Goal: Task Accomplishment & Management: Manage account settings

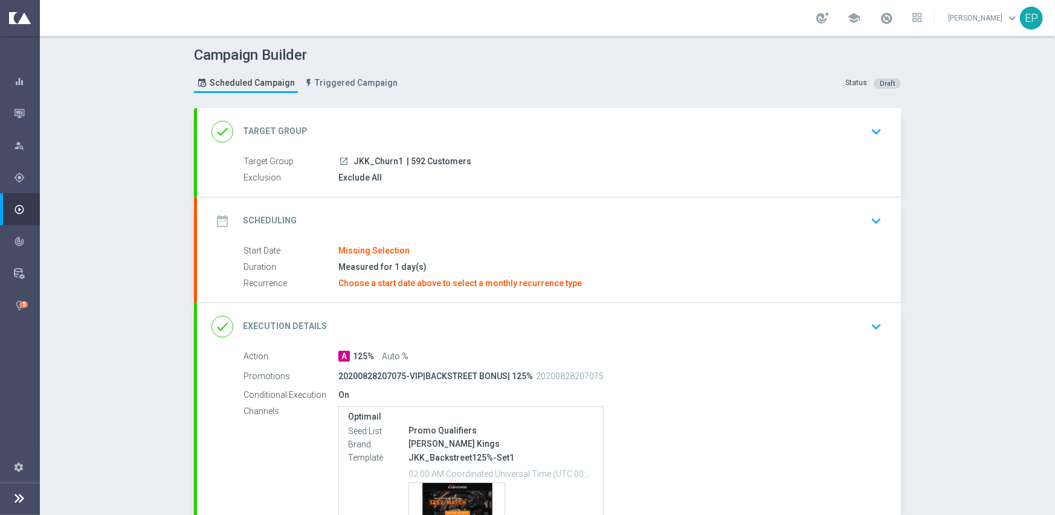
click at [472, 210] on div "date_range Scheduling keyboard_arrow_down" at bounding box center [548, 221] width 675 height 23
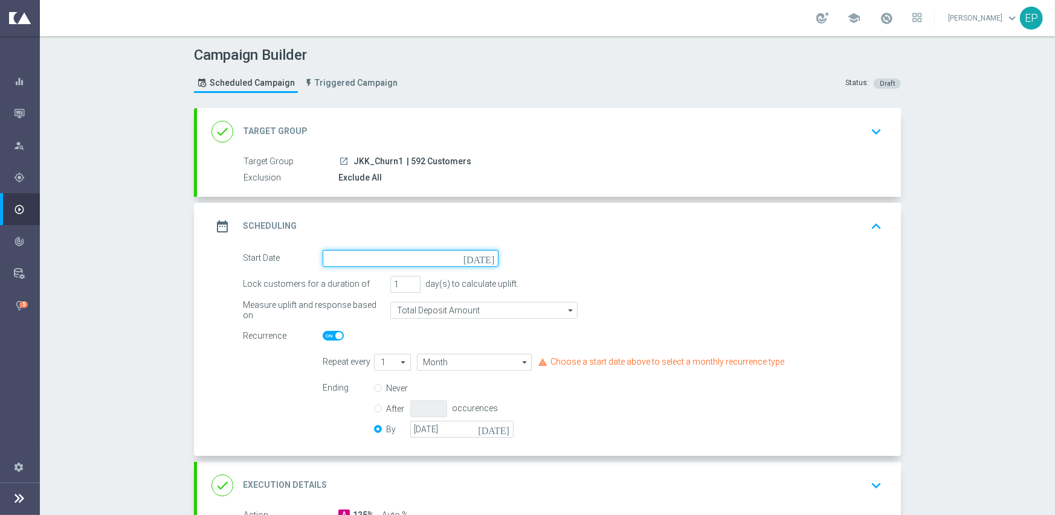
click at [367, 258] on input at bounding box center [411, 258] width 176 height 17
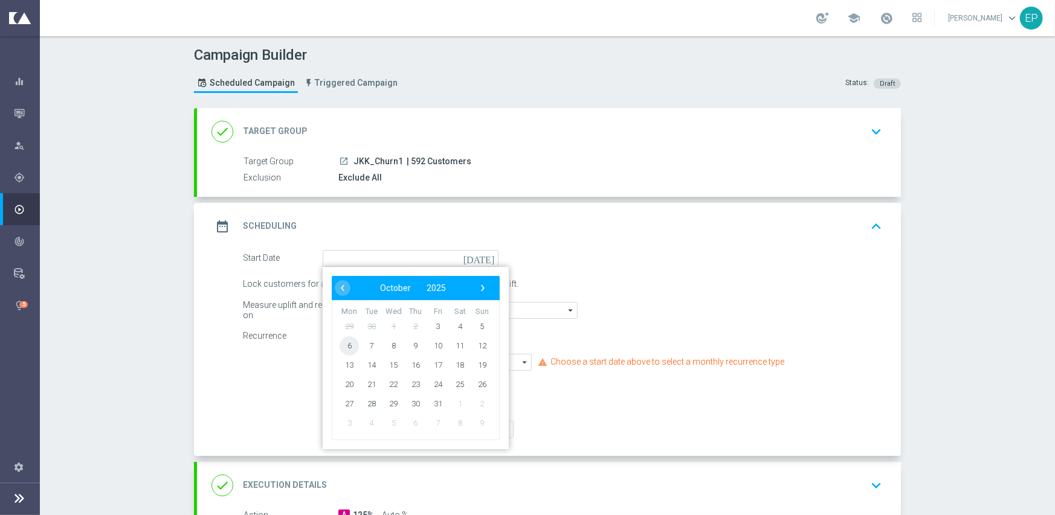
click at [342, 344] on span "6" at bounding box center [348, 345] width 19 height 19
type input "[DATE]"
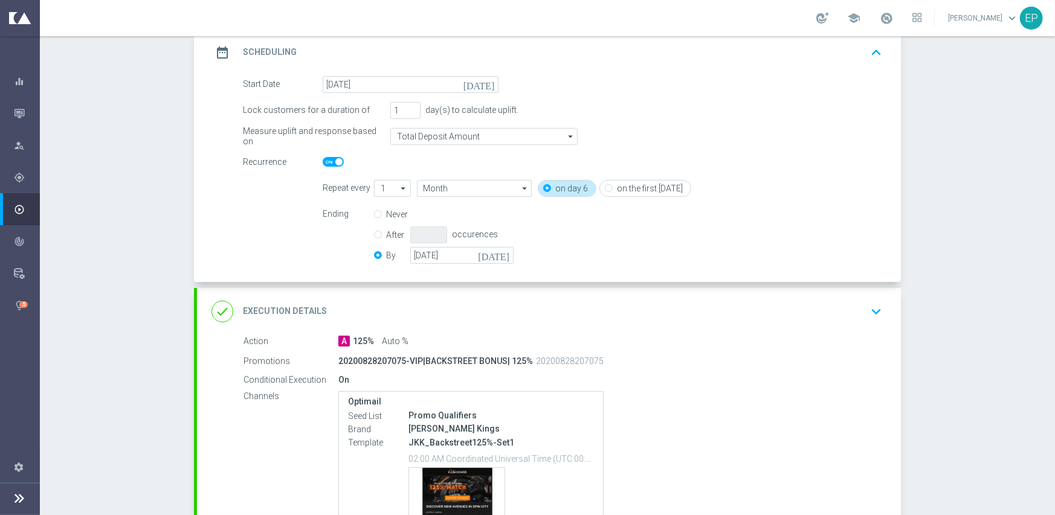
scroll to position [181, 0]
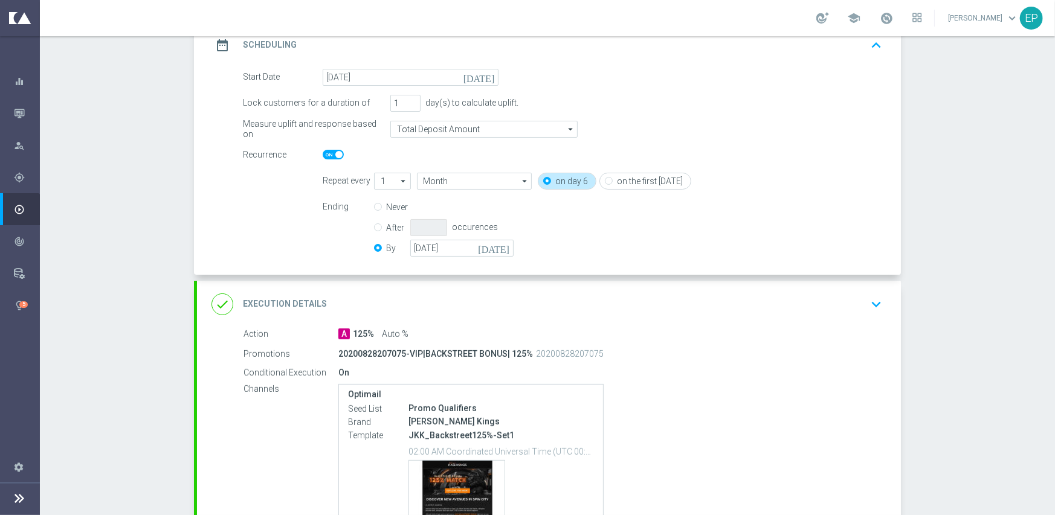
click at [439, 304] on div "done Execution Details keyboard_arrow_down" at bounding box center [548, 304] width 675 height 23
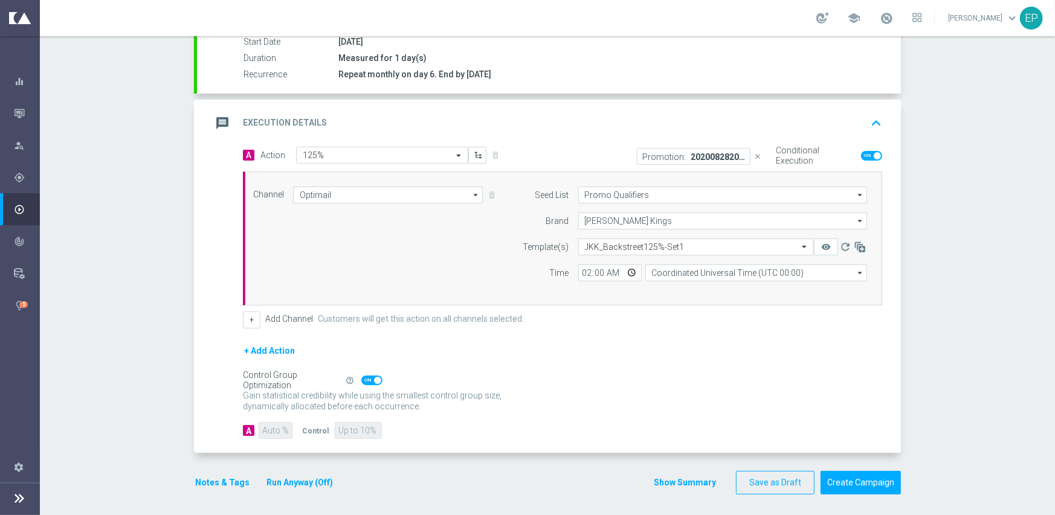
scroll to position [211, 0]
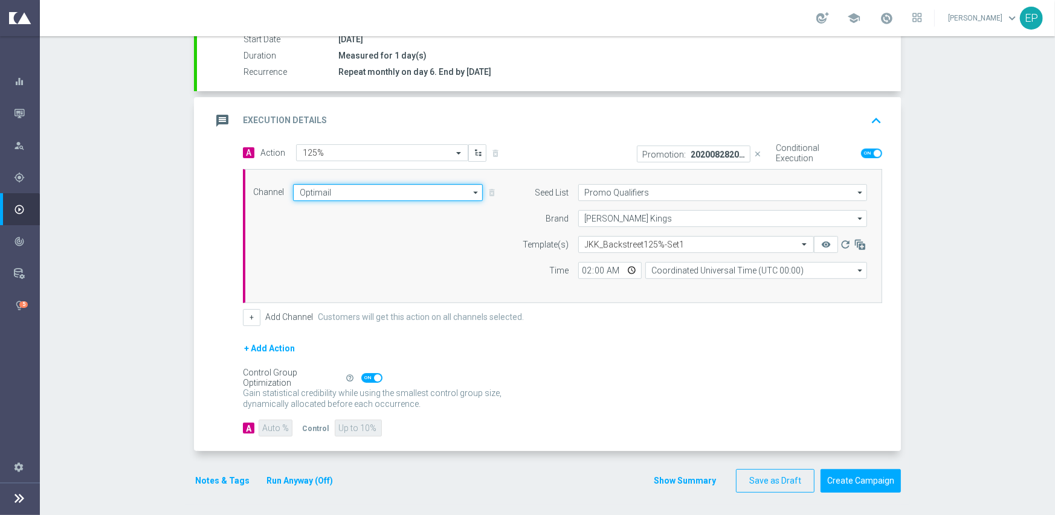
click at [381, 191] on input "Optimail" at bounding box center [388, 192] width 190 height 17
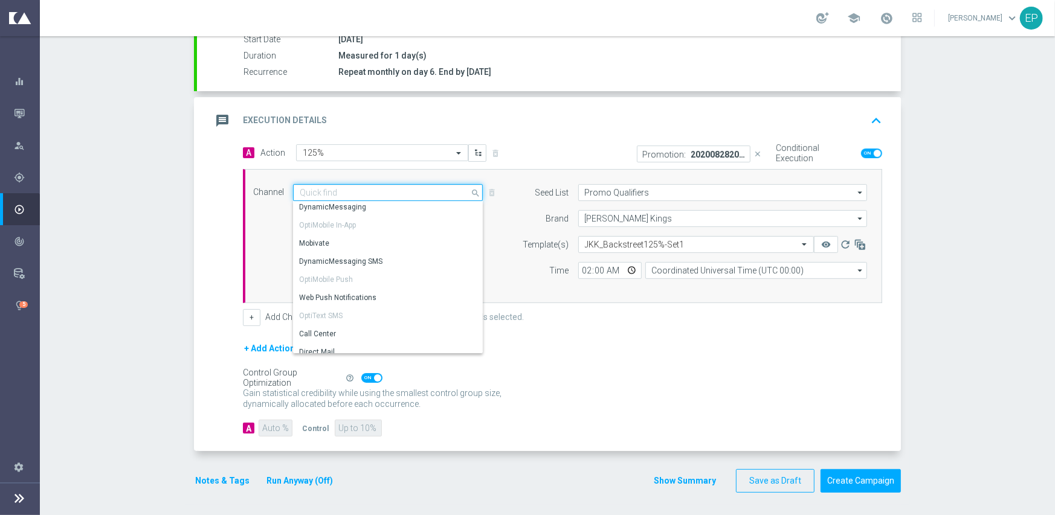
scroll to position [229, 0]
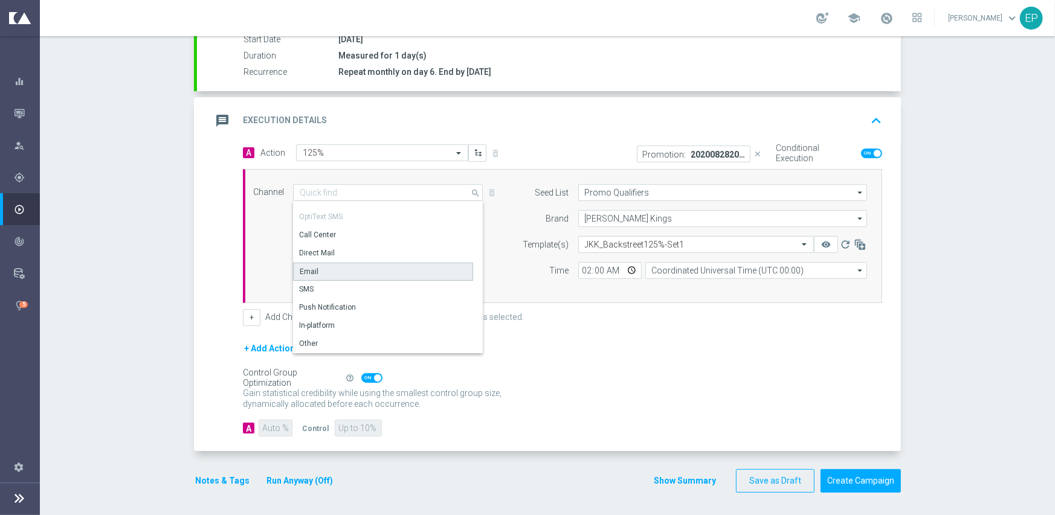
click at [353, 270] on div "Email" at bounding box center [383, 272] width 180 height 18
type input "Email"
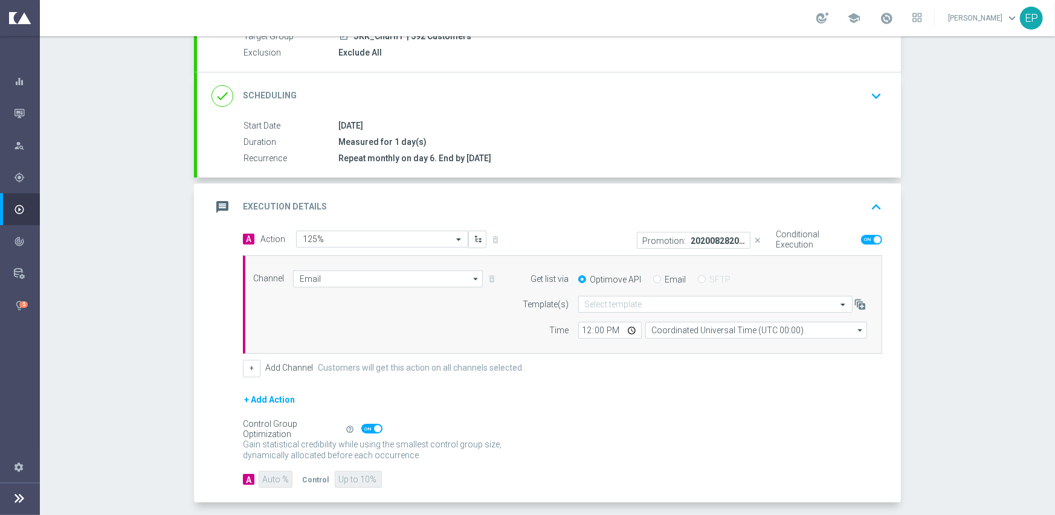
click at [653, 277] on input "Email" at bounding box center [657, 281] width 8 height 8
radio input "true"
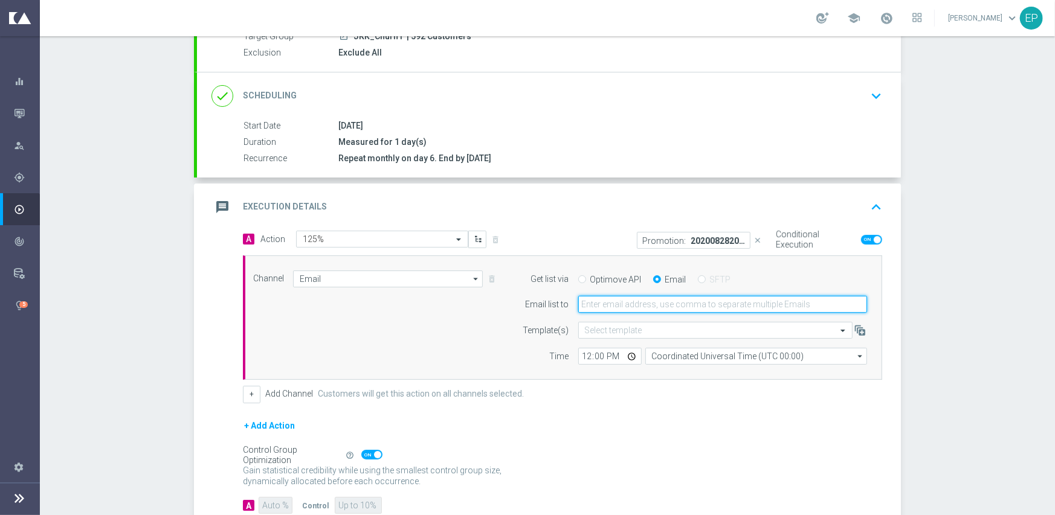
click at [646, 307] on input "email" at bounding box center [722, 304] width 289 height 17
type input "promo@mediamanta.com"
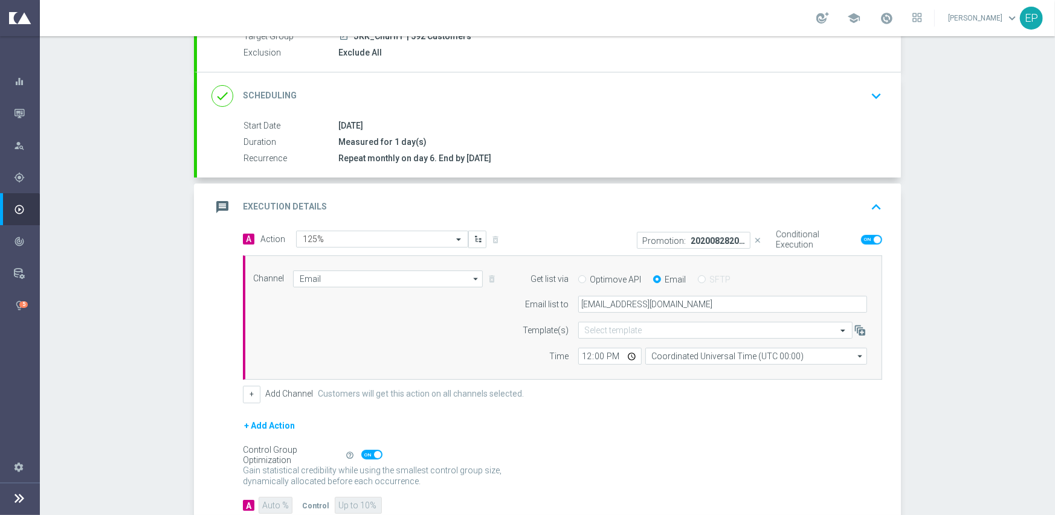
click at [561, 433] on div "+ Add Action" at bounding box center [562, 434] width 639 height 30
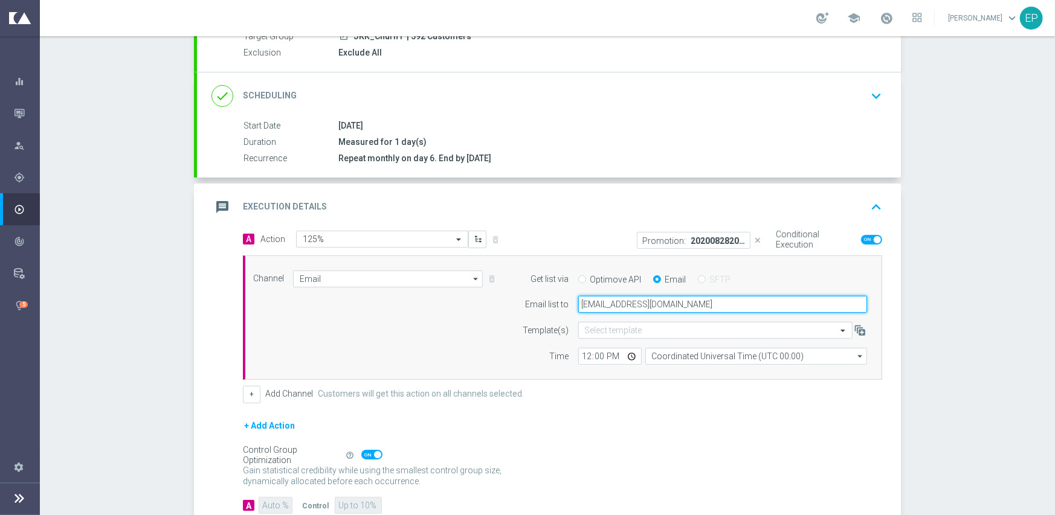
drag, startPoint x: 690, startPoint y: 301, endPoint x: 556, endPoint y: 316, distance: 134.9
click at [556, 316] on form "Get list via Optimove API Email SFTP Email list to promo@mediamanta.com Templat…" at bounding box center [691, 318] width 350 height 95
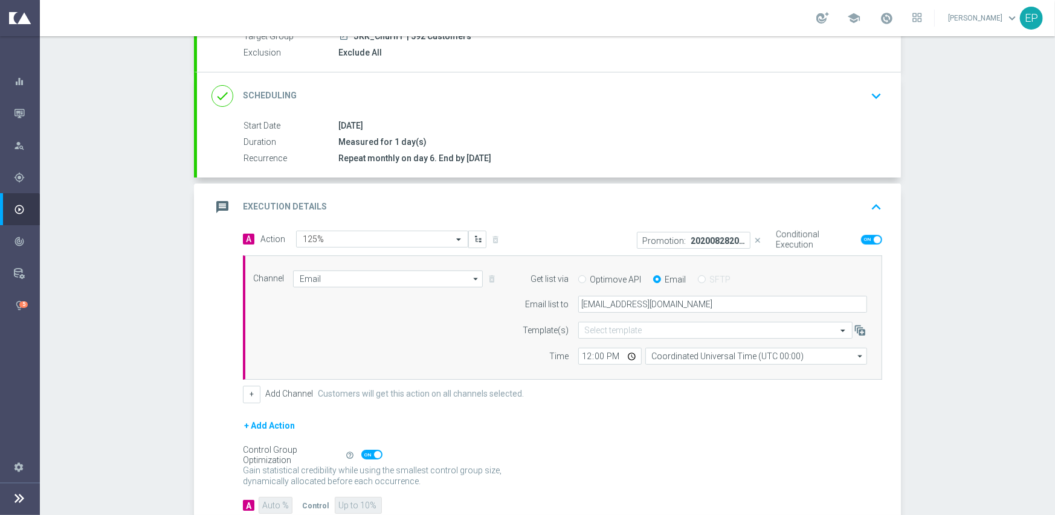
click at [609, 412] on form "A Action Select action 125% delete_forever Promotion: 20200828207075-VIP|BACKST…" at bounding box center [562, 372] width 639 height 283
click at [578, 352] on input "12:00" at bounding box center [609, 356] width 63 height 17
type input "02:00"
click at [599, 408] on form "A Action Select action 125% delete_forever Promotion: 20200828207075-VIP|BACKST…" at bounding box center [562, 372] width 639 height 283
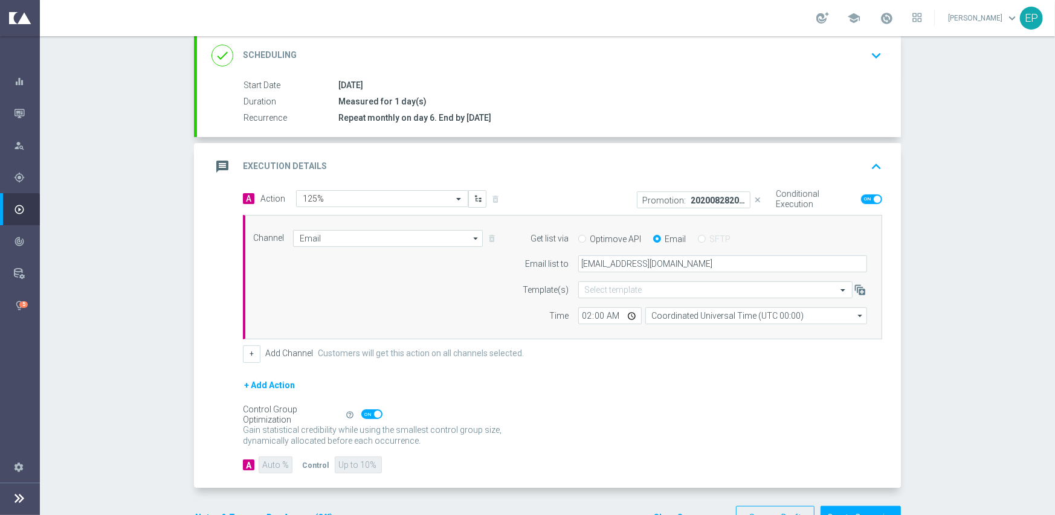
scroll to position [202, 0]
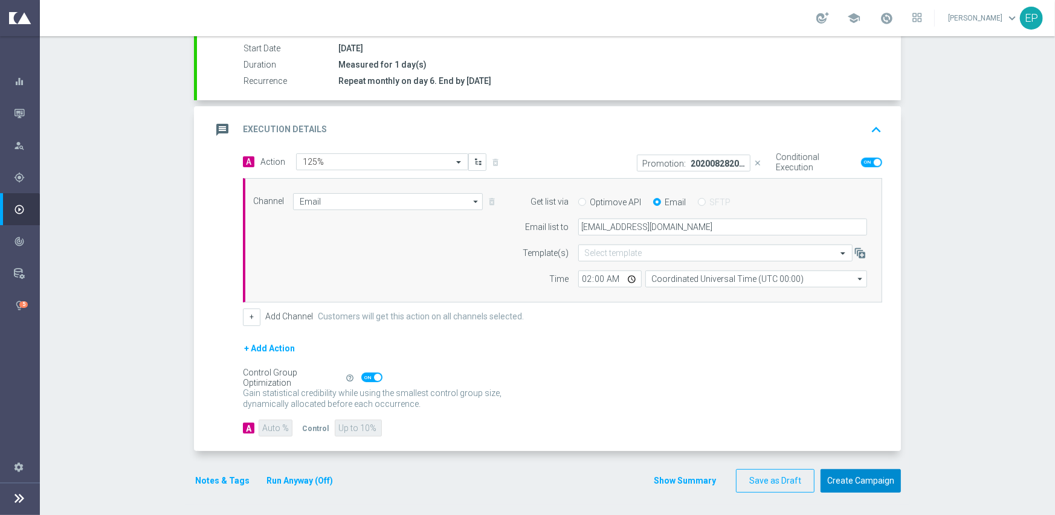
click at [840, 477] on button "Create Campaign" at bounding box center [860, 481] width 80 height 24
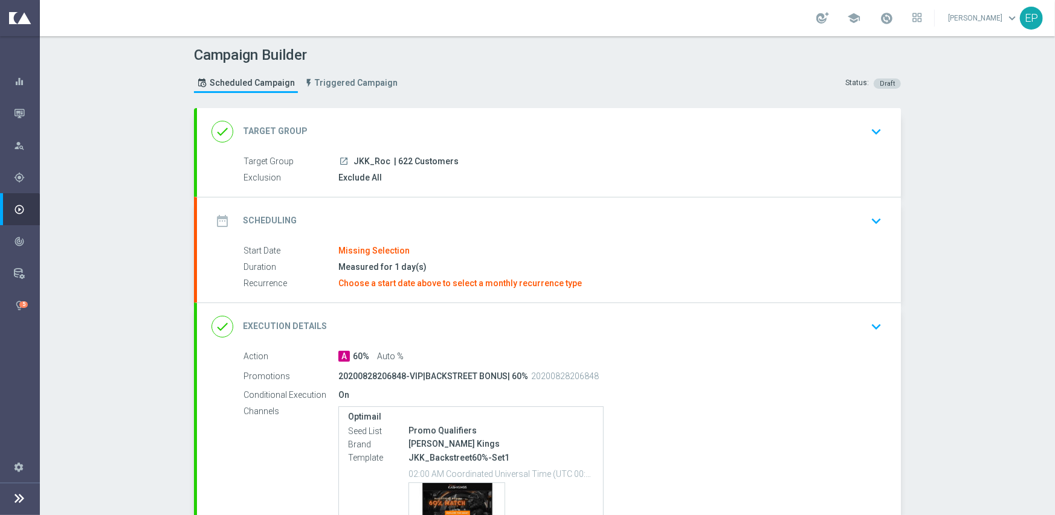
click at [381, 109] on div "done Target Group keyboard_arrow_down" at bounding box center [549, 131] width 704 height 47
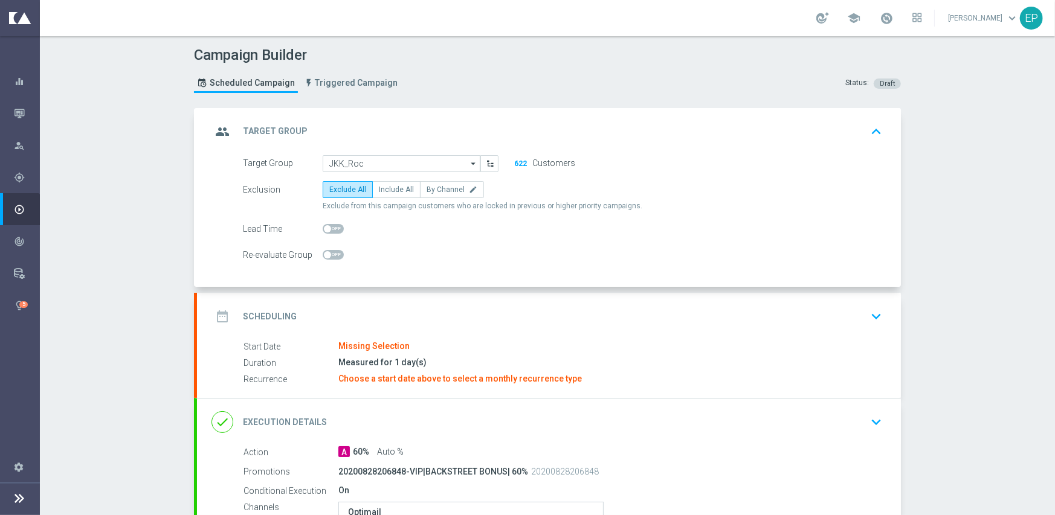
click at [432, 319] on div "date_range Scheduling keyboard_arrow_down" at bounding box center [548, 316] width 675 height 23
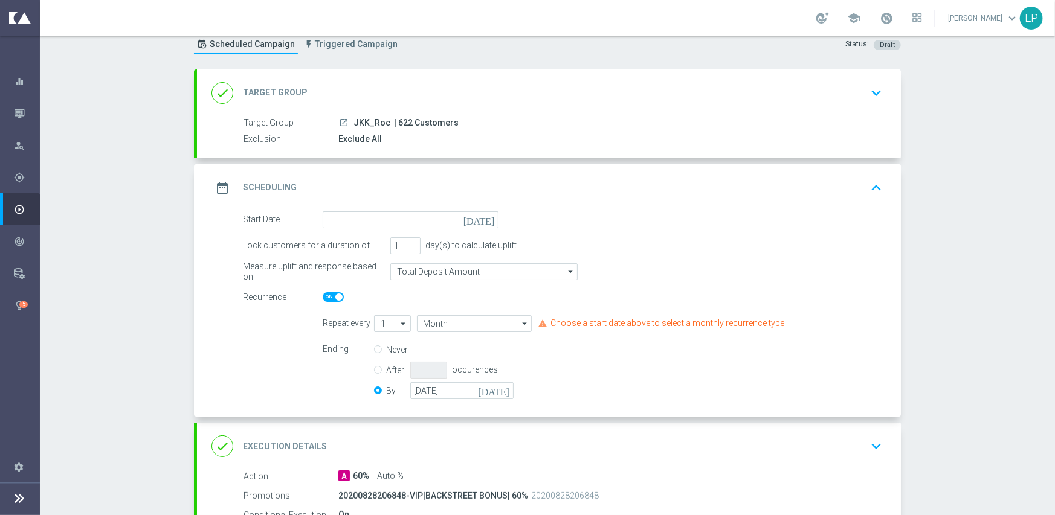
scroll to position [60, 0]
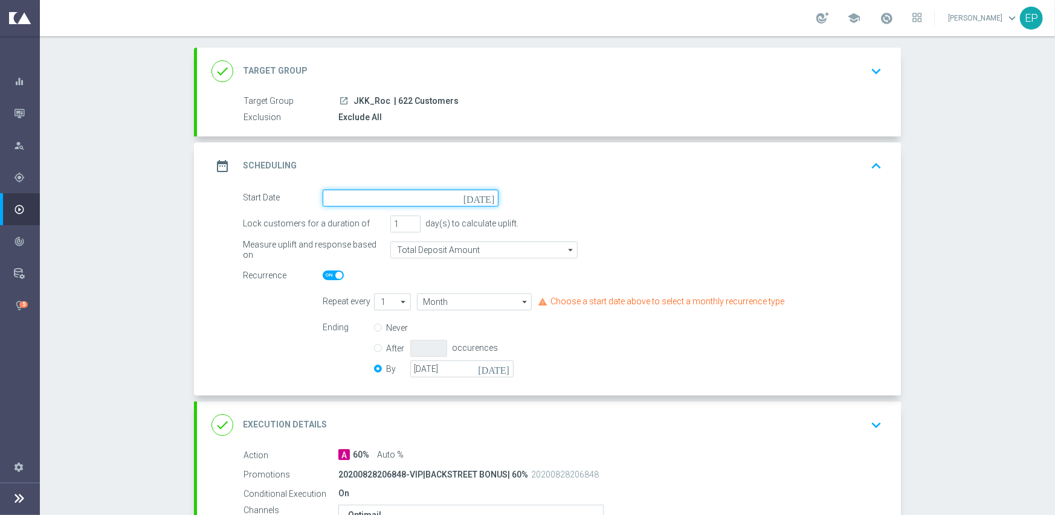
click at [429, 195] on input at bounding box center [411, 198] width 176 height 17
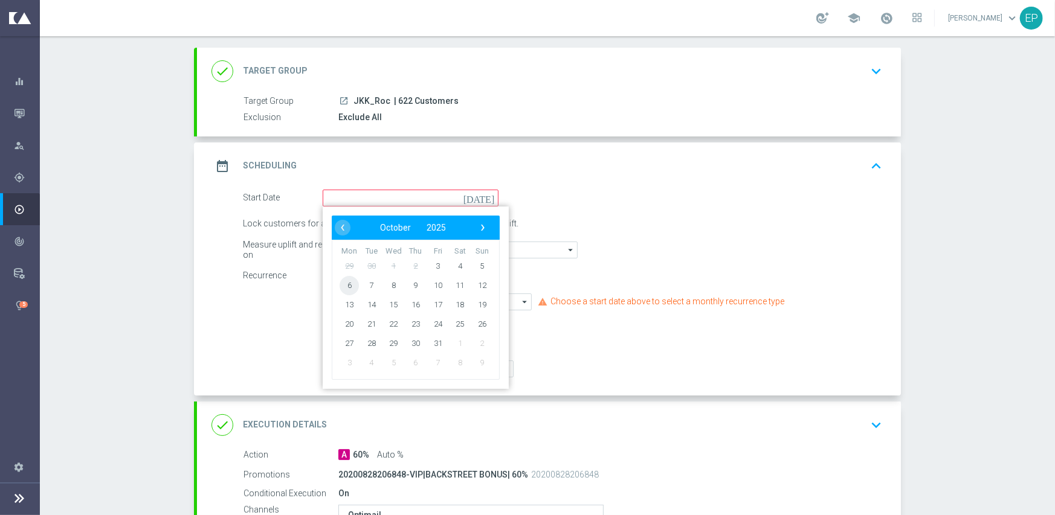
click at [344, 289] on span "6" at bounding box center [348, 284] width 19 height 19
type input "[DATE]"
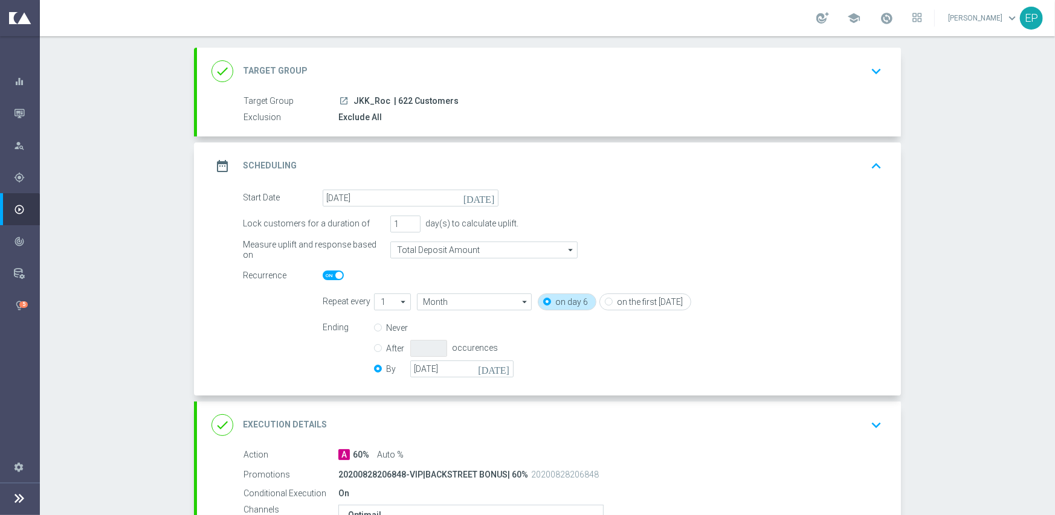
click at [442, 414] on div "done Execution Details keyboard_arrow_down" at bounding box center [548, 425] width 675 height 23
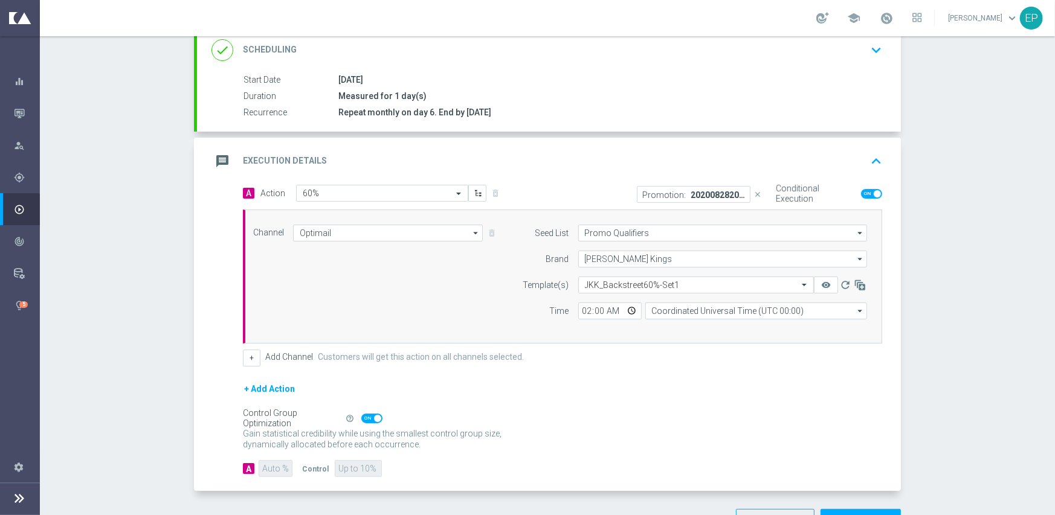
scroll to position [181, 0]
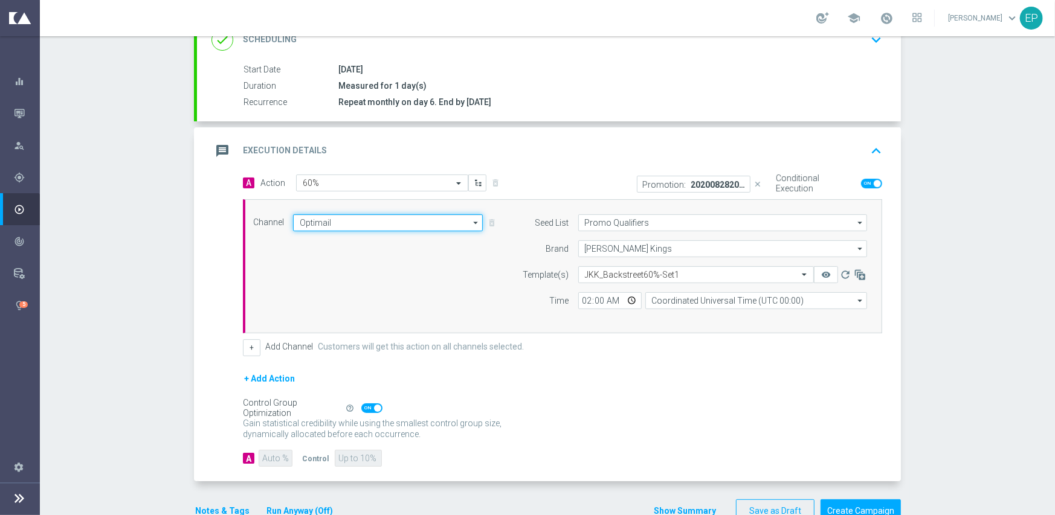
click at [368, 220] on input "Optimail" at bounding box center [388, 222] width 190 height 17
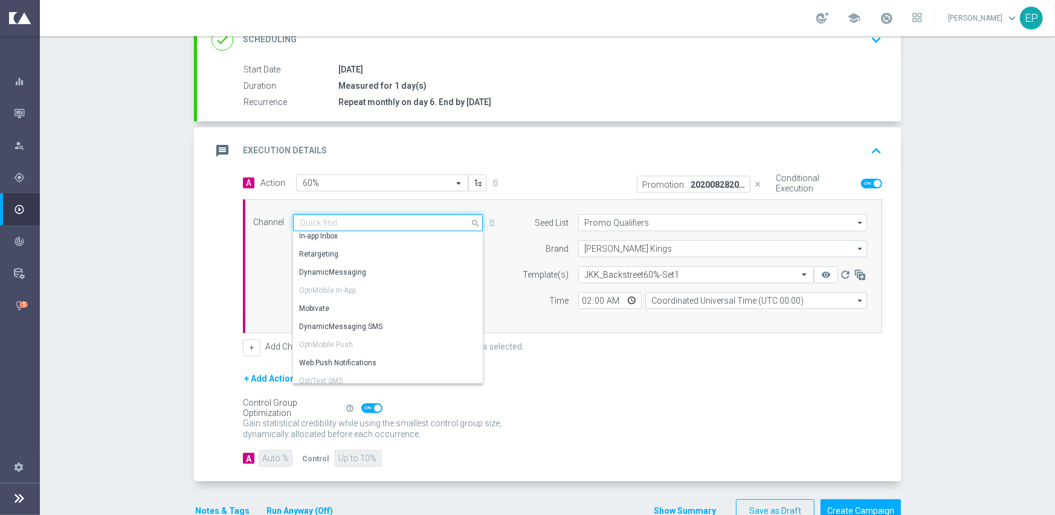
scroll to position [229, 0]
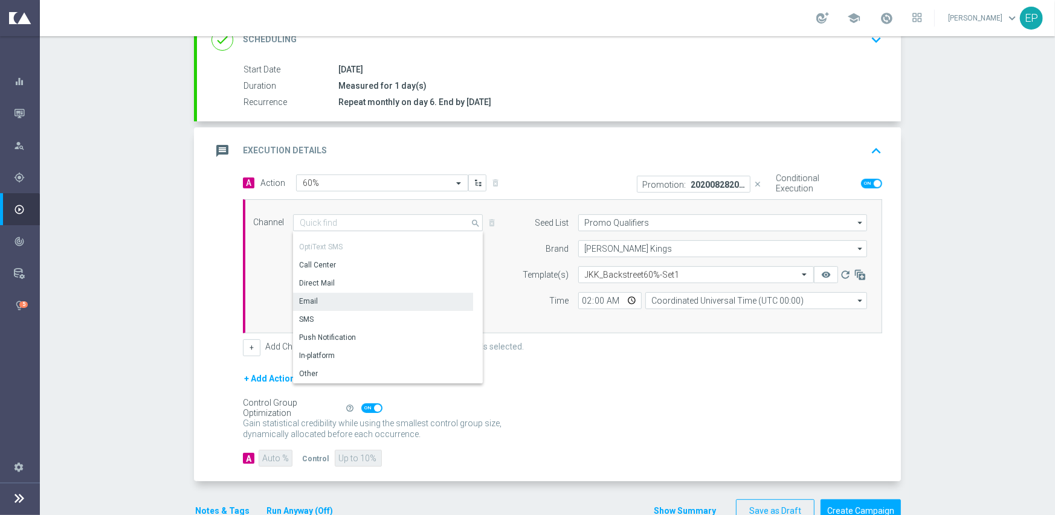
click at [349, 296] on div "Email" at bounding box center [383, 301] width 180 height 17
type input "Email"
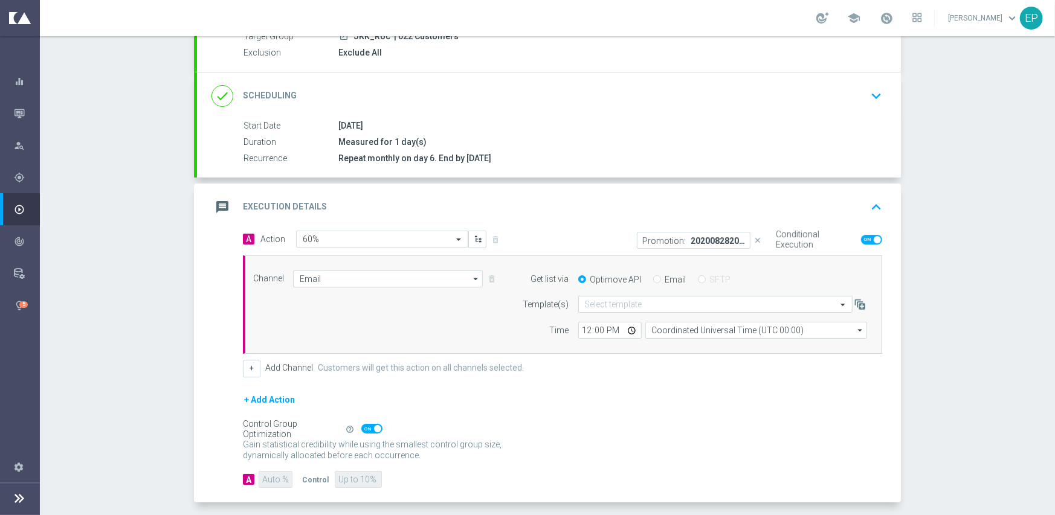
click at [653, 279] on input "Email" at bounding box center [657, 281] width 8 height 8
radio input "true"
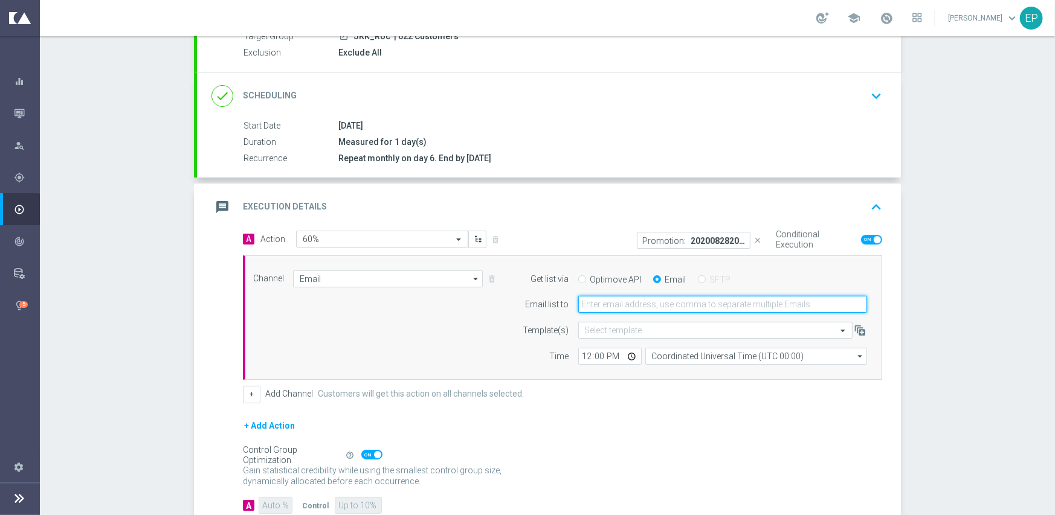
click at [636, 307] on input "email" at bounding box center [722, 304] width 289 height 17
paste input "[EMAIL_ADDRESS][DOMAIN_NAME]"
type input "[EMAIL_ADDRESS][DOMAIN_NAME]"
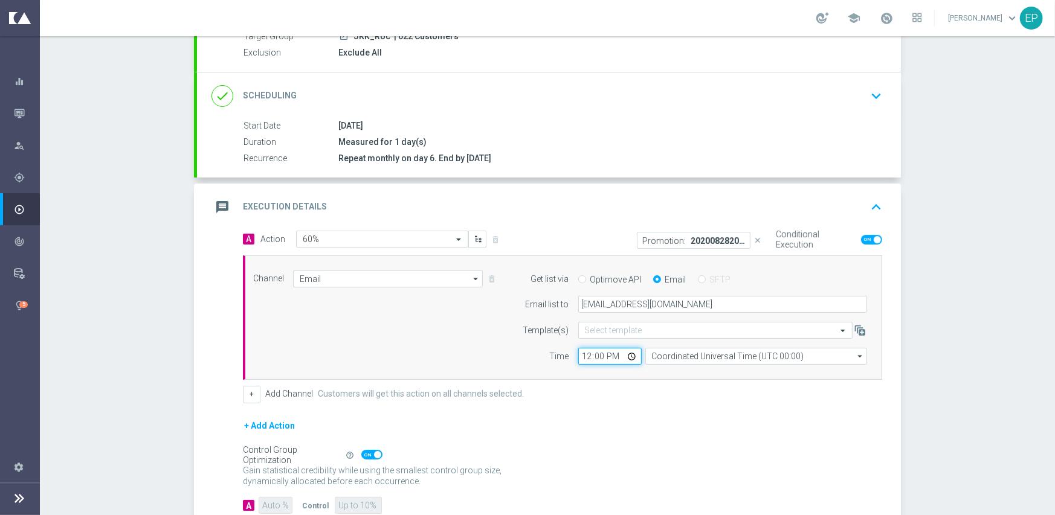
click at [578, 358] on input "12:00" at bounding box center [609, 356] width 63 height 17
type input "02:00"
click at [575, 384] on div "A Action Select action 60% delete_forever Promotion: 20200828206848-VIP|BACKSTR…" at bounding box center [562, 317] width 657 height 173
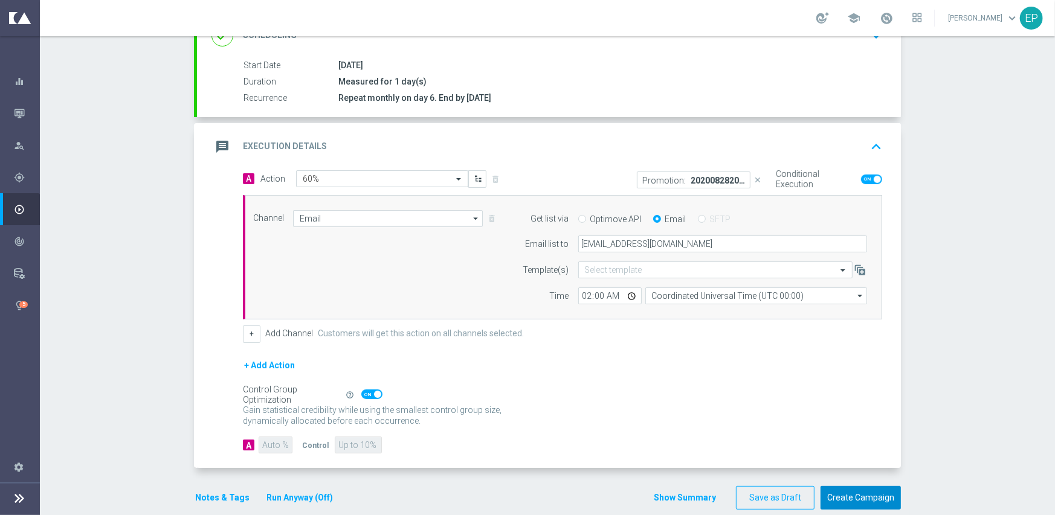
click at [845, 497] on button "Create Campaign" at bounding box center [860, 498] width 80 height 24
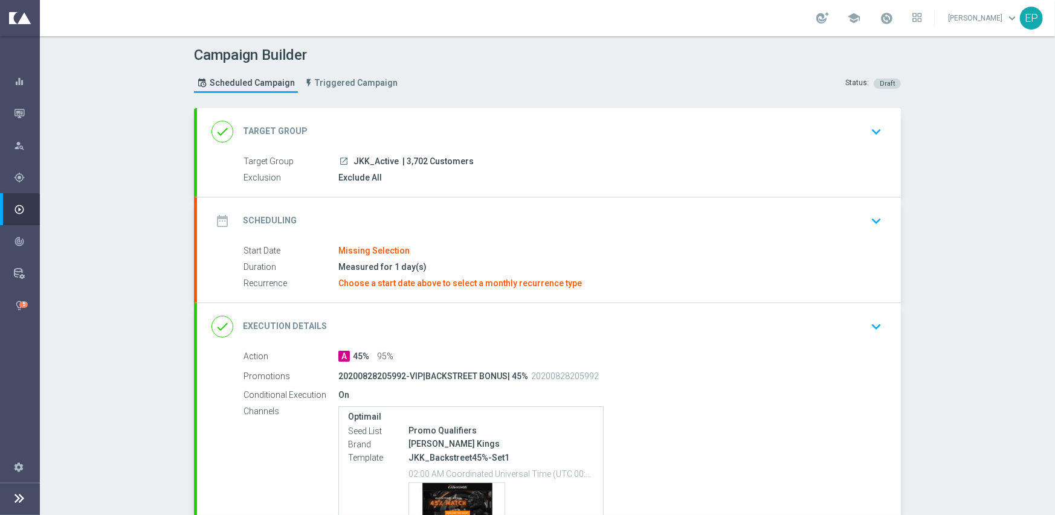
click at [427, 210] on div "date_range Scheduling keyboard_arrow_down" at bounding box center [548, 221] width 675 height 23
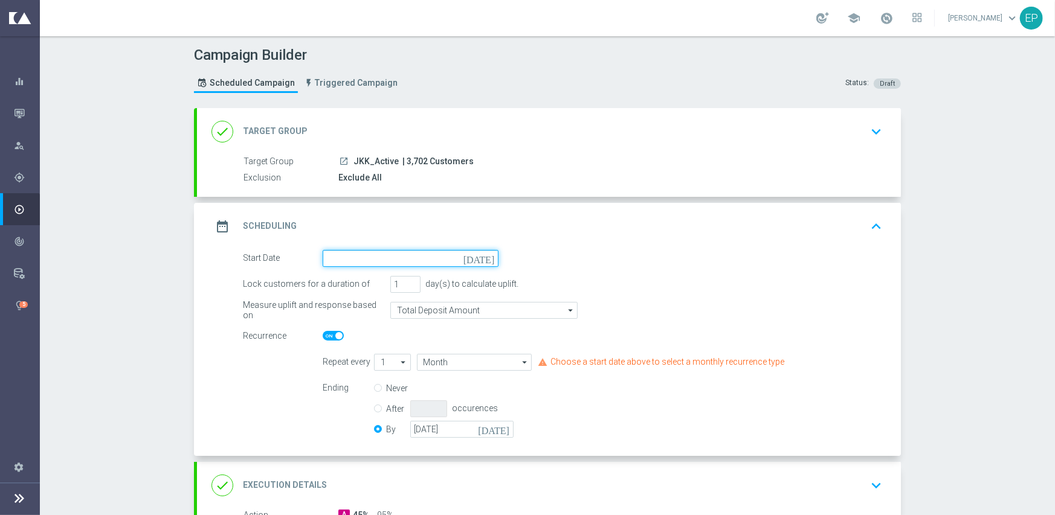
click at [415, 253] on input at bounding box center [411, 258] width 176 height 17
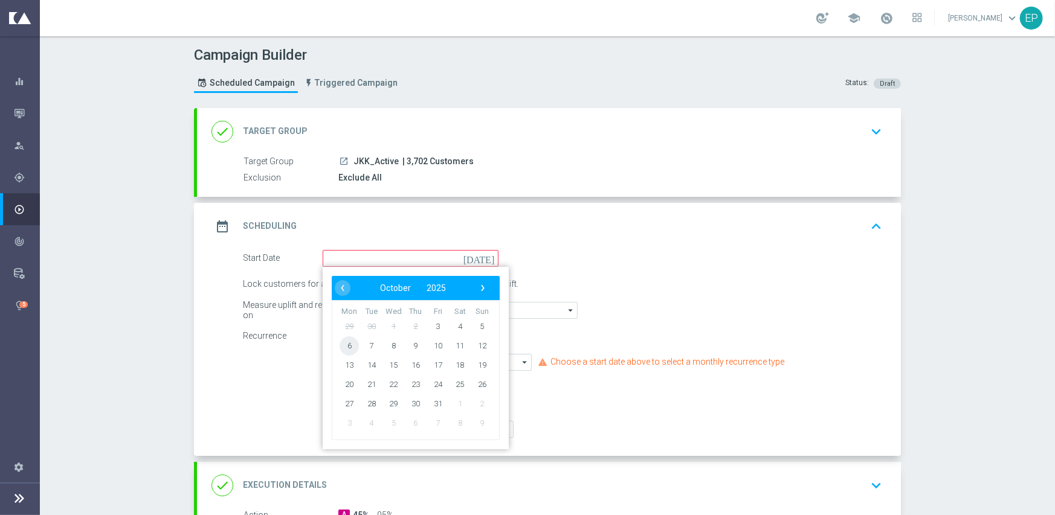
click at [342, 343] on span "6" at bounding box center [348, 345] width 19 height 19
type input "[DATE]"
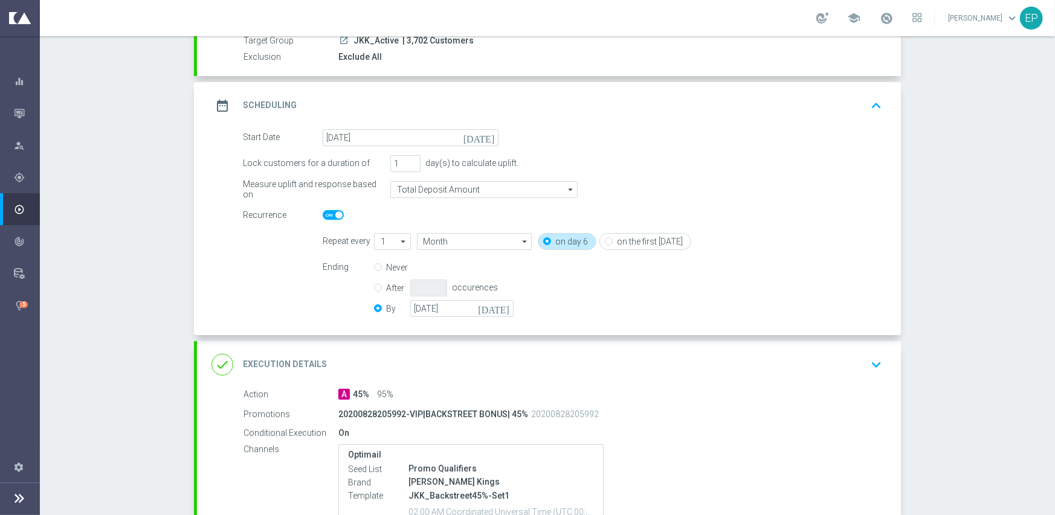
click at [471, 359] on div "done Execution Details keyboard_arrow_down" at bounding box center [548, 364] width 675 height 23
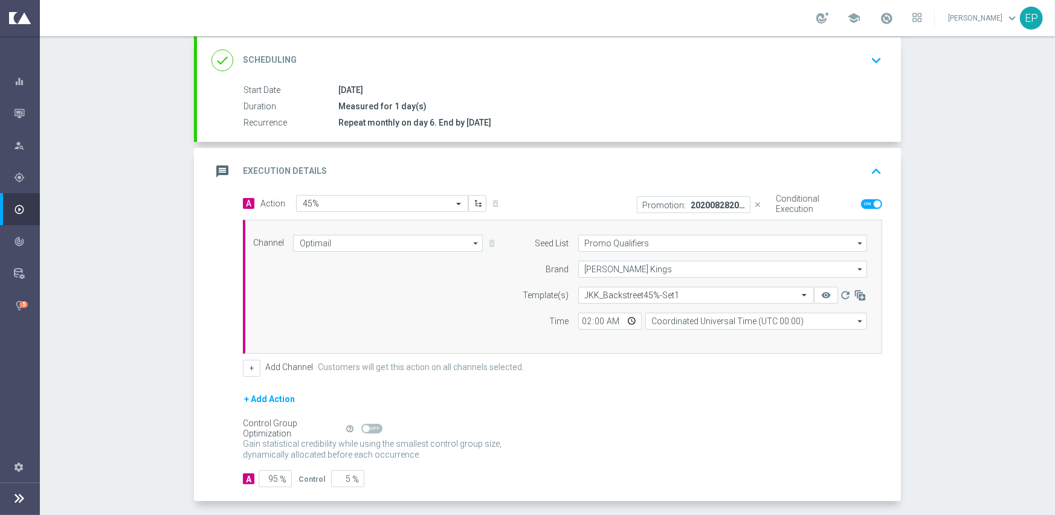
scroll to position [211, 0]
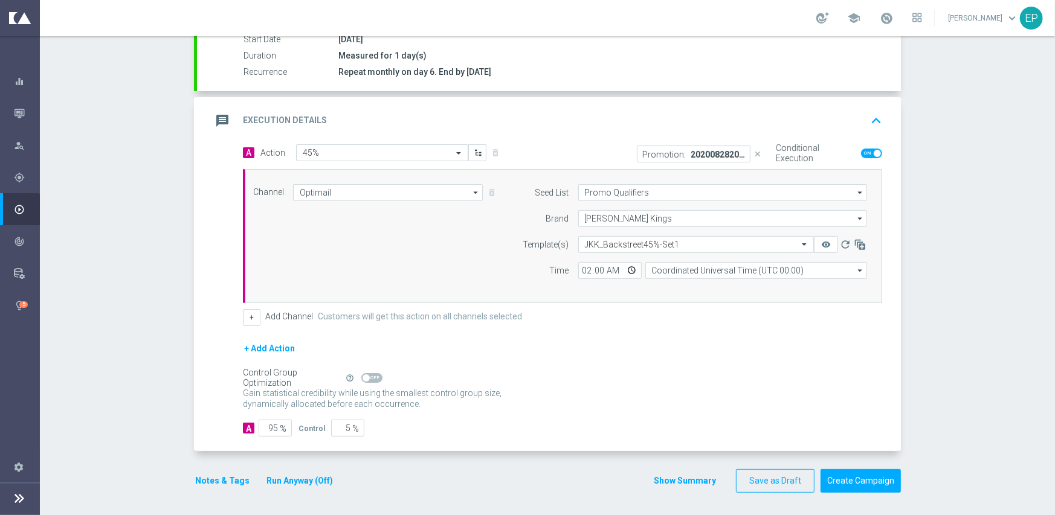
click at [390, 177] on div "Channel Optimail Optimail arrow_drop_down Show Selected 1 of 21 Facebook Custom…" at bounding box center [562, 236] width 639 height 134
click at [393, 189] on input "Optimail" at bounding box center [388, 192] width 190 height 17
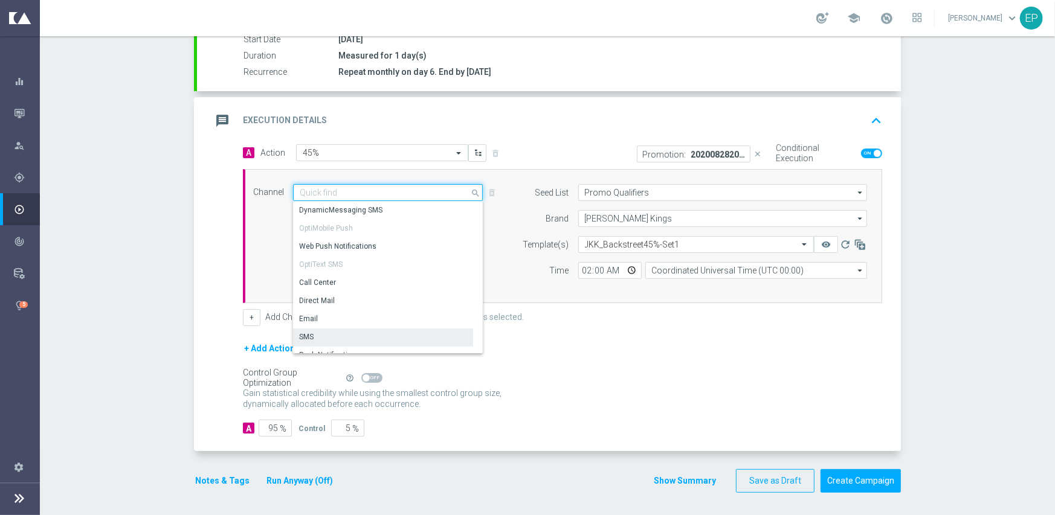
scroll to position [229, 0]
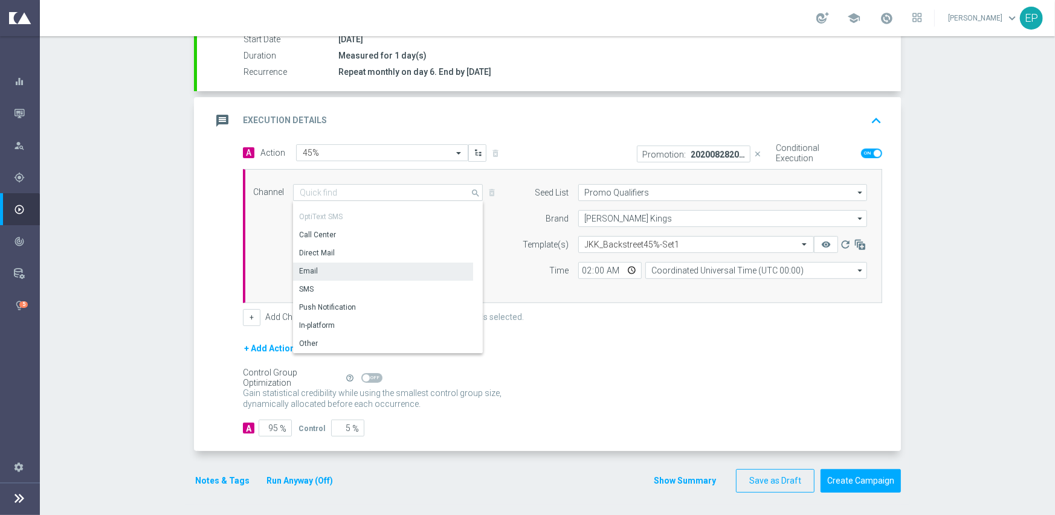
click at [355, 268] on div "Email" at bounding box center [383, 271] width 180 height 17
type input "Email"
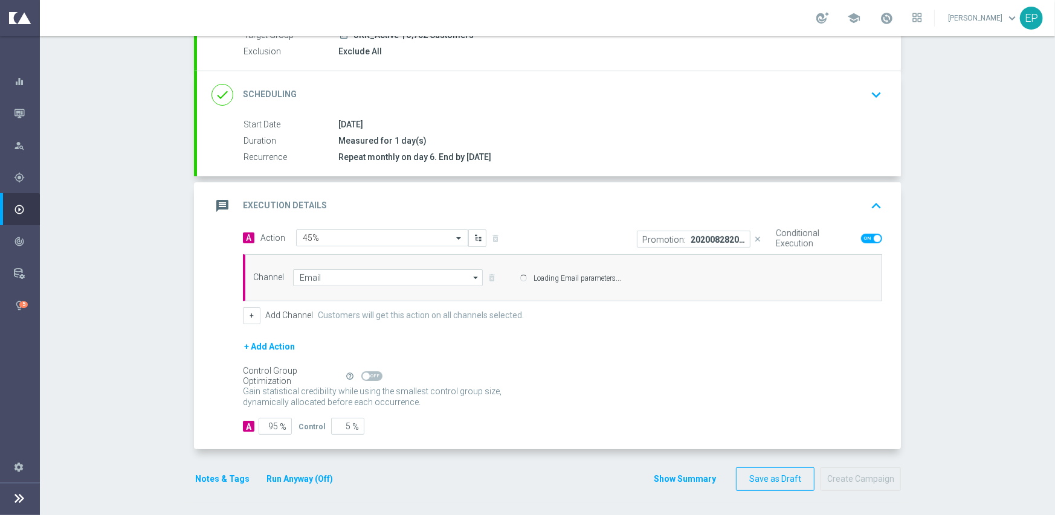
scroll to position [125, 0]
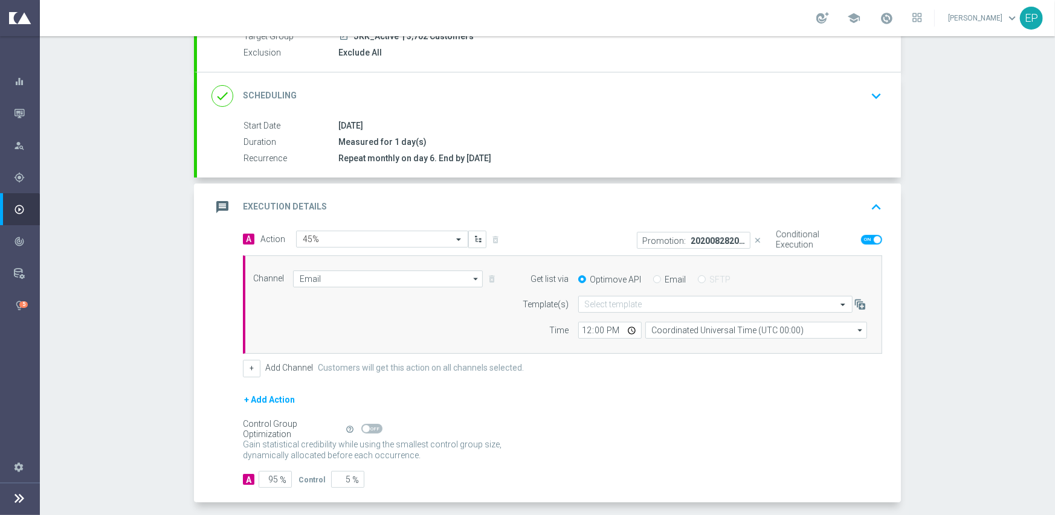
click at [653, 277] on input "Email" at bounding box center [657, 281] width 8 height 8
radio input "true"
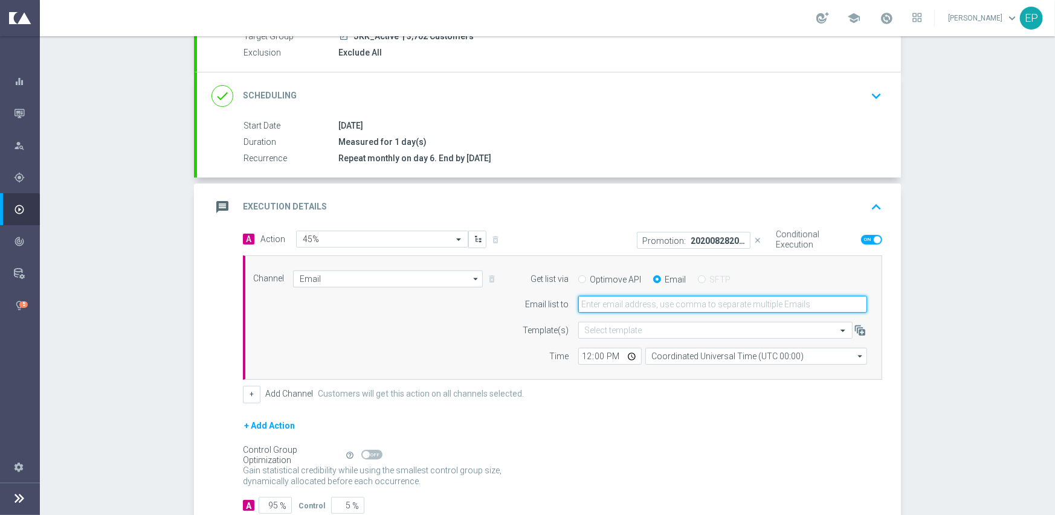
click at [646, 302] on input "email" at bounding box center [722, 304] width 289 height 17
paste input "[EMAIL_ADDRESS][DOMAIN_NAME]"
type input "[EMAIL_ADDRESS][DOMAIN_NAME]"
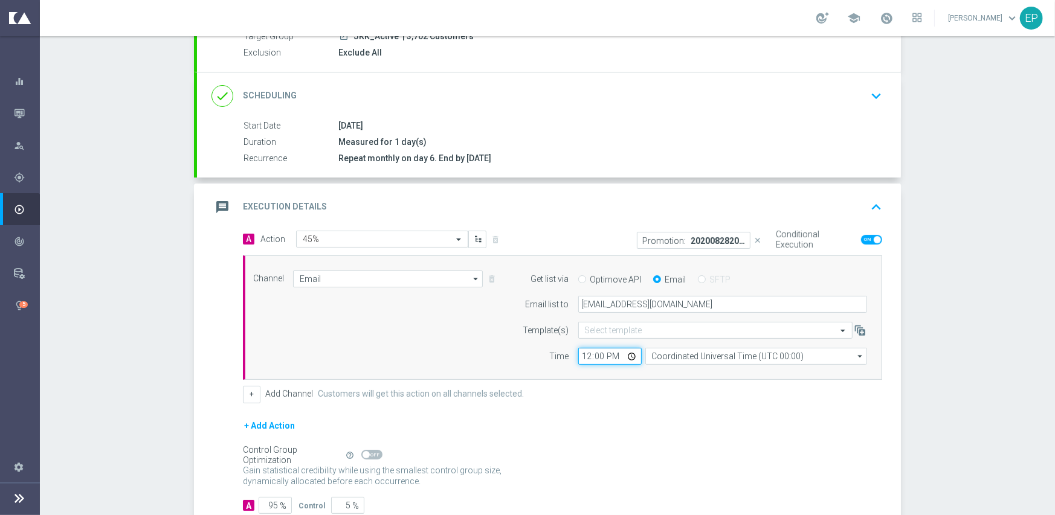
click at [578, 352] on input "12:00" at bounding box center [609, 356] width 63 height 17
type input "02:00"
click at [604, 413] on form "A Action Select action 45% delete_forever Promotion: 20200828205992-VIP|BACKSTR…" at bounding box center [562, 372] width 639 height 283
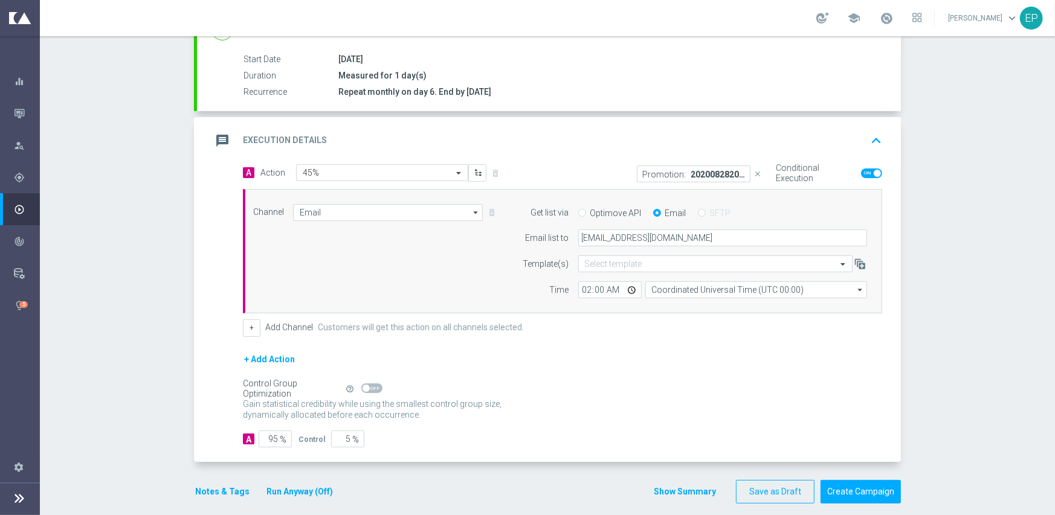
scroll to position [202, 0]
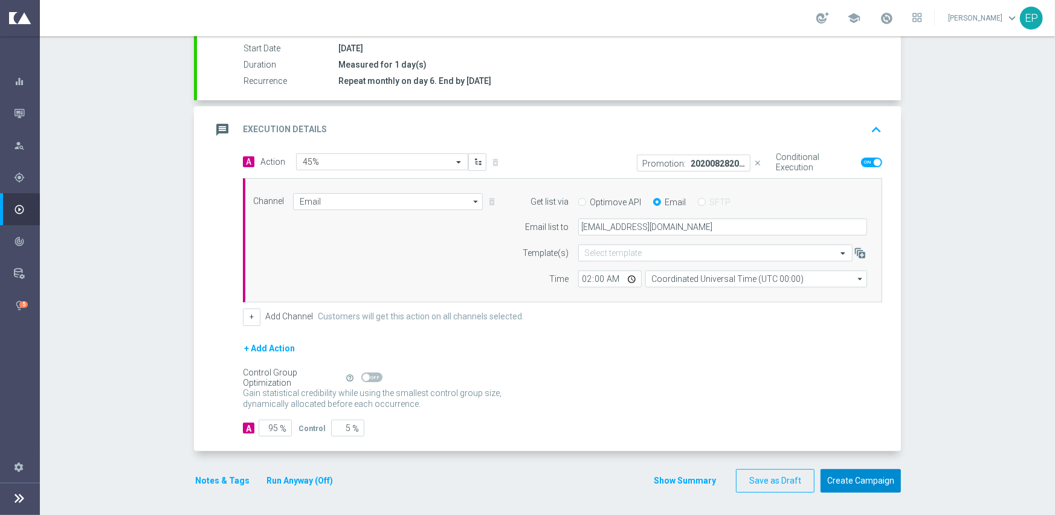
click at [855, 480] on button "Create Campaign" at bounding box center [860, 481] width 80 height 24
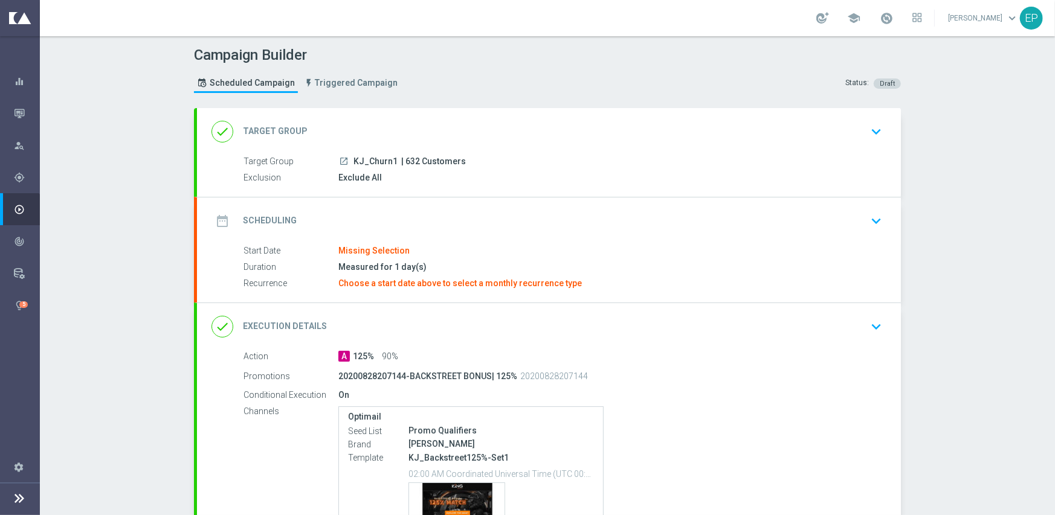
click at [421, 206] on div "date_range Scheduling keyboard_arrow_down" at bounding box center [549, 221] width 704 height 47
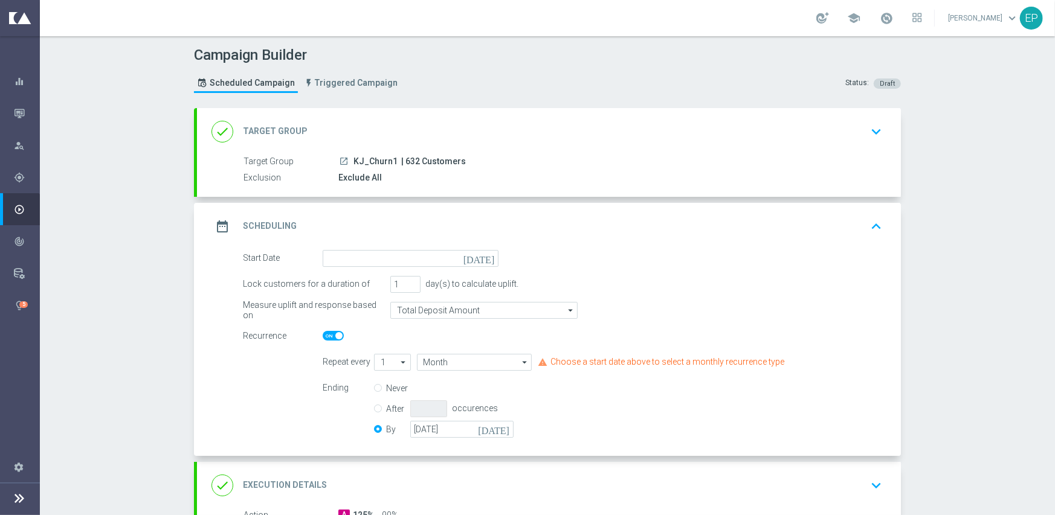
scroll to position [60, 0]
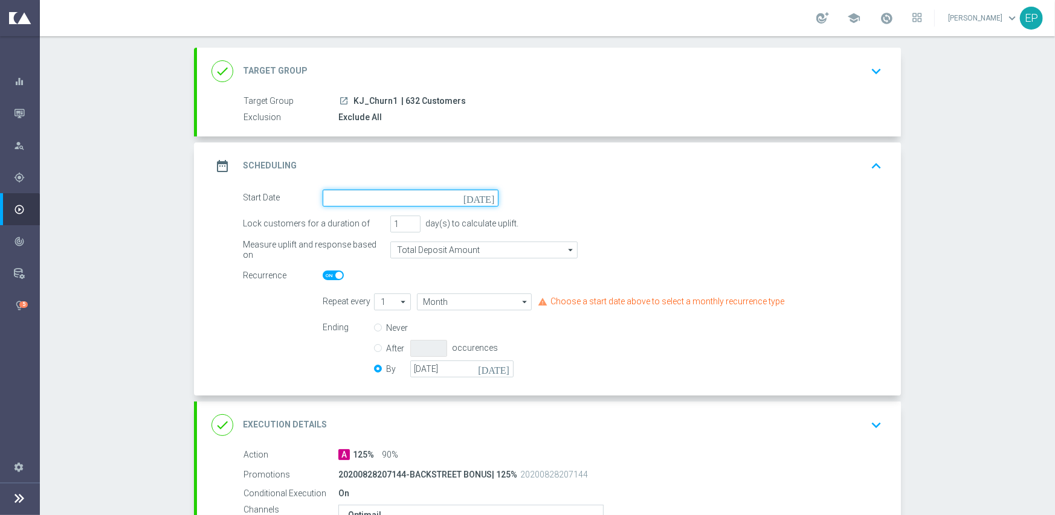
click at [417, 194] on input at bounding box center [411, 198] width 176 height 17
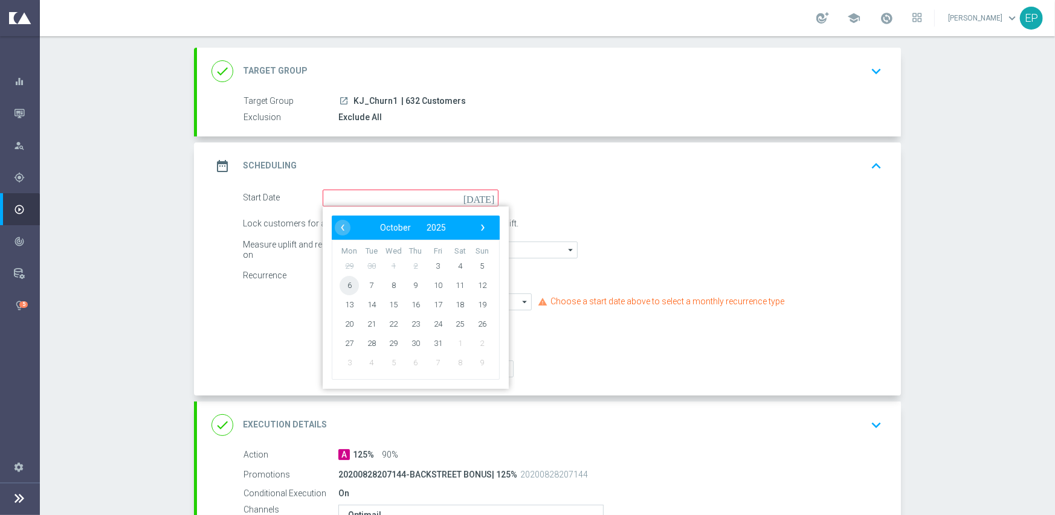
click at [351, 285] on span "6" at bounding box center [348, 284] width 19 height 19
type input "[DATE]"
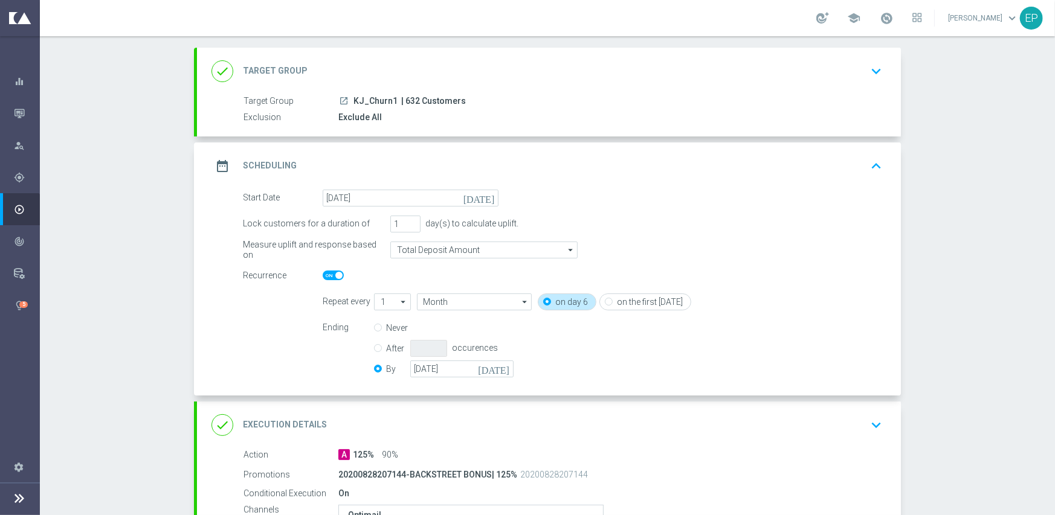
click at [478, 410] on div "done Execution Details keyboard_arrow_down" at bounding box center [549, 425] width 704 height 47
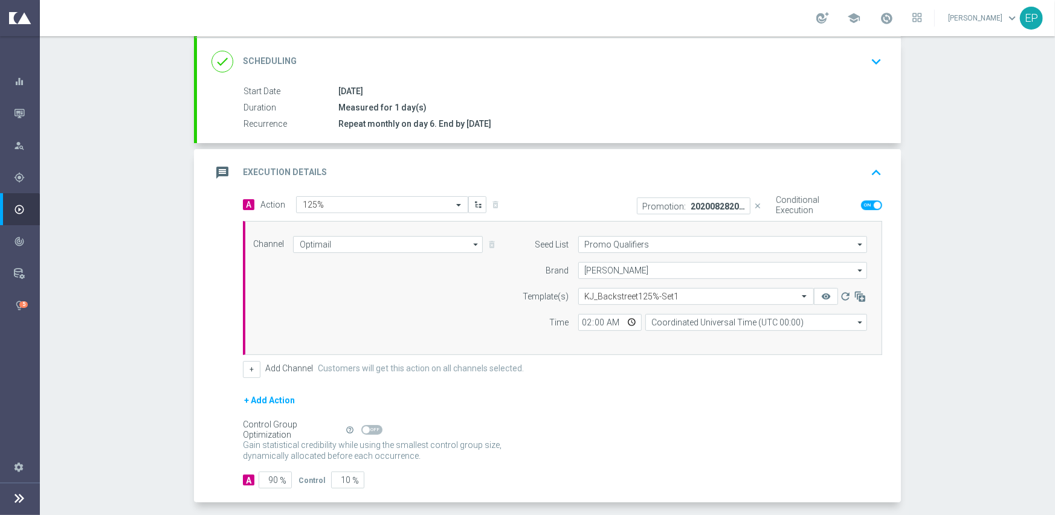
scroll to position [181, 0]
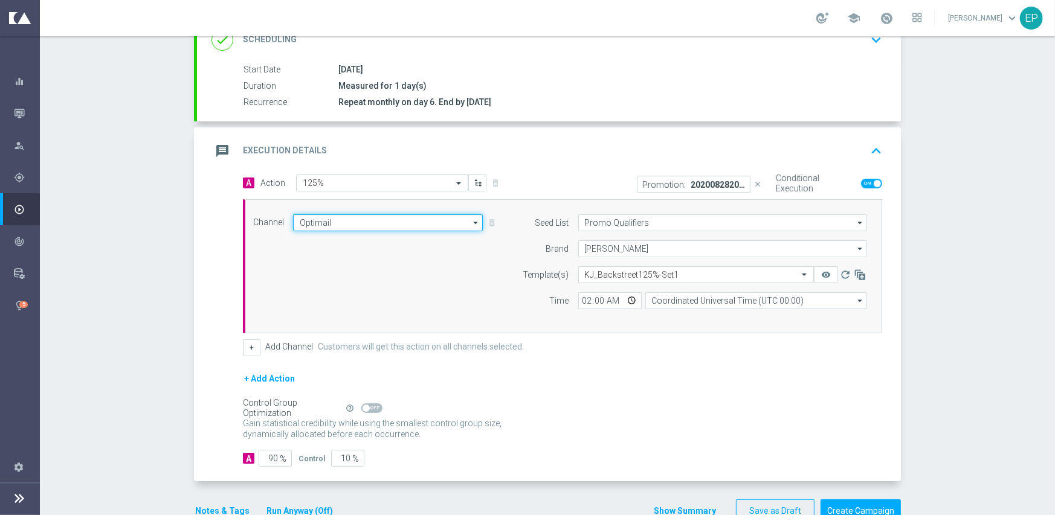
click at [370, 225] on input "Optimail" at bounding box center [388, 222] width 190 height 17
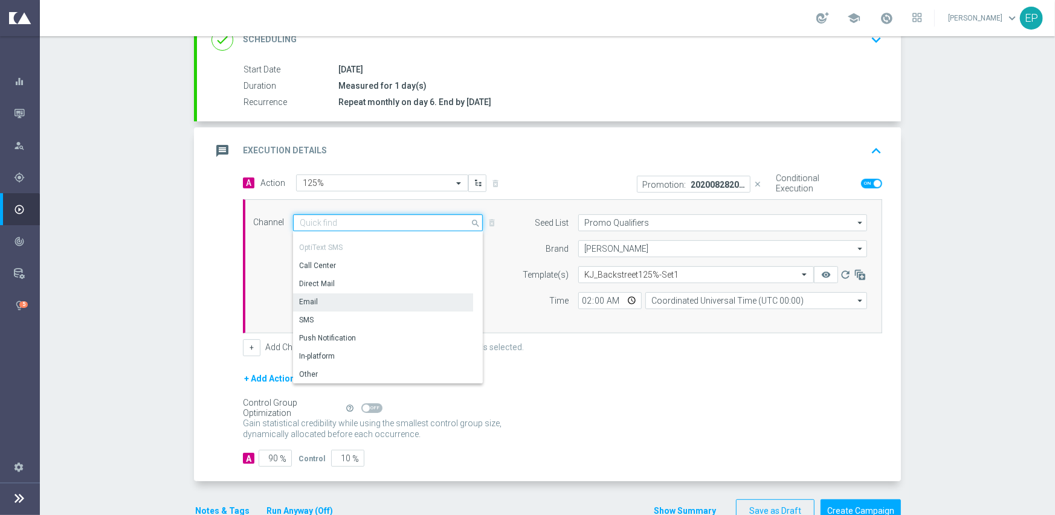
scroll to position [229, 0]
click at [325, 300] on div "Email" at bounding box center [383, 301] width 180 height 17
type input "Email"
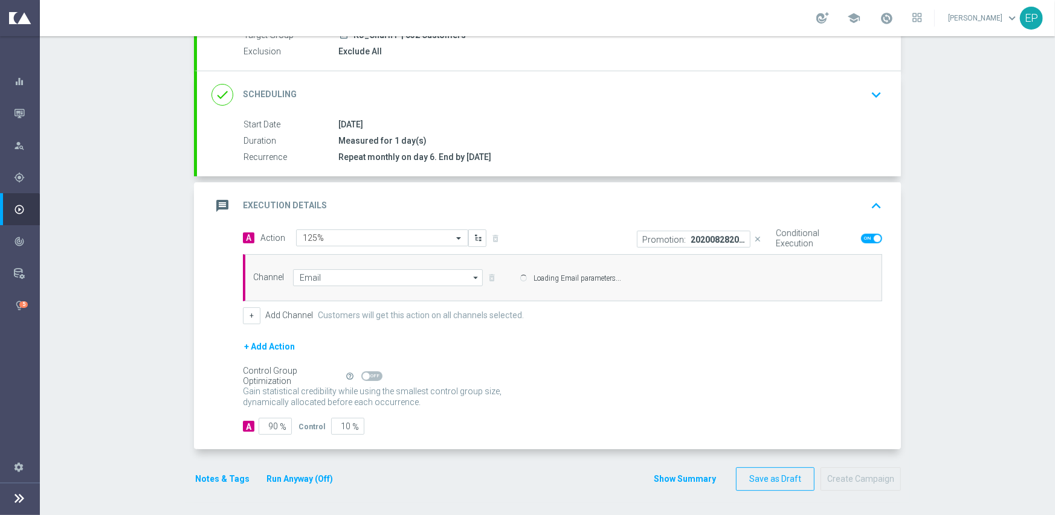
scroll to position [125, 0]
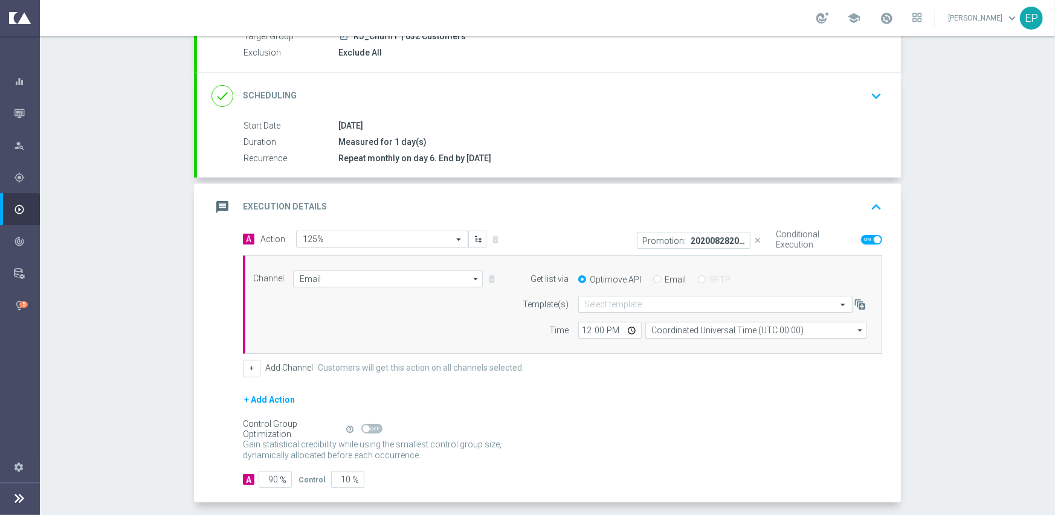
click at [653, 279] on input "Email" at bounding box center [657, 281] width 8 height 8
radio input "true"
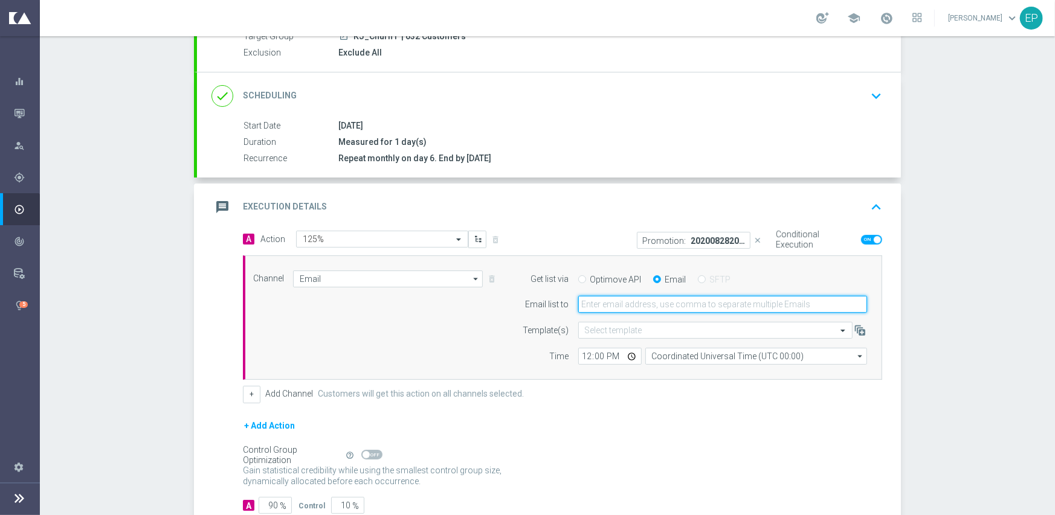
click at [641, 307] on input "email" at bounding box center [722, 304] width 289 height 17
paste input "promo@mediamanta.com"
type input "promo@mediamanta.com"
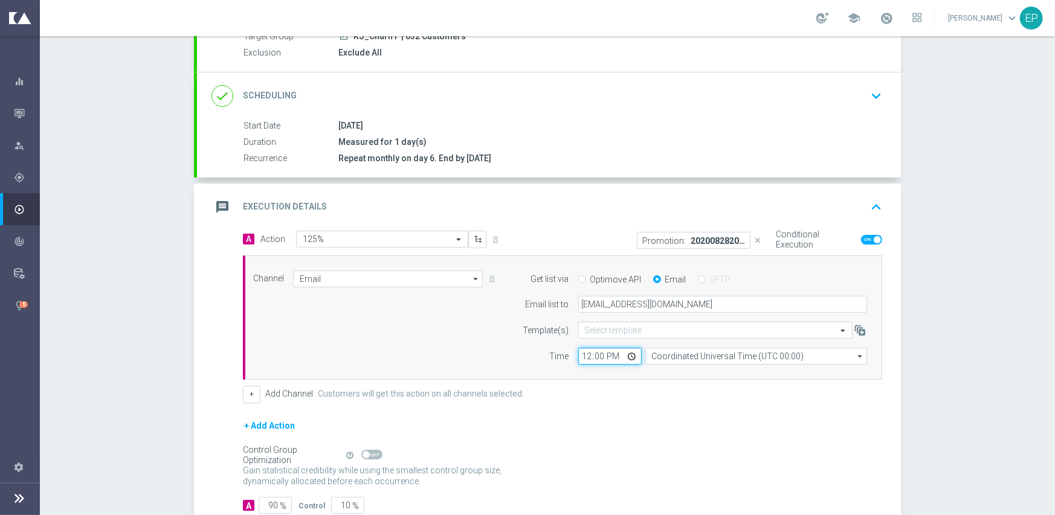
click at [579, 352] on input "12:00" at bounding box center [609, 356] width 63 height 17
type input "02:00"
click at [587, 439] on div "+ Add Action" at bounding box center [562, 434] width 639 height 30
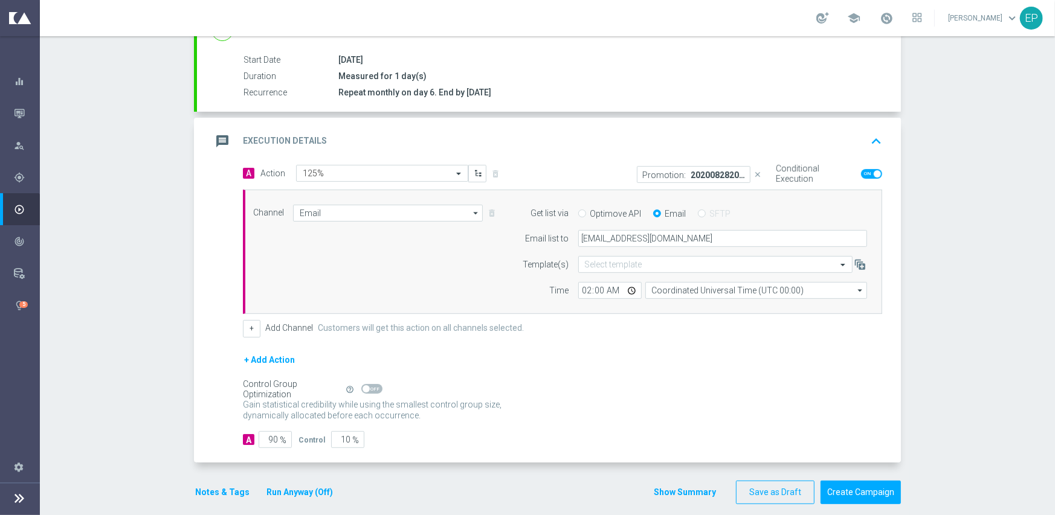
scroll to position [202, 0]
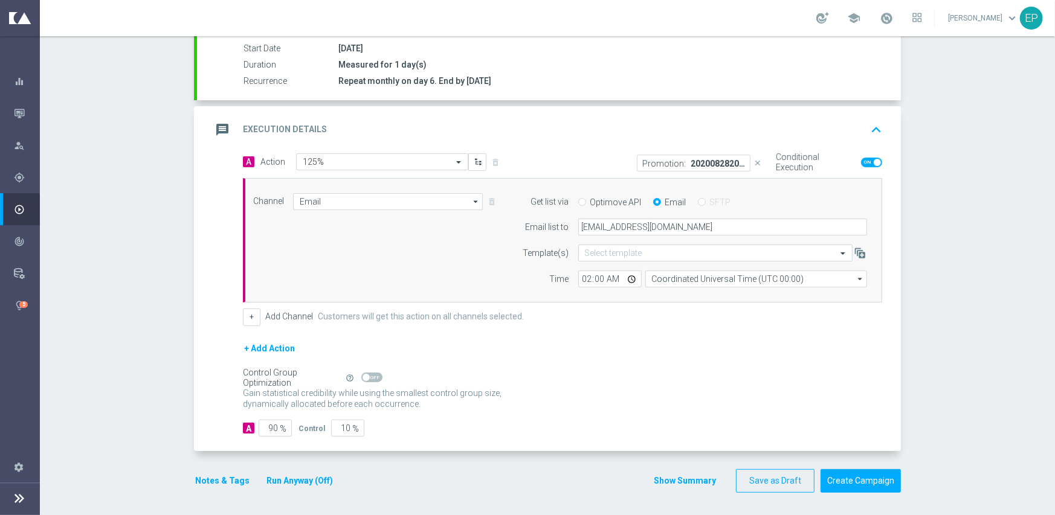
drag, startPoint x: 368, startPoint y: 375, endPoint x: 381, endPoint y: 375, distance: 12.1
click at [368, 375] on span at bounding box center [371, 378] width 21 height 10
click at [368, 375] on input "checkbox" at bounding box center [371, 378] width 21 height 10
checkbox input "true"
click at [846, 481] on button "Create Campaign" at bounding box center [860, 481] width 80 height 24
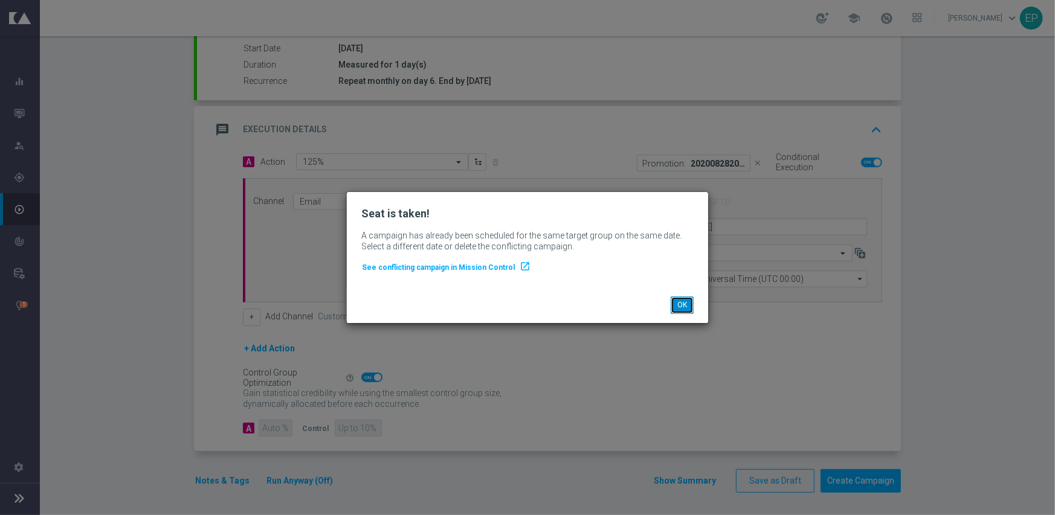
click at [681, 305] on button "OK" at bounding box center [681, 305] width 23 height 17
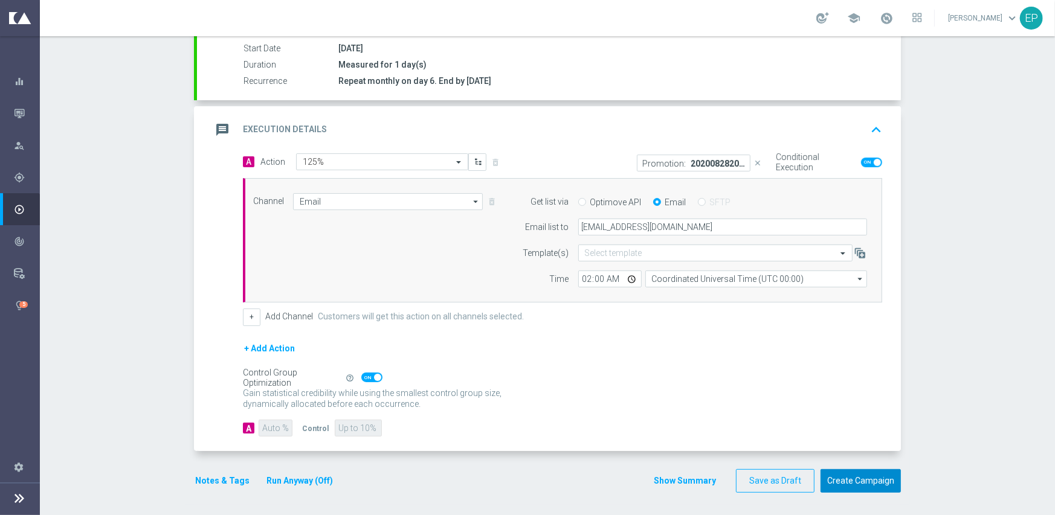
click at [843, 480] on button "Create Campaign" at bounding box center [860, 481] width 80 height 24
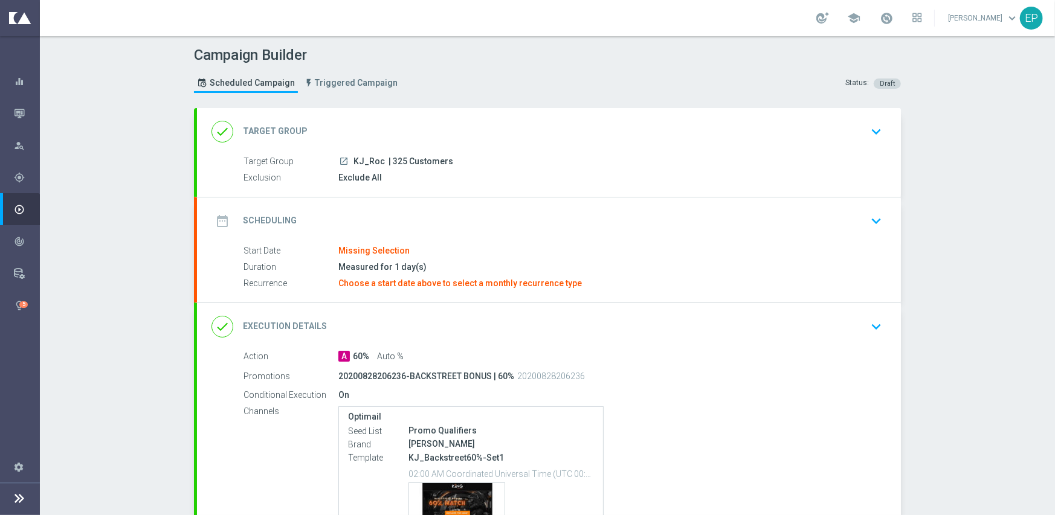
click at [397, 125] on div "done Target Group keyboard_arrow_down" at bounding box center [548, 131] width 675 height 23
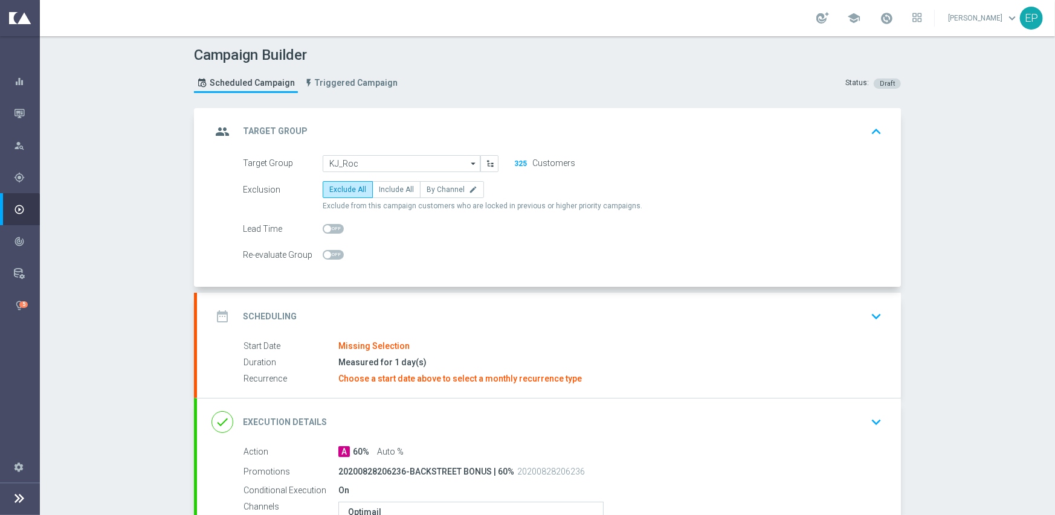
click at [411, 308] on div "date_range Scheduling keyboard_arrow_down" at bounding box center [548, 316] width 675 height 23
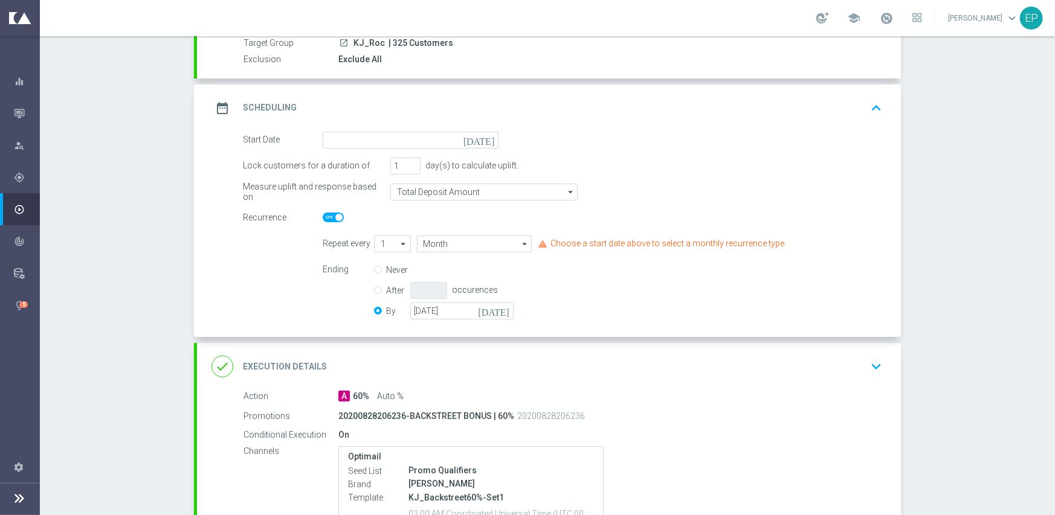
scroll to position [121, 0]
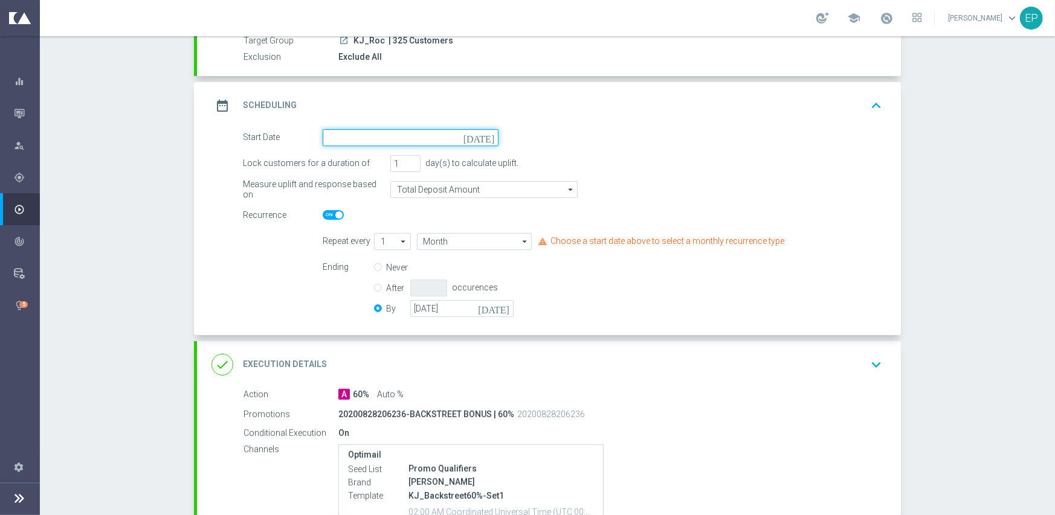
click at [393, 135] on input at bounding box center [411, 137] width 176 height 17
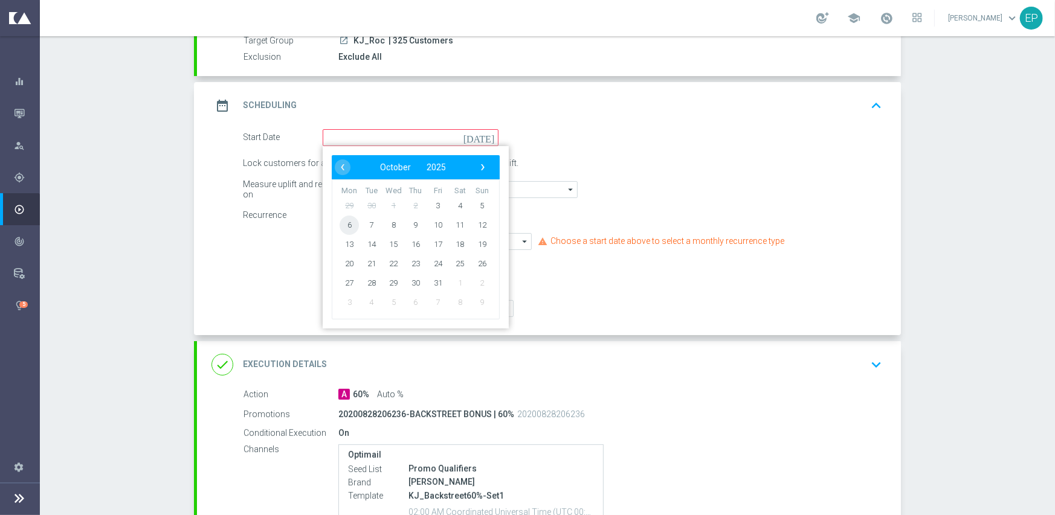
click at [348, 228] on span "6" at bounding box center [348, 224] width 19 height 19
type input "[DATE]"
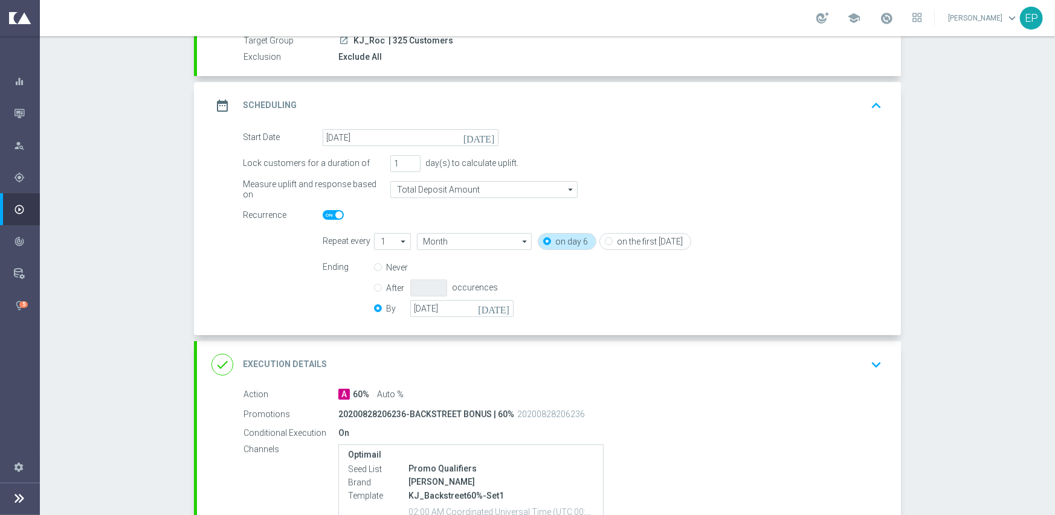
click at [410, 356] on div "done Execution Details keyboard_arrow_down" at bounding box center [548, 364] width 675 height 23
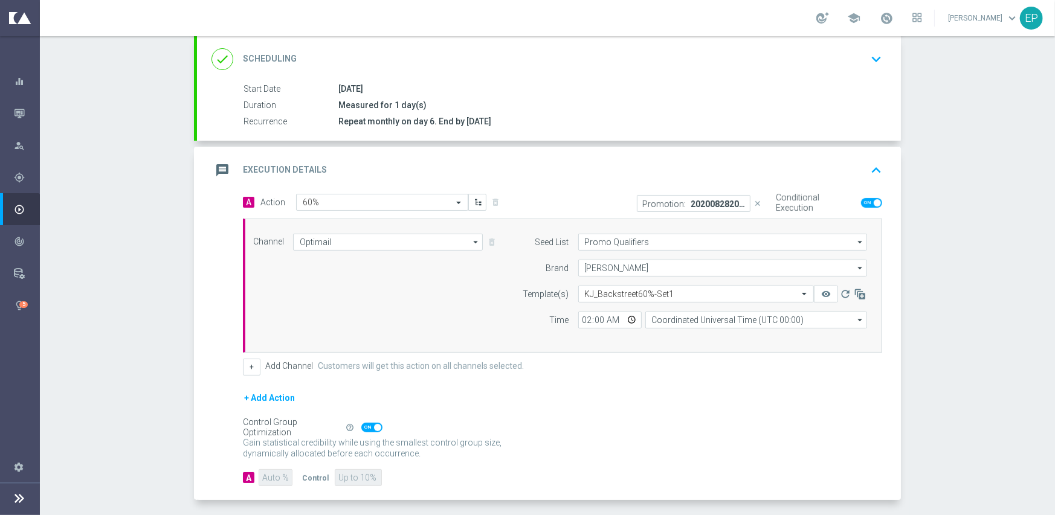
scroll to position [211, 0]
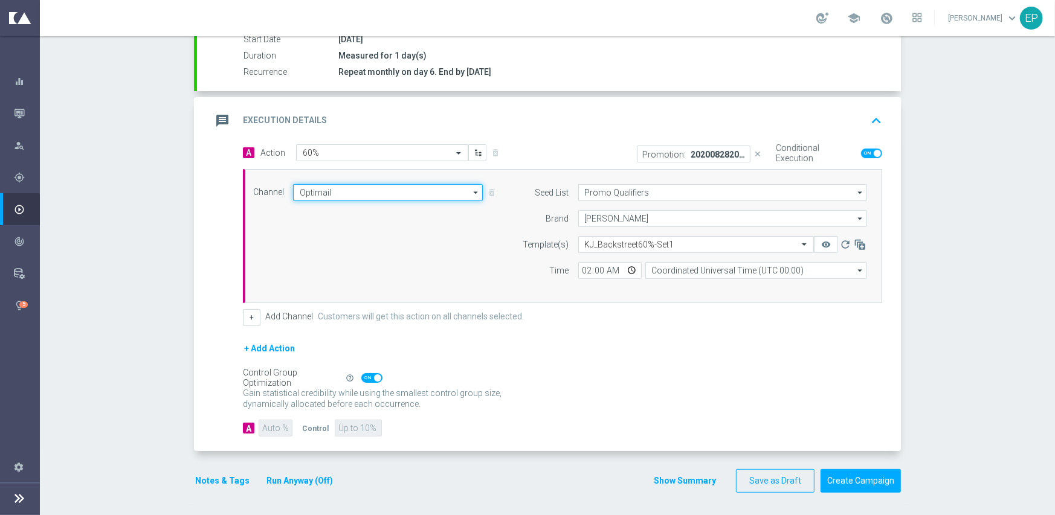
click at [359, 191] on input "Optimail" at bounding box center [388, 192] width 190 height 17
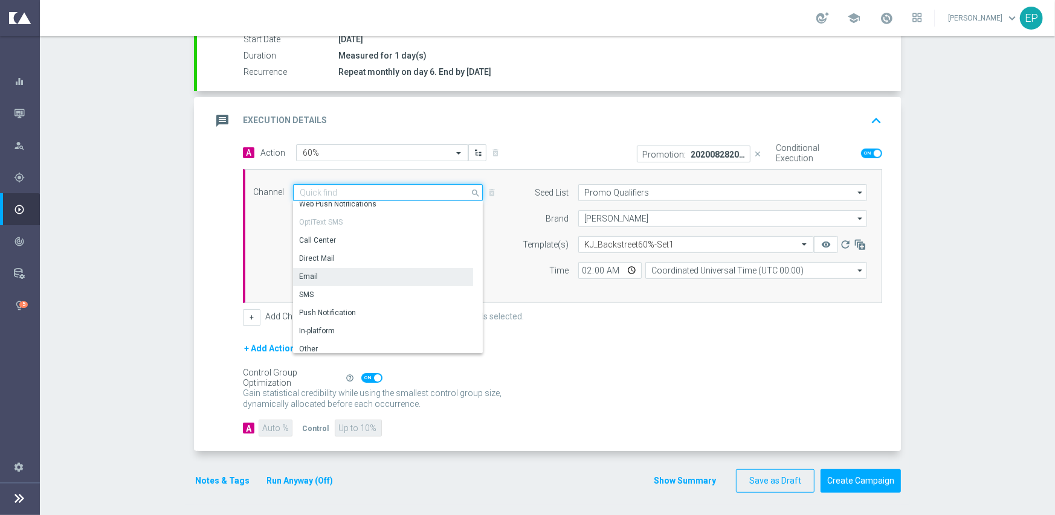
scroll to position [229, 0]
click at [309, 272] on div "Email" at bounding box center [308, 271] width 19 height 11
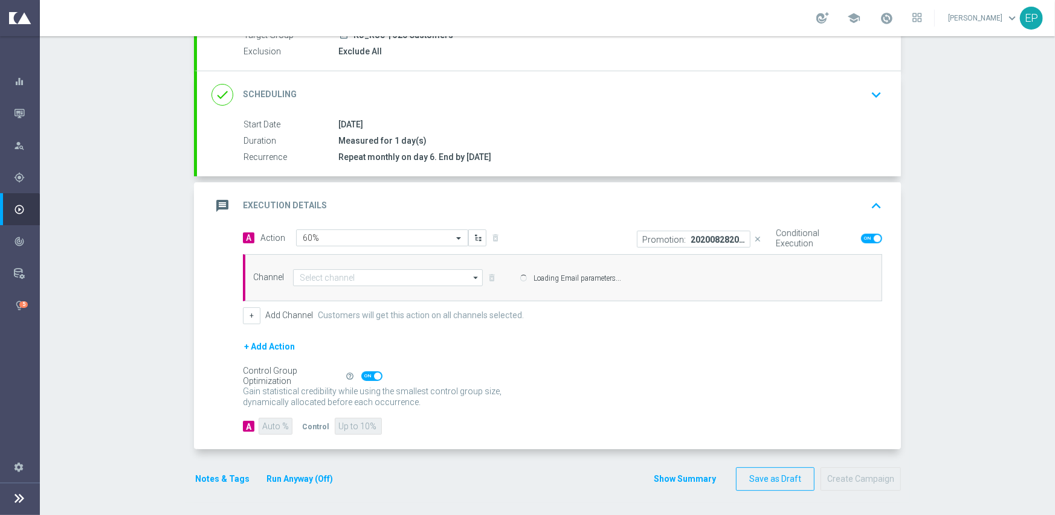
type input "Email"
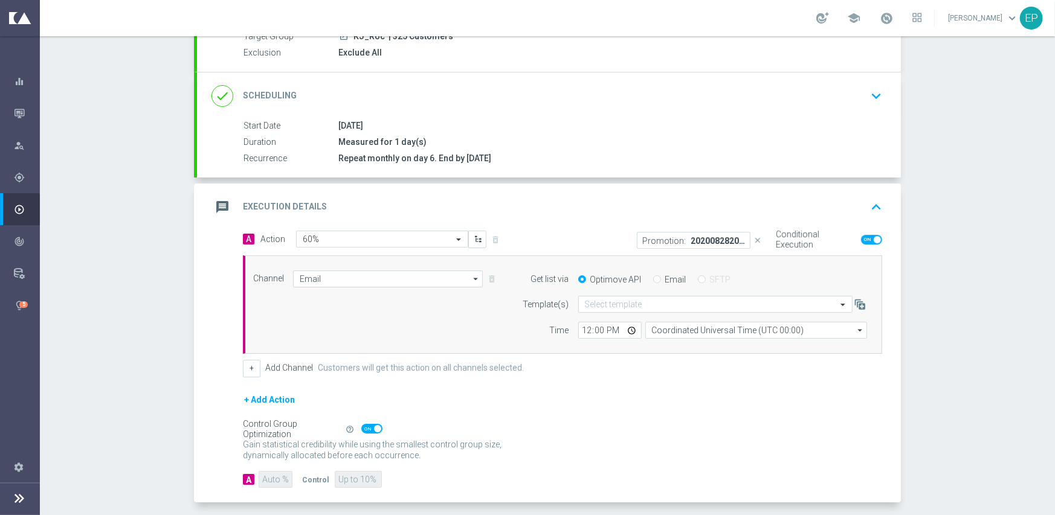
click at [653, 280] on input "Email" at bounding box center [657, 281] width 8 height 8
radio input "true"
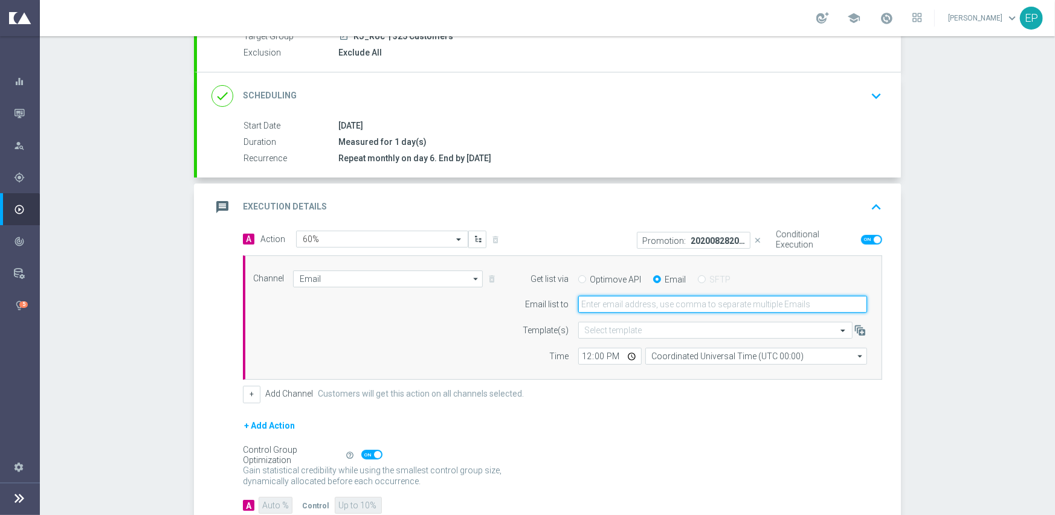
click at [649, 297] on input "email" at bounding box center [722, 304] width 289 height 17
paste input "[EMAIL_ADDRESS][DOMAIN_NAME]"
type input "[EMAIL_ADDRESS][DOMAIN_NAME]"
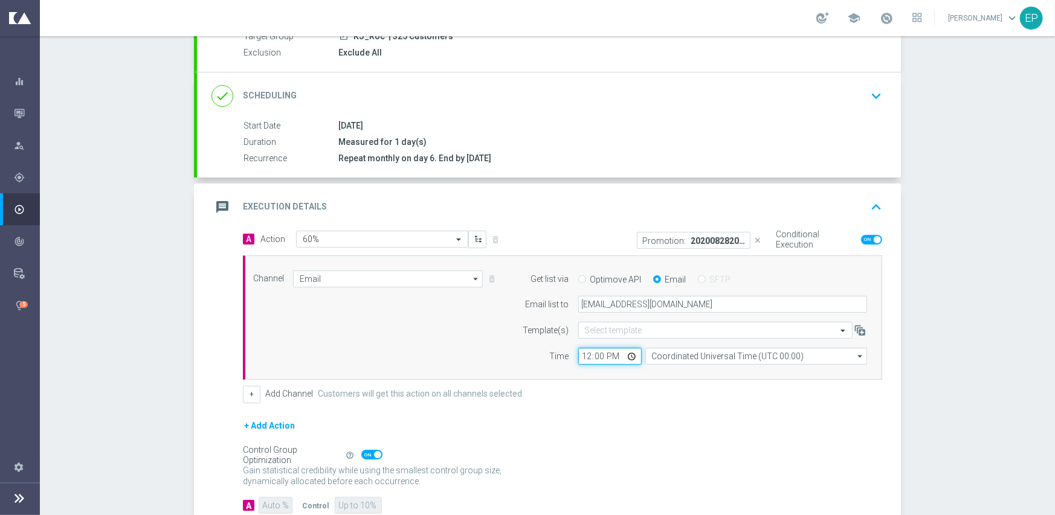
click at [579, 357] on input "12:00" at bounding box center [609, 356] width 63 height 17
type input "02:00"
click at [544, 376] on div "Channel Email Email arrow_drop_down Show Selected 1 of 21 Facebook Custom Audie…" at bounding box center [562, 318] width 639 height 125
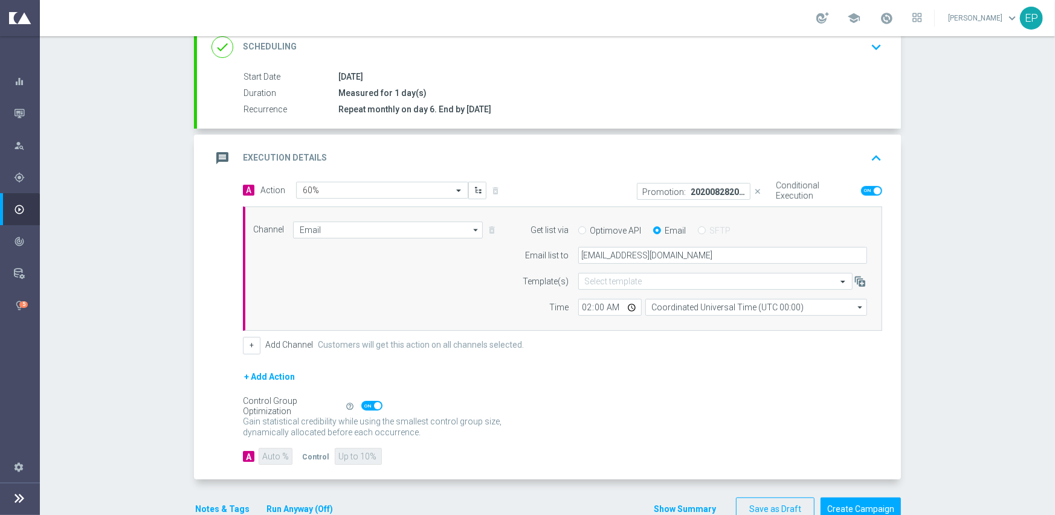
scroll to position [202, 0]
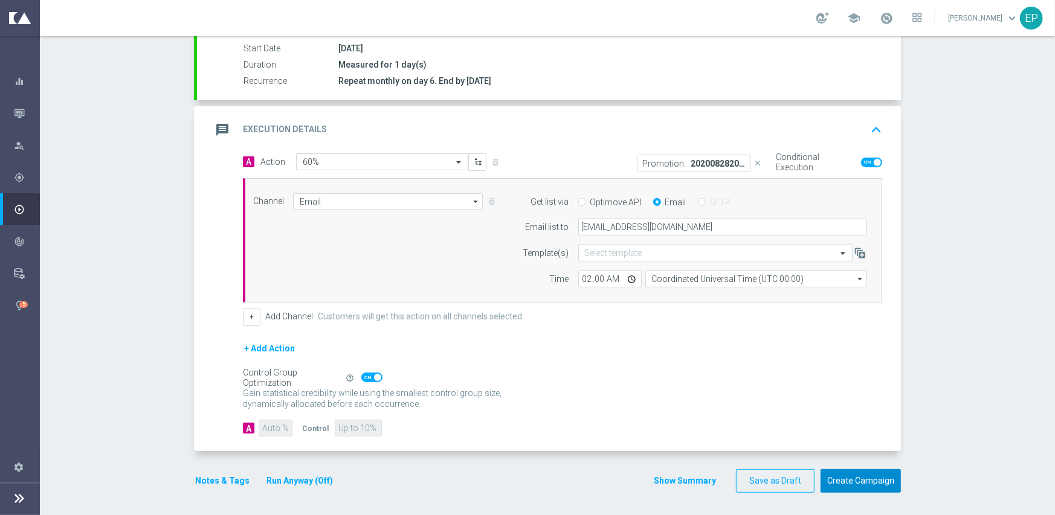
click at [870, 478] on button "Create Campaign" at bounding box center [860, 481] width 80 height 24
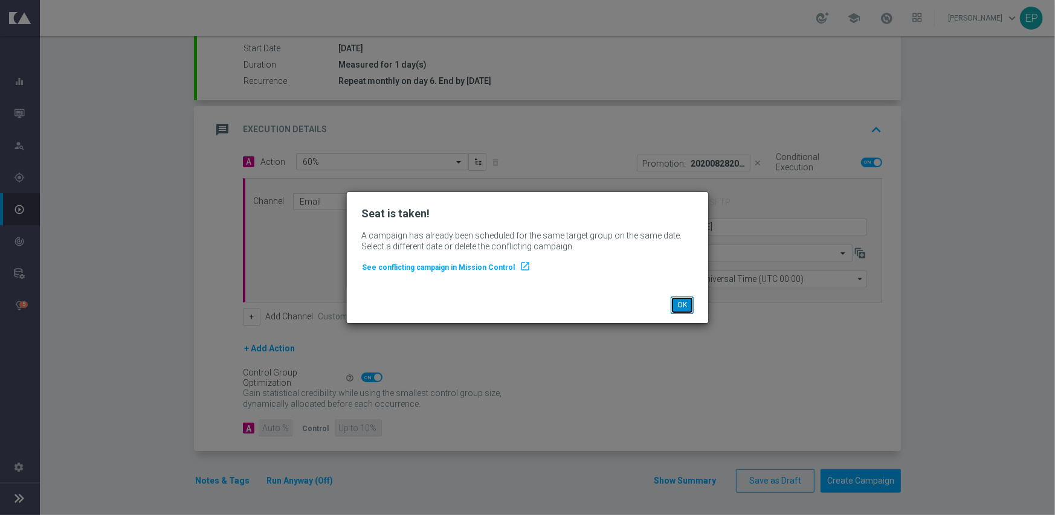
click at [682, 304] on button "OK" at bounding box center [681, 305] width 23 height 17
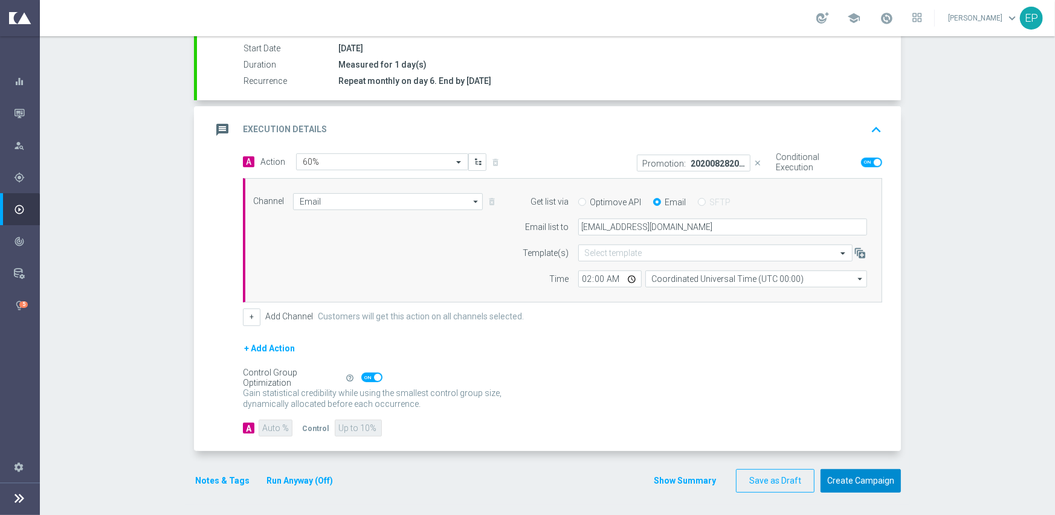
click at [858, 479] on button "Create Campaign" at bounding box center [860, 481] width 80 height 24
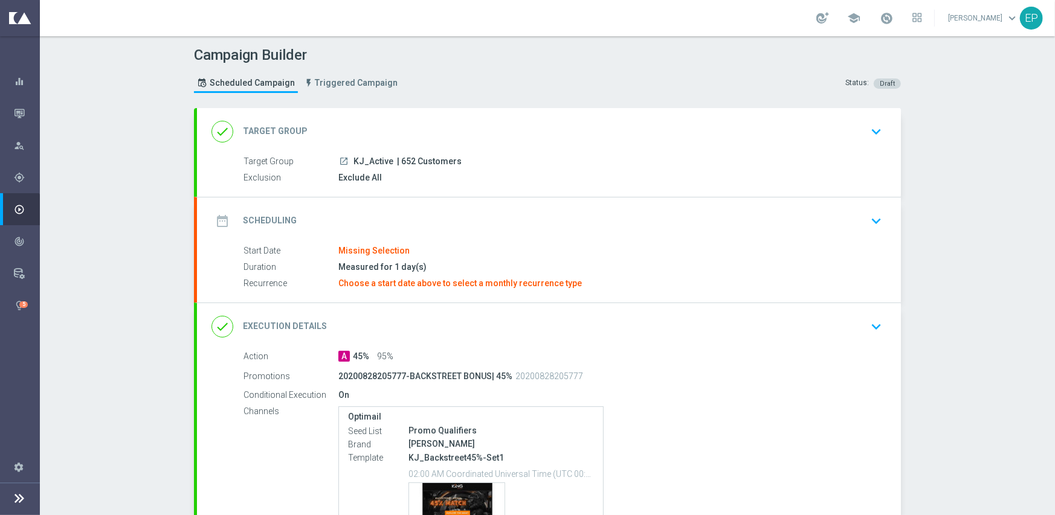
click at [433, 210] on div "date_range Scheduling keyboard_arrow_down" at bounding box center [548, 221] width 675 height 23
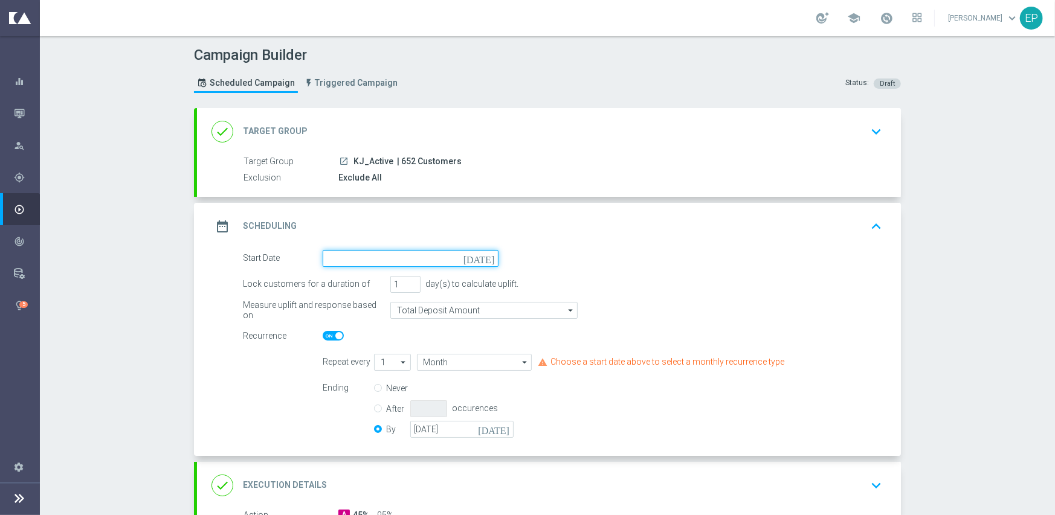
click at [409, 261] on input at bounding box center [411, 258] width 176 height 17
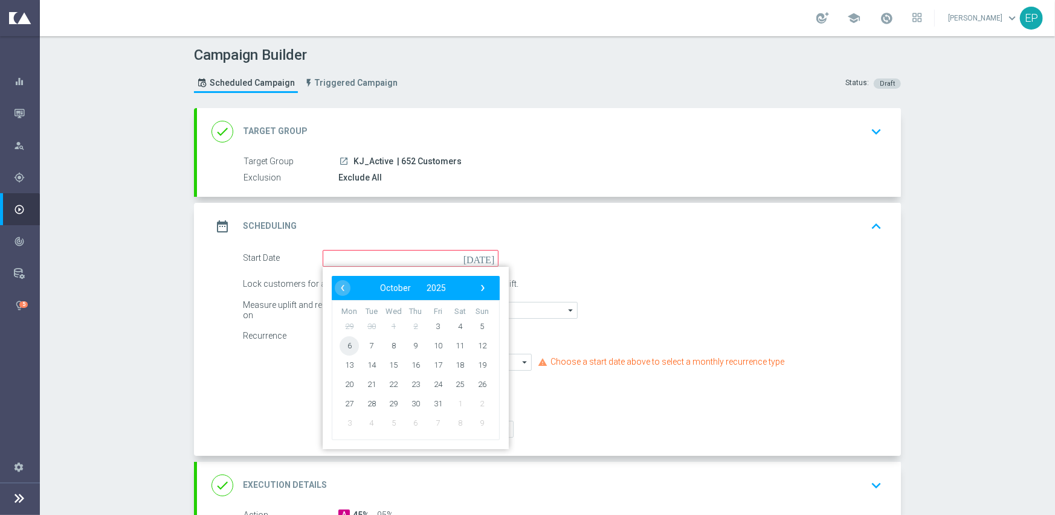
click at [341, 344] on span "6" at bounding box center [348, 345] width 19 height 19
type input "[DATE]"
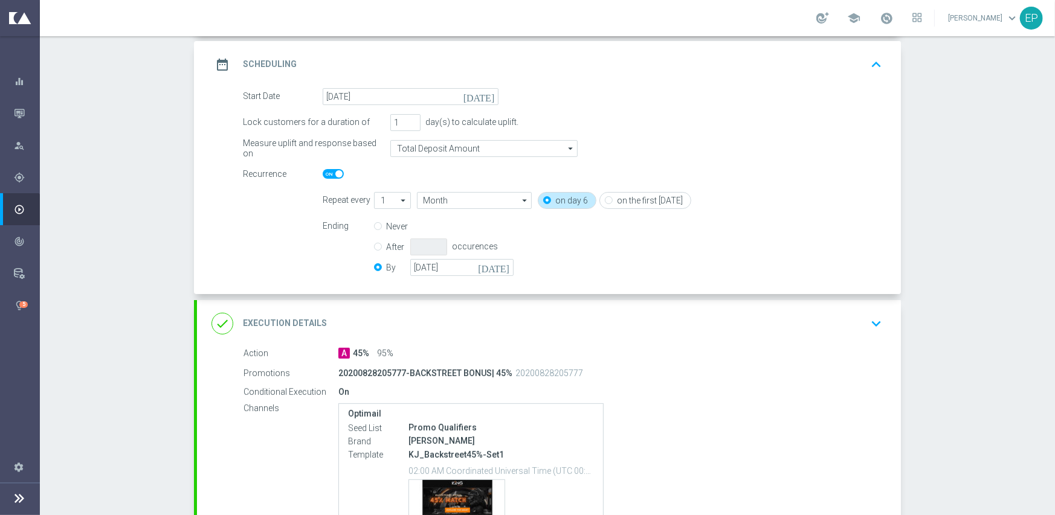
scroll to position [181, 0]
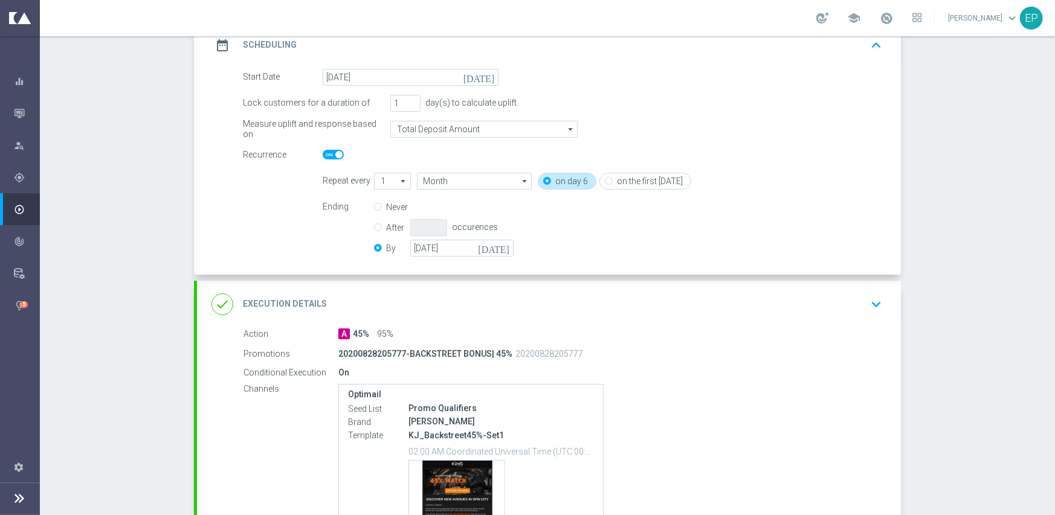
click at [448, 302] on div "done Execution Details keyboard_arrow_down" at bounding box center [548, 304] width 675 height 23
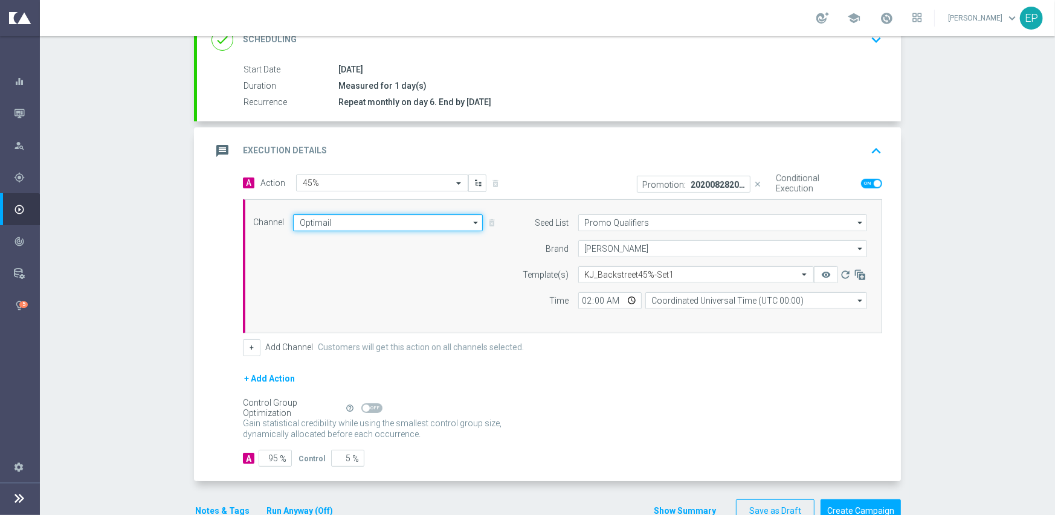
click at [320, 220] on input "Optimail" at bounding box center [388, 222] width 190 height 17
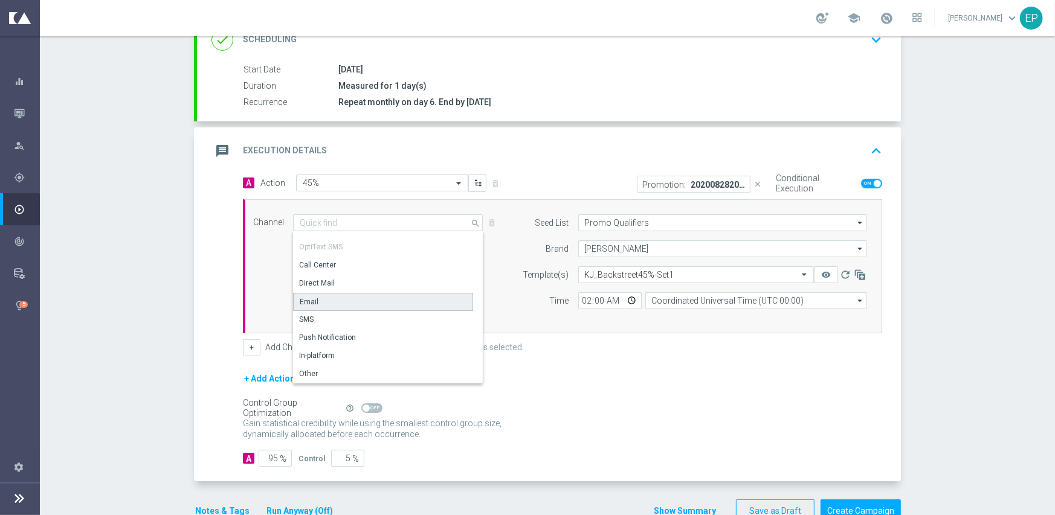
click at [320, 301] on div "Email" at bounding box center [383, 302] width 180 height 18
type input "Email"
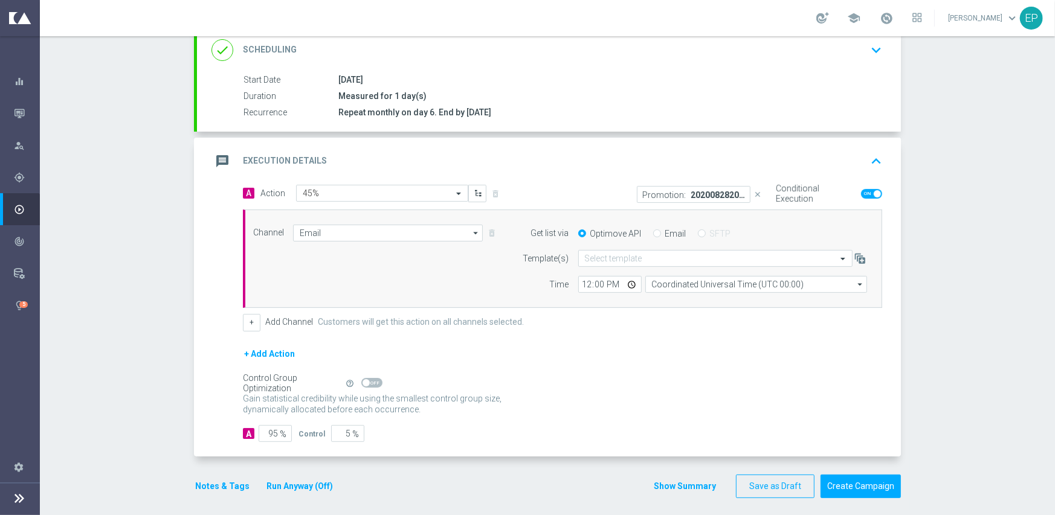
scroll to position [176, 0]
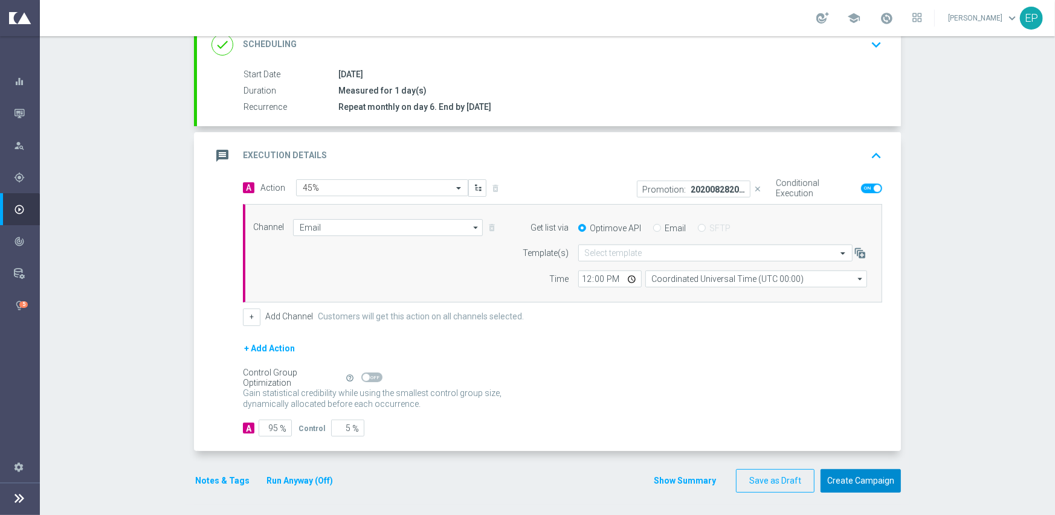
click at [857, 478] on button "Create Campaign" at bounding box center [860, 481] width 80 height 24
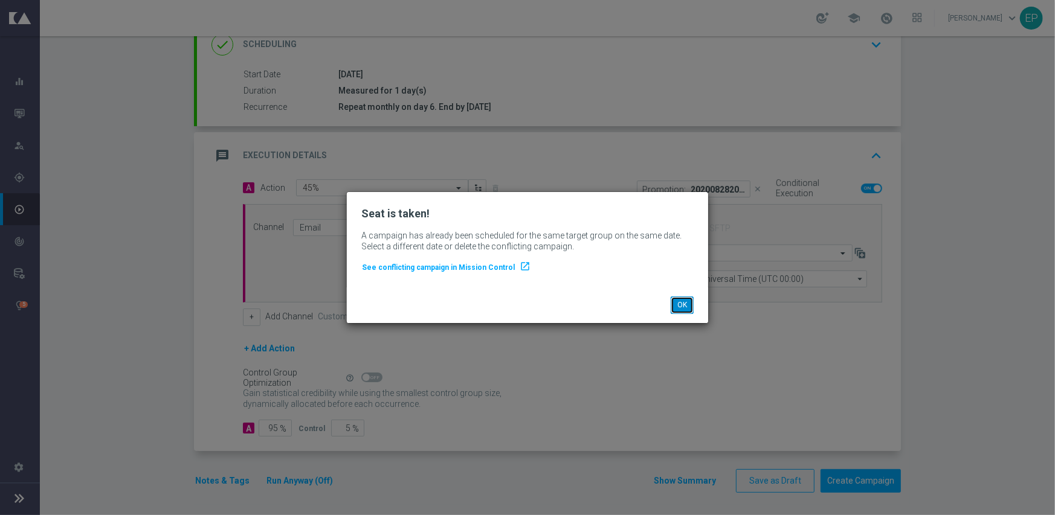
click at [683, 301] on button "OK" at bounding box center [681, 305] width 23 height 17
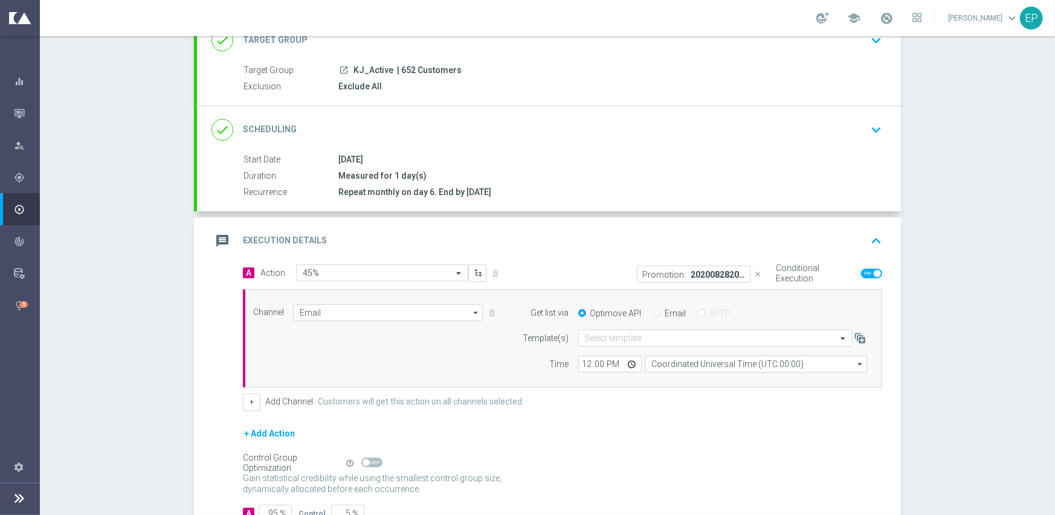
scroll to position [121, 0]
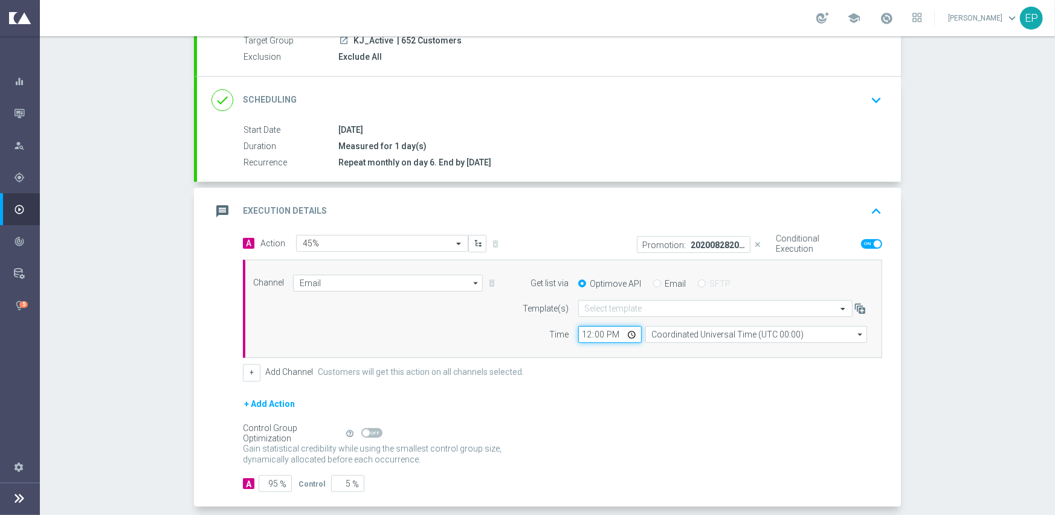
click at [579, 335] on input "12:00" at bounding box center [609, 334] width 63 height 17
type input "02:00"
click at [648, 405] on div "+ Add Action" at bounding box center [562, 412] width 639 height 30
click at [653, 281] on input "Email" at bounding box center [657, 285] width 8 height 8
radio input "true"
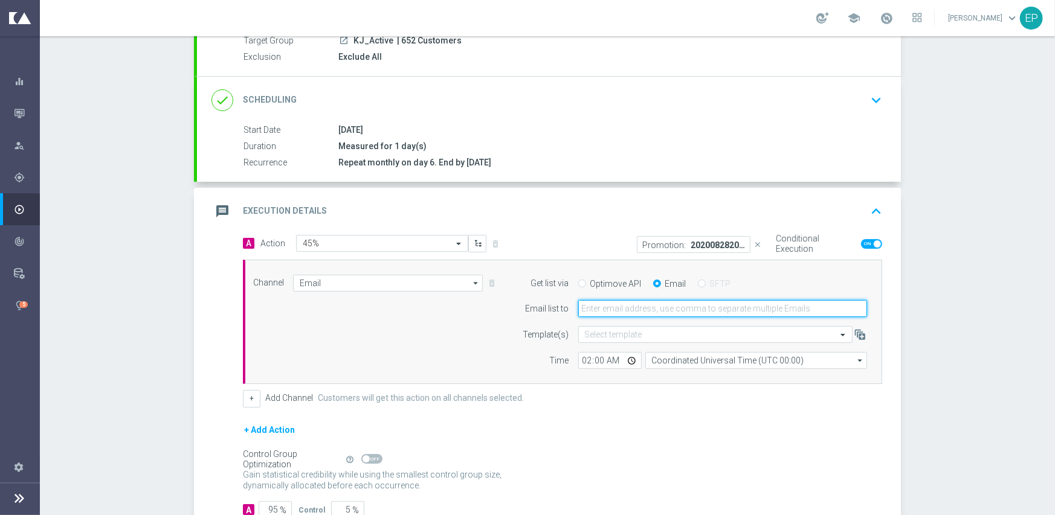
click at [663, 309] on input "email" at bounding box center [722, 308] width 289 height 17
paste input "promo@mediamanta.com"
type input "promo@mediamanta.com"
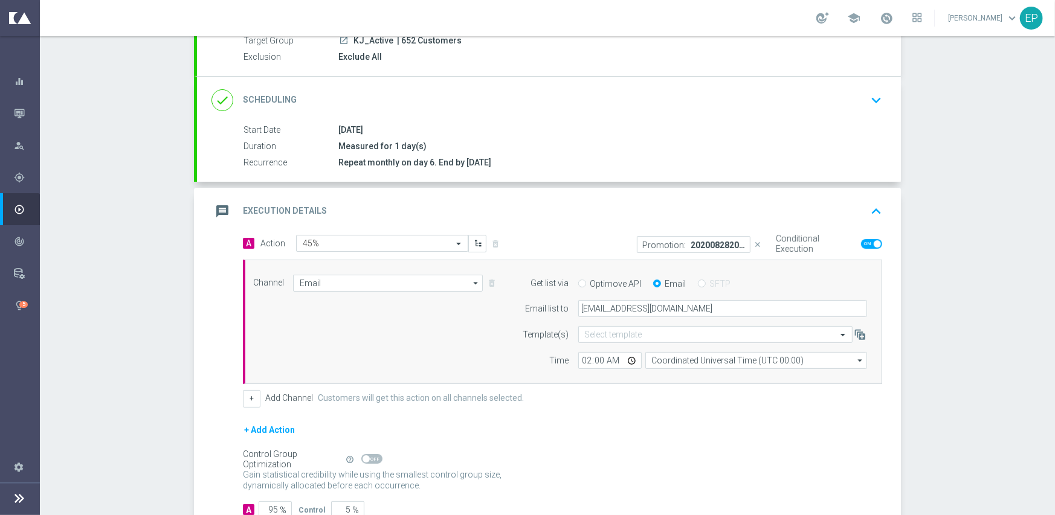
click at [669, 411] on form "A Action Select action 45% delete_forever Promotion: 20200828205777-BACKSTREET …" at bounding box center [562, 376] width 639 height 283
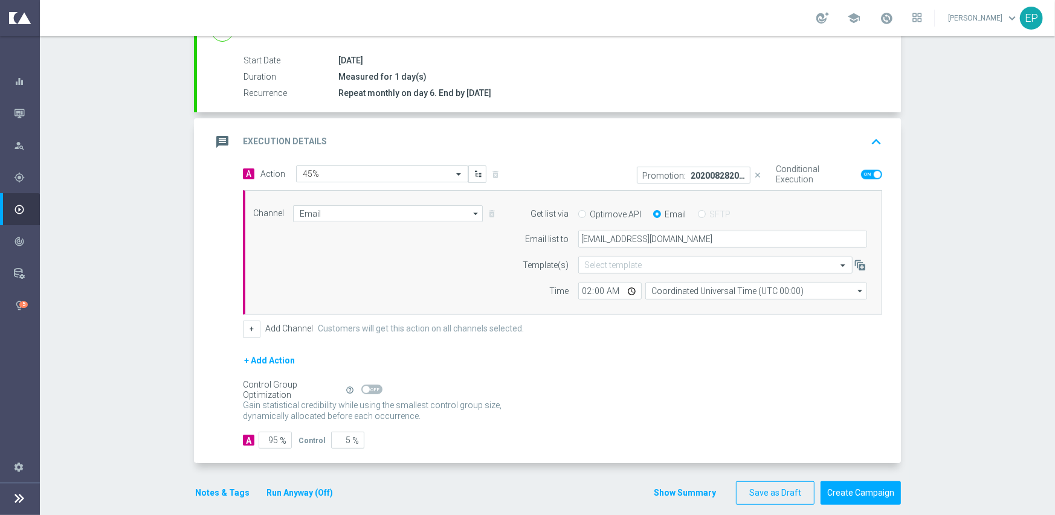
scroll to position [202, 0]
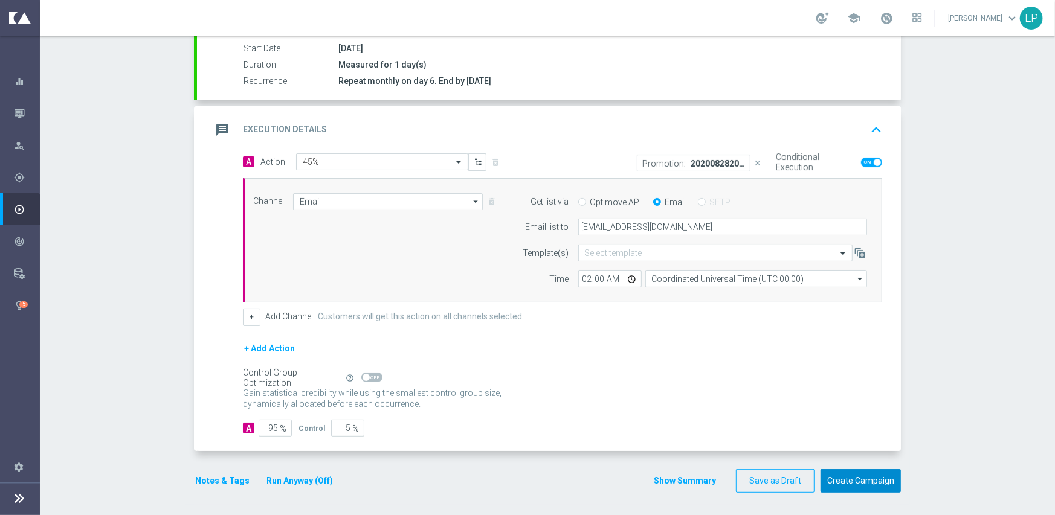
click at [847, 475] on button "Create Campaign" at bounding box center [860, 481] width 80 height 24
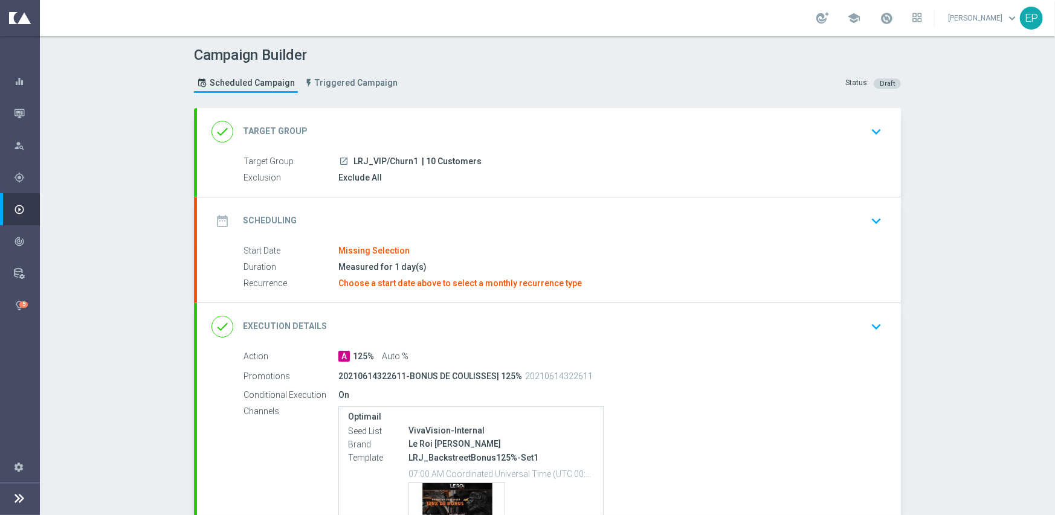
click at [411, 210] on div "date_range Scheduling keyboard_arrow_down" at bounding box center [548, 221] width 675 height 23
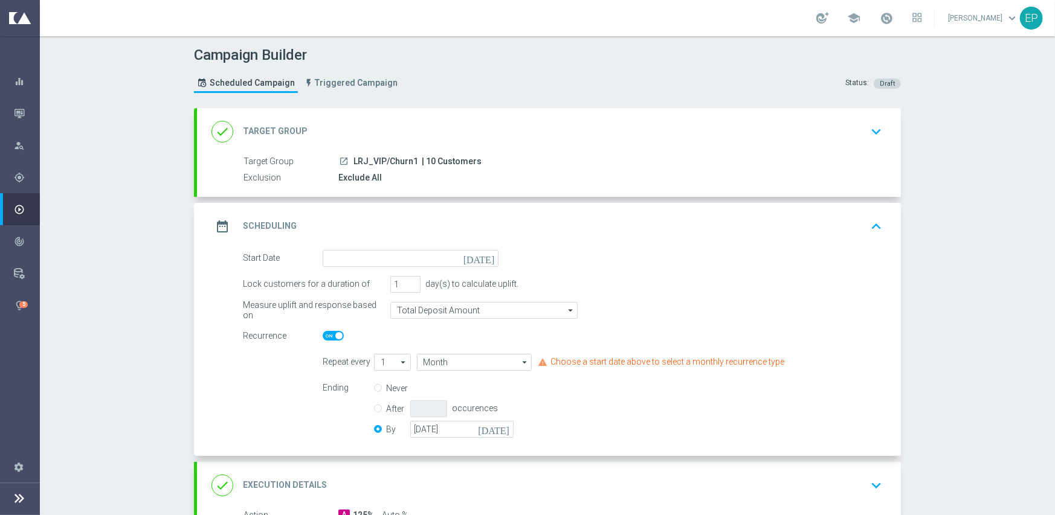
scroll to position [60, 0]
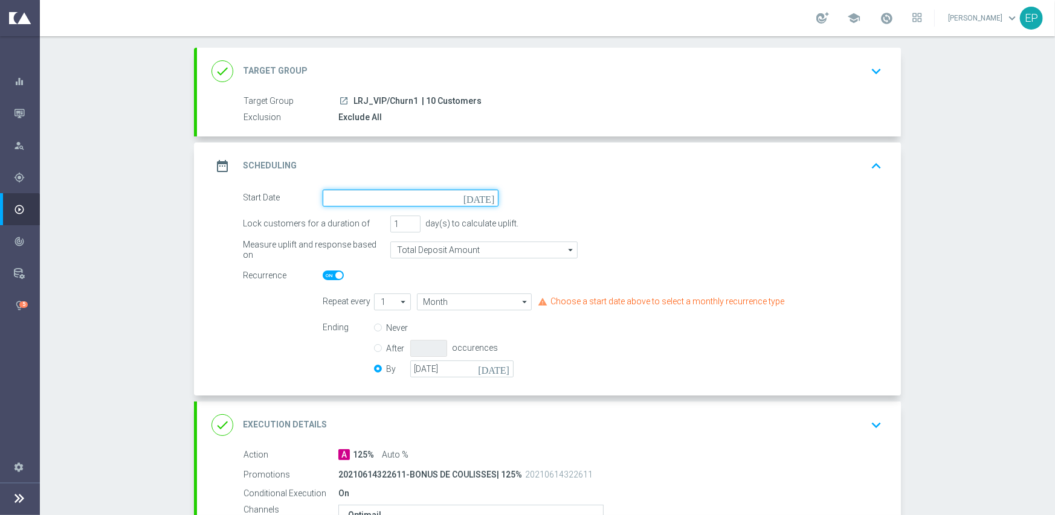
click at [434, 196] on input at bounding box center [411, 198] width 176 height 17
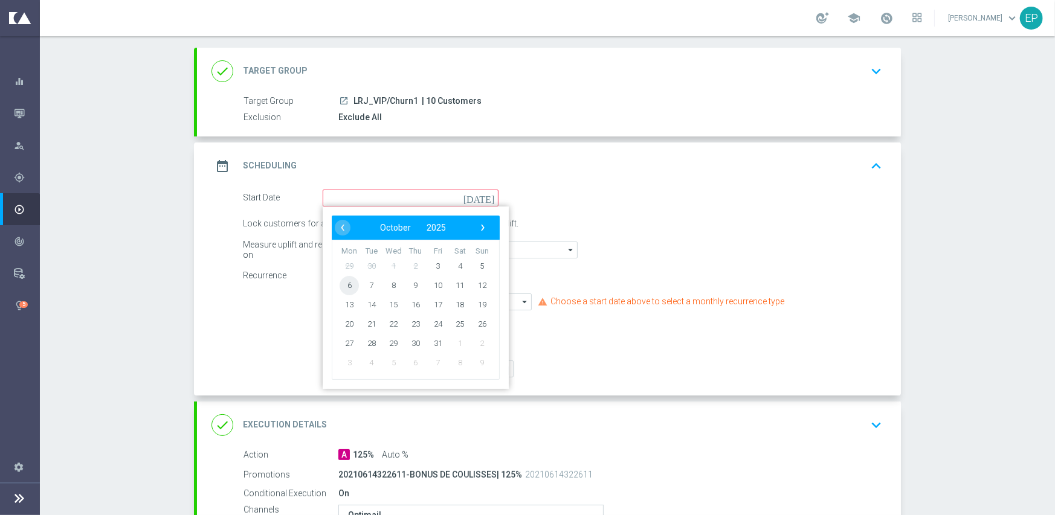
click at [345, 284] on span "6" at bounding box center [348, 284] width 19 height 19
type input "[DATE]"
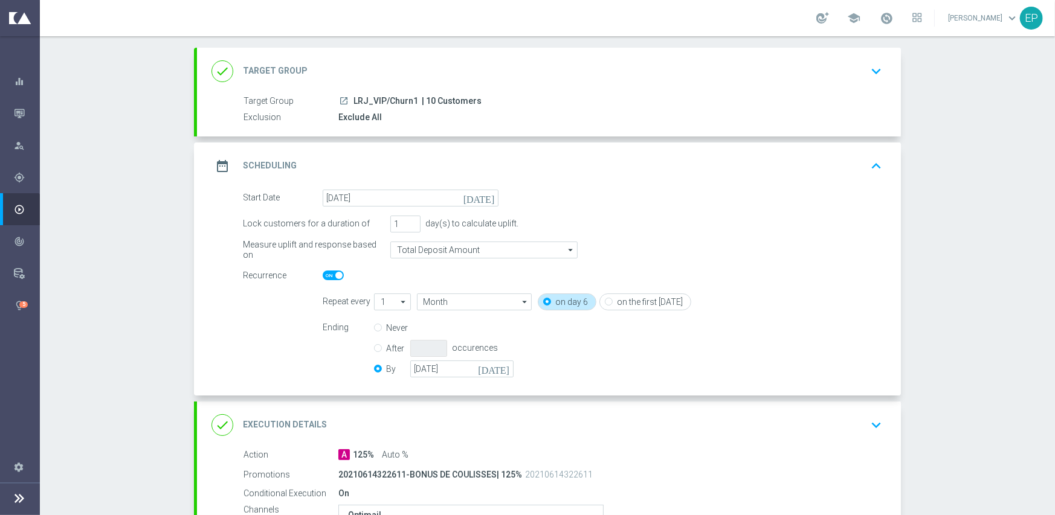
click at [557, 420] on div "done Execution Details keyboard_arrow_down" at bounding box center [548, 425] width 675 height 23
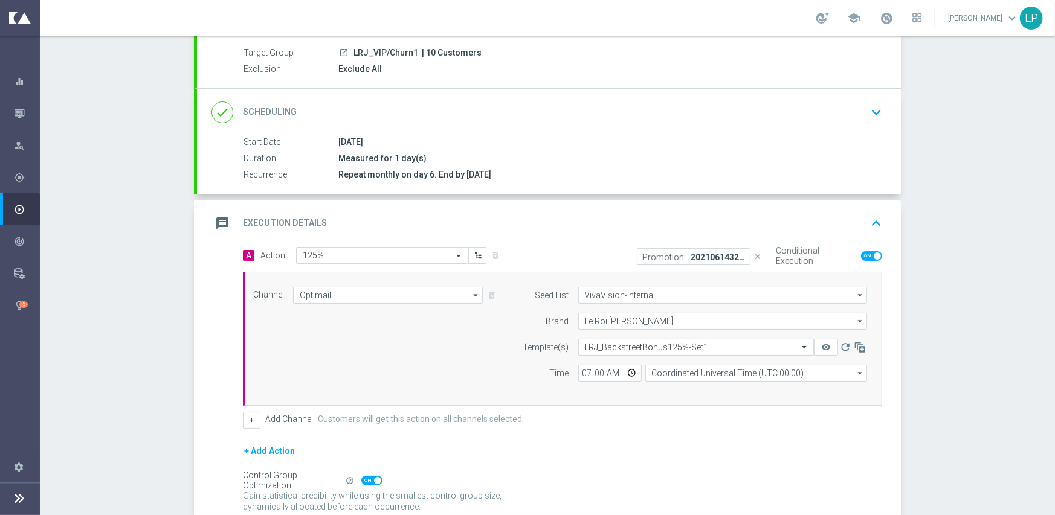
scroll to position [181, 0]
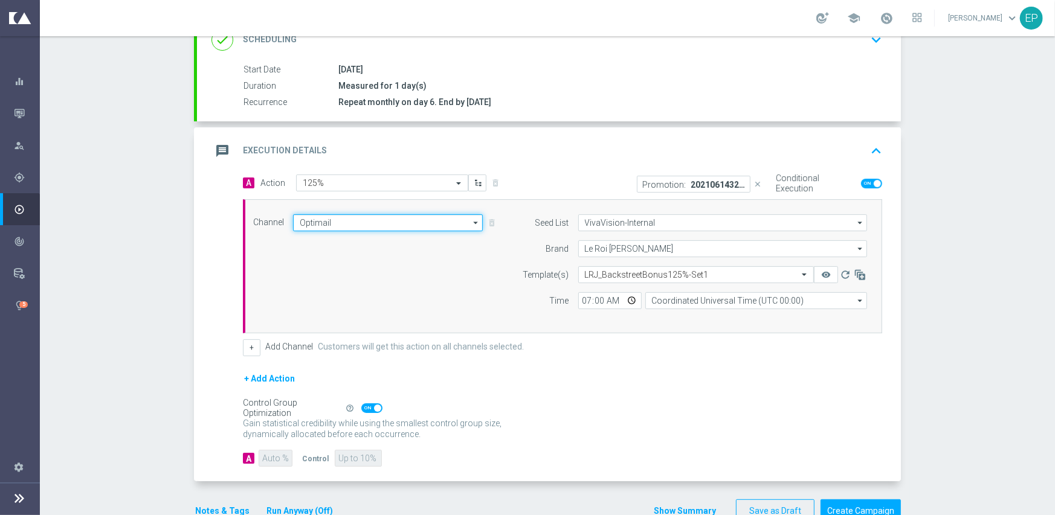
click at [387, 220] on input "Optimail" at bounding box center [388, 222] width 190 height 17
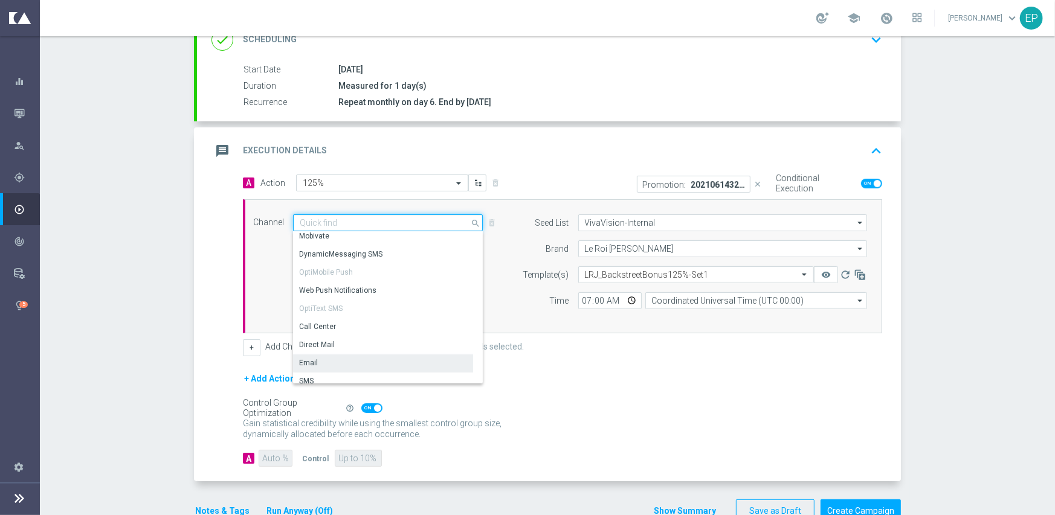
scroll to position [223, 0]
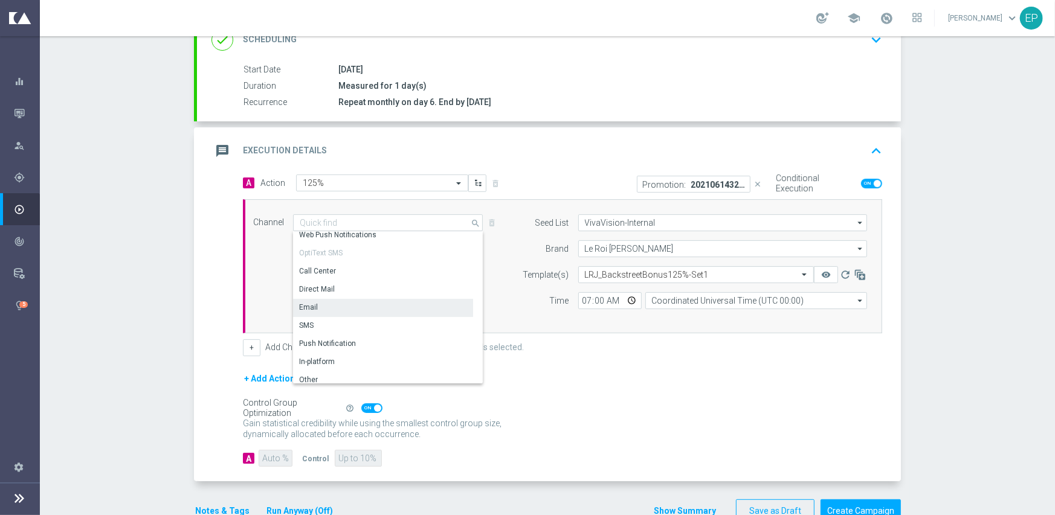
click at [324, 303] on div "Email" at bounding box center [383, 307] width 180 height 17
type input "Email"
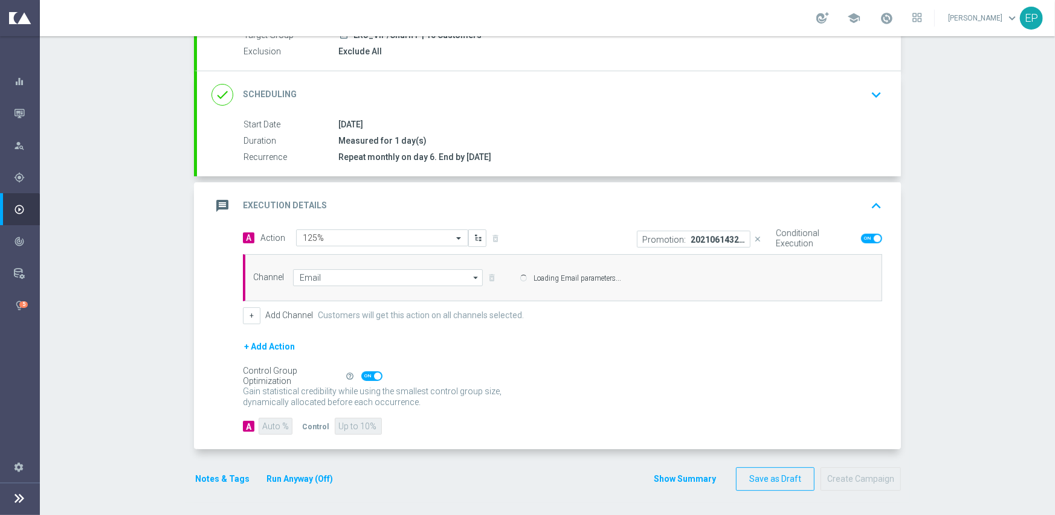
scroll to position [125, 0]
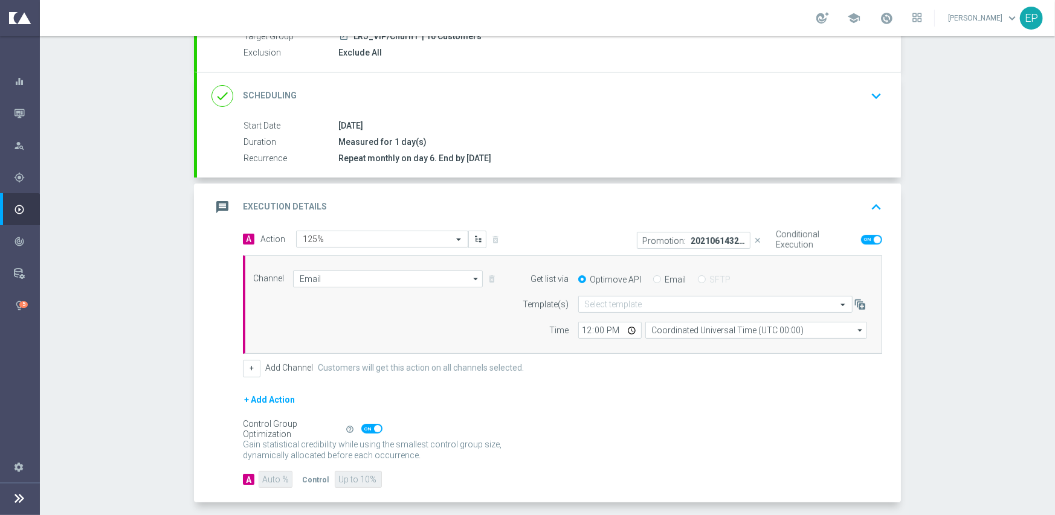
click at [653, 280] on input "Email" at bounding box center [657, 281] width 8 height 8
radio input "true"
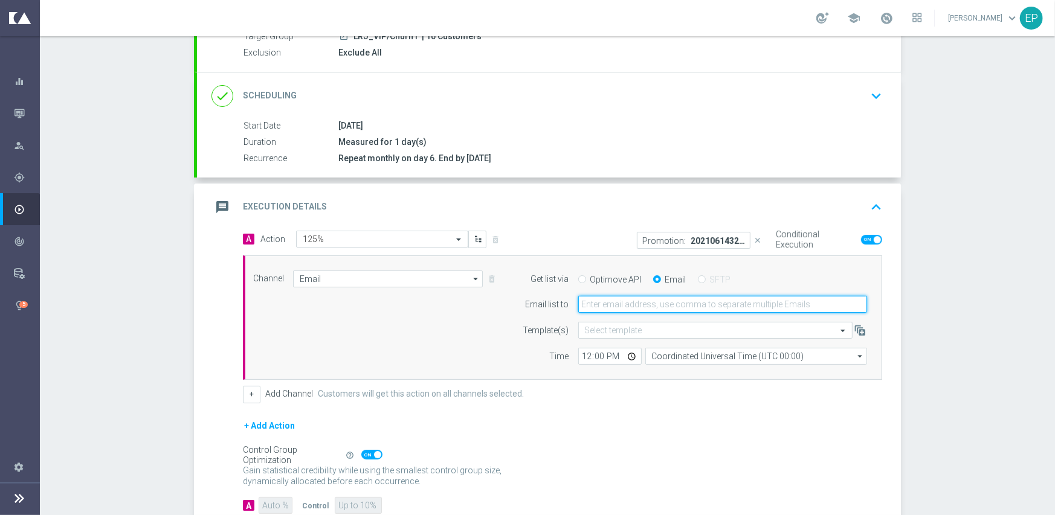
click at [663, 306] on input "email" at bounding box center [722, 304] width 289 height 17
type input "[EMAIL_ADDRESS][DOMAIN_NAME],[EMAIL_ADDRESS][DOMAIN_NAME],[PERSON_NAME][EMAIL_A…"
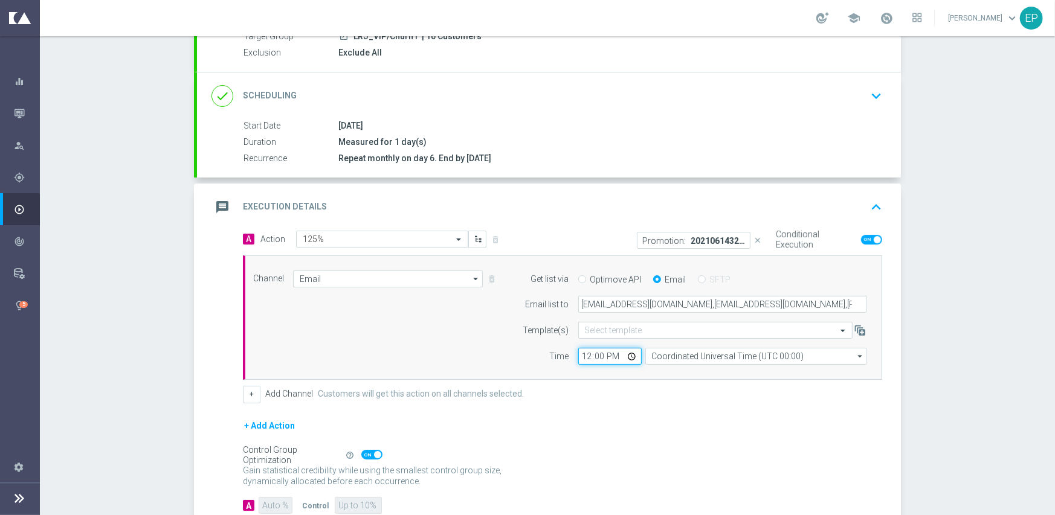
click at [578, 355] on input "12:00" at bounding box center [609, 356] width 63 height 17
type input "07:00"
click at [660, 389] on div "+ Add Channel Customers will get this action on all channels selected." at bounding box center [562, 394] width 639 height 17
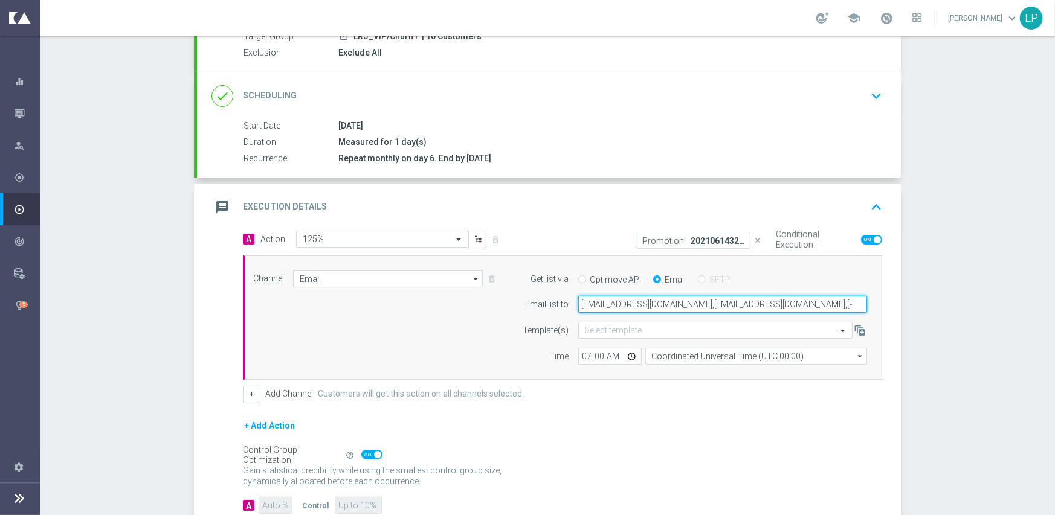
click at [626, 306] on input "[EMAIL_ADDRESS][DOMAIN_NAME],[EMAIL_ADDRESS][DOMAIN_NAME],[PERSON_NAME][EMAIL_A…" at bounding box center [722, 304] width 289 height 17
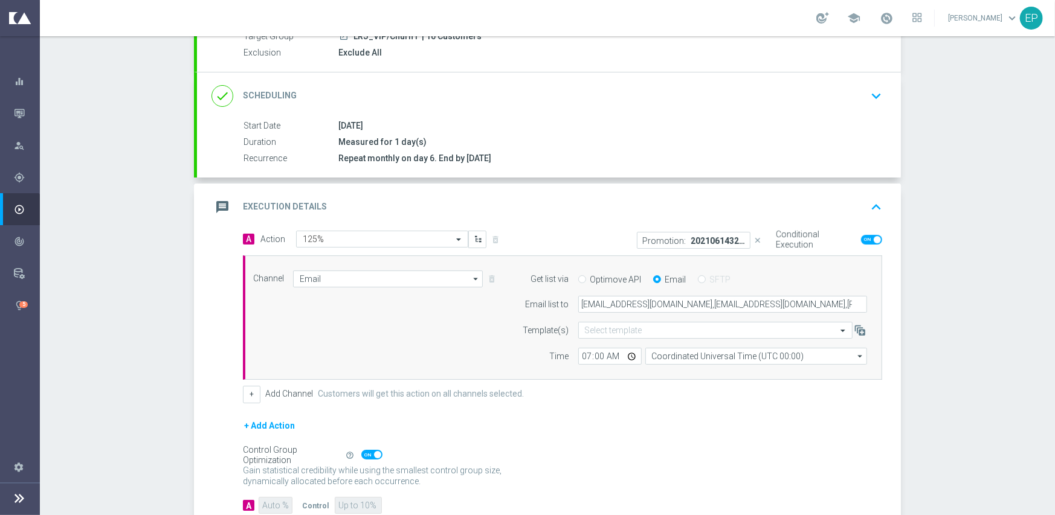
click at [678, 422] on div "+ Add Action" at bounding box center [562, 434] width 639 height 30
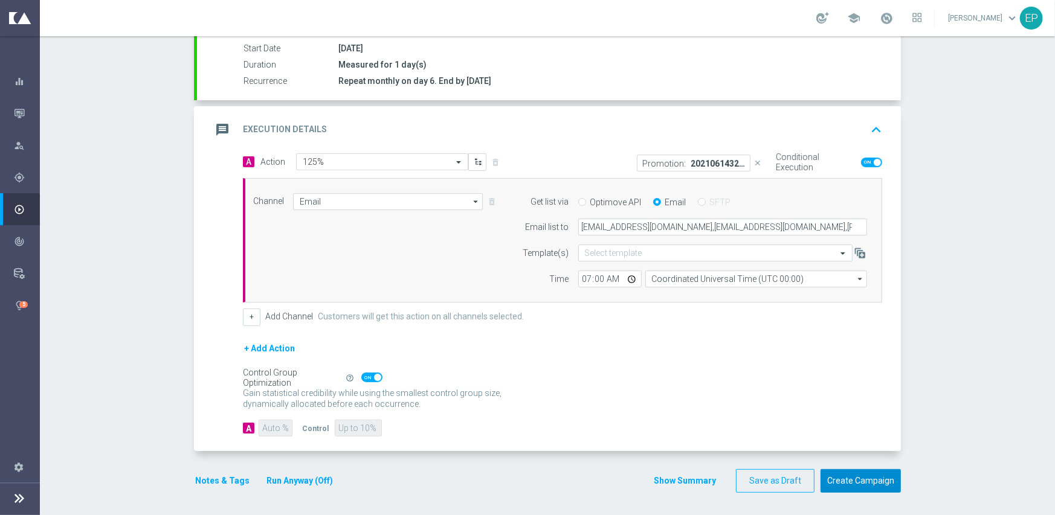
click at [847, 475] on button "Create Campaign" at bounding box center [860, 481] width 80 height 24
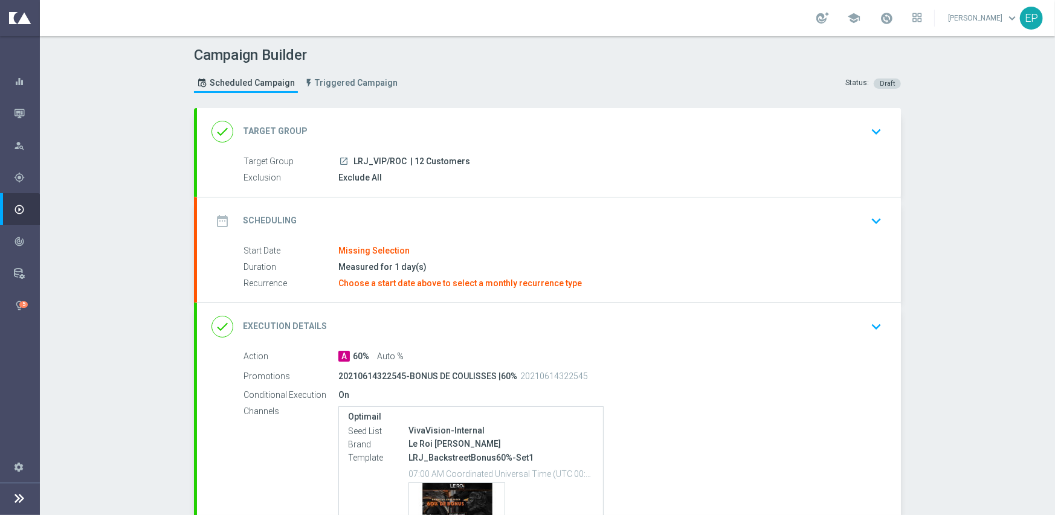
click at [422, 210] on div "date_range Scheduling keyboard_arrow_down" at bounding box center [548, 221] width 675 height 23
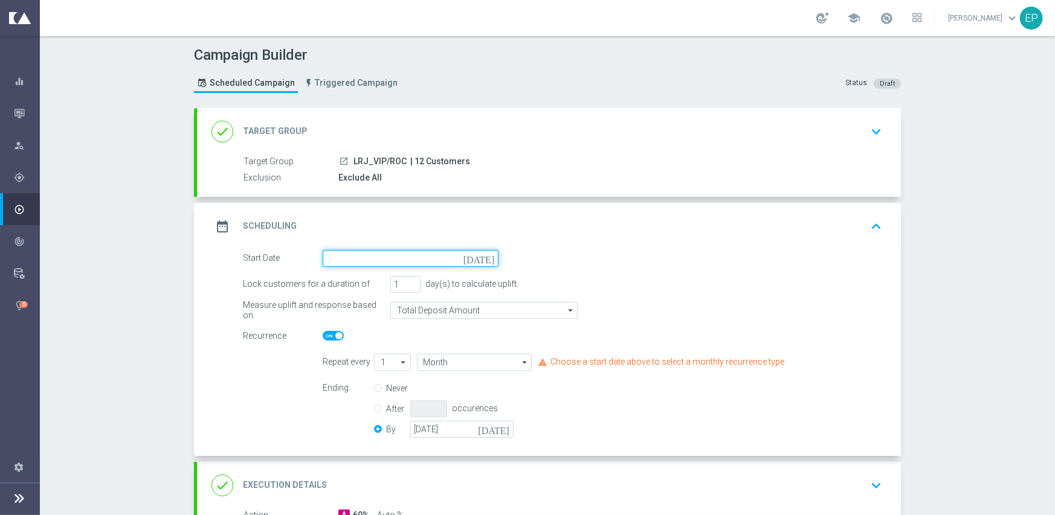
click at [408, 257] on input at bounding box center [411, 258] width 176 height 17
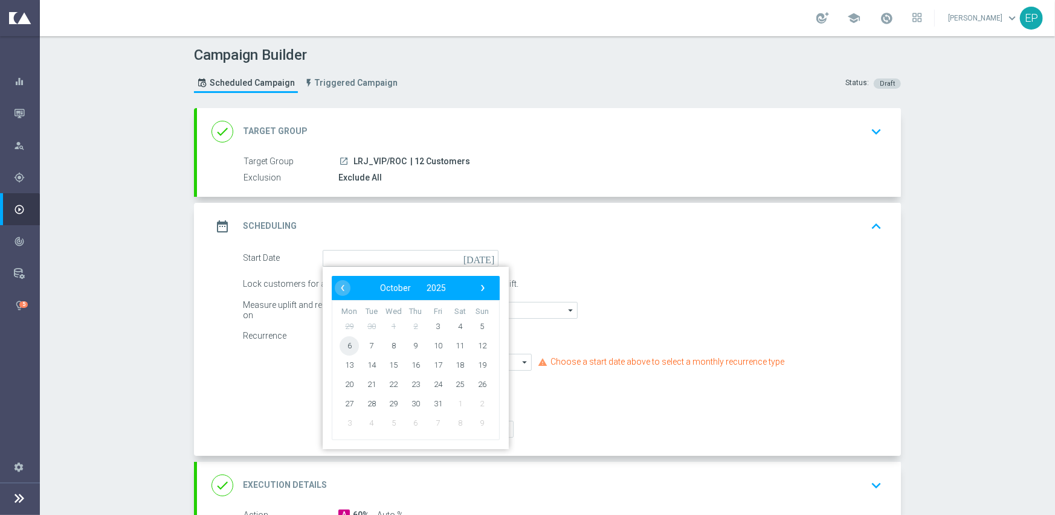
click at [344, 348] on span "6" at bounding box center [348, 345] width 19 height 19
type input "[DATE]"
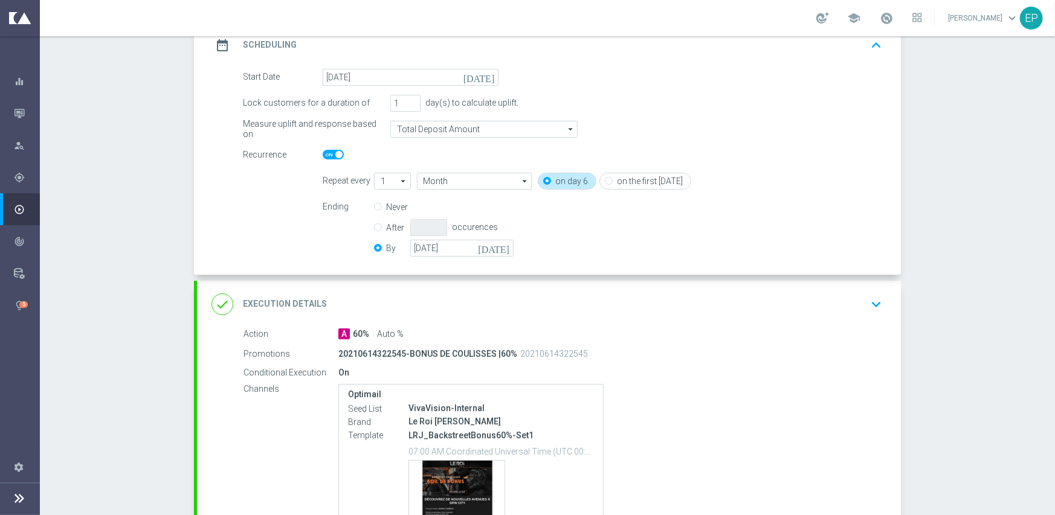
click at [448, 298] on div "done Execution Details keyboard_arrow_down" at bounding box center [548, 304] width 675 height 23
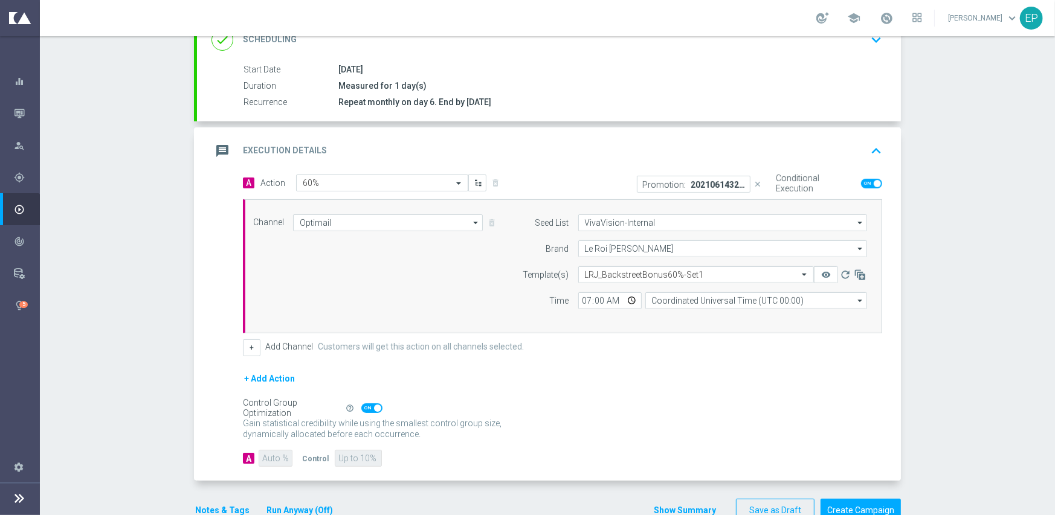
scroll to position [211, 0]
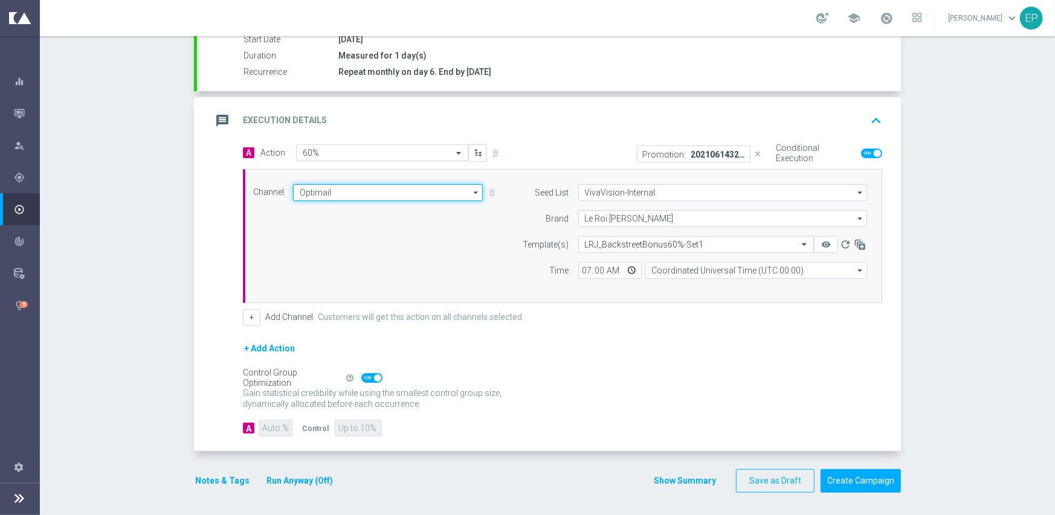
click at [420, 195] on input "Optimail" at bounding box center [388, 192] width 190 height 17
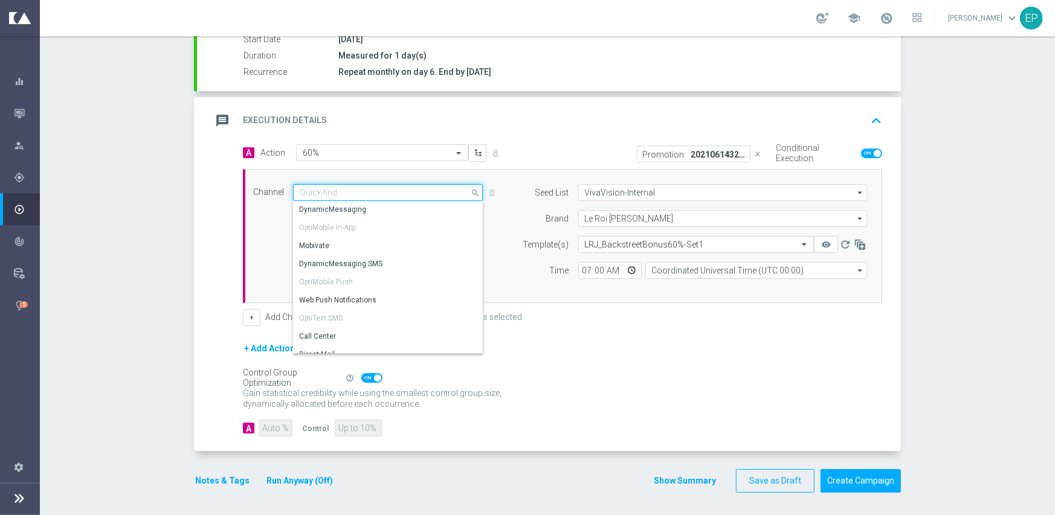
scroll to position [223, 0]
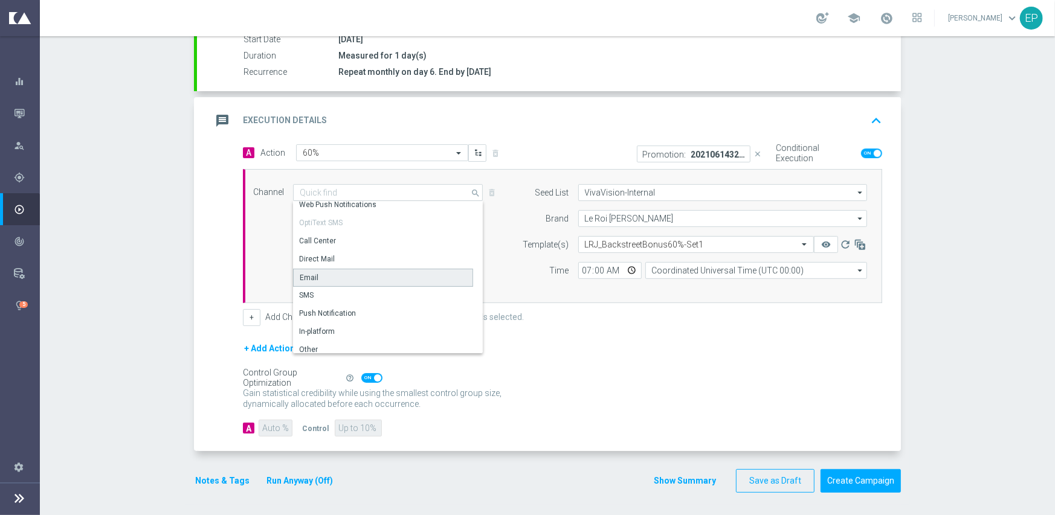
click at [362, 277] on div "Email" at bounding box center [383, 278] width 180 height 18
type input "Email"
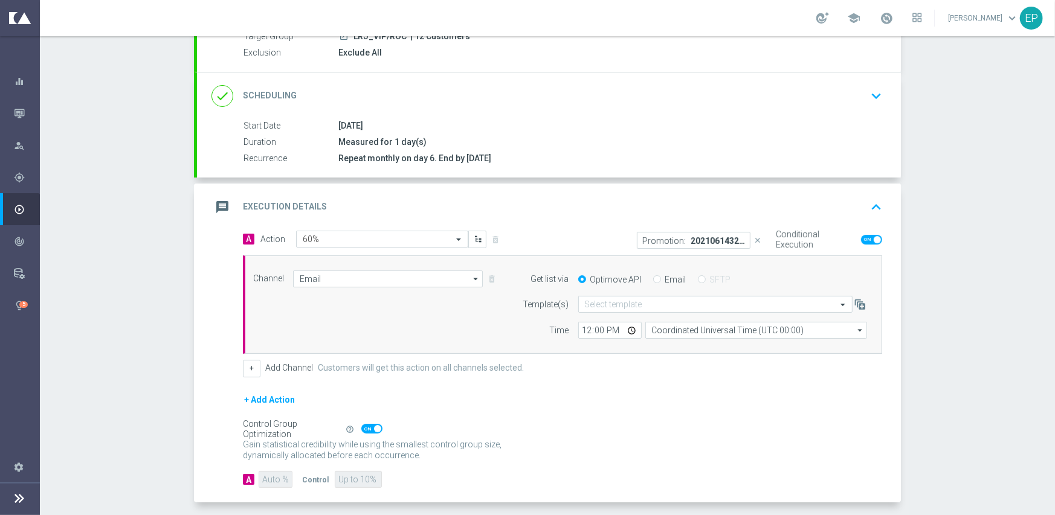
click at [653, 277] on input "Email" at bounding box center [657, 281] width 8 height 8
radio input "true"
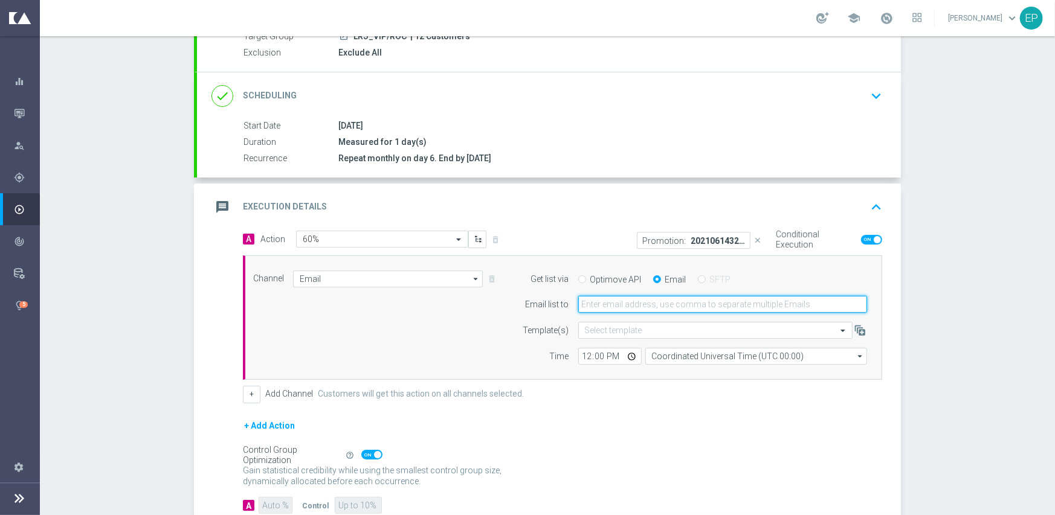
click at [649, 297] on input "email" at bounding box center [722, 304] width 289 height 17
paste input "[EMAIL_ADDRESS][DOMAIN_NAME],[EMAIL_ADDRESS][DOMAIN_NAME],[PERSON_NAME][EMAIL_A…"
type input "[EMAIL_ADDRESS][DOMAIN_NAME],[EMAIL_ADDRESS][DOMAIN_NAME],[PERSON_NAME][EMAIL_A…"
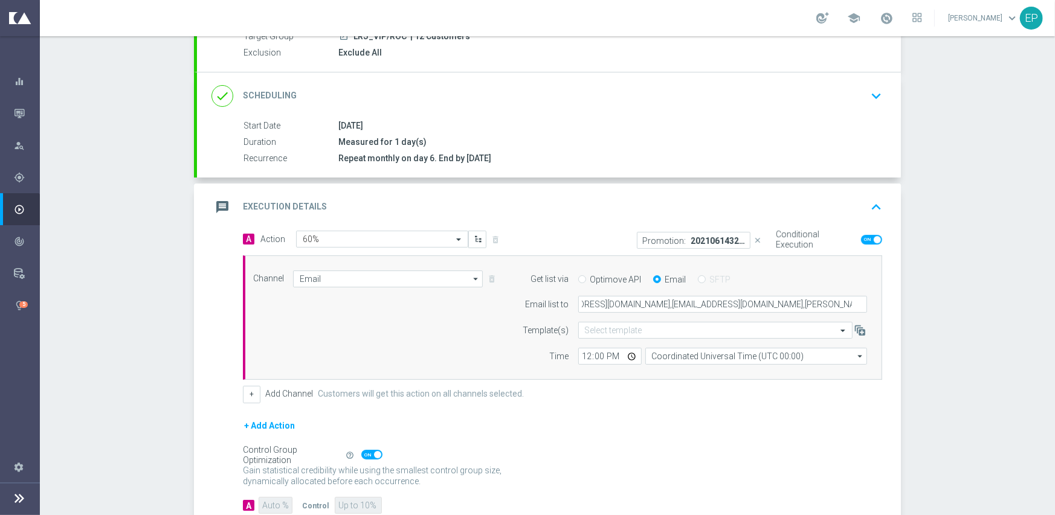
drag, startPoint x: 504, startPoint y: 365, endPoint x: 565, endPoint y: 359, distance: 60.6
click at [506, 365] on div "Channel Email Email arrow_drop_down Show Selected 1 of 21 Facebook Custom Audie…" at bounding box center [562, 318] width 639 height 125
click at [578, 352] on input "12:00" at bounding box center [609, 356] width 63 height 17
type input "07:00"
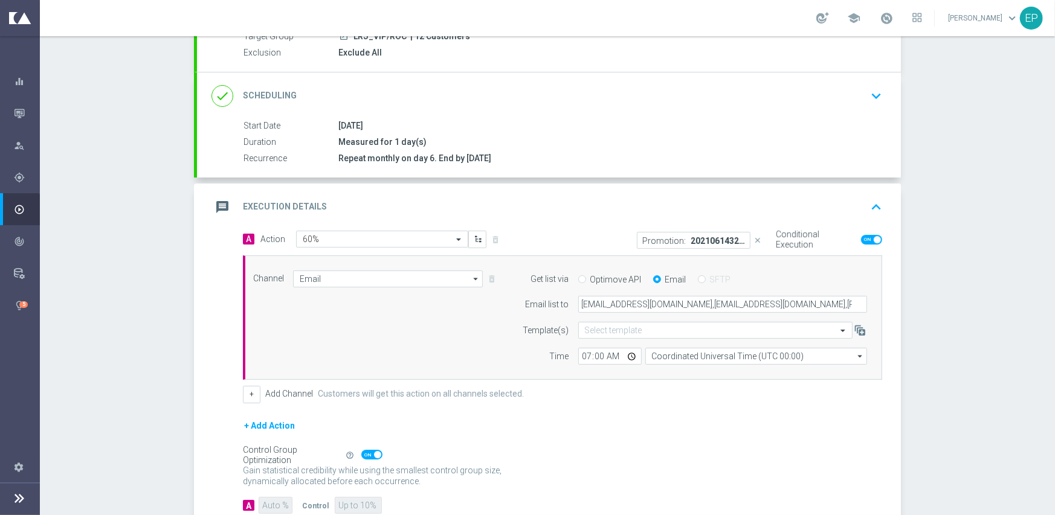
click at [483, 330] on div "Channel Email Email arrow_drop_down Show Selected 1 of 21 Facebook Custom Audie…" at bounding box center [560, 318] width 632 height 95
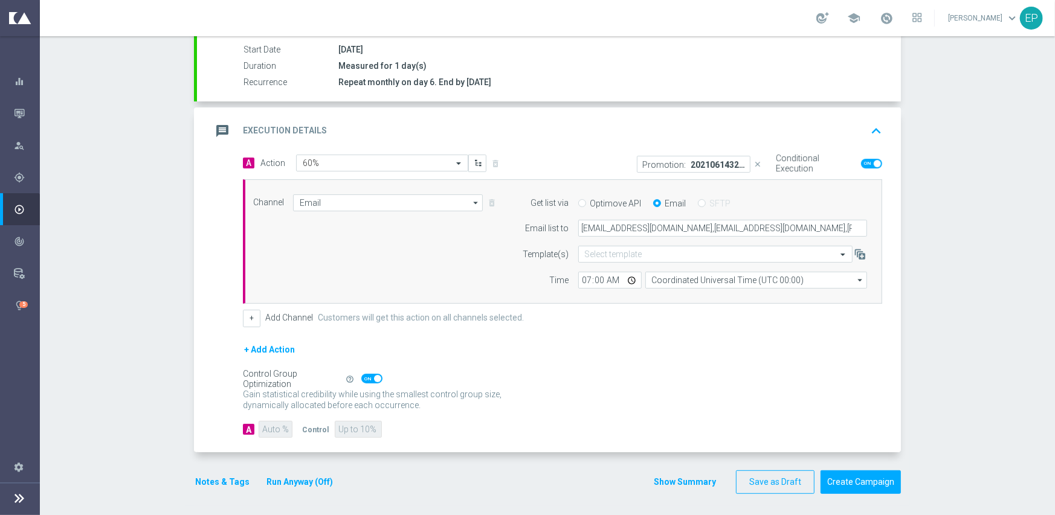
scroll to position [202, 0]
click at [841, 469] on button "Create Campaign" at bounding box center [860, 481] width 80 height 24
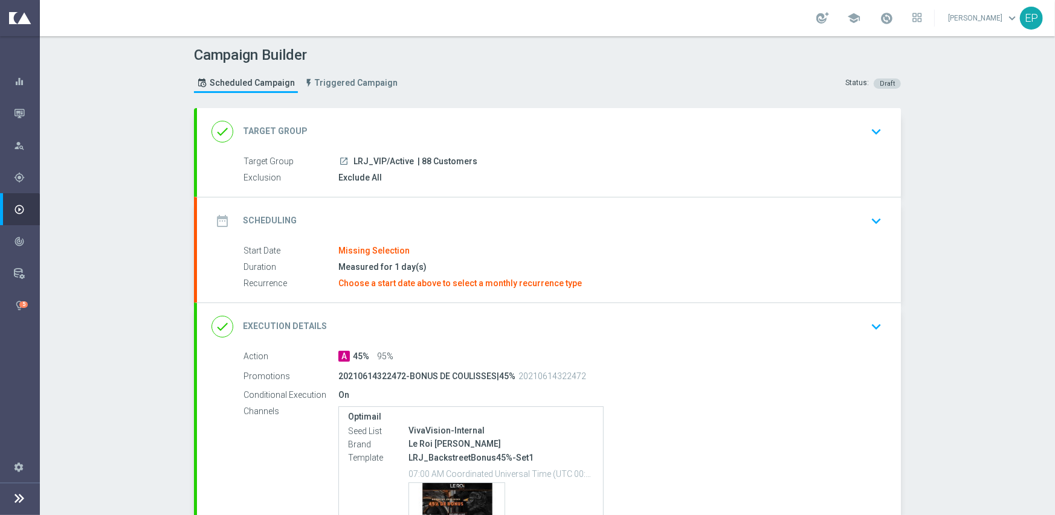
click at [385, 223] on div "date_range Scheduling keyboard_arrow_down" at bounding box center [548, 221] width 675 height 23
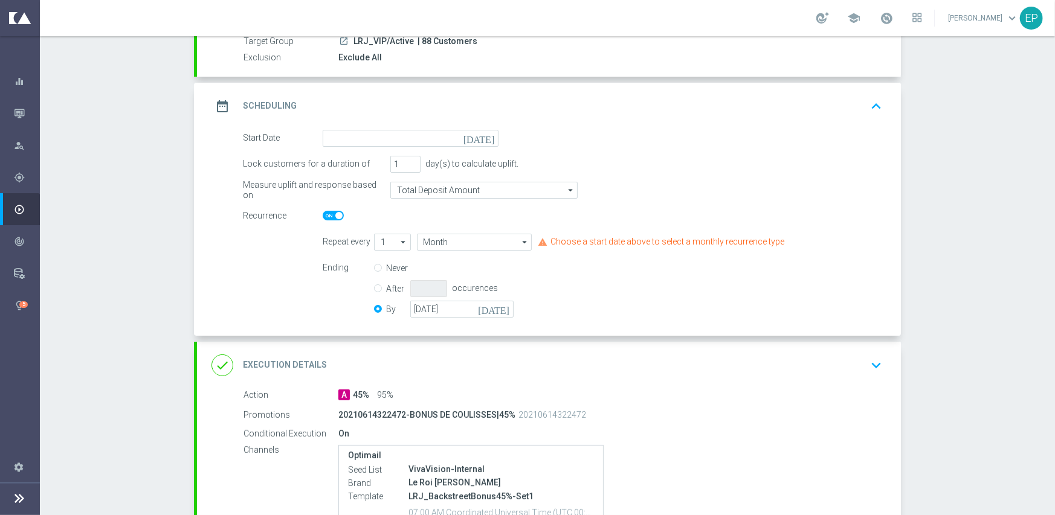
scroll to position [121, 0]
click at [423, 136] on input at bounding box center [411, 137] width 176 height 17
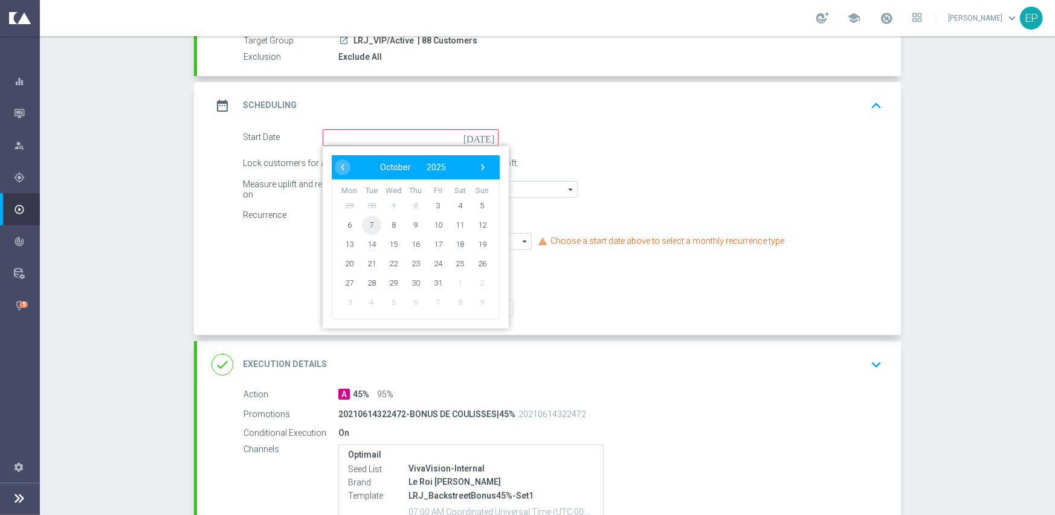
click at [368, 226] on span "7" at bounding box center [371, 224] width 19 height 19
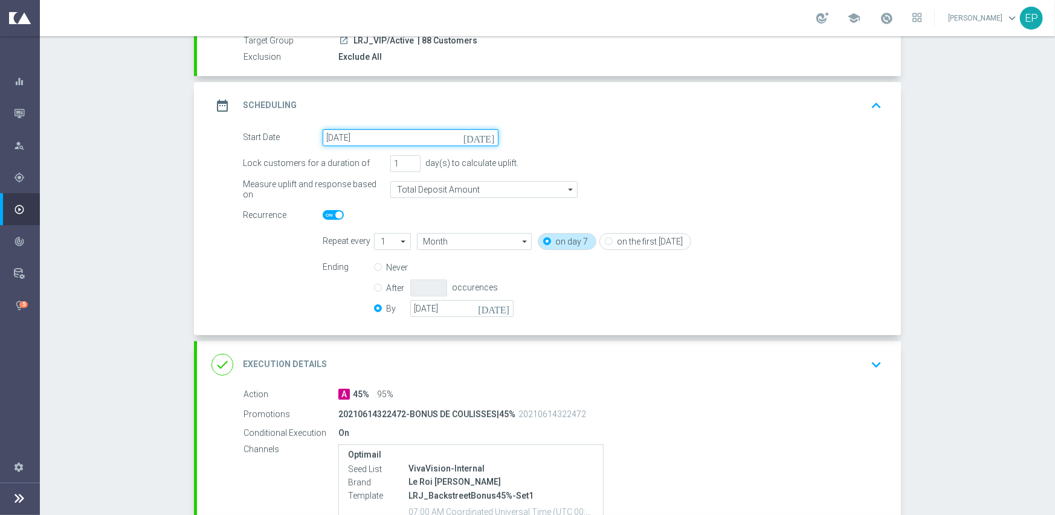
click at [386, 140] on input "[DATE]" at bounding box center [411, 137] width 176 height 17
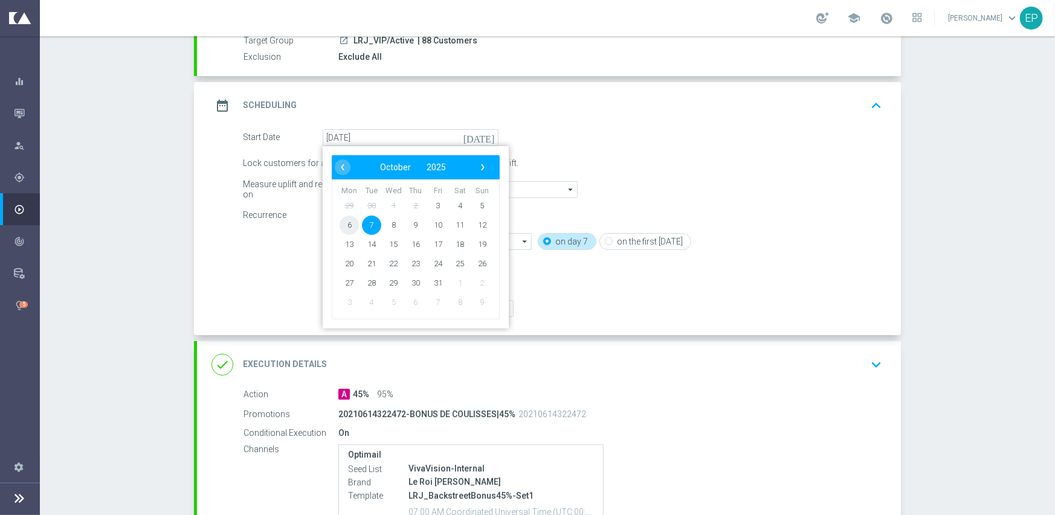
click at [339, 219] on span "6" at bounding box center [348, 224] width 19 height 19
type input "[DATE]"
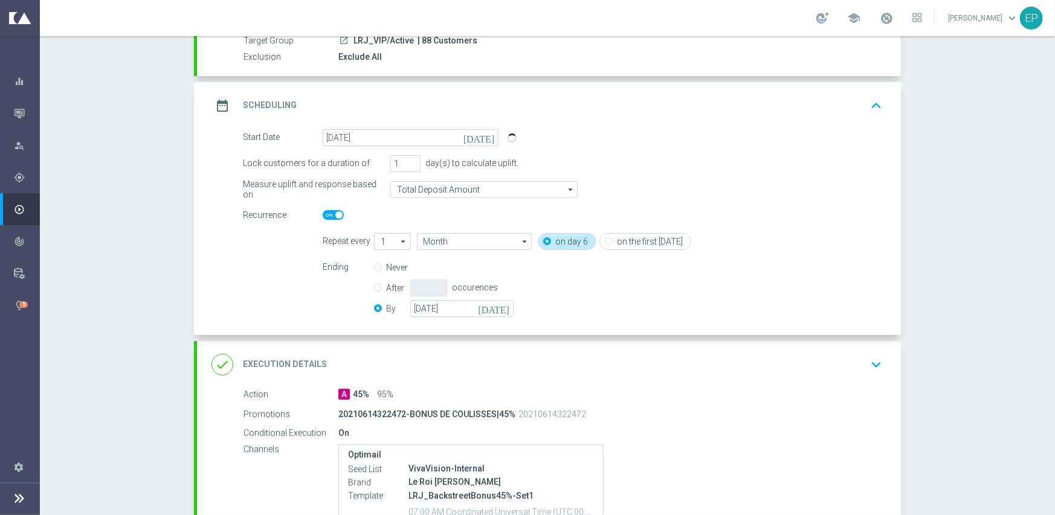
click at [501, 346] on div "done Execution Details keyboard_arrow_down" at bounding box center [549, 364] width 704 height 47
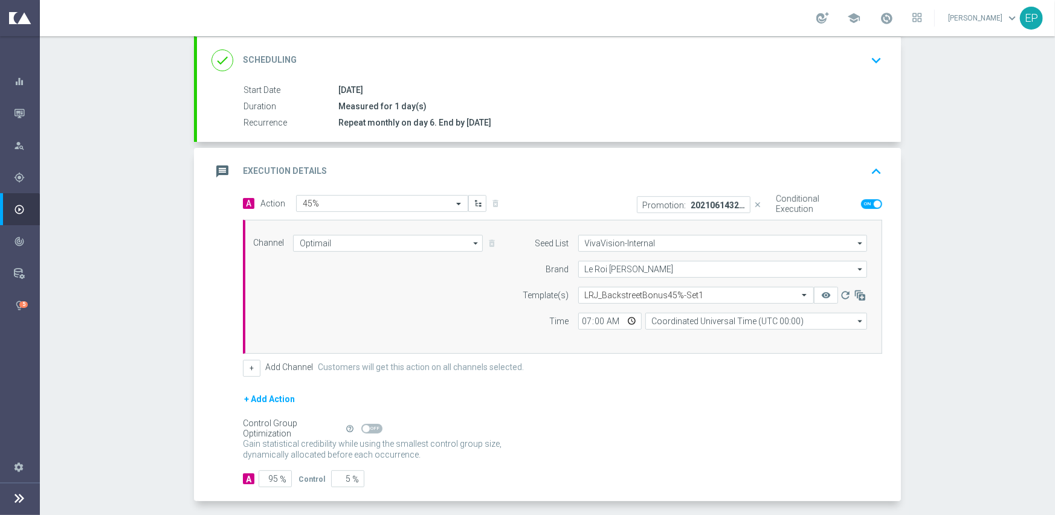
scroll to position [211, 0]
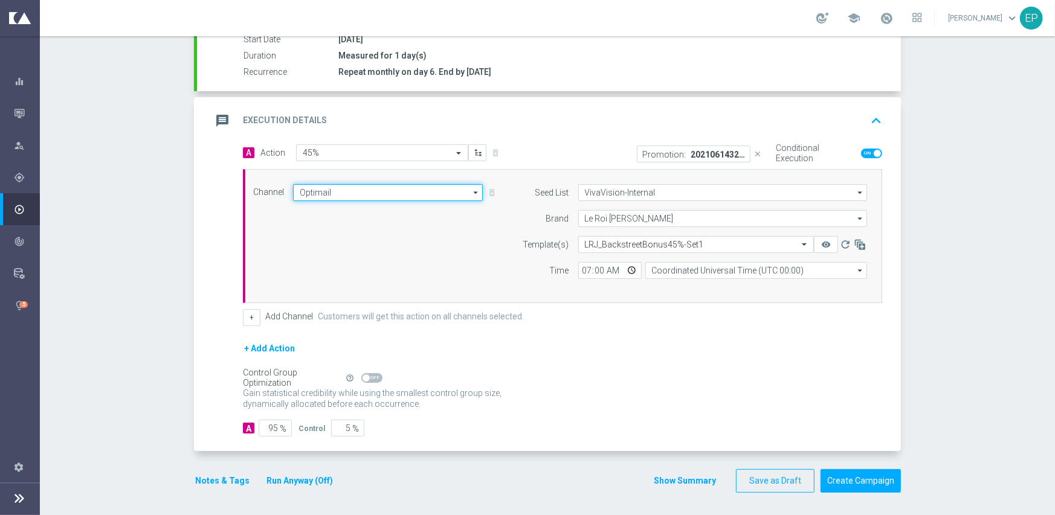
click at [422, 192] on input "Optimail" at bounding box center [388, 192] width 190 height 17
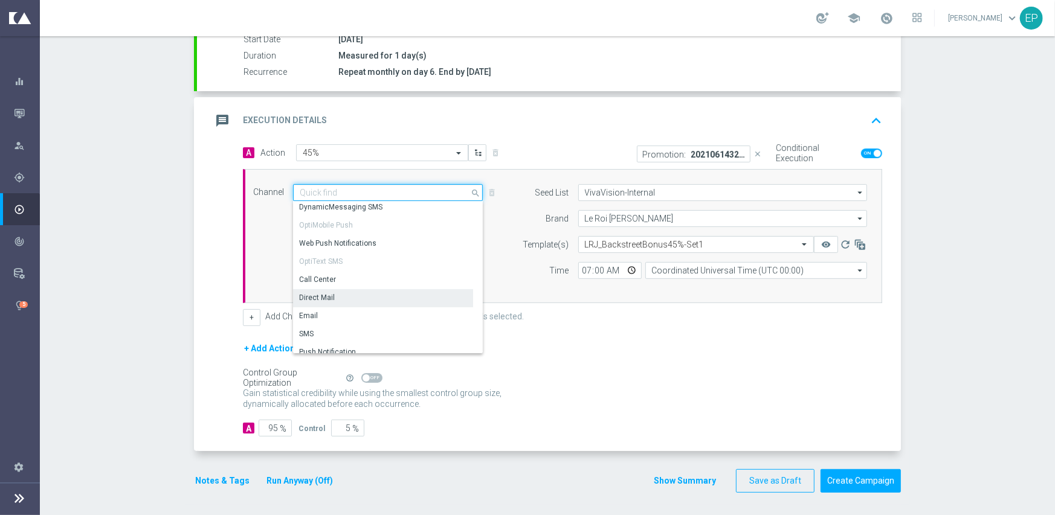
scroll to position [229, 0]
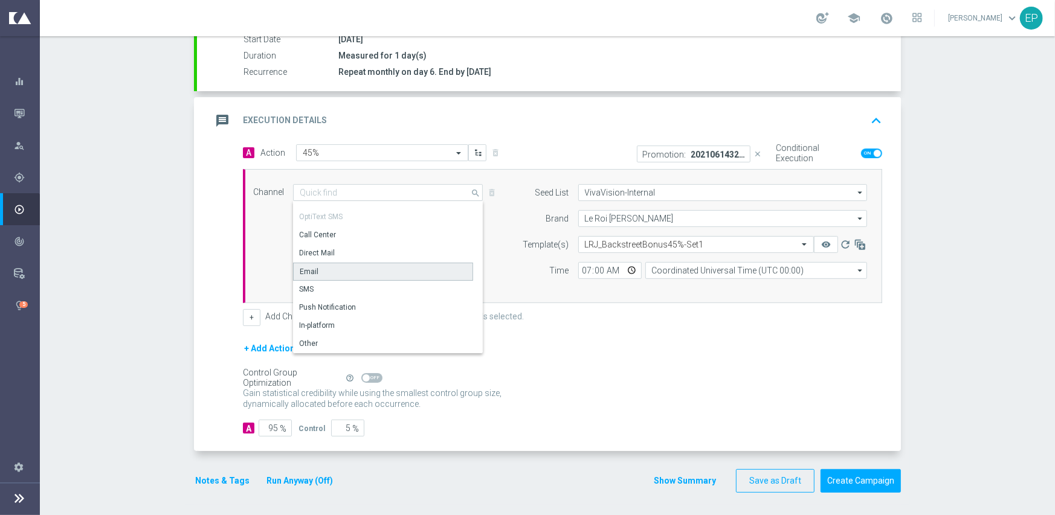
click at [316, 270] on div "Email" at bounding box center [383, 272] width 180 height 18
type input "Email"
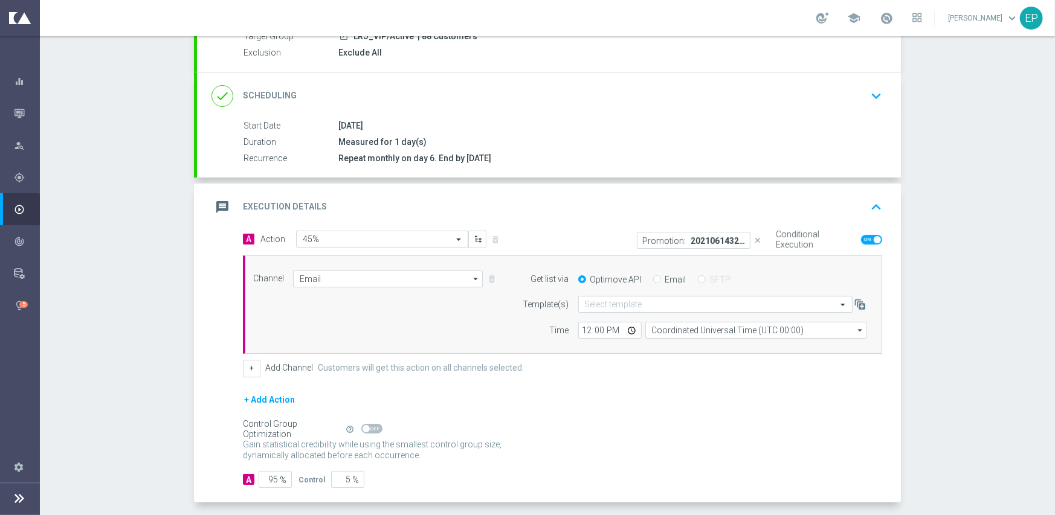
click at [653, 280] on input "Email" at bounding box center [657, 281] width 8 height 8
radio input "true"
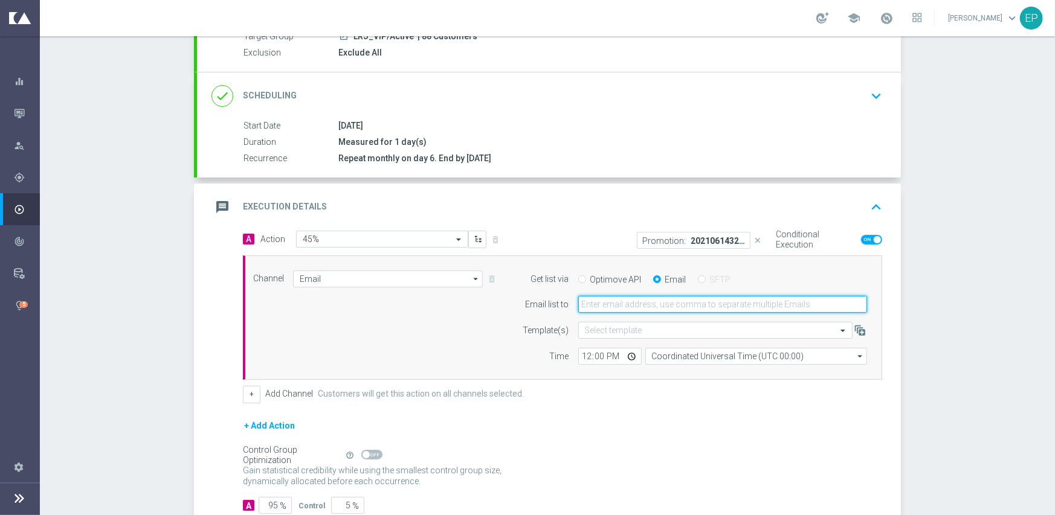
click at [652, 303] on input "email" at bounding box center [722, 304] width 289 height 17
paste input "[EMAIL_ADDRESS][DOMAIN_NAME],[EMAIL_ADDRESS][DOMAIN_NAME],[PERSON_NAME][EMAIL_A…"
type input "[EMAIL_ADDRESS][DOMAIN_NAME],[EMAIL_ADDRESS][DOMAIN_NAME],[PERSON_NAME][EMAIL_A…"
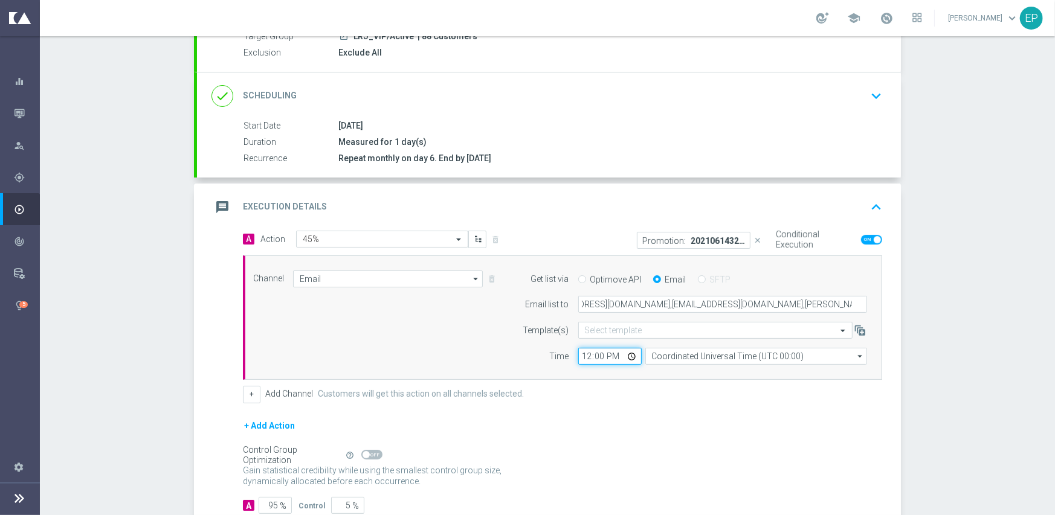
click at [585, 359] on input "12:00" at bounding box center [609, 356] width 63 height 17
type input "07:00"
click at [442, 356] on div "Channel Email Email arrow_drop_down Show Selected 1 of 21 Facebook Custom Audie…" at bounding box center [560, 318] width 632 height 95
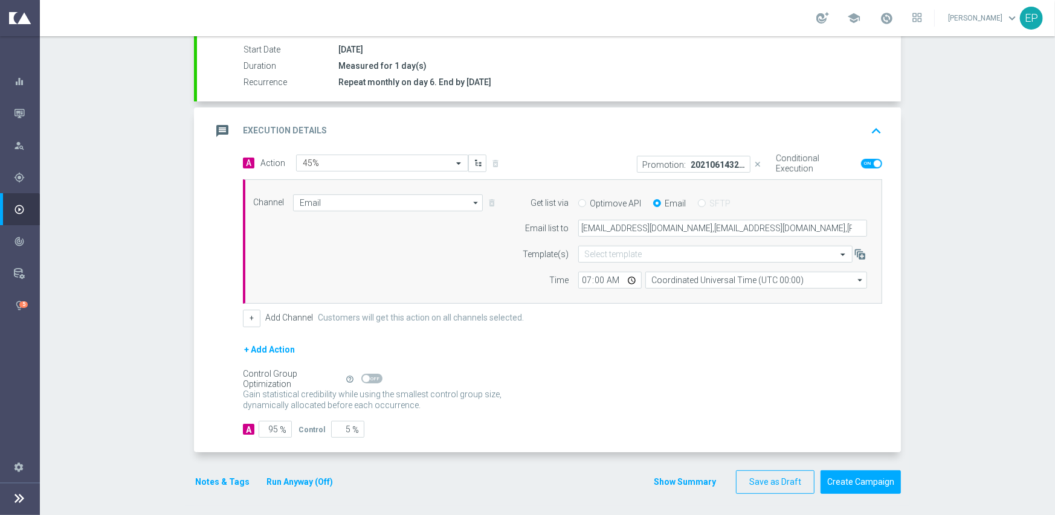
scroll to position [202, 0]
click at [850, 474] on button "Create Campaign" at bounding box center [860, 481] width 80 height 24
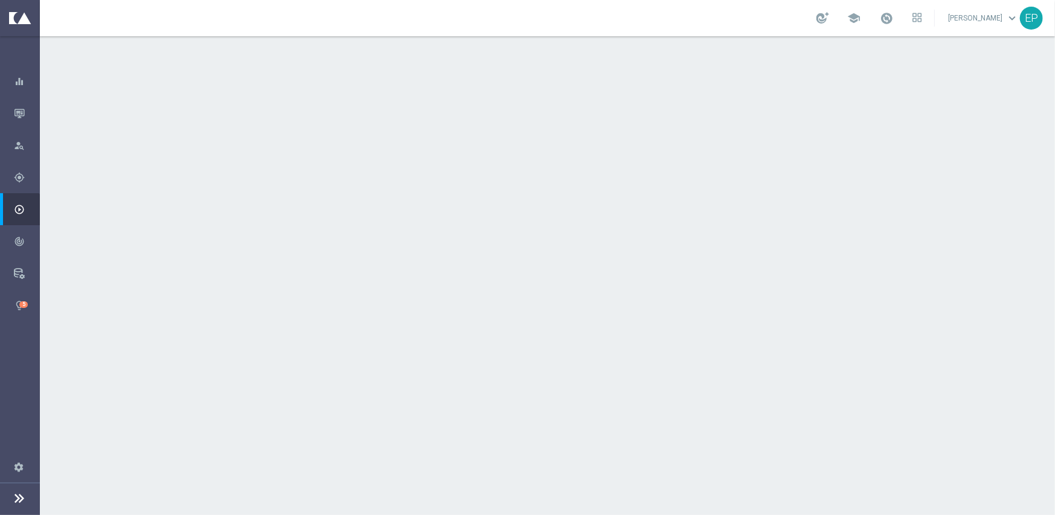
click at [361, 216] on div "date_range Scheduling keyboard_arrow_down" at bounding box center [548, 221] width 675 height 23
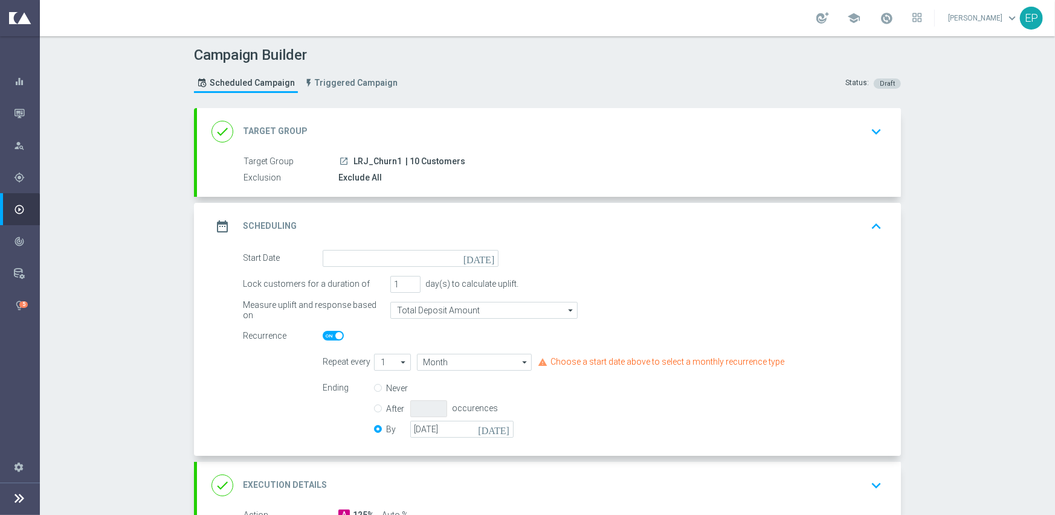
scroll to position [60, 0]
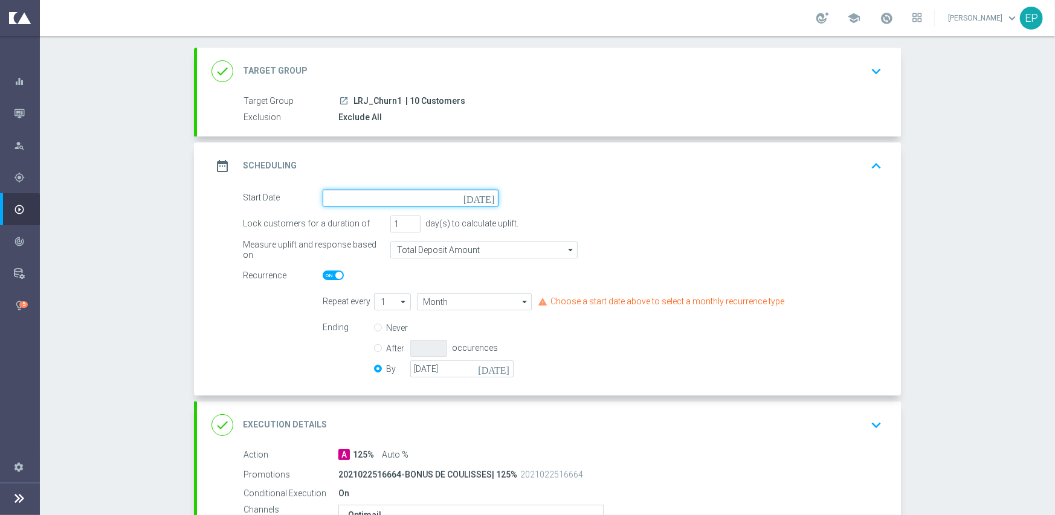
click at [369, 193] on input at bounding box center [411, 198] width 176 height 17
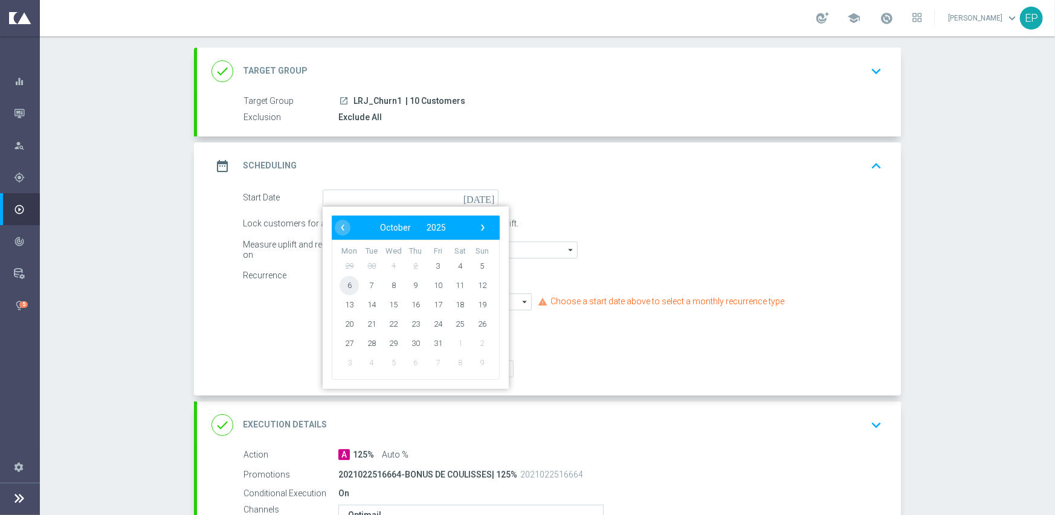
click at [346, 286] on span "6" at bounding box center [348, 284] width 19 height 19
type input "[DATE]"
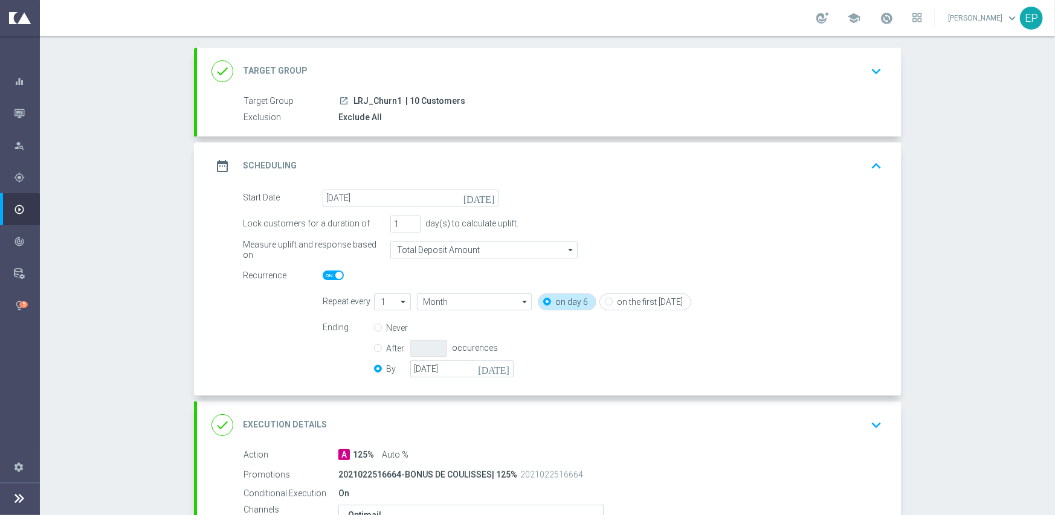
click at [419, 414] on div "done Execution Details keyboard_arrow_down" at bounding box center [548, 425] width 675 height 23
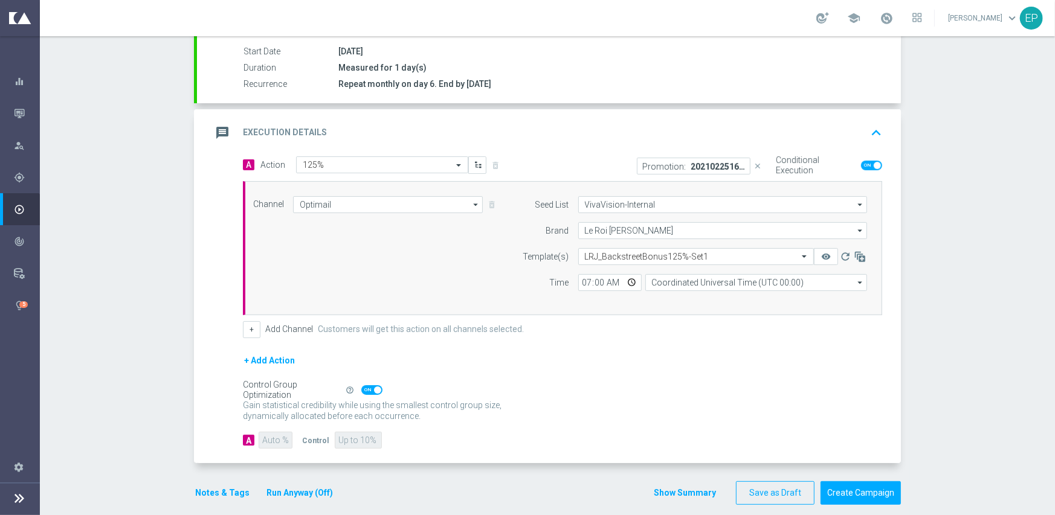
scroll to position [211, 0]
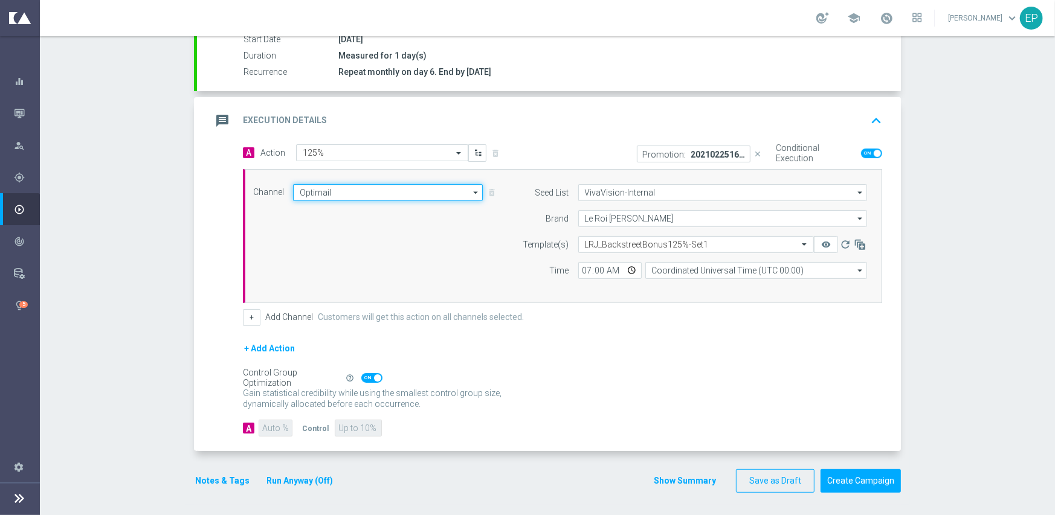
click at [394, 185] on input "Optimail" at bounding box center [388, 192] width 190 height 17
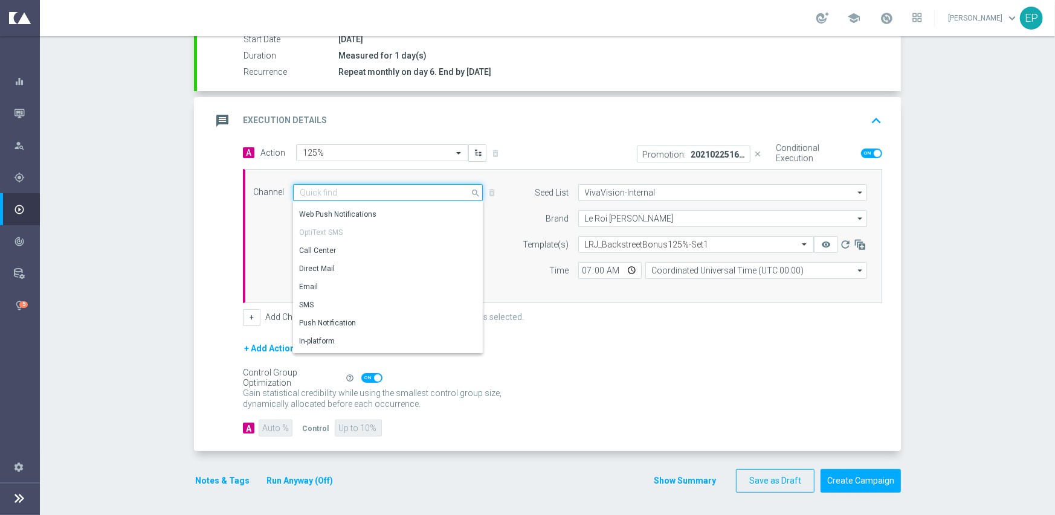
scroll to position [229, 0]
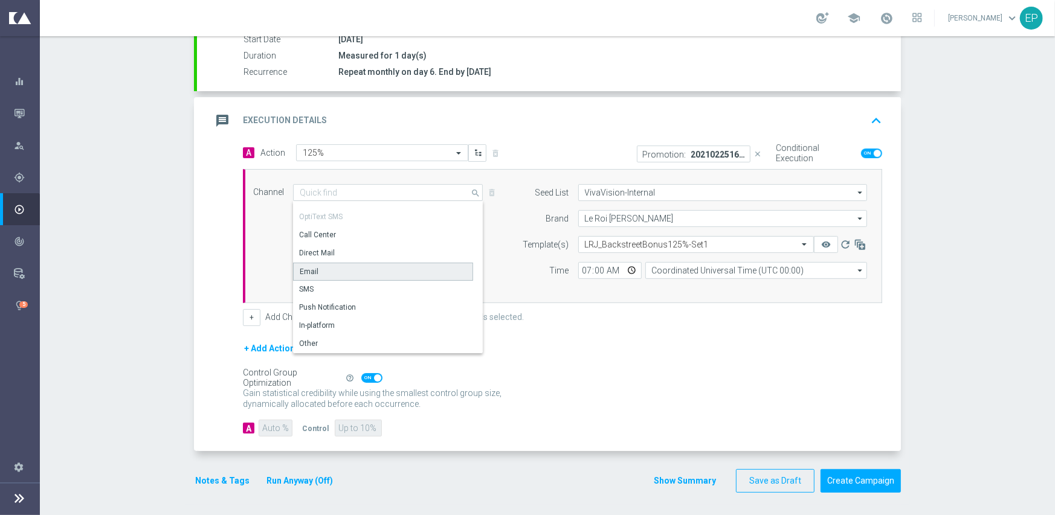
click at [323, 272] on div "Email" at bounding box center [383, 272] width 180 height 18
type input "Email"
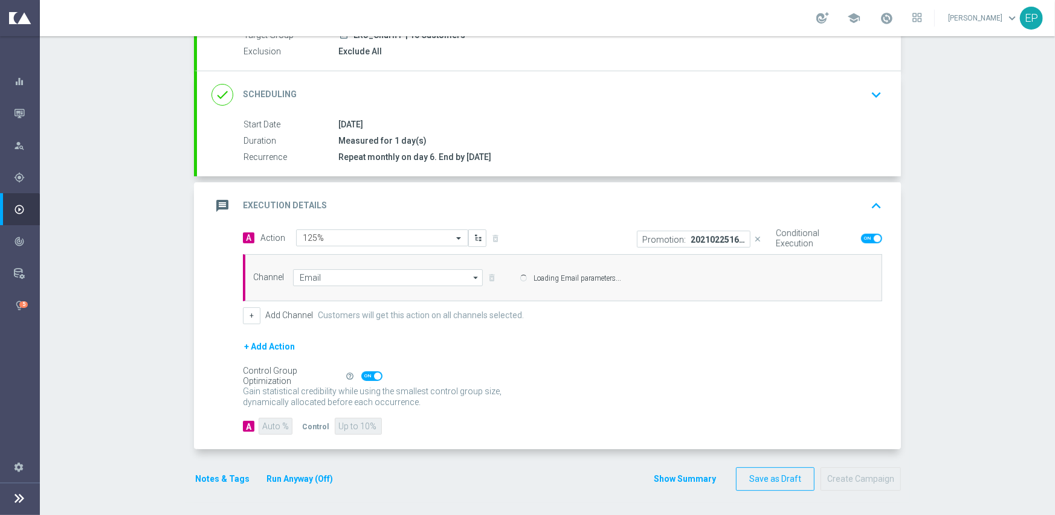
scroll to position [125, 0]
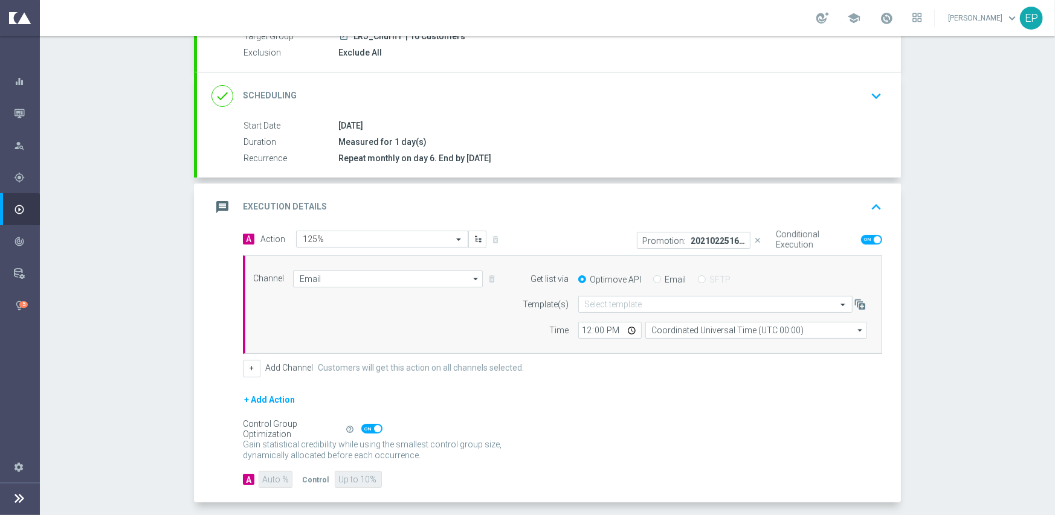
click at [653, 280] on input "Email" at bounding box center [657, 281] width 8 height 8
radio input "true"
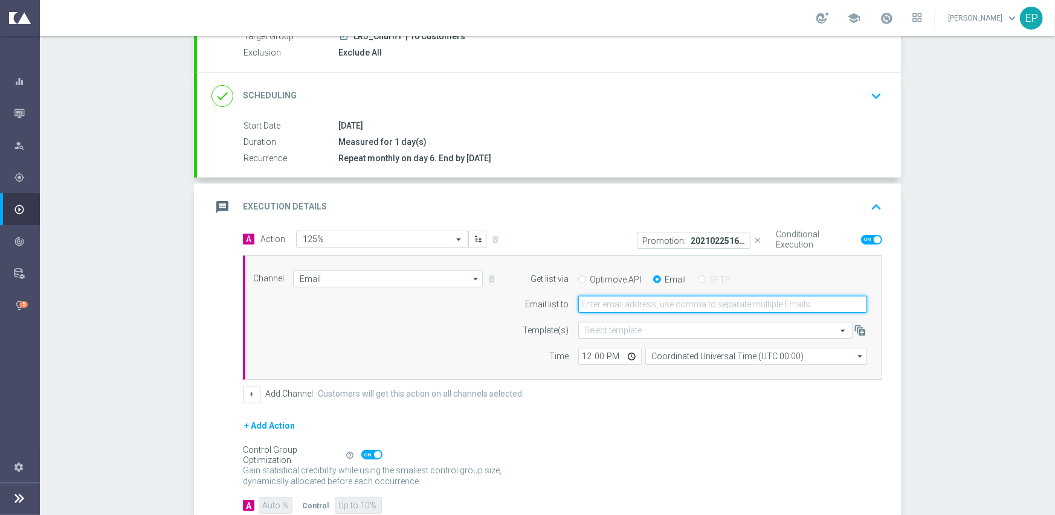
click at [638, 303] on input "email" at bounding box center [722, 304] width 289 height 17
paste input "[EMAIL_ADDRESS][DOMAIN_NAME],[EMAIL_ADDRESS][DOMAIN_NAME],[PERSON_NAME][EMAIL_A…"
type input "[EMAIL_ADDRESS][DOMAIN_NAME],[EMAIL_ADDRESS][DOMAIN_NAME],[PERSON_NAME][EMAIL_A…"
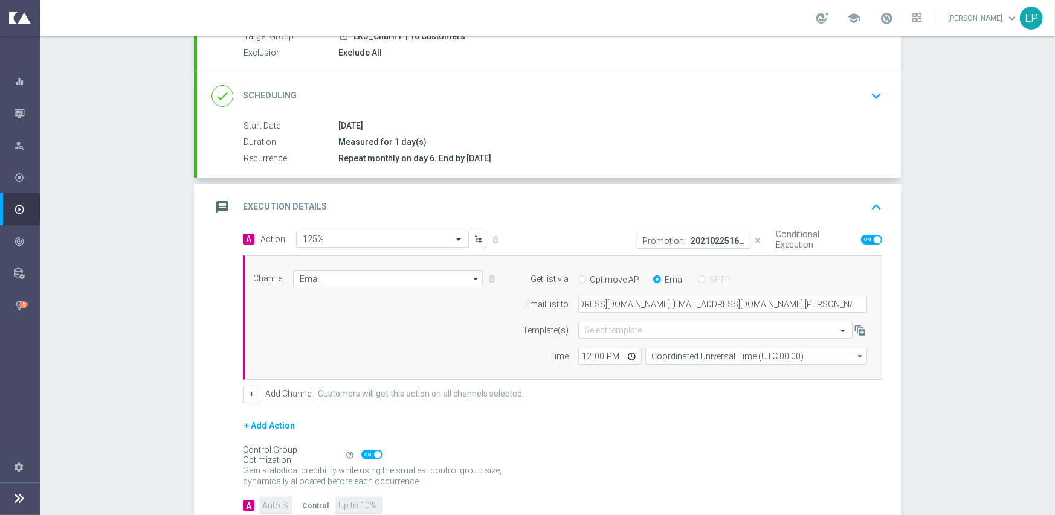
scroll to position [0, 0]
click at [470, 338] on div "Channel Email Email arrow_drop_down Show Selected 1 of 21 Facebook Custom Audie…" at bounding box center [560, 318] width 632 height 95
click at [578, 353] on input "12:00" at bounding box center [609, 356] width 63 height 17
type input "07:00"
click at [338, 346] on div "Channel Email Email arrow_drop_down Show Selected 1 of 21 Facebook Custom Audie…" at bounding box center [560, 318] width 632 height 95
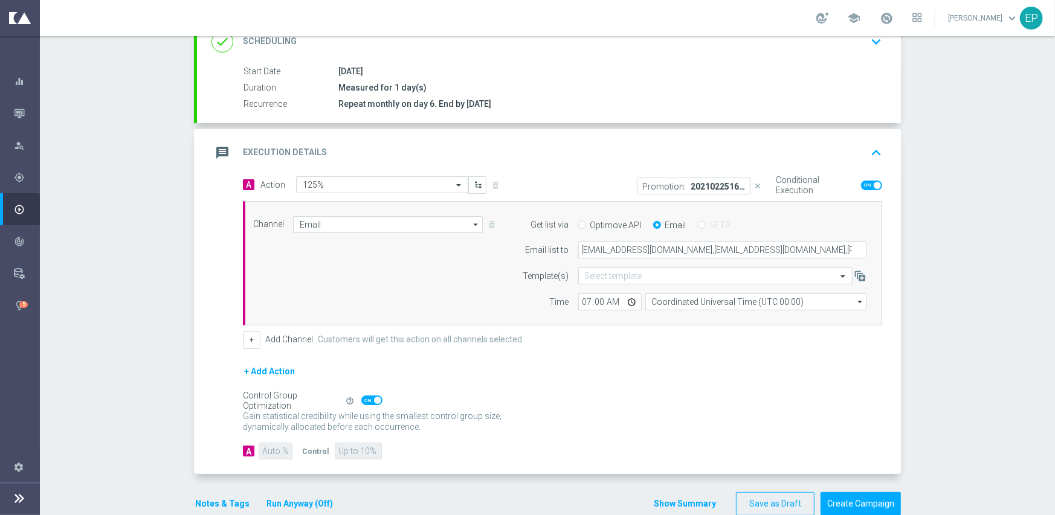
scroll to position [202, 0]
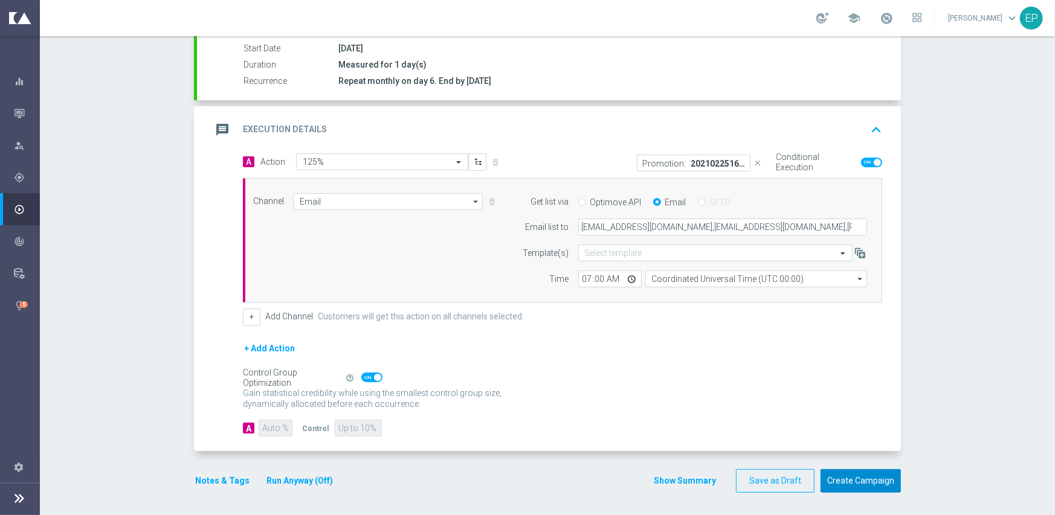
click at [852, 479] on button "Create Campaign" at bounding box center [860, 481] width 80 height 24
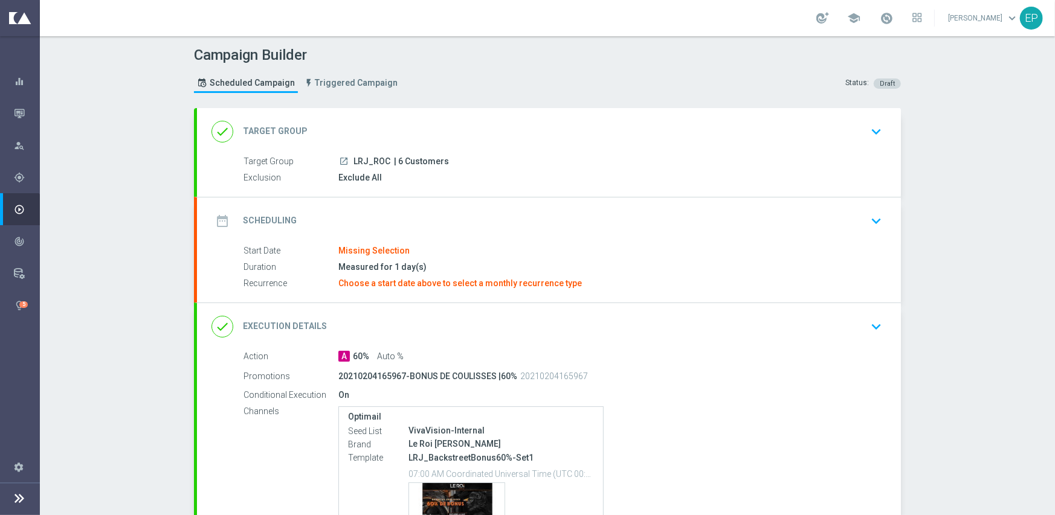
click at [369, 210] on div "date_range Scheduling keyboard_arrow_down" at bounding box center [548, 221] width 675 height 23
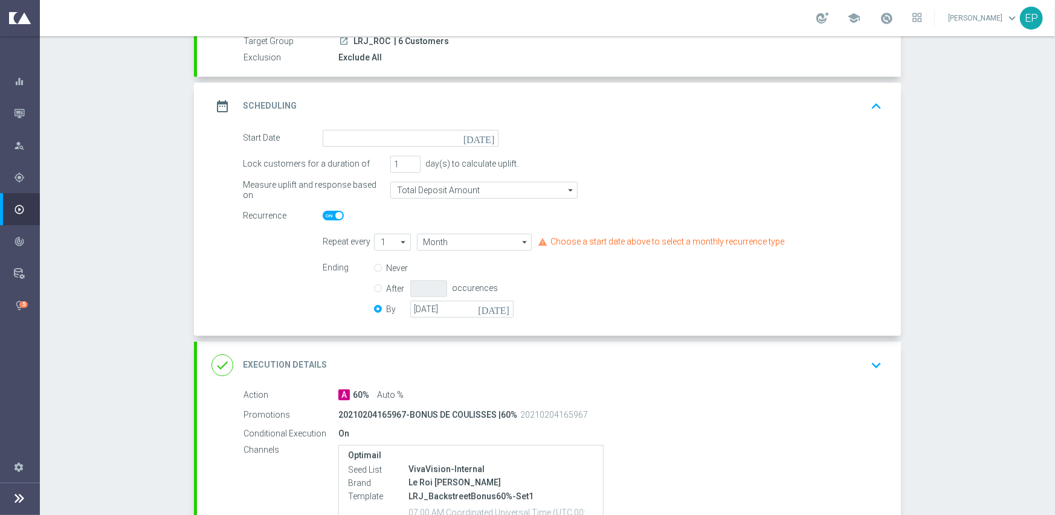
scroll to position [121, 0]
click at [402, 131] on input at bounding box center [411, 137] width 176 height 17
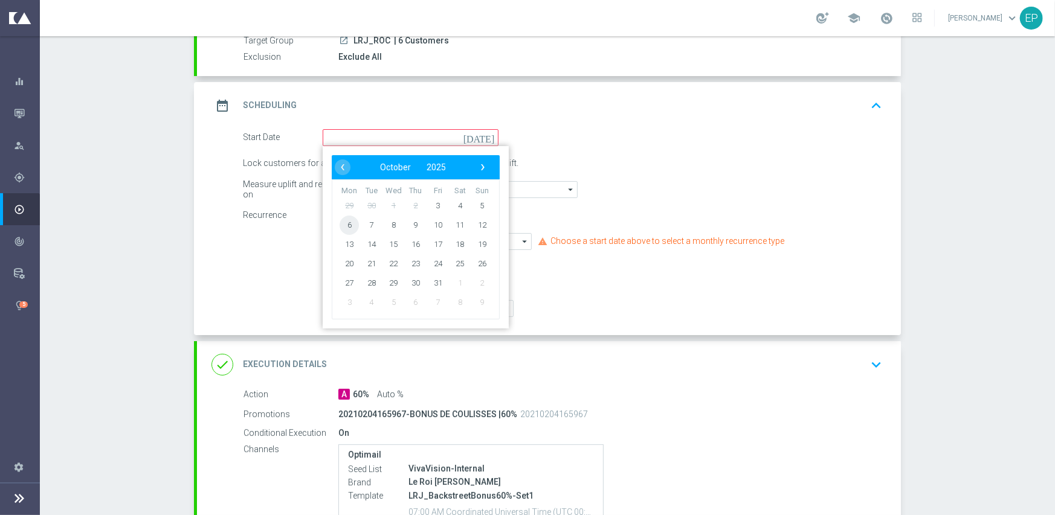
click at [344, 223] on span "6" at bounding box center [348, 224] width 19 height 19
type input "[DATE]"
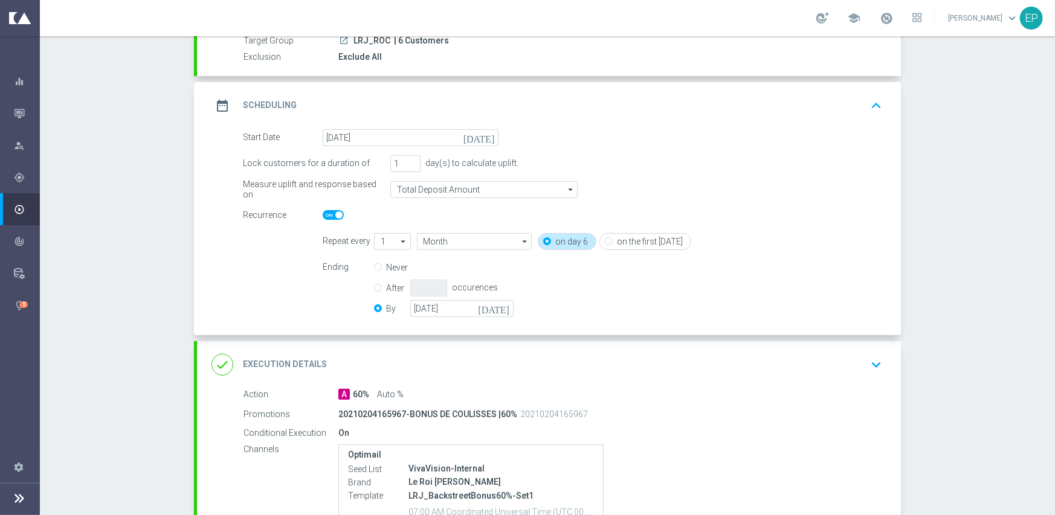
drag, startPoint x: 459, startPoint y: 372, endPoint x: 465, endPoint y: 368, distance: 6.9
click at [459, 371] on div "done Execution Details keyboard_arrow_down" at bounding box center [548, 364] width 675 height 23
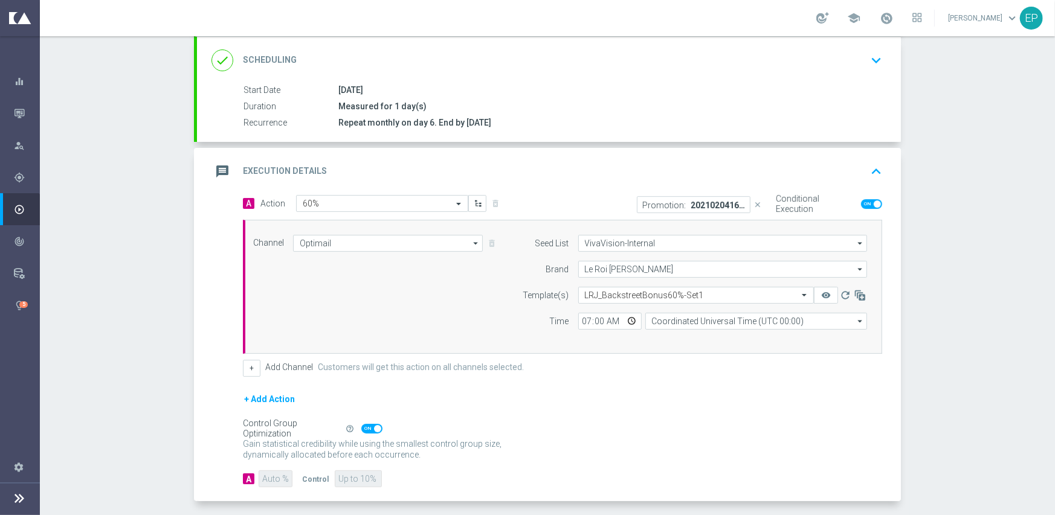
scroll to position [211, 0]
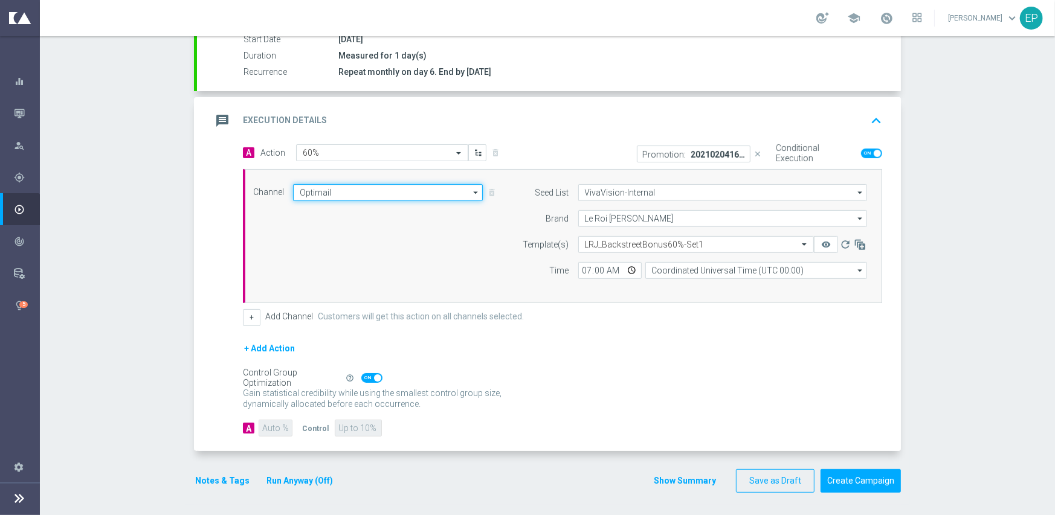
click at [411, 192] on input "Optimail" at bounding box center [388, 192] width 190 height 17
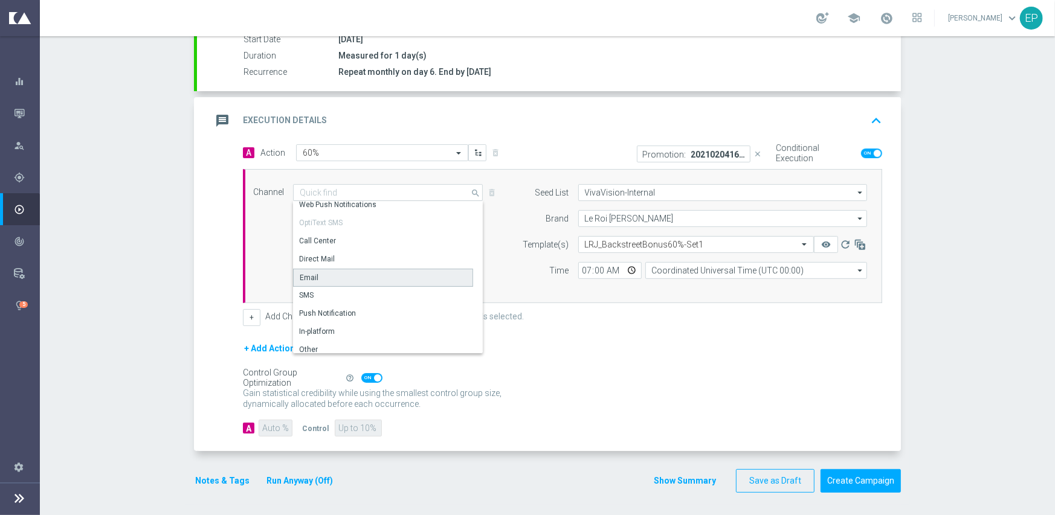
click at [343, 280] on div "Email" at bounding box center [383, 278] width 180 height 18
type input "Email"
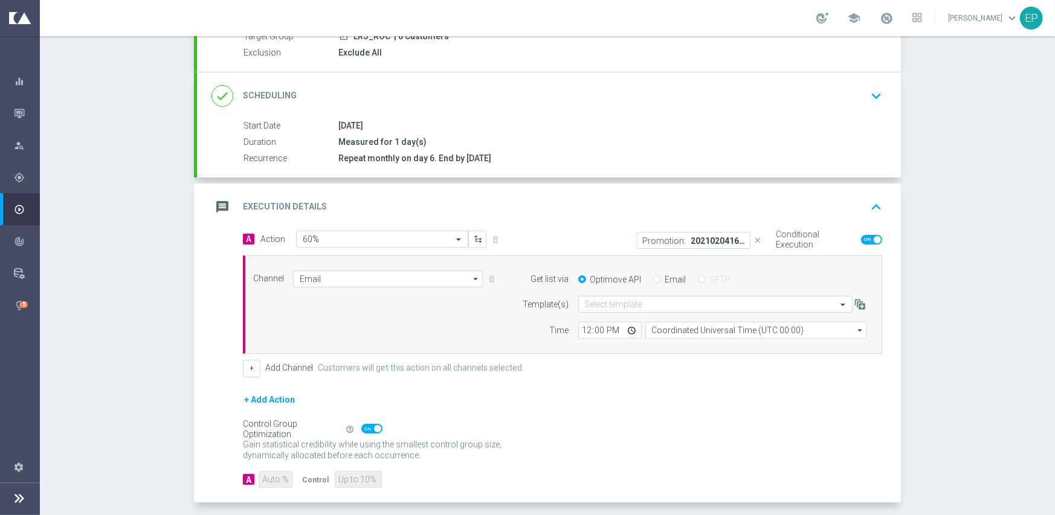
click at [646, 278] on div "Optimove API Email SFTP" at bounding box center [722, 279] width 307 height 11
click at [653, 278] on input "Email" at bounding box center [657, 281] width 8 height 8
radio input "true"
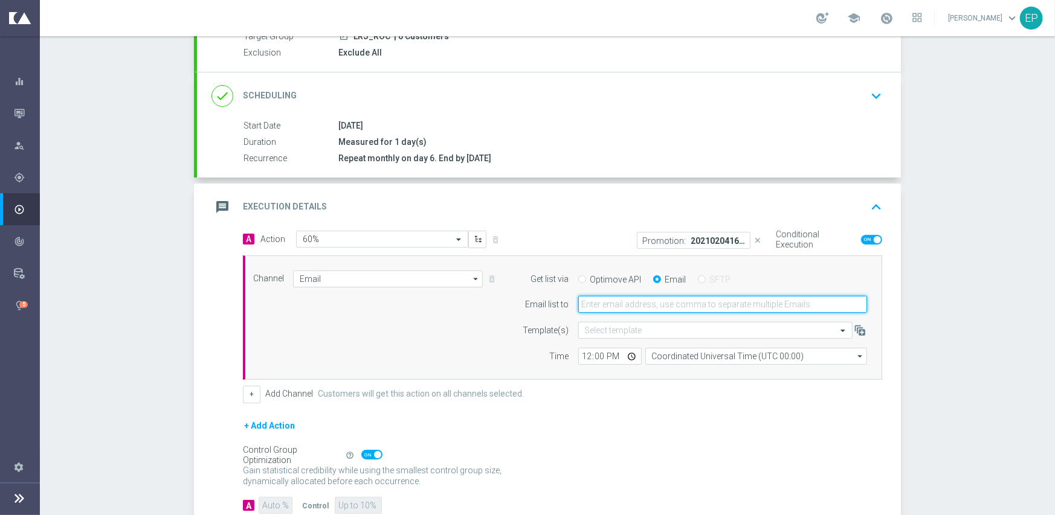
drag, startPoint x: 652, startPoint y: 293, endPoint x: 653, endPoint y: 307, distance: 14.5
click at [653, 307] on input "email" at bounding box center [722, 304] width 289 height 17
paste input "[EMAIL_ADDRESS][DOMAIN_NAME],[EMAIL_ADDRESS][DOMAIN_NAME],[PERSON_NAME][EMAIL_A…"
type input "[EMAIL_ADDRESS][DOMAIN_NAME],[EMAIL_ADDRESS][DOMAIN_NAME],[PERSON_NAME][EMAIL_A…"
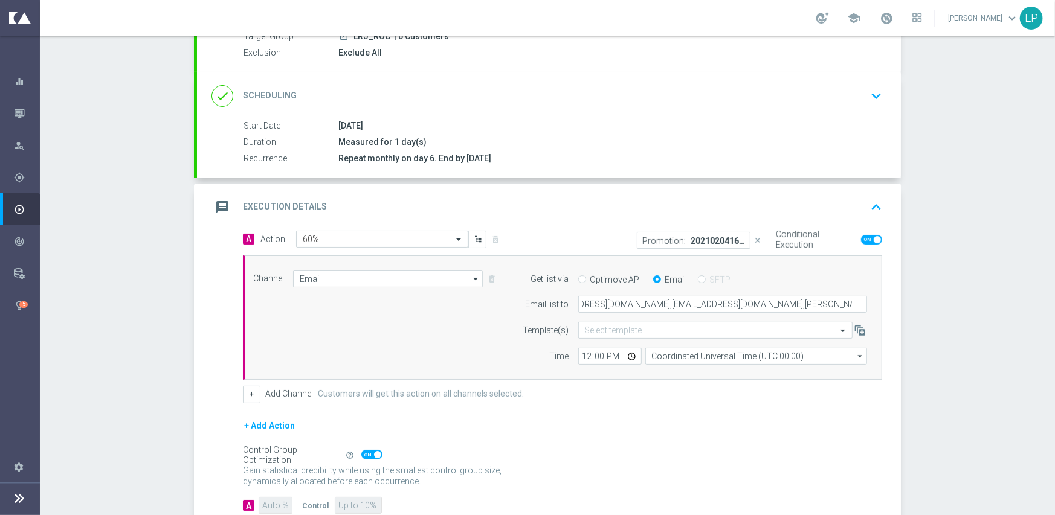
drag, startPoint x: 469, startPoint y: 333, endPoint x: 539, endPoint y: 340, distance: 69.8
click at [474, 334] on div "Channel Email Email arrow_drop_down Show Selected 1 of 21 Facebook Custom Audie…" at bounding box center [560, 318] width 632 height 95
click at [578, 355] on input "12:00" at bounding box center [609, 356] width 63 height 17
type input "07:00"
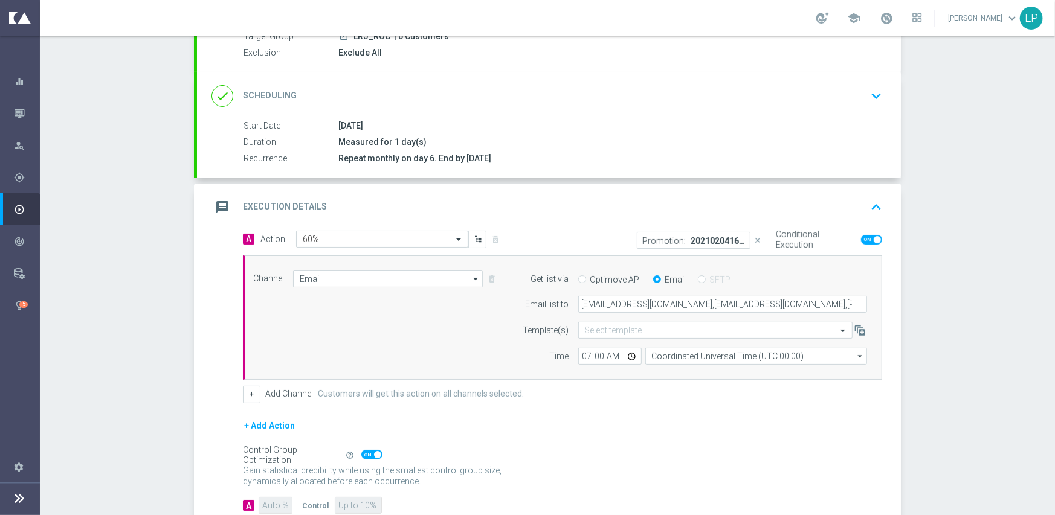
click at [465, 338] on div "Channel Email Email arrow_drop_down Show Selected 1 of 21 Facebook Custom Audie…" at bounding box center [560, 318] width 632 height 95
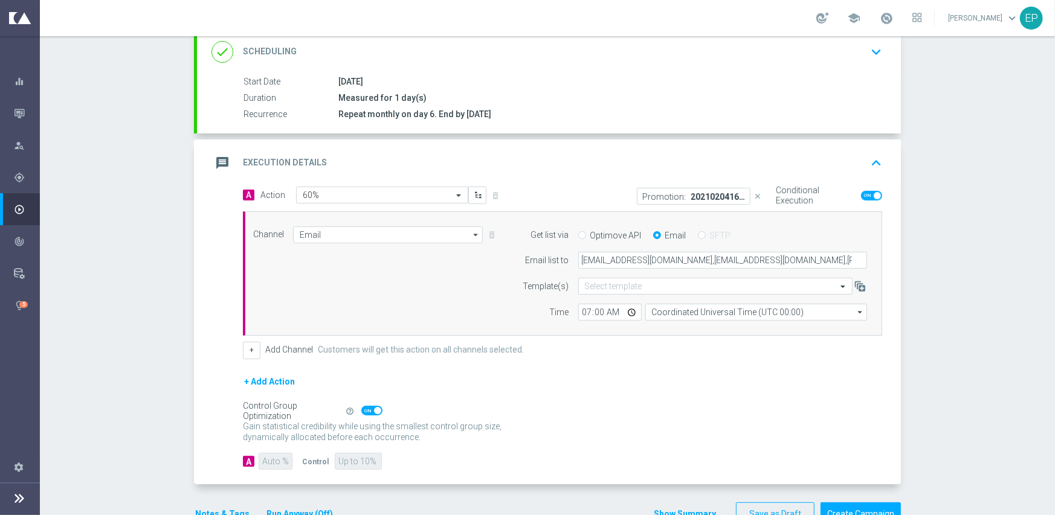
scroll to position [202, 0]
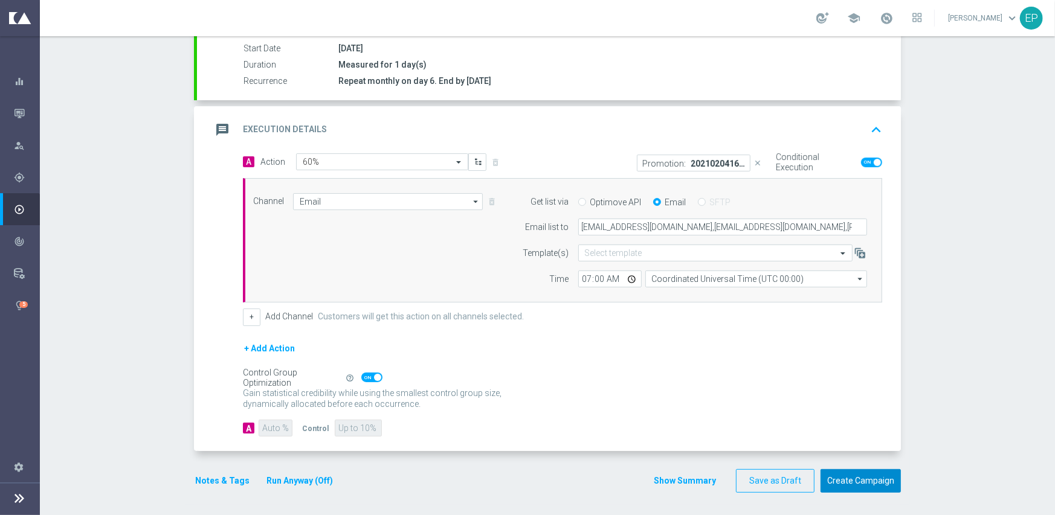
click at [841, 477] on button "Create Campaign" at bounding box center [860, 481] width 80 height 24
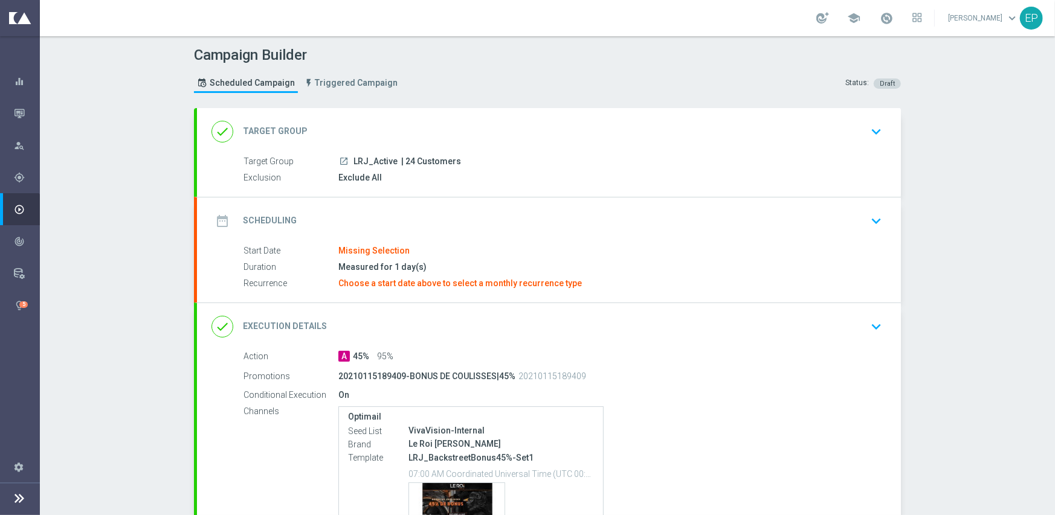
click at [417, 217] on div "date_range Scheduling keyboard_arrow_down" at bounding box center [548, 221] width 675 height 23
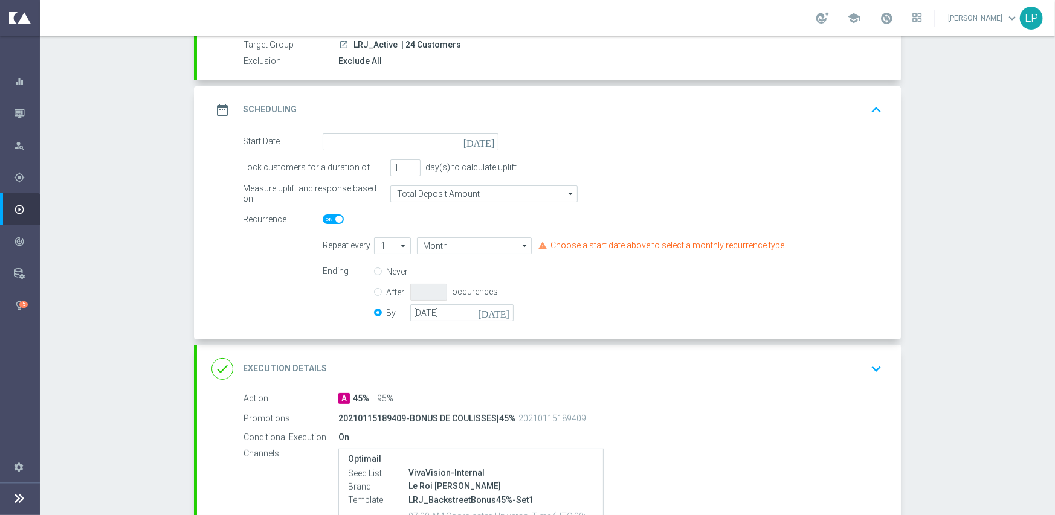
scroll to position [121, 0]
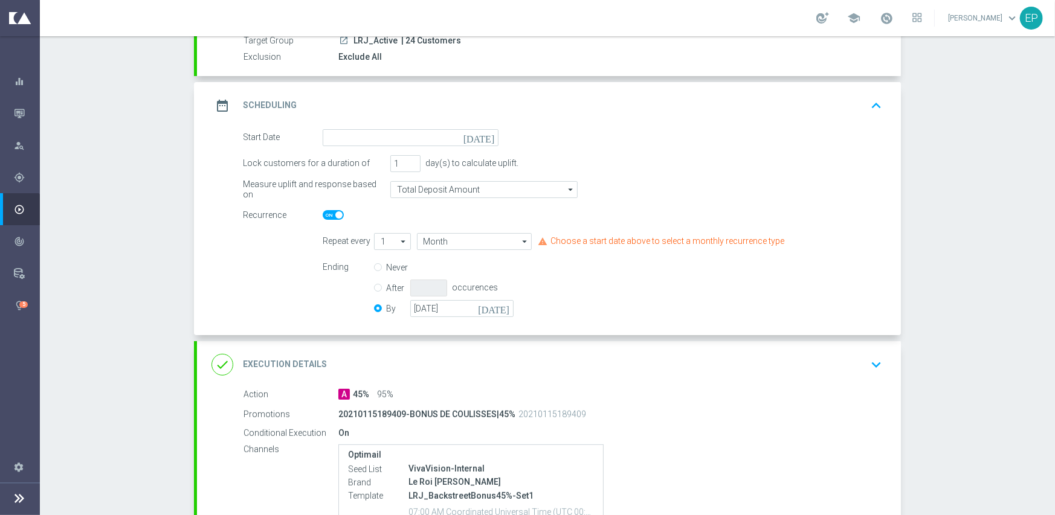
click at [416, 125] on div "date_range Scheduling keyboard_arrow_up" at bounding box center [549, 105] width 704 height 47
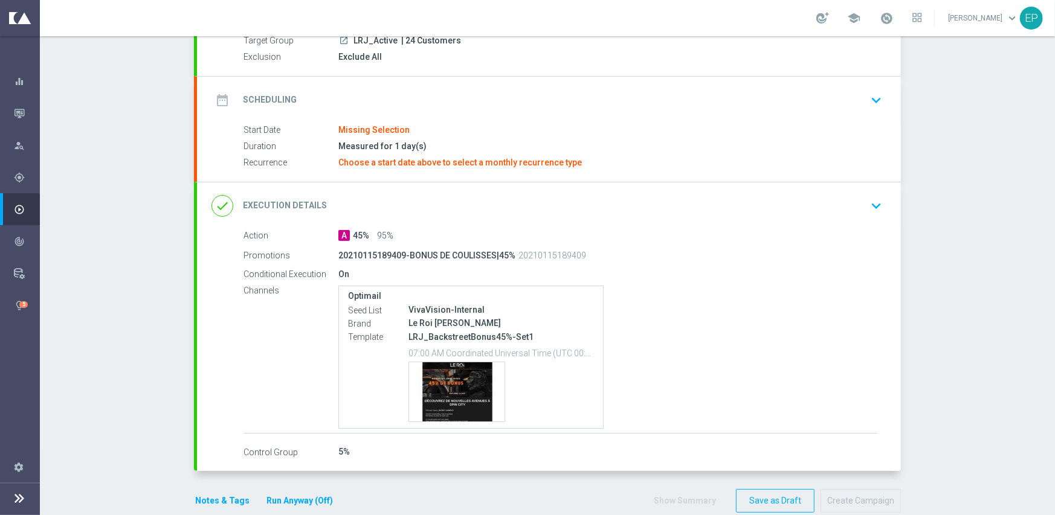
click at [424, 86] on div "date_range Scheduling keyboard_arrow_down" at bounding box center [549, 100] width 704 height 47
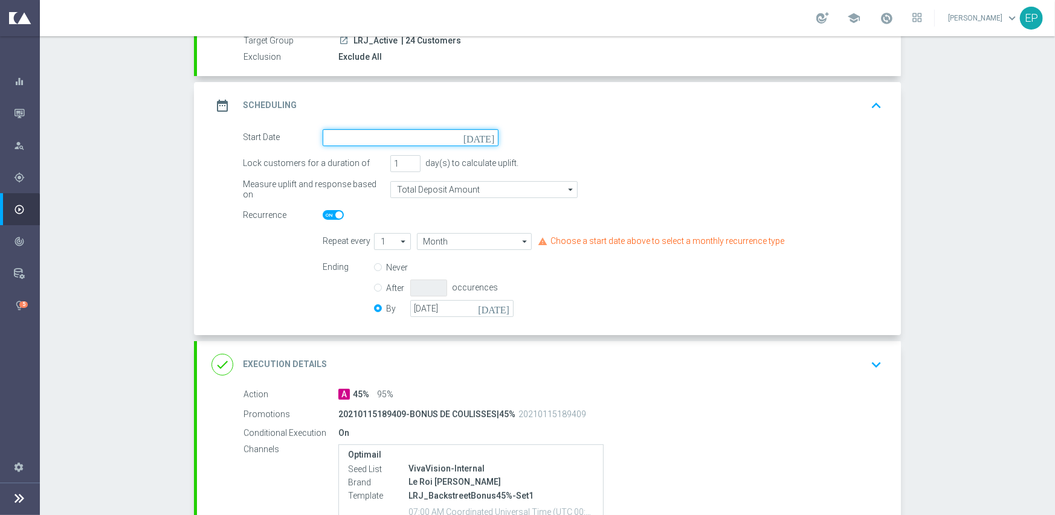
click at [408, 130] on input at bounding box center [411, 137] width 176 height 17
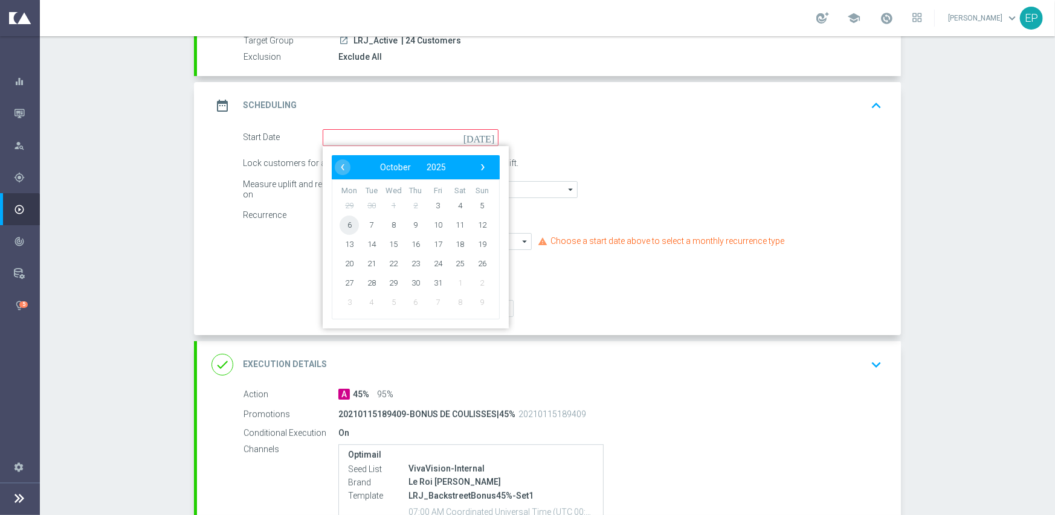
click at [346, 227] on span "6" at bounding box center [348, 224] width 19 height 19
type input "06 Oct 2025"
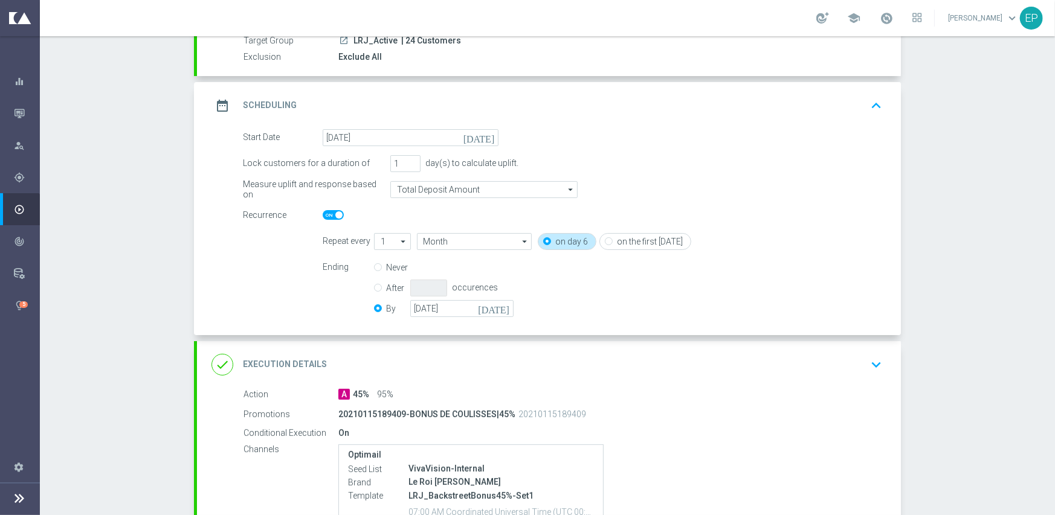
click at [431, 352] on div "done Execution Details keyboard_arrow_down" at bounding box center [549, 364] width 704 height 47
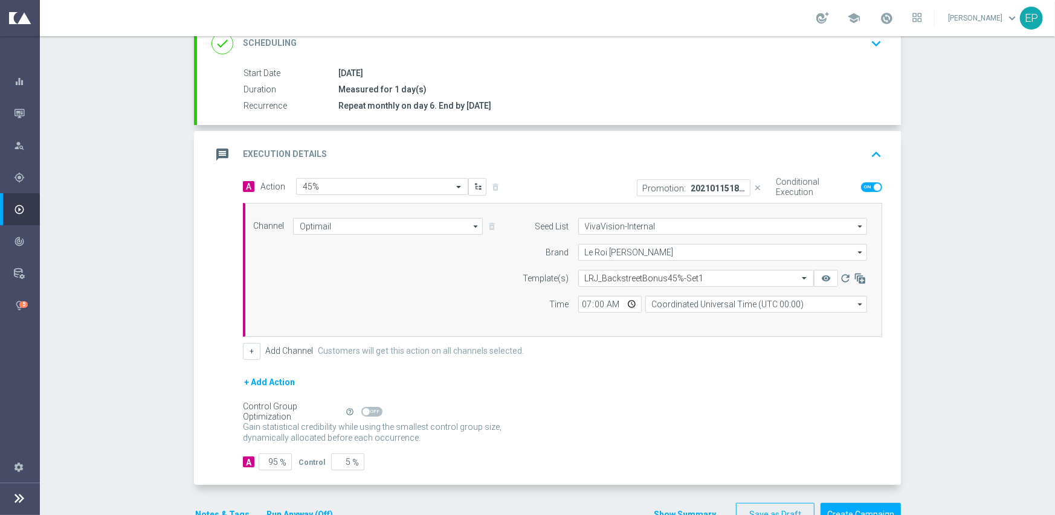
scroll to position [211, 0]
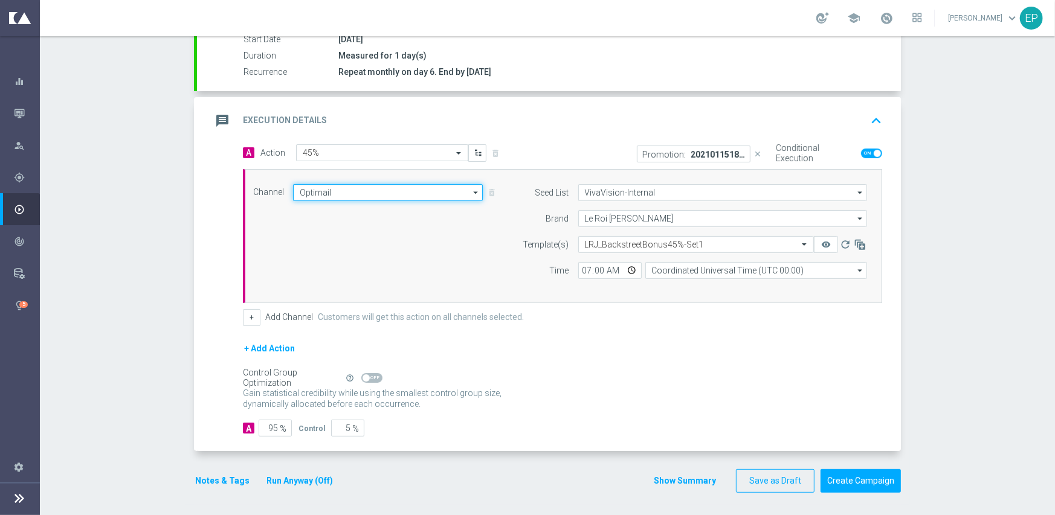
click at [379, 188] on input "Optimail" at bounding box center [388, 192] width 190 height 17
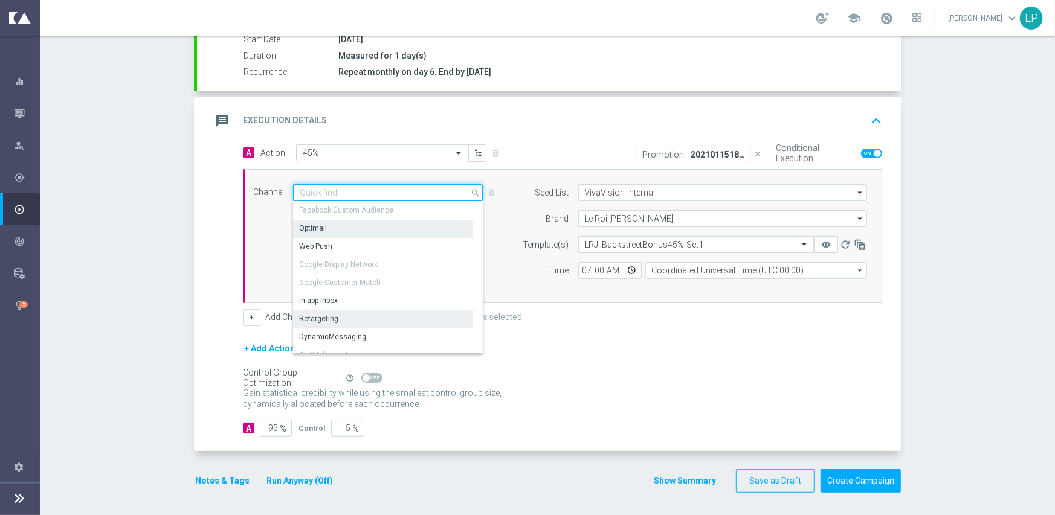
scroll to position [181, 0]
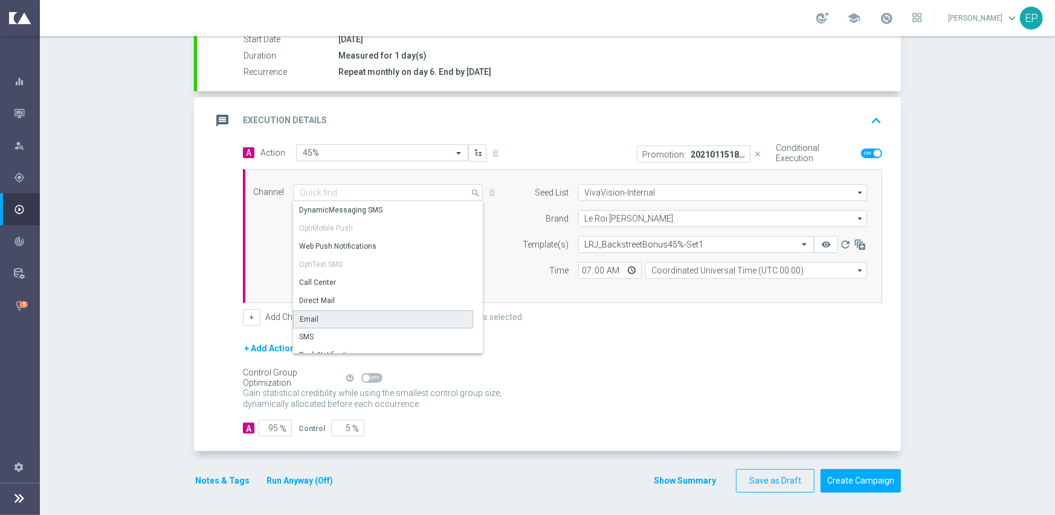
click at [308, 316] on div "Email" at bounding box center [309, 319] width 19 height 11
type input "Email"
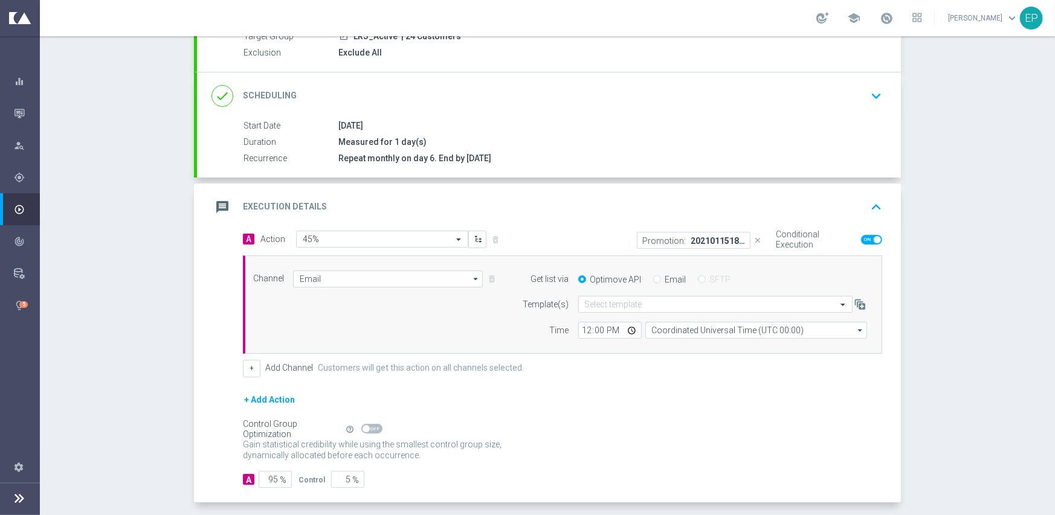
click at [653, 280] on input "Email" at bounding box center [657, 281] width 8 height 8
radio input "true"
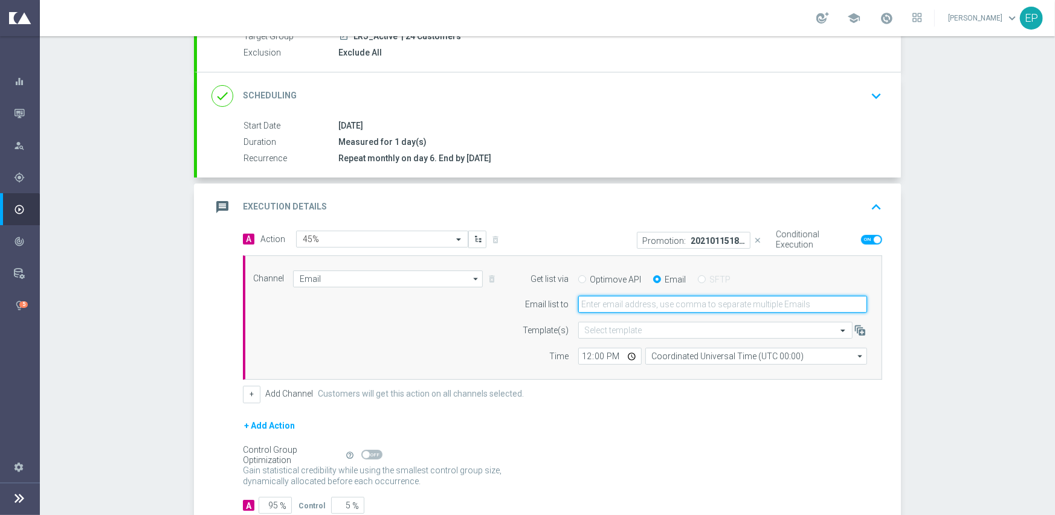
click at [639, 307] on input "email" at bounding box center [722, 304] width 289 height 17
paste input "MarketingTeamVV@goldmedialab.com,TLVV@viva-vision.net,Gabriel@viva-vision.net"
type input "MarketingTeamVV@goldmedialab.com,TLVV@viva-vision.net,Gabriel@viva-vision.net"
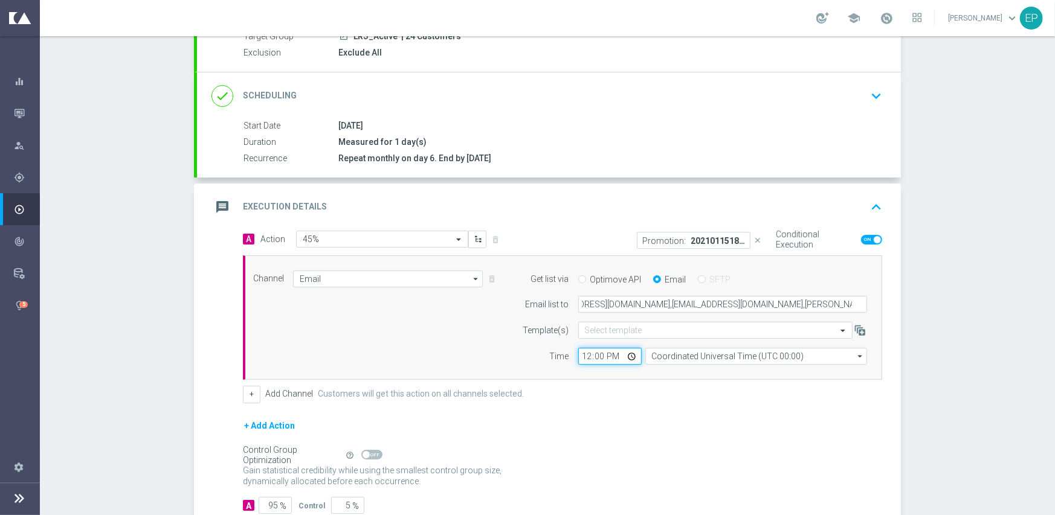
scroll to position [0, 0]
click at [580, 360] on input "12:00" at bounding box center [609, 356] width 63 height 17
type input "07:00"
click at [457, 359] on div "Channel Email Email arrow_drop_down Show Selected 1 of 21 Facebook Custom Audie…" at bounding box center [560, 318] width 632 height 95
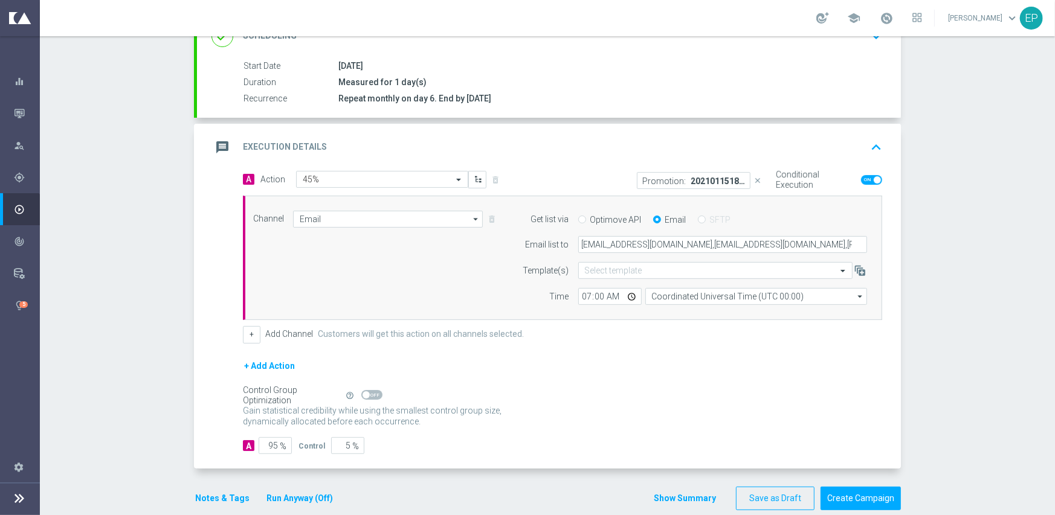
scroll to position [202, 0]
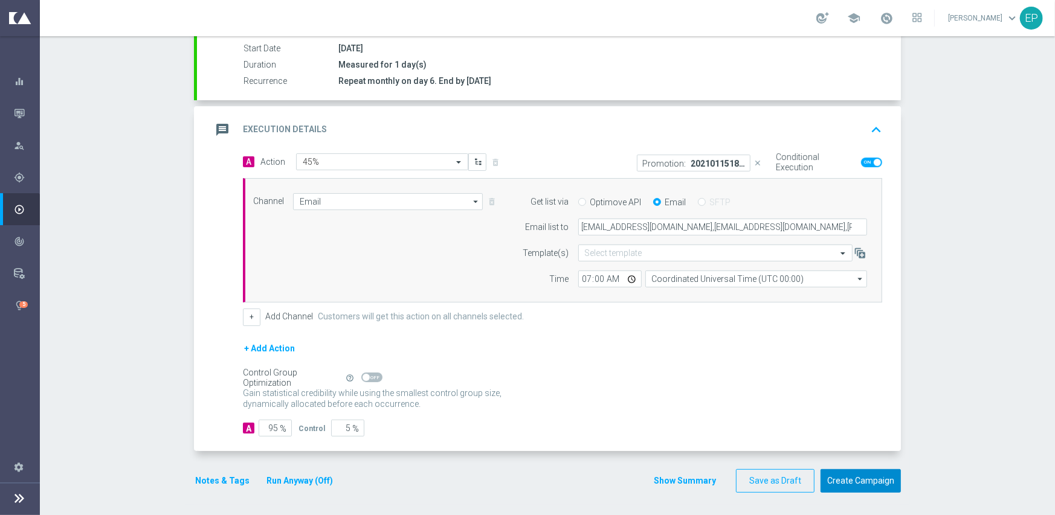
drag, startPoint x: 852, startPoint y: 478, endPoint x: 851, endPoint y: 469, distance: 9.7
click at [853, 478] on button "Create Campaign" at bounding box center [860, 481] width 80 height 24
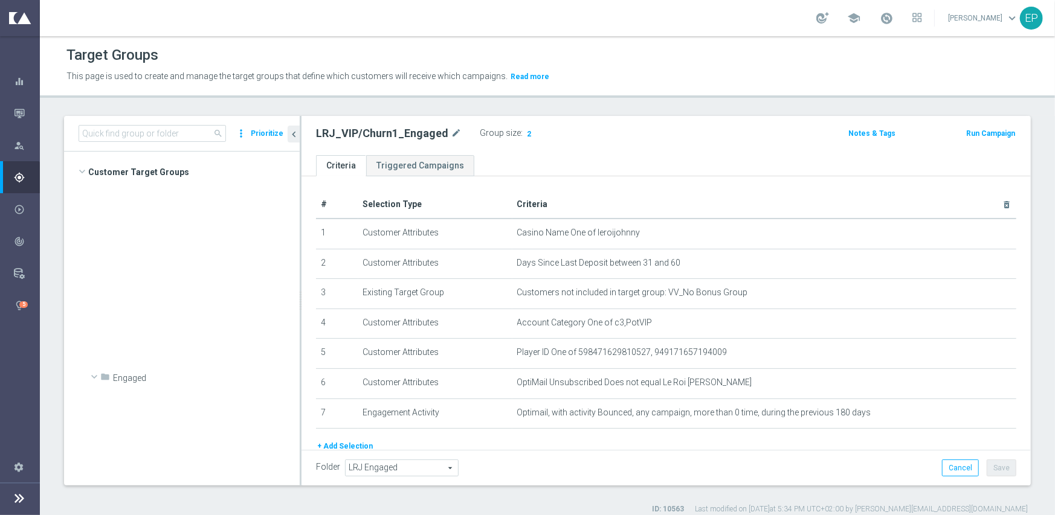
scroll to position [1116, 0]
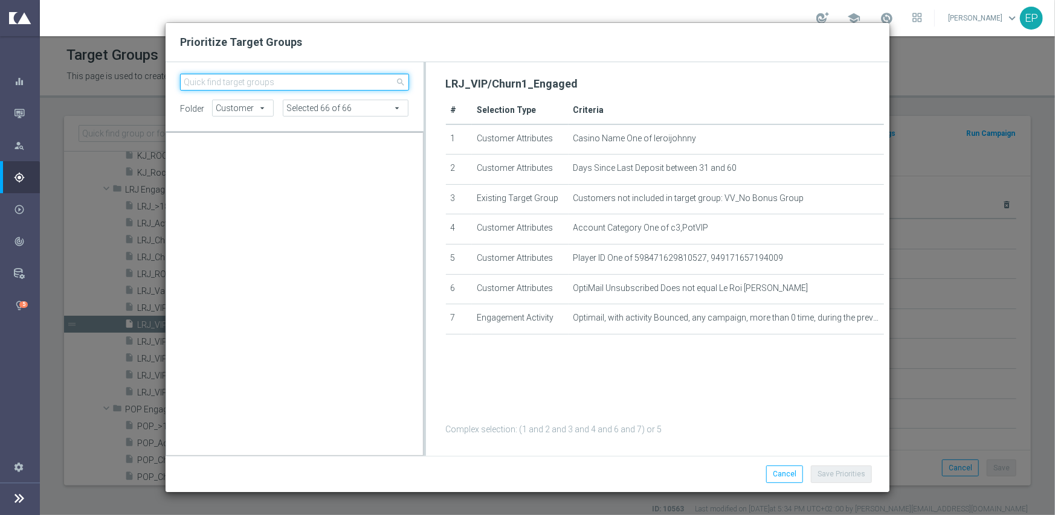
click at [245, 80] on input "search" at bounding box center [294, 82] width 229 height 17
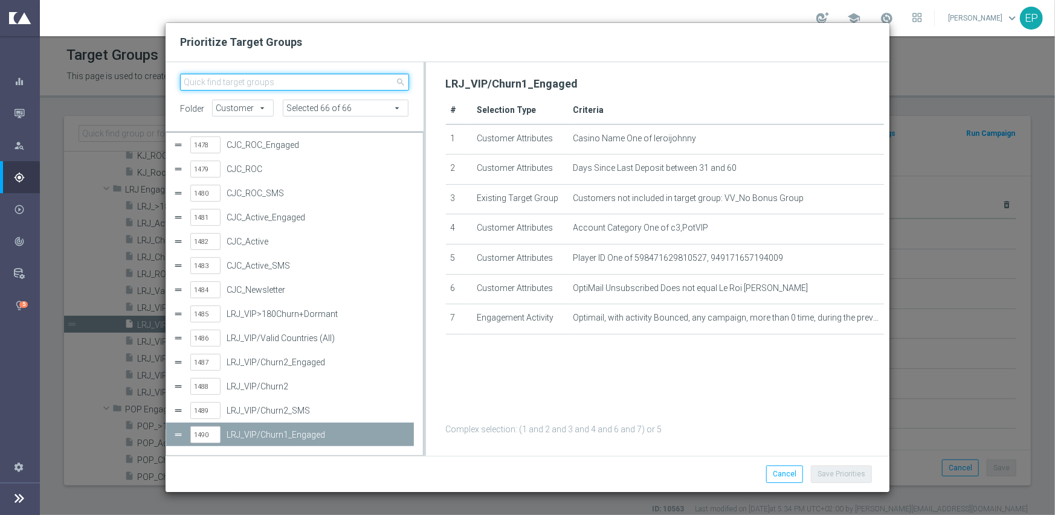
paste input "CMT_Active+ROC_SMS_ALL"
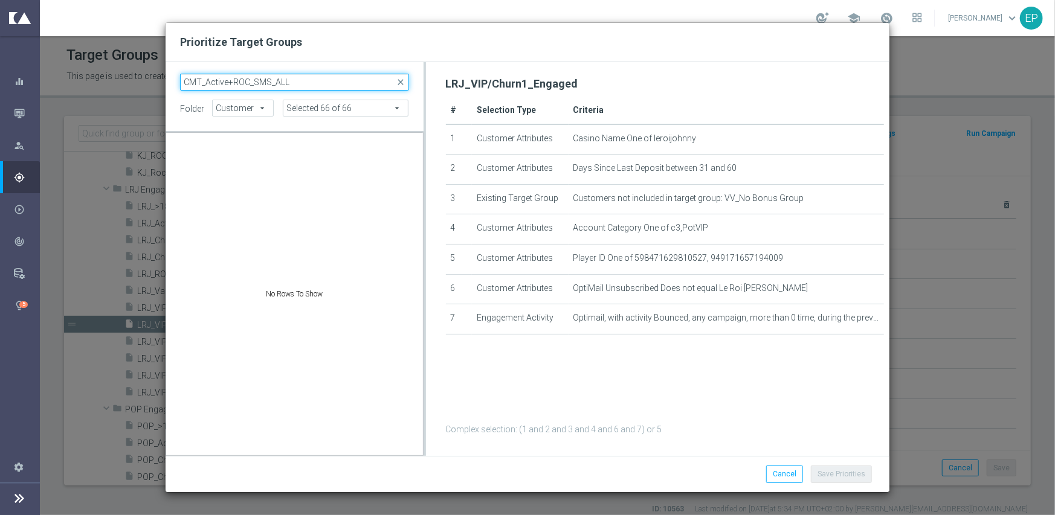
click at [202, 83] on input "CMT_Active+ROC_SMS_ALL" at bounding box center [294, 82] width 229 height 17
click at [317, 84] on input "_Active+ROC_SMS_ALL" at bounding box center [294, 82] width 229 height 17
type input "_Active+ROC_SMS"
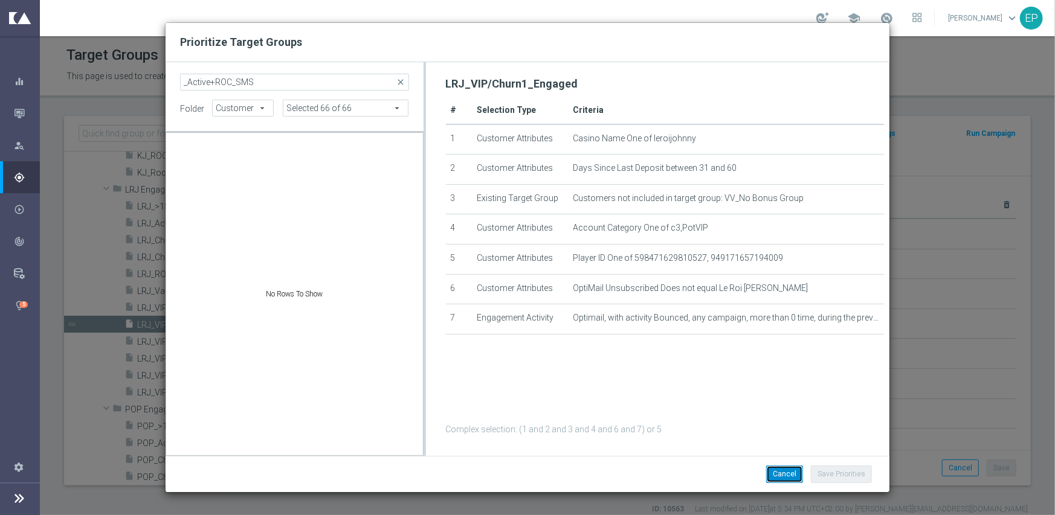
click at [776, 473] on button "Cancel" at bounding box center [784, 474] width 37 height 17
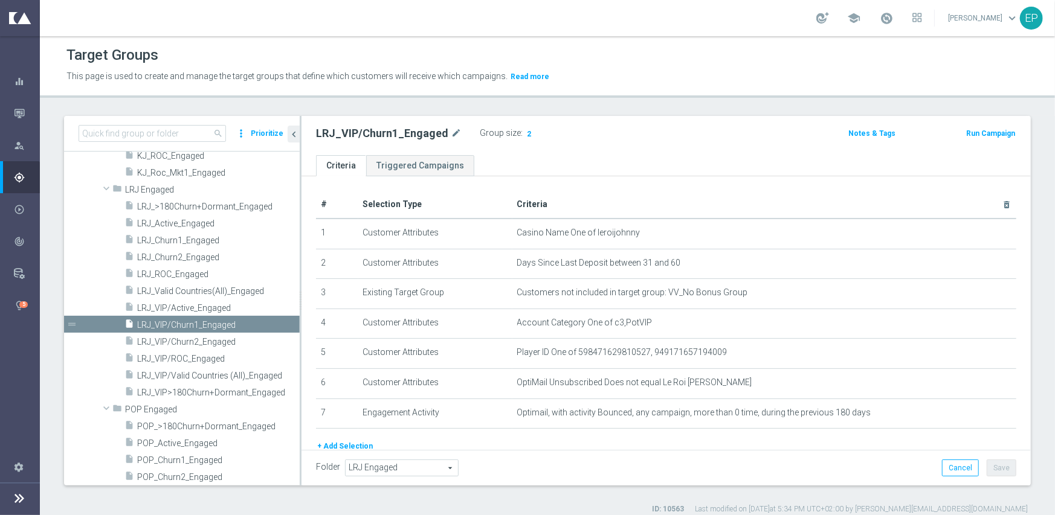
click at [262, 131] on button "Prioritize" at bounding box center [267, 134] width 36 height 16
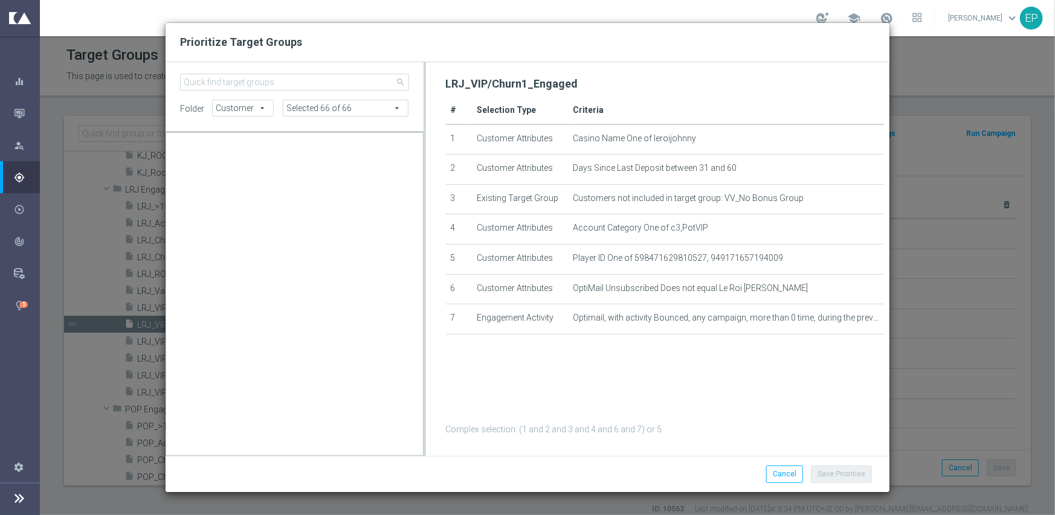
scroll to position [35687, 0]
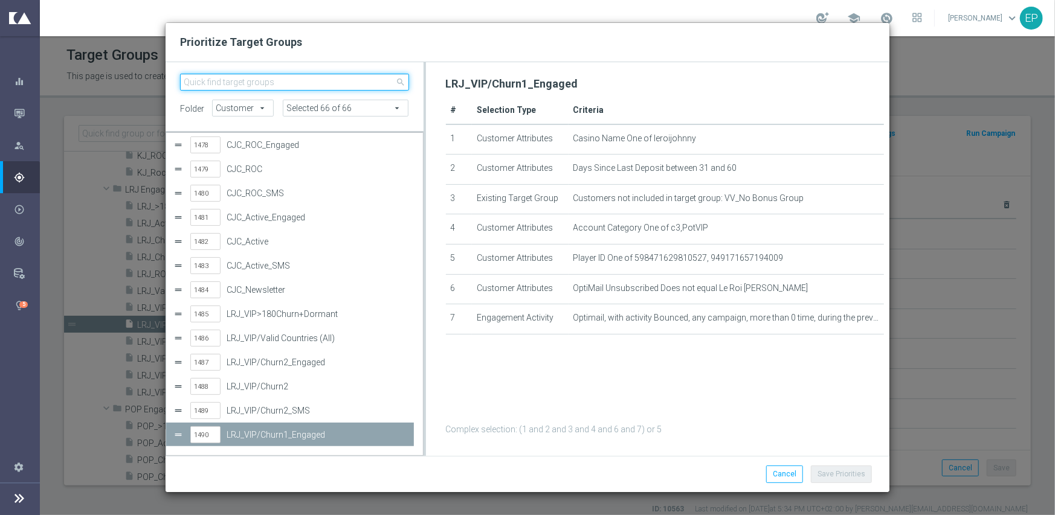
click at [301, 86] on input "search" at bounding box center [294, 82] width 229 height 17
paste input "CMT_Active+ROC_SMS_ALL"
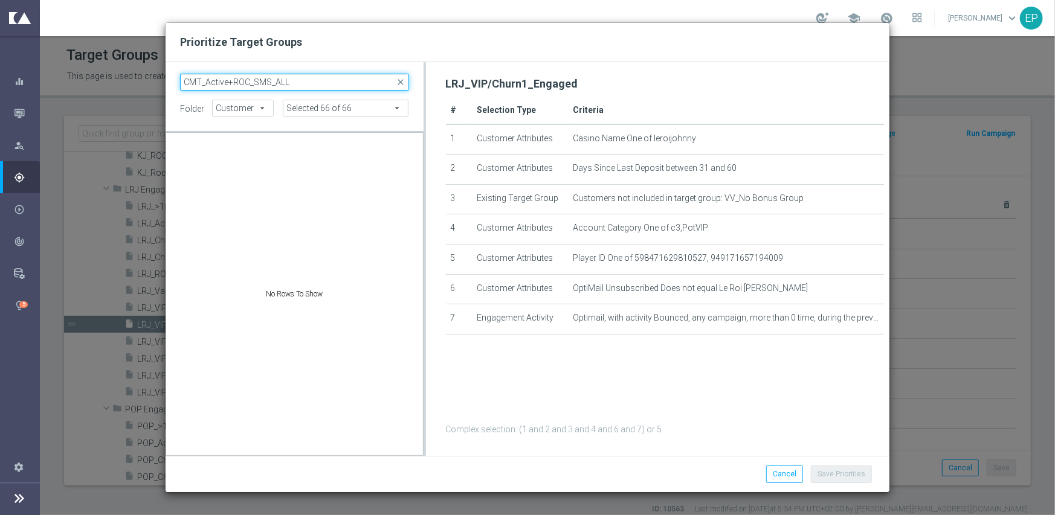
scroll to position [0, 0]
type input "CMT_Active+ROC_SMS_ALL"
drag, startPoint x: 302, startPoint y: 80, endPoint x: 160, endPoint y: 85, distance: 142.1
click at [160, 85] on div "Prioritize Target Groups CMT_Active+ROC_SMS_ALL close folder Customer Customer …" at bounding box center [527, 257] width 1055 height 515
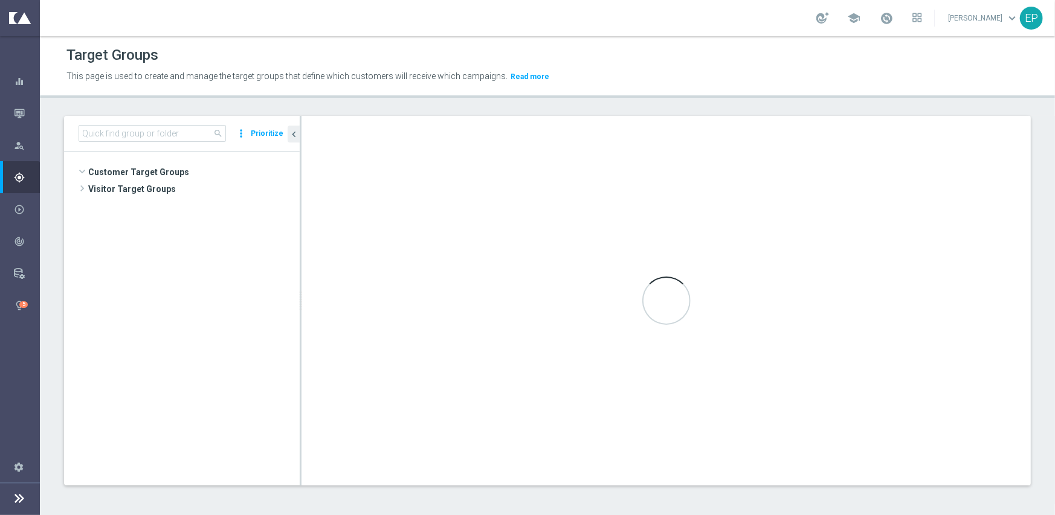
scroll to position [351, 0]
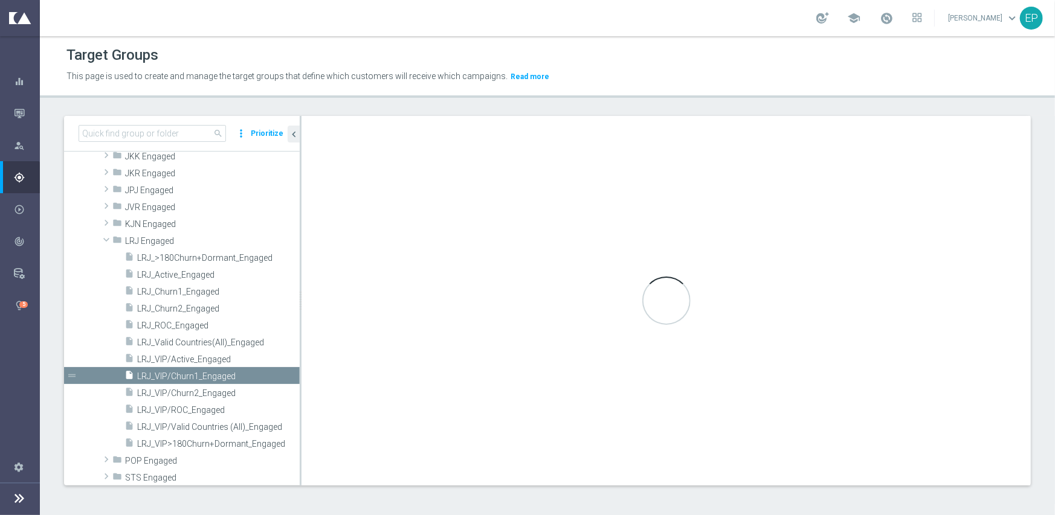
click at [259, 138] on button "Prioritize" at bounding box center [267, 134] width 36 height 16
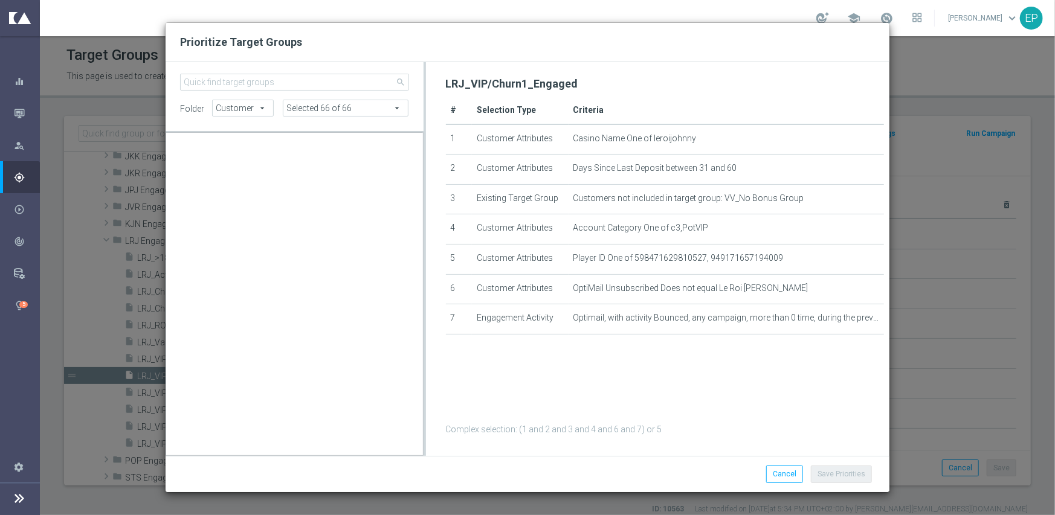
scroll to position [35687, 0]
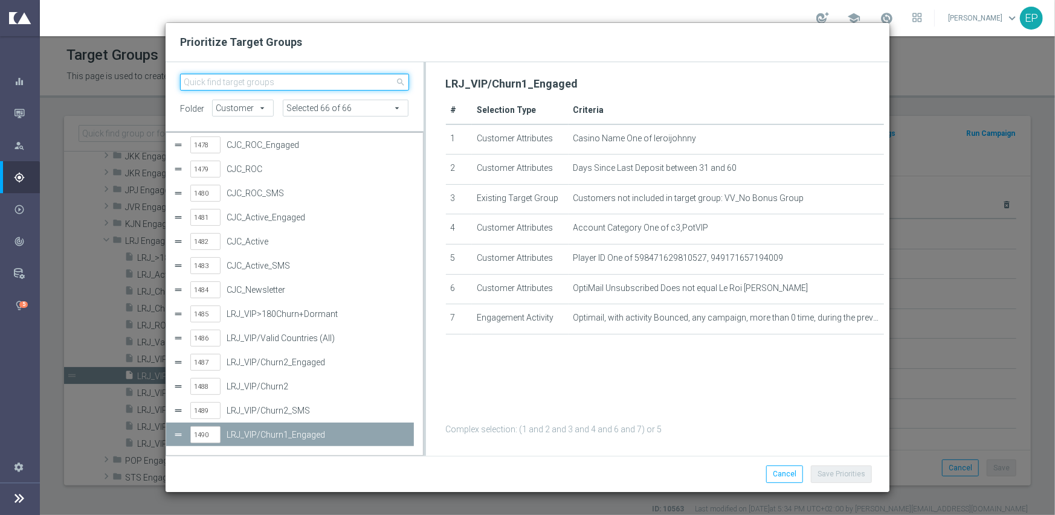
click at [286, 86] on input "search" at bounding box center [294, 82] width 229 height 17
paste input "CMT_Active+ROC_SMS_ALL"
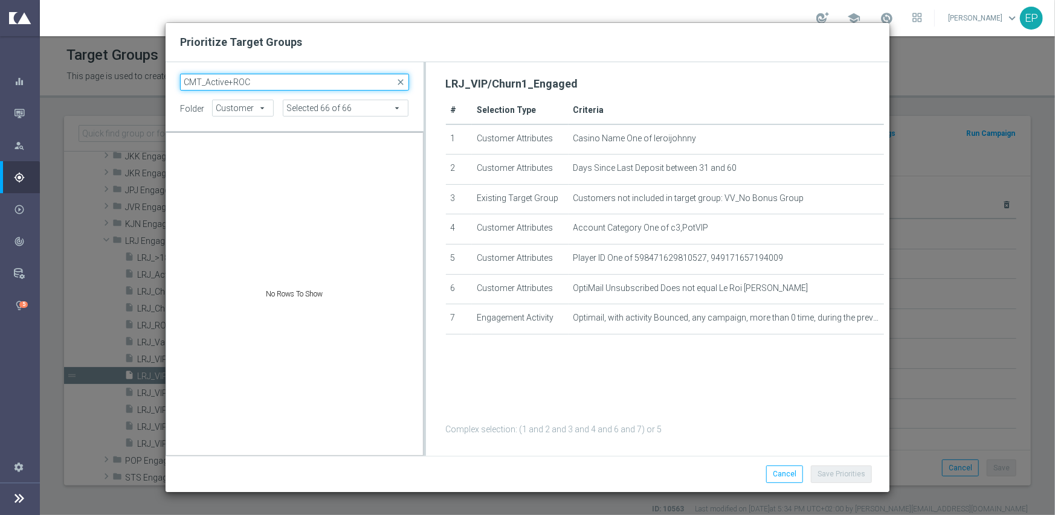
click at [205, 80] on input "CMT_Active+ROC" at bounding box center [294, 82] width 229 height 17
click at [274, 80] on input "Active+ROC" at bounding box center [294, 82] width 229 height 17
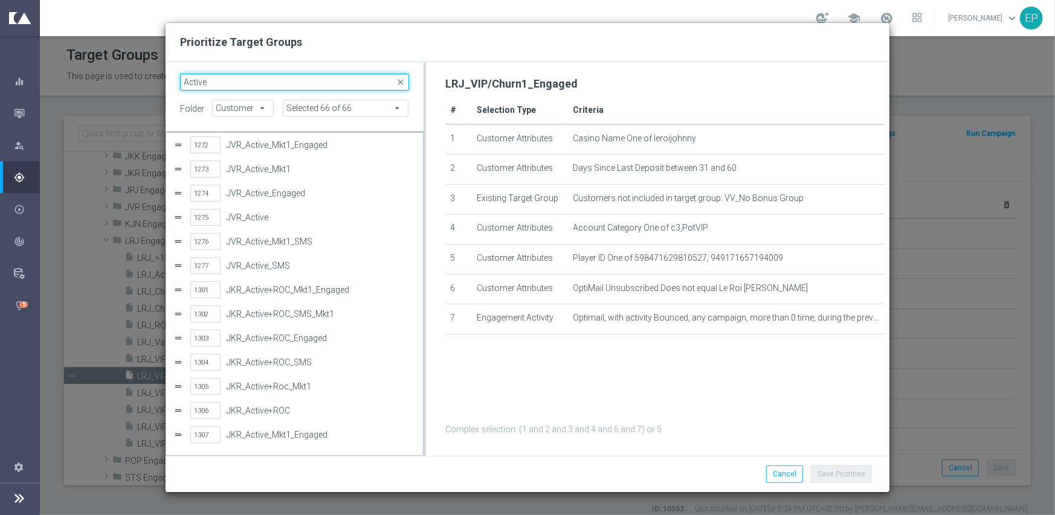
drag, startPoint x: 265, startPoint y: 83, endPoint x: 150, endPoint y: 83, distance: 114.8
click at [150, 83] on div "Prioritize Target Groups Active close folder Customer Customer arrow_drop_down …" at bounding box center [527, 257] width 1055 height 515
paste input "CMT_Active+ROC_SMS_ALL"
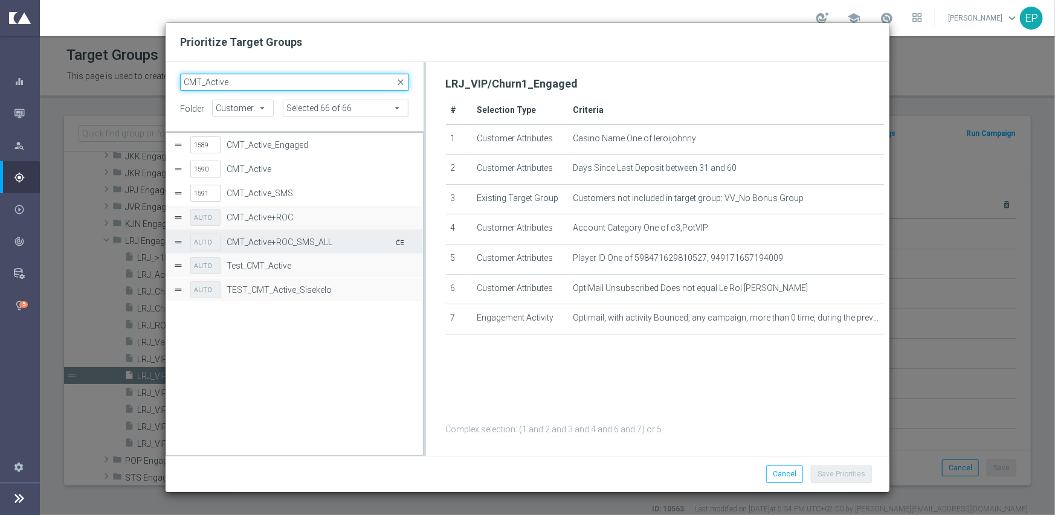
type input "CMT_Active"
click at [399, 244] on button "Press SPACE to select this row." at bounding box center [399, 242] width 12 height 18
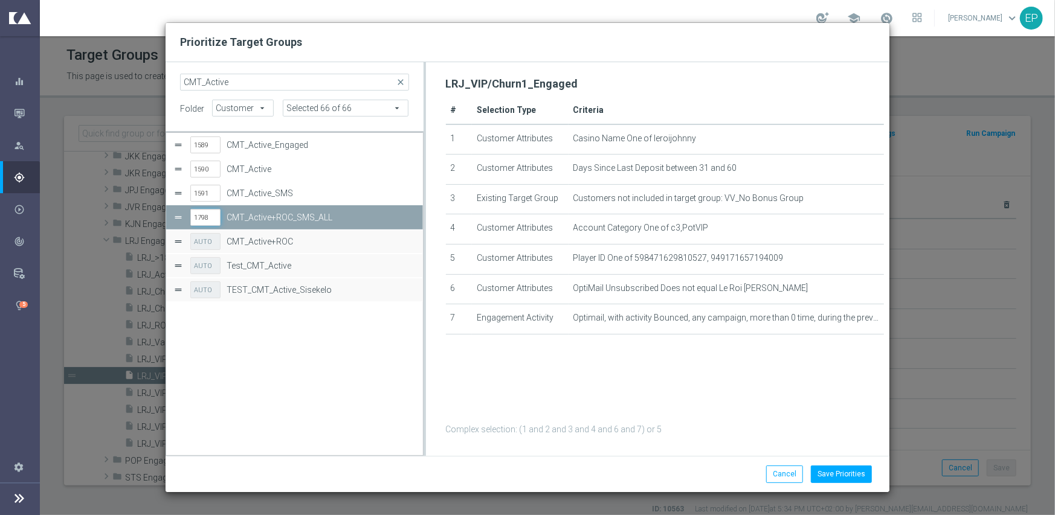
drag, startPoint x: 212, startPoint y: 218, endPoint x: 159, endPoint y: 218, distance: 53.2
click at [159, 218] on div "Prioritize Target Groups CMT_Active close folder Customer Customer arrow_drop_d…" at bounding box center [527, 257] width 1055 height 515
type input "1592"
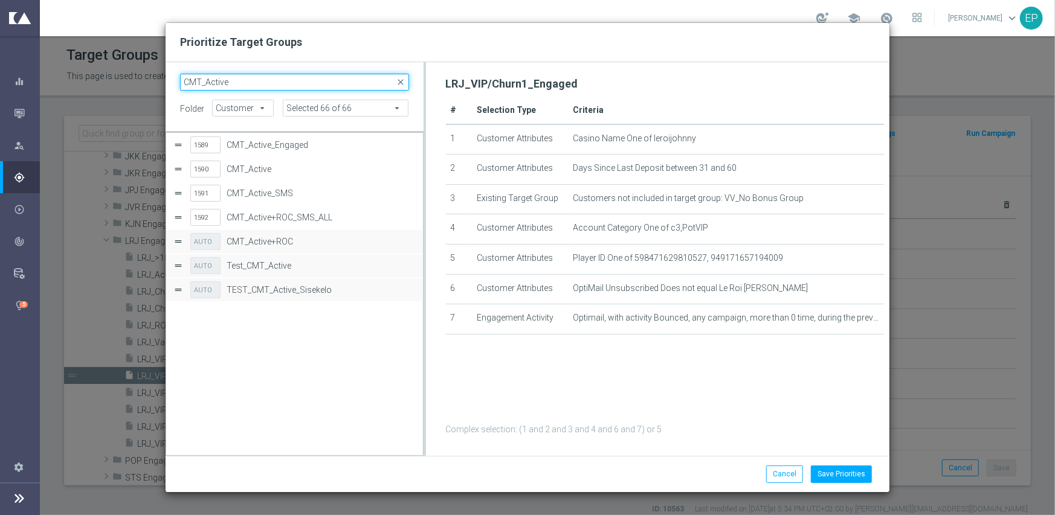
drag, startPoint x: 201, startPoint y: 81, endPoint x: 179, endPoint y: 82, distance: 21.2
click at [180, 82] on input "CMT_Active" at bounding box center [294, 82] width 229 height 17
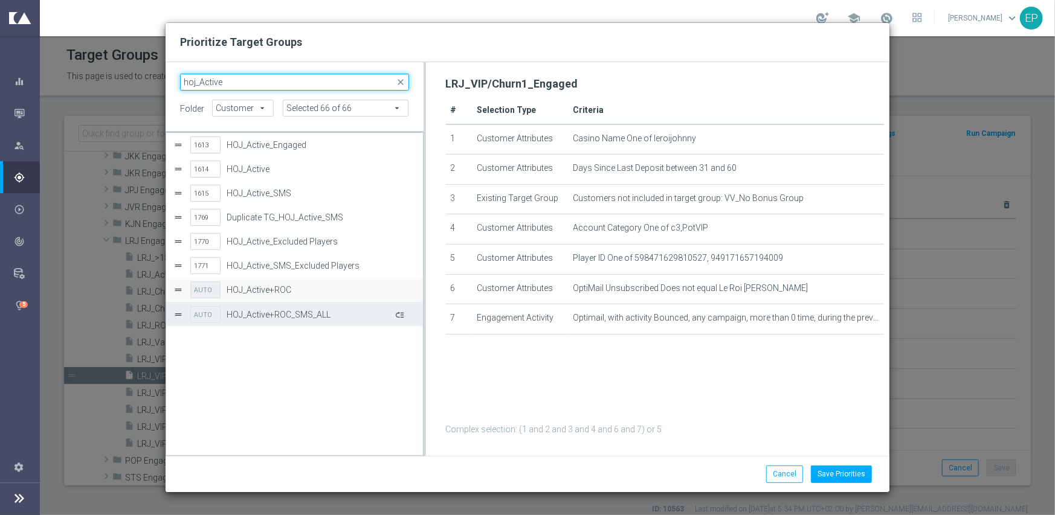
type input "hoj_Active"
click at [404, 313] on button "Press SPACE to select this row." at bounding box center [399, 315] width 12 height 18
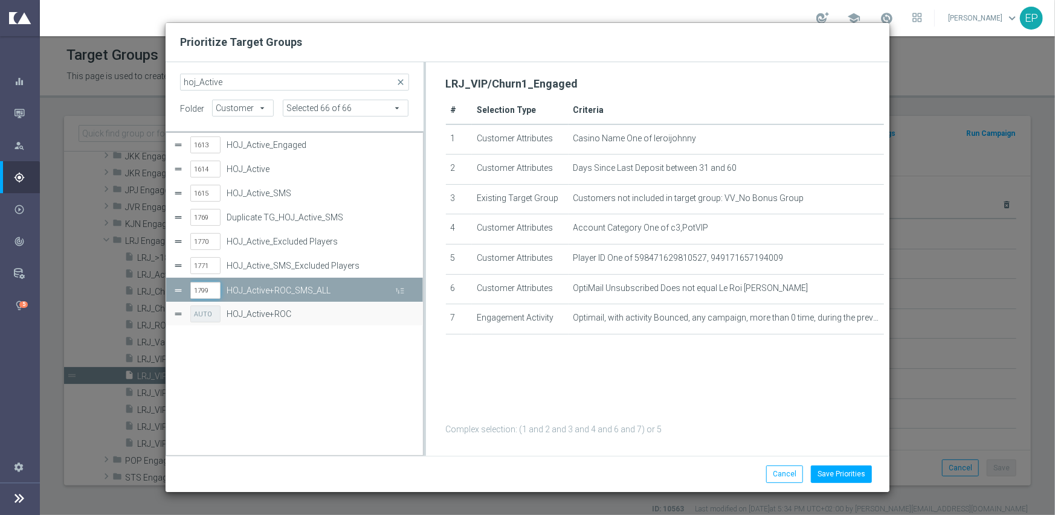
click at [196, 288] on input "1799" at bounding box center [205, 290] width 30 height 17
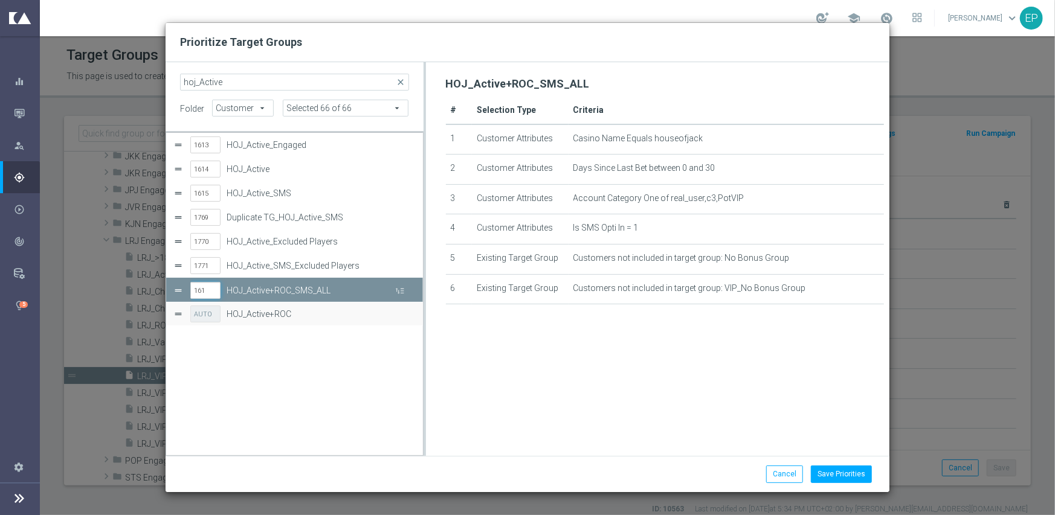
type input "1616"
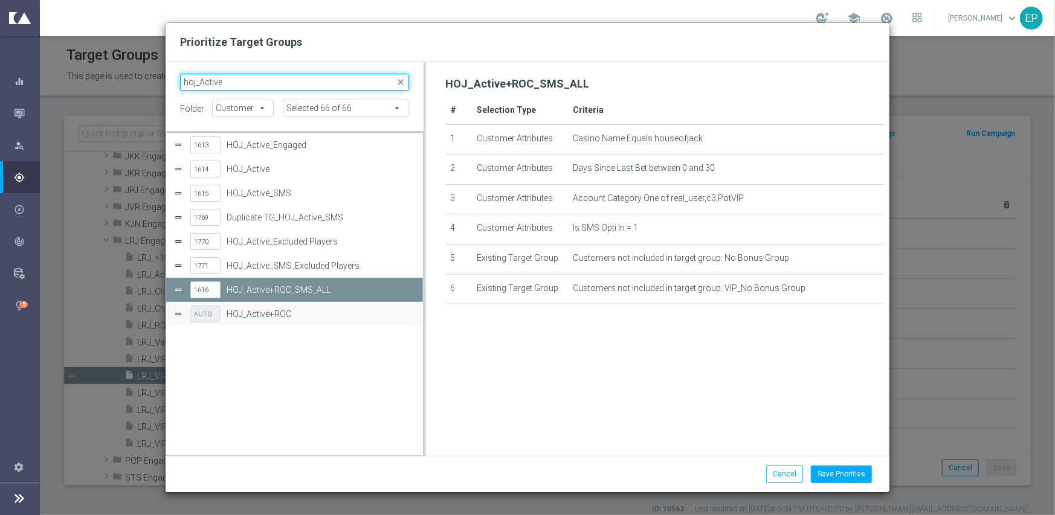
click at [198, 83] on input "hoj_Active" at bounding box center [294, 82] width 229 height 17
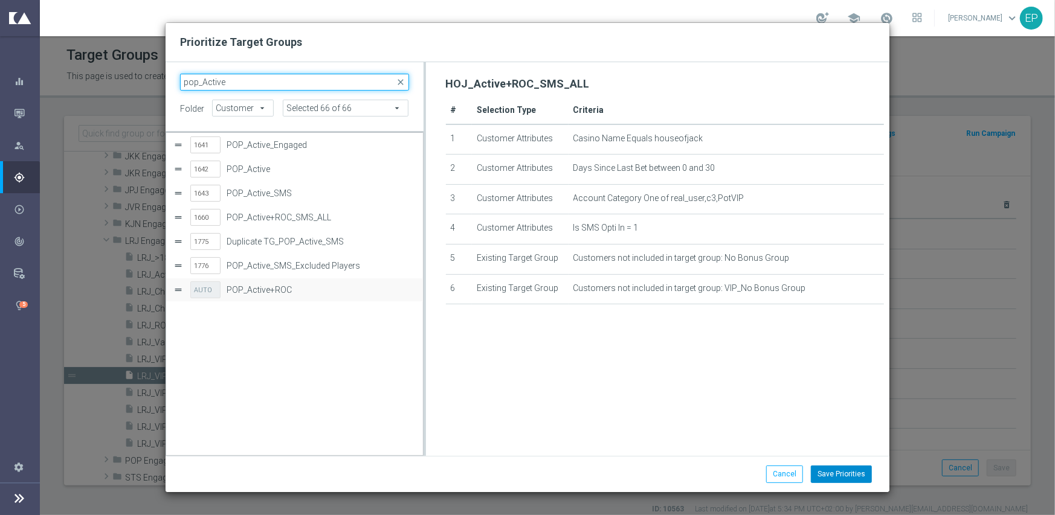
type input "pop_Active"
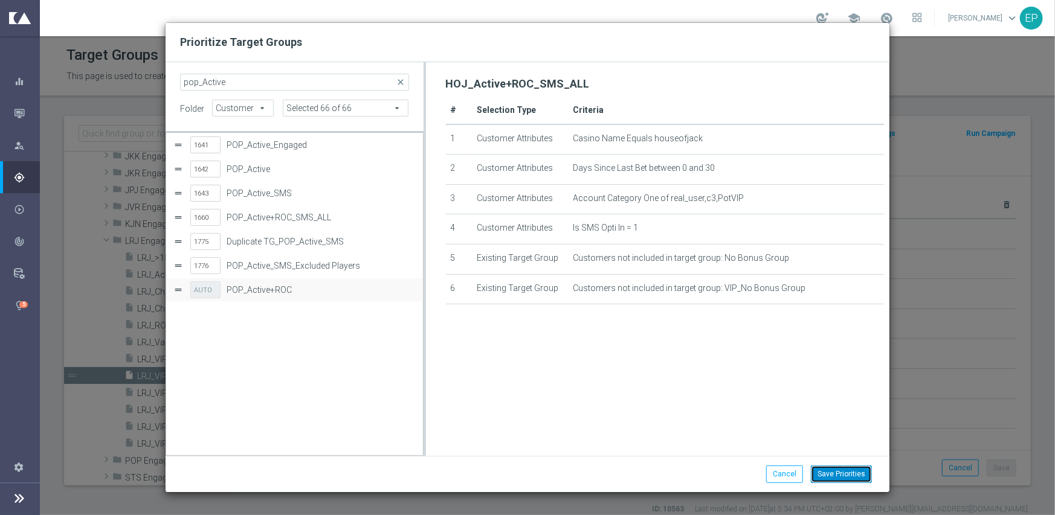
click at [844, 470] on button "Save Priorities" at bounding box center [841, 474] width 61 height 17
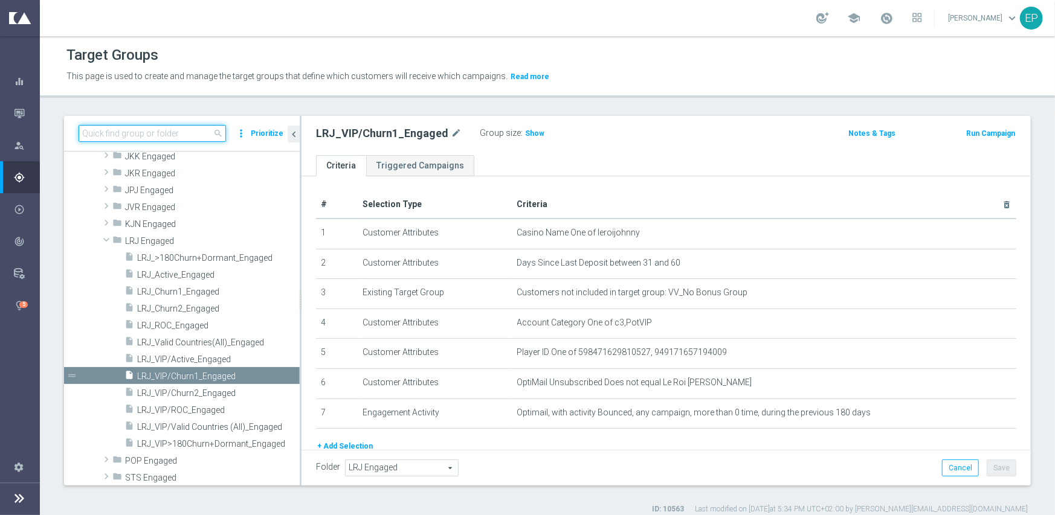
click at [181, 130] on input at bounding box center [152, 133] width 147 height 17
paste input "POP_Active+ROC_SMS_ALL"
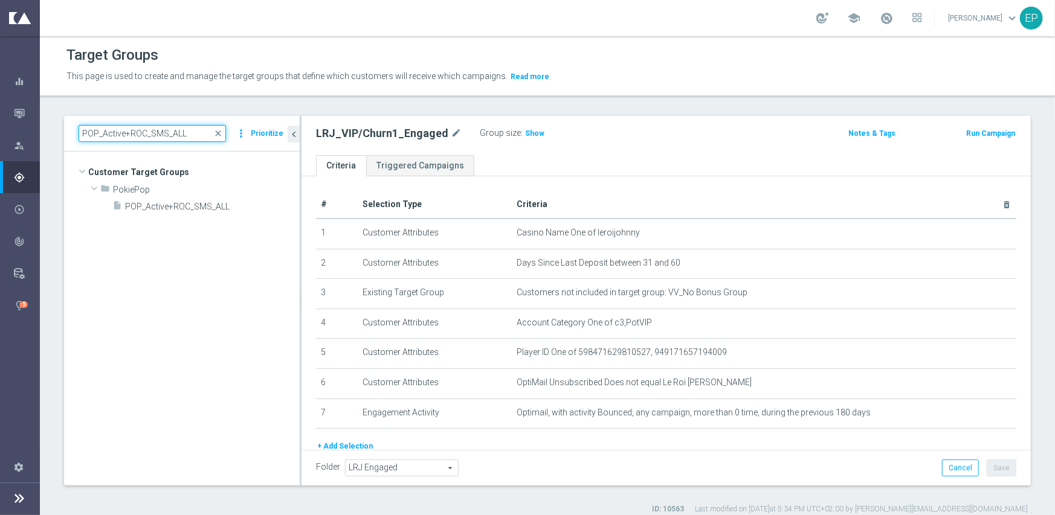
click at [100, 132] on input "POP_Active+ROC_SMS_ALL" at bounding box center [152, 133] width 147 height 17
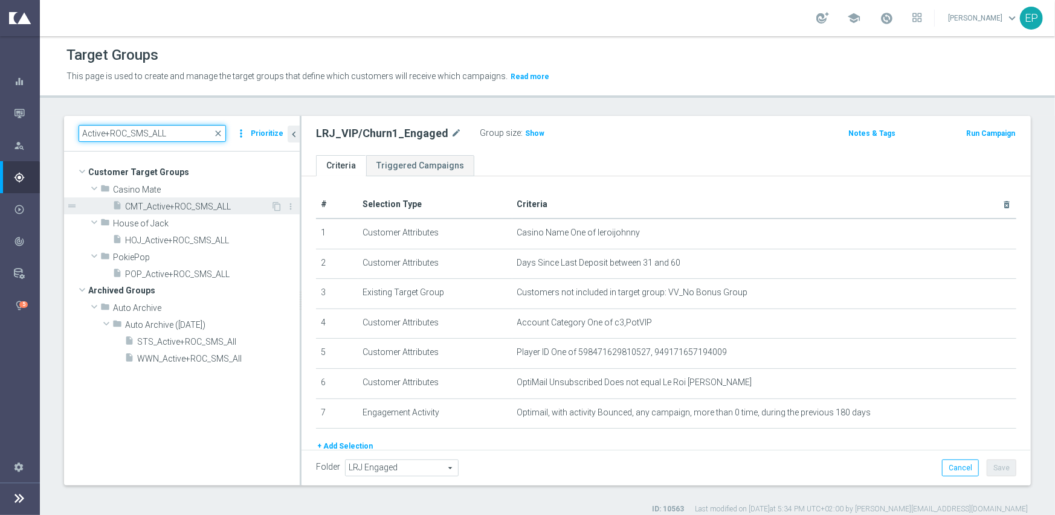
type input "Active+ROC_SMS_ALL"
click at [181, 202] on span "CMT_Active+ROC_SMS_ALL" at bounding box center [198, 207] width 146 height 10
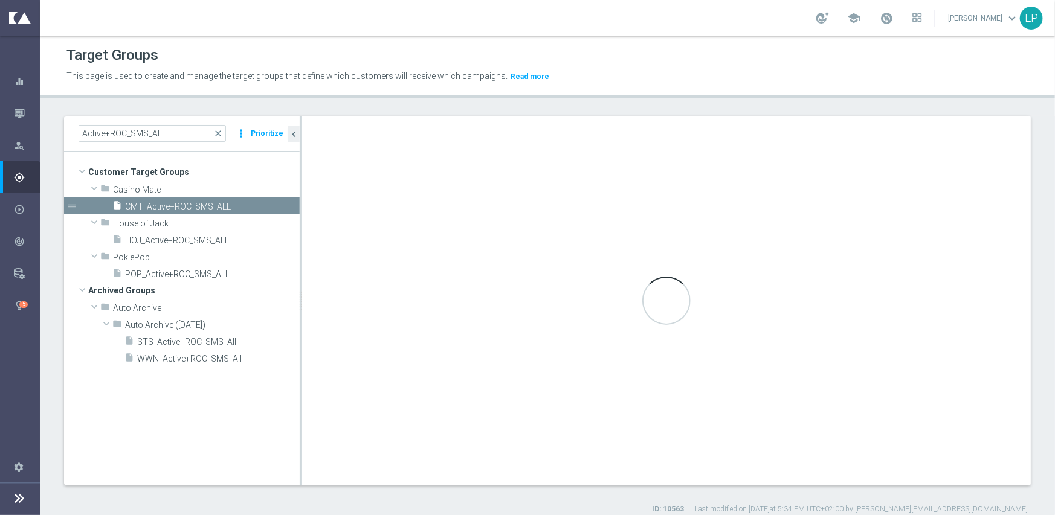
checkbox input "false"
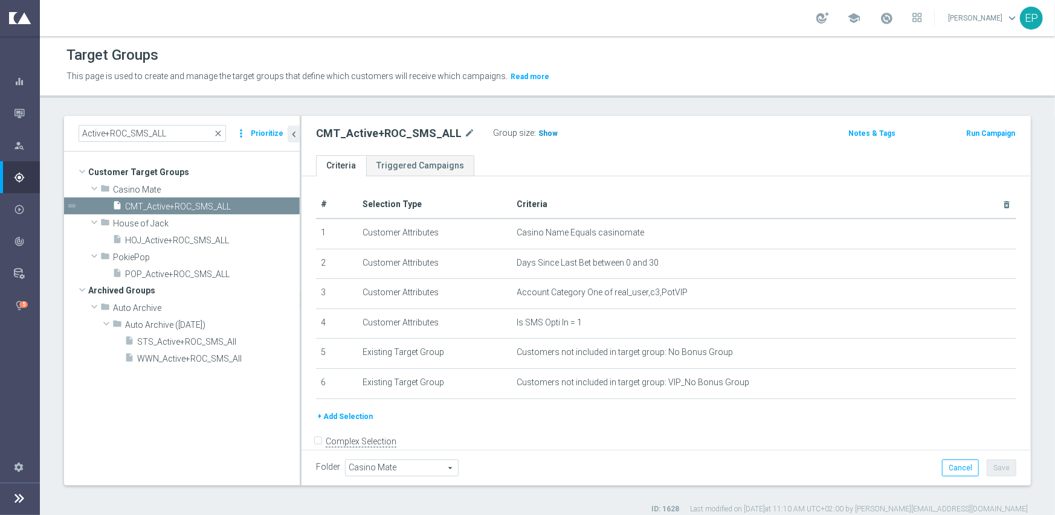
click at [538, 134] on span "Show" at bounding box center [547, 133] width 19 height 8
click at [187, 237] on span "HOJ_Active+ROC_SMS_ALL" at bounding box center [198, 241] width 146 height 10
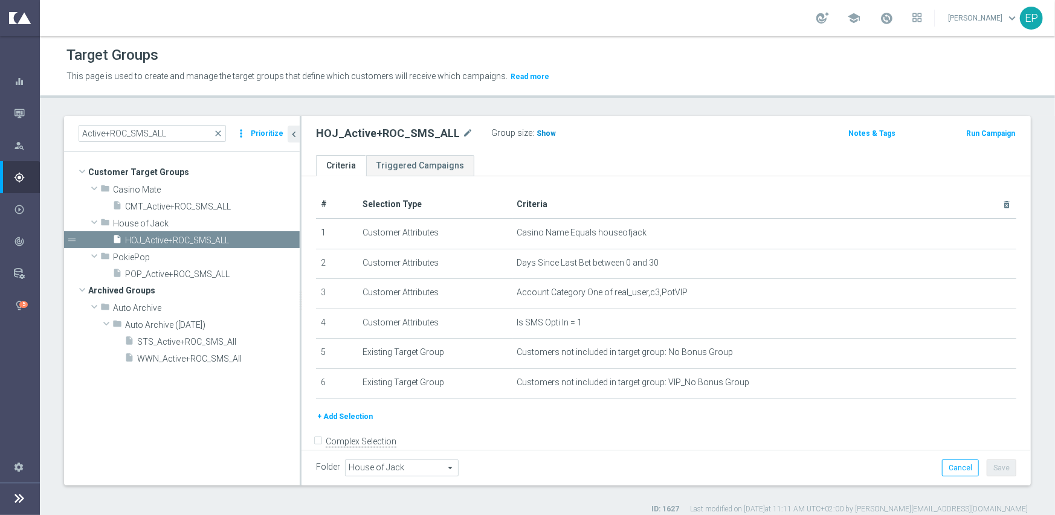
click at [538, 133] on span "Show" at bounding box center [545, 133] width 19 height 8
click at [190, 270] on span "POP_Active+ROC_SMS_ALL" at bounding box center [198, 274] width 146 height 10
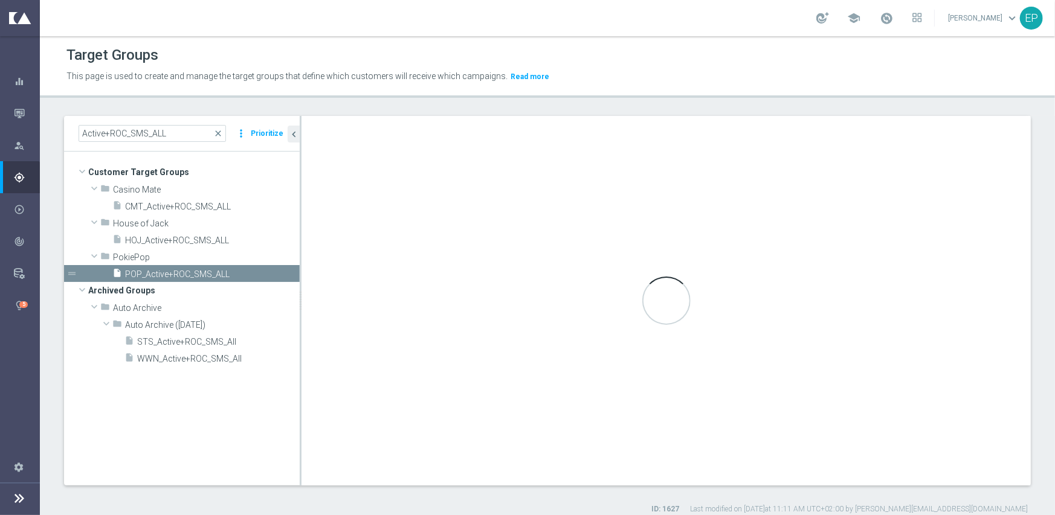
type input "PokiePop"
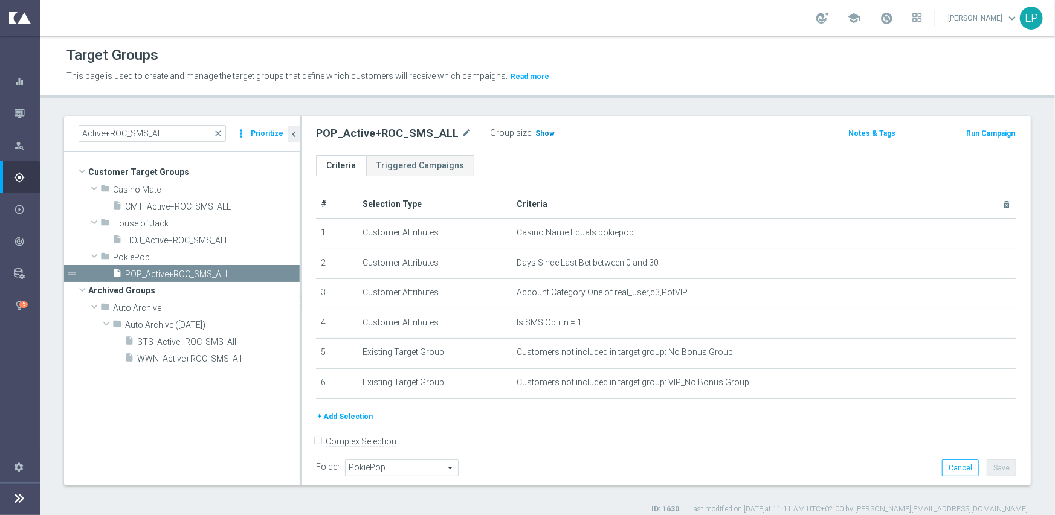
click at [541, 129] on span "Show" at bounding box center [544, 133] width 19 height 8
click at [219, 132] on span "close" at bounding box center [218, 134] width 10 height 10
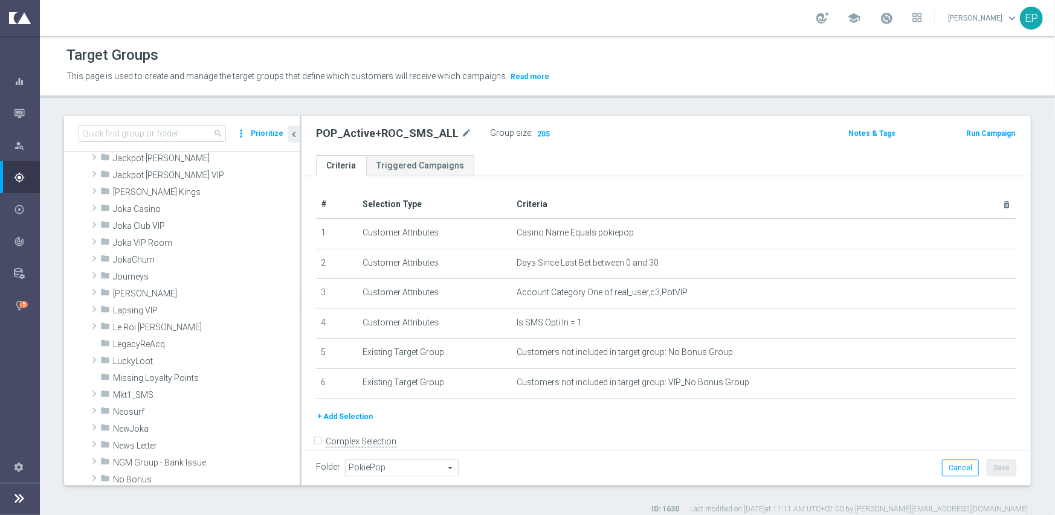
scroll to position [1528, 0]
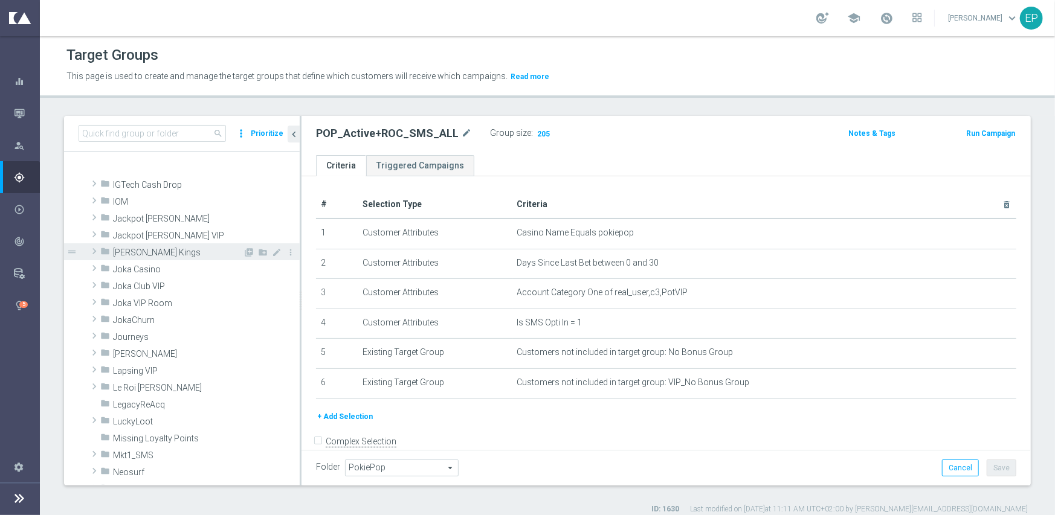
click at [162, 252] on span "[PERSON_NAME] Kings" at bounding box center [178, 253] width 130 height 10
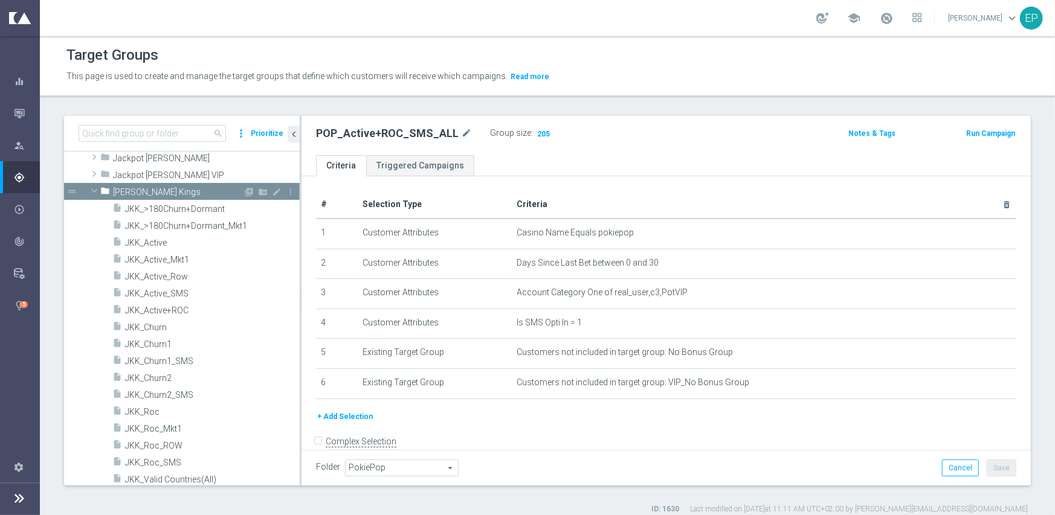
scroll to position [1649, 0]
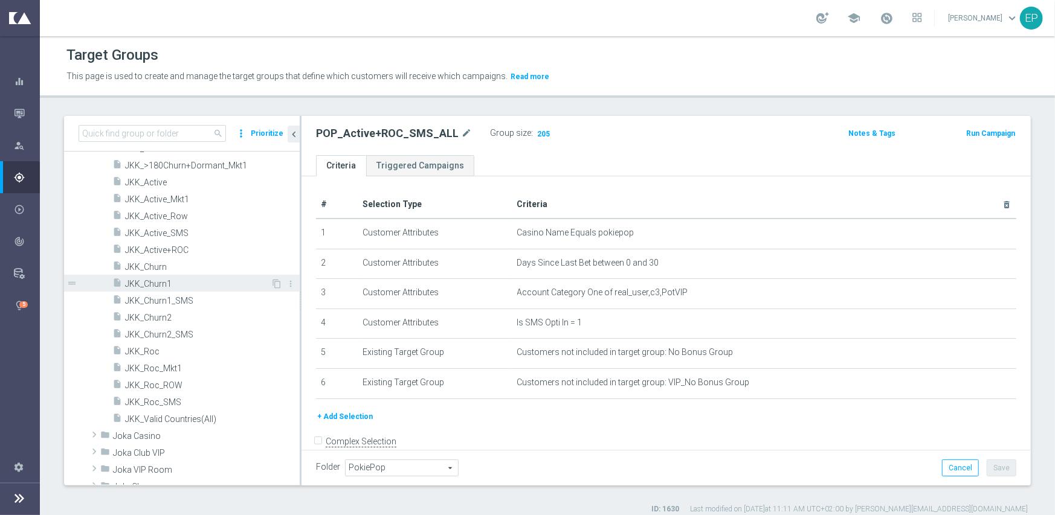
click at [156, 283] on span "JKK_Churn1" at bounding box center [198, 284] width 146 height 10
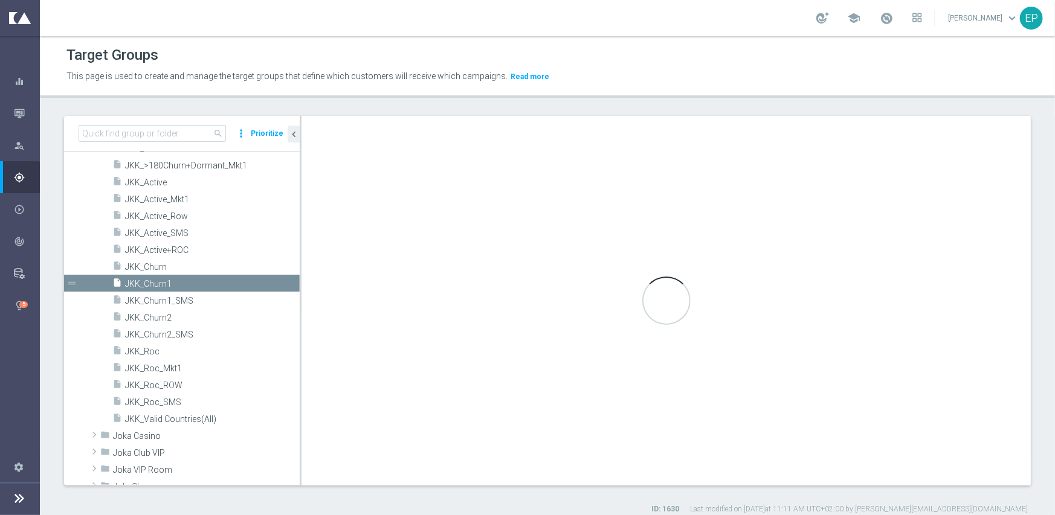
checkbox input "true"
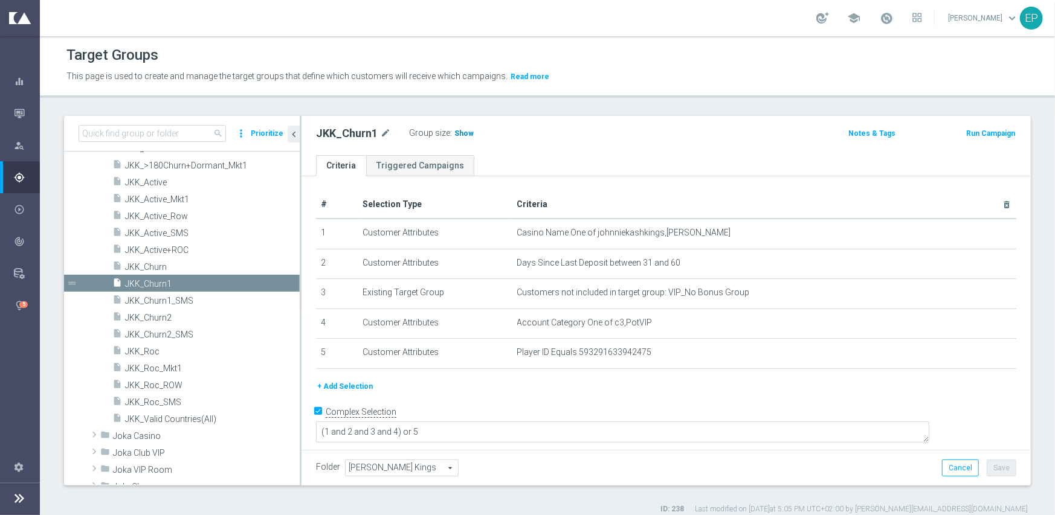
click at [457, 132] on span "Show" at bounding box center [463, 133] width 19 height 8
click at [160, 320] on span "JKK_Churn2" at bounding box center [198, 318] width 146 height 10
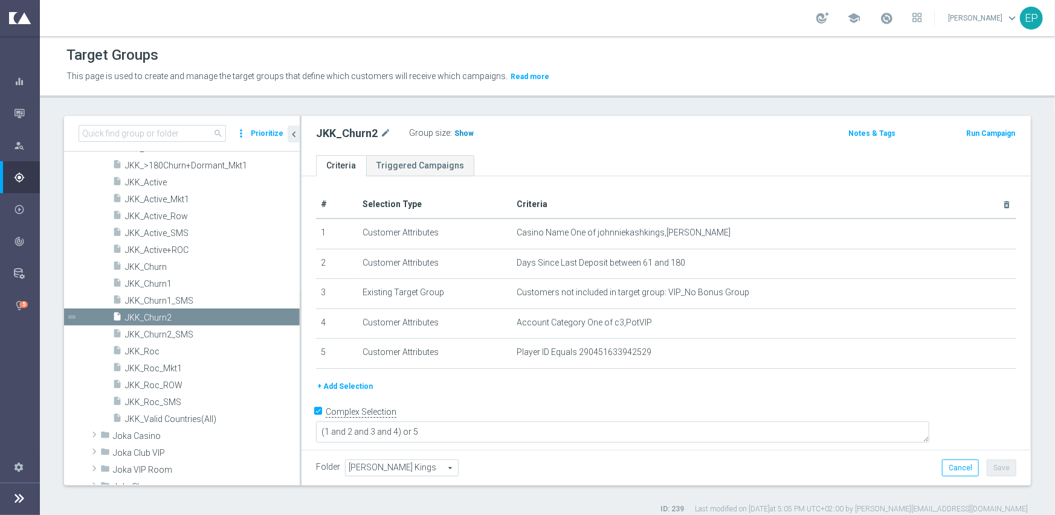
click at [463, 137] on span "Show" at bounding box center [463, 133] width 19 height 8
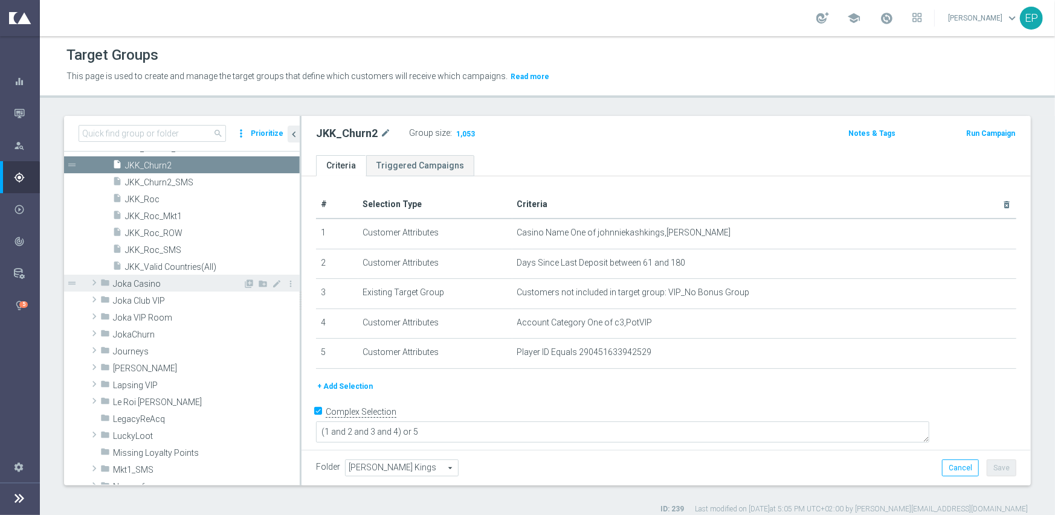
scroll to position [1830, 0]
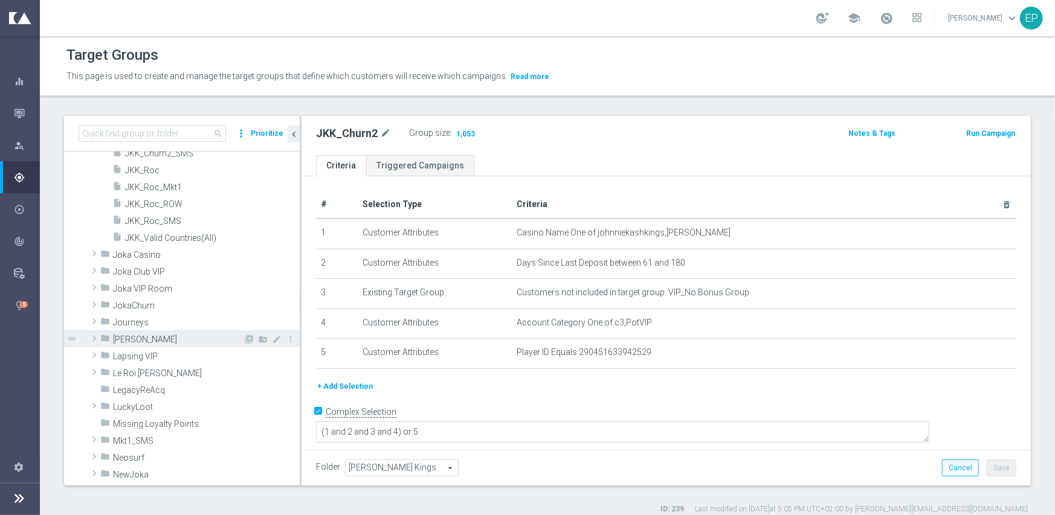
click at [162, 344] on span "King Johnnie" at bounding box center [178, 340] width 130 height 10
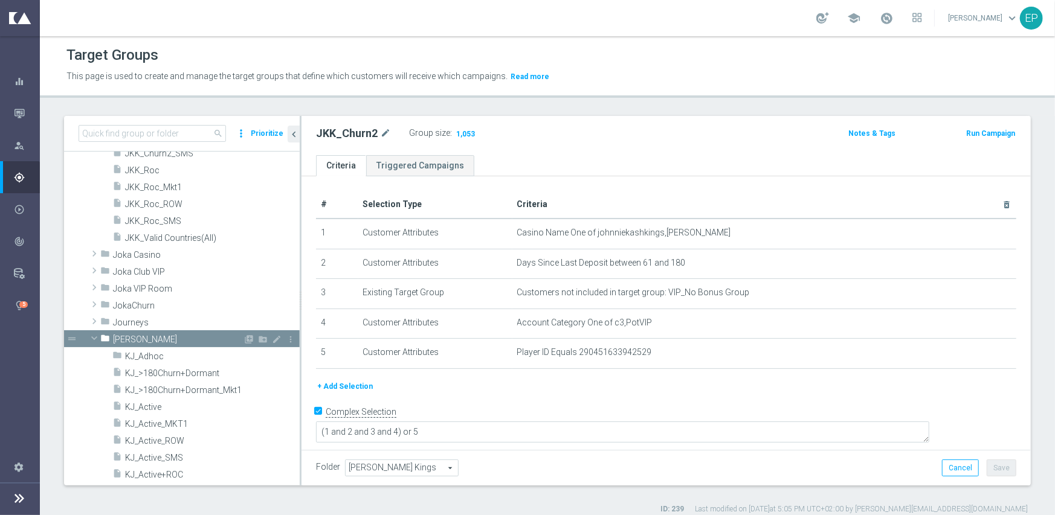
click at [164, 339] on span "King Johnnie" at bounding box center [178, 340] width 130 height 10
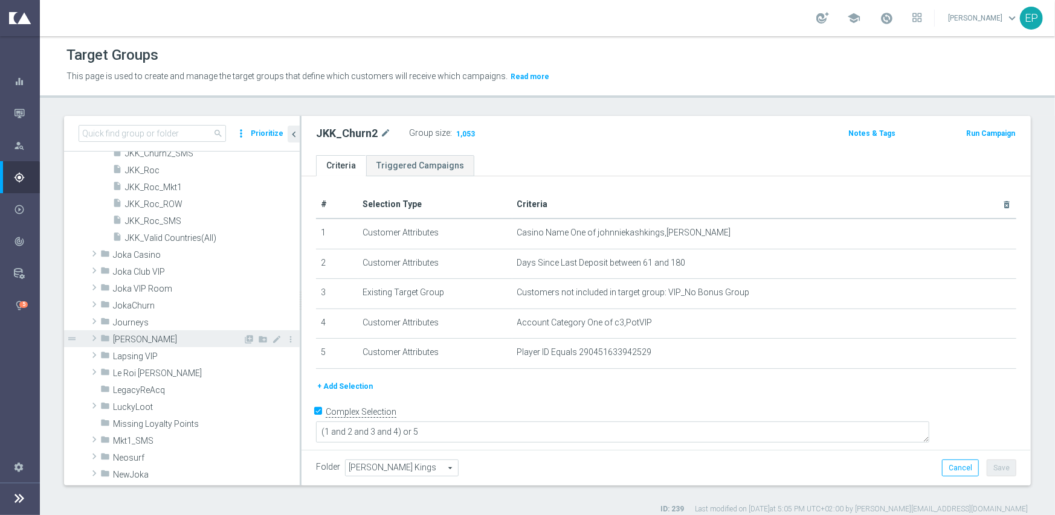
click at [164, 339] on span "King Johnnie" at bounding box center [178, 340] width 130 height 10
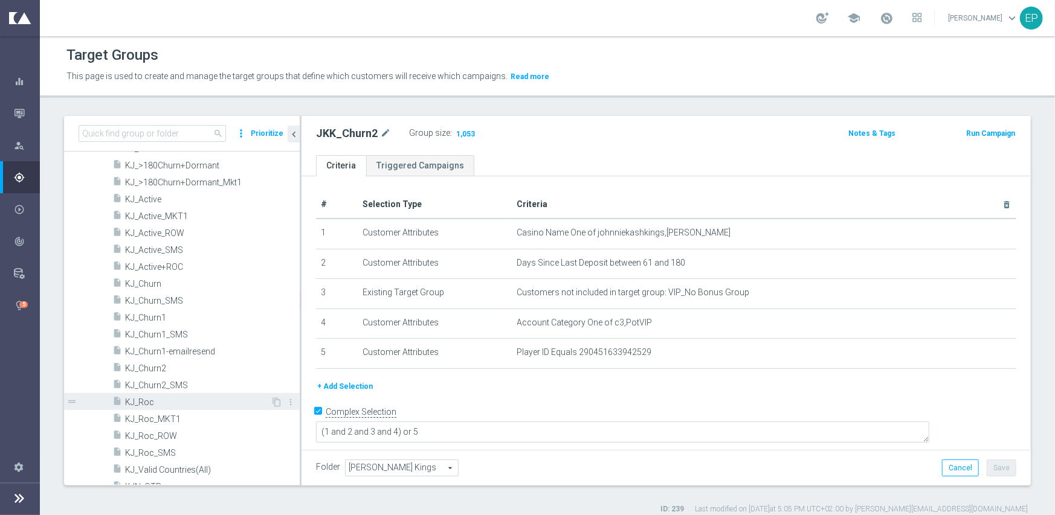
scroll to position [2072, 0]
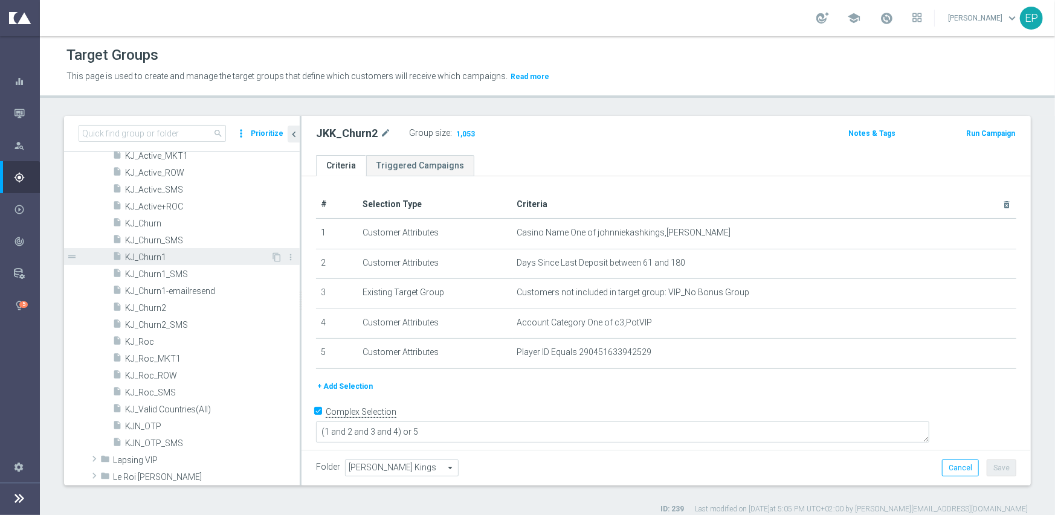
click at [175, 260] on span "KJ_Churn1" at bounding box center [198, 257] width 146 height 10
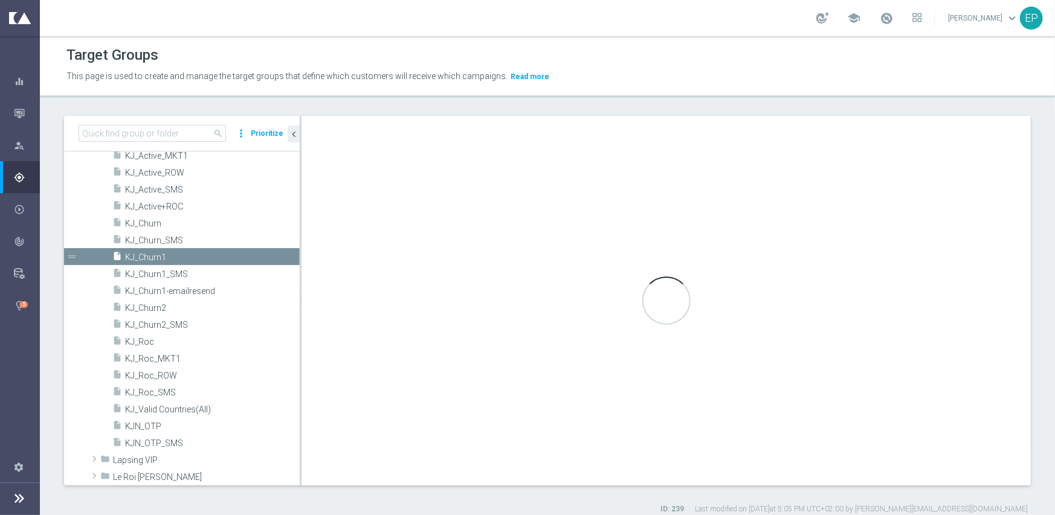
type input "King Johnnie"
type textarea "(1 and 2 and 3 and 4 ) or 5"
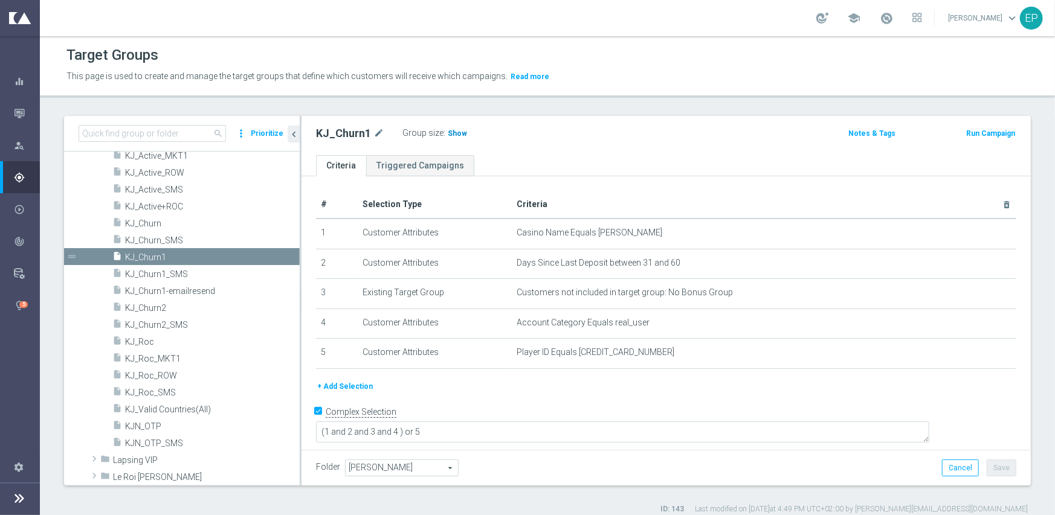
click at [457, 136] on span "Show" at bounding box center [457, 133] width 19 height 8
click at [144, 306] on span "KJ_Churn2" at bounding box center [198, 308] width 146 height 10
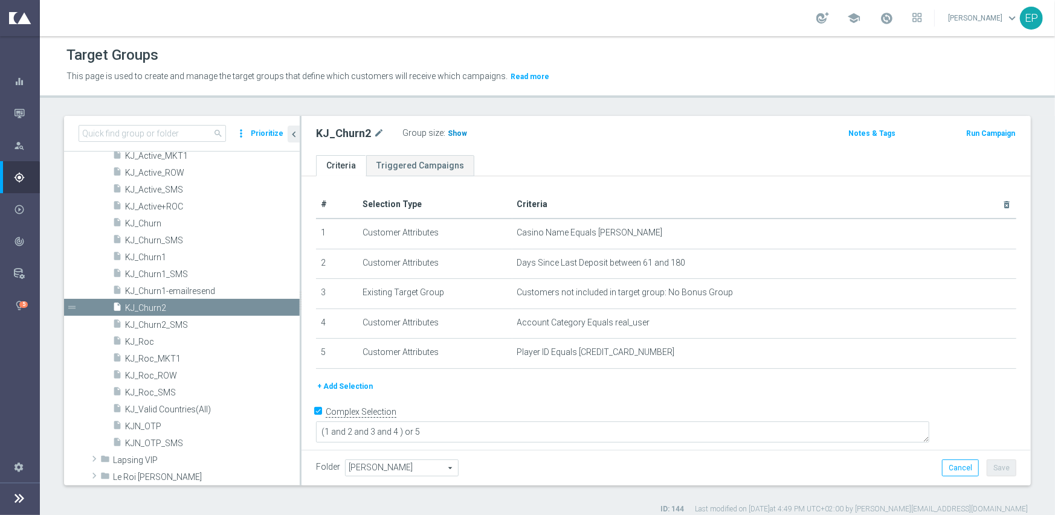
click at [449, 133] on span "Show" at bounding box center [457, 133] width 19 height 8
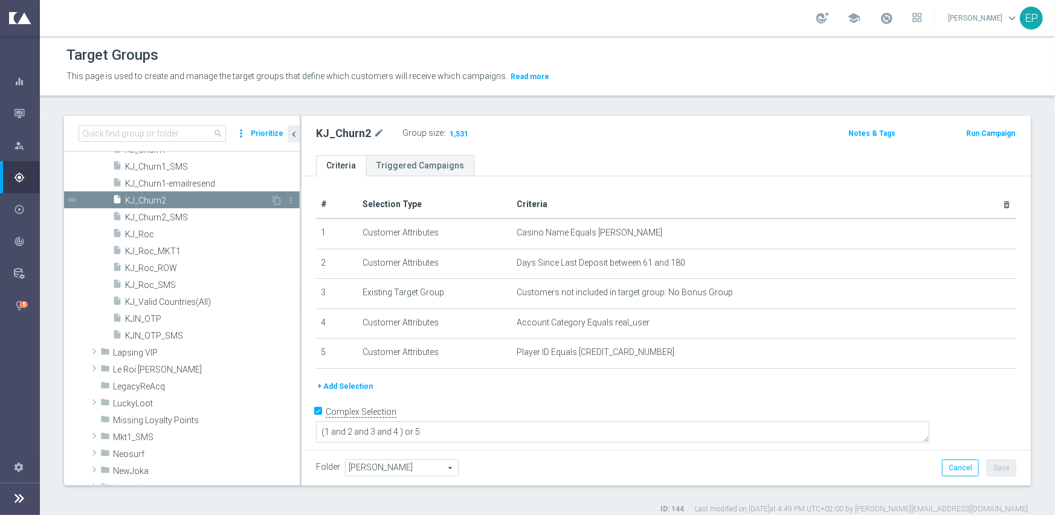
scroll to position [2193, 0]
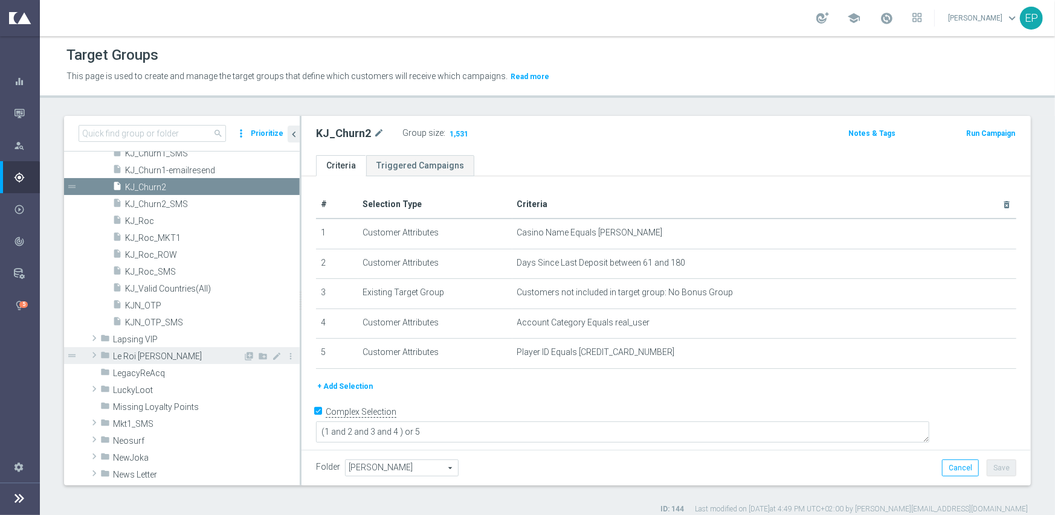
drag, startPoint x: 166, startPoint y: 356, endPoint x: 170, endPoint y: 350, distance: 7.7
click at [166, 356] on span "Le Roi Johnny" at bounding box center [178, 357] width 130 height 10
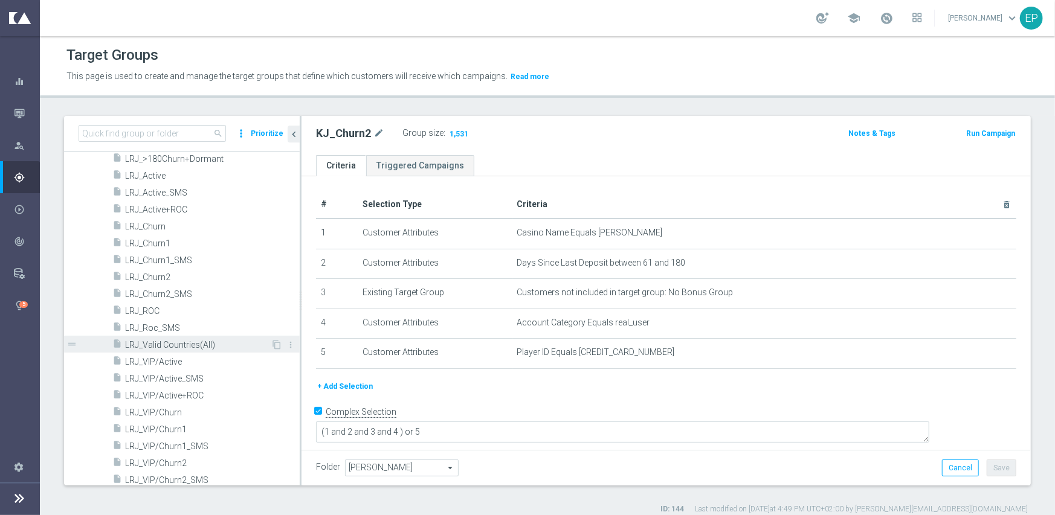
scroll to position [2374, 0]
click at [218, 239] on span "LRJ_Churn1" at bounding box center [198, 243] width 146 height 10
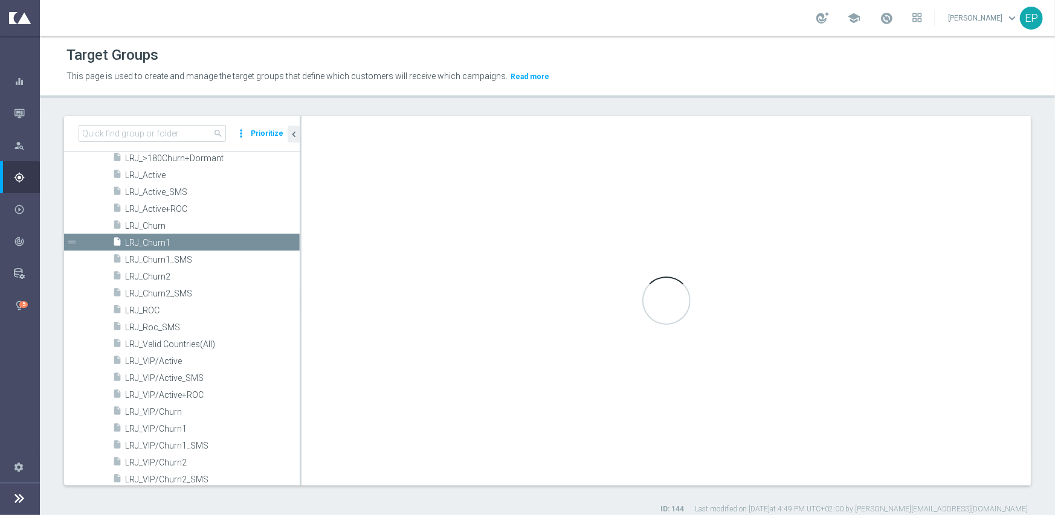
type input "Le Roi Johnny"
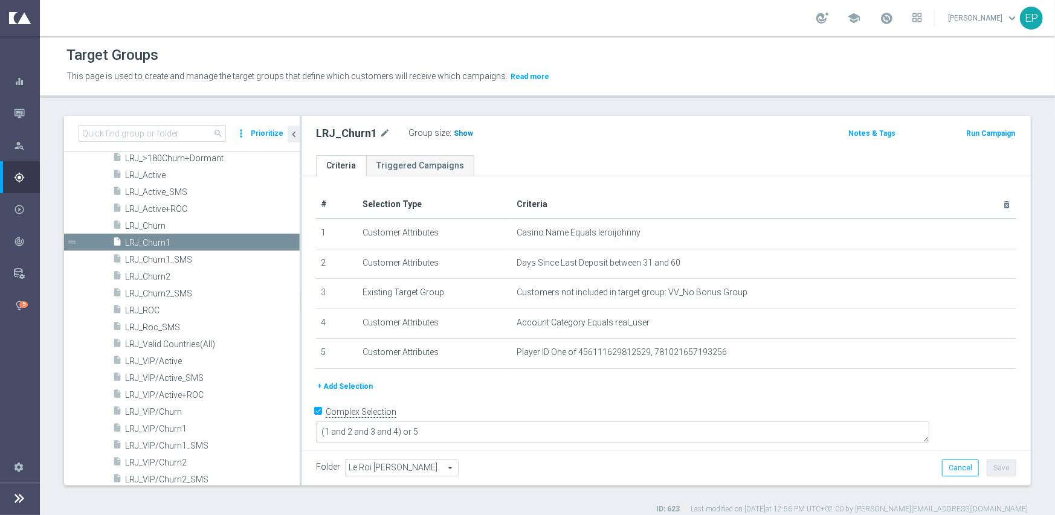
click at [454, 136] on span "Show" at bounding box center [463, 133] width 19 height 8
click at [160, 278] on span "LRJ_Churn2" at bounding box center [198, 277] width 146 height 10
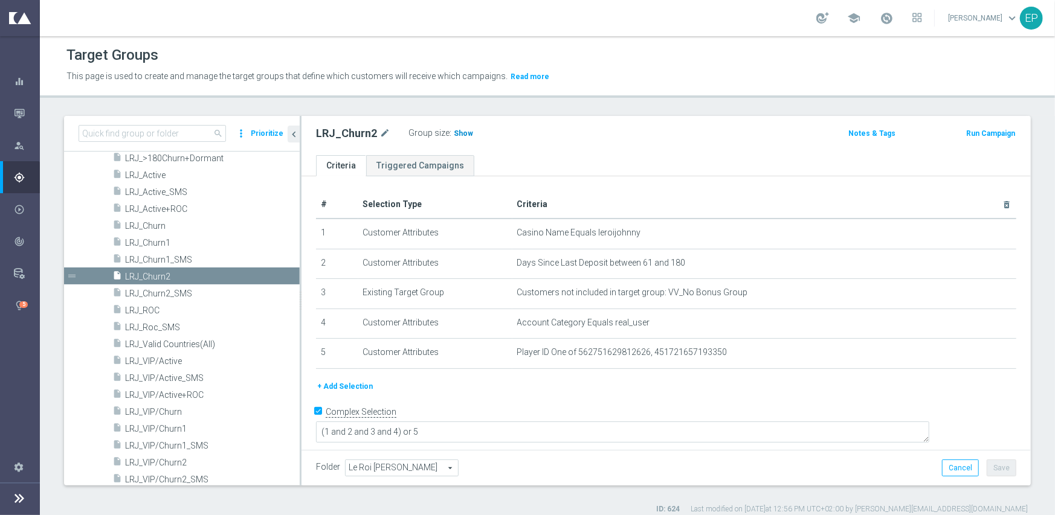
click at [458, 133] on span "Show" at bounding box center [463, 133] width 19 height 8
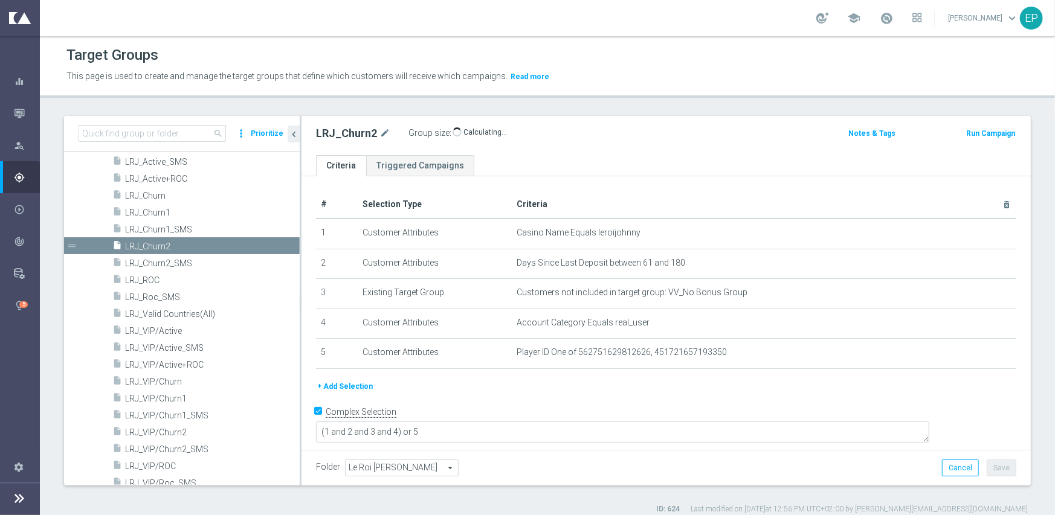
scroll to position [2434, 0]
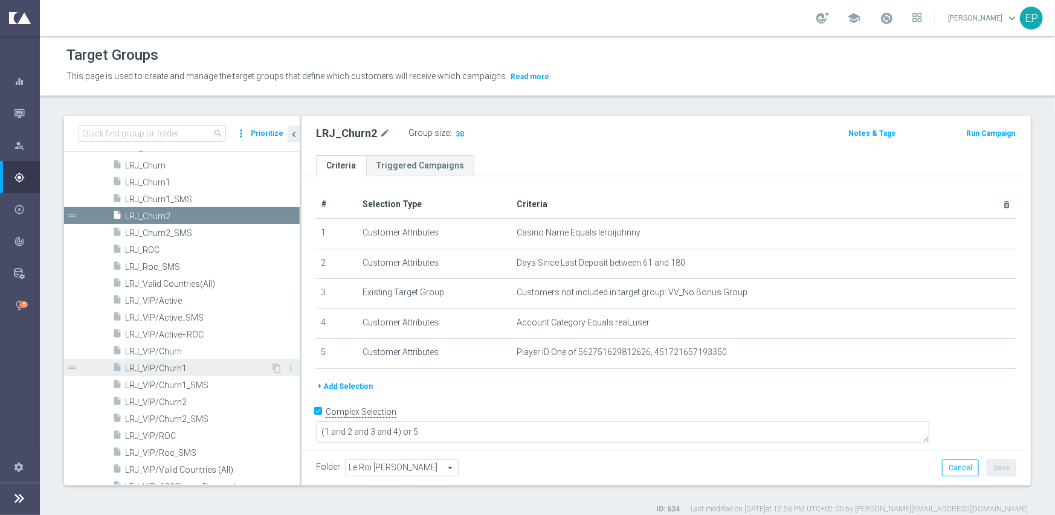
click at [150, 364] on span "LRJ_VIP/Churn1" at bounding box center [198, 369] width 146 height 10
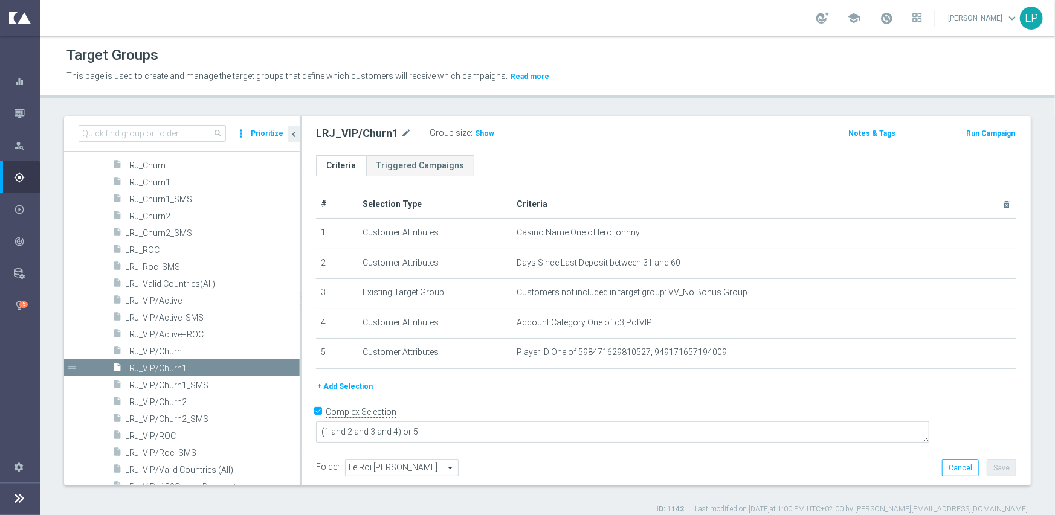
click at [465, 131] on label "Group size" at bounding box center [449, 133] width 41 height 10
click at [482, 130] on span "Show" at bounding box center [484, 133] width 19 height 8
click at [182, 402] on span "LRJ_VIP/Churn2" at bounding box center [198, 402] width 146 height 10
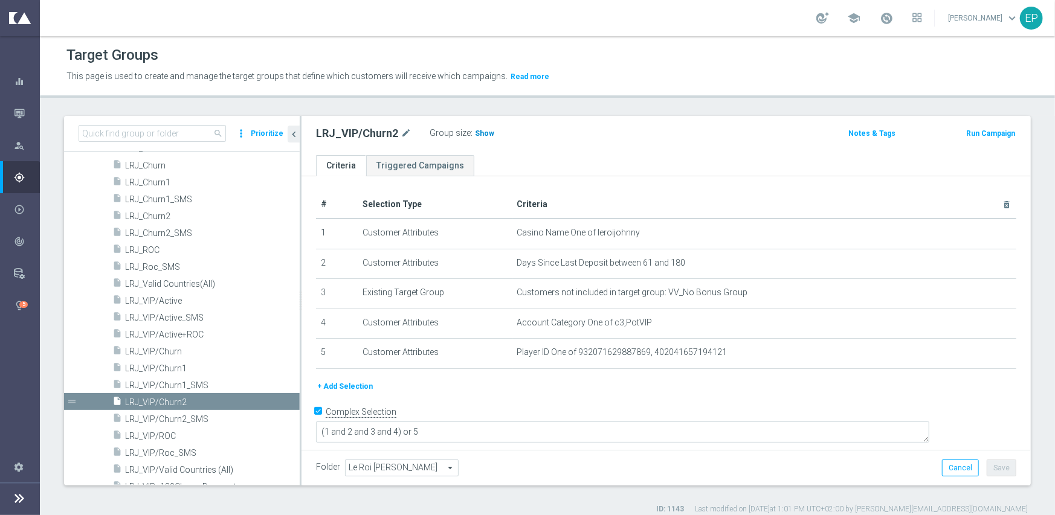
click at [484, 134] on span "Show" at bounding box center [484, 133] width 19 height 8
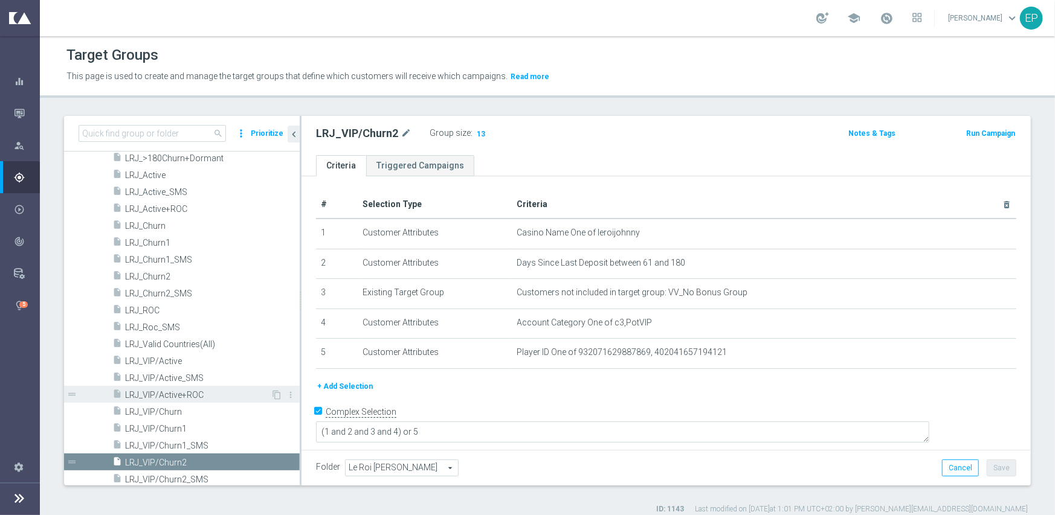
scroll to position [2313, 0]
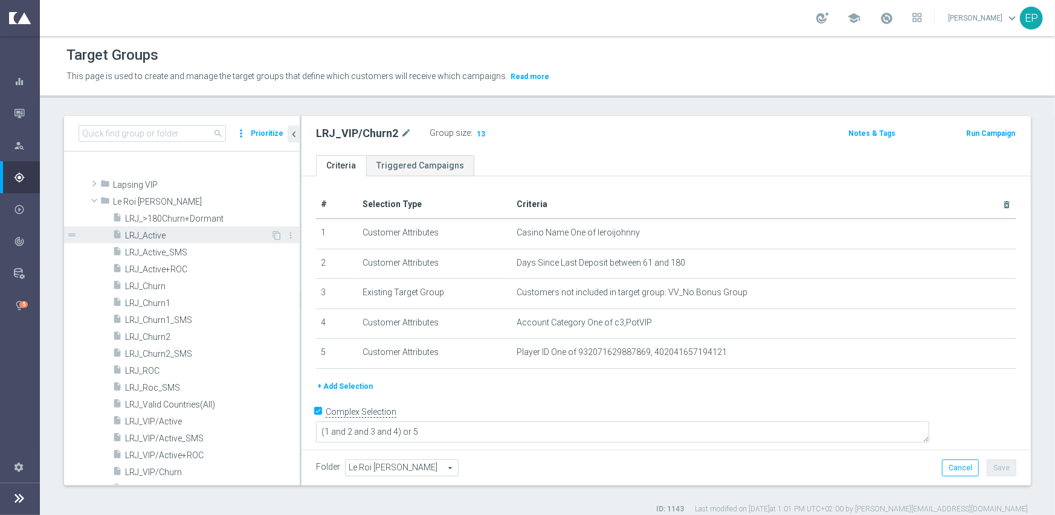
click at [164, 237] on span "LRJ_Active" at bounding box center [198, 236] width 146 height 10
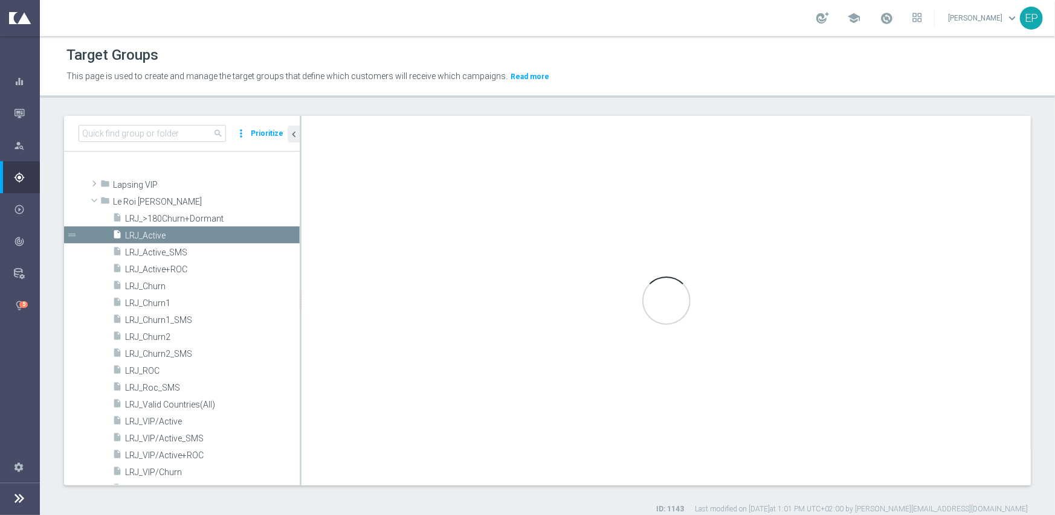
type textarea "(1 and 2 and 3 and 4 ) or 5"
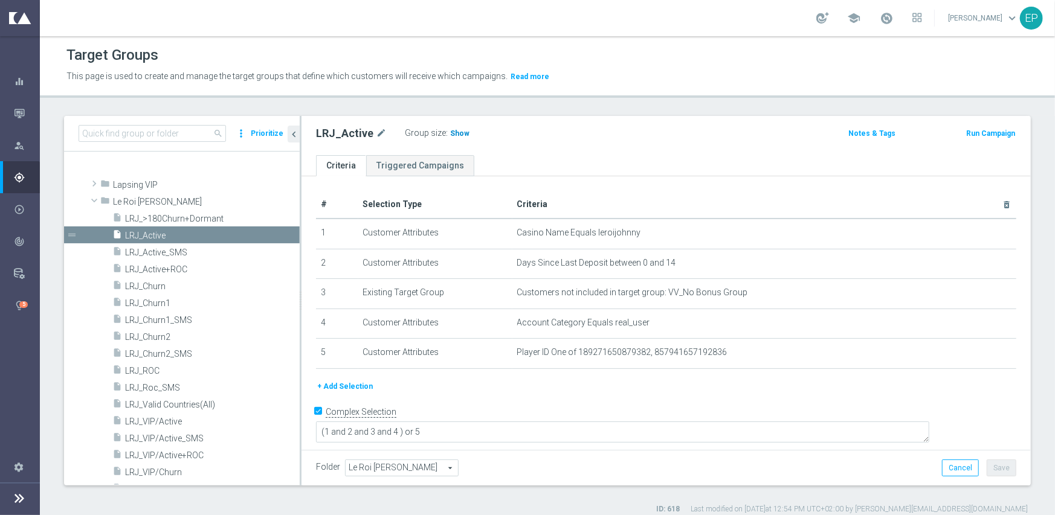
click at [454, 131] on span "Show" at bounding box center [459, 133] width 19 height 8
click at [161, 366] on span "LRJ_ROC" at bounding box center [198, 371] width 146 height 10
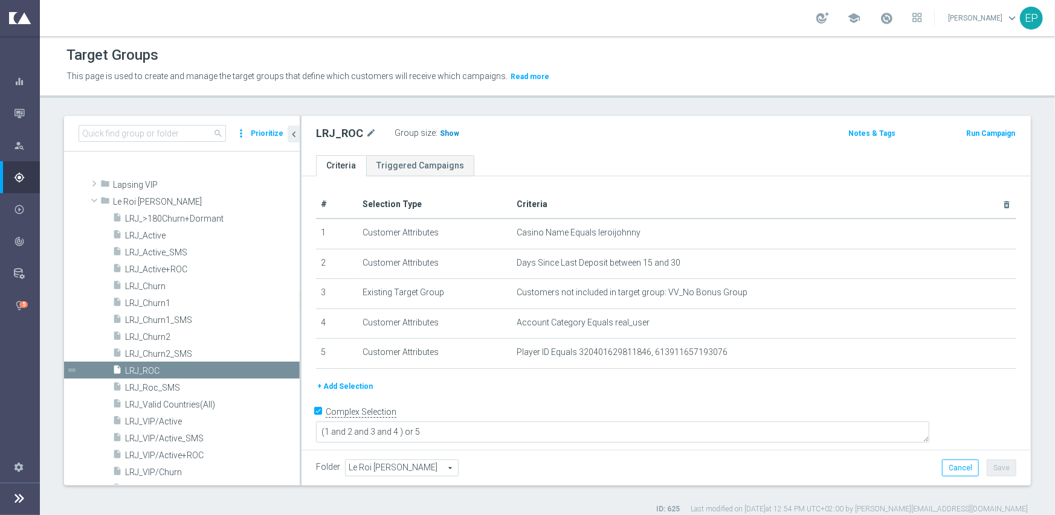
click at [451, 133] on span "Show" at bounding box center [449, 133] width 19 height 8
click at [91, 201] on span at bounding box center [94, 200] width 14 height 12
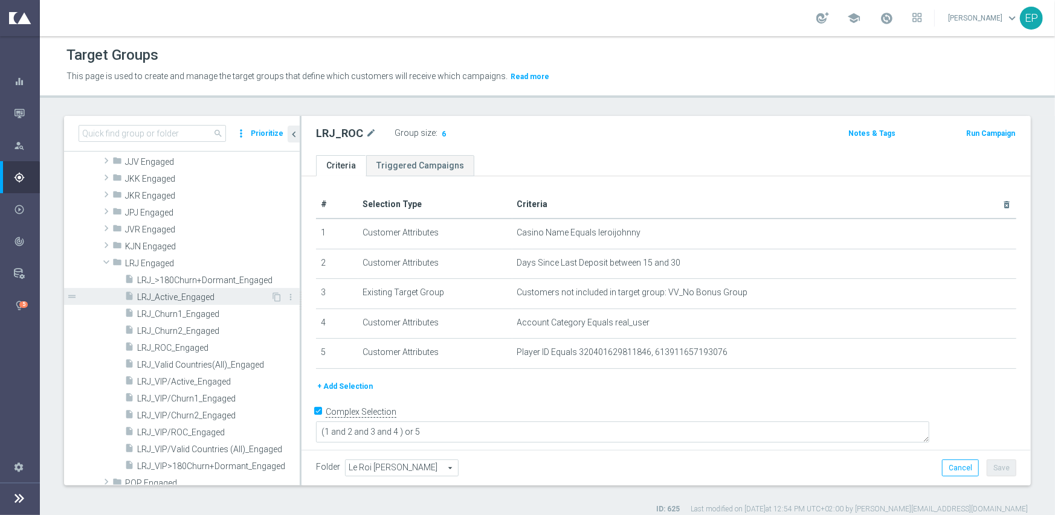
scroll to position [683, 0]
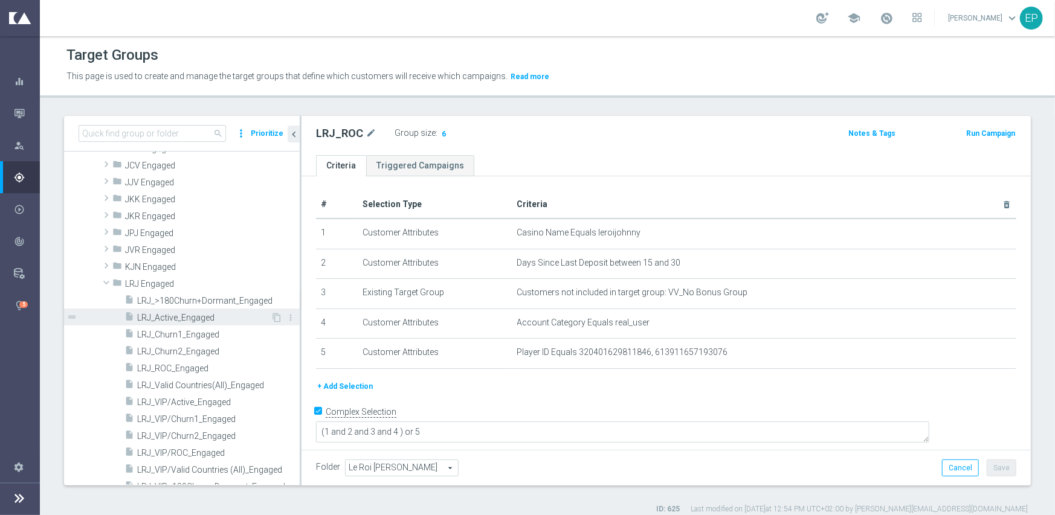
click at [175, 323] on div "insert_drive_file LRJ_Active_Engaged" at bounding box center [197, 317] width 146 height 17
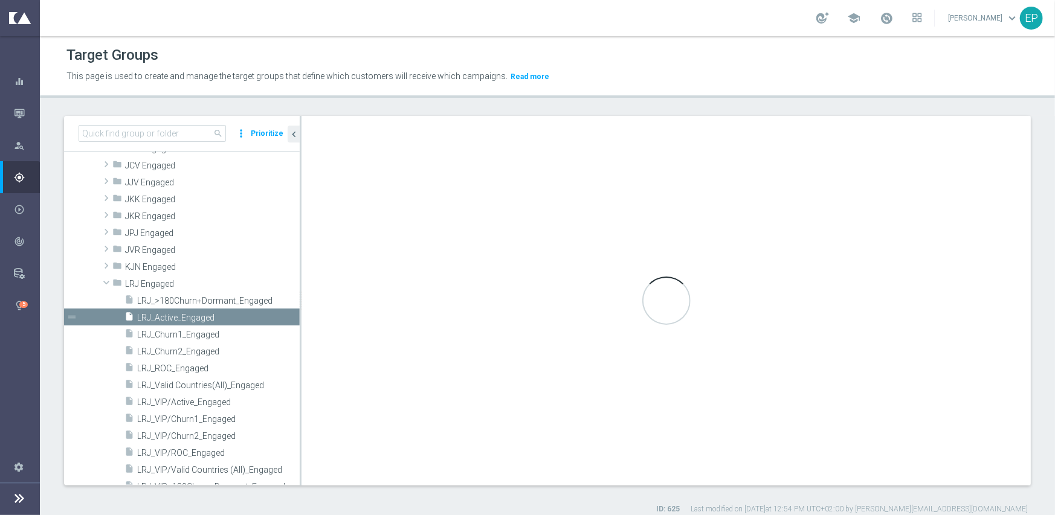
type input "LRJ Engaged"
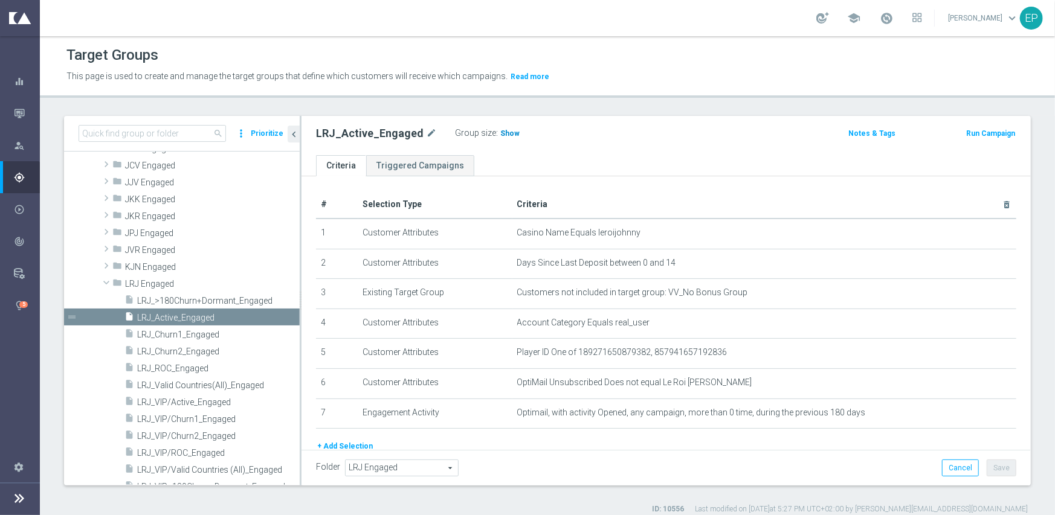
click at [501, 134] on span "Show" at bounding box center [509, 133] width 19 height 8
click at [183, 366] on span "LRJ_ROC_Engaged" at bounding box center [203, 369] width 133 height 10
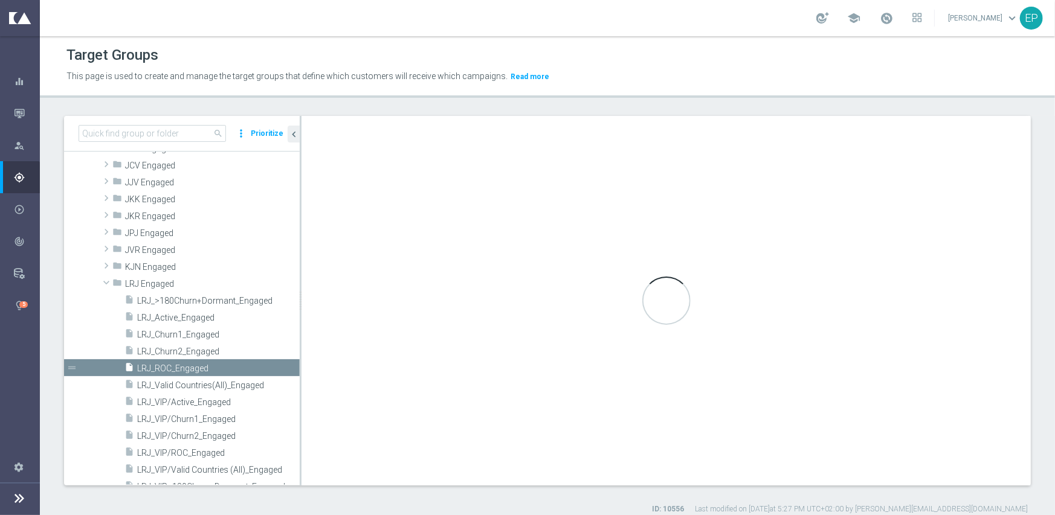
type textarea "(1 and 2 and 3 and 4 and 6 and 7) or 5"
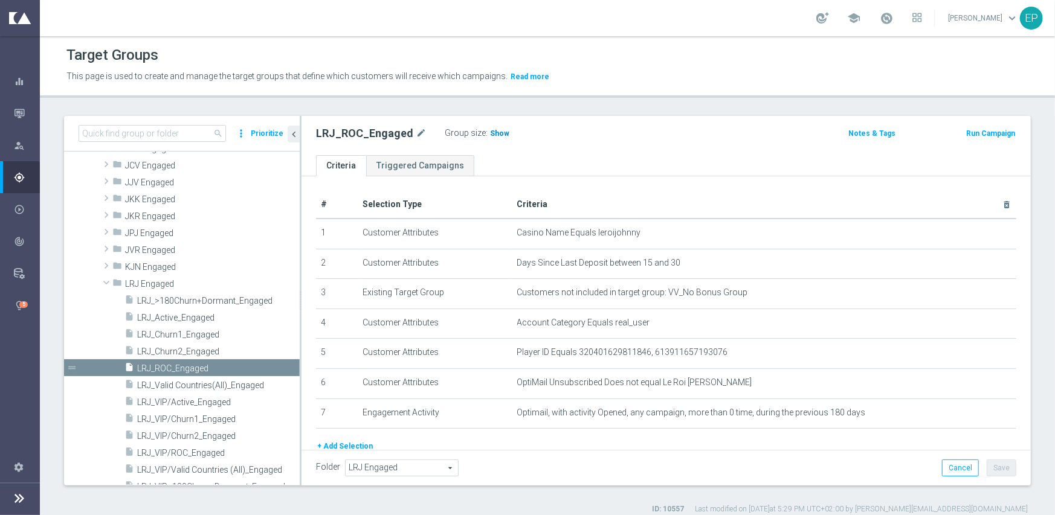
click at [493, 137] on h3 "Show" at bounding box center [500, 133] width 22 height 13
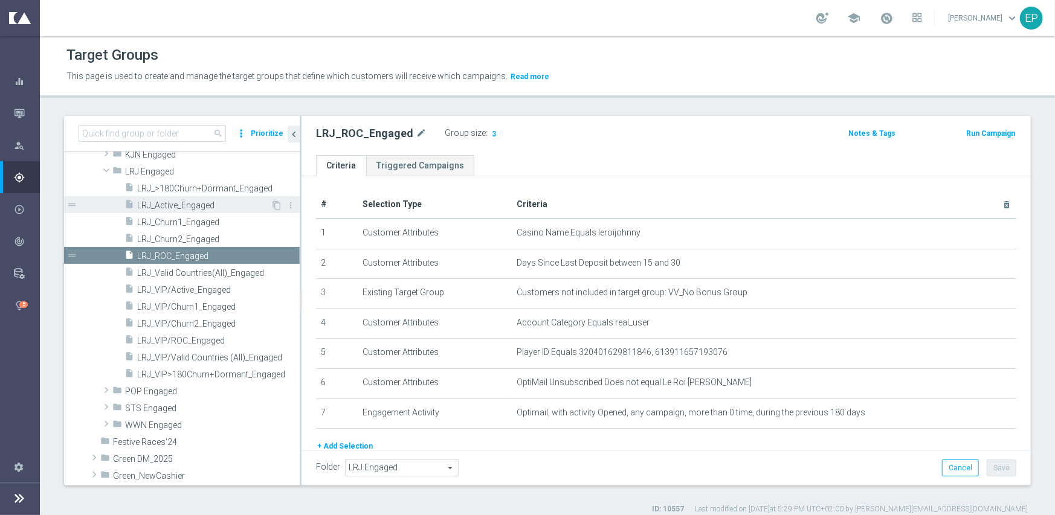
scroll to position [803, 0]
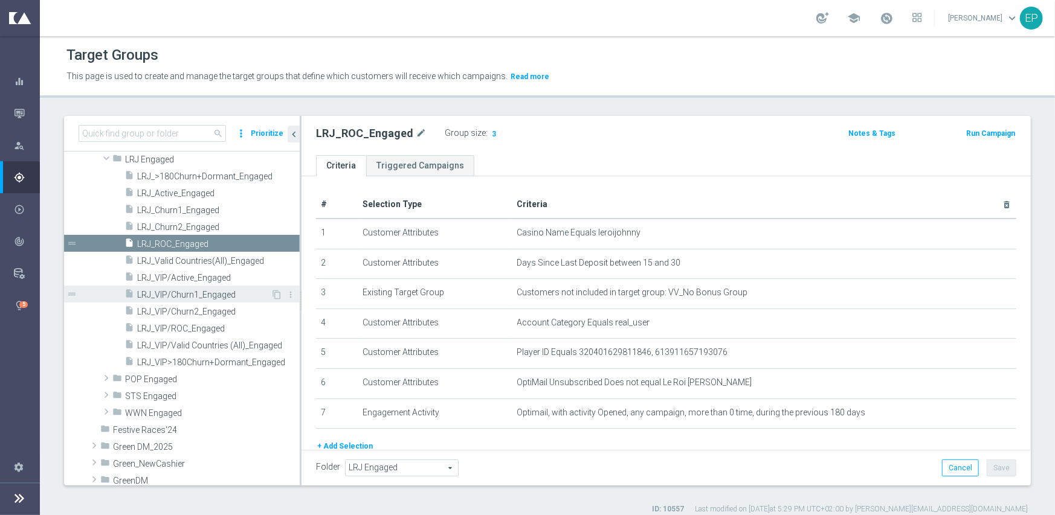
drag, startPoint x: 221, startPoint y: 277, endPoint x: 219, endPoint y: 286, distance: 8.6
click at [221, 277] on span "LRJ_VIP/Active_Engaged" at bounding box center [218, 278] width 162 height 10
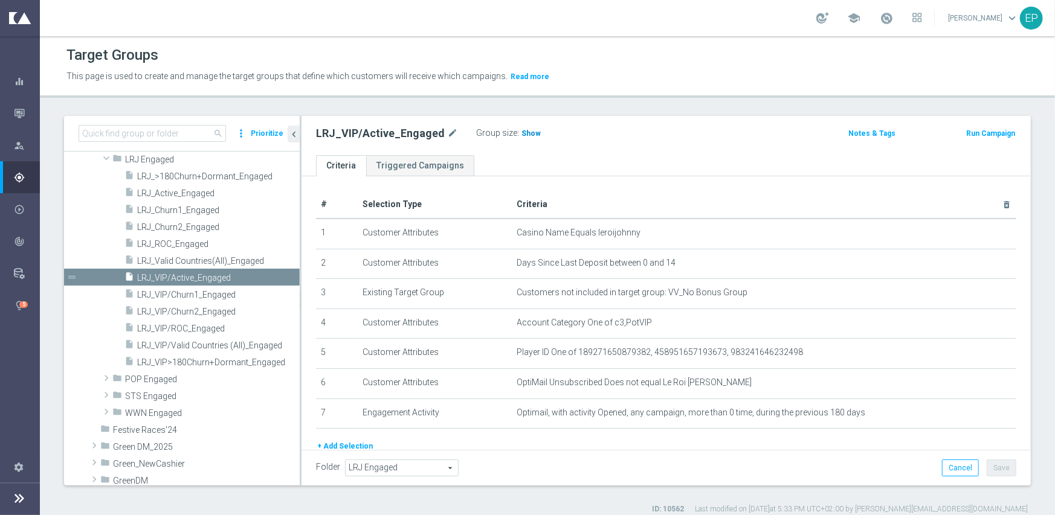
click at [526, 138] on h3 "Show" at bounding box center [531, 133] width 22 height 13
click at [196, 324] on span "LRJ_VIP/ROC_Engaged" at bounding box center [203, 329] width 133 height 10
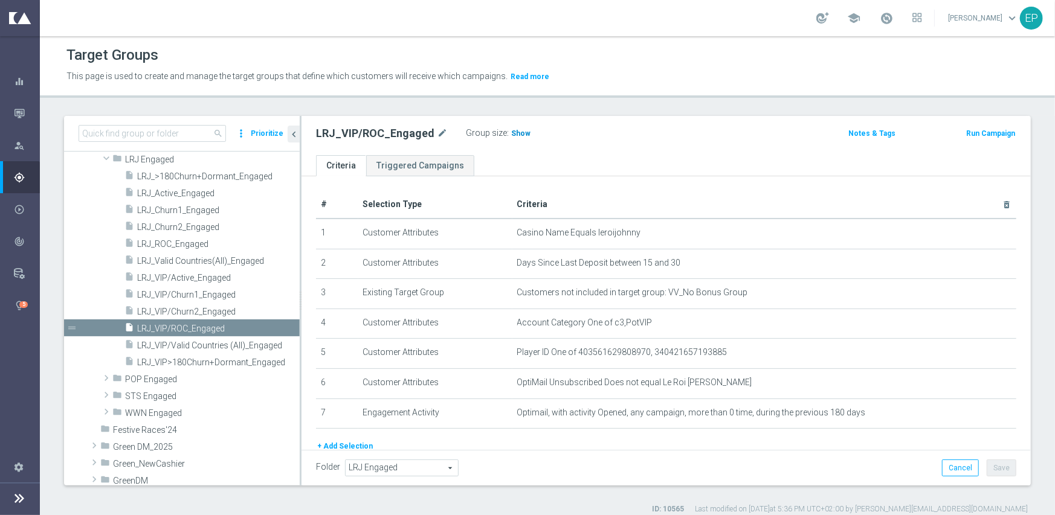
click at [515, 138] on h3 "Show" at bounding box center [521, 133] width 22 height 13
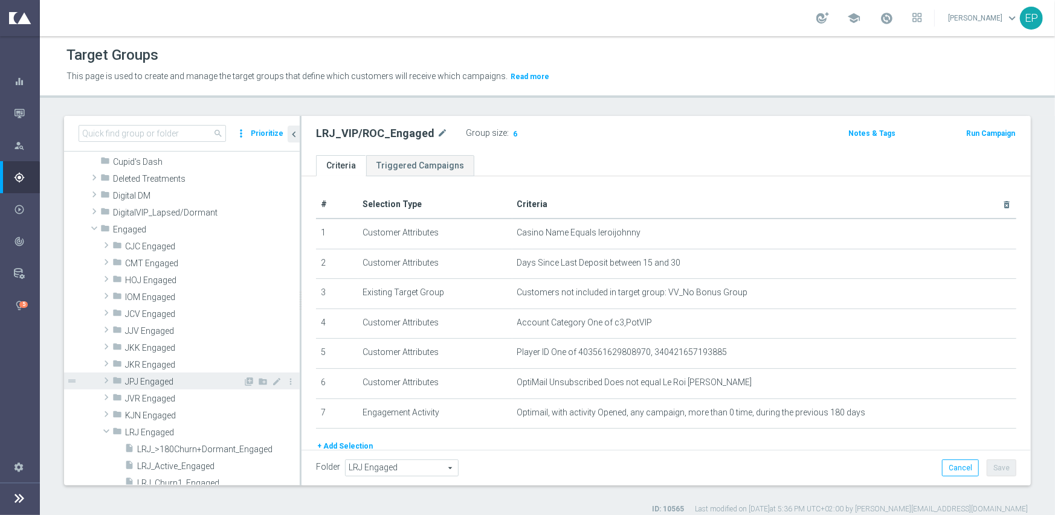
scroll to position [562, 0]
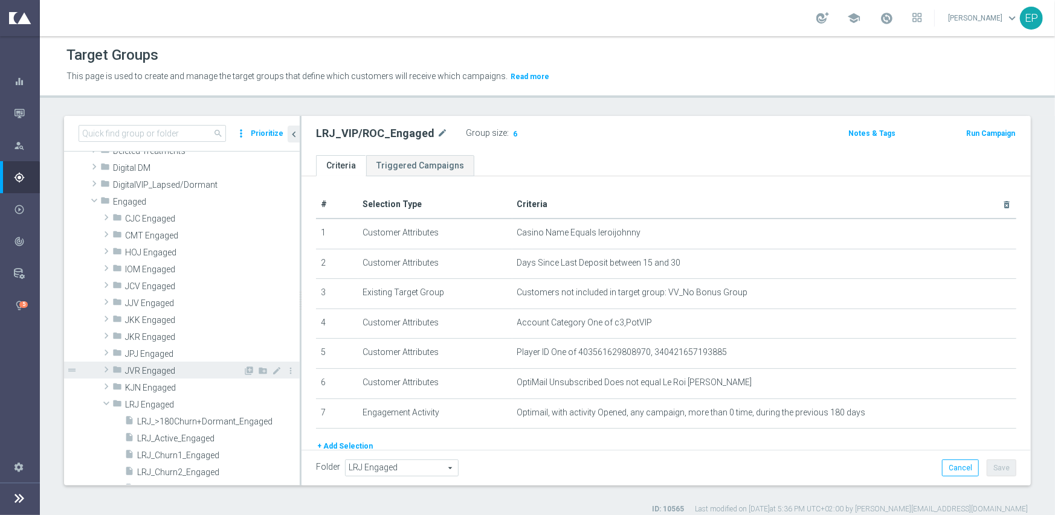
drag, startPoint x: 134, startPoint y: 388, endPoint x: 153, endPoint y: 376, distance: 22.3
click at [134, 388] on span "KJN Engaged" at bounding box center [212, 388] width 175 height 10
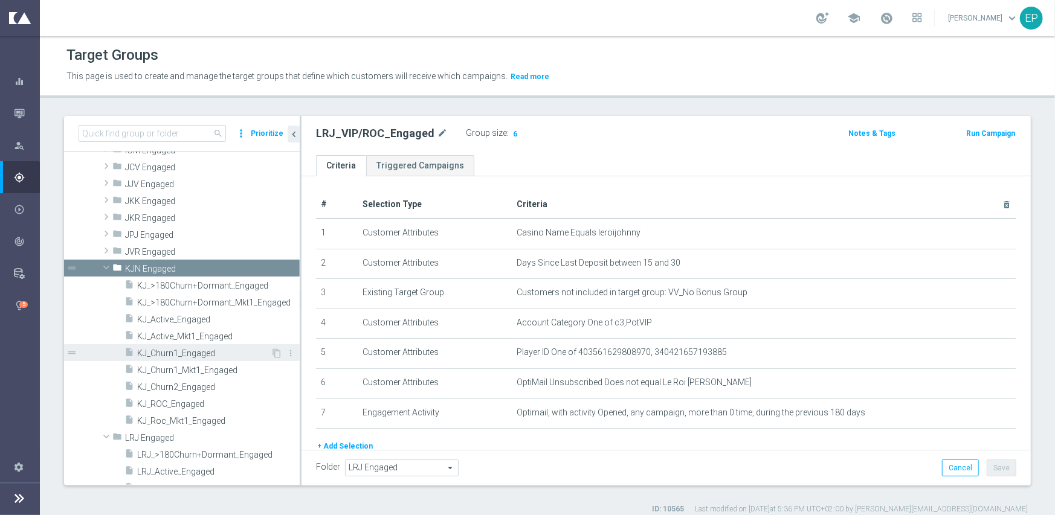
scroll to position [683, 0]
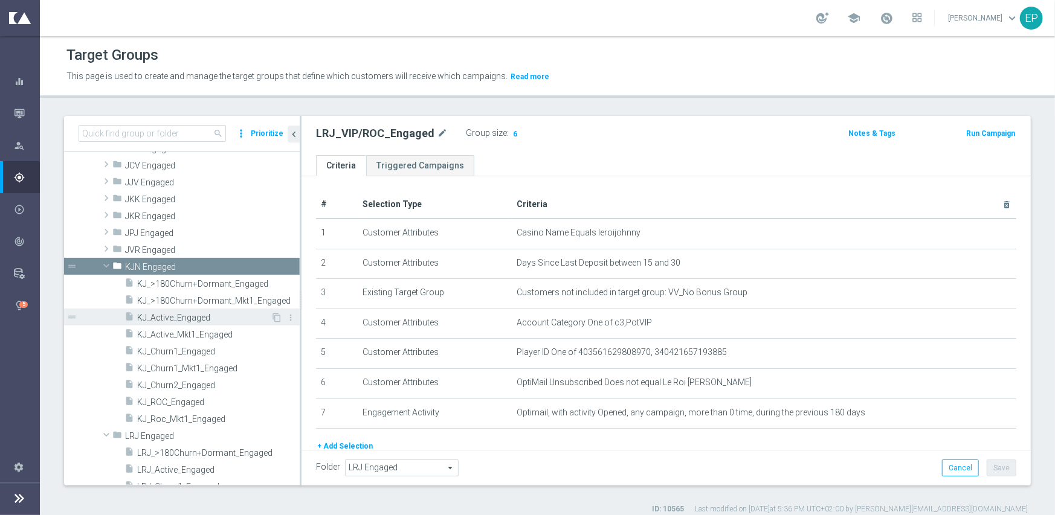
click at [187, 318] on span "KJ_Active_Engaged" at bounding box center [203, 318] width 133 height 10
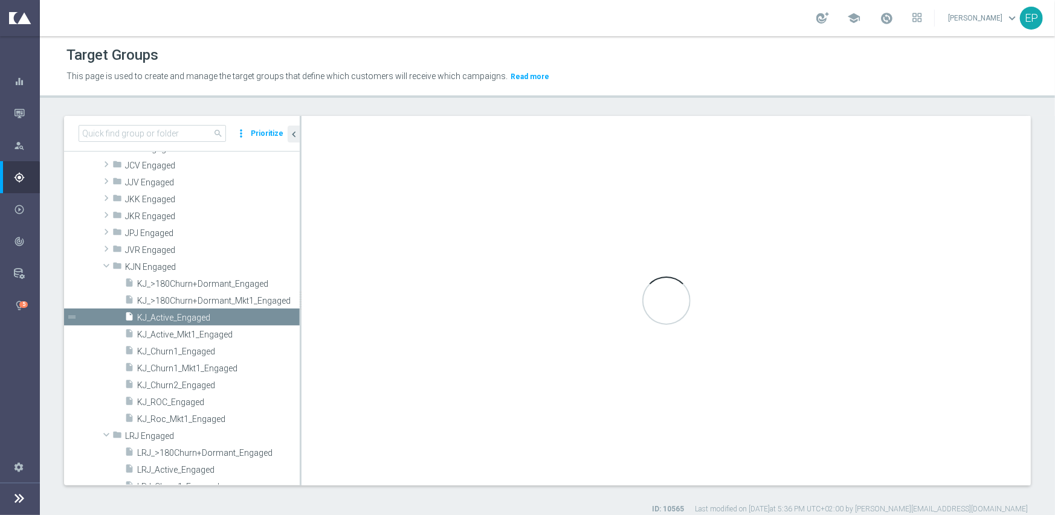
type input "KJN Engaged"
type textarea "(1 and 2 and 3 and 4 and 6 and 7 ) or 5"
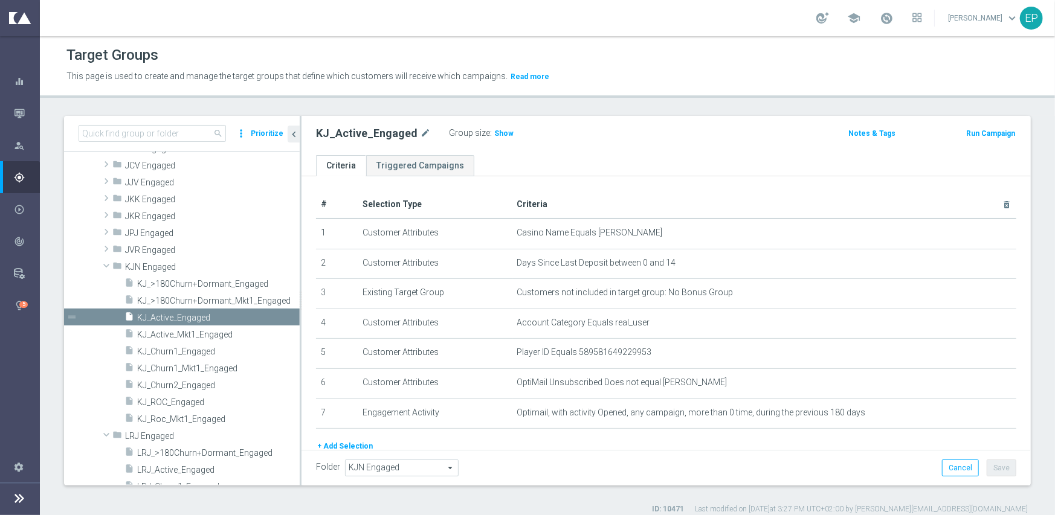
drag, startPoint x: 488, startPoint y: 131, endPoint x: 486, endPoint y: 139, distance: 8.2
click at [494, 131] on span "Show" at bounding box center [503, 133] width 19 height 8
drag, startPoint x: 173, startPoint y: 400, endPoint x: 187, endPoint y: 394, distance: 15.5
click at [173, 400] on span "KJ_ROC_Engaged" at bounding box center [203, 402] width 133 height 10
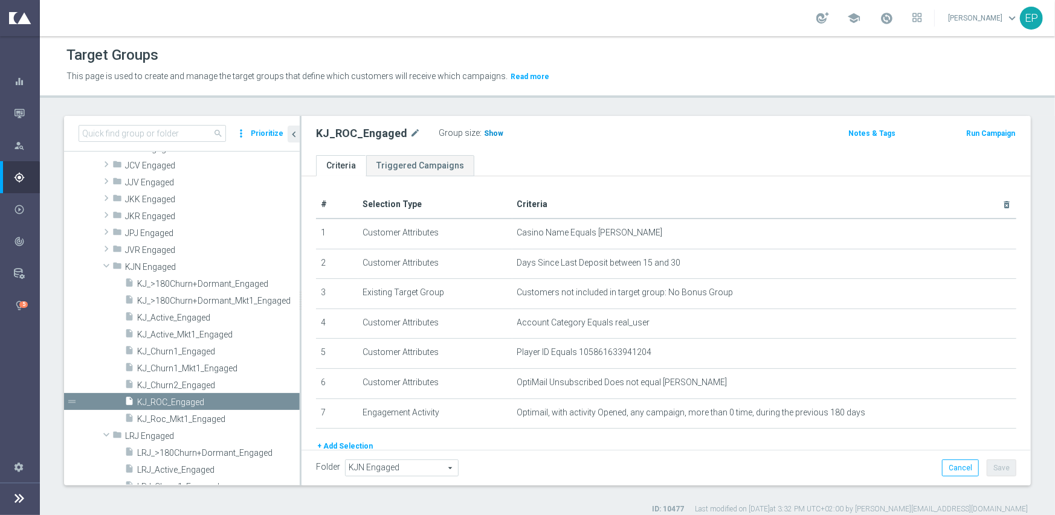
click at [490, 133] on span "Show" at bounding box center [493, 133] width 19 height 8
click at [151, 192] on div "folder JKK Engaged" at bounding box center [177, 198] width 130 height 17
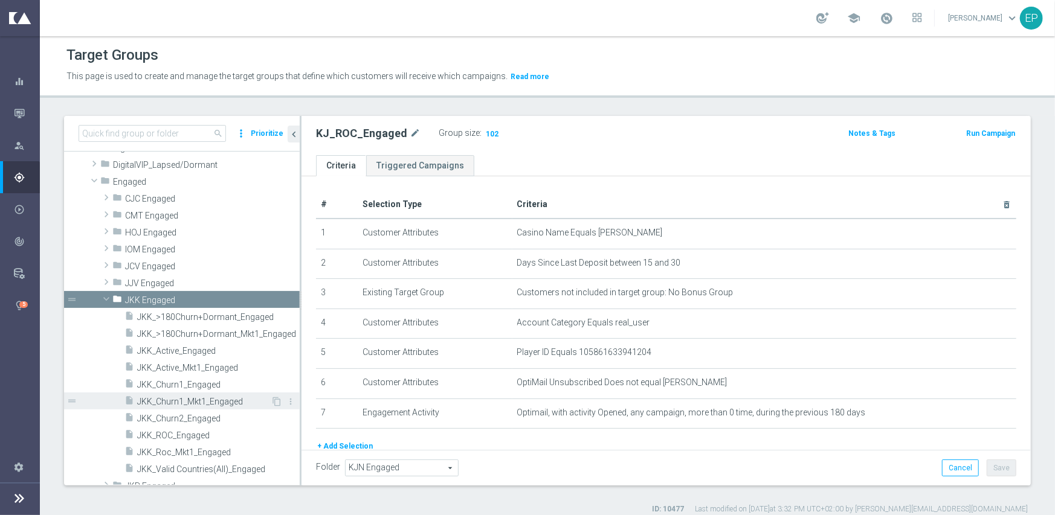
scroll to position [645, 0]
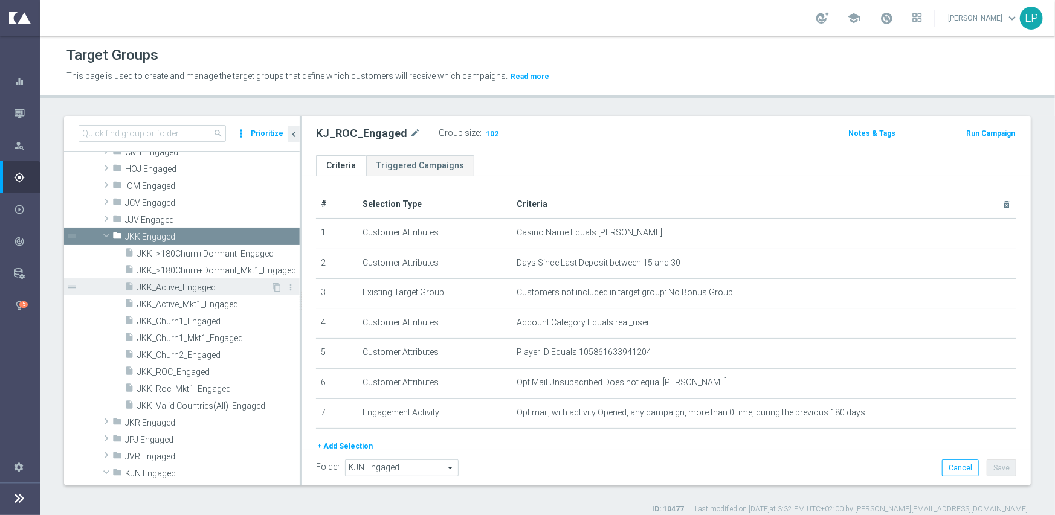
click at [199, 289] on span "JKK_Active_Engaged" at bounding box center [203, 288] width 133 height 10
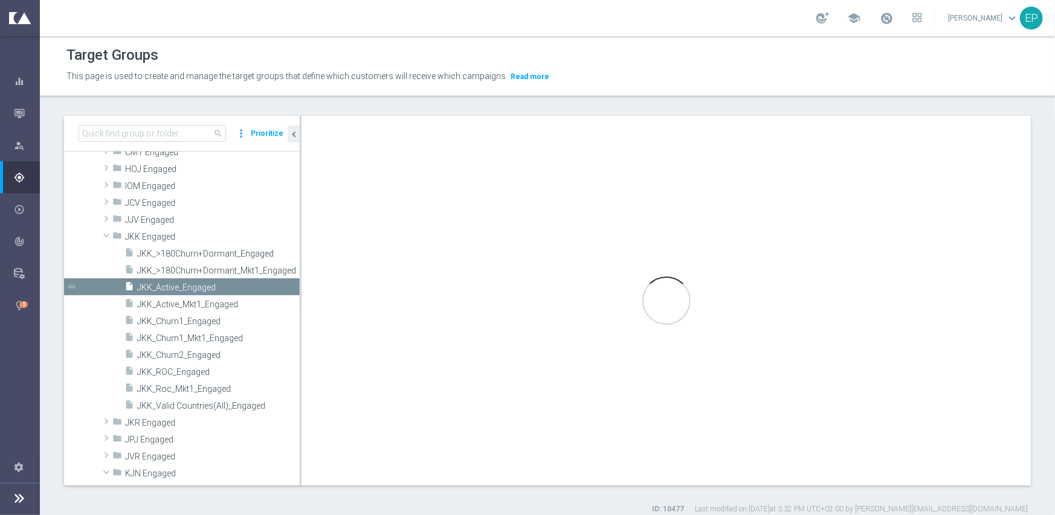
type input "JKK Engaged"
type textarea "(1 and 2 and 3 and 4 and 6 and 7) or 5"
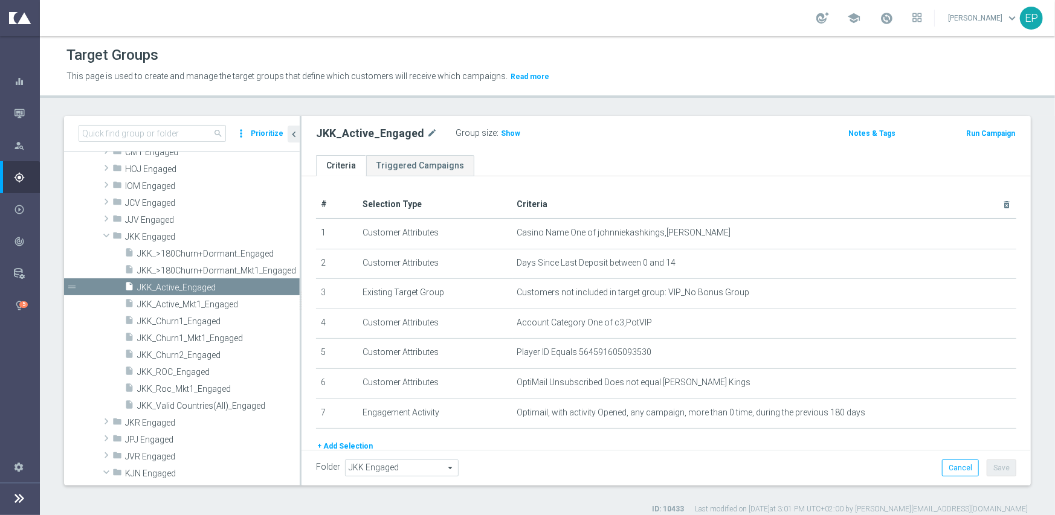
click at [488, 132] on label "Group size" at bounding box center [475, 133] width 41 height 10
click at [501, 133] on span "Show" at bounding box center [510, 133] width 19 height 8
click at [181, 375] on span "JKK_ROC_Engaged" at bounding box center [203, 372] width 133 height 10
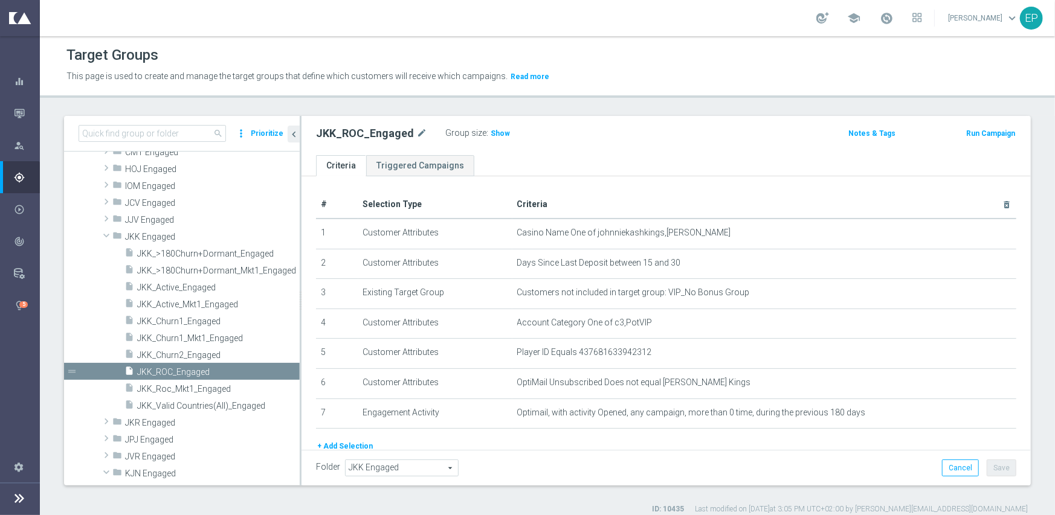
drag, startPoint x: 493, startPoint y: 134, endPoint x: 613, endPoint y: 149, distance: 120.5
click at [493, 134] on span "Show" at bounding box center [499, 133] width 19 height 8
click at [191, 292] on div "insert_drive_file JKK_Active_Engaged" at bounding box center [197, 286] width 146 height 17
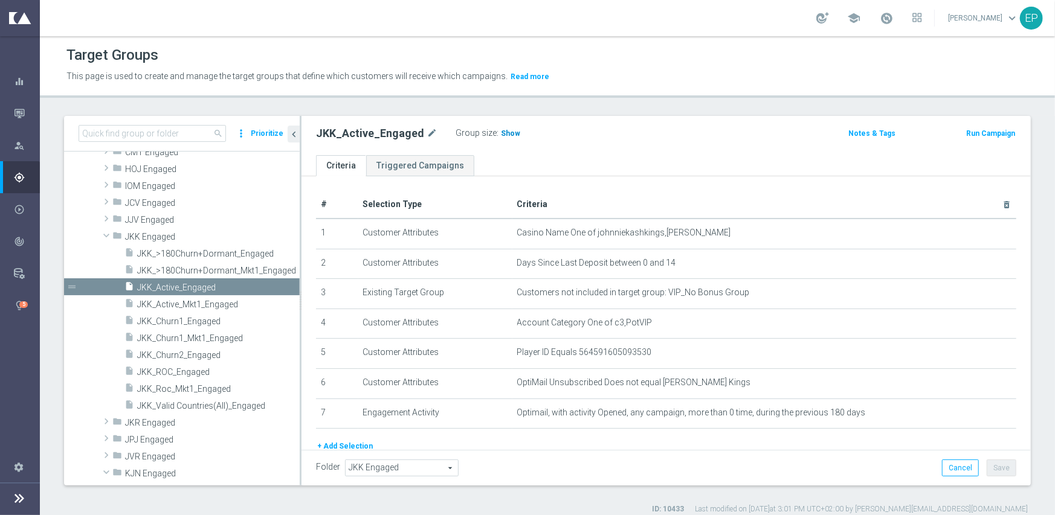
click at [501, 133] on span "Show" at bounding box center [510, 133] width 19 height 8
click at [175, 370] on span "JKK_ROC_Engaged" at bounding box center [203, 372] width 133 height 10
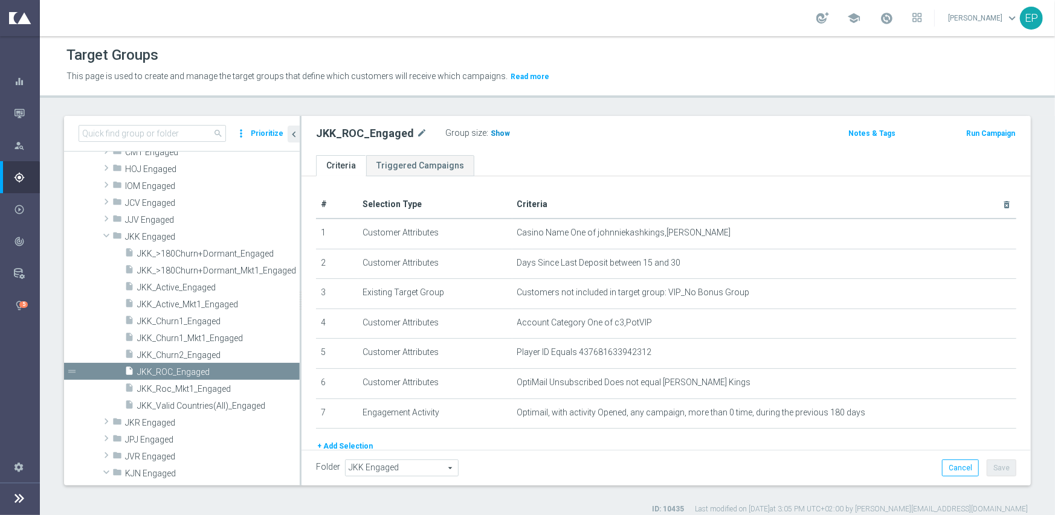
click at [495, 134] on span "Show" at bounding box center [499, 133] width 19 height 8
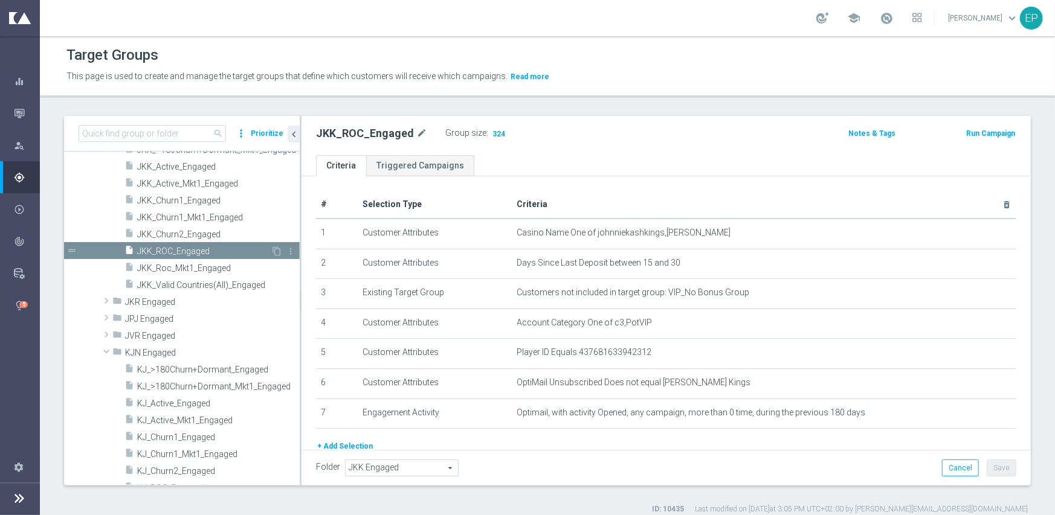
scroll to position [826, 0]
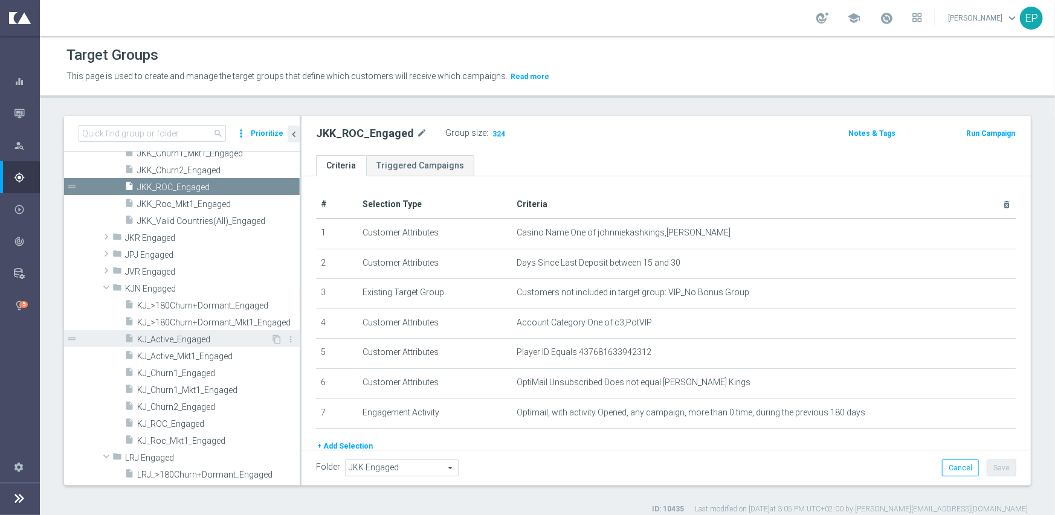
click at [172, 335] on span "KJ_Active_Engaged" at bounding box center [203, 340] width 133 height 10
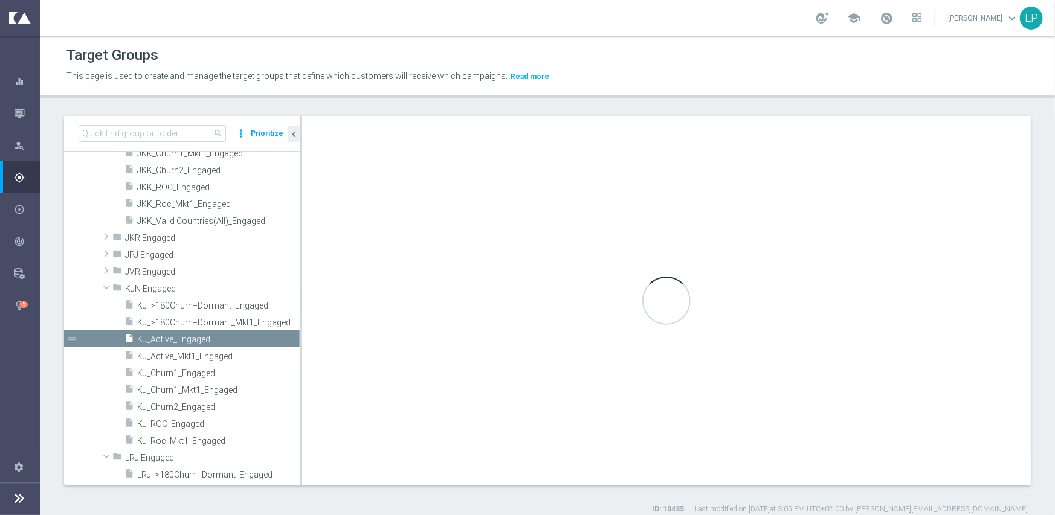
type input "KJN Engaged"
type textarea "(1 and 2 and 3 and 4 and 6 and 7 ) or 5"
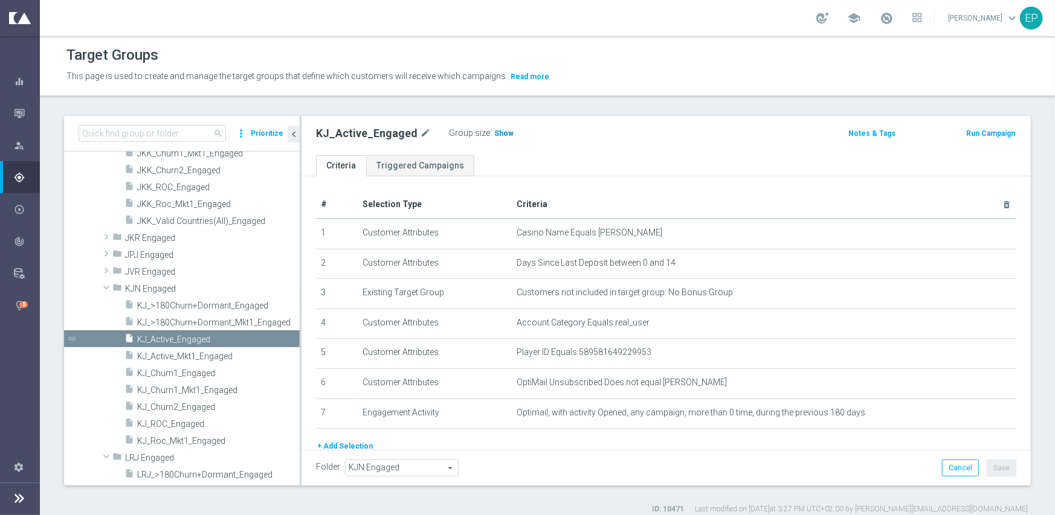
click at [500, 137] on h3 "Show" at bounding box center [504, 133] width 22 height 13
click at [180, 424] on span "KJ_ROC_Engaged" at bounding box center [203, 424] width 133 height 10
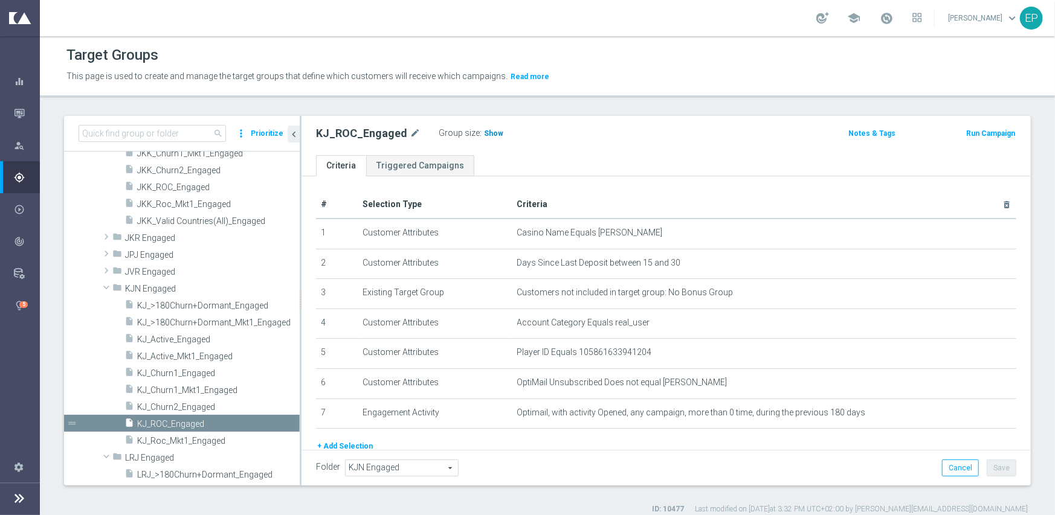
drag, startPoint x: 490, startPoint y: 133, endPoint x: 522, endPoint y: 141, distance: 33.4
click at [490, 133] on span "Show" at bounding box center [493, 133] width 19 height 8
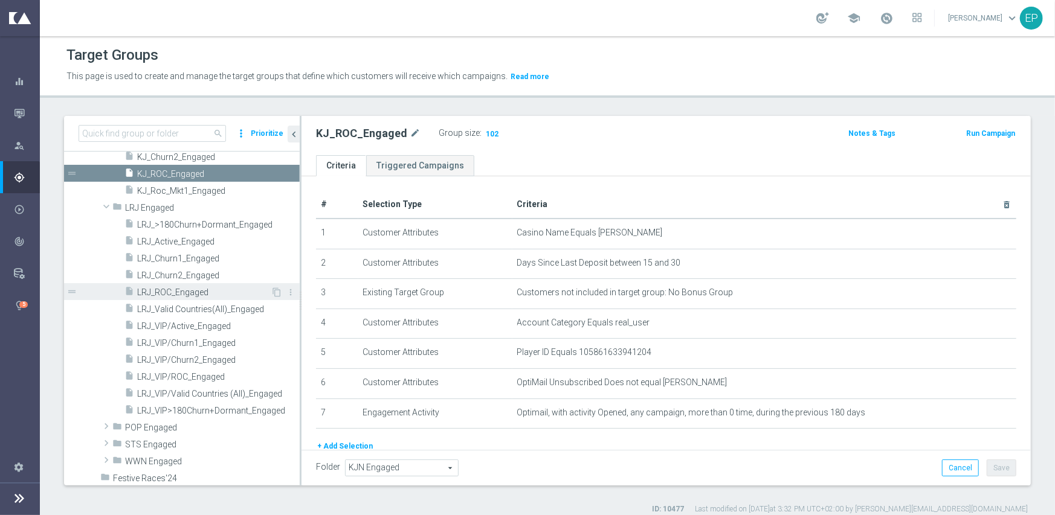
scroll to position [1068, 0]
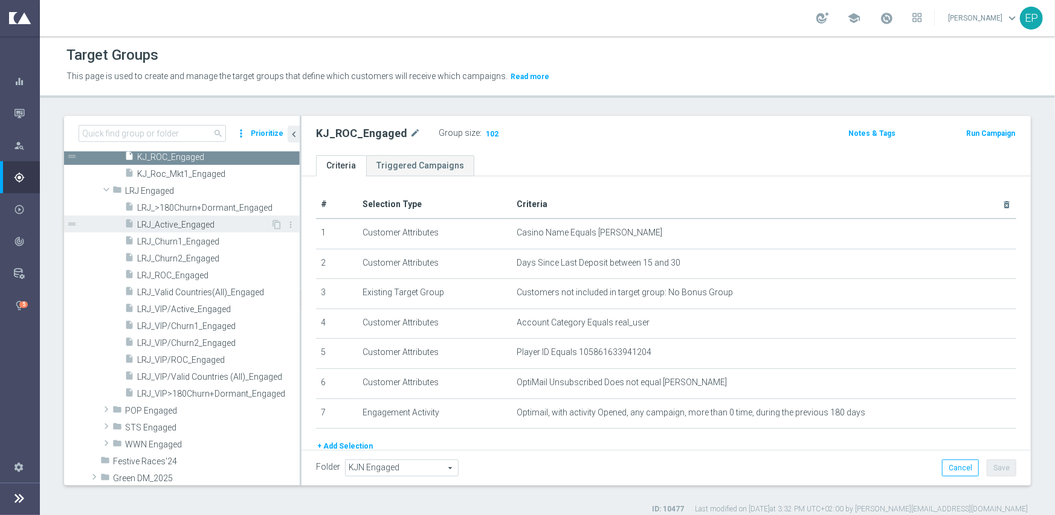
click at [196, 222] on span "LRJ_Active_Engaged" at bounding box center [203, 225] width 133 height 10
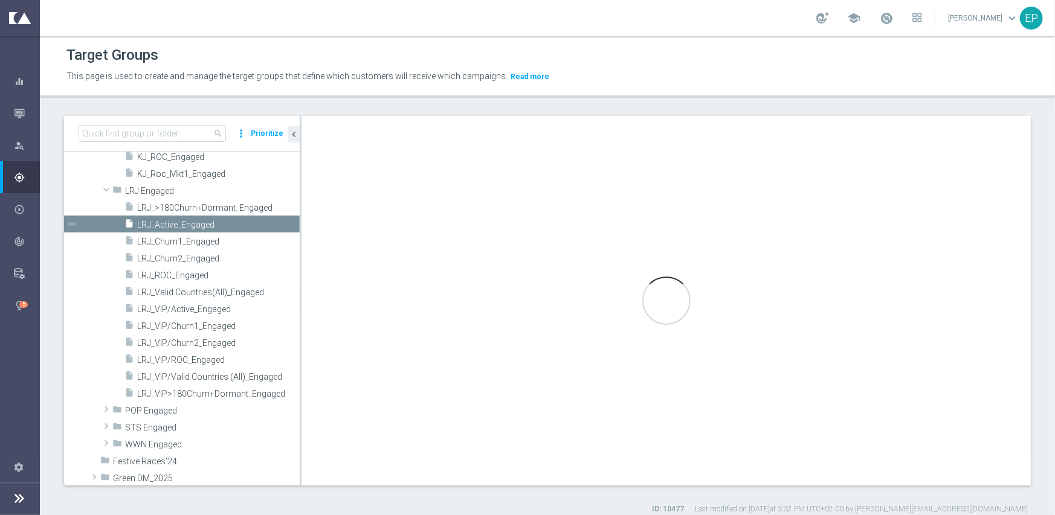
type input "LRJ Engaged"
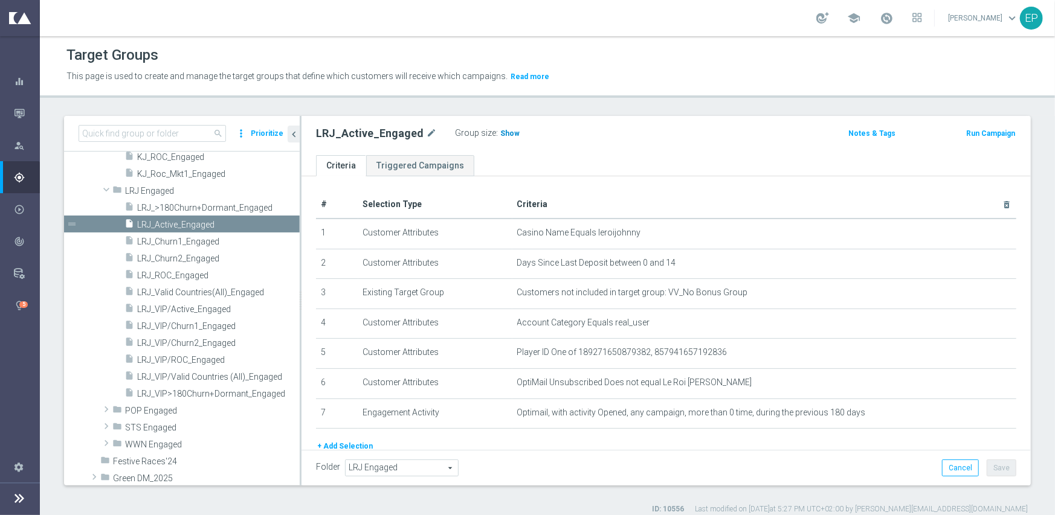
click at [500, 130] on span "Show" at bounding box center [509, 133] width 19 height 8
click at [176, 274] on span "LRJ_ROC_Engaged" at bounding box center [203, 276] width 133 height 10
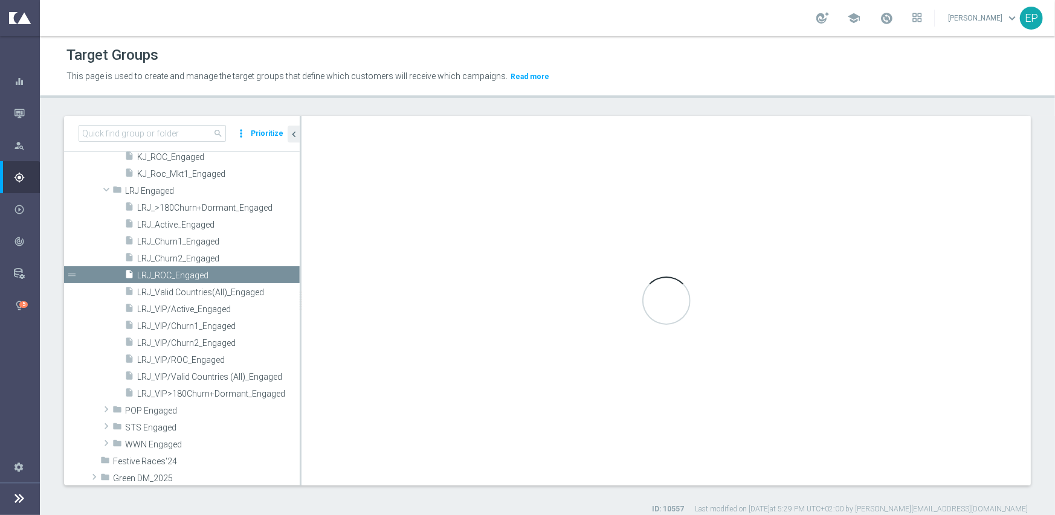
type textarea "(1 and 2 and 3 and 4 and 6 and 7) or 5"
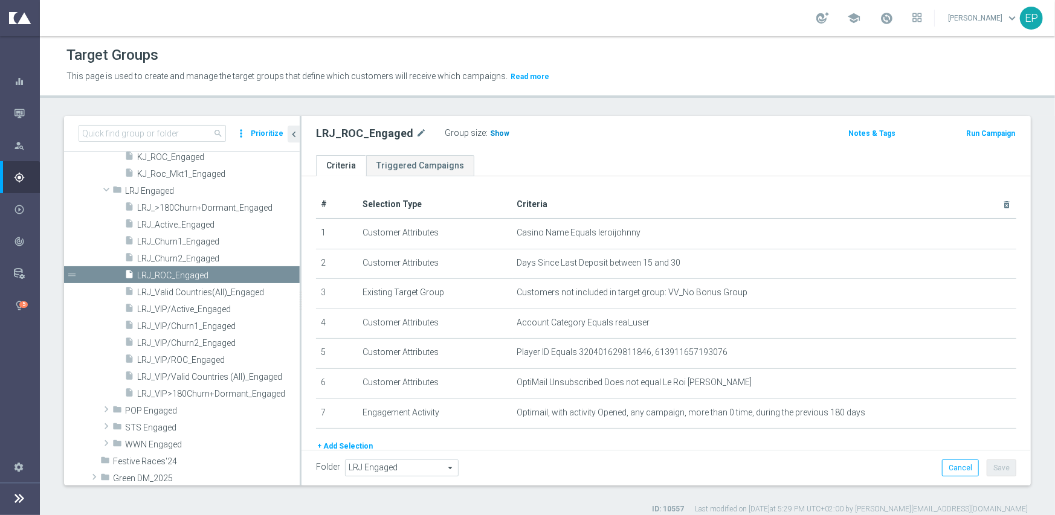
click at [494, 130] on span "Show" at bounding box center [499, 133] width 19 height 8
click at [214, 315] on div "insert_drive_file LRJ_VIP/Active_Engaged" at bounding box center [197, 308] width 146 height 17
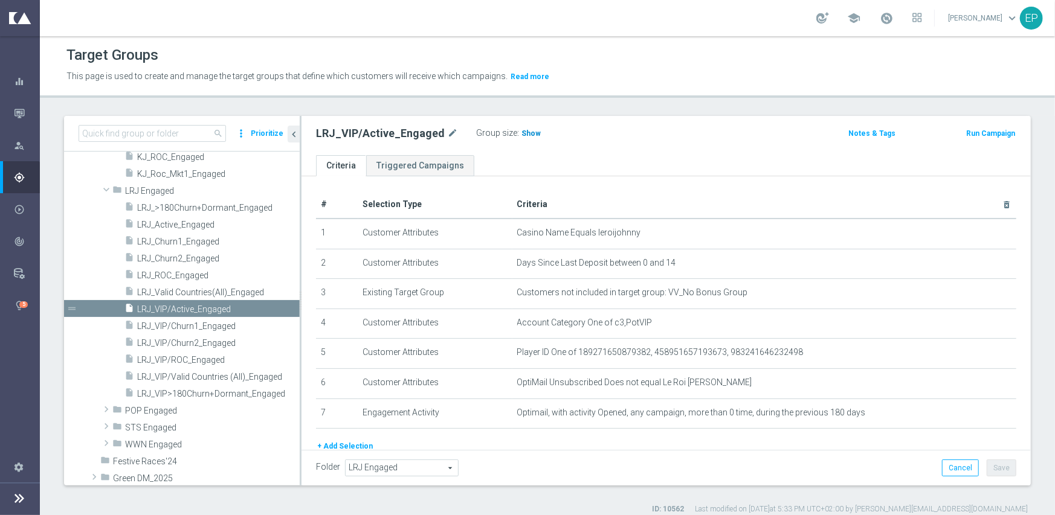
click at [521, 133] on span "Show" at bounding box center [530, 133] width 19 height 8
drag, startPoint x: 175, startPoint y: 358, endPoint x: 356, endPoint y: 309, distance: 187.7
click at [175, 358] on span "LRJ_VIP/ROC_Engaged" at bounding box center [218, 360] width 162 height 10
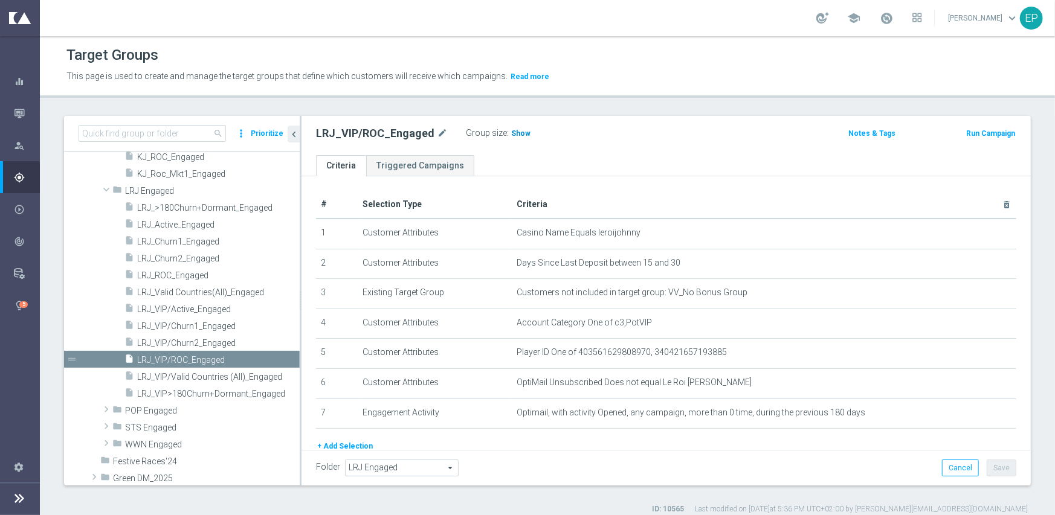
click at [511, 133] on span "Show" at bounding box center [520, 133] width 19 height 8
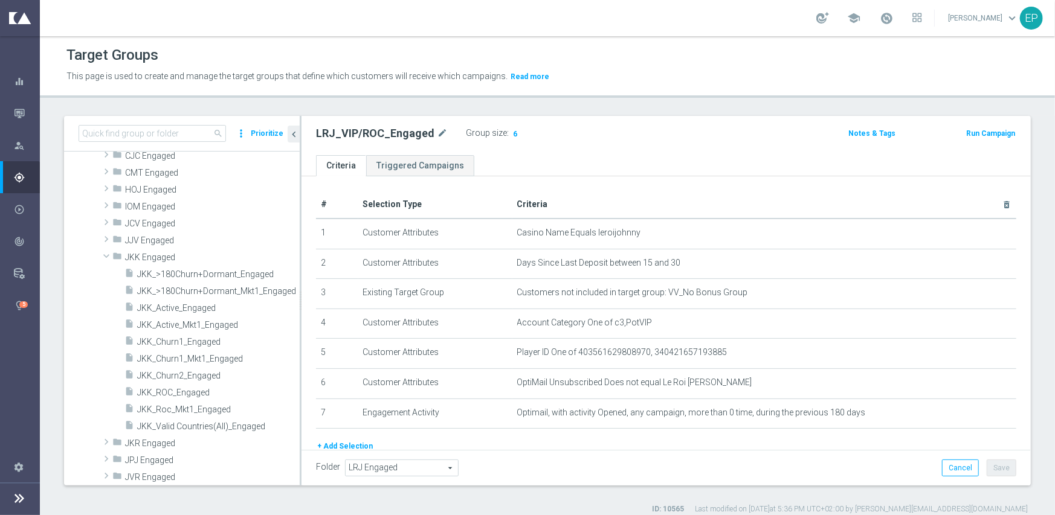
scroll to position [585, 0]
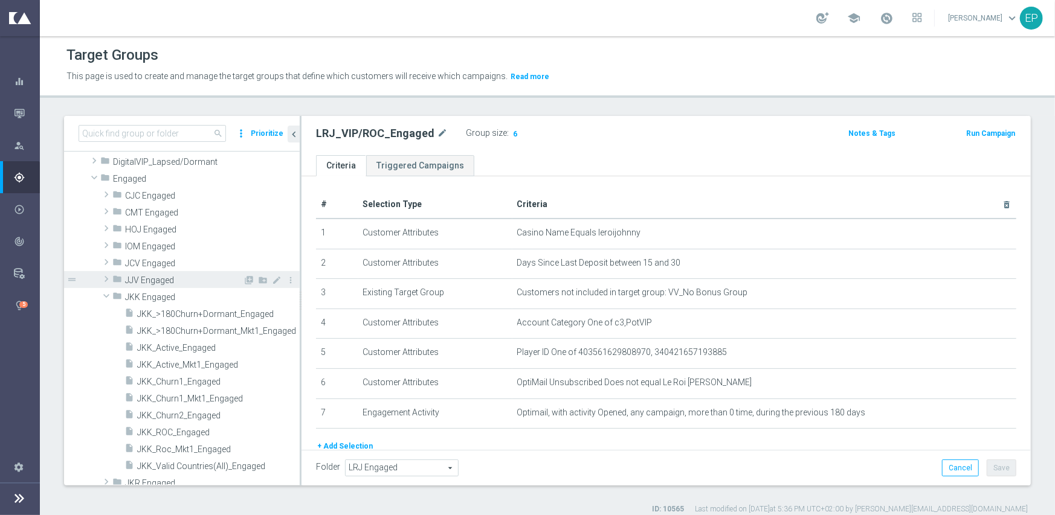
click at [173, 284] on span "JJV Engaged" at bounding box center [184, 280] width 118 height 10
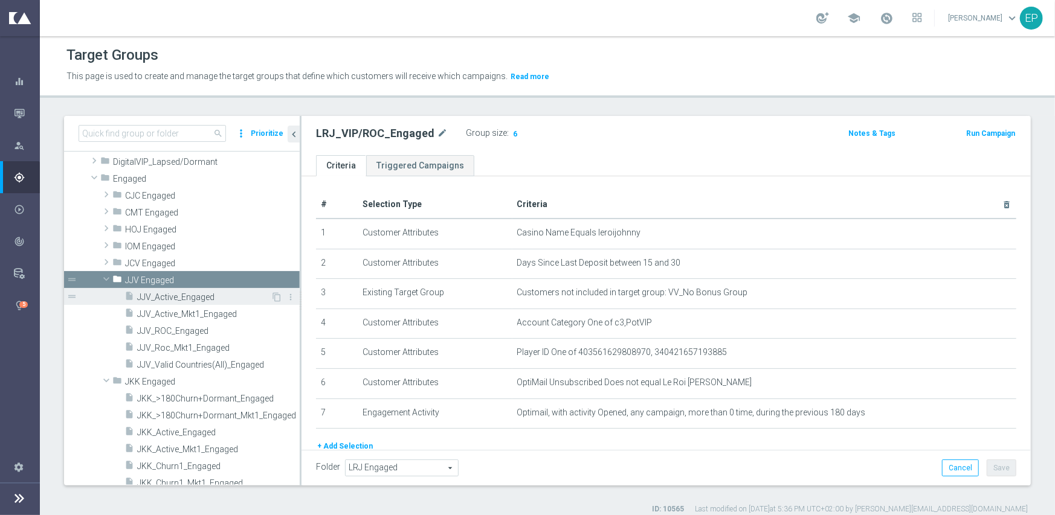
click at [180, 297] on span "JJV_Active_Engaged" at bounding box center [203, 297] width 133 height 10
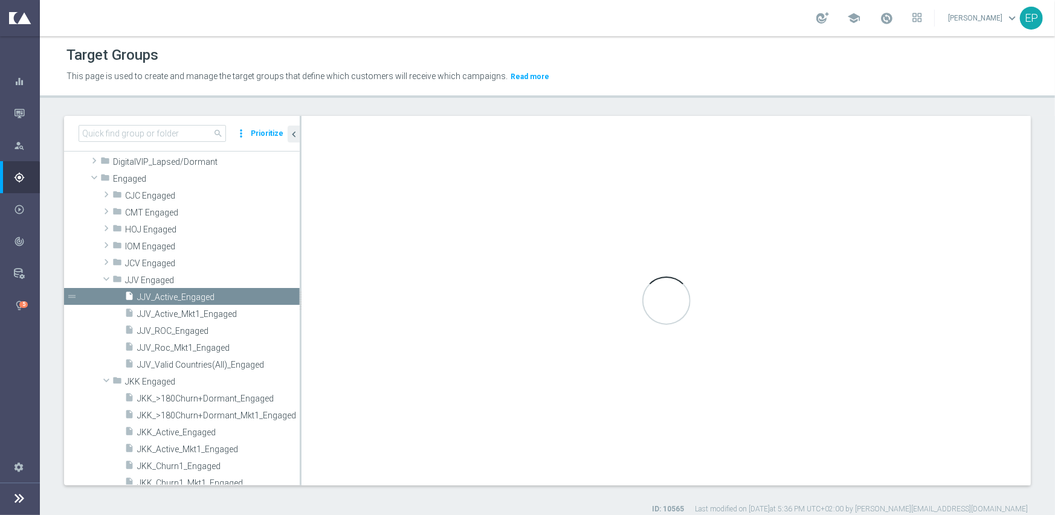
checkbox input "false"
type input "JJV Engaged"
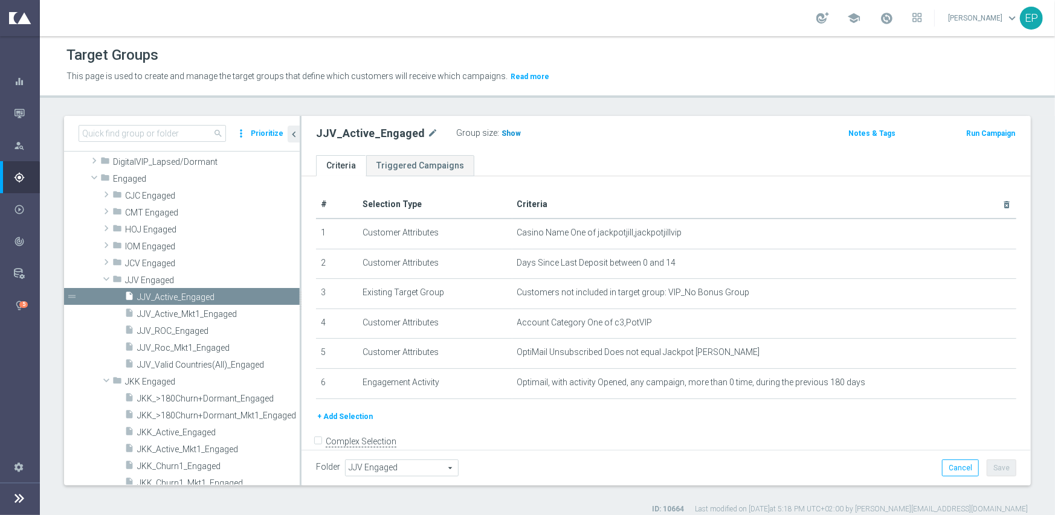
click at [501, 135] on span "Show" at bounding box center [510, 133] width 19 height 8
click at [183, 326] on span "JJV_ROC_Engaged" at bounding box center [203, 331] width 133 height 10
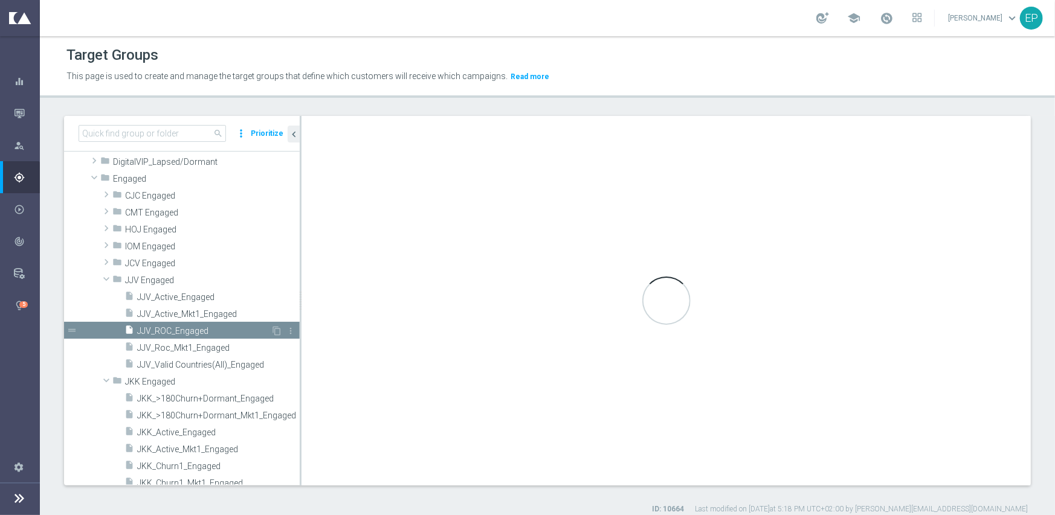
checkbox input "true"
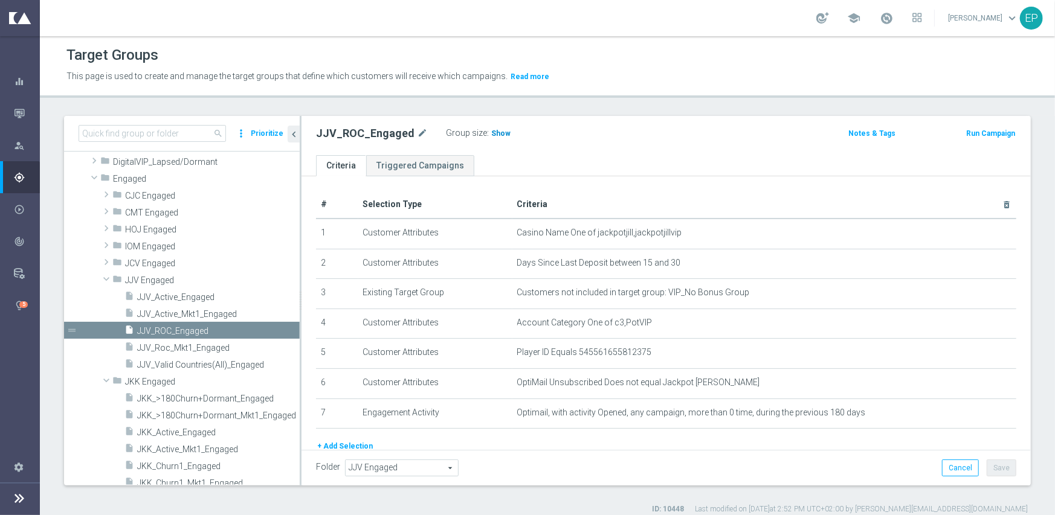
click at [491, 132] on span "Show" at bounding box center [500, 133] width 19 height 8
click at [158, 260] on span "JCV Engaged" at bounding box center [184, 264] width 118 height 10
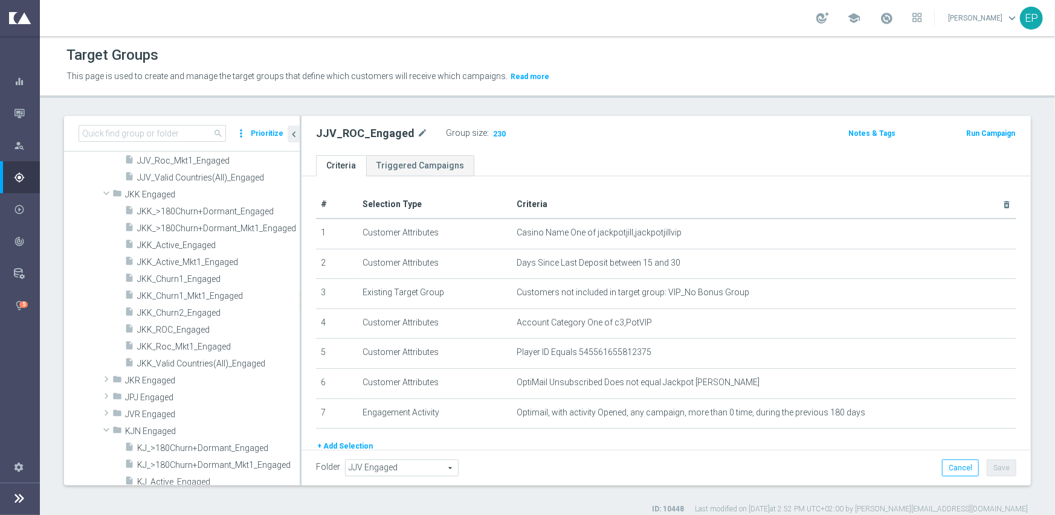
scroll to position [887, 0]
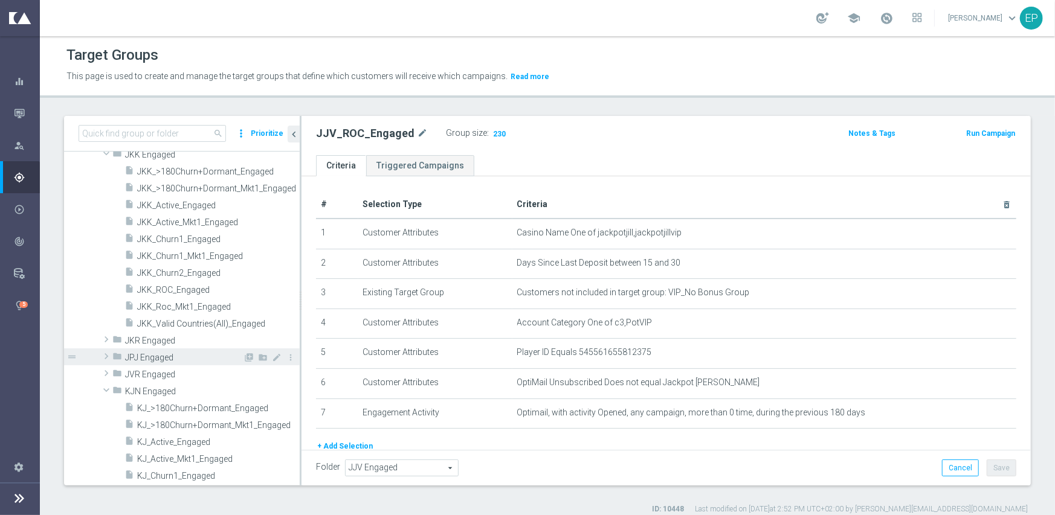
click at [150, 349] on div "folder JPJ Engaged" at bounding box center [177, 357] width 130 height 17
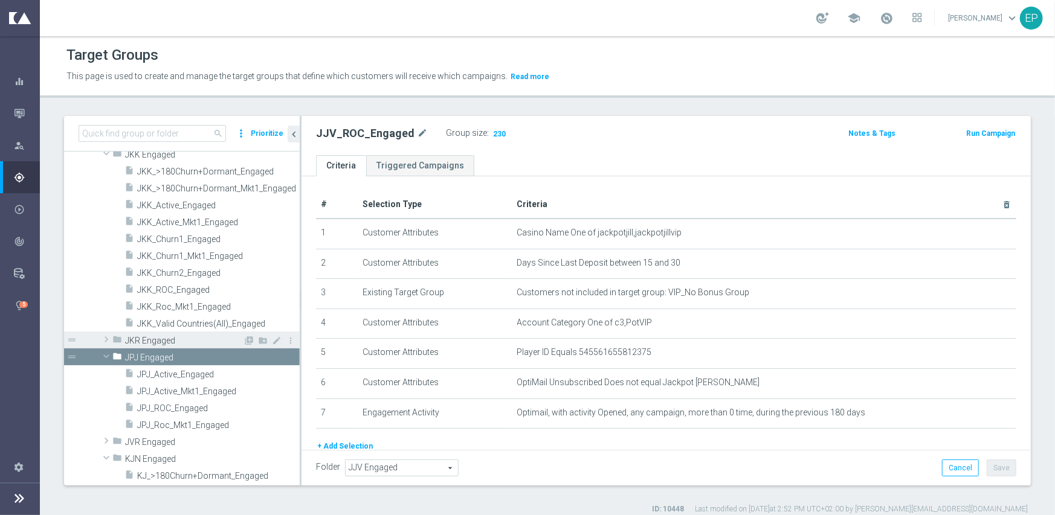
scroll to position [947, 0]
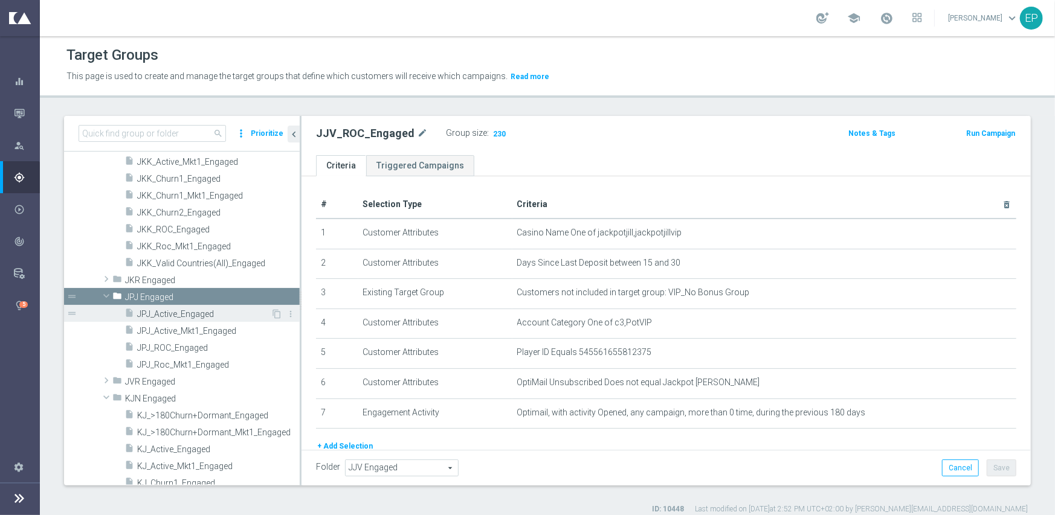
click at [170, 310] on span "JPJ_Active_Engaged" at bounding box center [203, 314] width 133 height 10
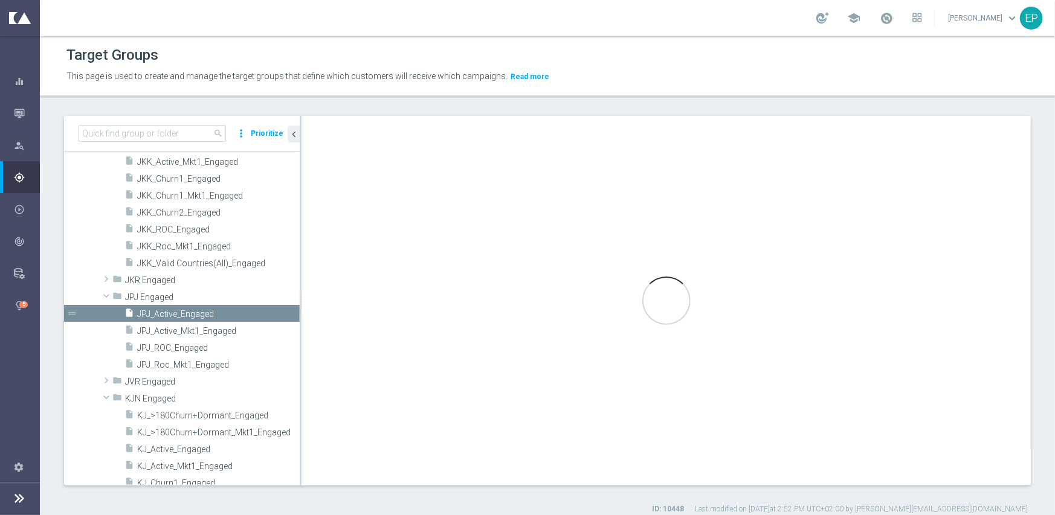
type input "JPJ Engaged"
type textarea "(1 and 2 and 3 and 4 and 6 and 7 ) or 5"
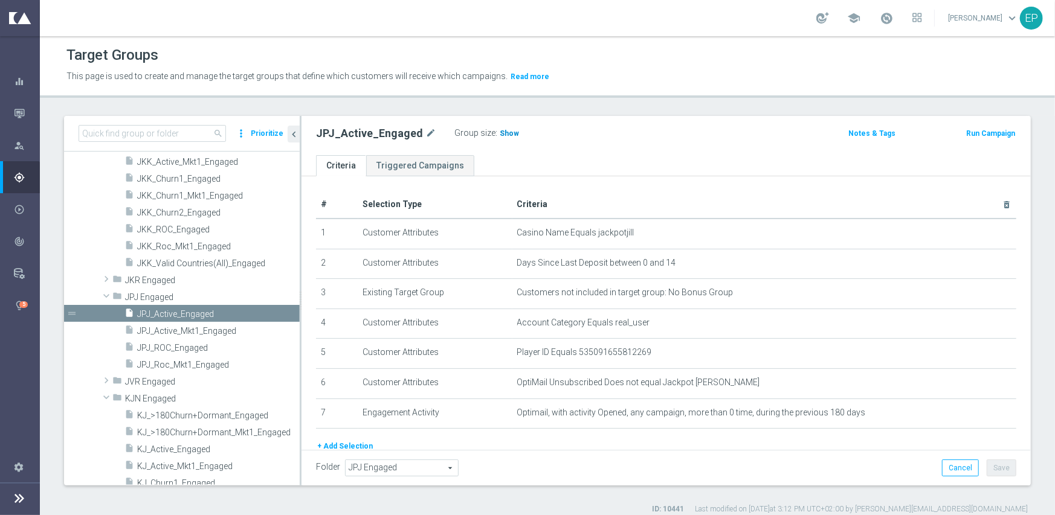
click at [506, 135] on span "Show" at bounding box center [509, 133] width 19 height 8
drag, startPoint x: 176, startPoint y: 347, endPoint x: 182, endPoint y: 346, distance: 6.3
click at [176, 347] on span "JPJ_ROC_Engaged" at bounding box center [203, 348] width 133 height 10
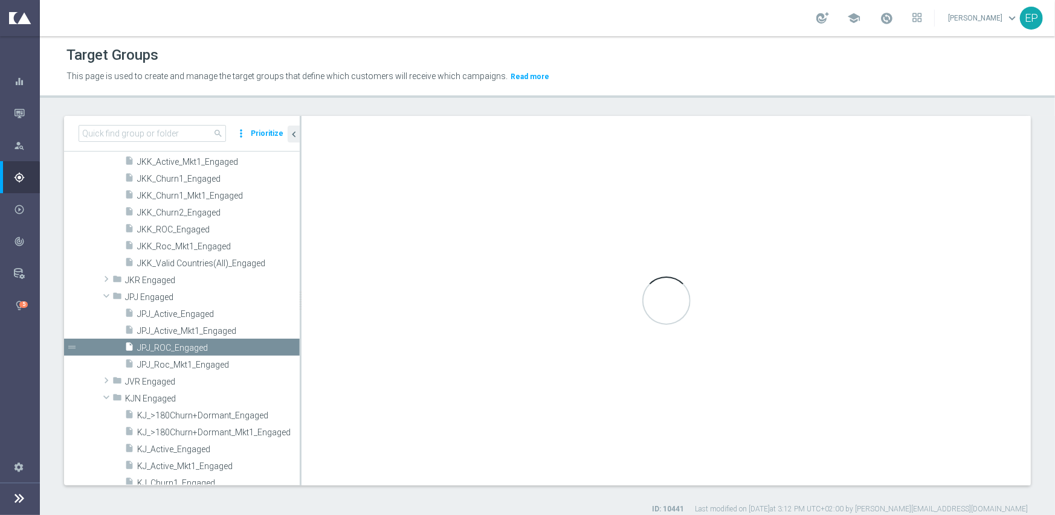
checkbox input "false"
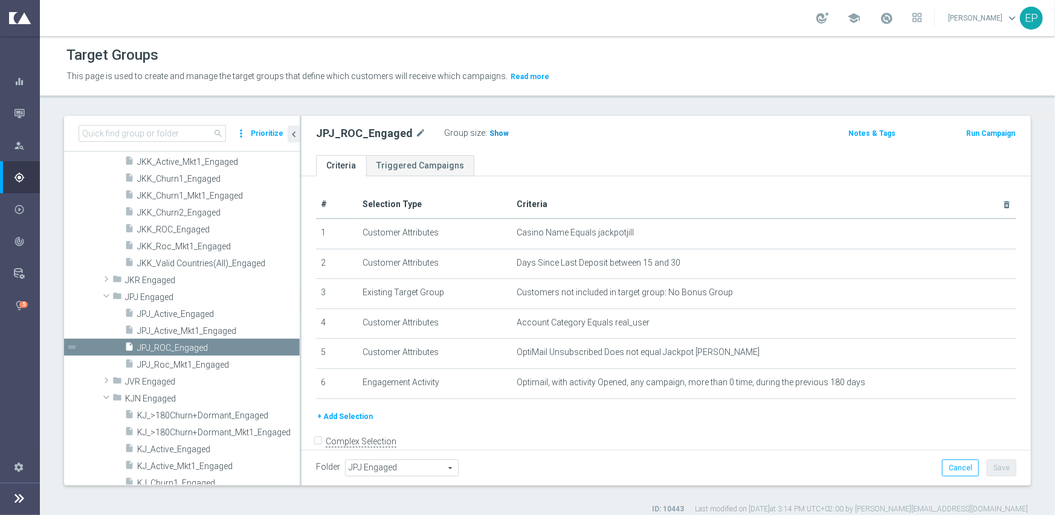
click at [493, 132] on span "Show" at bounding box center [498, 133] width 19 height 8
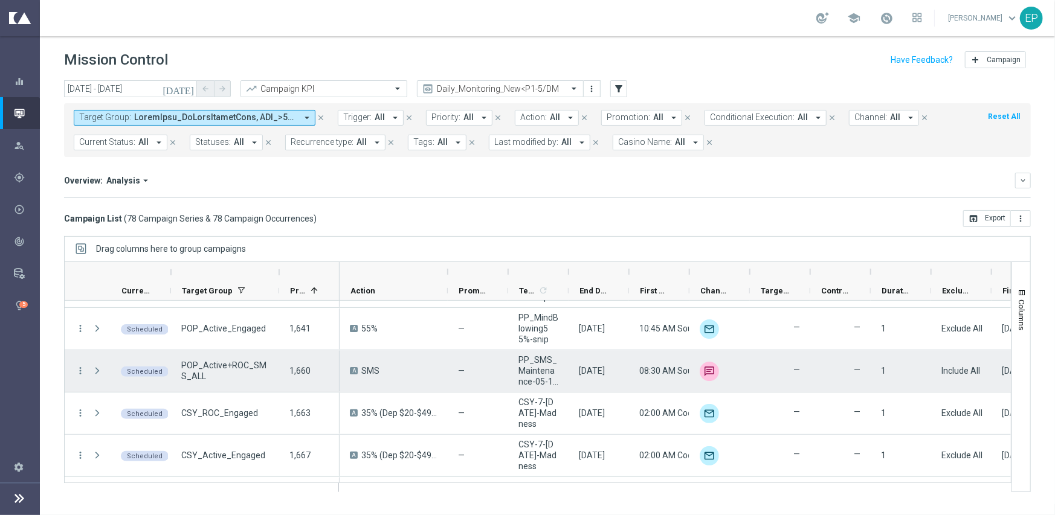
scroll to position [2512, 0]
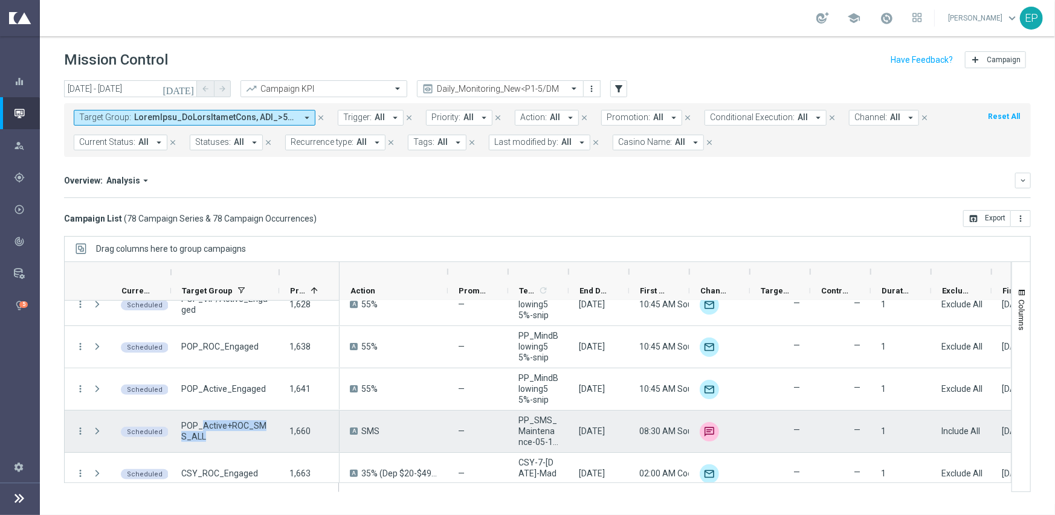
drag, startPoint x: 202, startPoint y: 428, endPoint x: 211, endPoint y: 436, distance: 12.4
click at [211, 436] on span "POP_Active+ROC_SMS_ALL" at bounding box center [225, 431] width 88 height 22
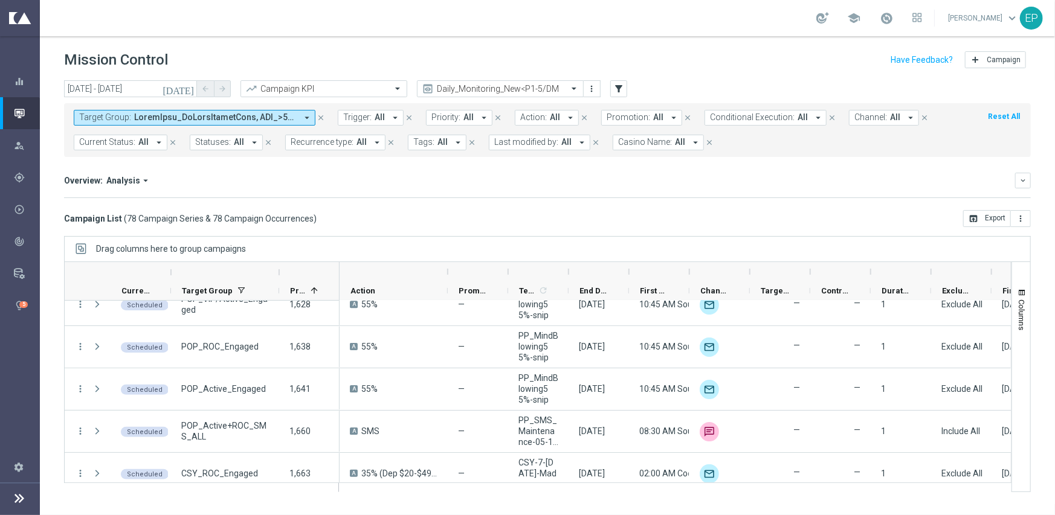
click at [441, 216] on div "Campaign List ( 78 Campaign Series & 78 Campaign Occurrences ) open_in_browser …" at bounding box center [547, 218] width 966 height 17
click at [368, 229] on div "today 06 Oct 2025 - 06 Oct 2025 arrow_back arrow_forward Campaign KPI trending_…" at bounding box center [547, 292] width 1015 height 424
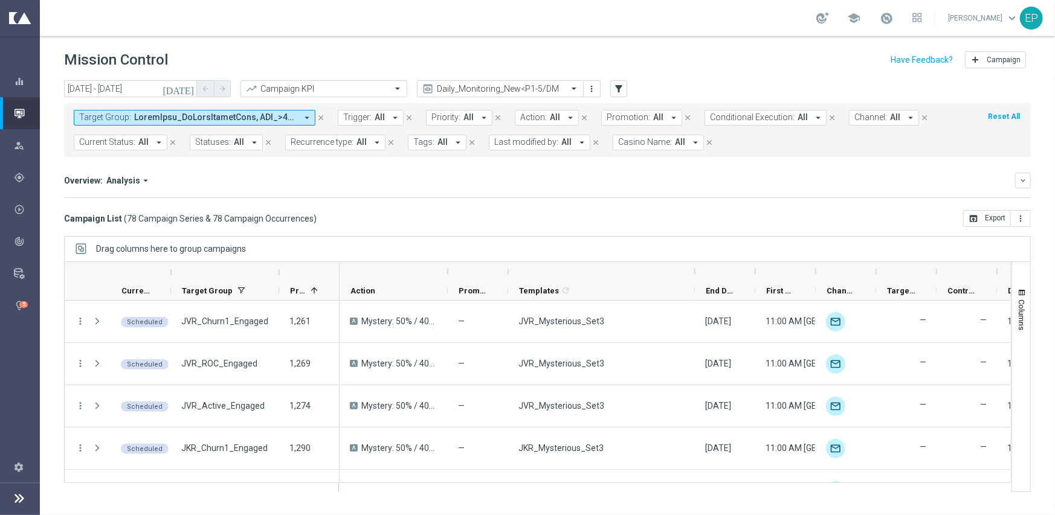
drag, startPoint x: 570, startPoint y: 268, endPoint x: 696, endPoint y: 269, distance: 126.2
click at [696, 269] on div at bounding box center [694, 271] width 5 height 19
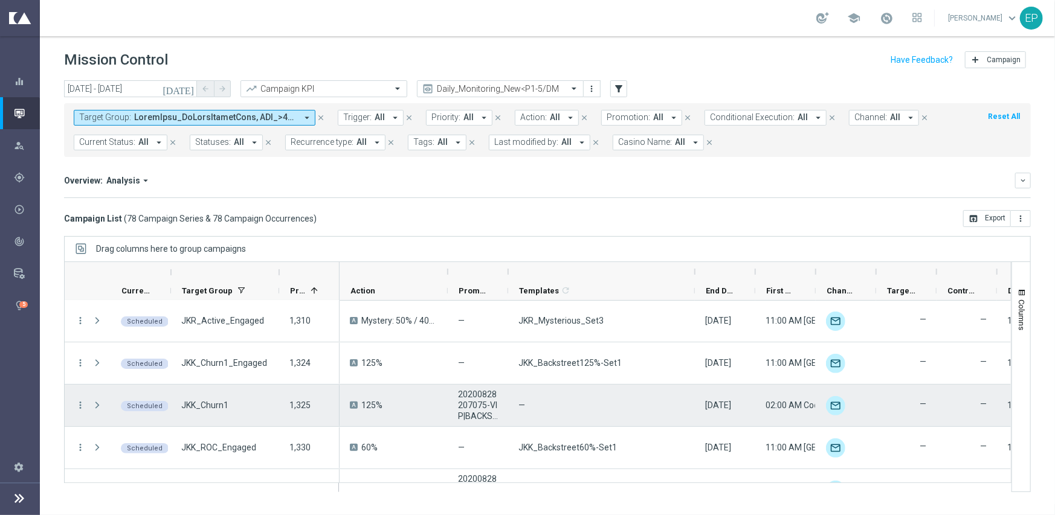
scroll to position [242, 0]
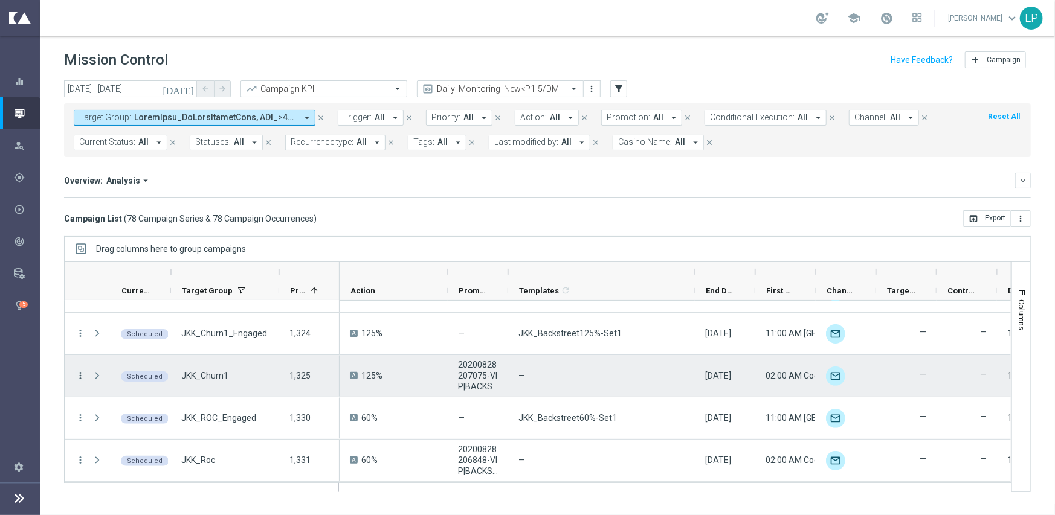
click at [79, 374] on icon "more_vert" at bounding box center [80, 375] width 11 height 11
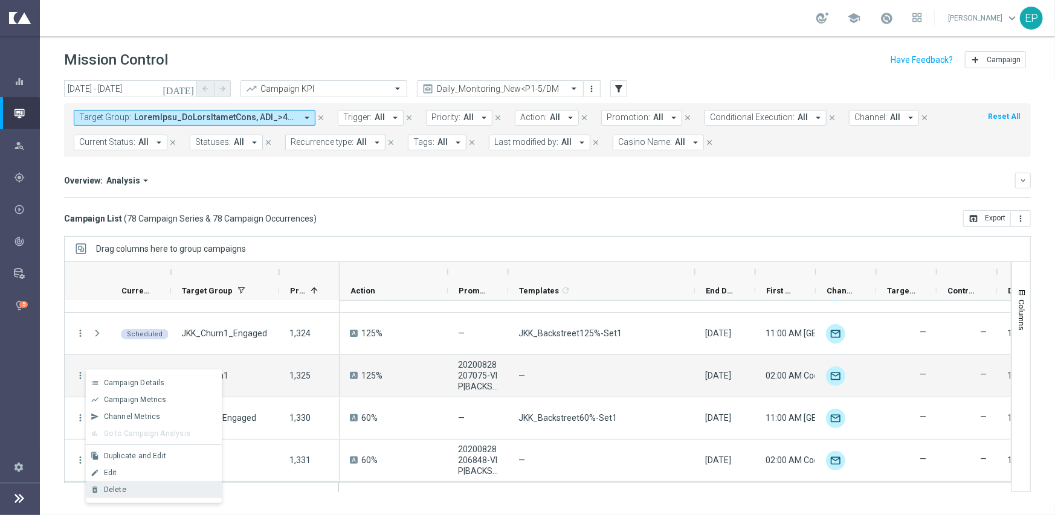
click at [144, 487] on div "Delete" at bounding box center [160, 490] width 112 height 8
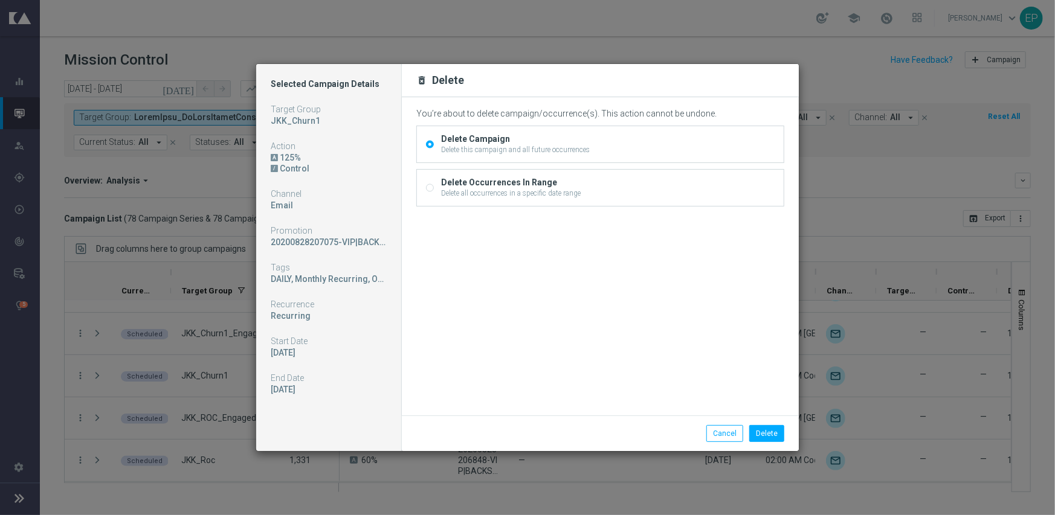
click at [429, 188] on input "Delete Occurrences In Range Delete all occurrences in a specific date range" at bounding box center [430, 189] width 8 height 8
radio input "true"
radio input "false"
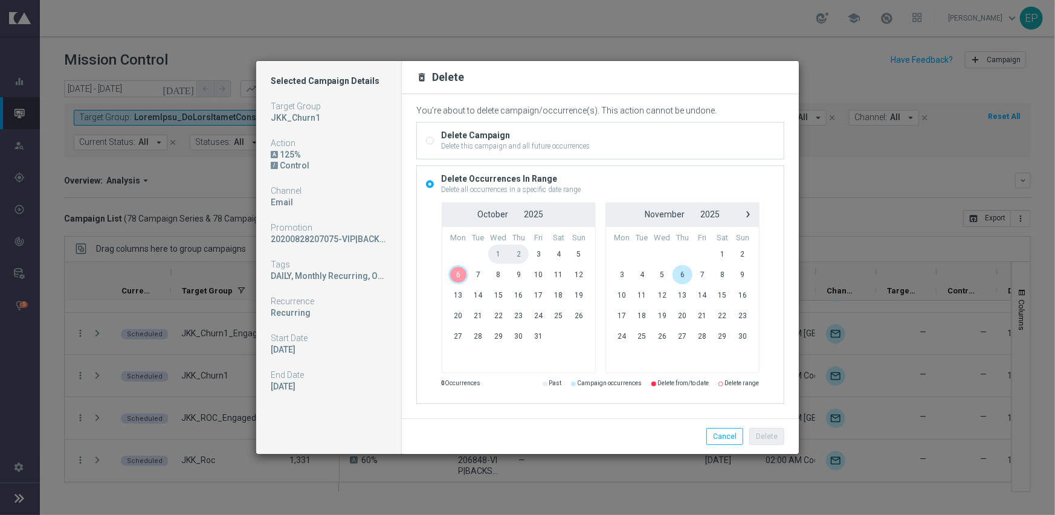
click at [454, 277] on span "6" at bounding box center [458, 274] width 21 height 19
click at [760, 430] on button "Delete" at bounding box center [766, 436] width 35 height 17
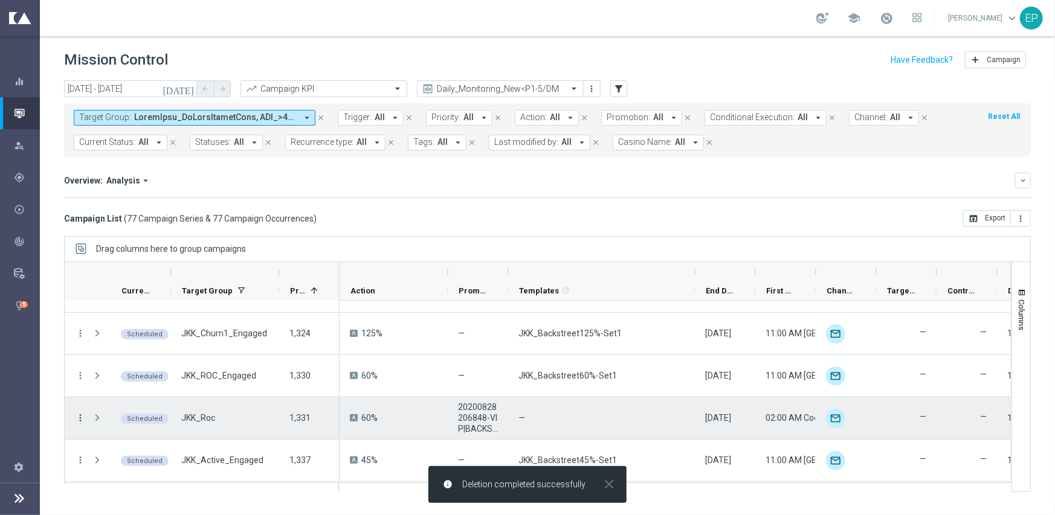
click at [80, 418] on icon "more_vert" at bounding box center [80, 418] width 11 height 11
click at [117, 399] on span "Delete" at bounding box center [115, 398] width 22 height 8
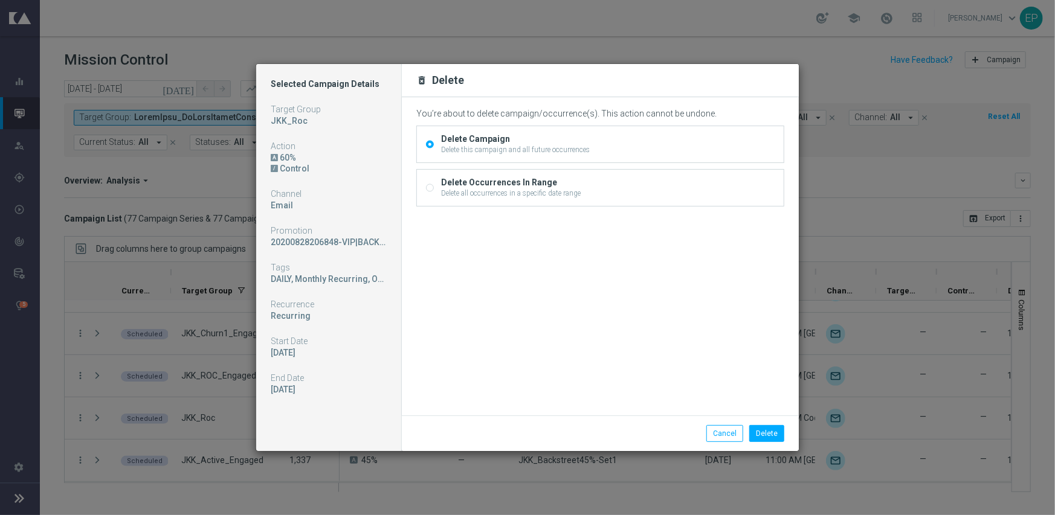
click at [428, 186] on input "Delete Occurrences In Range Delete all occurrences in a specific date range" at bounding box center [430, 189] width 8 height 8
radio input "true"
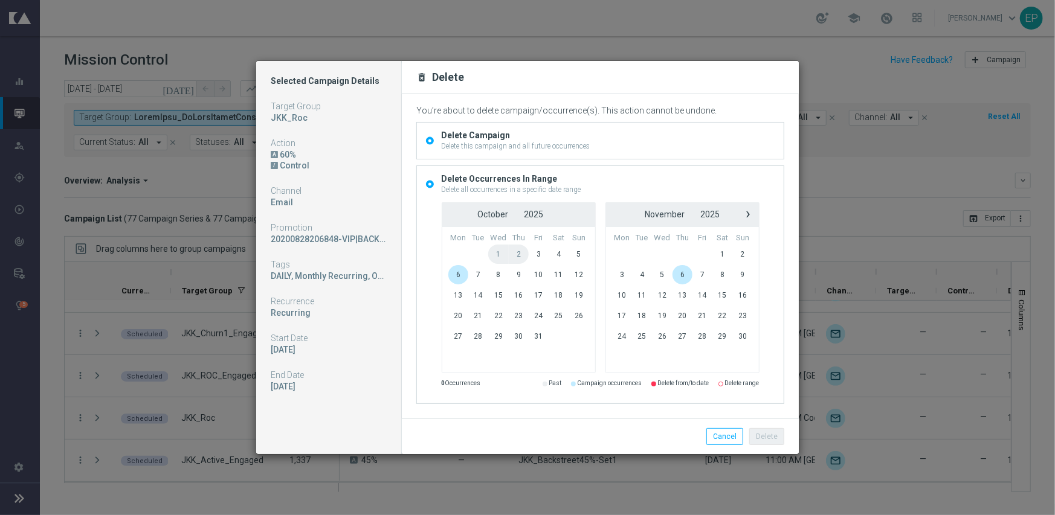
radio input "false"
click at [457, 276] on span "6" at bounding box center [458, 274] width 21 height 19
click at [766, 432] on button "Delete" at bounding box center [766, 436] width 35 height 17
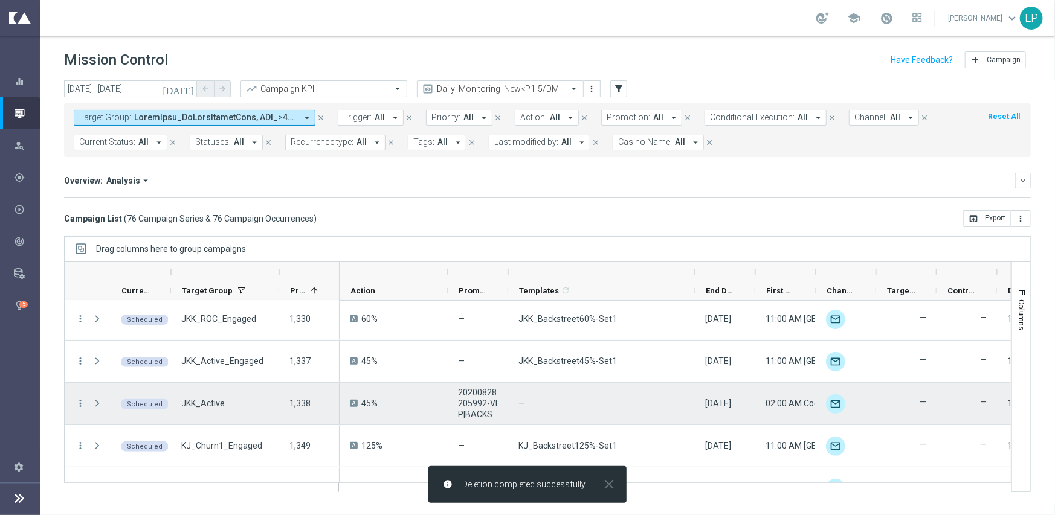
scroll to position [302, 0]
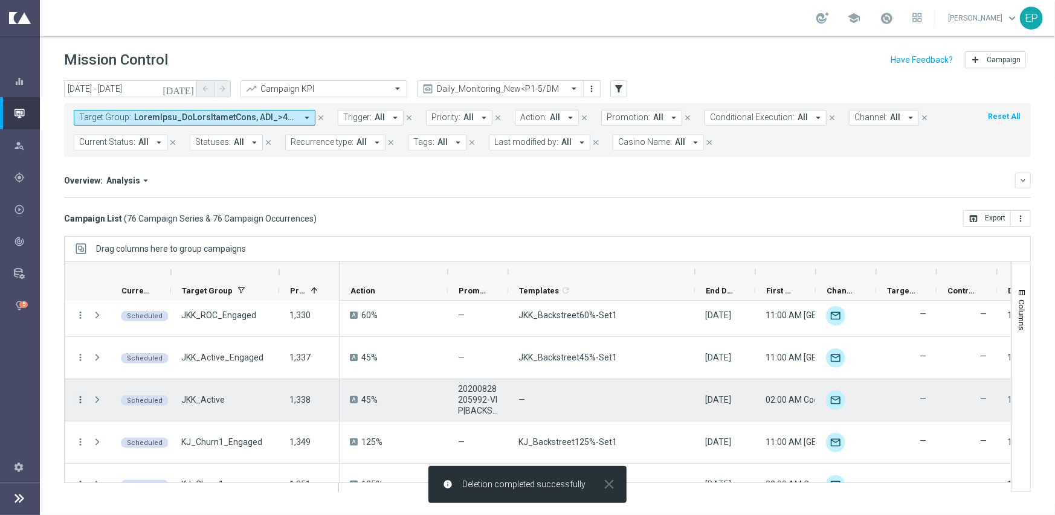
click at [82, 399] on icon "more_vert" at bounding box center [80, 399] width 11 height 11
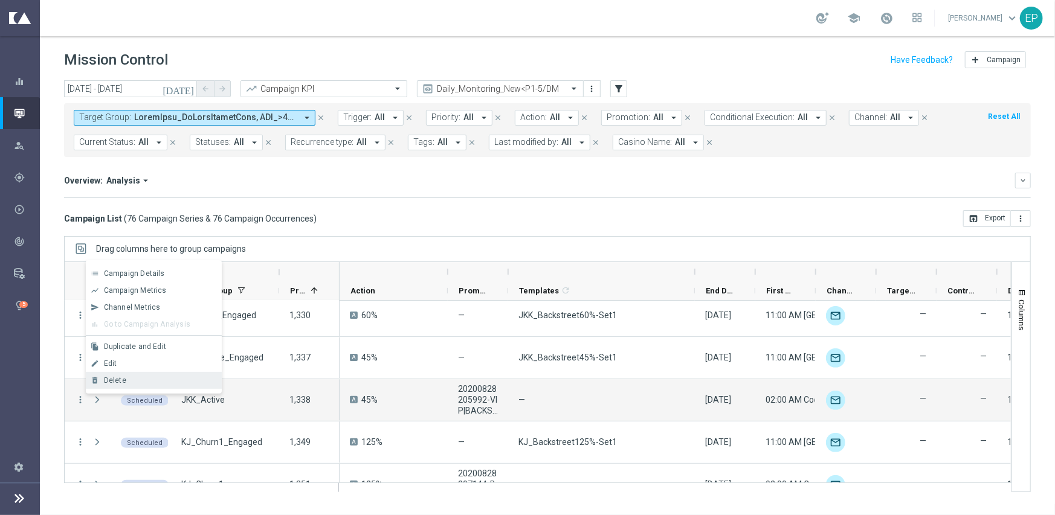
click at [115, 382] on span "Delete" at bounding box center [115, 380] width 22 height 8
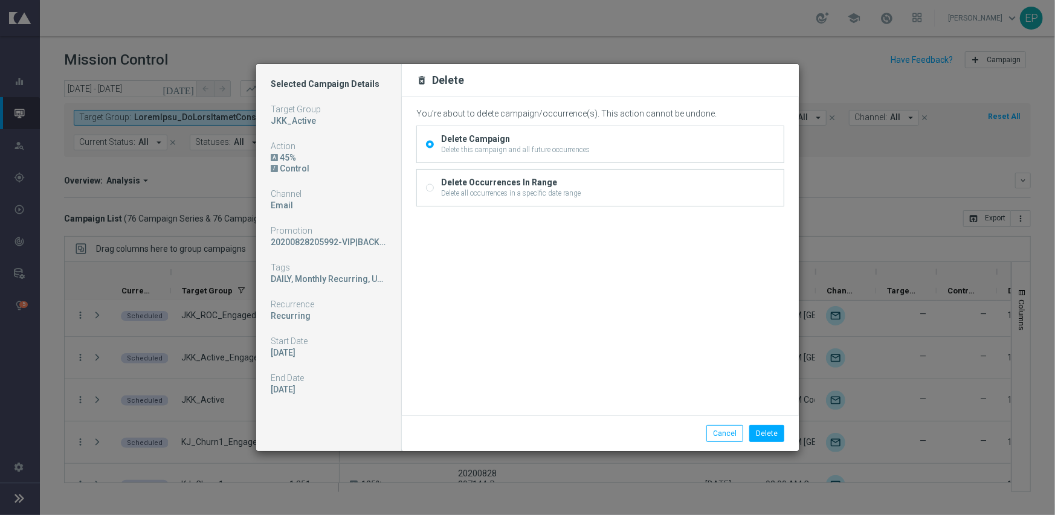
click at [431, 190] on input "Delete Occurrences In Range Delete all occurrences in a specific date range" at bounding box center [430, 189] width 8 height 8
radio input "true"
radio input "false"
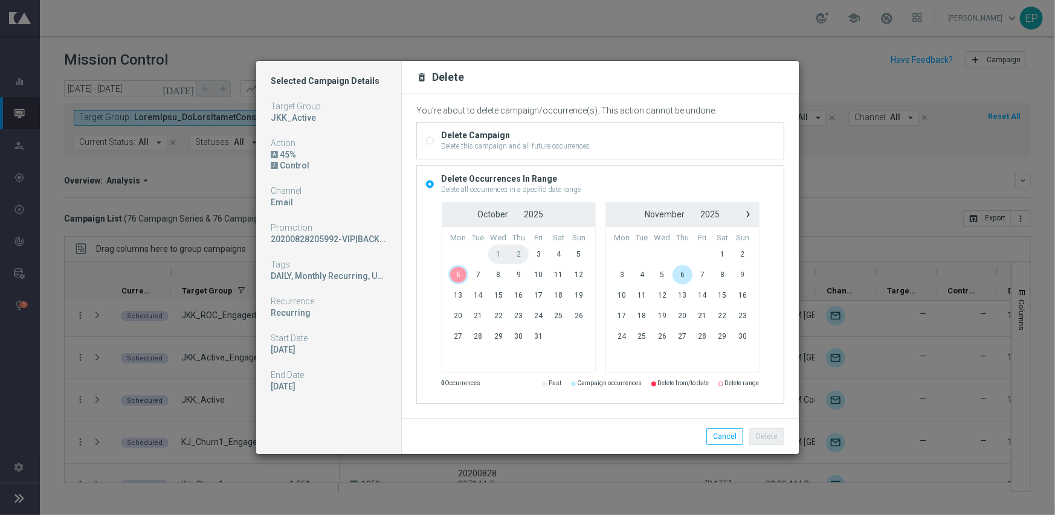
click at [457, 283] on span "6" at bounding box center [458, 274] width 21 height 19
click at [457, 280] on span "6" at bounding box center [458, 274] width 21 height 19
click at [761, 430] on button "Delete" at bounding box center [766, 436] width 35 height 17
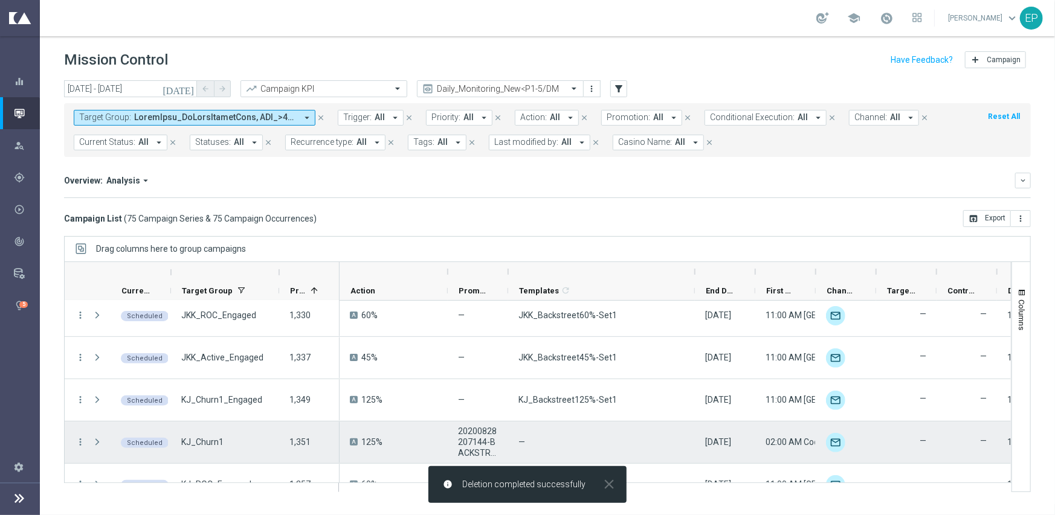
scroll to position [362, 0]
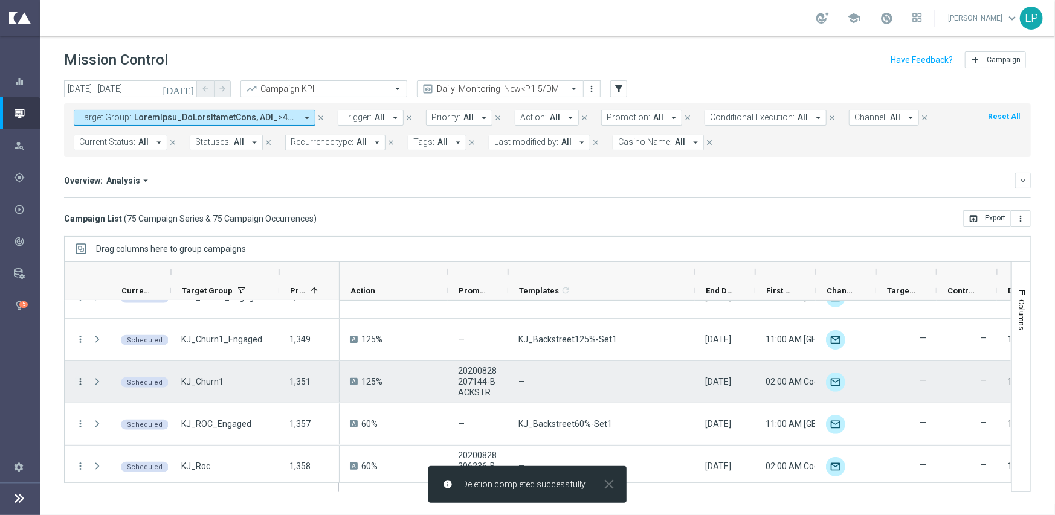
click at [78, 379] on icon "more_vert" at bounding box center [80, 381] width 11 height 11
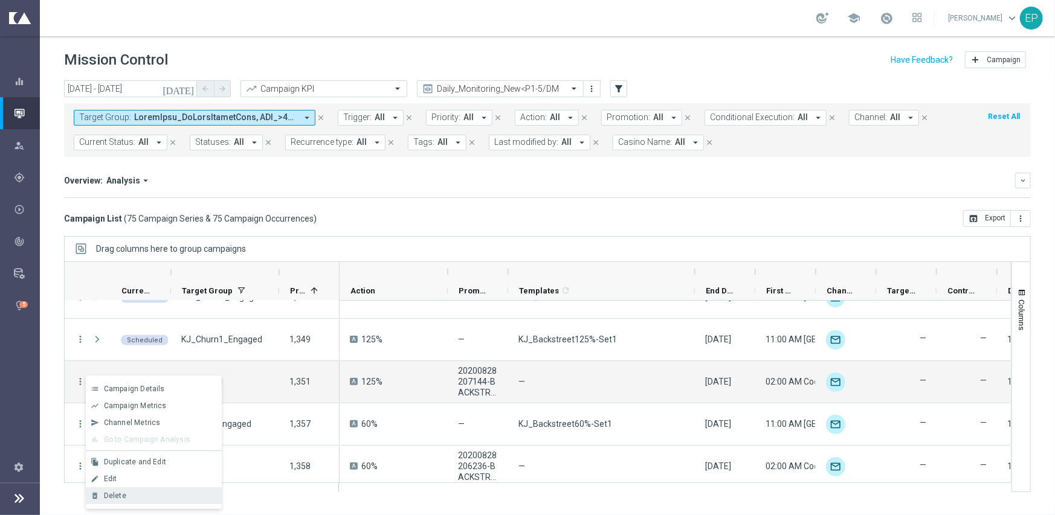
click at [135, 493] on div "Delete" at bounding box center [160, 496] width 112 height 8
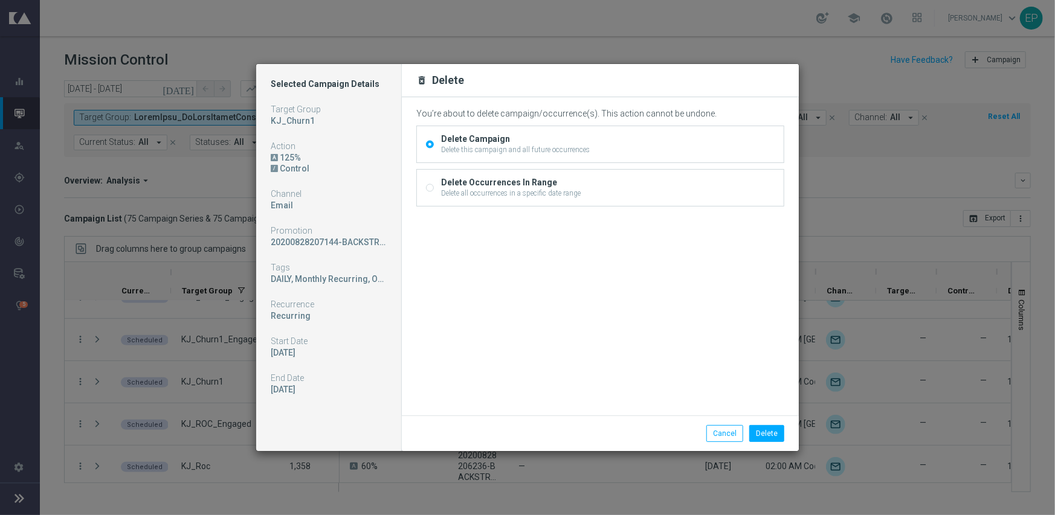
click at [433, 184] on div "Delete Occurrences In Range Delete all occurrences in a specific date range" at bounding box center [600, 188] width 367 height 36
click at [428, 186] on input "Delete Occurrences In Range Delete all occurrences in a specific date range" at bounding box center [430, 189] width 8 height 8
radio input "true"
radio input "false"
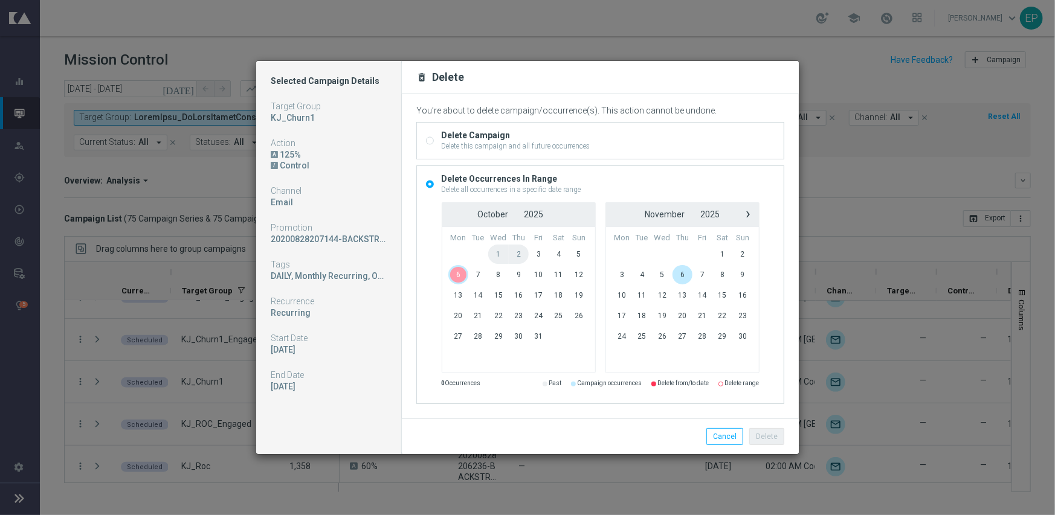
click at [452, 274] on span "6" at bounding box center [458, 274] width 21 height 19
click at [459, 272] on span "6" at bounding box center [458, 274] width 21 height 19
click at [767, 434] on button "Delete" at bounding box center [766, 436] width 35 height 17
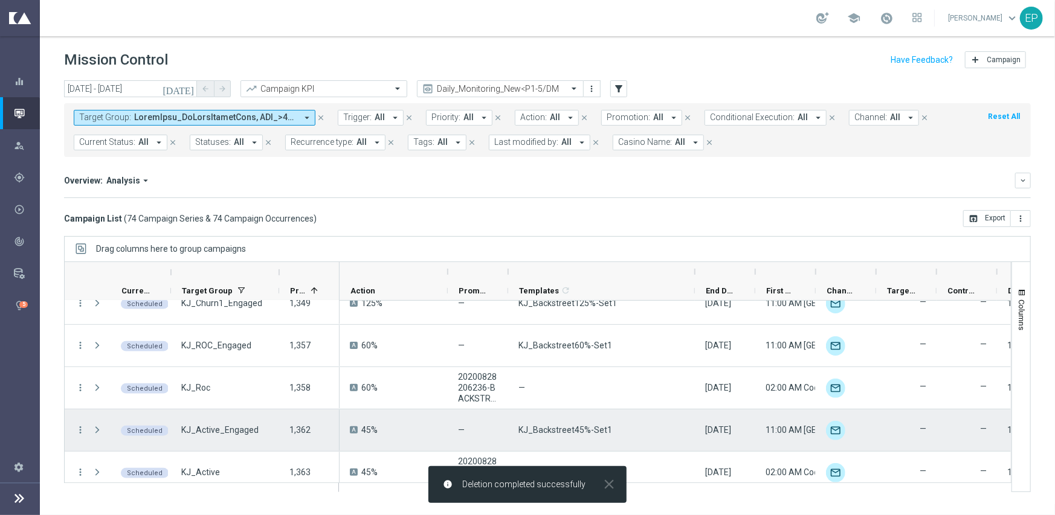
scroll to position [423, 0]
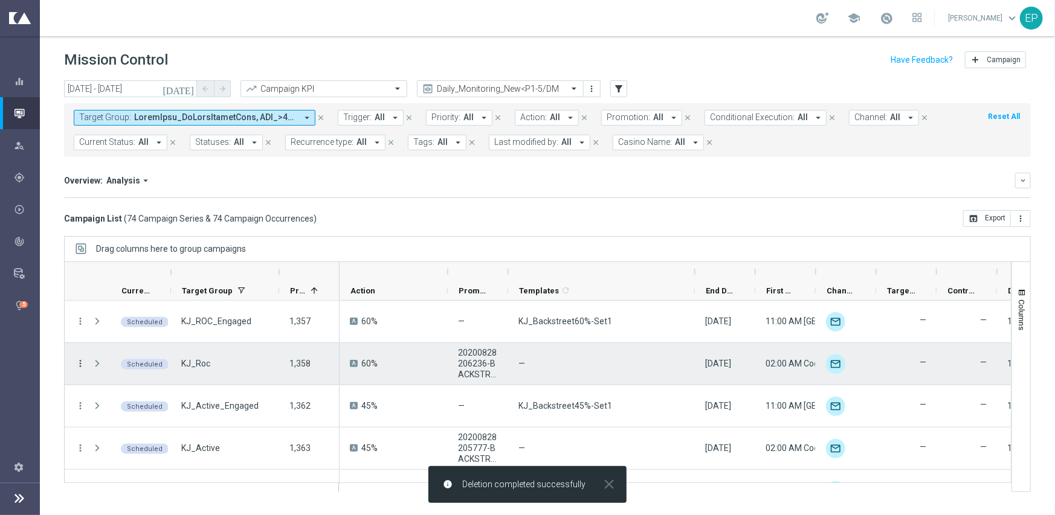
click at [81, 360] on icon "more_vert" at bounding box center [80, 363] width 11 height 11
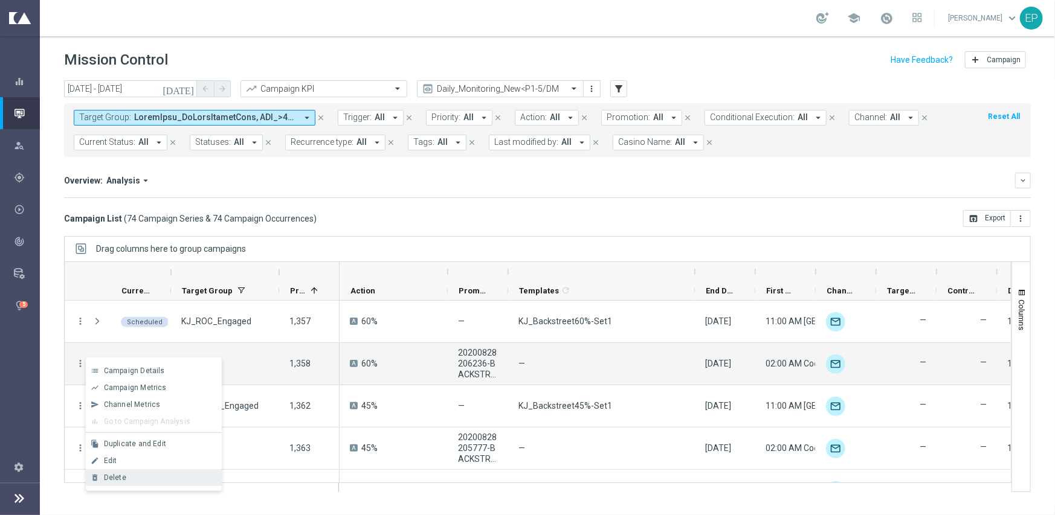
click at [136, 474] on div "Delete" at bounding box center [160, 478] width 112 height 8
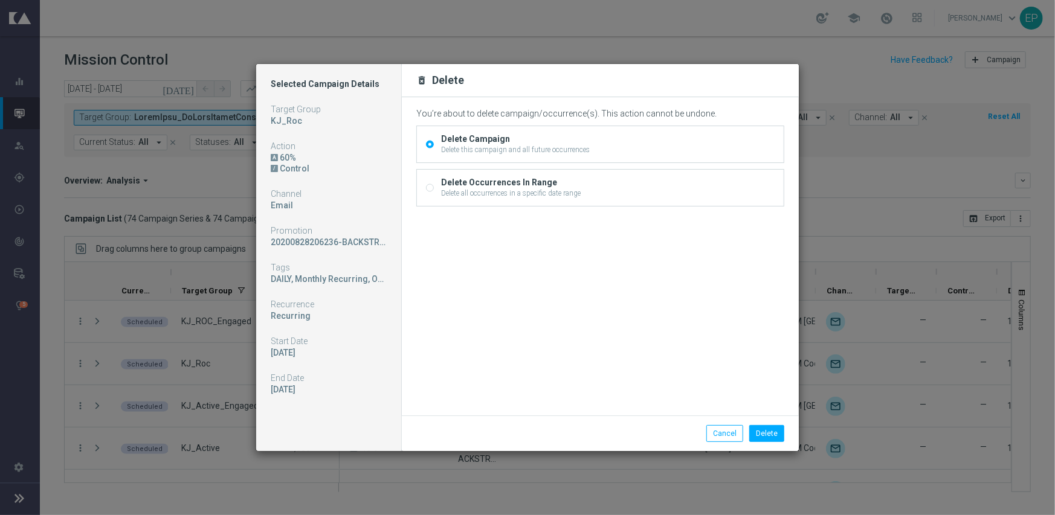
click at [424, 185] on div "Delete Occurrences In Range Delete all occurrences in a specific date range" at bounding box center [600, 188] width 367 height 36
click at [433, 188] on input "Delete Occurrences In Range Delete all occurrences in a specific date range" at bounding box center [430, 189] width 8 height 8
radio input "true"
radio input "false"
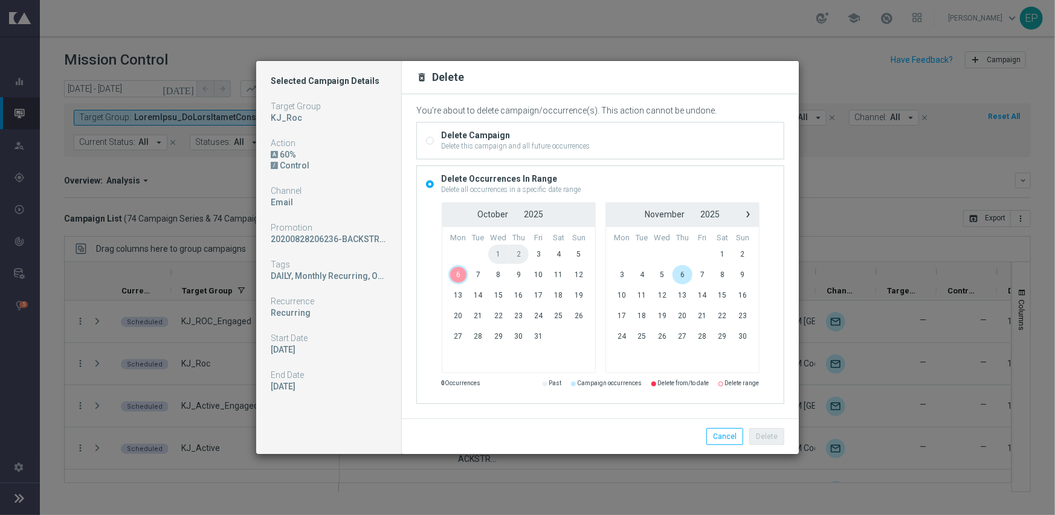
click at [463, 280] on span "6" at bounding box center [458, 274] width 21 height 19
click at [456, 275] on span "6" at bounding box center [458, 274] width 21 height 19
click at [764, 440] on button "Delete" at bounding box center [766, 436] width 35 height 17
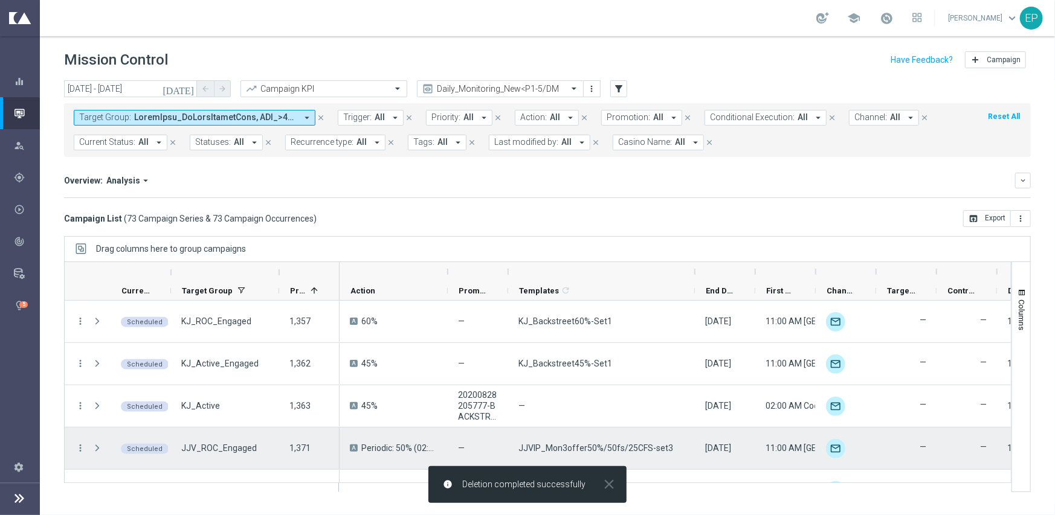
scroll to position [483, 0]
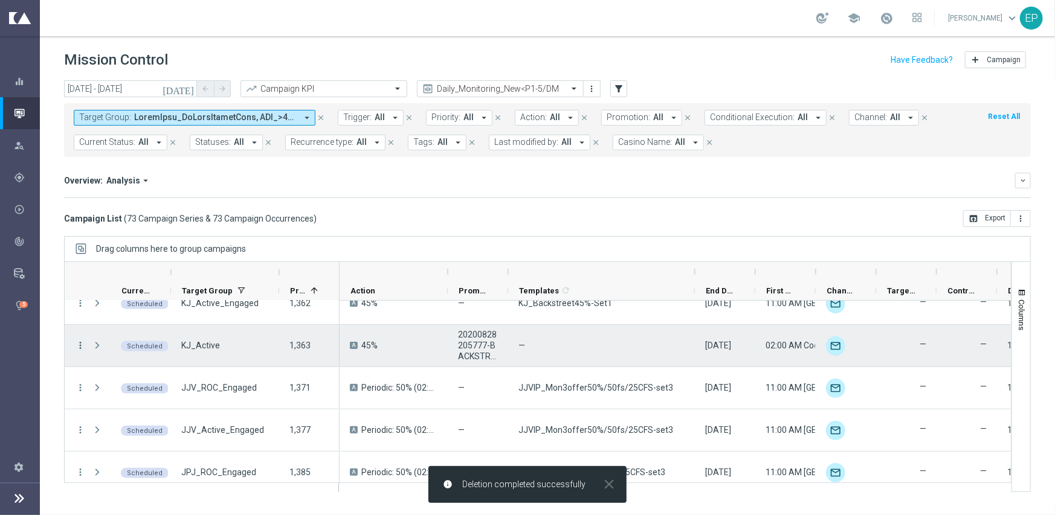
click at [80, 342] on icon "more_vert" at bounding box center [80, 345] width 11 height 11
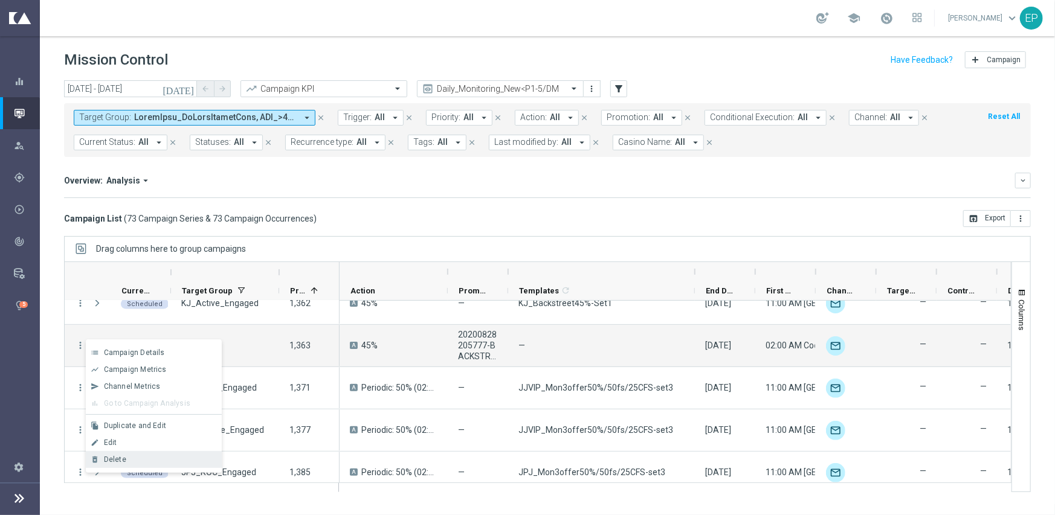
click at [136, 459] on div "Delete" at bounding box center [160, 459] width 112 height 8
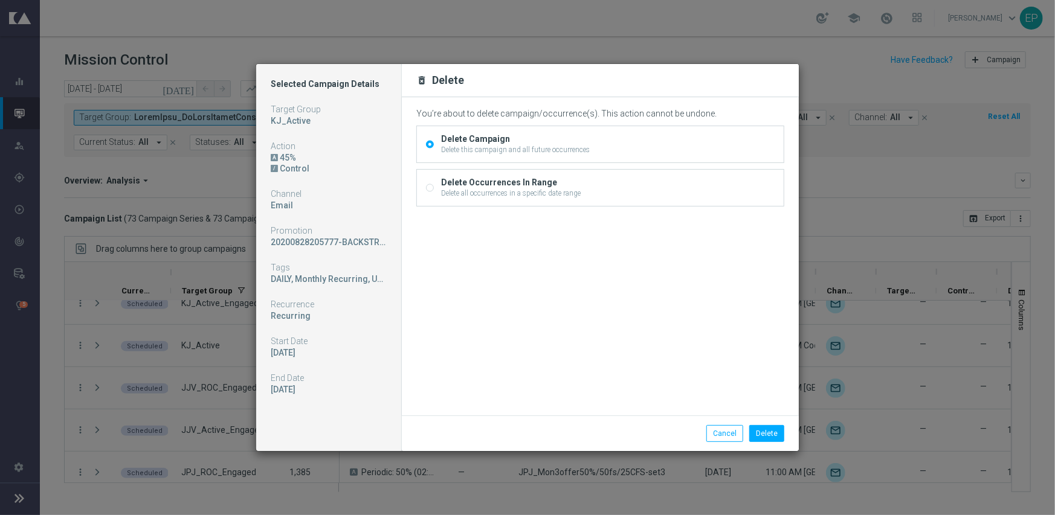
click at [426, 188] on input "Delete Occurrences In Range Delete all occurrences in a specific date range" at bounding box center [430, 189] width 8 height 8
radio input "true"
radio input "false"
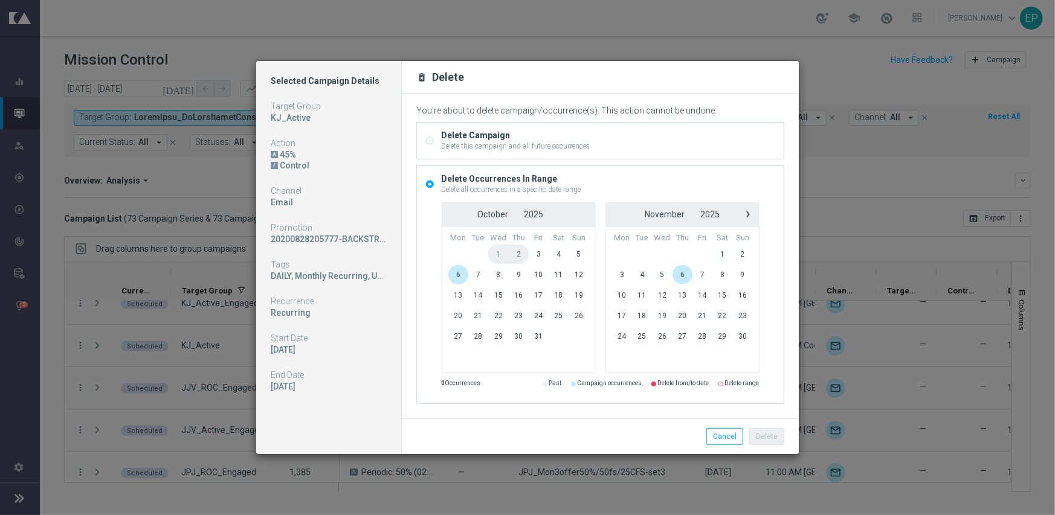
click at [463, 272] on span "6" at bounding box center [458, 274] width 21 height 19
click at [757, 434] on button "Delete" at bounding box center [766, 436] width 35 height 17
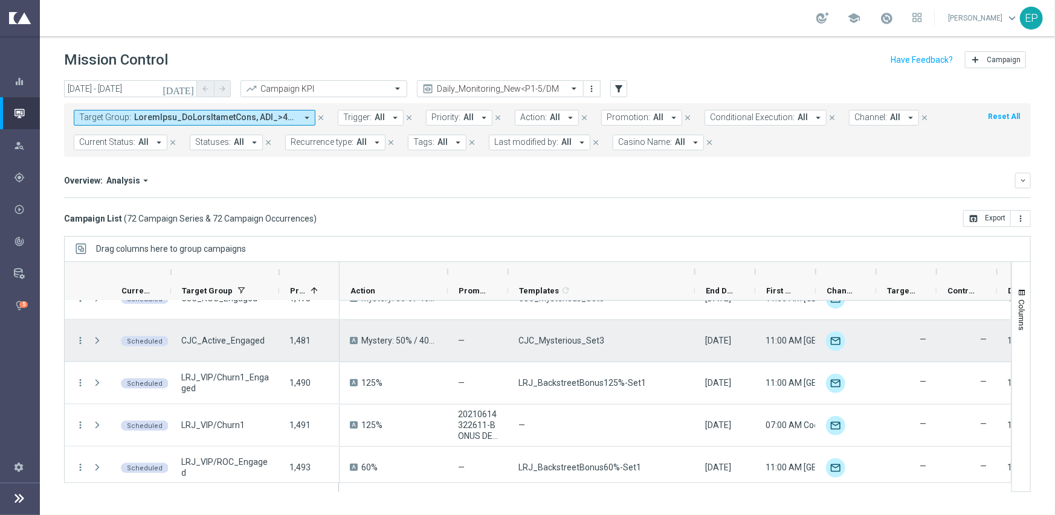
scroll to position [1208, 0]
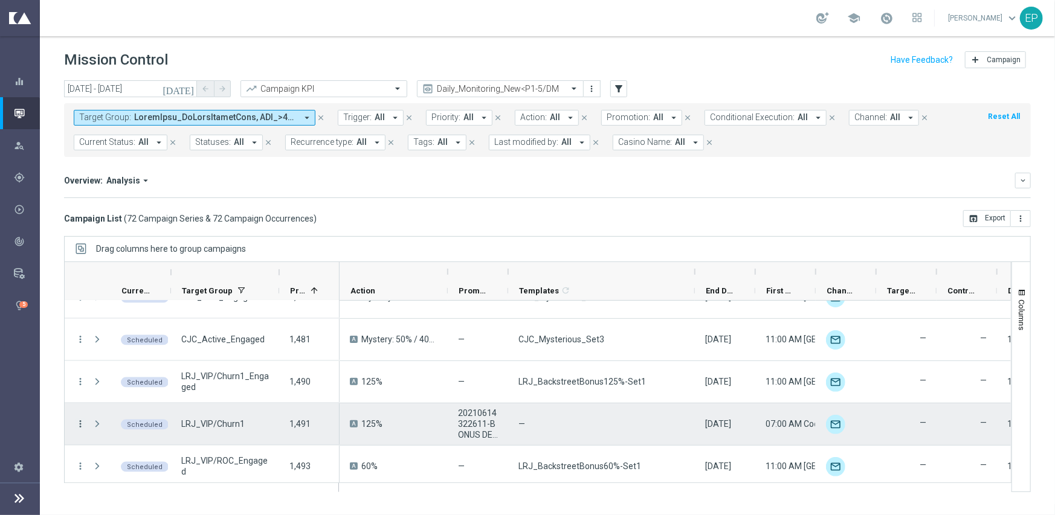
click at [79, 425] on icon "more_vert" at bounding box center [80, 424] width 11 height 11
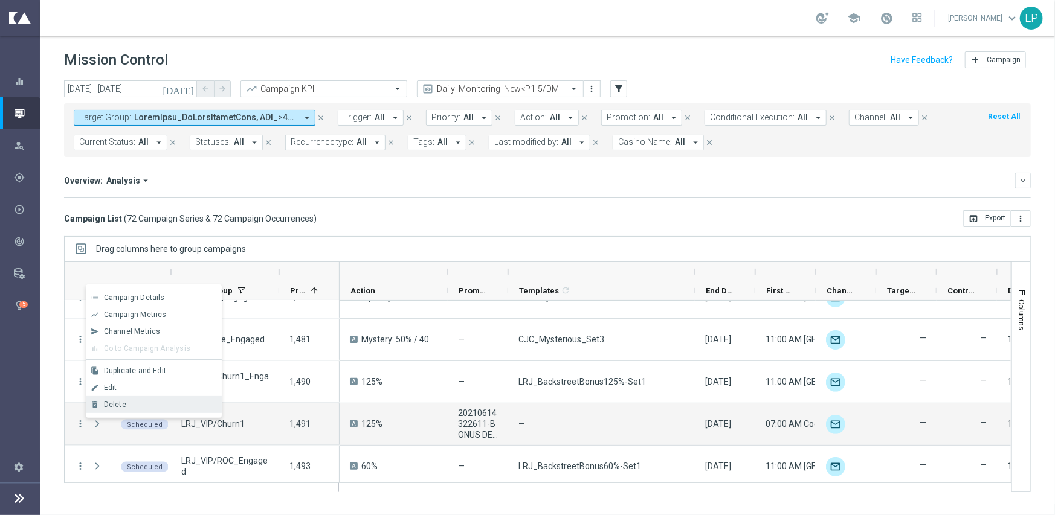
click at [125, 407] on div "Delete" at bounding box center [160, 404] width 112 height 8
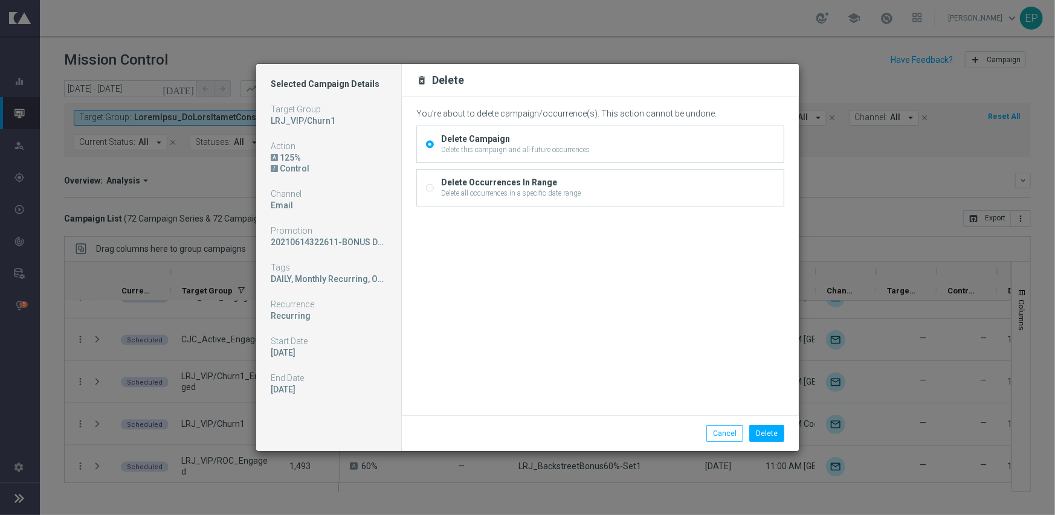
click at [431, 187] on input "Delete Occurrences In Range Delete all occurrences in a specific date range" at bounding box center [430, 189] width 8 height 8
radio input "true"
radio input "false"
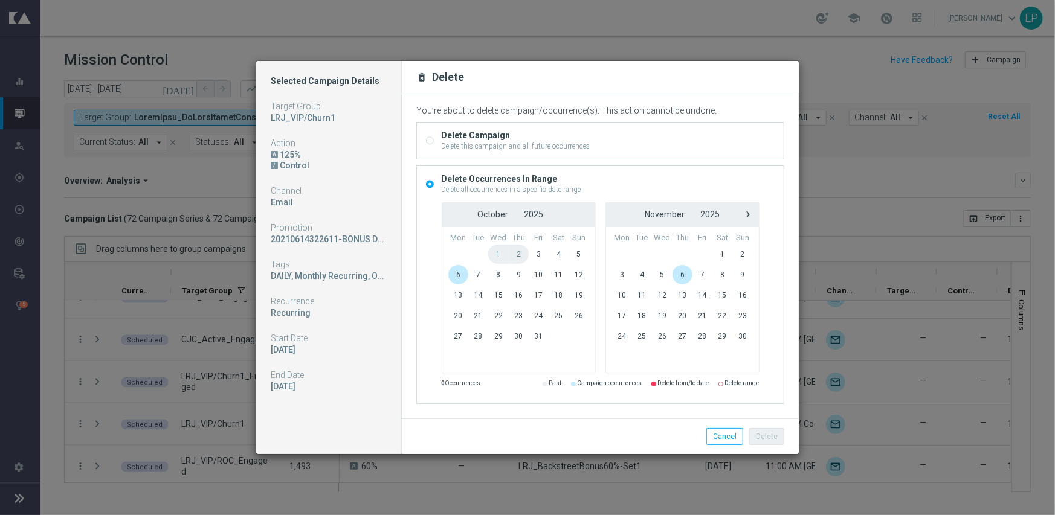
click at [456, 277] on span "6" at bounding box center [458, 274] width 21 height 19
click at [780, 436] on button "Delete" at bounding box center [766, 436] width 35 height 17
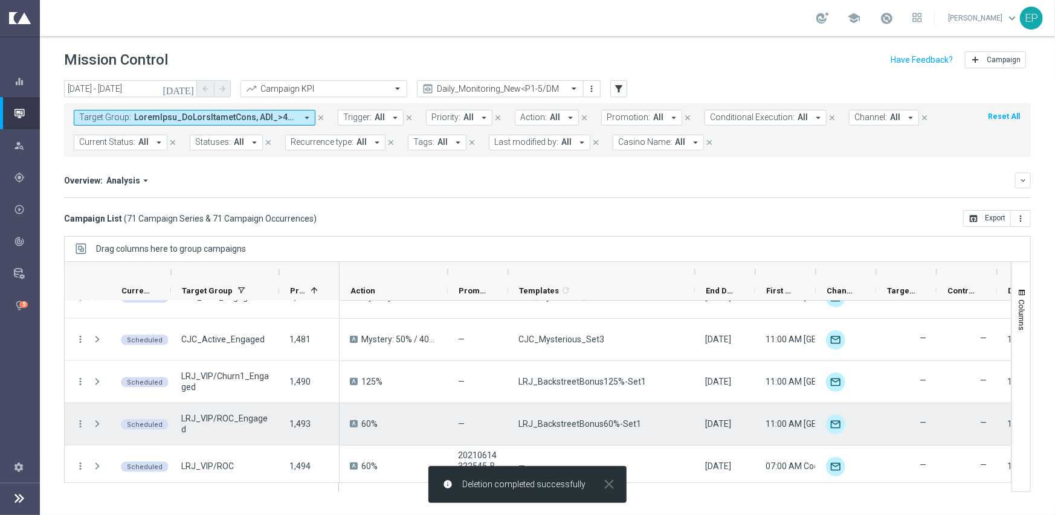
scroll to position [1268, 0]
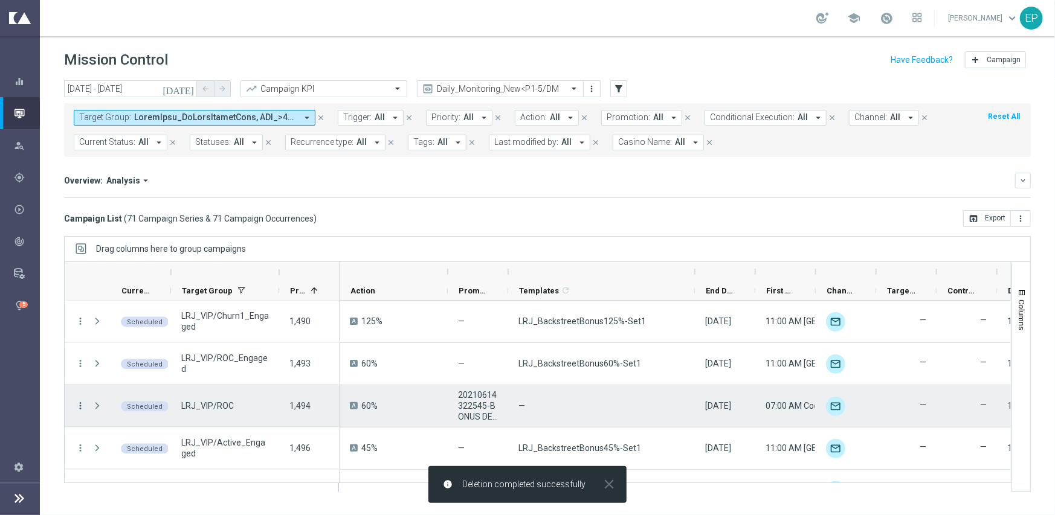
click at [83, 401] on icon "more_vert" at bounding box center [80, 405] width 11 height 11
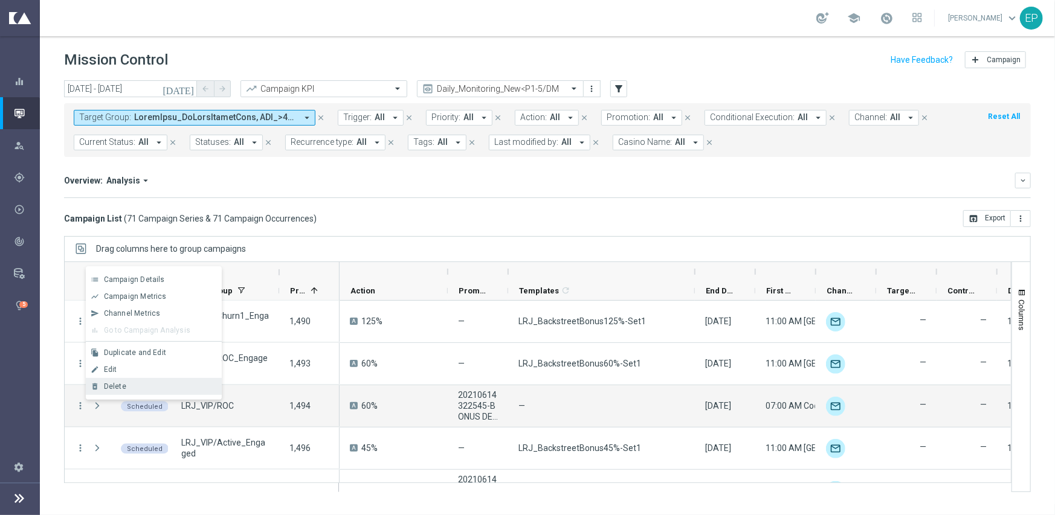
click at [127, 382] on div "Delete" at bounding box center [160, 386] width 112 height 8
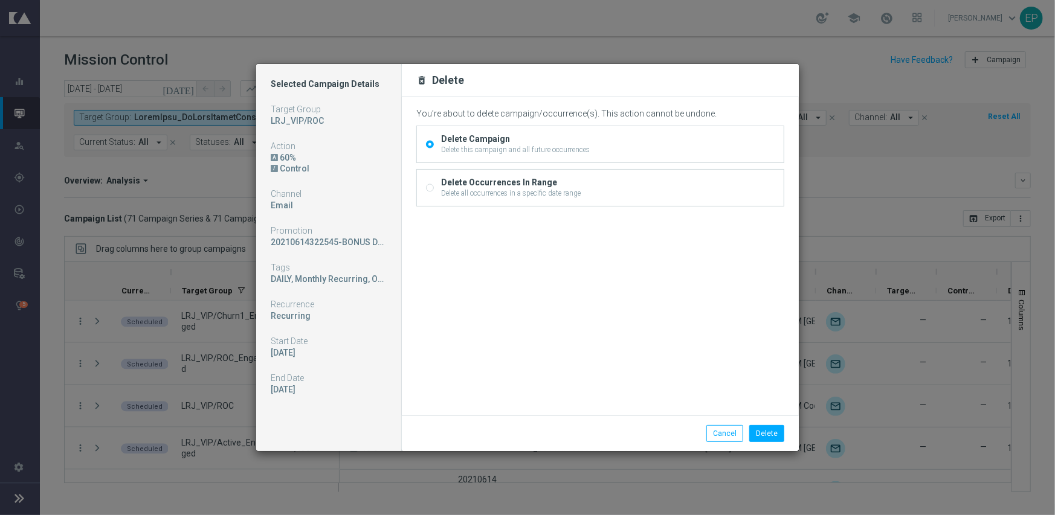
click at [429, 188] on input "Delete Occurrences In Range Delete all occurrences in a specific date range" at bounding box center [430, 189] width 8 height 8
radio input "true"
radio input "false"
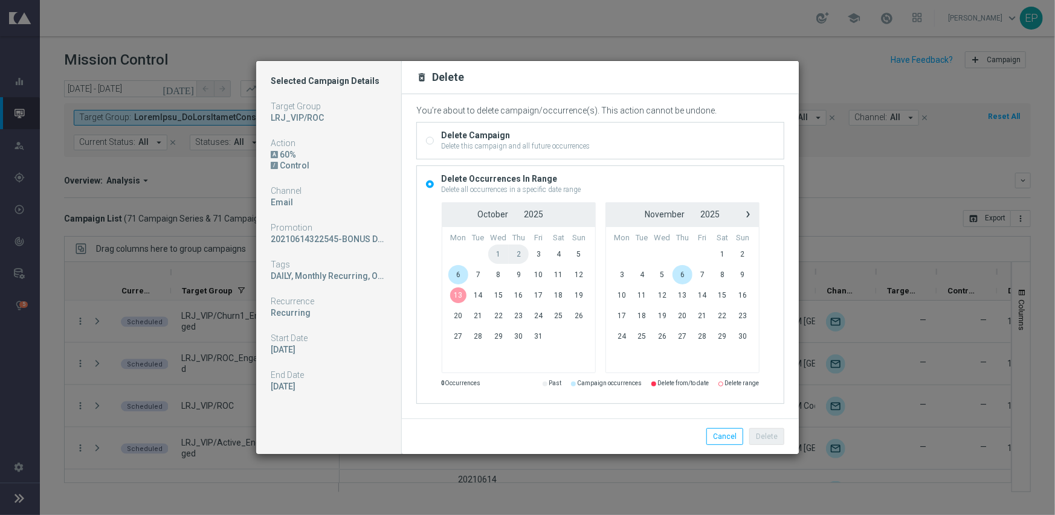
click at [455, 278] on span "6" at bounding box center [458, 274] width 21 height 19
click at [774, 429] on button "Delete" at bounding box center [766, 436] width 35 height 17
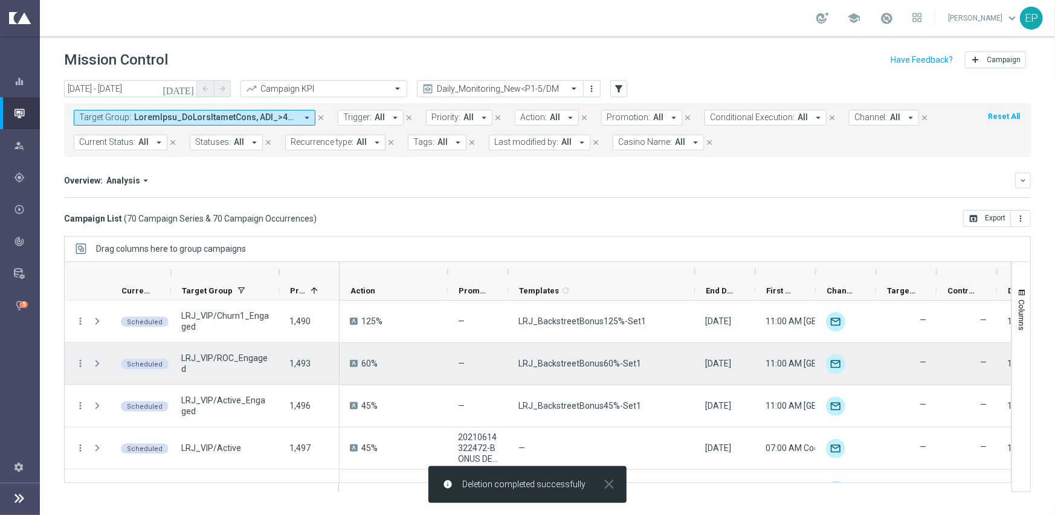
scroll to position [1329, 0]
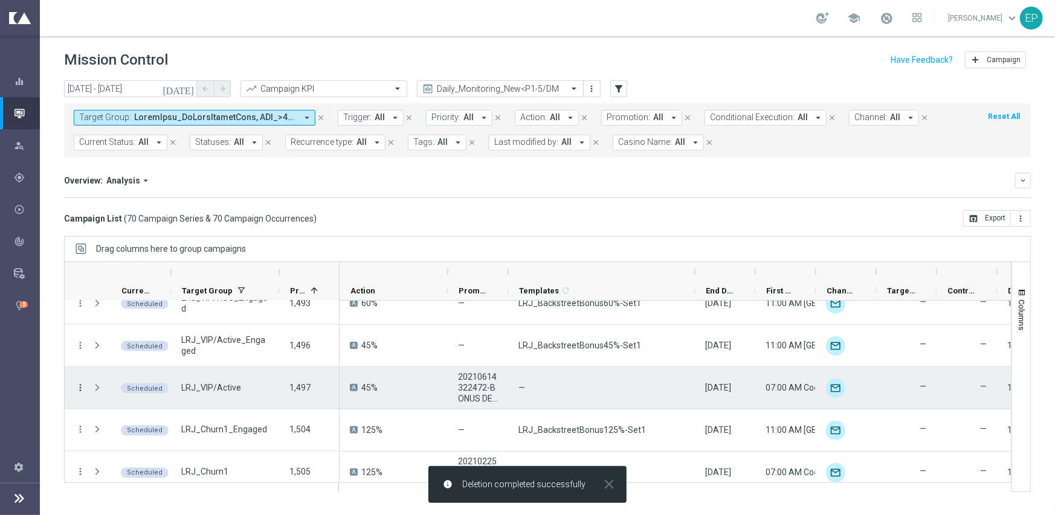
click at [80, 382] on icon "more_vert" at bounding box center [80, 387] width 11 height 11
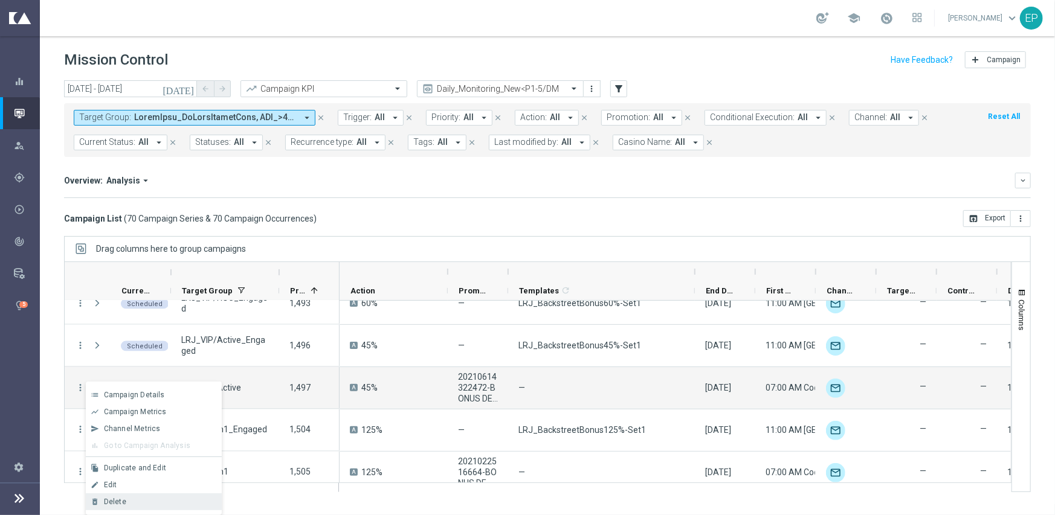
click at [152, 497] on div "delete_forever Delete" at bounding box center [154, 501] width 136 height 17
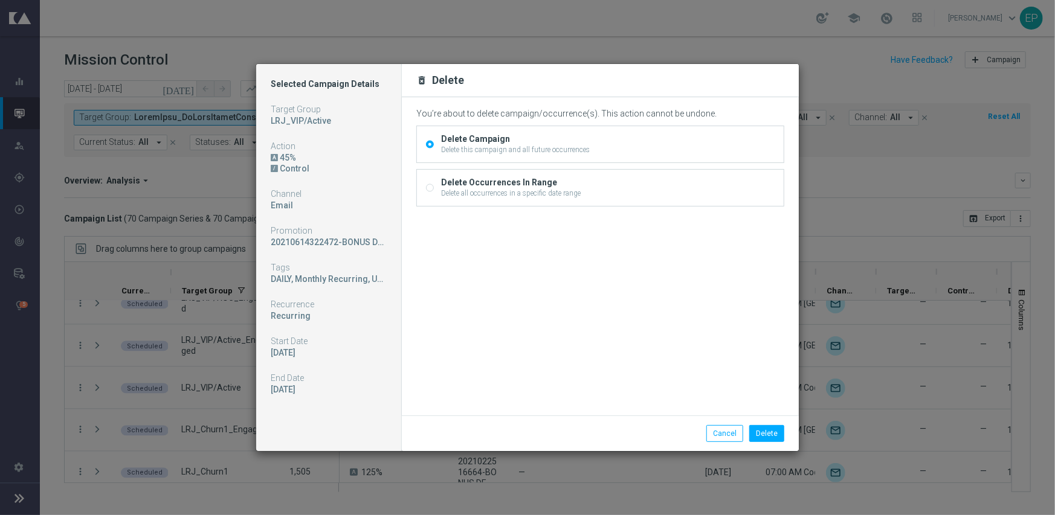
click at [429, 187] on input "Delete Occurrences In Range Delete all occurrences in a specific date range" at bounding box center [430, 189] width 8 height 8
radio input "true"
radio input "false"
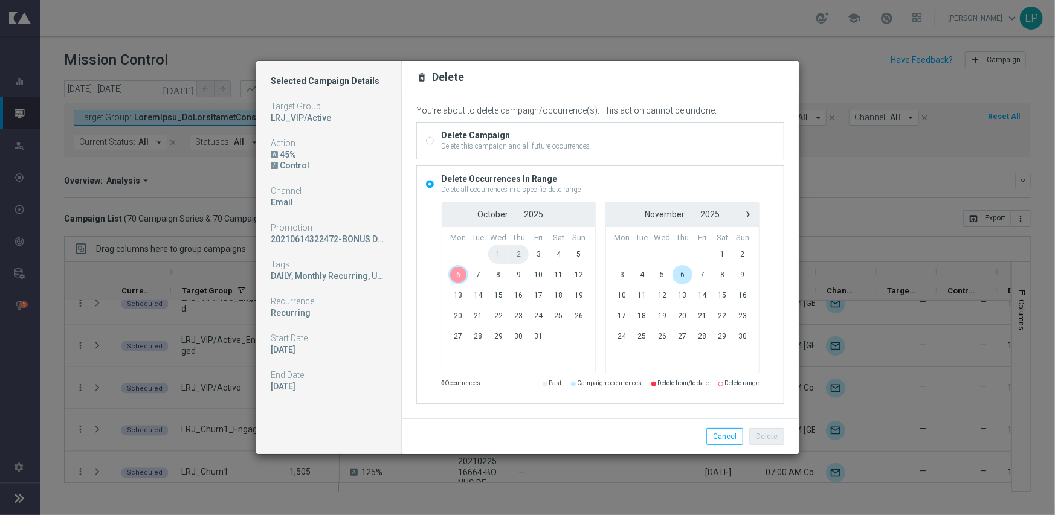
click at [458, 275] on span "6" at bounding box center [458, 274] width 21 height 19
click at [774, 438] on button "Delete" at bounding box center [766, 436] width 35 height 17
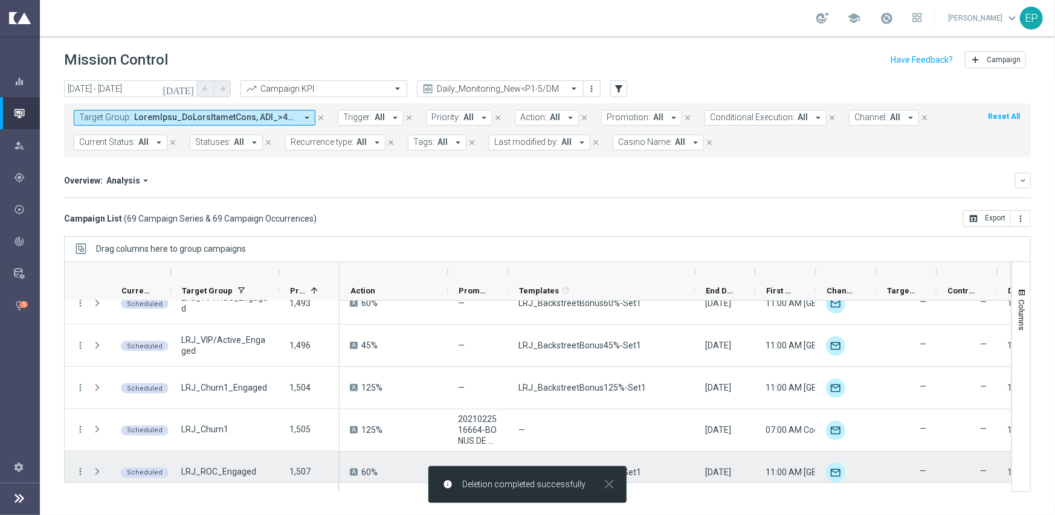
scroll to position [1389, 0]
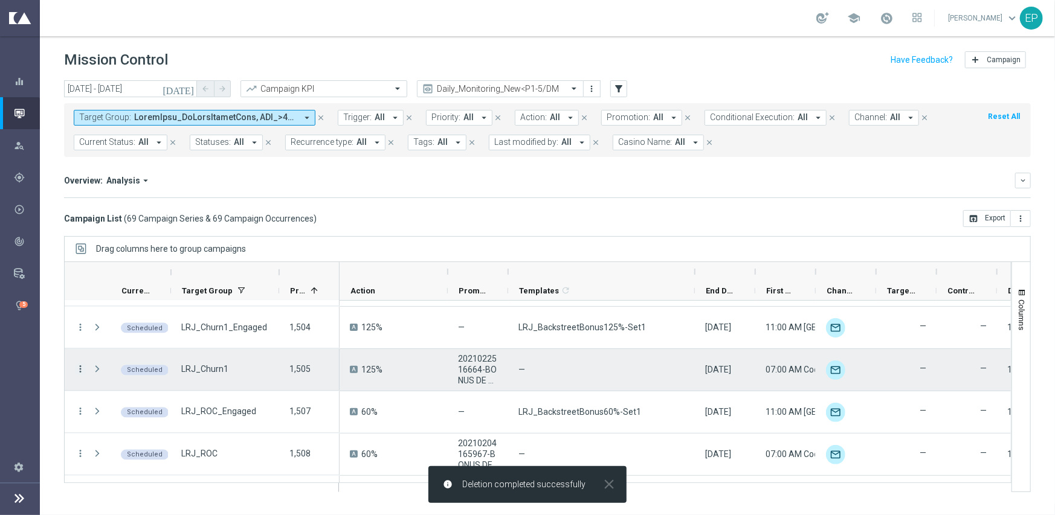
click at [84, 364] on icon "more_vert" at bounding box center [80, 369] width 11 height 11
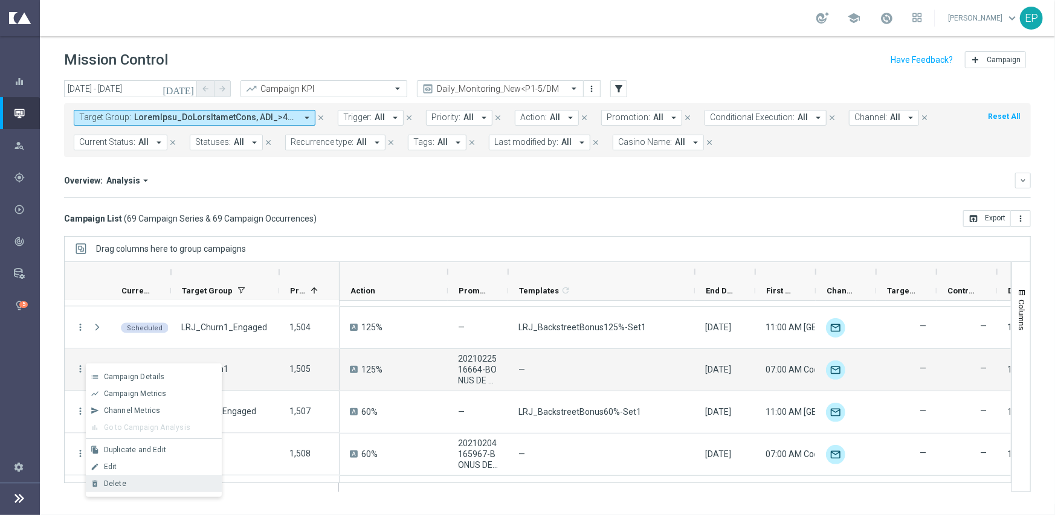
click at [148, 477] on div "delete_forever Delete" at bounding box center [154, 483] width 136 height 17
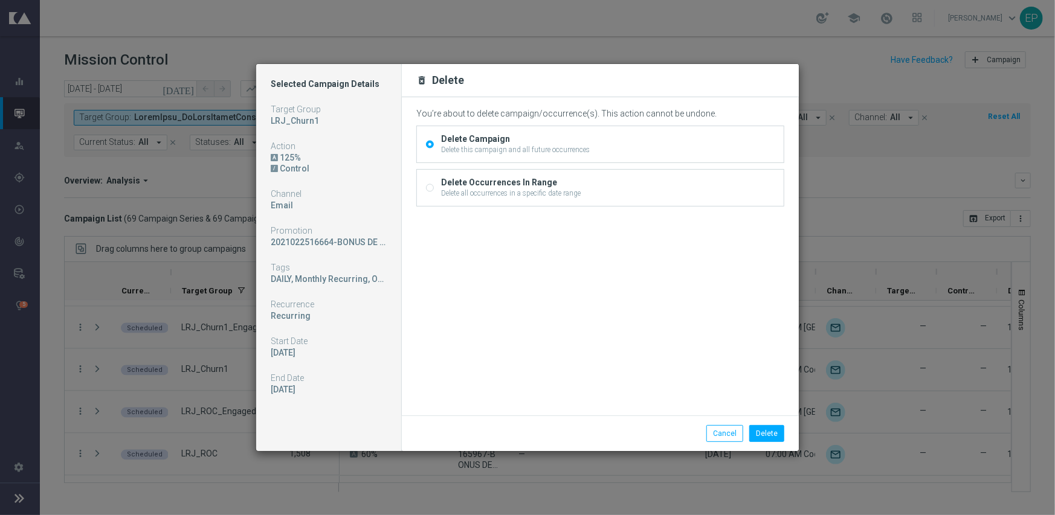
click at [426, 182] on div "Delete Occurrences In Range Delete all occurrences in a specific date range" at bounding box center [600, 188] width 367 height 36
click at [426, 190] on input "Delete Occurrences In Range Delete all occurrences in a specific date range" at bounding box center [430, 189] width 8 height 8
radio input "true"
radio input "false"
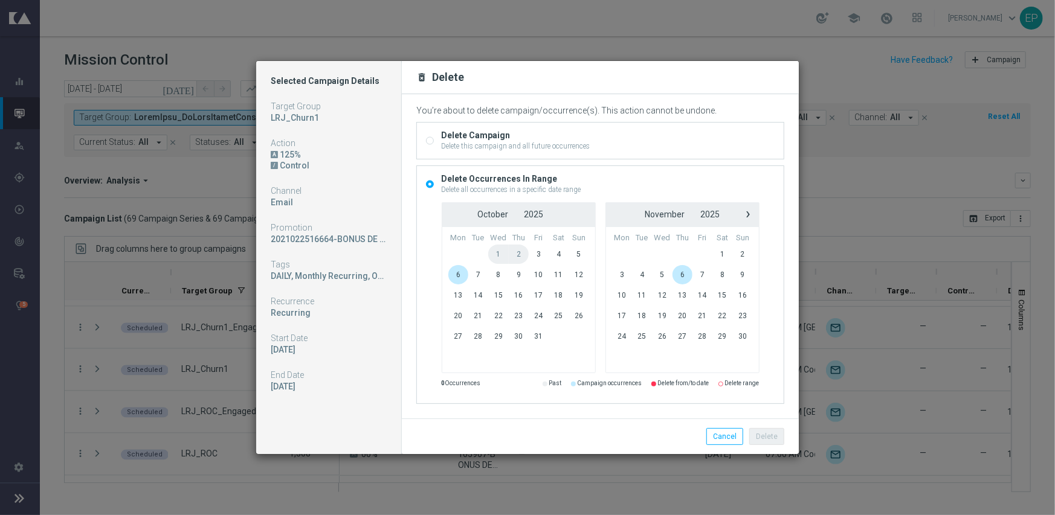
click at [454, 275] on span "6" at bounding box center [458, 274] width 21 height 19
click at [774, 439] on button "Delete" at bounding box center [766, 436] width 35 height 17
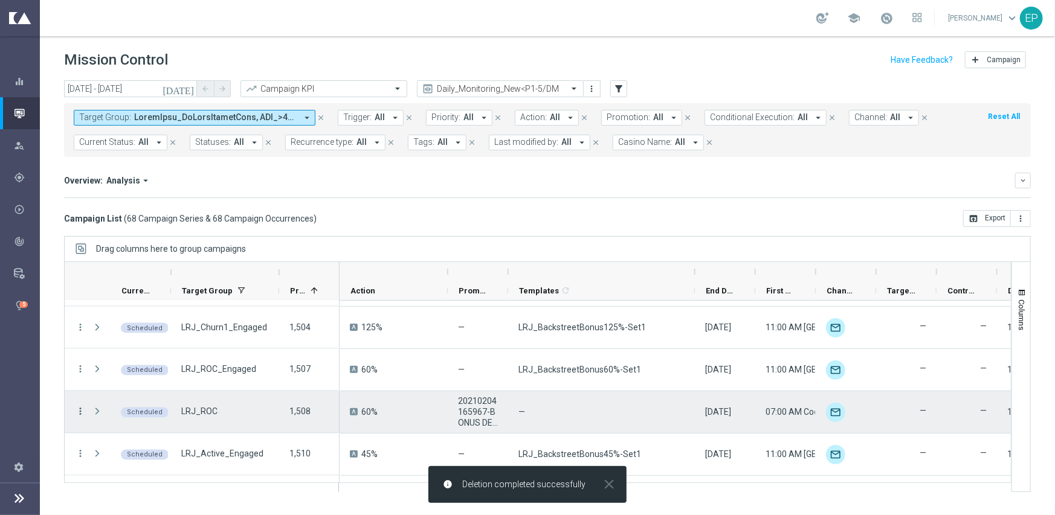
click at [77, 410] on icon "more_vert" at bounding box center [80, 412] width 11 height 11
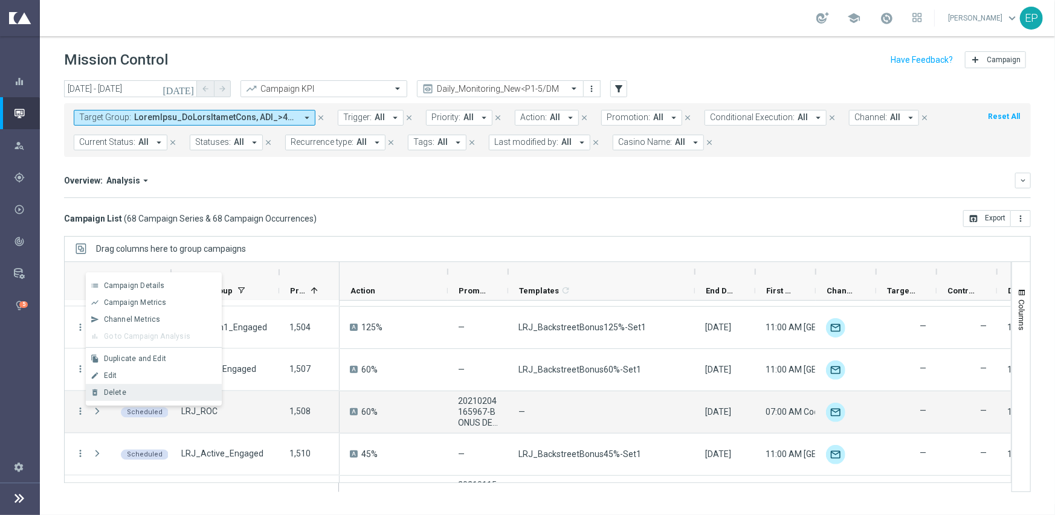
click at [128, 387] on div "delete_forever Delete" at bounding box center [154, 392] width 136 height 17
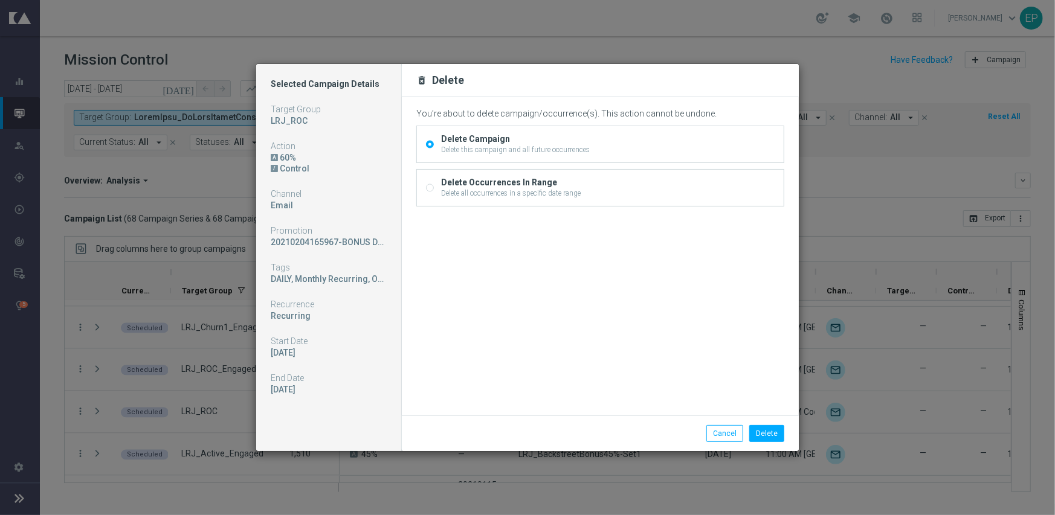
drag, startPoint x: 429, startPoint y: 187, endPoint x: 435, endPoint y: 207, distance: 21.4
click at [429, 187] on input "Delete Occurrences In Range Delete all occurrences in a specific date range" at bounding box center [430, 189] width 8 height 8
radio input "true"
radio input "false"
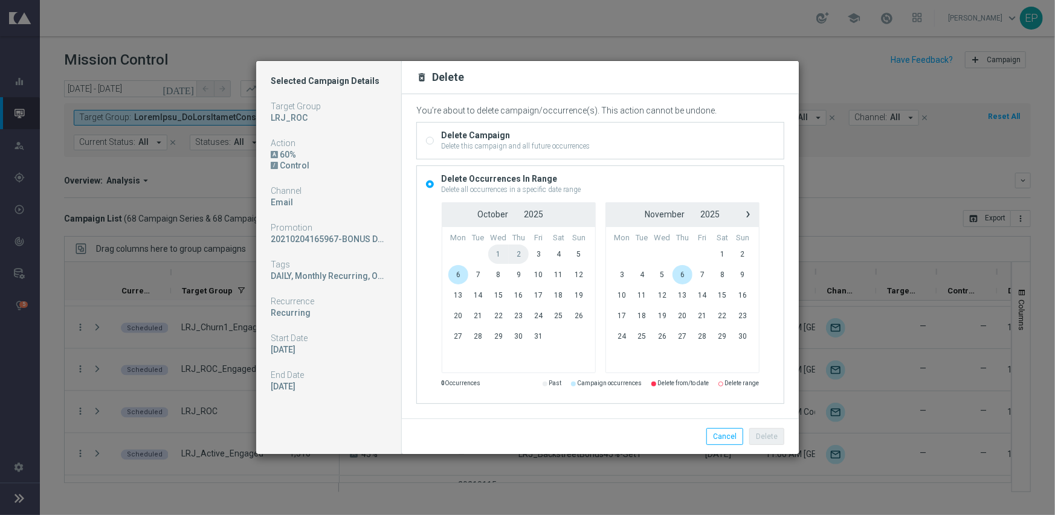
click at [461, 276] on span "6" at bounding box center [458, 274] width 21 height 19
click at [767, 432] on button "Delete" at bounding box center [766, 436] width 35 height 17
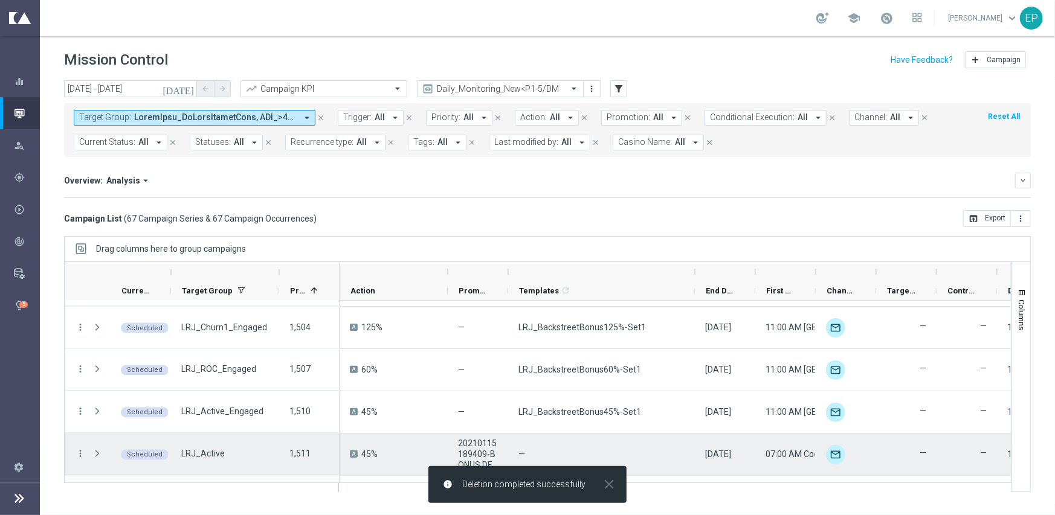
scroll to position [1450, 0]
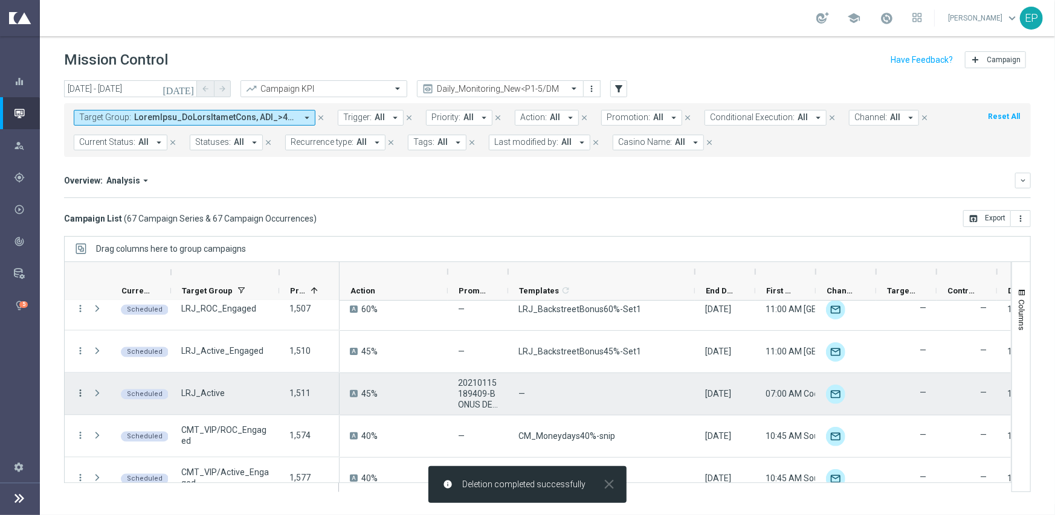
click at [82, 392] on icon "more_vert" at bounding box center [80, 393] width 11 height 11
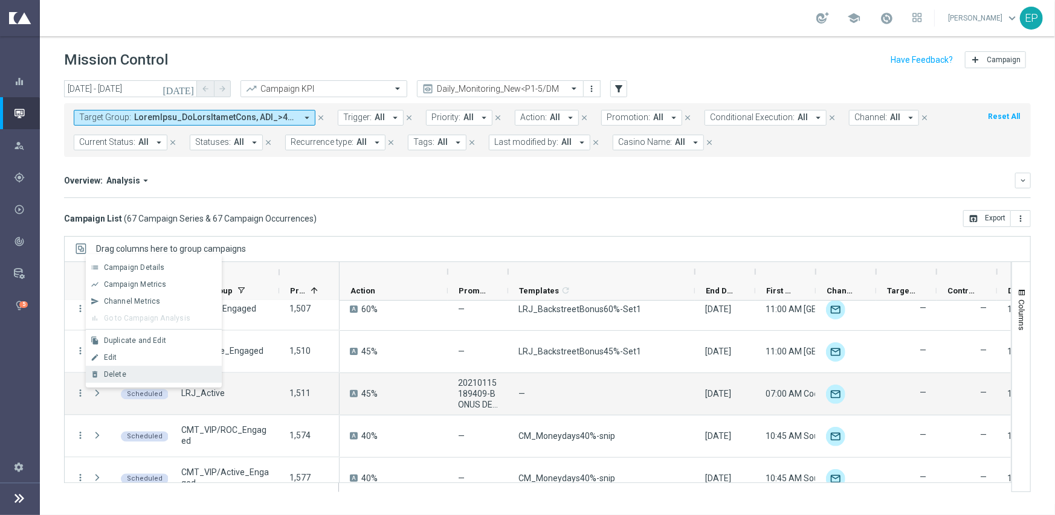
click at [127, 371] on div "Delete" at bounding box center [160, 374] width 112 height 8
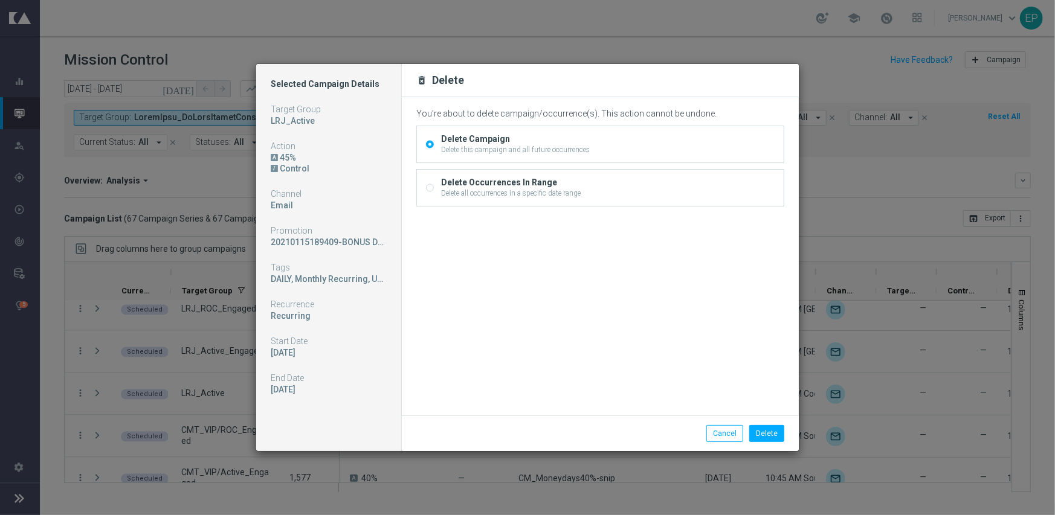
click at [431, 185] on input "Delete Occurrences In Range Delete all occurrences in a specific date range" at bounding box center [430, 189] width 8 height 8
radio input "true"
radio input "false"
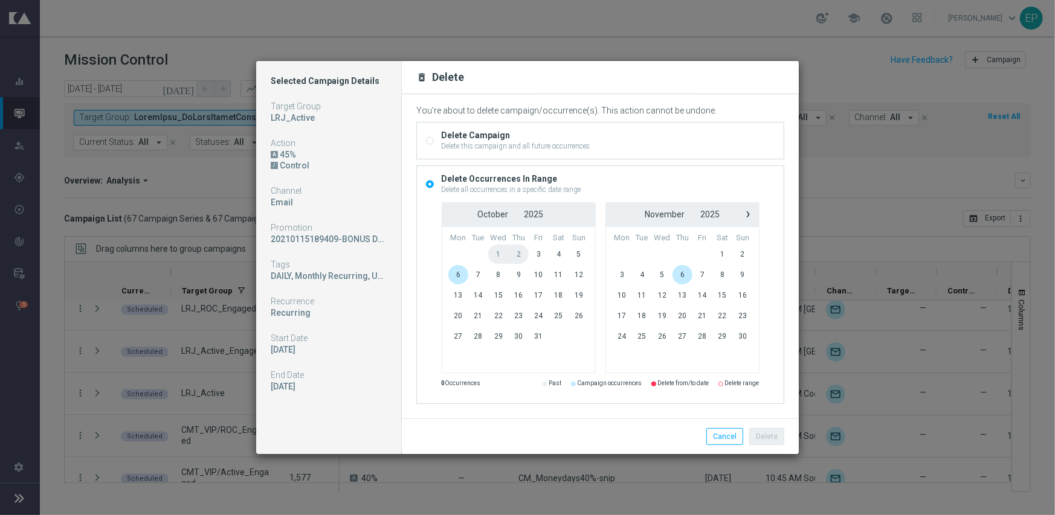
click at [452, 271] on span "6" at bounding box center [458, 274] width 21 height 19
click at [767, 433] on button "Delete" at bounding box center [766, 436] width 35 height 17
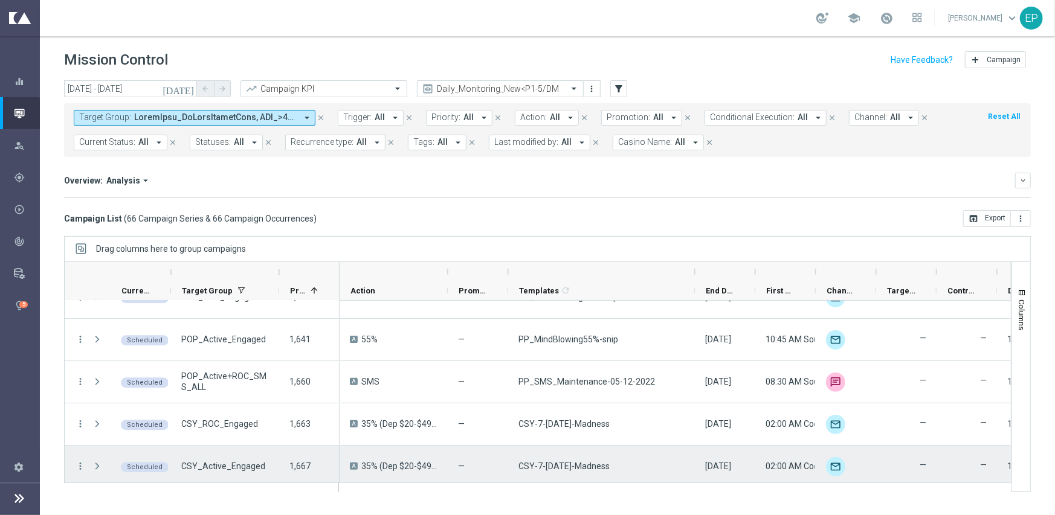
scroll to position [2114, 0]
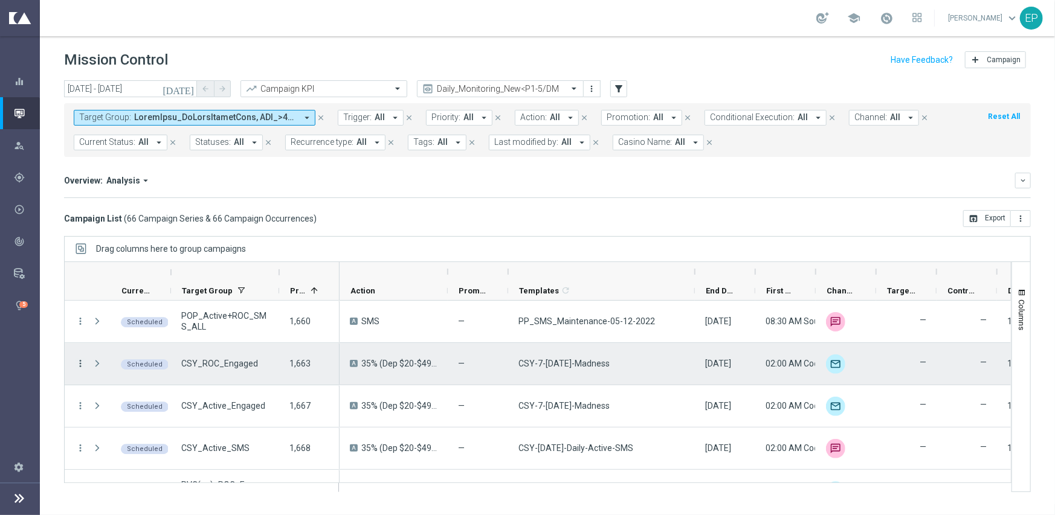
click at [80, 361] on icon "more_vert" at bounding box center [80, 363] width 11 height 11
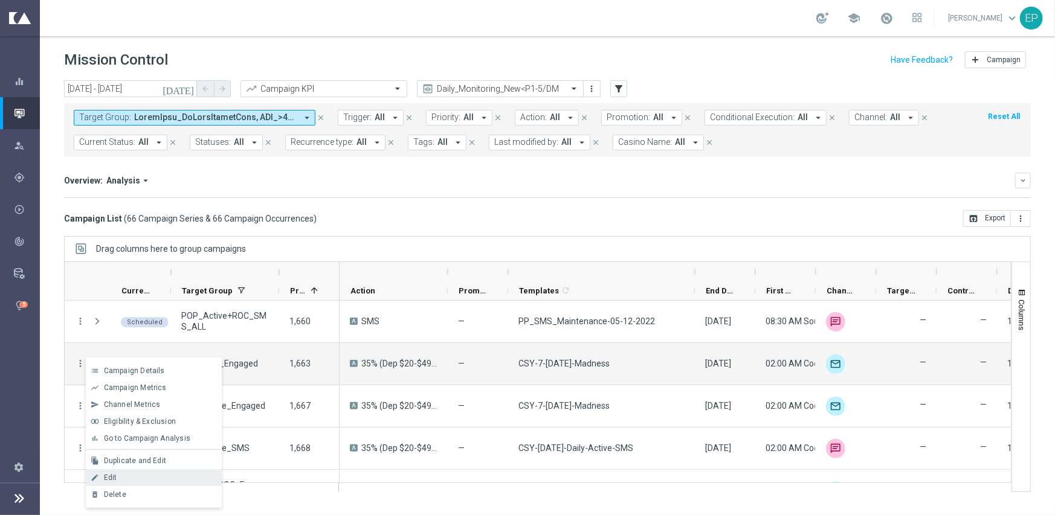
drag, startPoint x: 130, startPoint y: 497, endPoint x: 140, endPoint y: 475, distance: 24.1
click at [140, 475] on div "list Campaign Details show_chart Campaign Metrics send Channel Metrics" at bounding box center [154, 433] width 136 height 150
click at [140, 475] on div "Edit" at bounding box center [160, 478] width 112 height 8
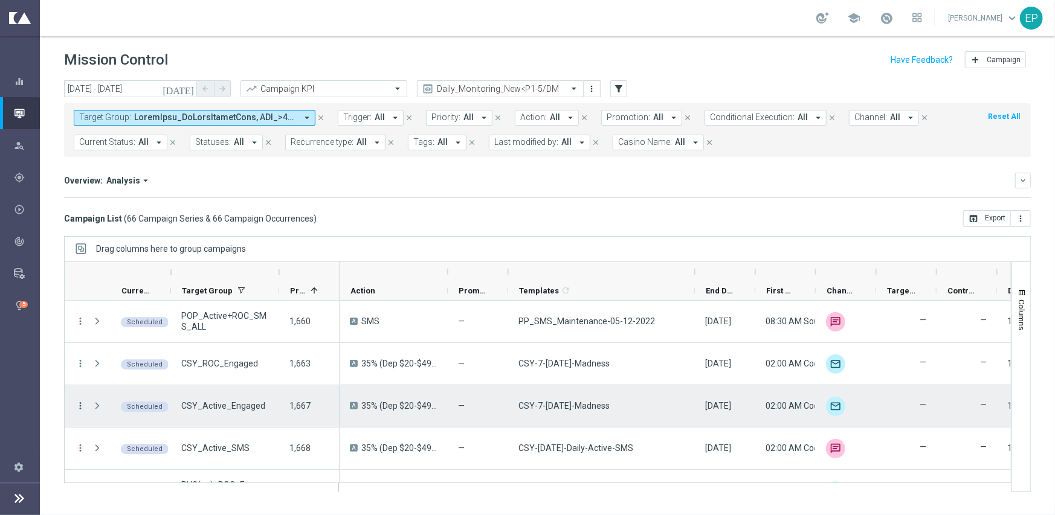
click at [82, 408] on icon "more_vert" at bounding box center [80, 405] width 11 height 11
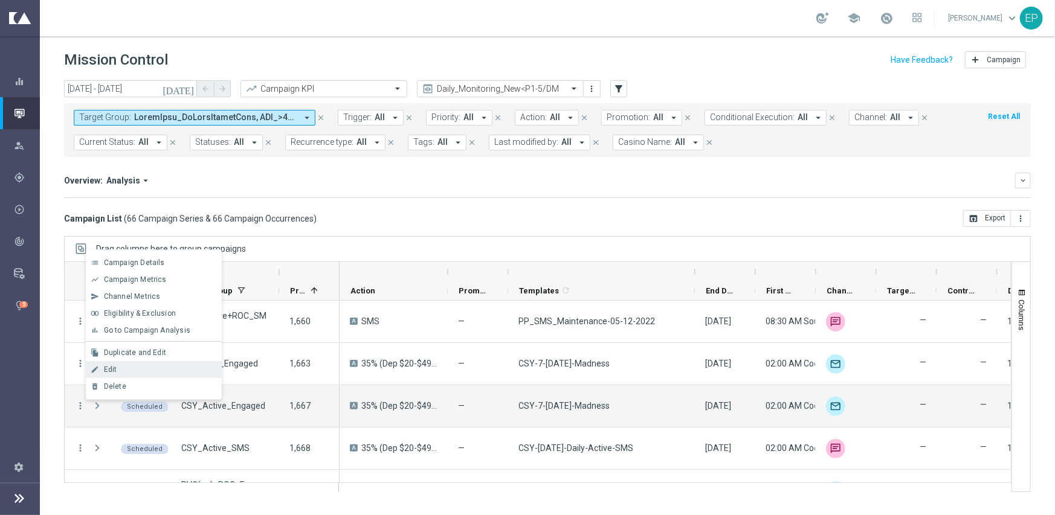
click at [123, 368] on div "Edit" at bounding box center [160, 369] width 112 height 8
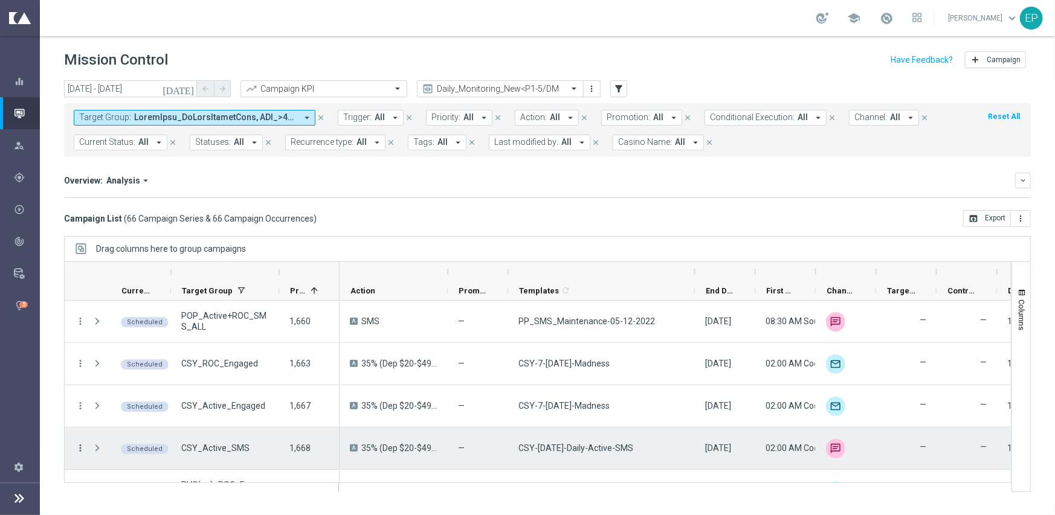
click at [79, 448] on icon "more_vert" at bounding box center [80, 448] width 11 height 11
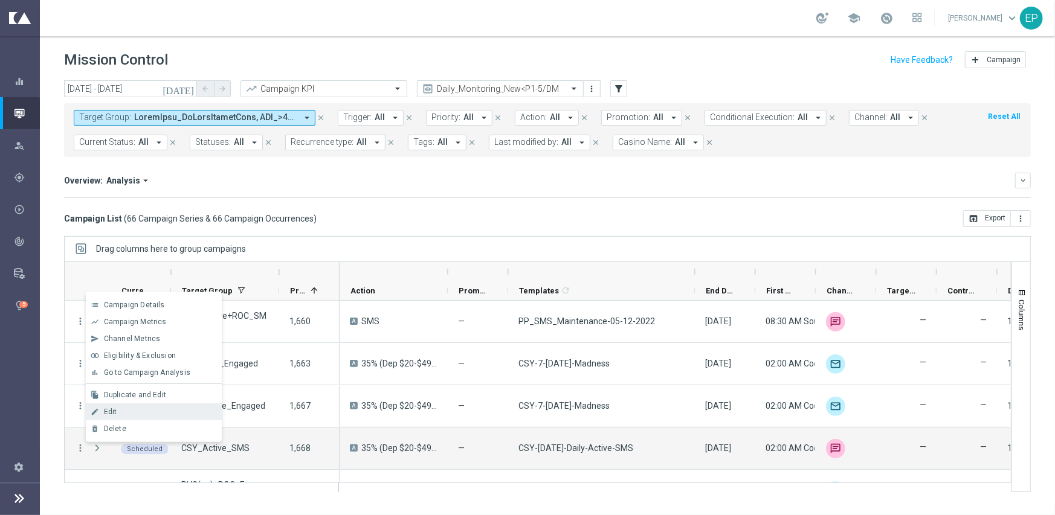
click at [120, 409] on div "Edit" at bounding box center [160, 412] width 112 height 8
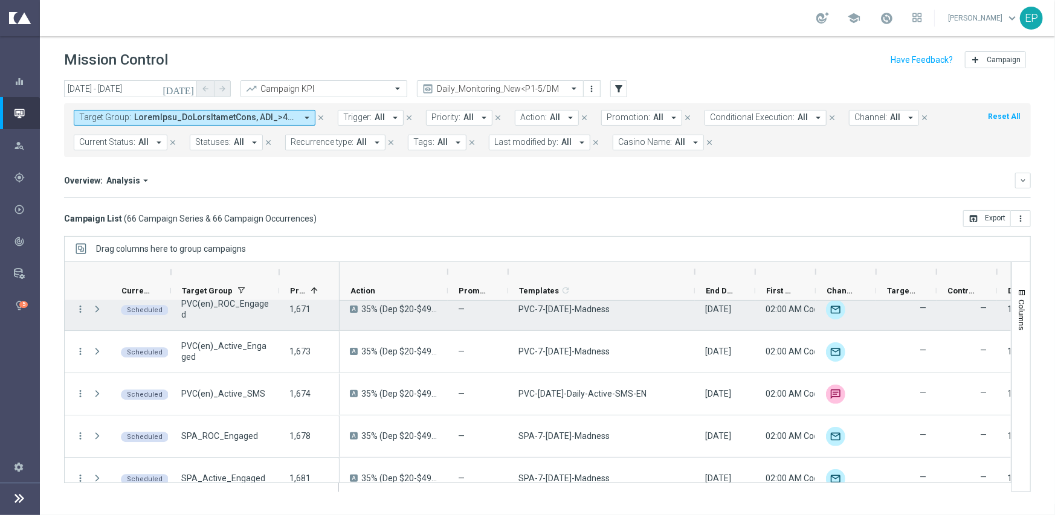
scroll to position [2235, 0]
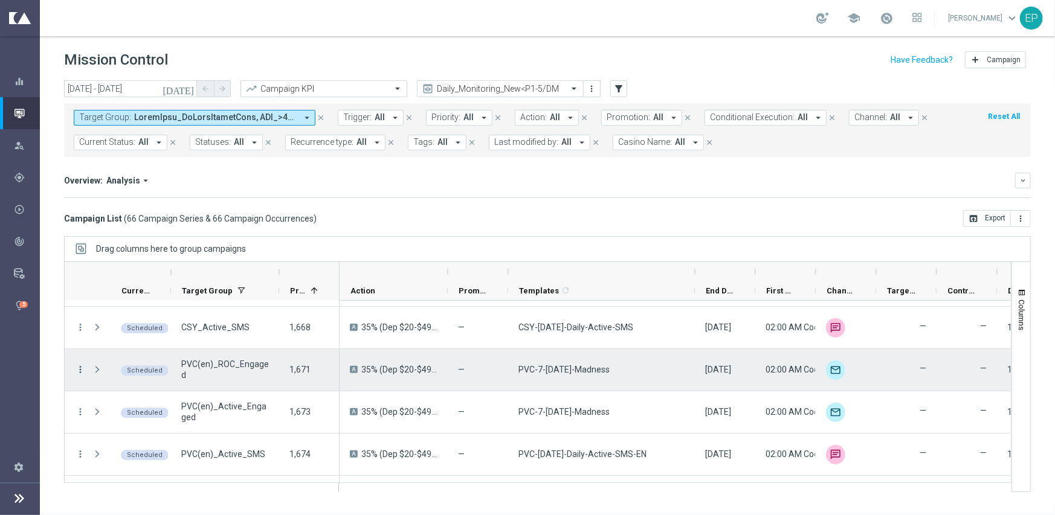
click at [80, 368] on icon "more_vert" at bounding box center [80, 369] width 11 height 11
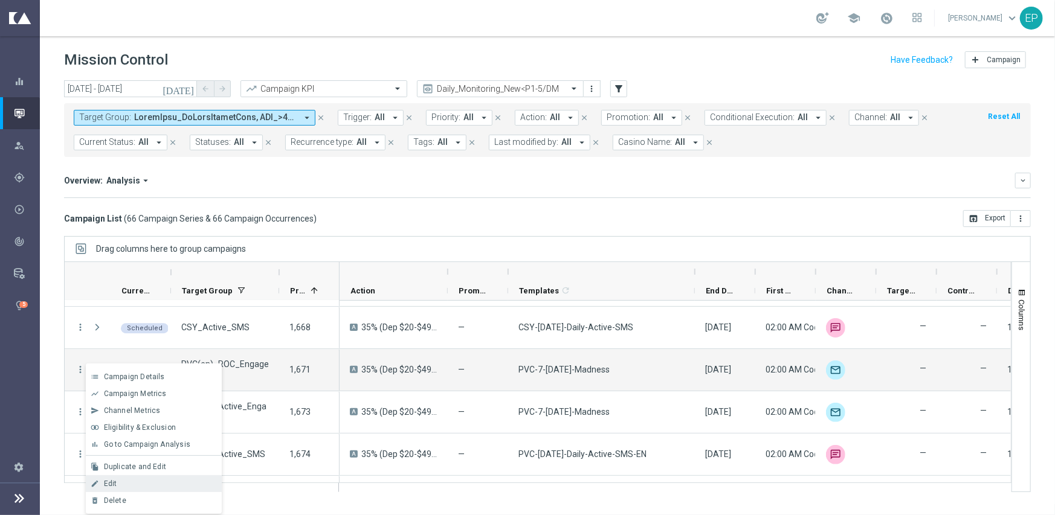
click at [144, 485] on div "Edit" at bounding box center [160, 484] width 112 height 8
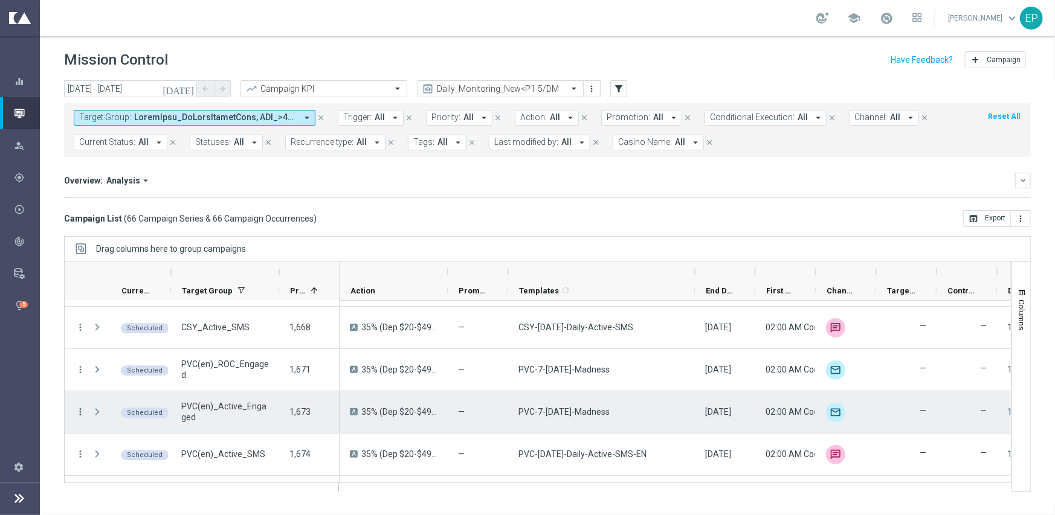
click at [79, 412] on icon "more_vert" at bounding box center [80, 412] width 11 height 11
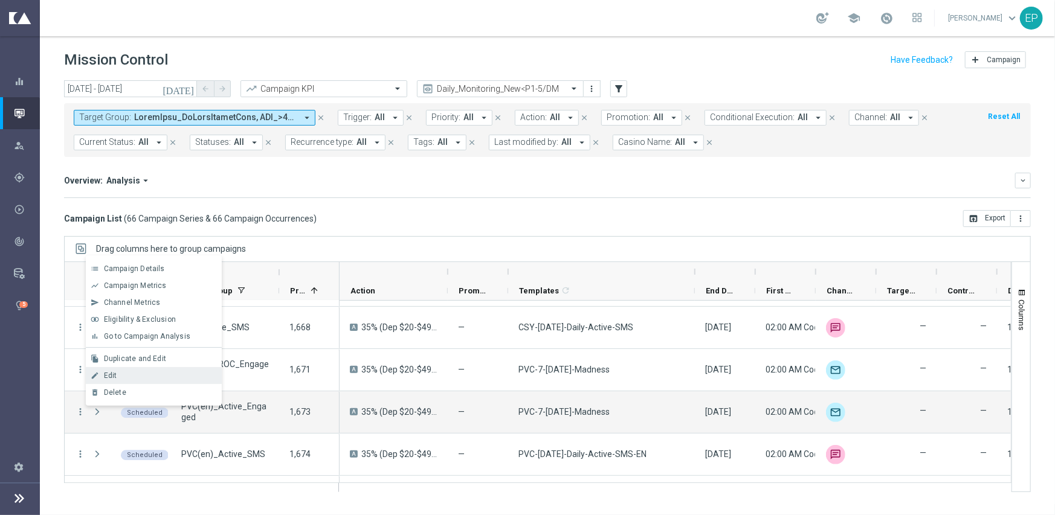
click at [121, 372] on div "Edit" at bounding box center [160, 375] width 112 height 8
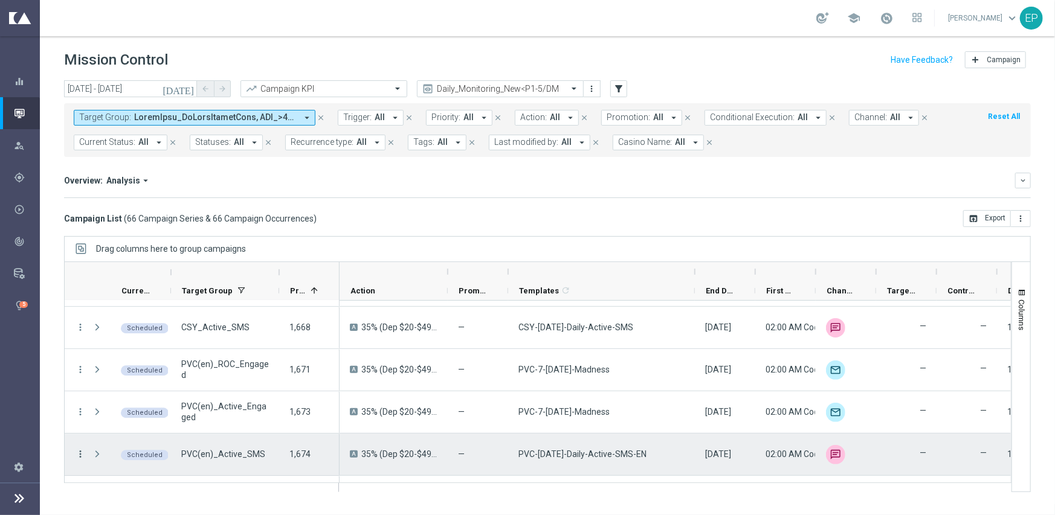
click at [79, 452] on icon "more_vert" at bounding box center [80, 454] width 11 height 11
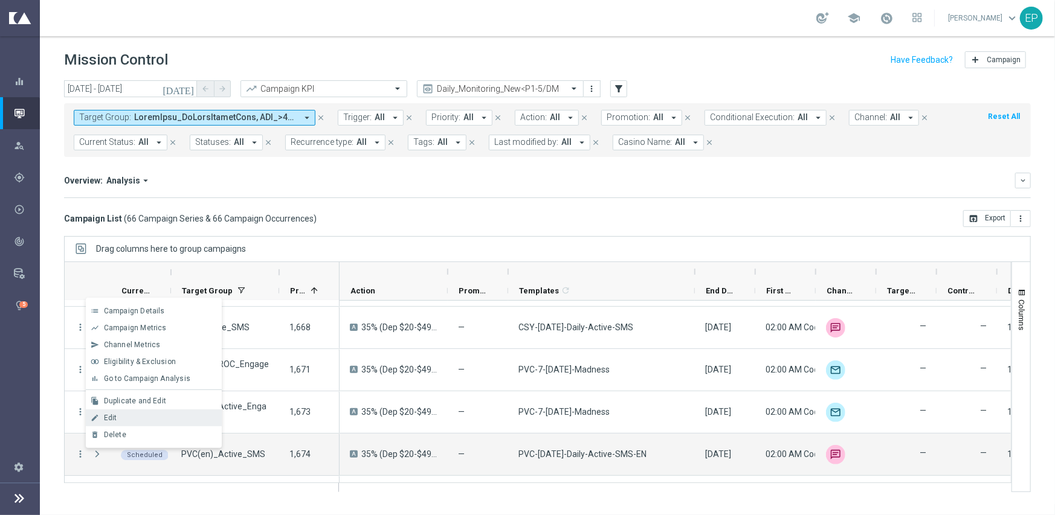
click at [118, 418] on div "Edit" at bounding box center [160, 418] width 112 height 8
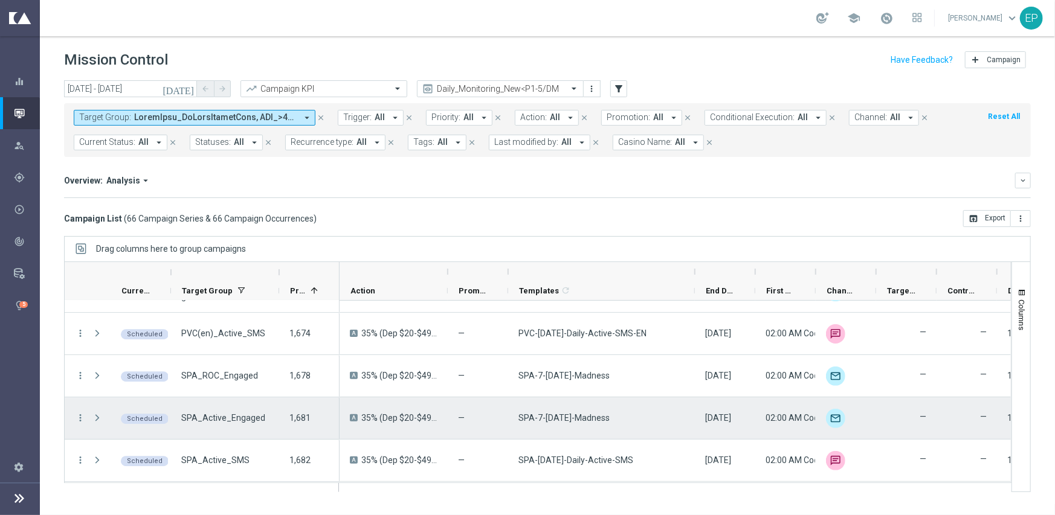
scroll to position [2416, 0]
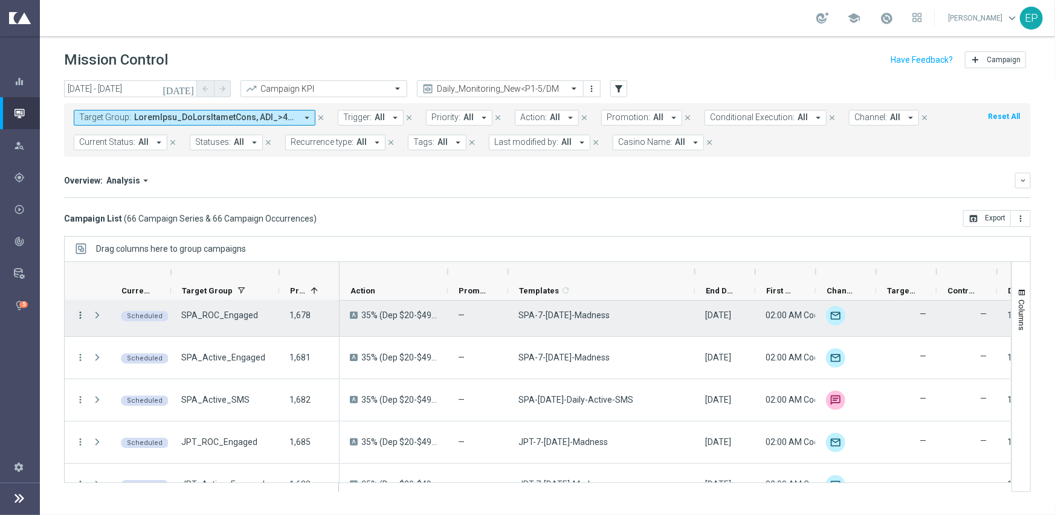
click at [79, 313] on icon "more_vert" at bounding box center [80, 315] width 11 height 11
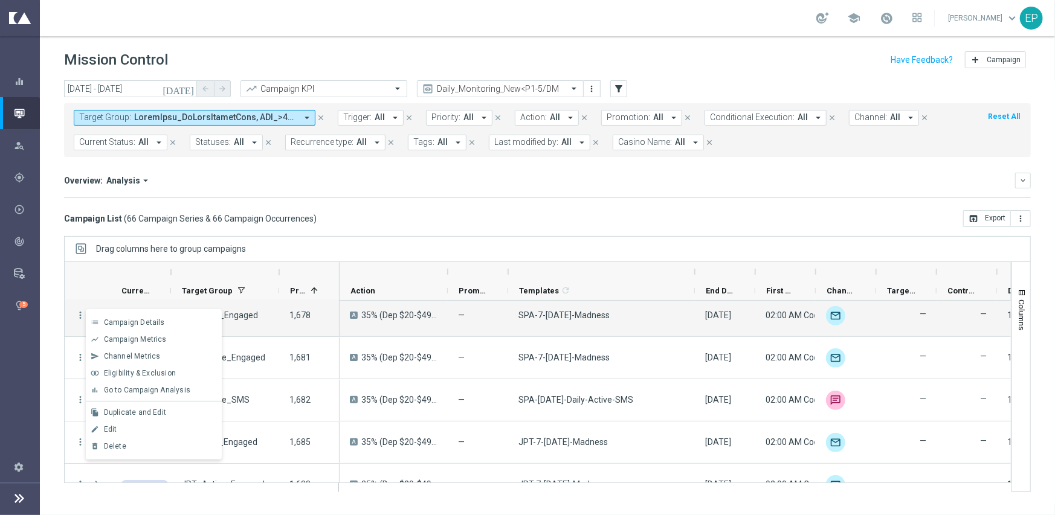
drag, startPoint x: 130, startPoint y: 430, endPoint x: 426, endPoint y: 395, distance: 297.4
click at [132, 429] on div "Edit" at bounding box center [160, 429] width 112 height 8
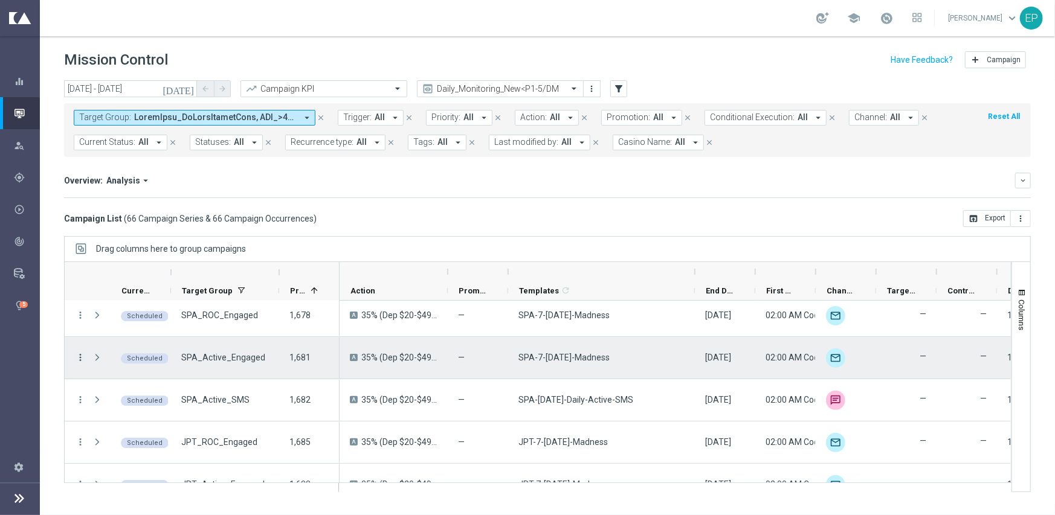
click at [76, 356] on icon "more_vert" at bounding box center [80, 357] width 11 height 11
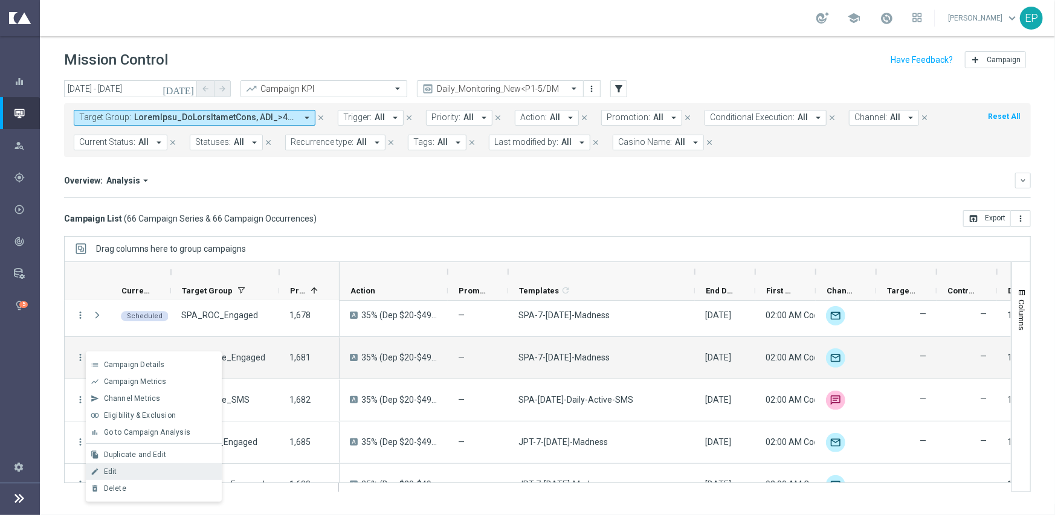
click at [142, 475] on div "Edit" at bounding box center [160, 472] width 112 height 8
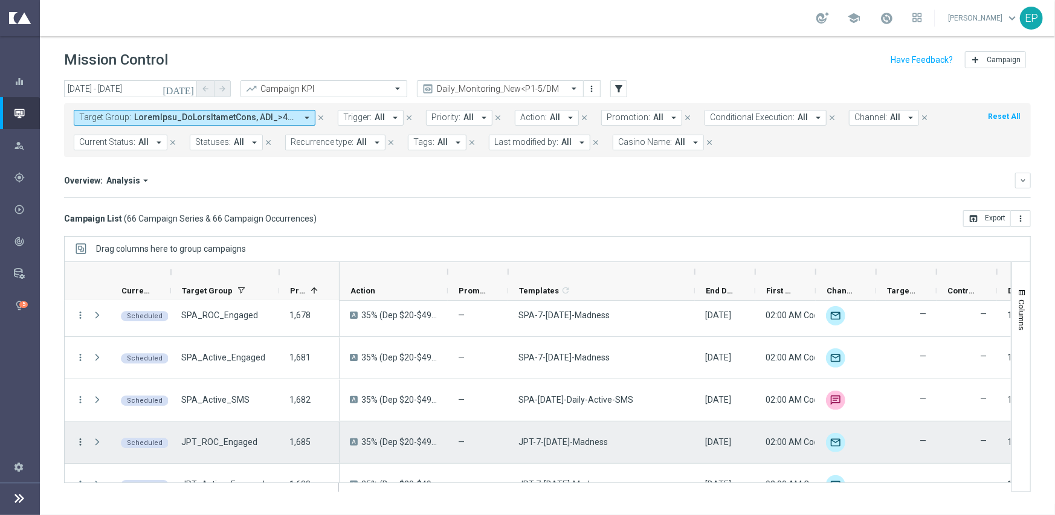
click at [82, 440] on icon "more_vert" at bounding box center [80, 442] width 11 height 11
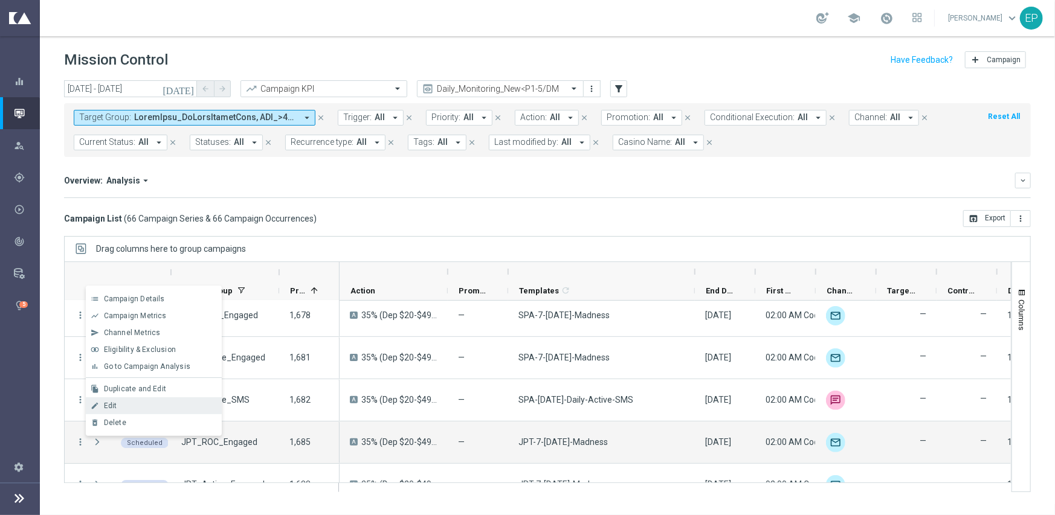
click at [104, 405] on span "Edit" at bounding box center [110, 406] width 13 height 8
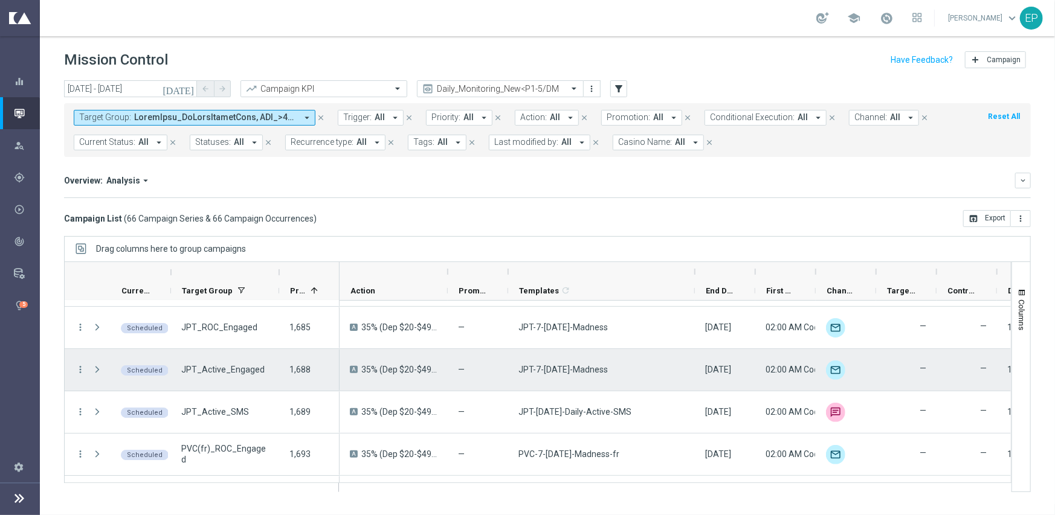
scroll to position [2537, 0]
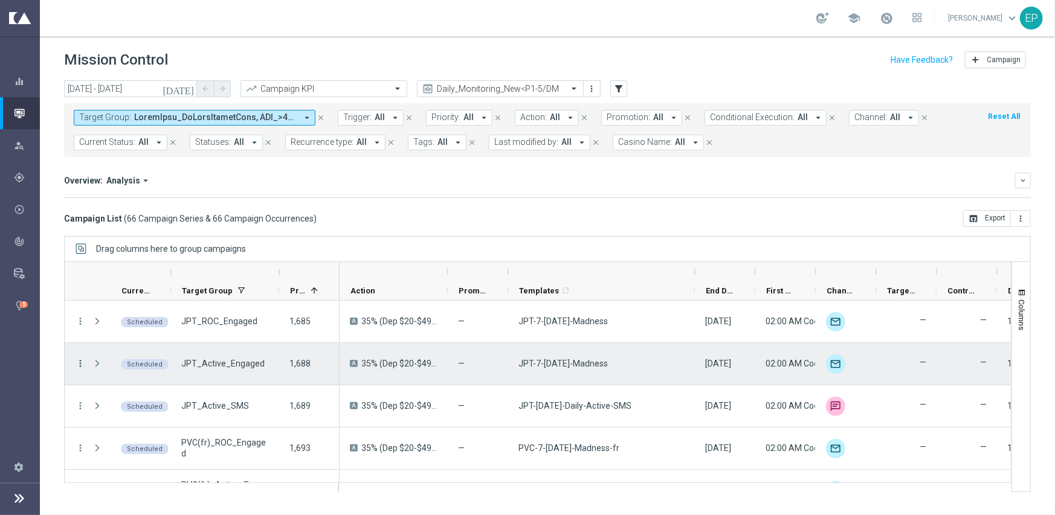
click at [81, 362] on icon "more_vert" at bounding box center [80, 363] width 11 height 11
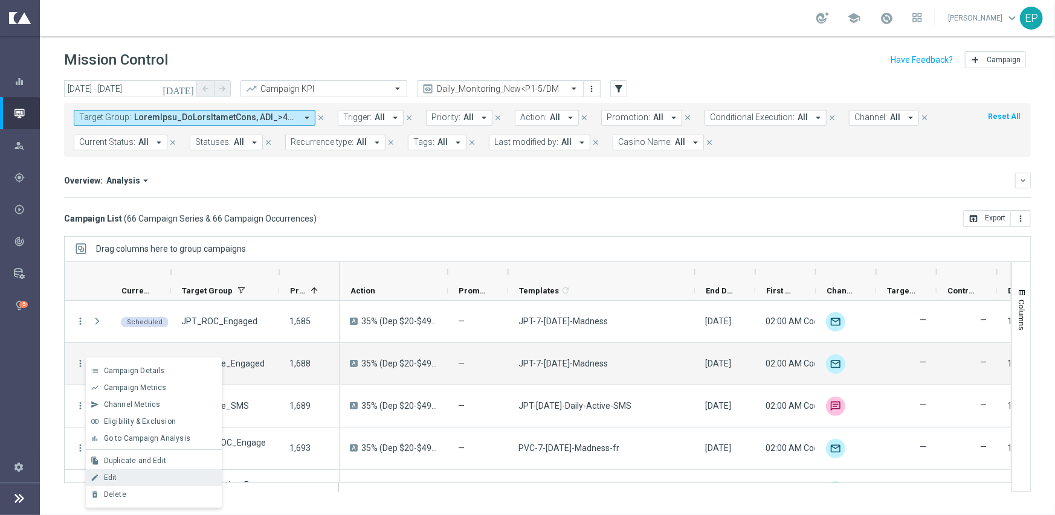
click at [132, 483] on div "edit Edit" at bounding box center [154, 477] width 136 height 17
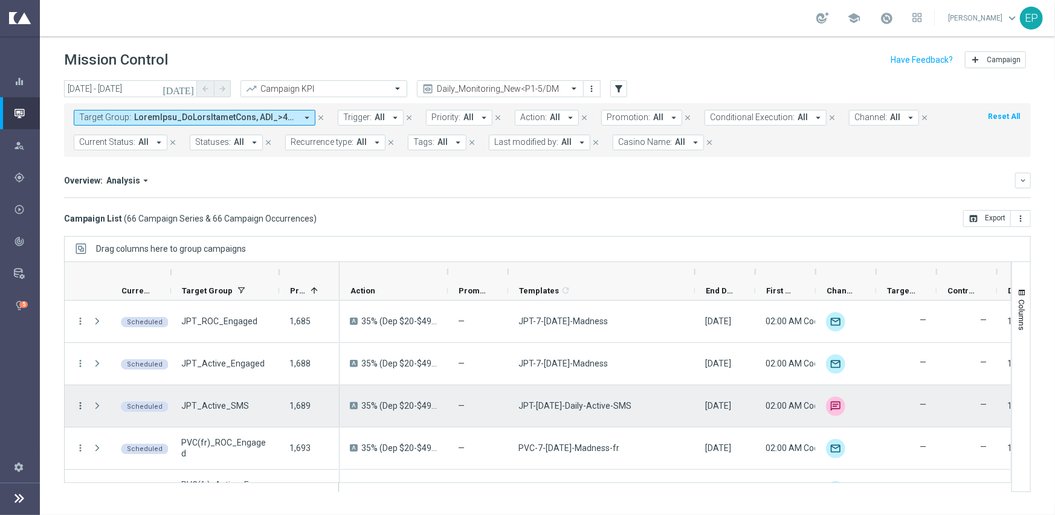
click at [77, 403] on icon "more_vert" at bounding box center [80, 405] width 11 height 11
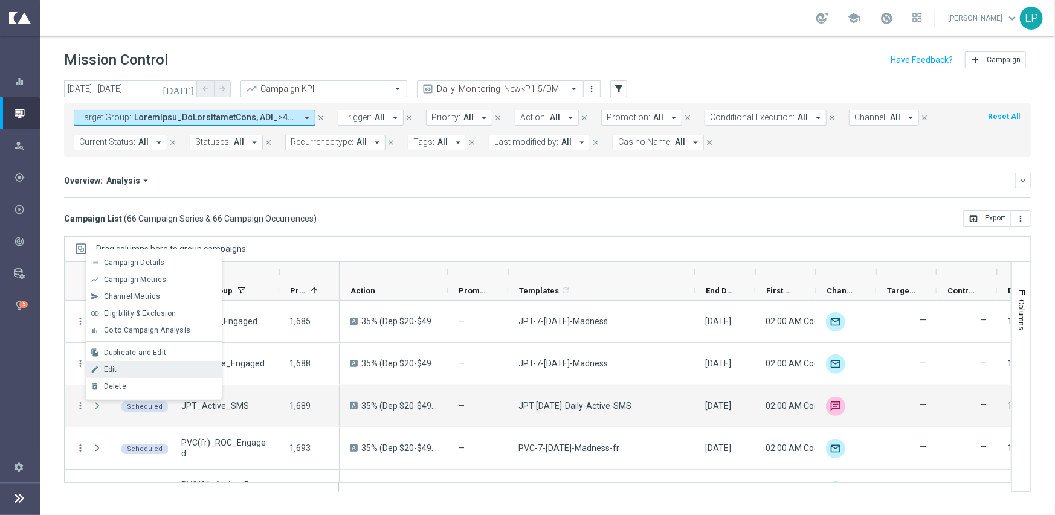
click at [113, 369] on span "Edit" at bounding box center [110, 369] width 13 height 8
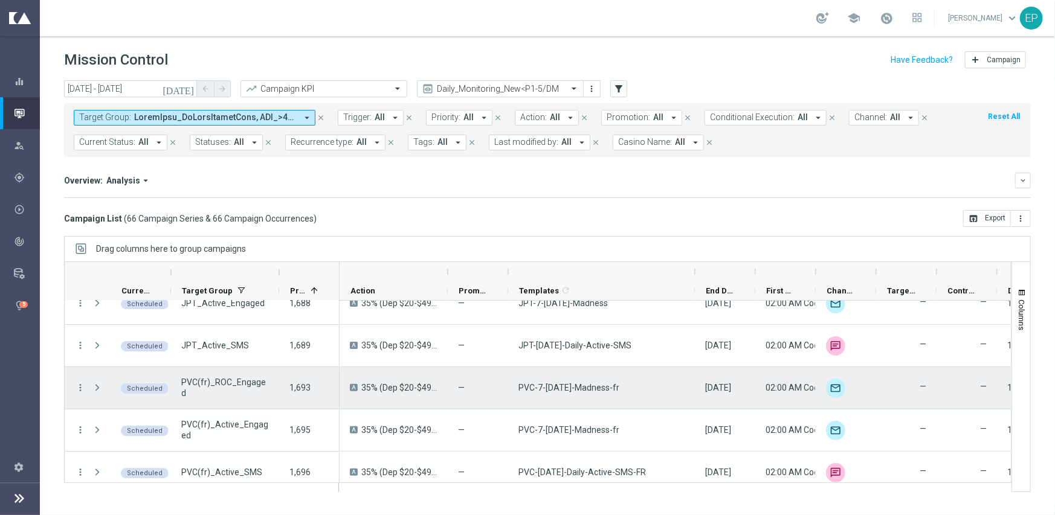
scroll to position [2608, 0]
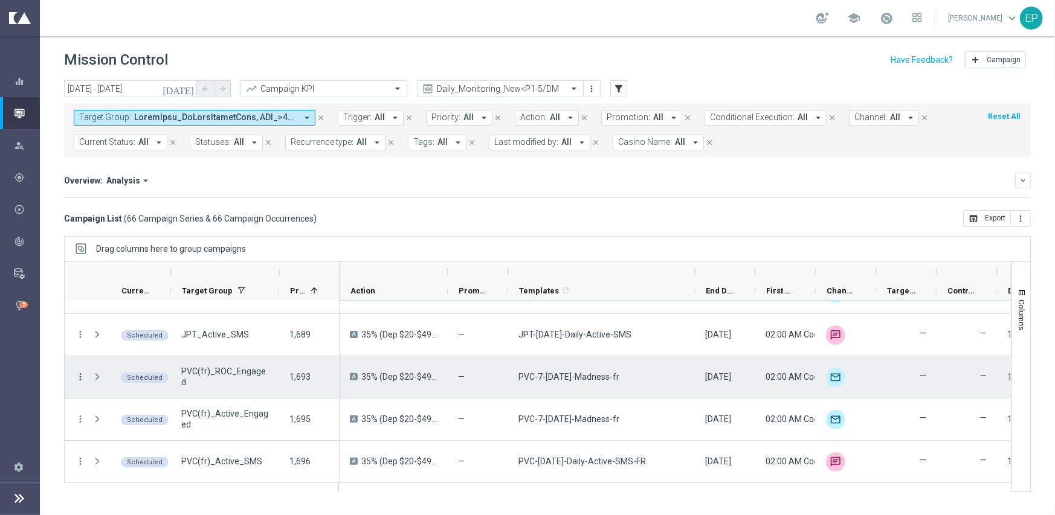
click at [78, 373] on icon "more_vert" at bounding box center [80, 376] width 11 height 11
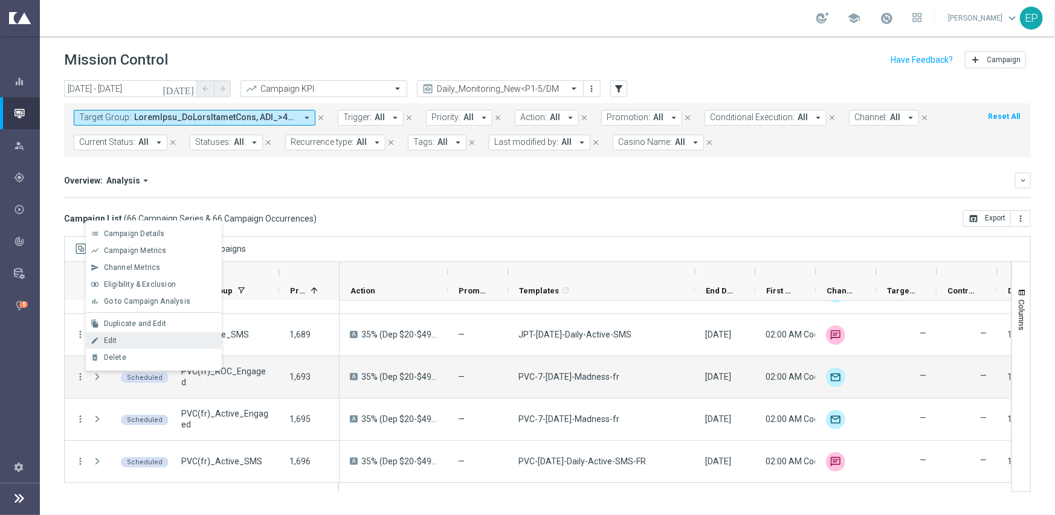
click at [123, 342] on div "Edit" at bounding box center [160, 340] width 112 height 8
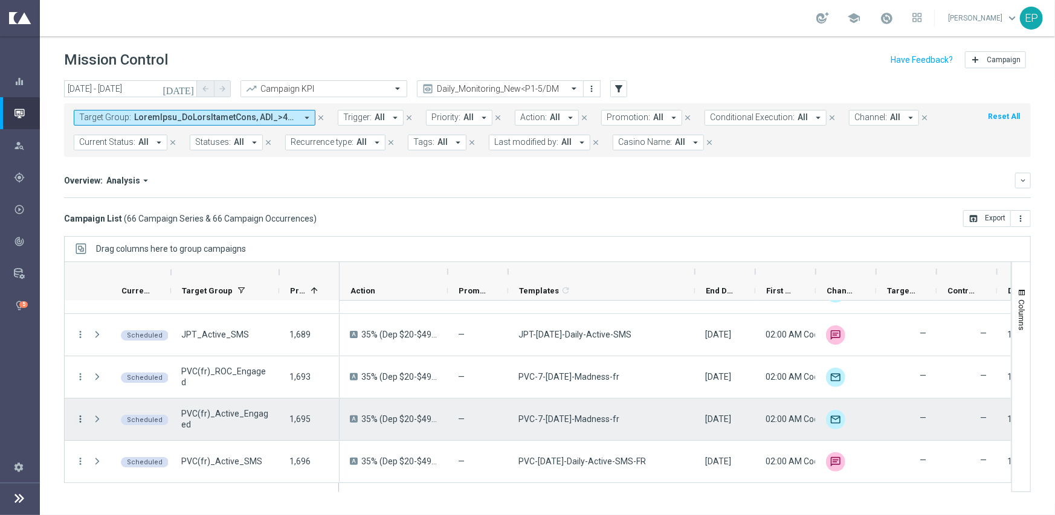
click at [80, 416] on icon "more_vert" at bounding box center [80, 419] width 11 height 11
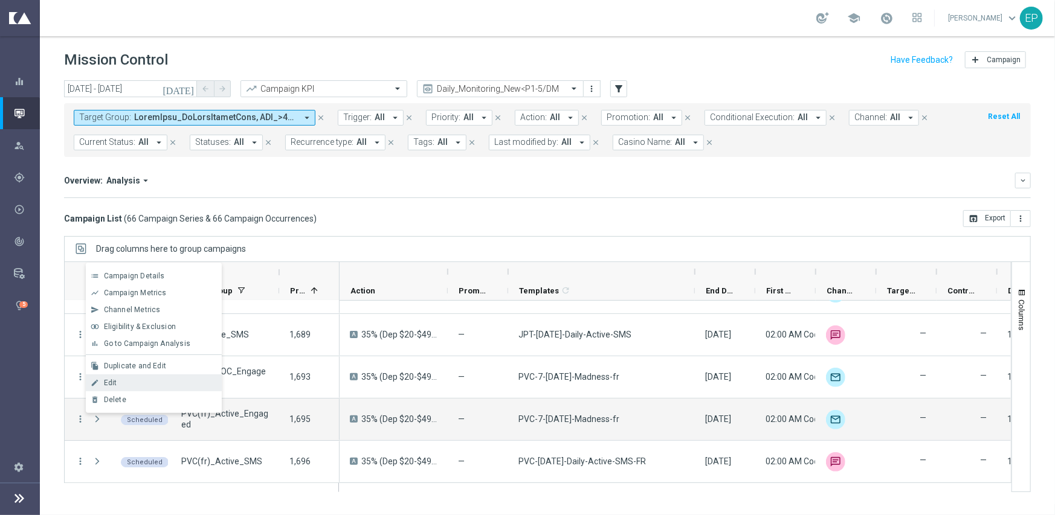
click at [131, 382] on div "Edit" at bounding box center [160, 383] width 112 height 8
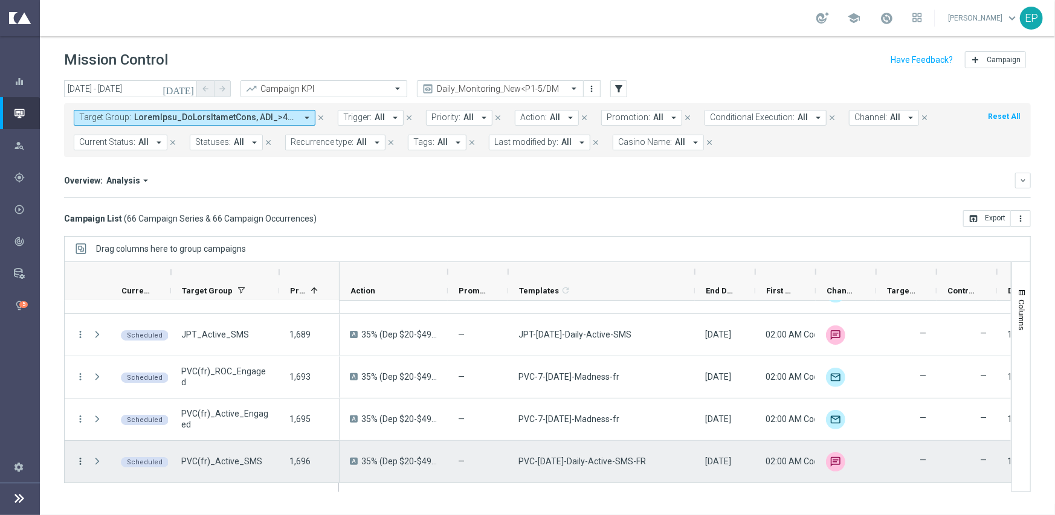
click at [80, 460] on icon "more_vert" at bounding box center [80, 461] width 11 height 11
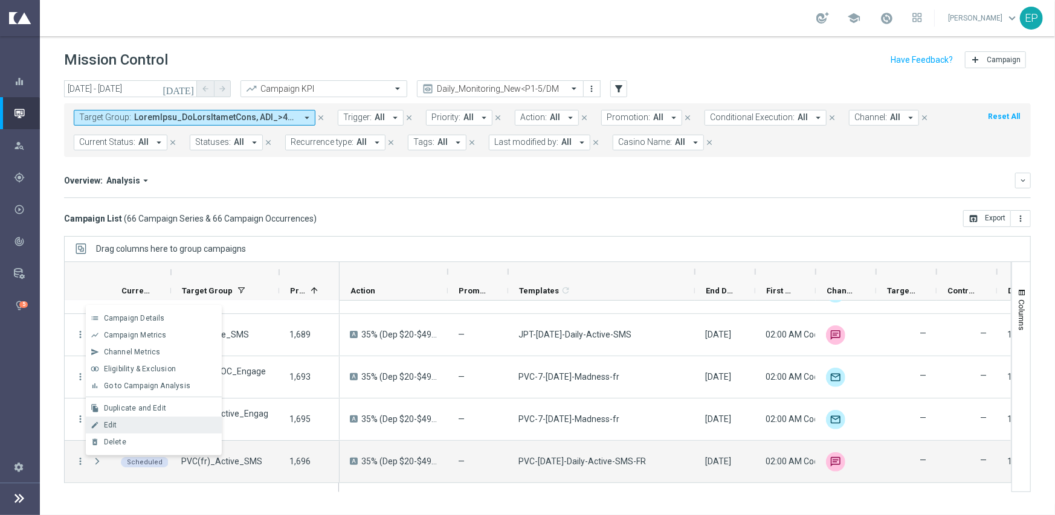
click at [109, 424] on span "Edit" at bounding box center [110, 425] width 13 height 8
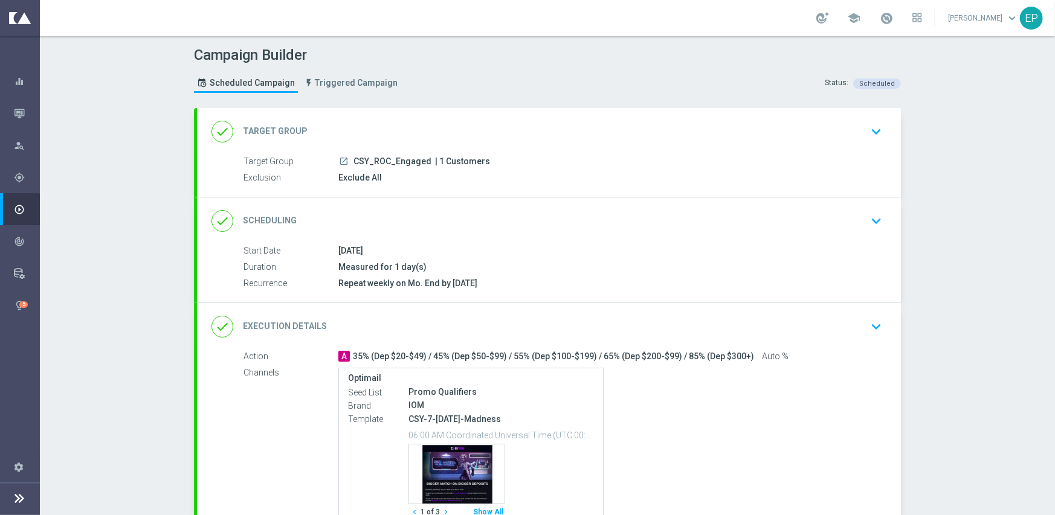
click at [521, 317] on div "done Execution Details keyboard_arrow_down" at bounding box center [548, 326] width 675 height 23
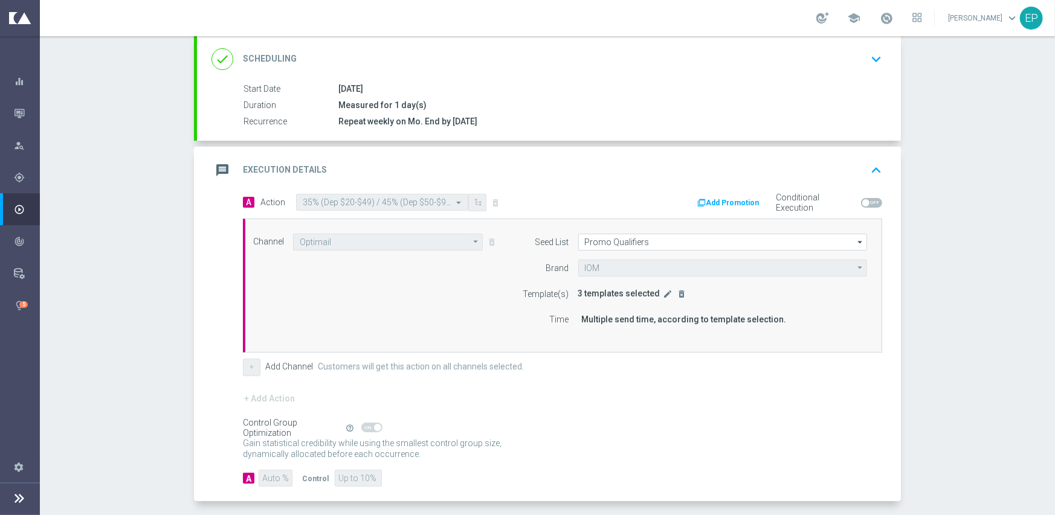
scroll to position [181, 0]
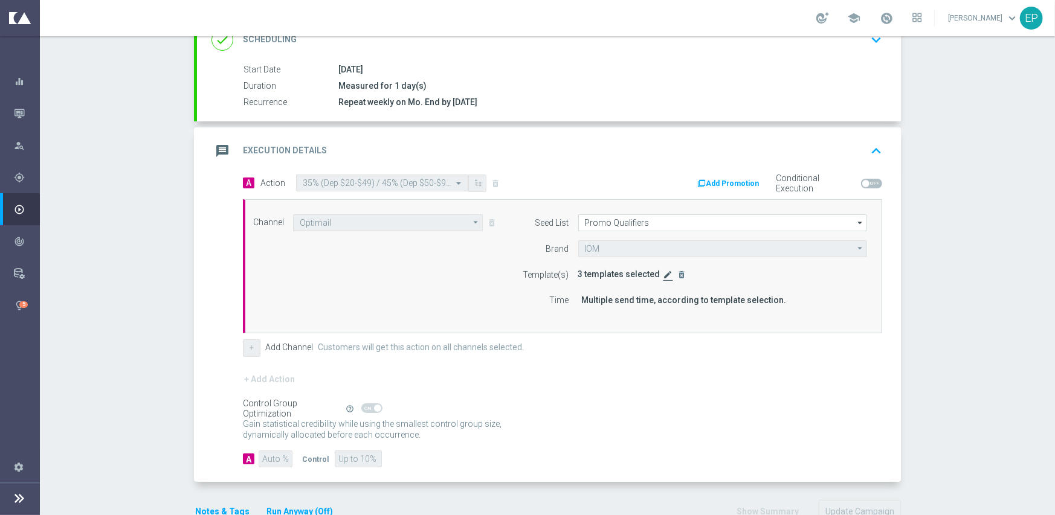
click at [663, 272] on icon "edit" at bounding box center [668, 275] width 10 height 10
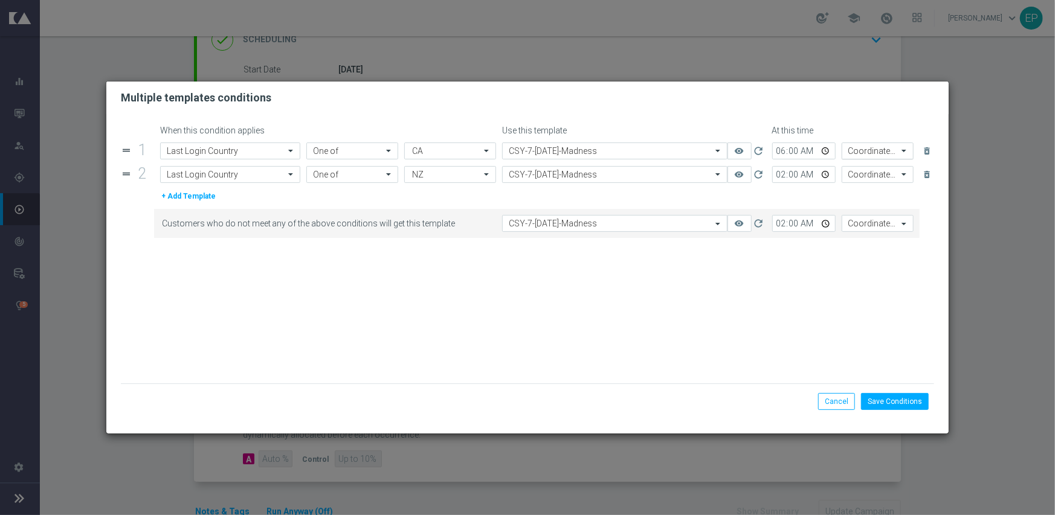
click at [863, 151] on input "text" at bounding box center [865, 151] width 35 height 10
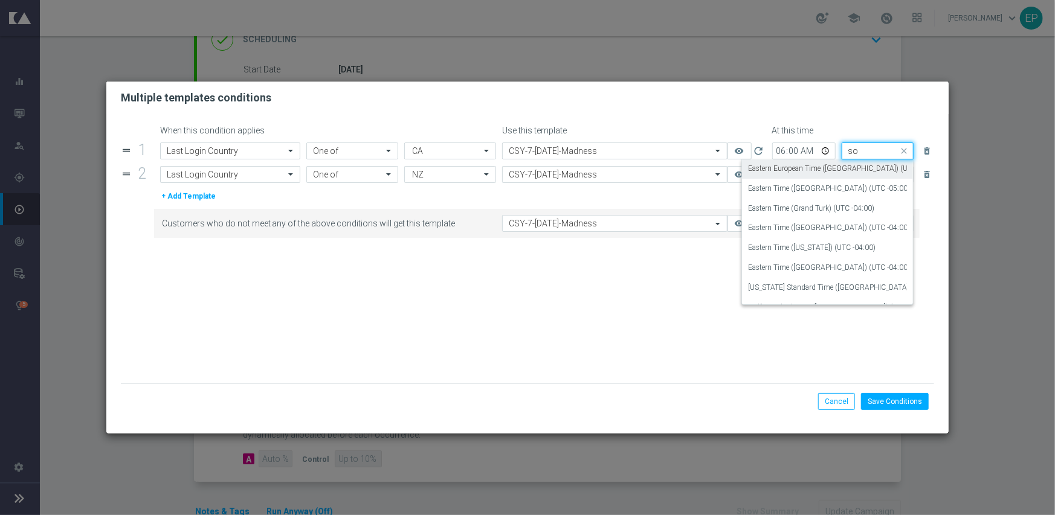
scroll to position [0, 0]
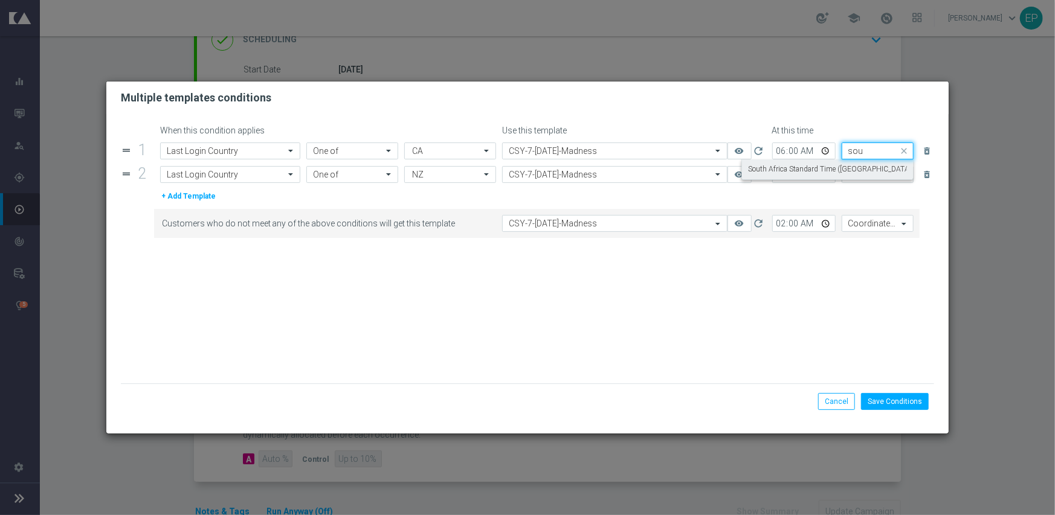
click at [855, 169] on label "South Africa Standard Time ([GEOGRAPHIC_DATA]) (UTC +02:00)" at bounding box center [853, 169] width 211 height 10
type input "sou"
click at [856, 171] on input "text" at bounding box center [865, 175] width 35 height 10
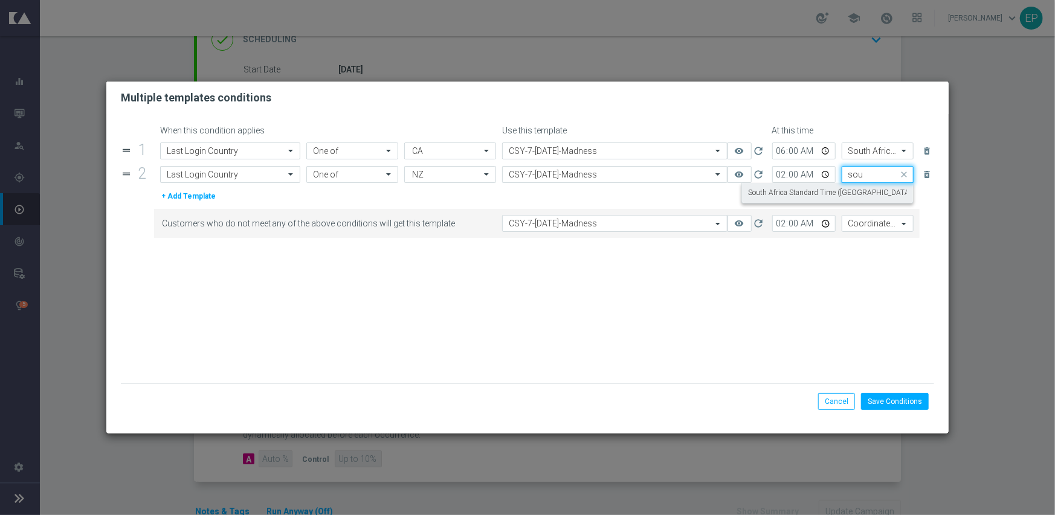
click at [852, 190] on label "South Africa Standard Time ([GEOGRAPHIC_DATA]) (UTC +02:00)" at bounding box center [853, 193] width 211 height 10
type input "sou"
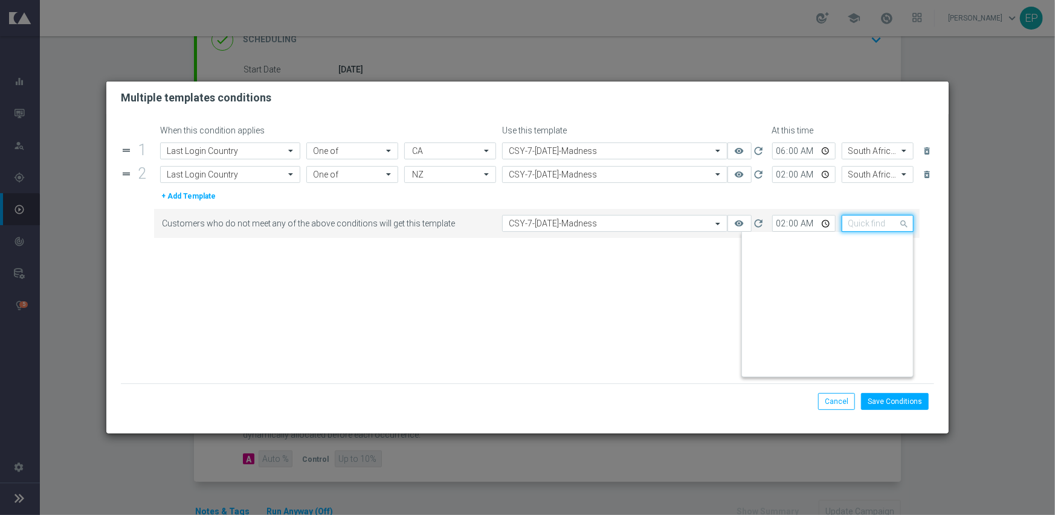
click at [858, 219] on input "text" at bounding box center [865, 224] width 35 height 10
drag, startPoint x: 857, startPoint y: 241, endPoint x: 846, endPoint y: 225, distance: 19.6
click at [856, 241] on label "South Africa Standard Time ([GEOGRAPHIC_DATA]) (UTC +02:00)" at bounding box center [853, 242] width 211 height 10
type input "sou"
click at [778, 148] on input "06:00" at bounding box center [803, 151] width 63 height 17
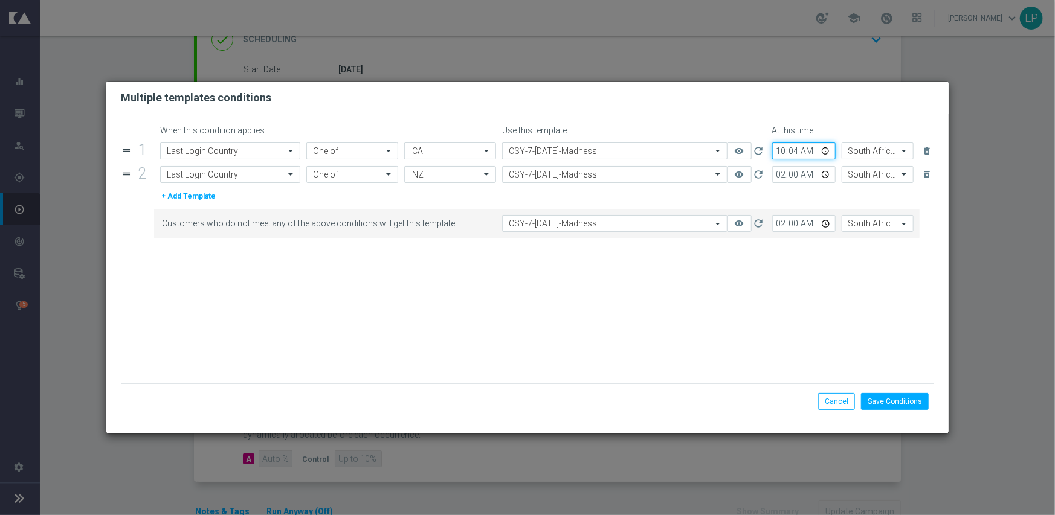
type input "10:45"
click at [781, 180] on input "02:00" at bounding box center [803, 174] width 63 height 17
type input "10:45"
click at [778, 223] on input "02:00" at bounding box center [803, 223] width 63 height 17
type input "10:45"
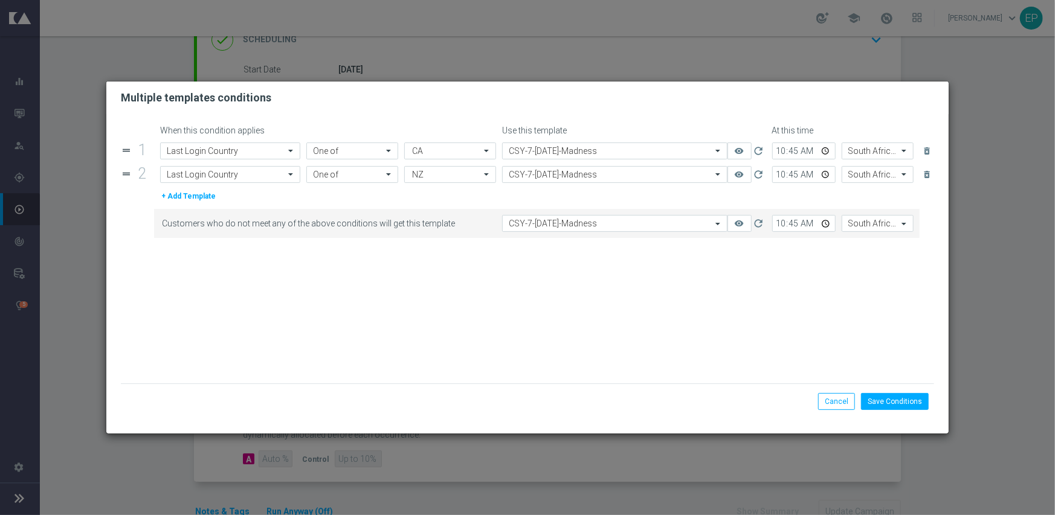
click at [764, 288] on form "When this condition applies Use this template At this time drag_handle 1 Attrib…" at bounding box center [528, 255] width 814 height 258
click at [896, 396] on button "Save Conditions" at bounding box center [895, 401] width 68 height 17
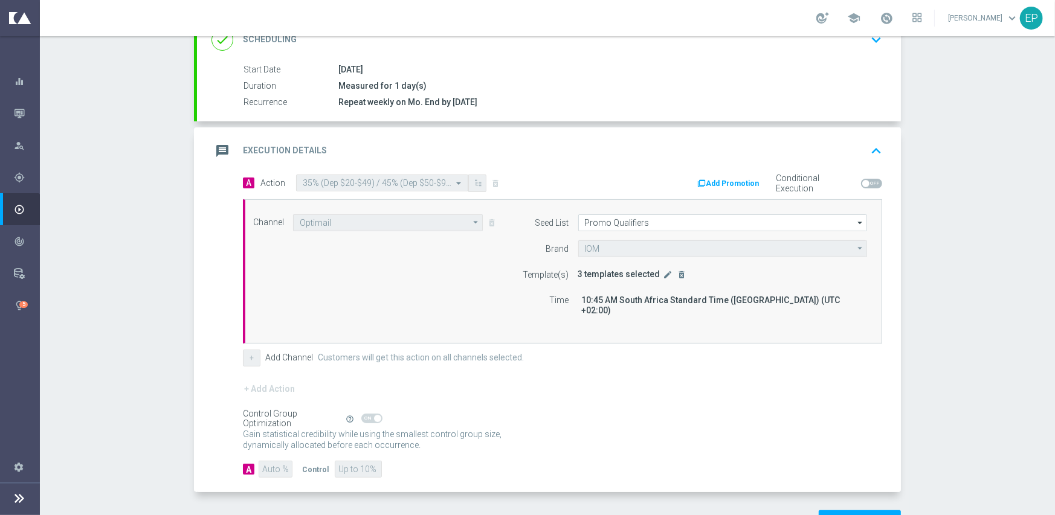
scroll to position [212, 0]
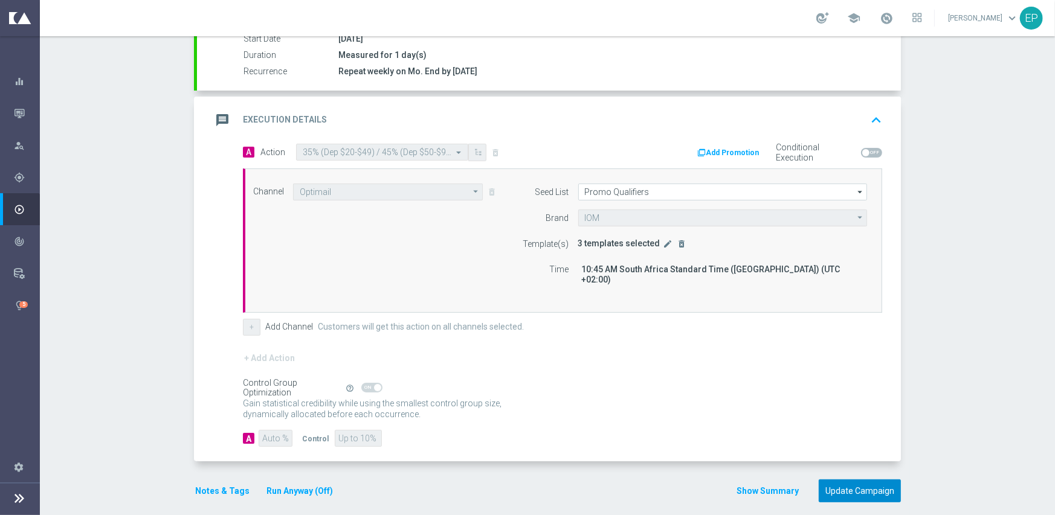
click at [855, 480] on button "Update Campaign" at bounding box center [859, 492] width 82 height 24
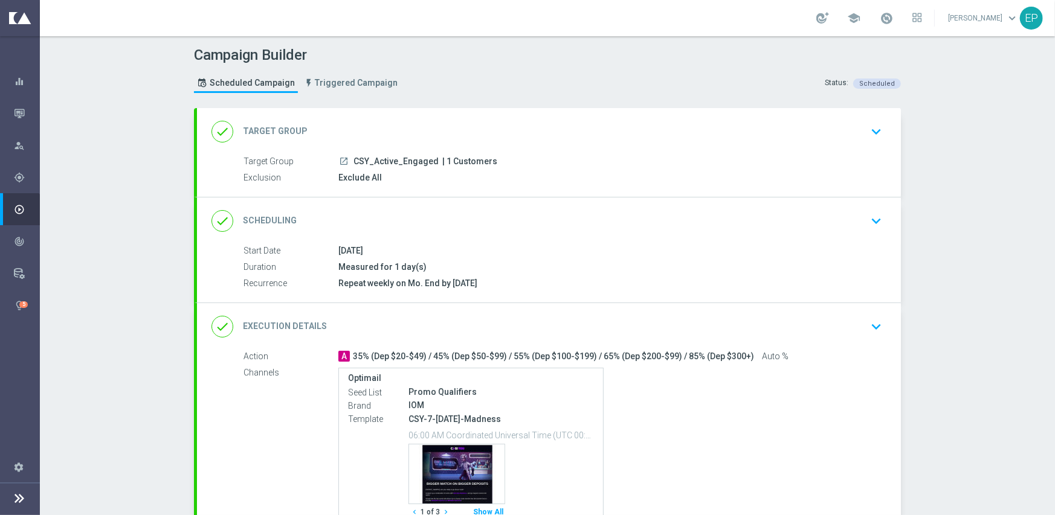
click at [603, 315] on div "done Execution Details keyboard_arrow_down" at bounding box center [548, 326] width 675 height 23
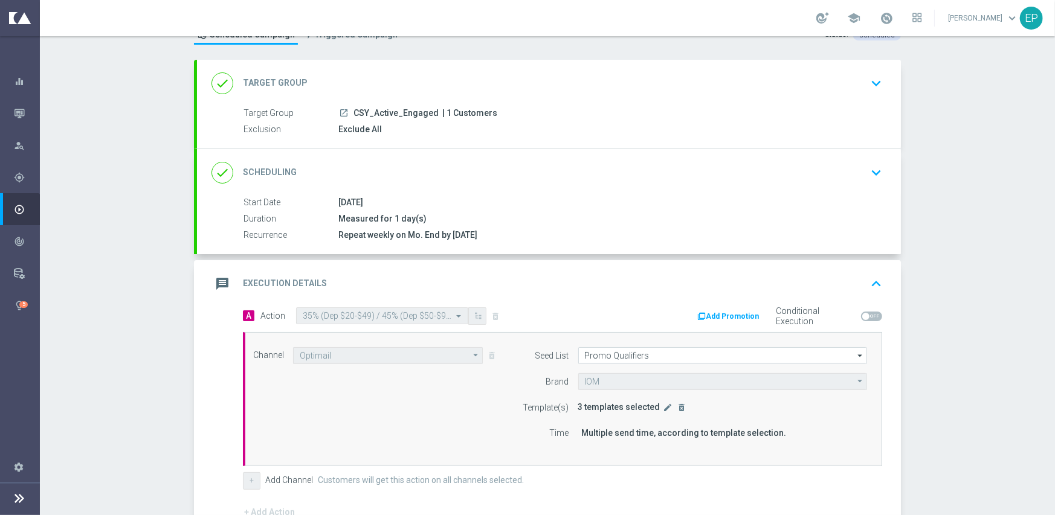
scroll to position [121, 0]
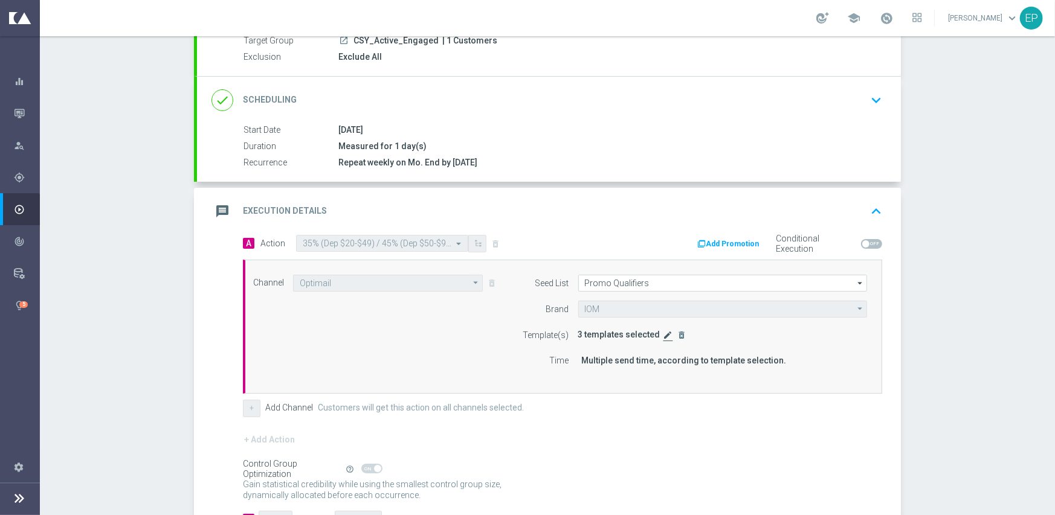
click at [663, 330] on icon "edit" at bounding box center [668, 335] width 10 height 10
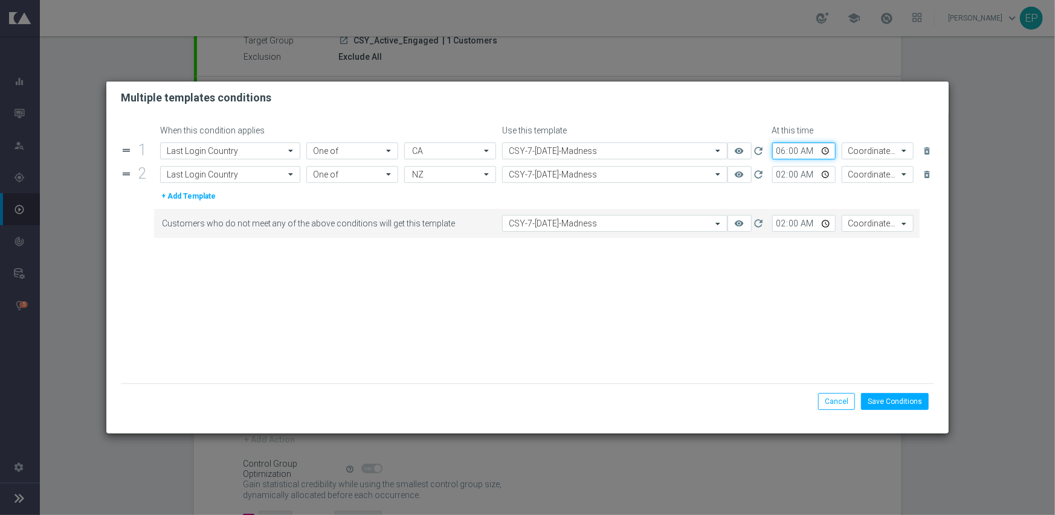
click at [781, 152] on input "06:00" at bounding box center [803, 151] width 63 height 17
type input "10:45"
click at [782, 176] on input "02:00" at bounding box center [803, 174] width 63 height 17
type input "10:45"
click at [779, 225] on input "02:00" at bounding box center [803, 223] width 63 height 17
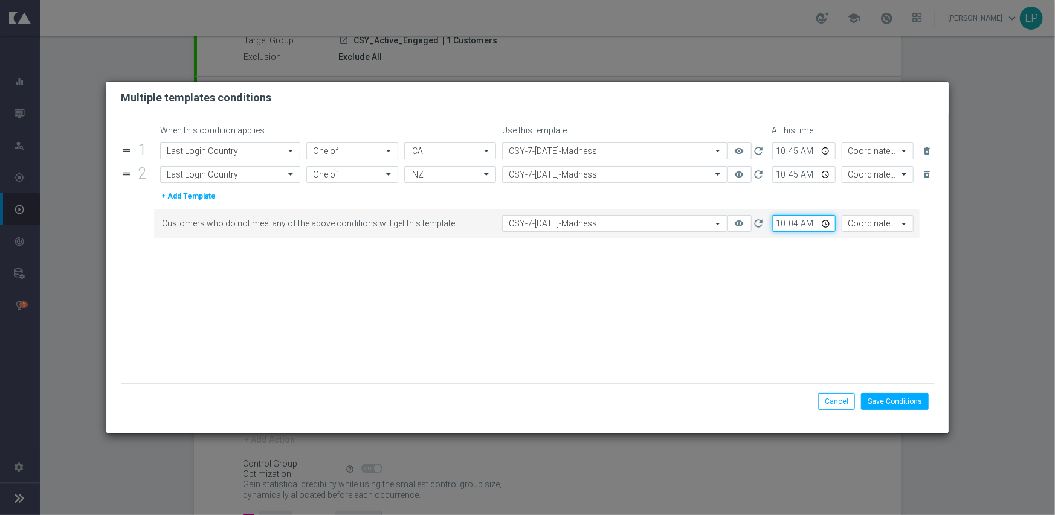
type input "10:45"
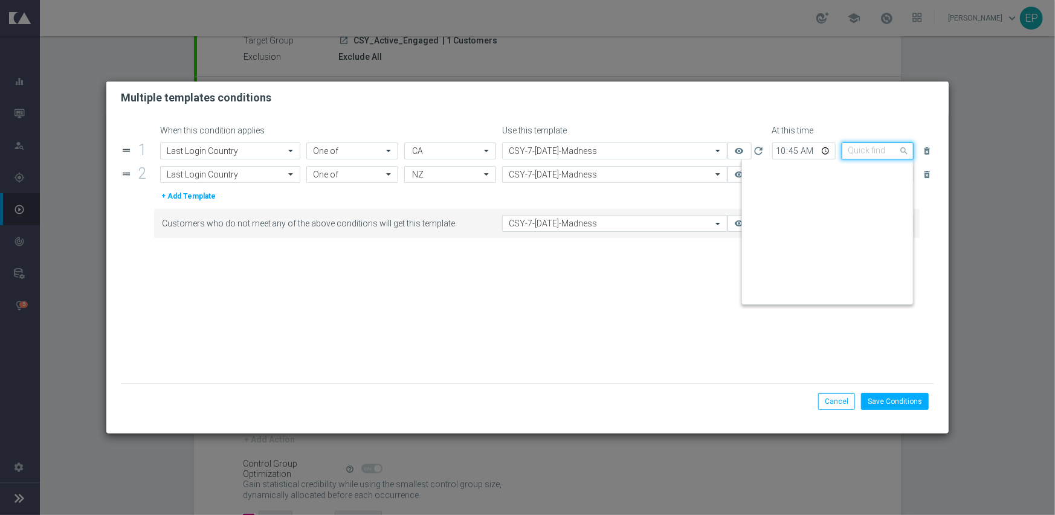
click at [878, 153] on input "text" at bounding box center [865, 151] width 35 height 10
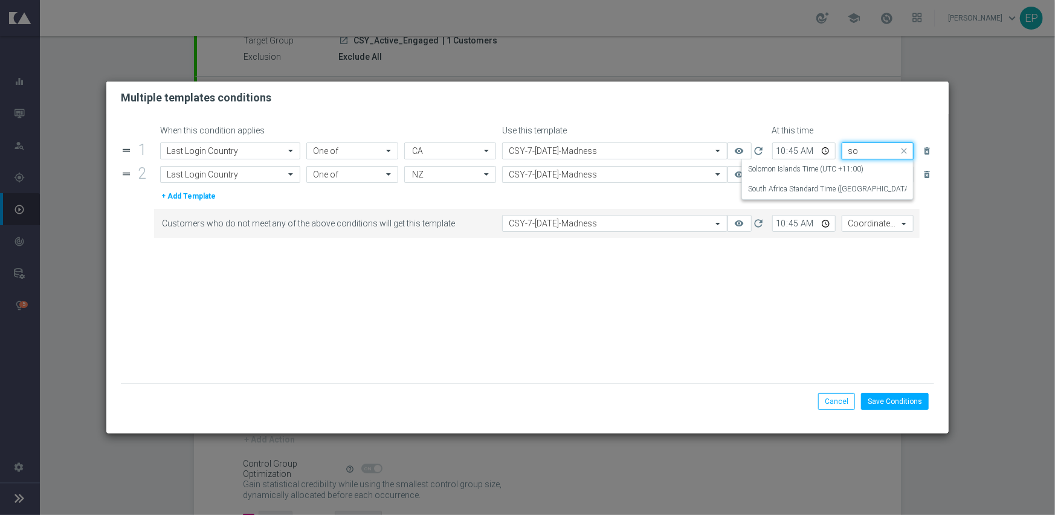
scroll to position [0, 0]
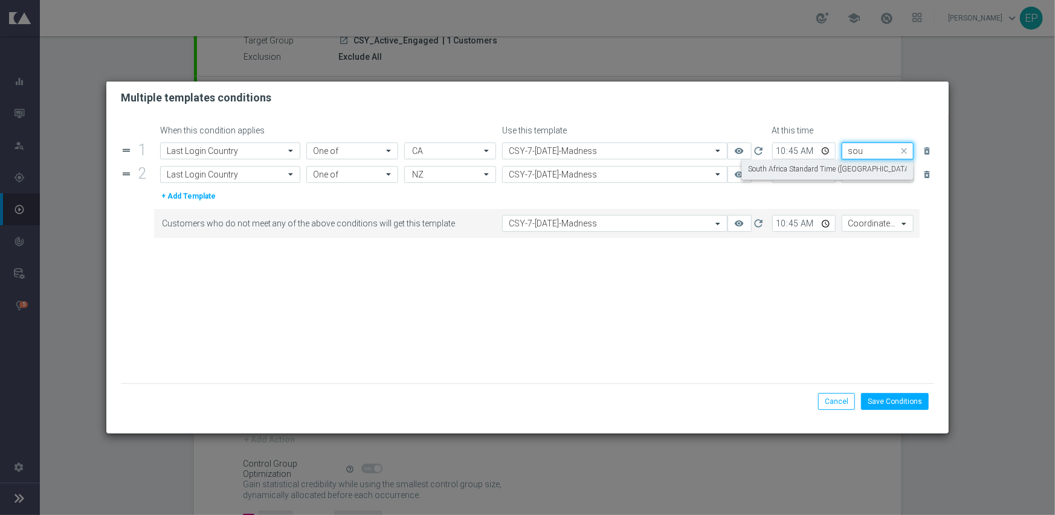
click at [849, 172] on label "South Africa Standard Time ([GEOGRAPHIC_DATA]) (UTC +02:00)" at bounding box center [853, 169] width 211 height 10
type input "sou"
click at [858, 173] on input "text" at bounding box center [865, 175] width 35 height 10
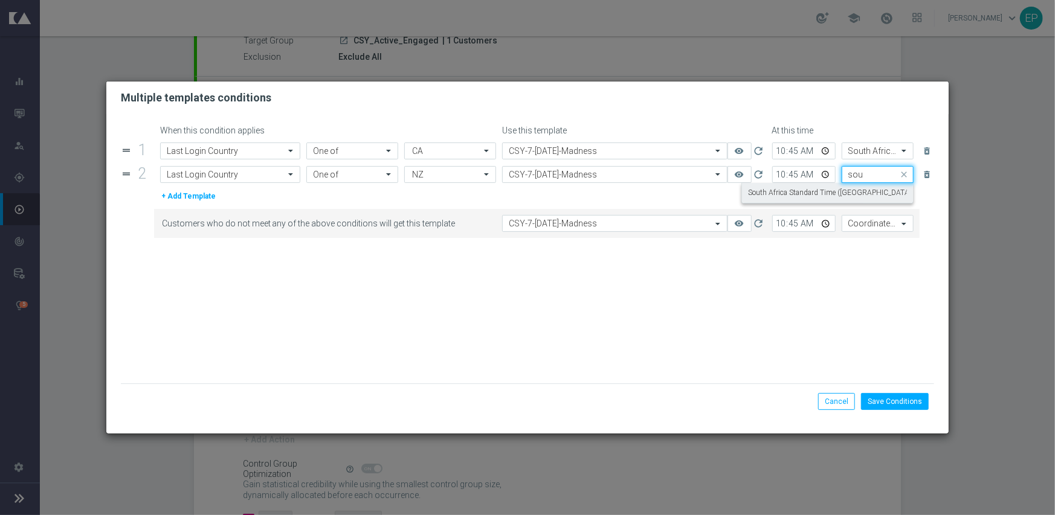
click at [864, 196] on label "South Africa Standard Time ([GEOGRAPHIC_DATA]) (UTC +02:00)" at bounding box center [853, 193] width 211 height 10
type input "sou"
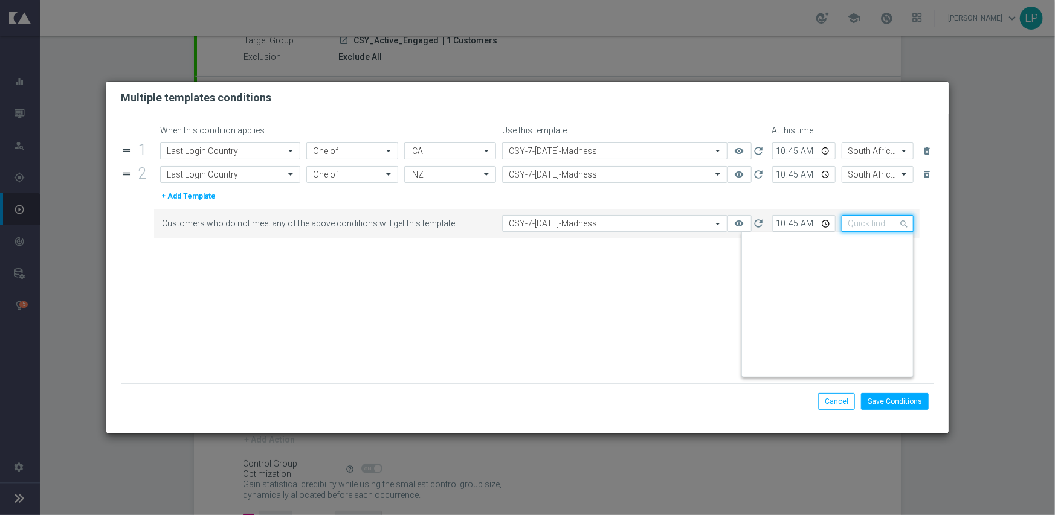
click at [873, 219] on input "text" at bounding box center [865, 224] width 35 height 10
click at [852, 243] on label "South Africa Standard Time ([GEOGRAPHIC_DATA]) (UTC +02:00)" at bounding box center [853, 242] width 211 height 10
type input "sou"
click at [834, 300] on form "When this condition applies Use this template At this time drag_handle 1 Attrib…" at bounding box center [528, 255] width 814 height 258
click at [888, 400] on button "Save Conditions" at bounding box center [895, 401] width 68 height 17
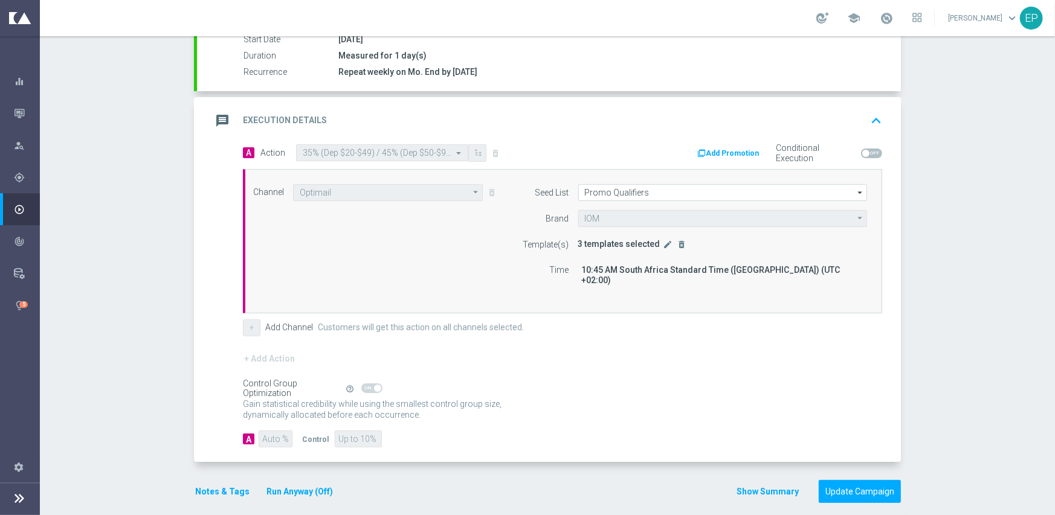
scroll to position [212, 0]
click at [855, 483] on button "Update Campaign" at bounding box center [859, 492] width 82 height 24
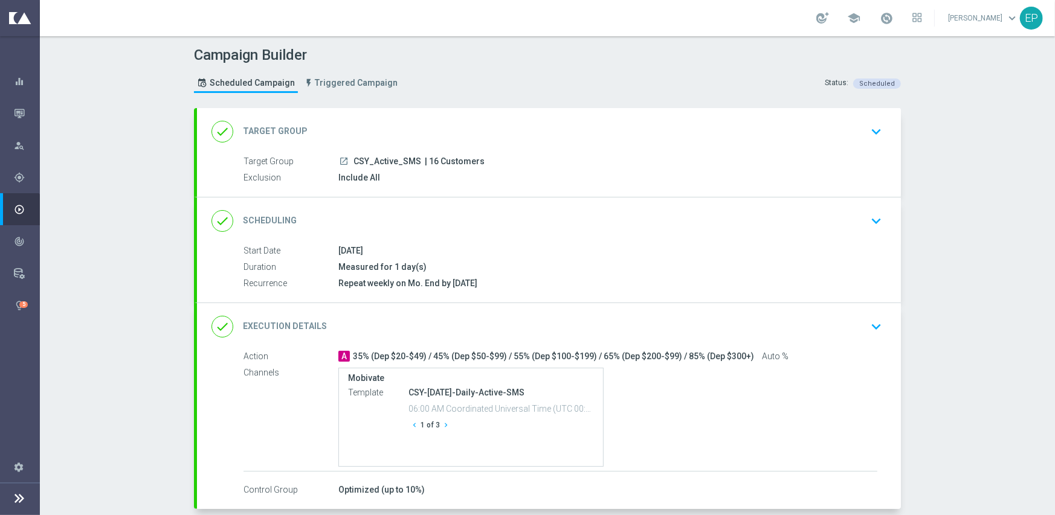
click at [641, 325] on div "done Execution Details keyboard_arrow_down" at bounding box center [548, 326] width 675 height 23
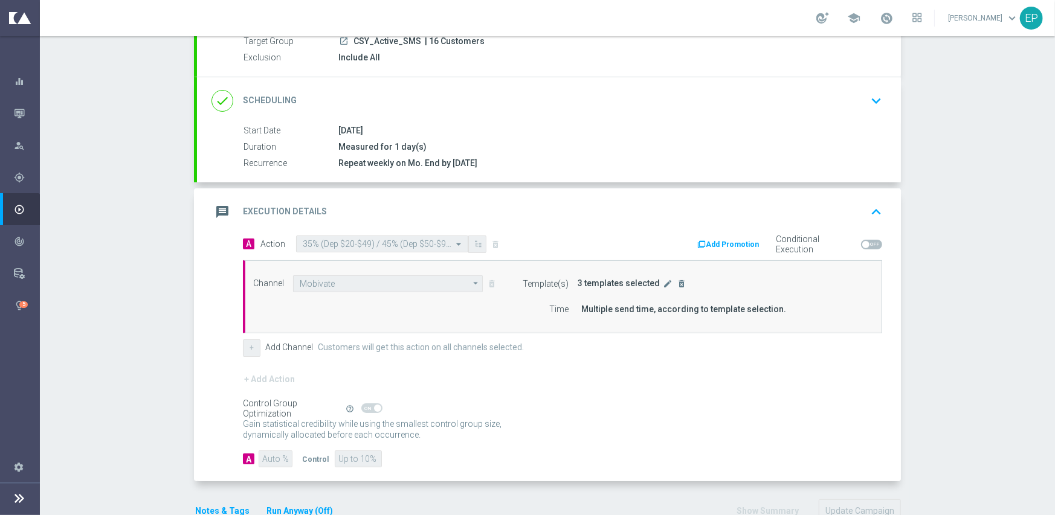
scroll to position [121, 0]
click at [663, 284] on icon "edit" at bounding box center [668, 283] width 10 height 10
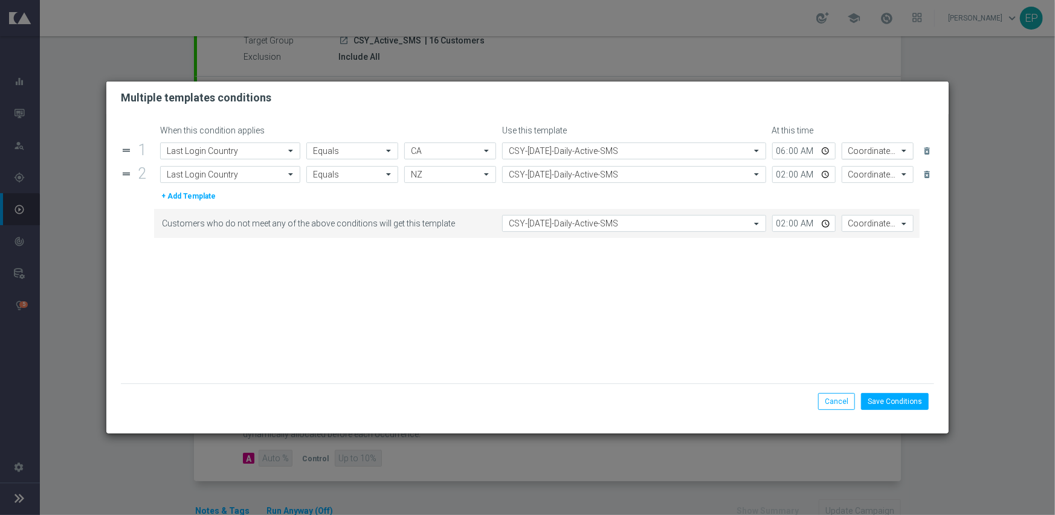
click at [876, 146] on input "text" at bounding box center [865, 151] width 35 height 10
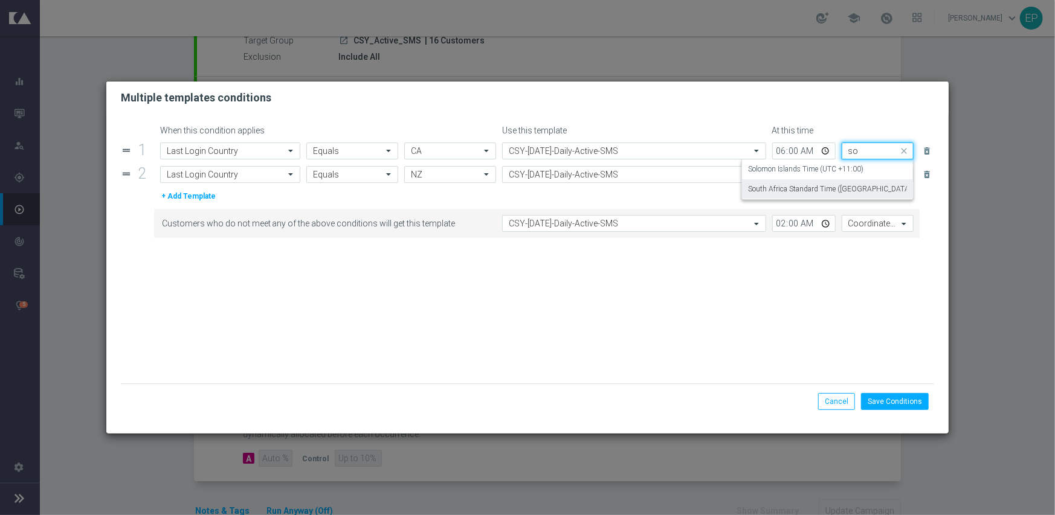
click at [875, 193] on label "South Africa Standard Time ([GEOGRAPHIC_DATA]) (UTC +02:00)" at bounding box center [853, 189] width 211 height 10
type input "so"
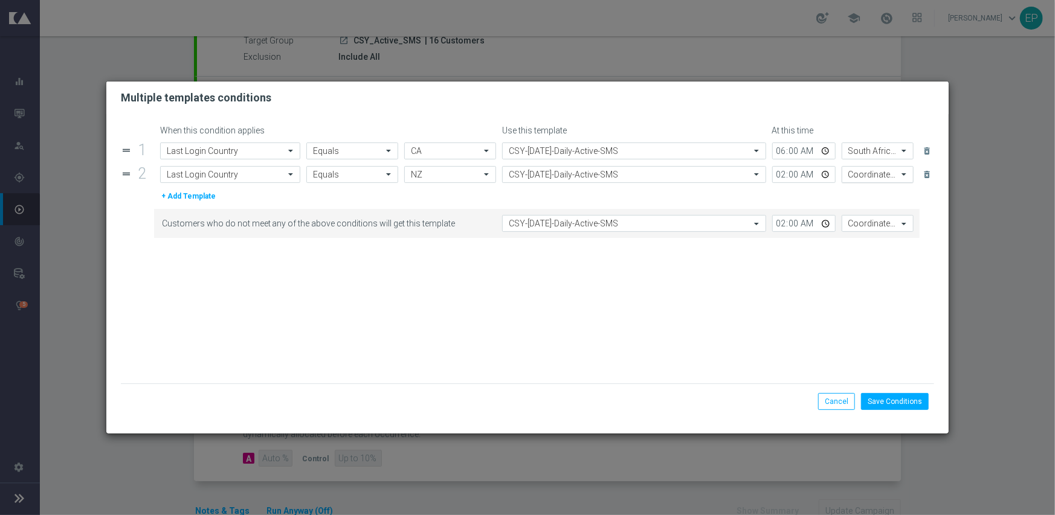
click at [876, 178] on input "text" at bounding box center [865, 175] width 35 height 10
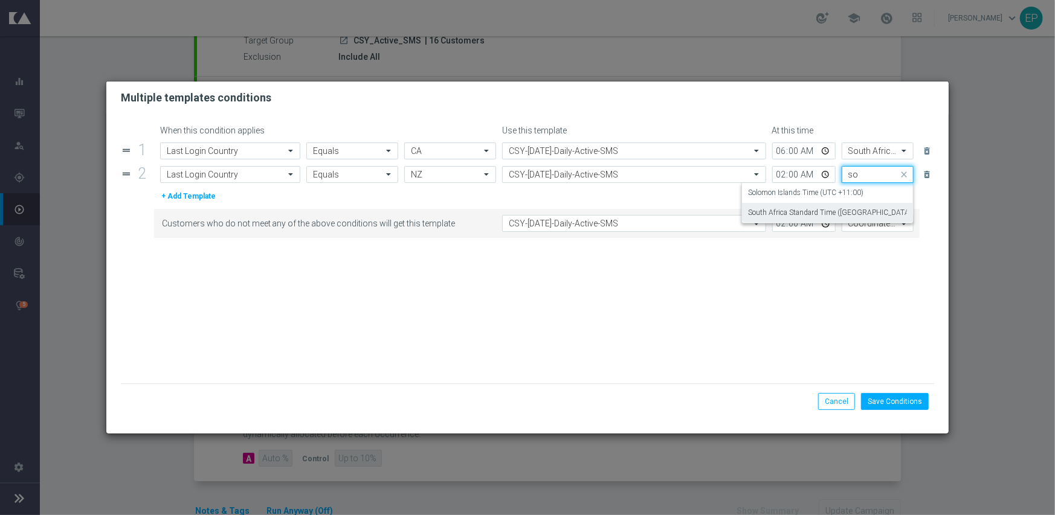
click at [876, 213] on label "South Africa Standard Time ([GEOGRAPHIC_DATA]) (UTC +02:00)" at bounding box center [853, 213] width 211 height 10
type input "so"
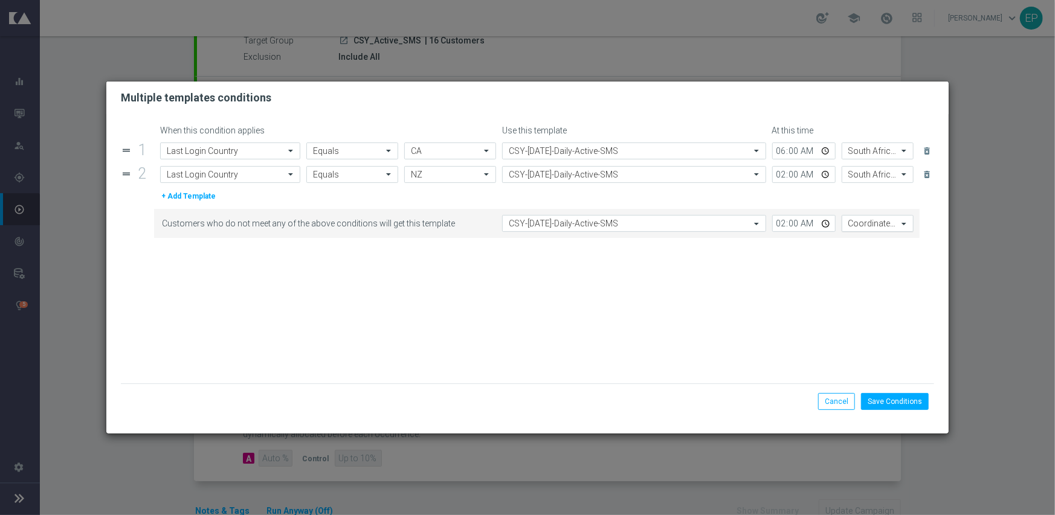
click at [878, 225] on input "text" at bounding box center [865, 224] width 35 height 10
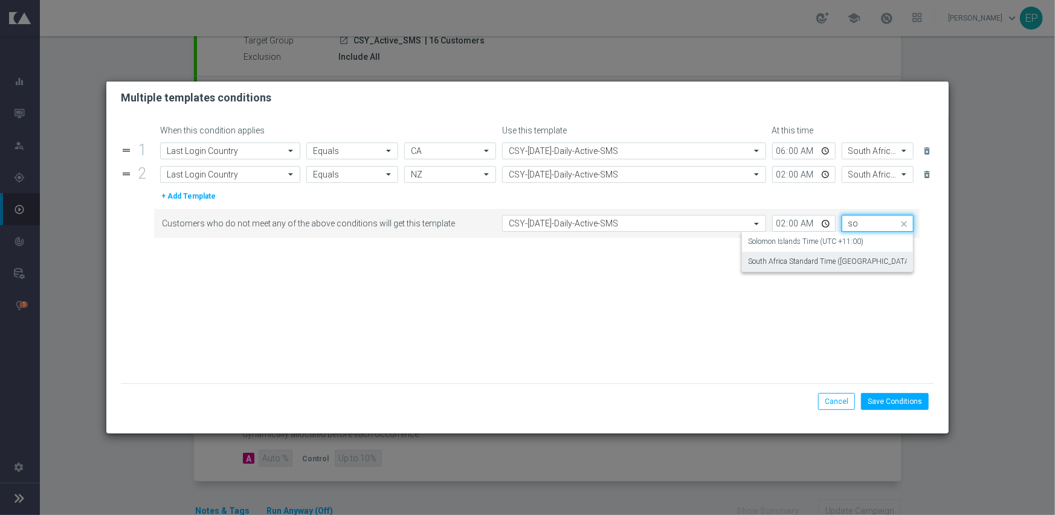
click at [852, 260] on label "South Africa Standard Time ([GEOGRAPHIC_DATA]) (UTC +02:00)" at bounding box center [853, 262] width 211 height 10
type input "so"
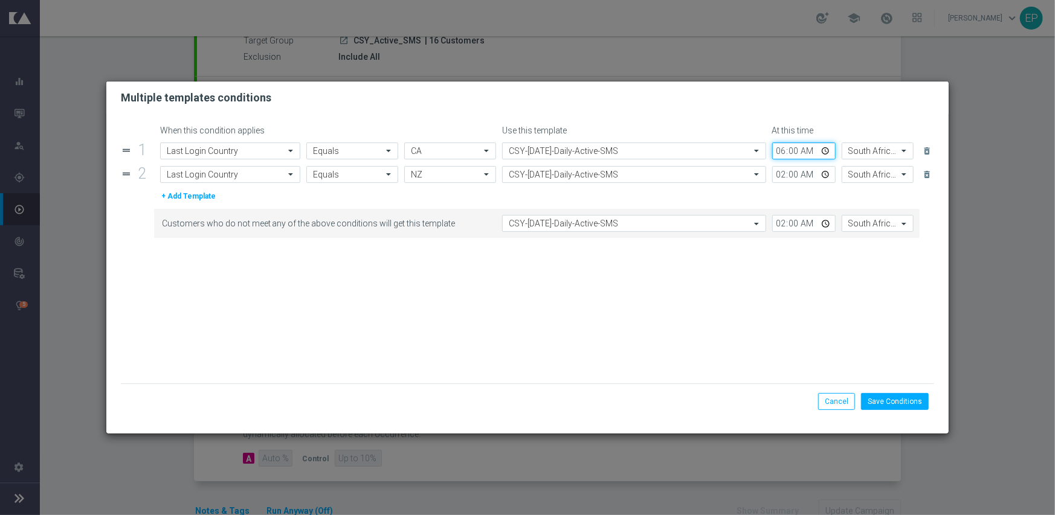
click at [776, 153] on input "06:00" at bounding box center [803, 151] width 63 height 17
type input "10:45"
click at [780, 176] on input "02:00" at bounding box center [803, 174] width 63 height 17
type input "10:45"
click at [777, 224] on input "02:00" at bounding box center [803, 223] width 63 height 17
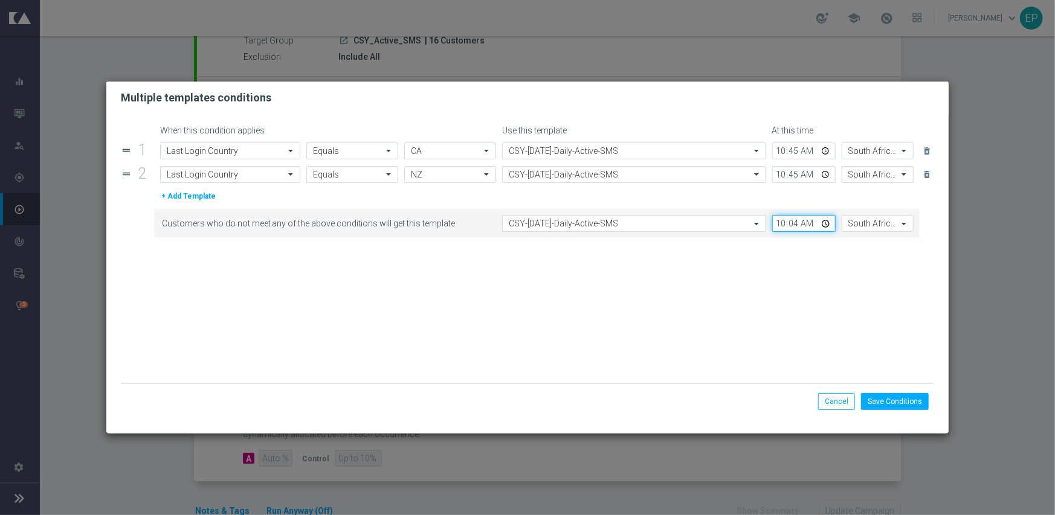
type input "10:45"
click at [791, 292] on form "When this condition applies Use this template At this time drag_handle 1 Attrib…" at bounding box center [528, 255] width 814 height 258
click at [901, 403] on button "Save Conditions" at bounding box center [895, 401] width 68 height 17
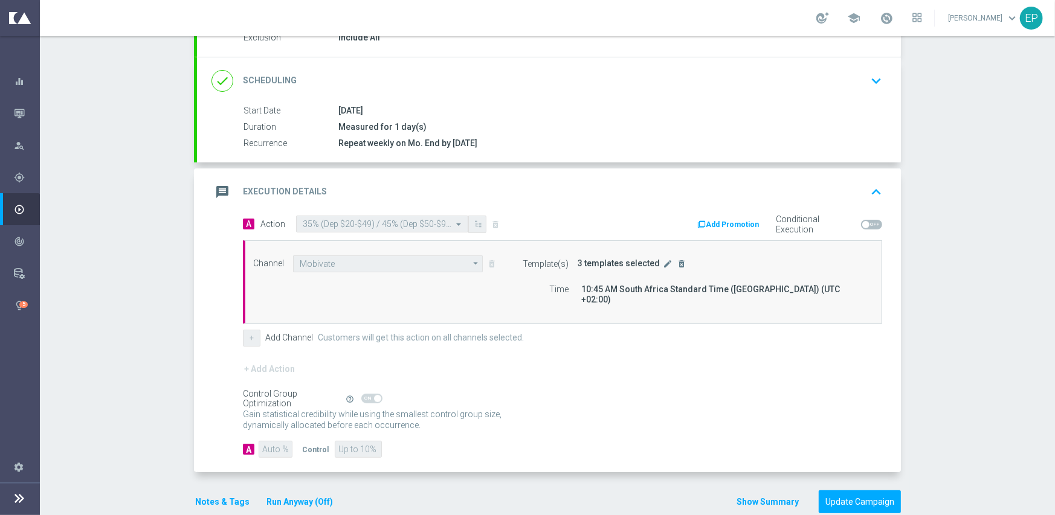
scroll to position [151, 0]
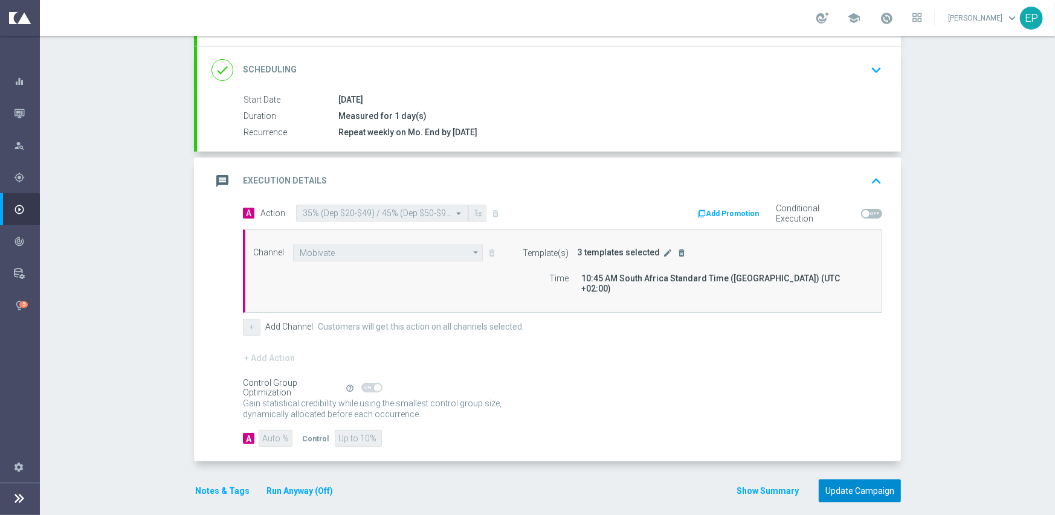
click at [846, 480] on button "Update Campaign" at bounding box center [859, 492] width 82 height 24
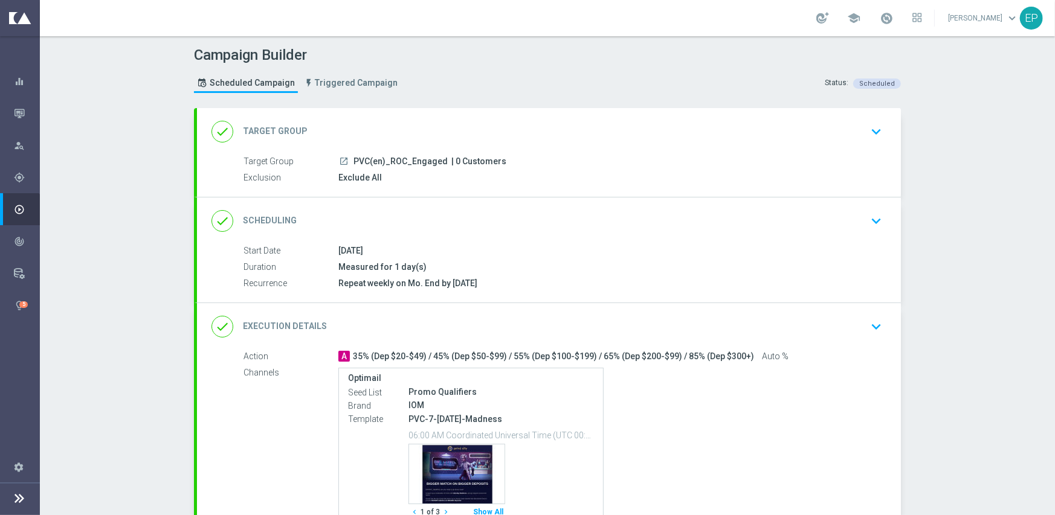
click at [667, 327] on div "done Execution Details keyboard_arrow_down" at bounding box center [548, 326] width 675 height 23
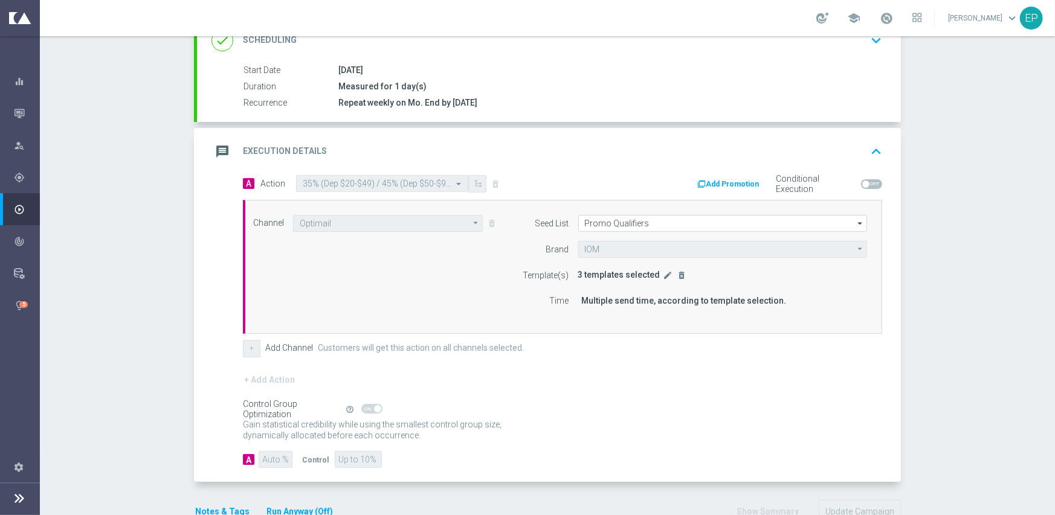
scroll to position [181, 0]
click at [663, 275] on icon "edit" at bounding box center [668, 275] width 10 height 10
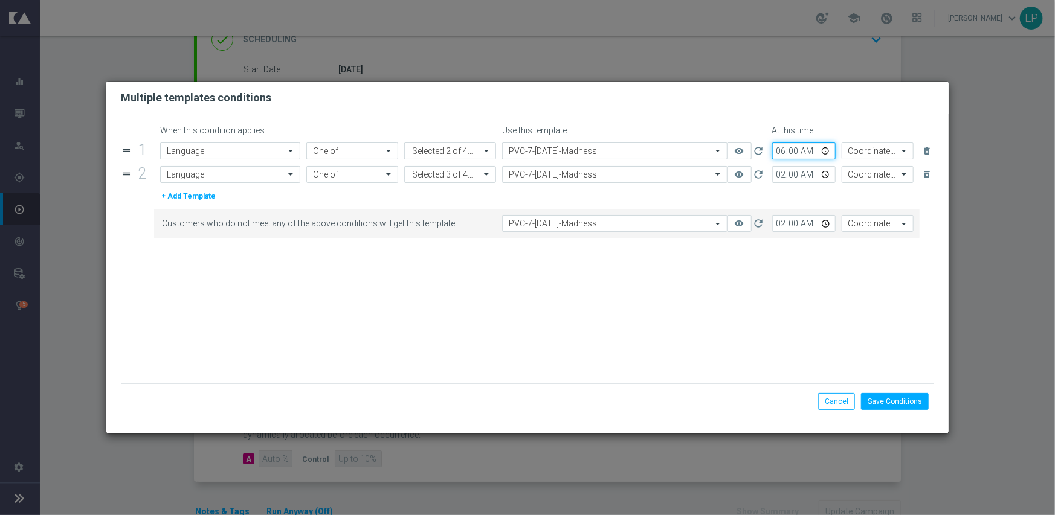
click at [773, 150] on input "06:00" at bounding box center [803, 151] width 63 height 17
type input "10:45"
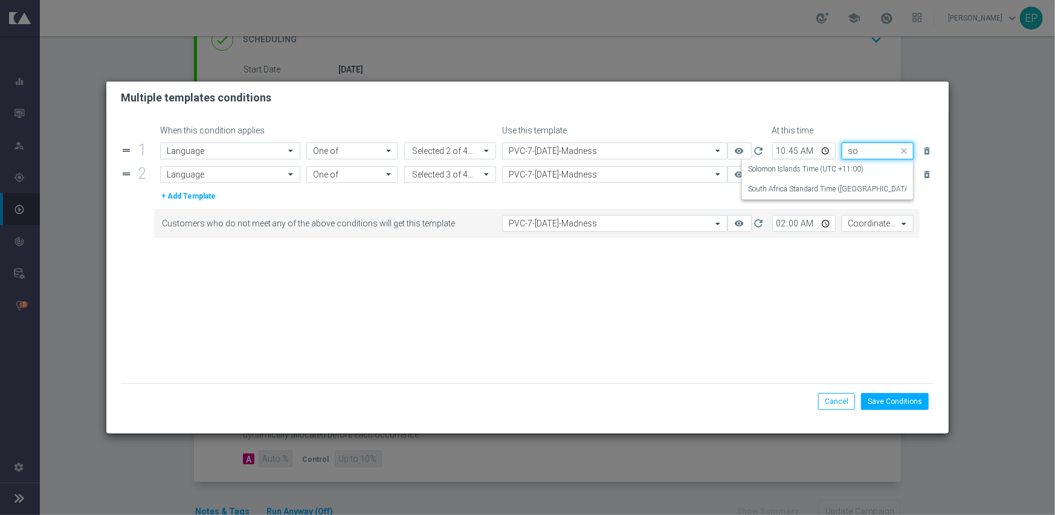
scroll to position [0, 0]
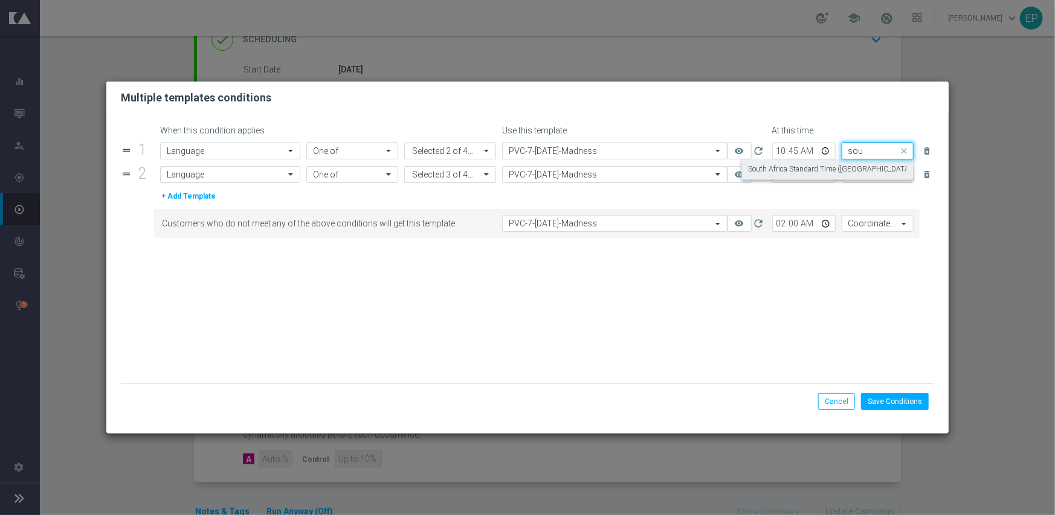
click at [770, 173] on label "South Africa Standard Time ([GEOGRAPHIC_DATA]) (UTC +02:00)" at bounding box center [853, 169] width 211 height 10
type input "sou"
click at [779, 172] on input "02:00" at bounding box center [803, 174] width 63 height 17
type input "10:45"
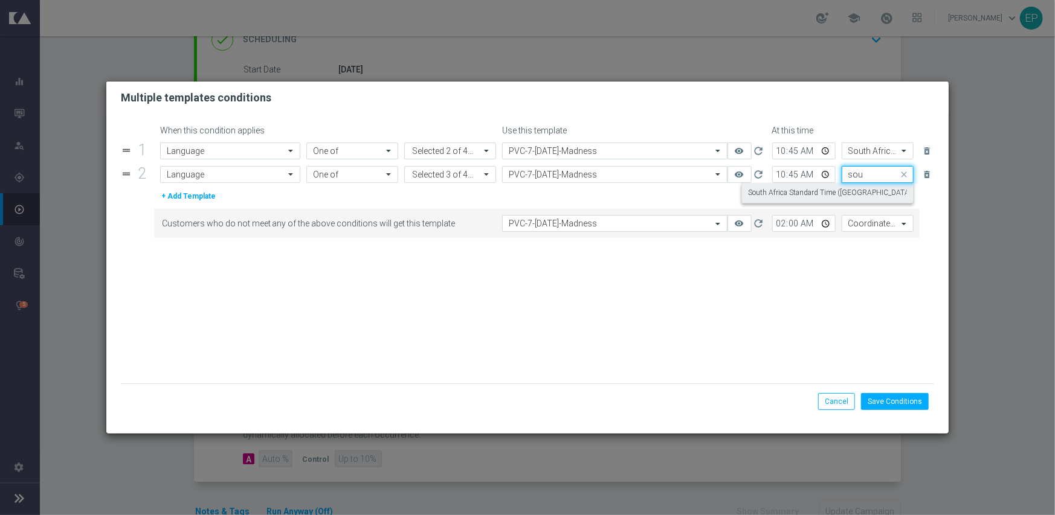
click at [780, 194] on label "South Africa Standard Time ([GEOGRAPHIC_DATA]) (UTC +02:00)" at bounding box center [853, 193] width 211 height 10
type input "sou"
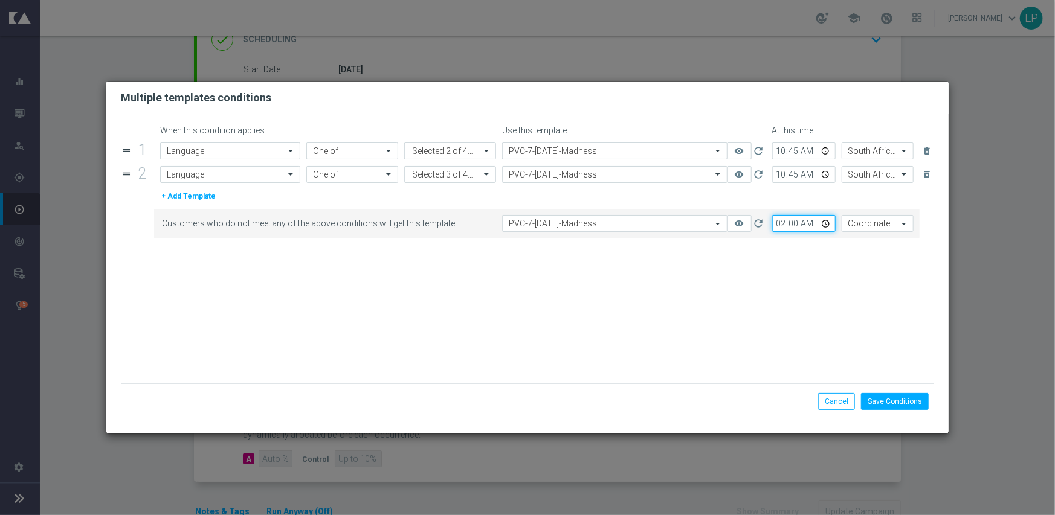
click at [779, 222] on input "02:00" at bounding box center [803, 223] width 63 height 17
type input "10:45"
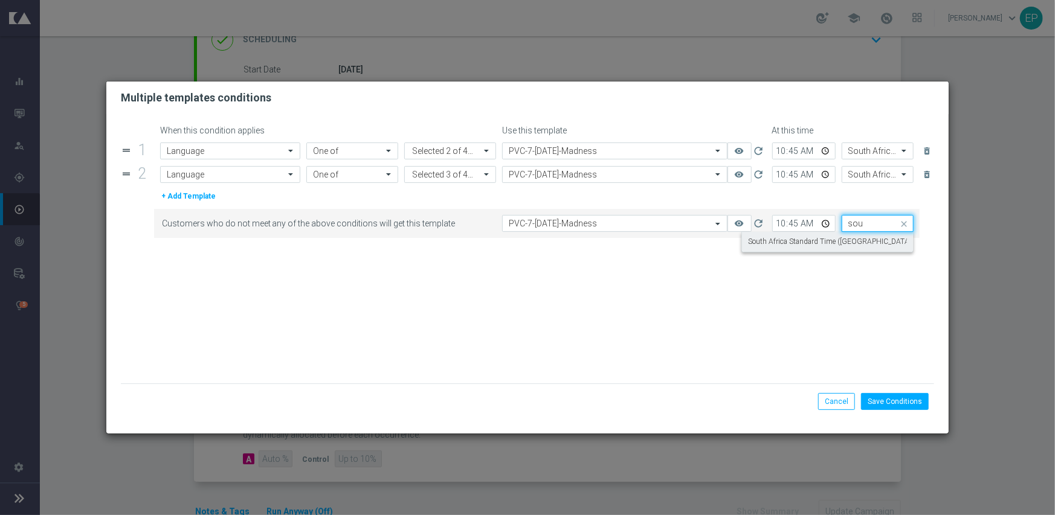
click at [810, 242] on label "South Africa Standard Time ([GEOGRAPHIC_DATA]) (UTC +02:00)" at bounding box center [853, 242] width 211 height 10
type input "sou"
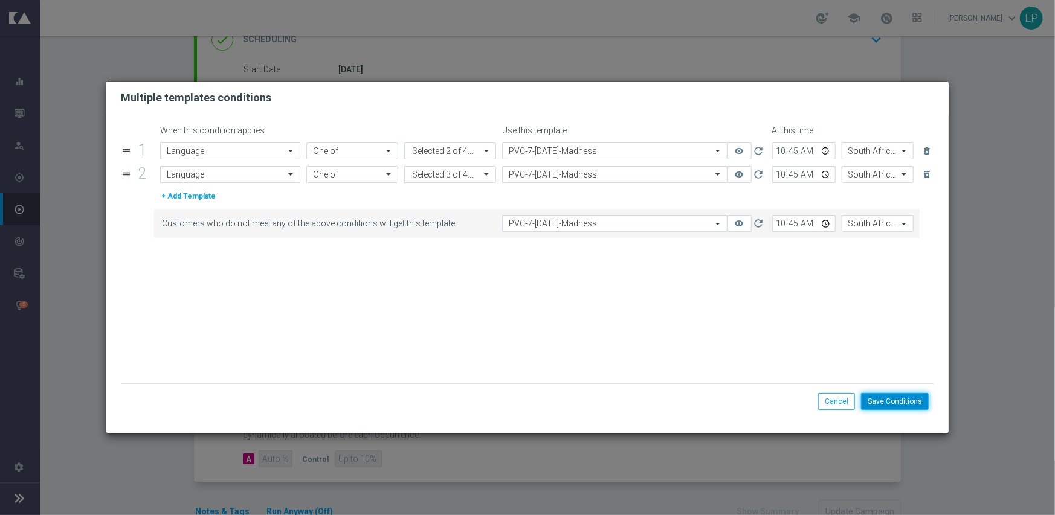
click at [895, 397] on button "Save Conditions" at bounding box center [895, 401] width 68 height 17
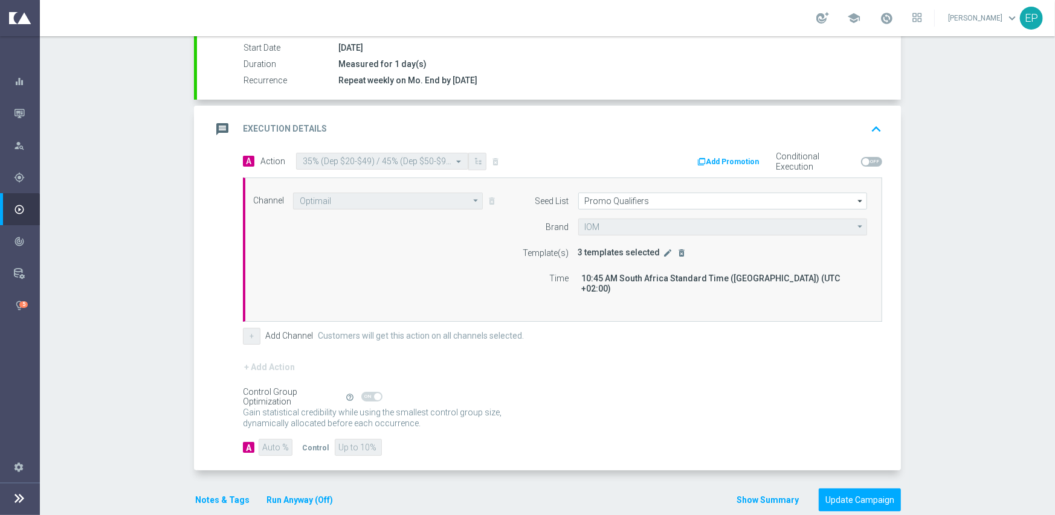
scroll to position [212, 0]
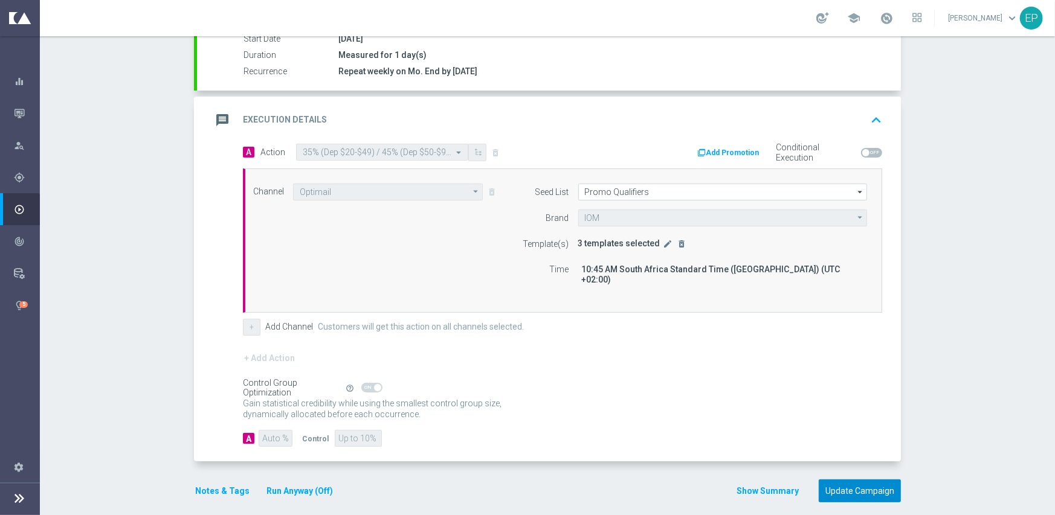
click at [855, 486] on button "Update Campaign" at bounding box center [859, 492] width 82 height 24
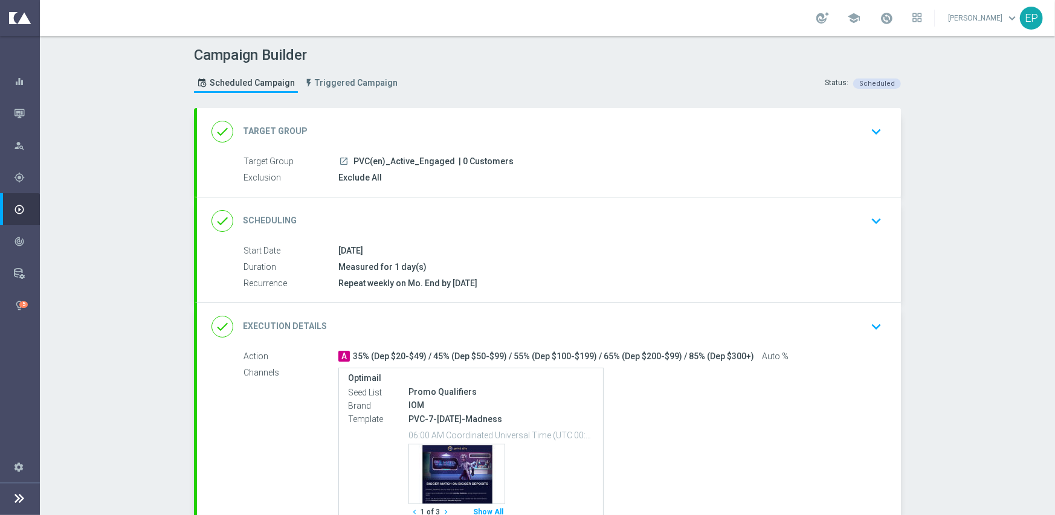
click at [676, 327] on div "done Execution Details keyboard_arrow_down" at bounding box center [548, 326] width 675 height 23
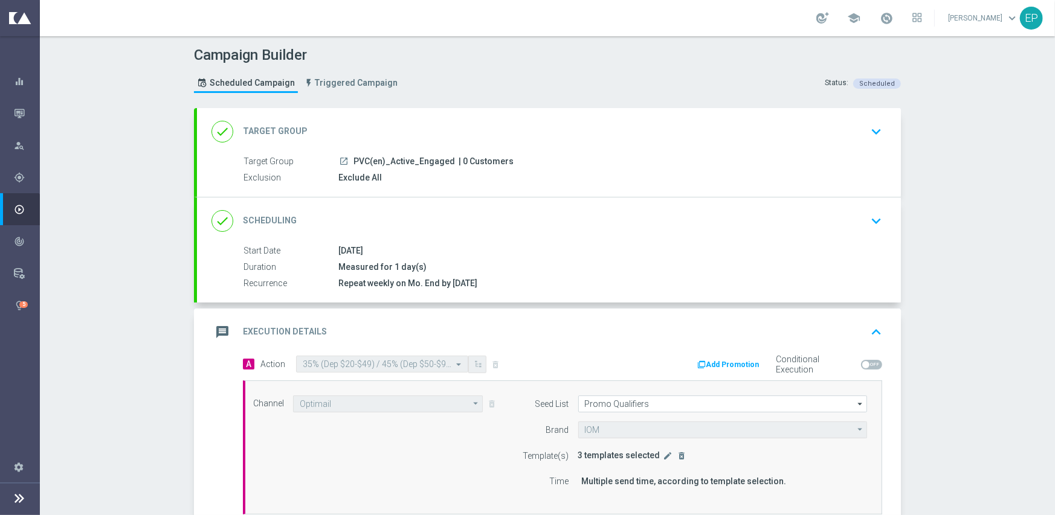
scroll to position [121, 0]
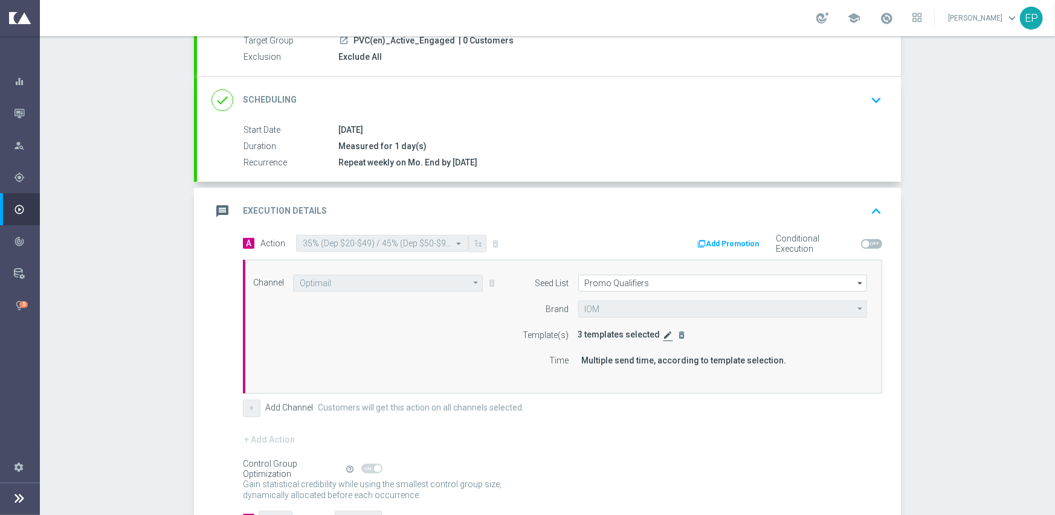
click at [663, 333] on icon "edit" at bounding box center [668, 335] width 10 height 10
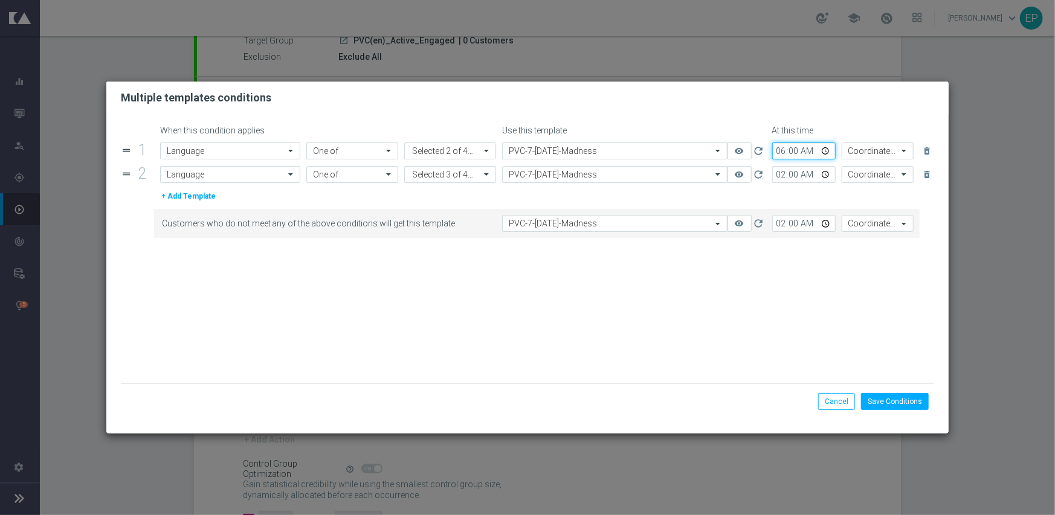
click at [773, 149] on input "06:00" at bounding box center [803, 151] width 63 height 17
type input "10:45"
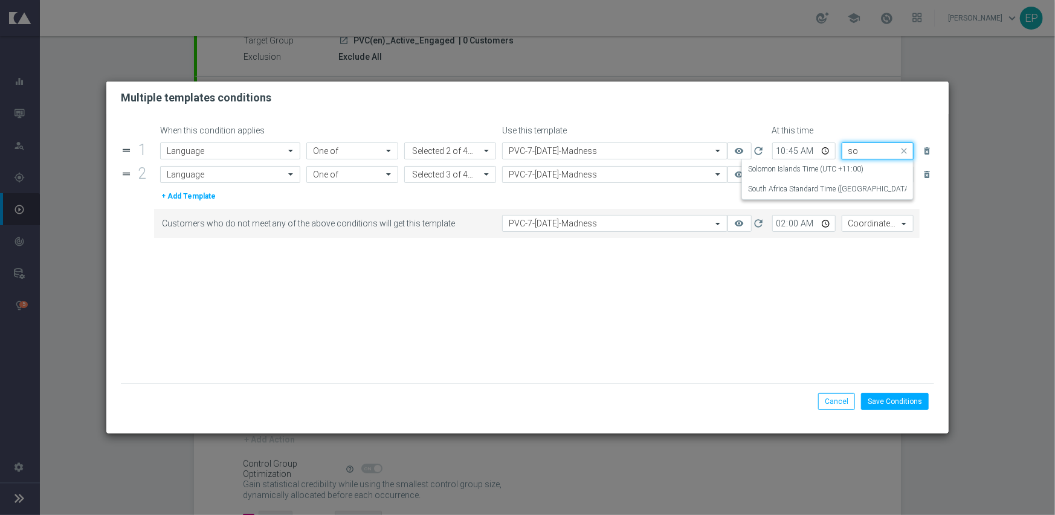
scroll to position [0, 0]
click at [773, 190] on label "South Africa Standard Time ([GEOGRAPHIC_DATA]) (UTC +02:00)" at bounding box center [853, 189] width 211 height 10
type input "so"
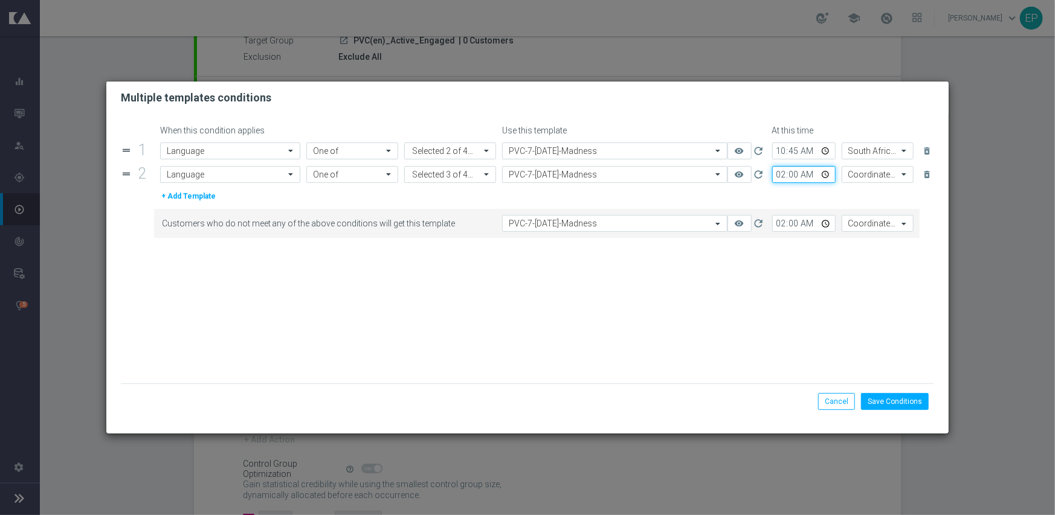
click at [777, 173] on input "02:00" at bounding box center [803, 174] width 63 height 17
type input "10:45"
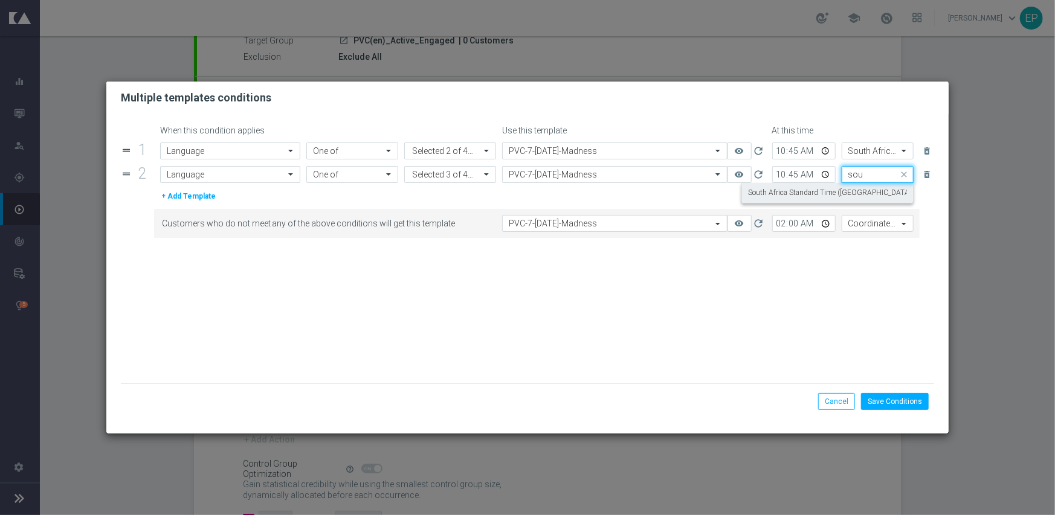
click at [806, 191] on label "South Africa Standard Time ([GEOGRAPHIC_DATA]) (UTC +02:00)" at bounding box center [853, 193] width 211 height 10
type input "sou"
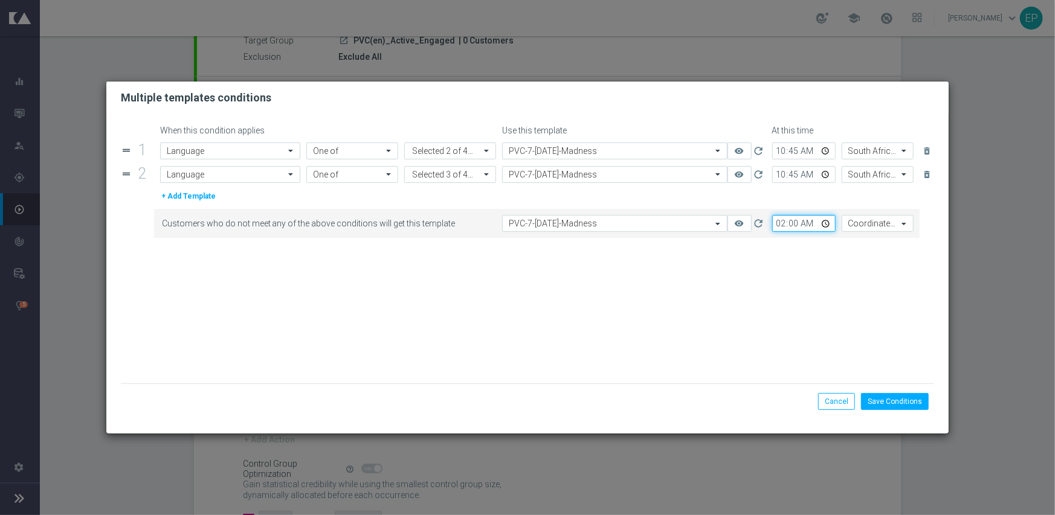
click at [781, 221] on input "02:00" at bounding box center [803, 223] width 63 height 17
type input "10:45"
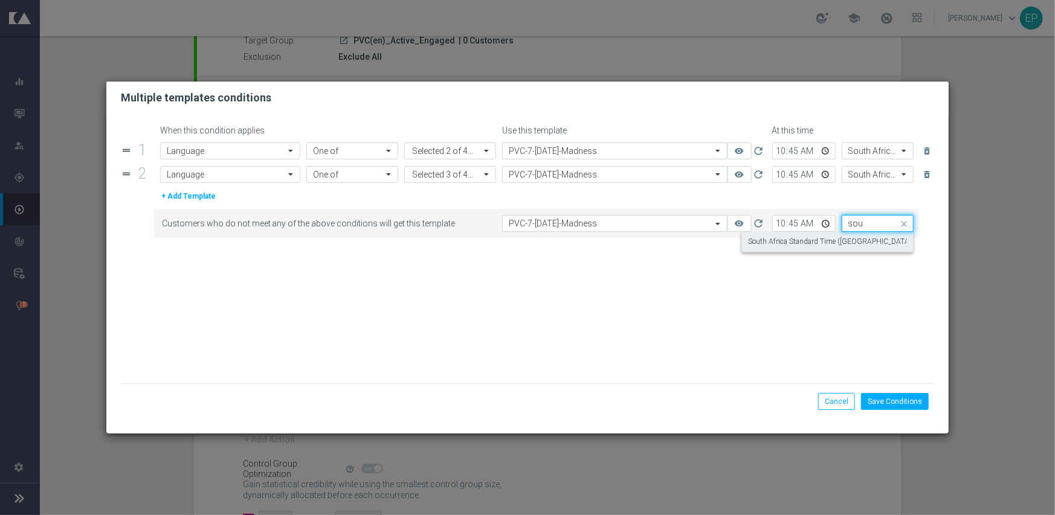
click at [779, 245] on label "South Africa Standard Time ([GEOGRAPHIC_DATA]) (UTC +02:00)" at bounding box center [853, 242] width 211 height 10
type input "sou"
click at [768, 302] on form "When this condition applies Use this template At this time drag_handle 1 Attrib…" at bounding box center [528, 255] width 814 height 258
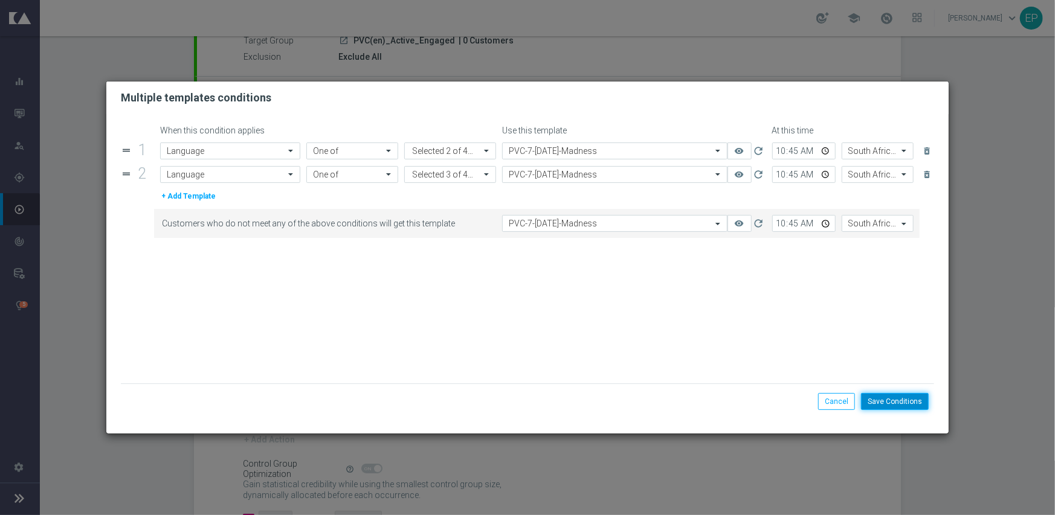
click at [898, 402] on button "Save Conditions" at bounding box center [895, 401] width 68 height 17
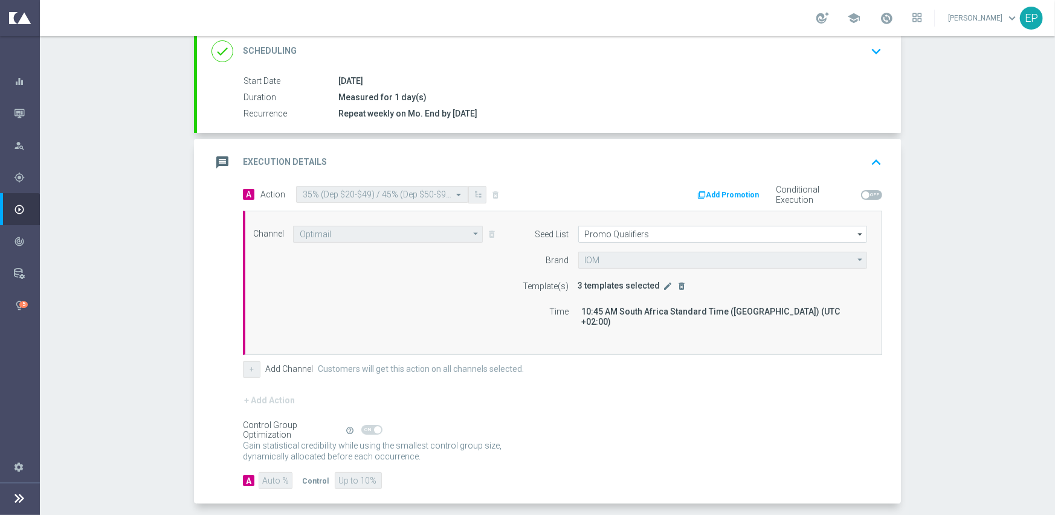
scroll to position [212, 0]
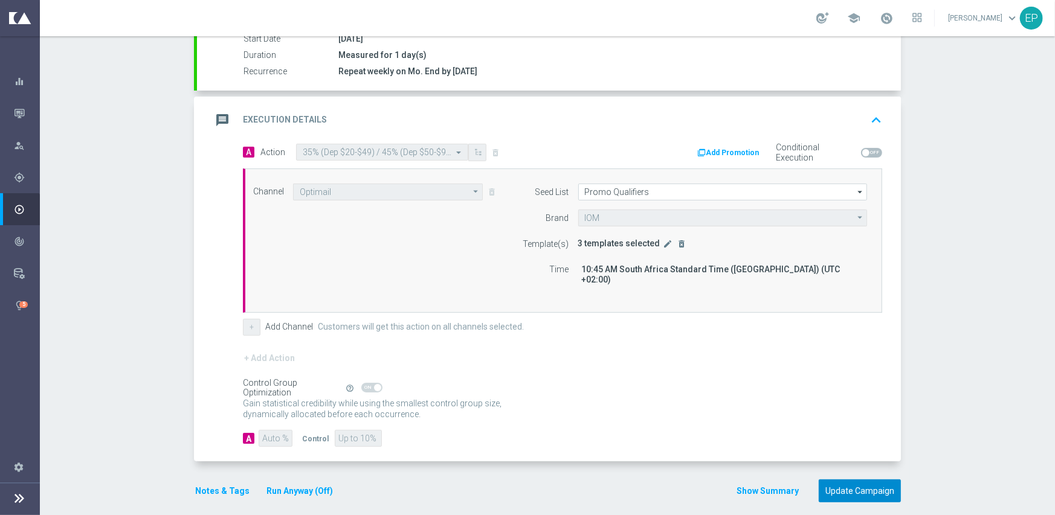
click at [856, 480] on button "Update Campaign" at bounding box center [859, 492] width 82 height 24
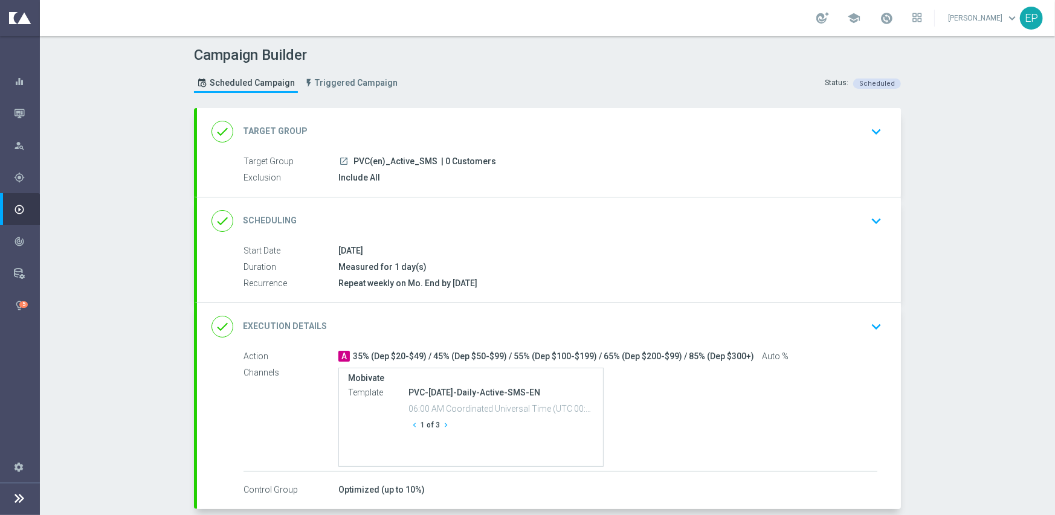
click at [661, 312] on div "done Execution Details keyboard_arrow_down" at bounding box center [549, 326] width 704 height 47
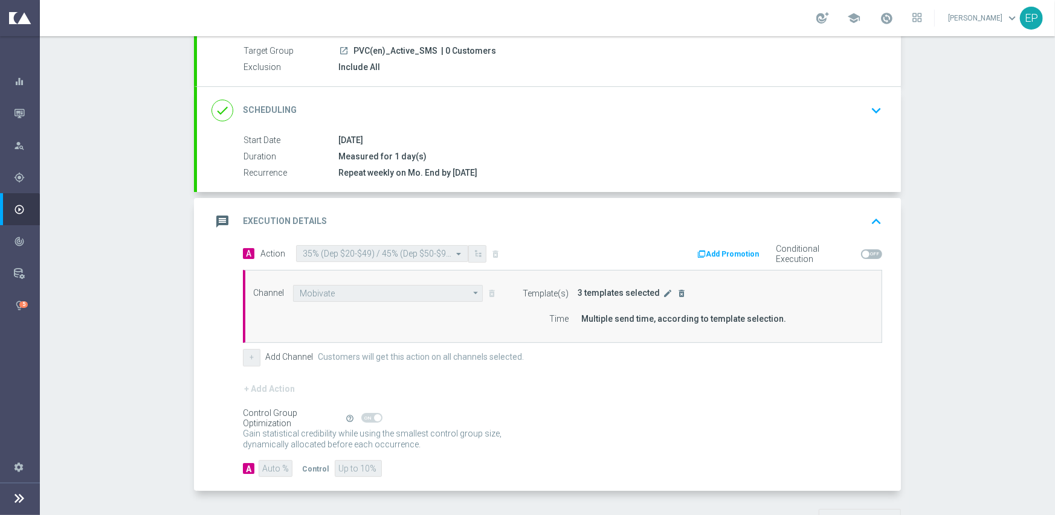
scroll to position [121, 0]
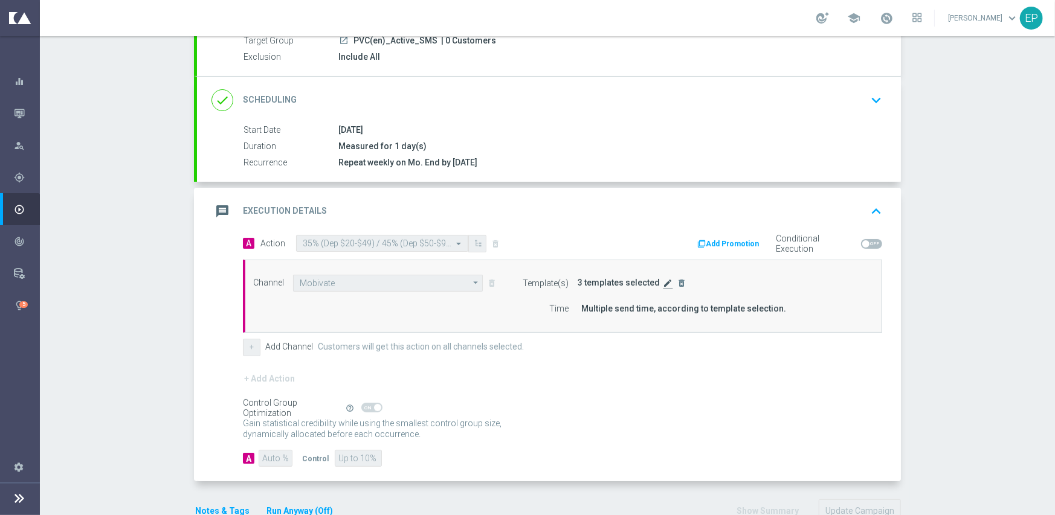
click at [663, 281] on icon "edit" at bounding box center [668, 283] width 10 height 10
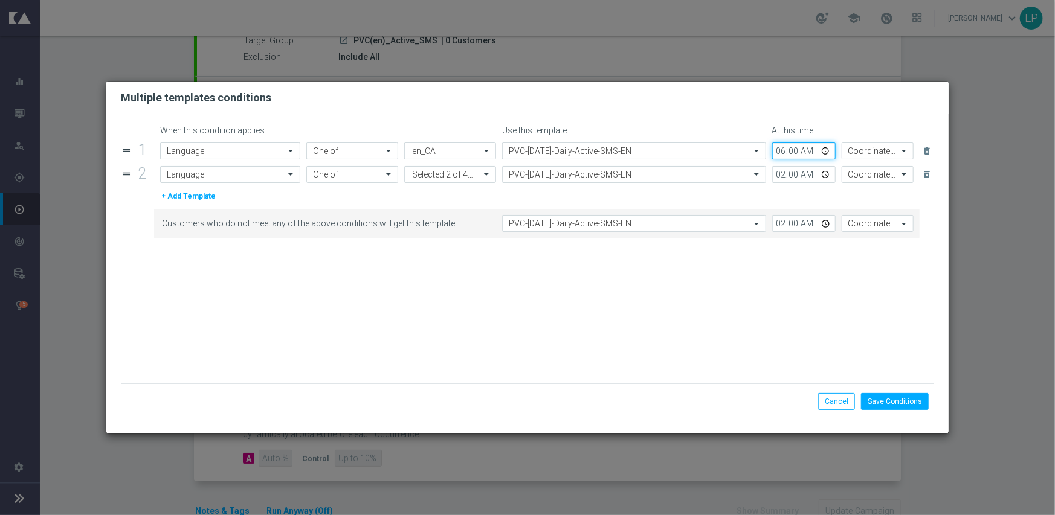
click at [782, 150] on input "06:00" at bounding box center [803, 151] width 63 height 17
type input "10:45"
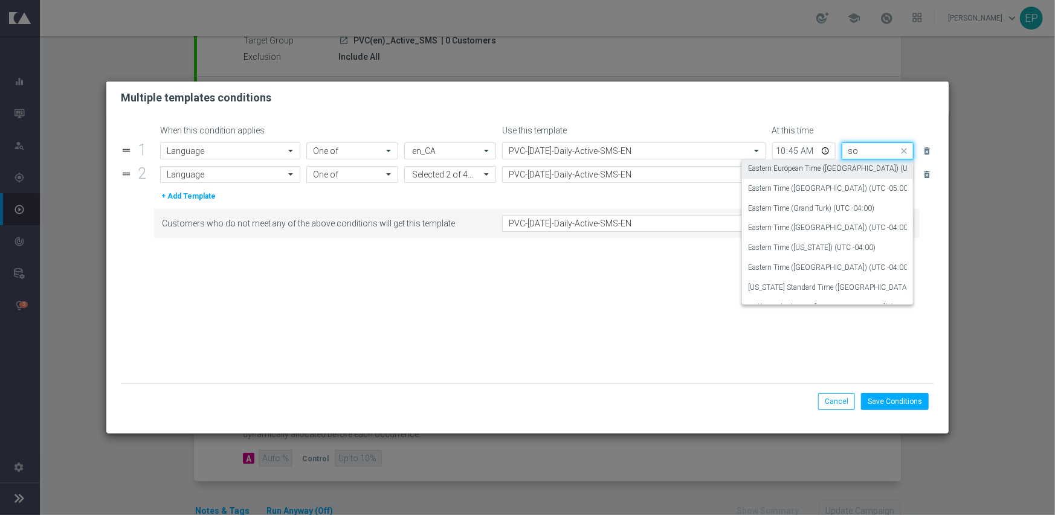
scroll to position [0, 0]
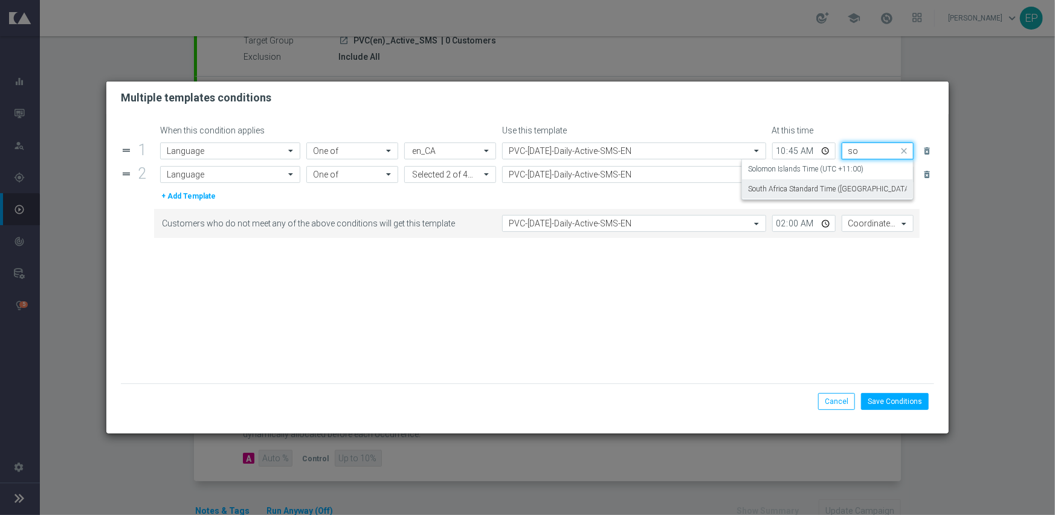
click at [797, 192] on label "South Africa Standard Time (Johannesburg) (UTC +02:00)" at bounding box center [853, 189] width 211 height 10
type input "so"
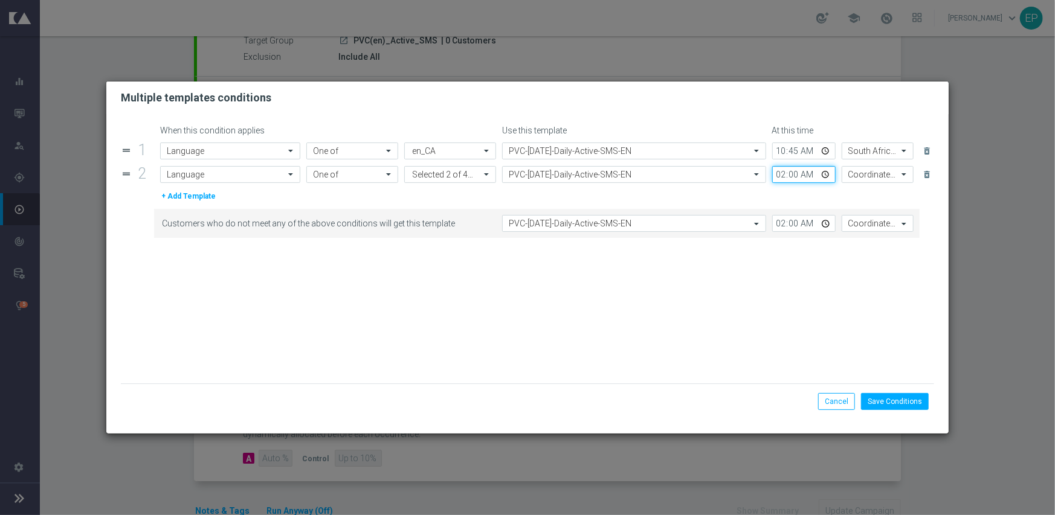
click at [779, 173] on input "02:00" at bounding box center [803, 174] width 63 height 17
click at [790, 178] on input "10:05" at bounding box center [803, 174] width 63 height 17
type input "10:45"
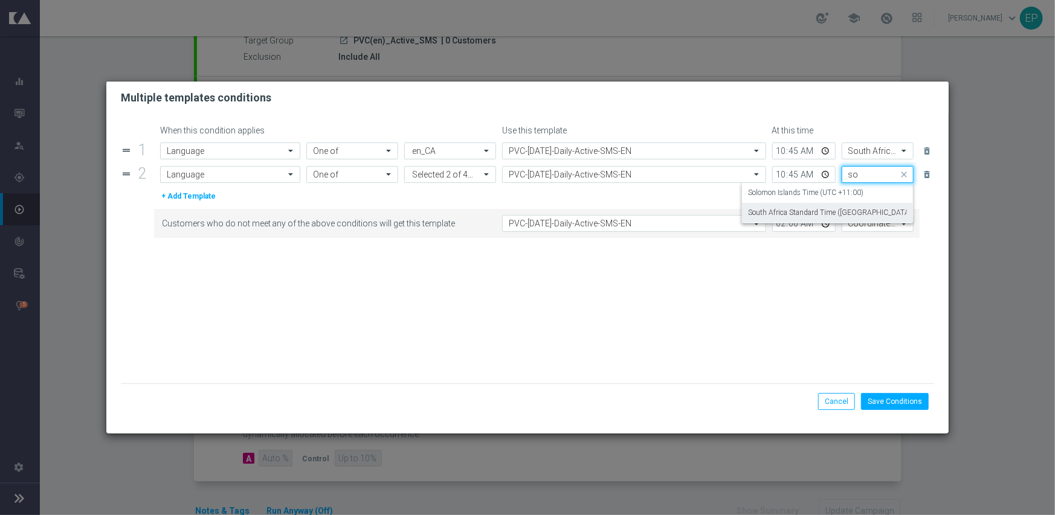
click at [821, 215] on label "South Africa Standard Time (Johannesburg) (UTC +02:00)" at bounding box center [853, 213] width 211 height 10
type input "so"
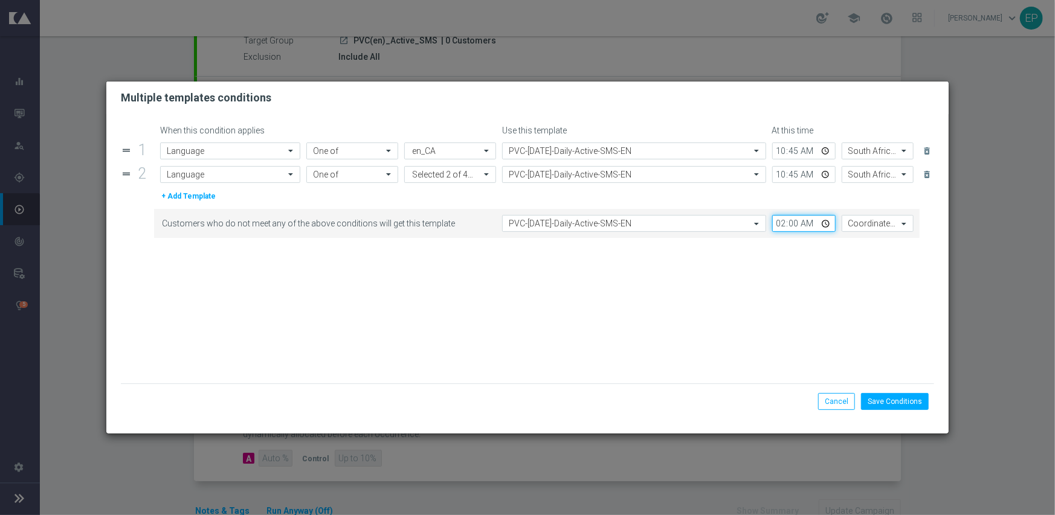
click at [780, 219] on input "02:00" at bounding box center [803, 223] width 63 height 17
type input "10:45"
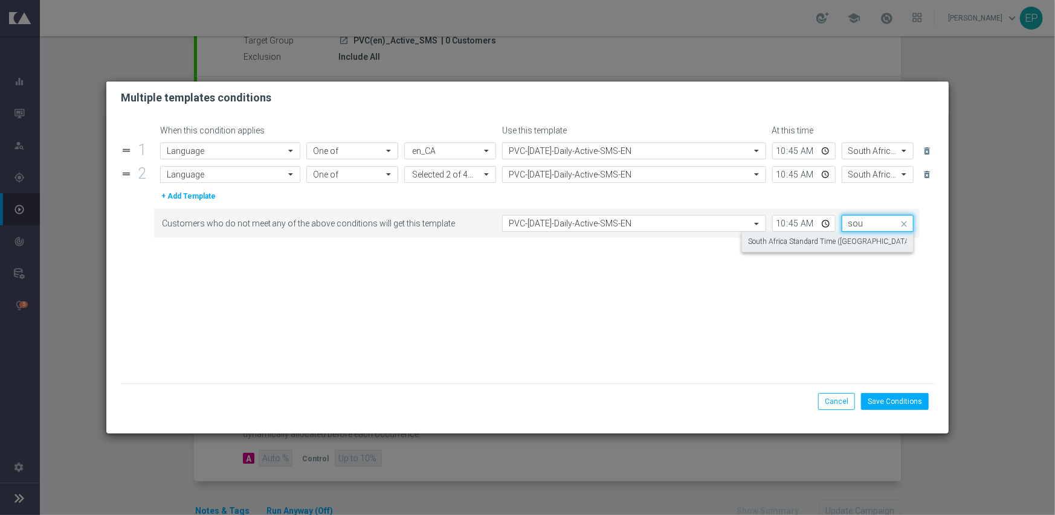
click at [791, 243] on label "South Africa Standard Time (Johannesburg) (UTC +02:00)" at bounding box center [853, 242] width 211 height 10
type input "sou"
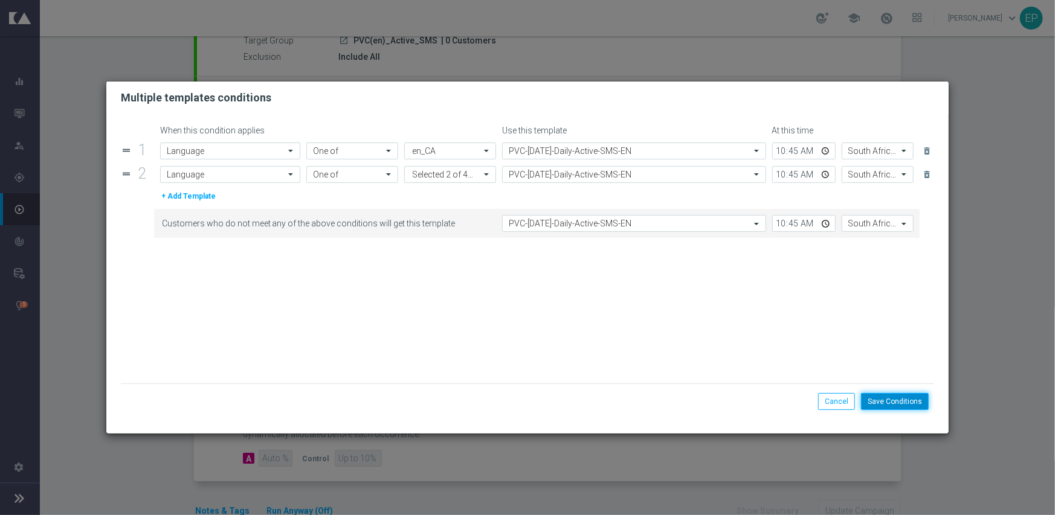
click at [877, 395] on button "Save Conditions" at bounding box center [895, 401] width 68 height 17
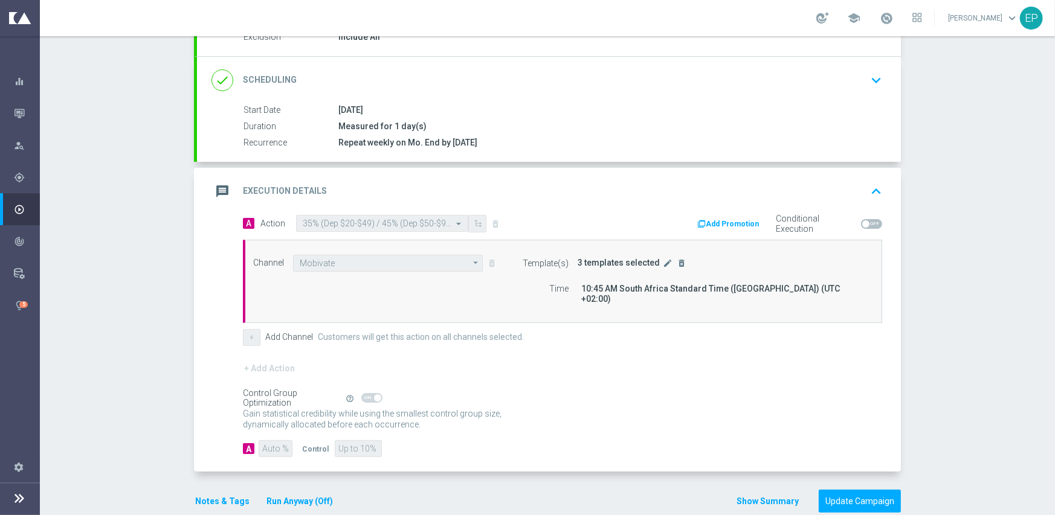
scroll to position [151, 0]
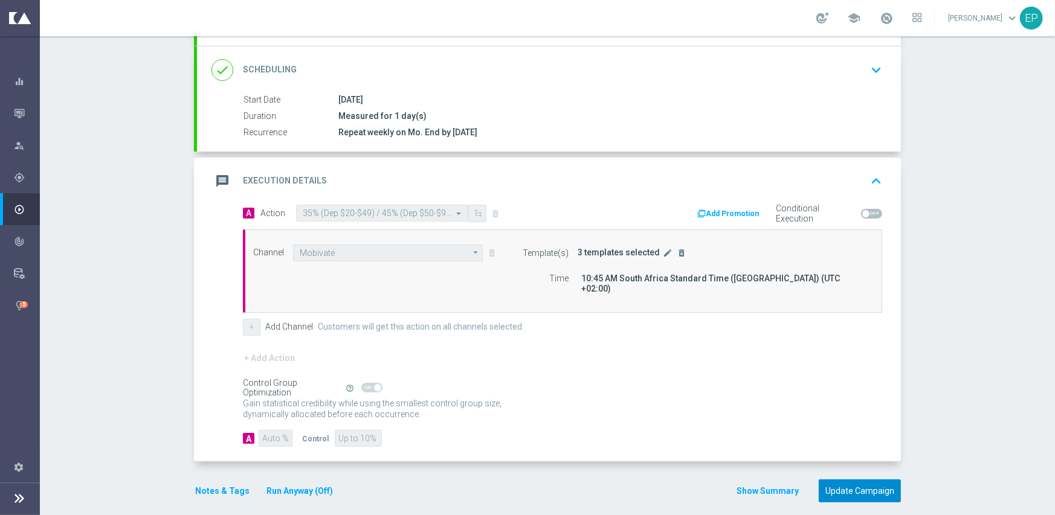
click at [837, 482] on button "Update Campaign" at bounding box center [859, 492] width 82 height 24
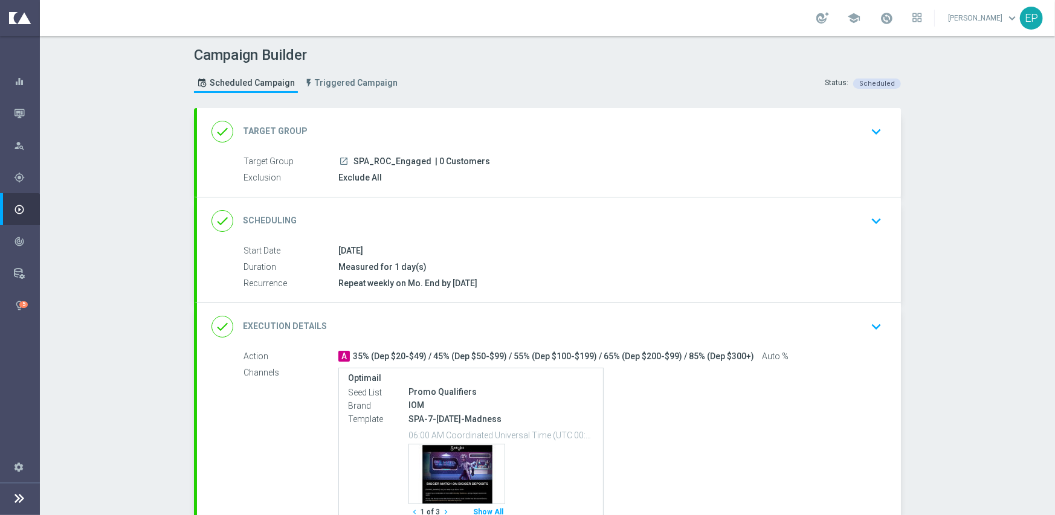
click at [622, 326] on div "done Execution Details keyboard_arrow_down" at bounding box center [548, 326] width 675 height 23
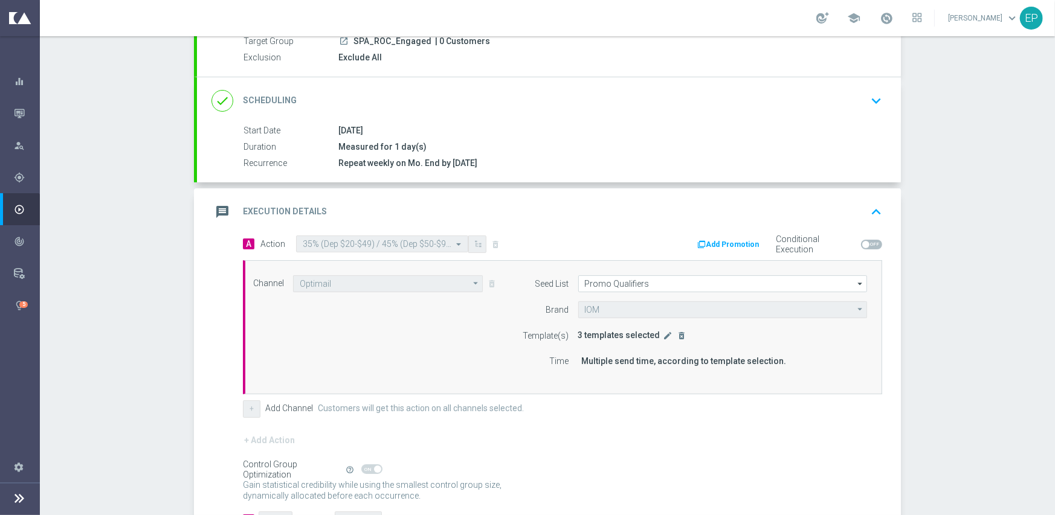
scroll to position [181, 0]
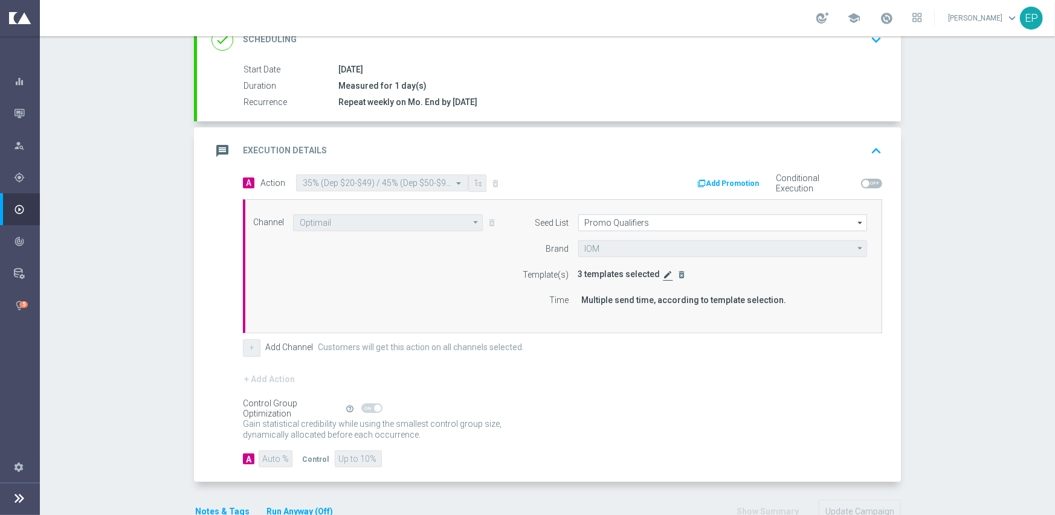
click at [663, 274] on icon "edit" at bounding box center [668, 275] width 10 height 10
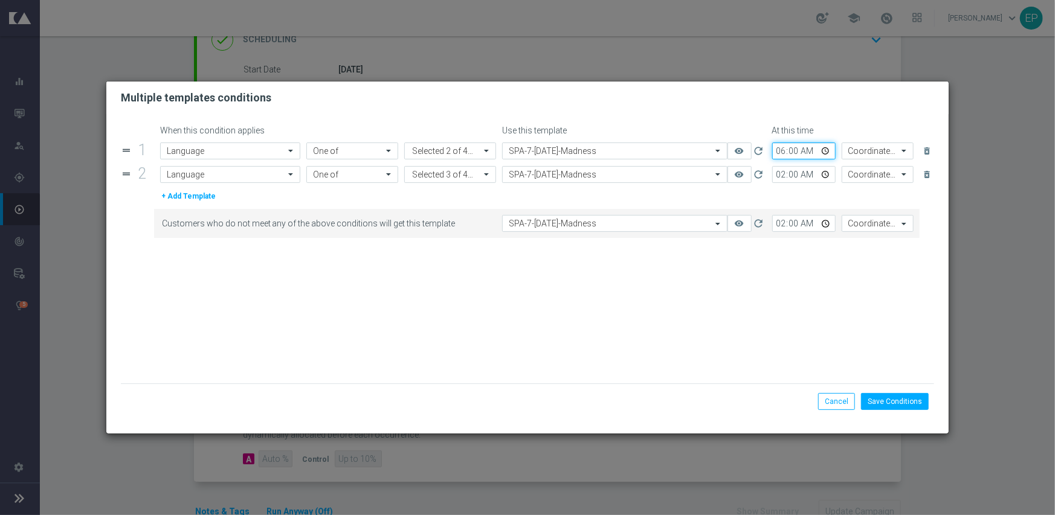
click at [777, 152] on input "06:00" at bounding box center [803, 151] width 63 height 17
type input "10:45"
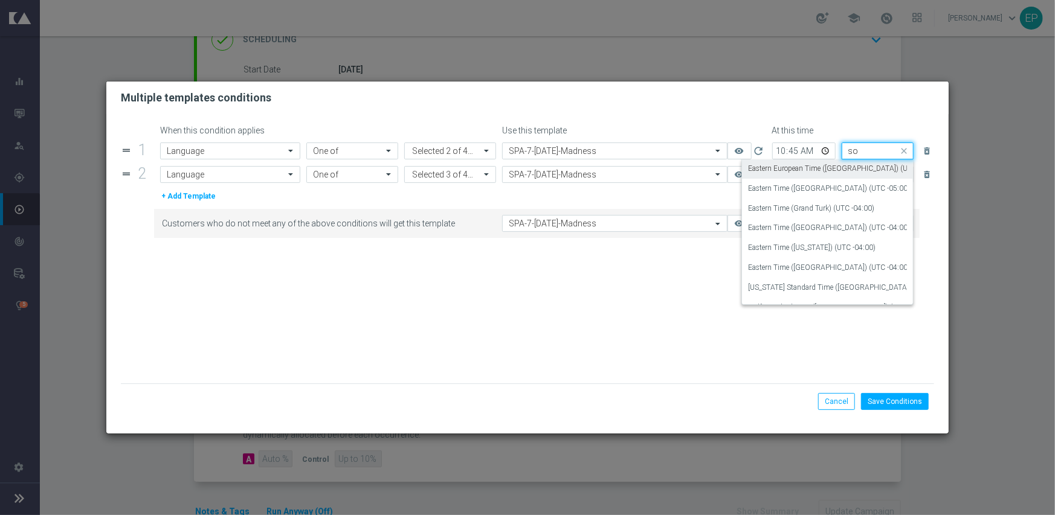
scroll to position [0, 0]
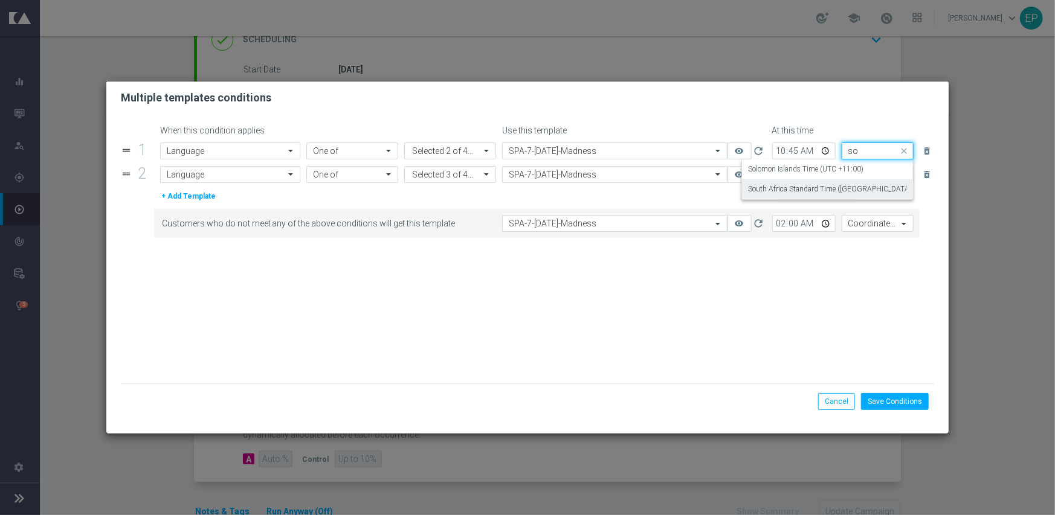
click at [777, 186] on label "South Africa Standard Time ([GEOGRAPHIC_DATA]) (UTC +02:00)" at bounding box center [853, 189] width 211 height 10
type input "so"
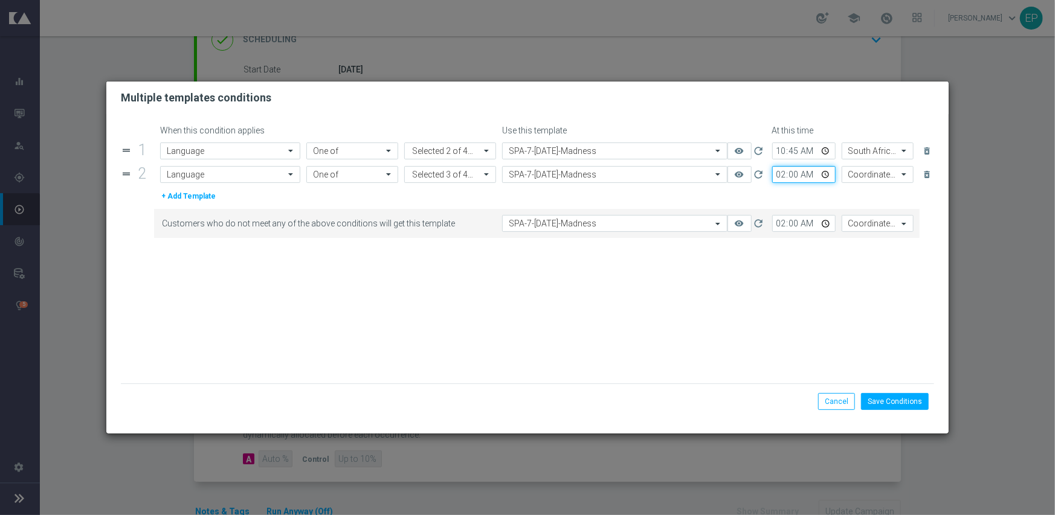
click at [777, 170] on input "02:00" at bounding box center [803, 174] width 63 height 17
type input "10:45"
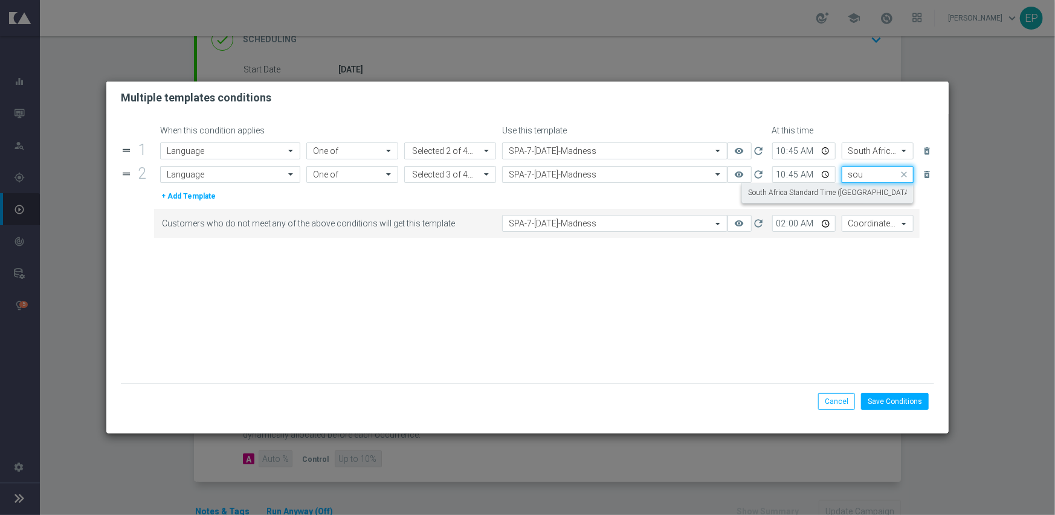
click at [783, 191] on label "South Africa Standard Time ([GEOGRAPHIC_DATA]) (UTC +02:00)" at bounding box center [853, 193] width 211 height 10
type input "sou"
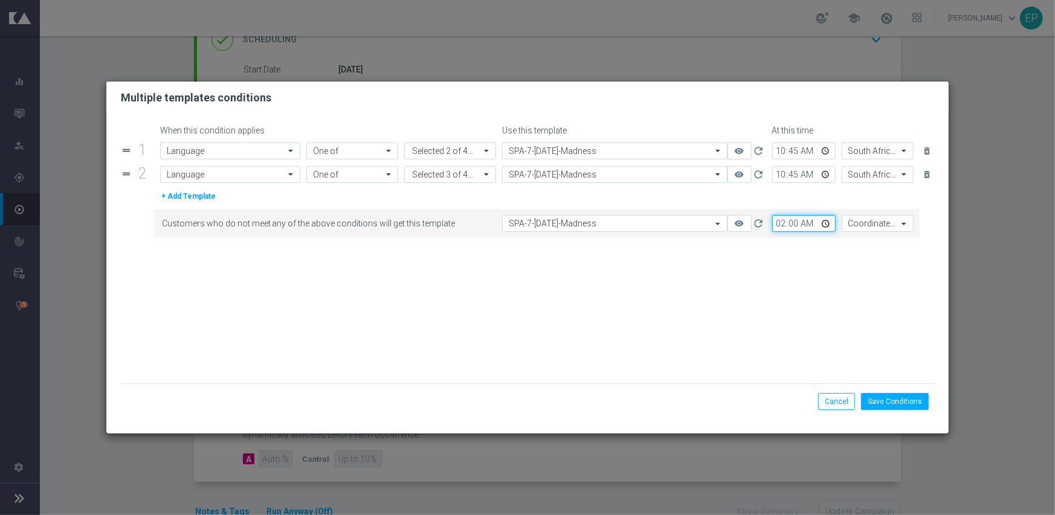
click at [778, 225] on input "02:00" at bounding box center [803, 223] width 63 height 17
type input "10:45"
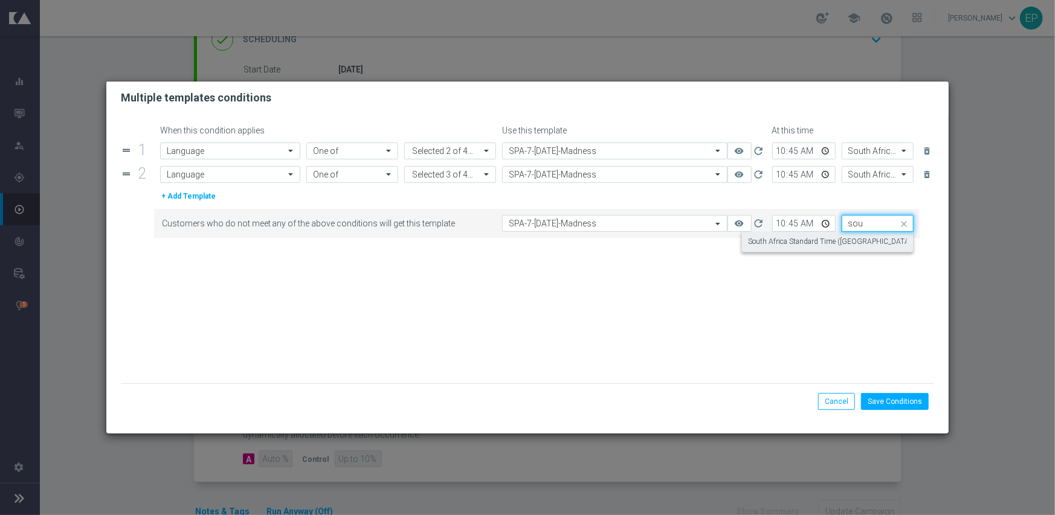
click at [773, 240] on label "South Africa Standard Time ([GEOGRAPHIC_DATA]) (UTC +02:00)" at bounding box center [853, 242] width 211 height 10
type input "sou"
click at [736, 316] on form "When this condition applies Use this template At this time drag_handle 1 Attrib…" at bounding box center [528, 255] width 814 height 258
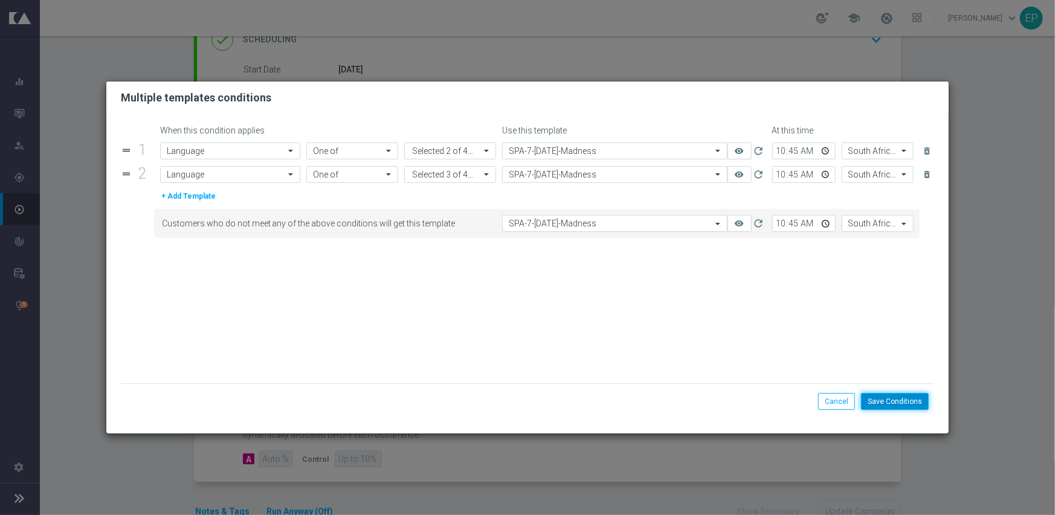
click at [905, 399] on button "Save Conditions" at bounding box center [895, 401] width 68 height 17
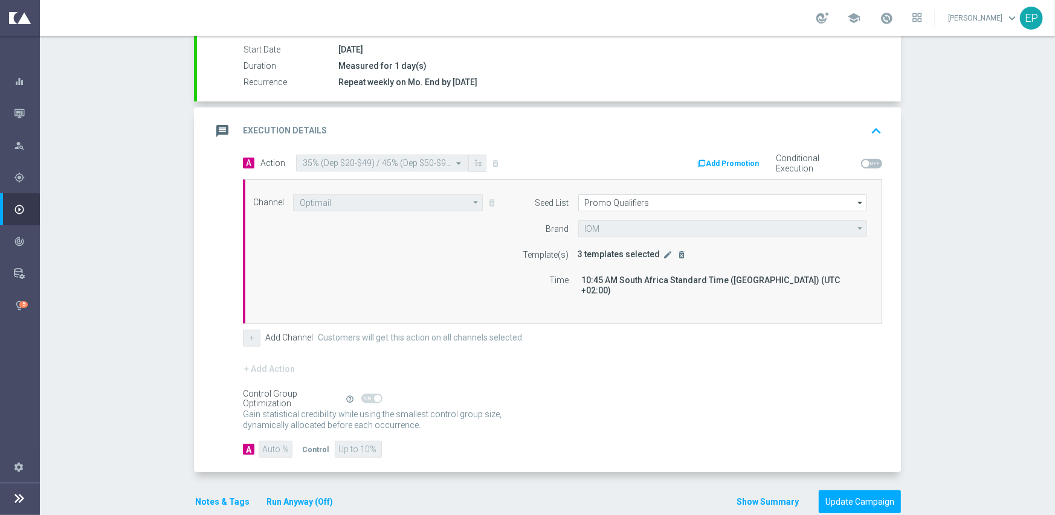
scroll to position [212, 0]
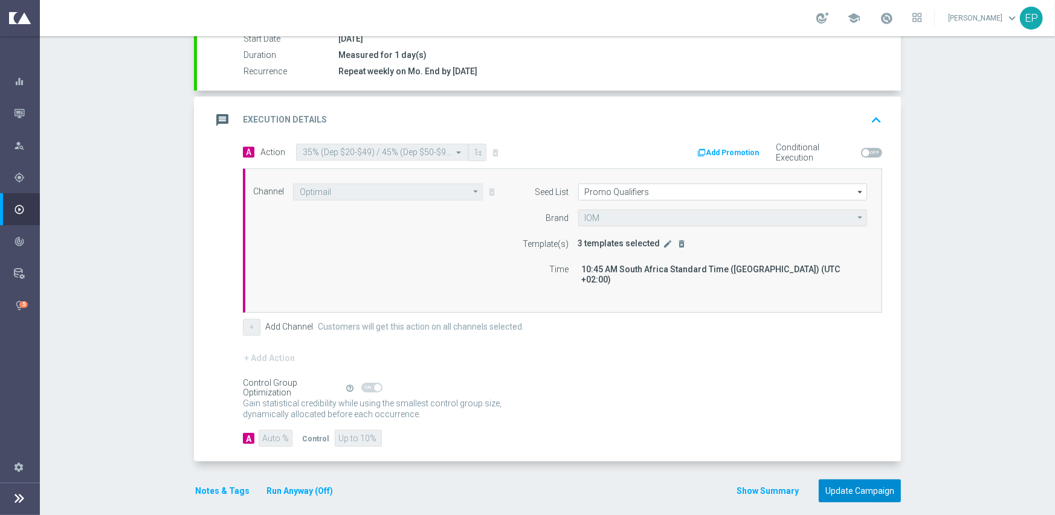
click at [834, 480] on button "Update Campaign" at bounding box center [859, 492] width 82 height 24
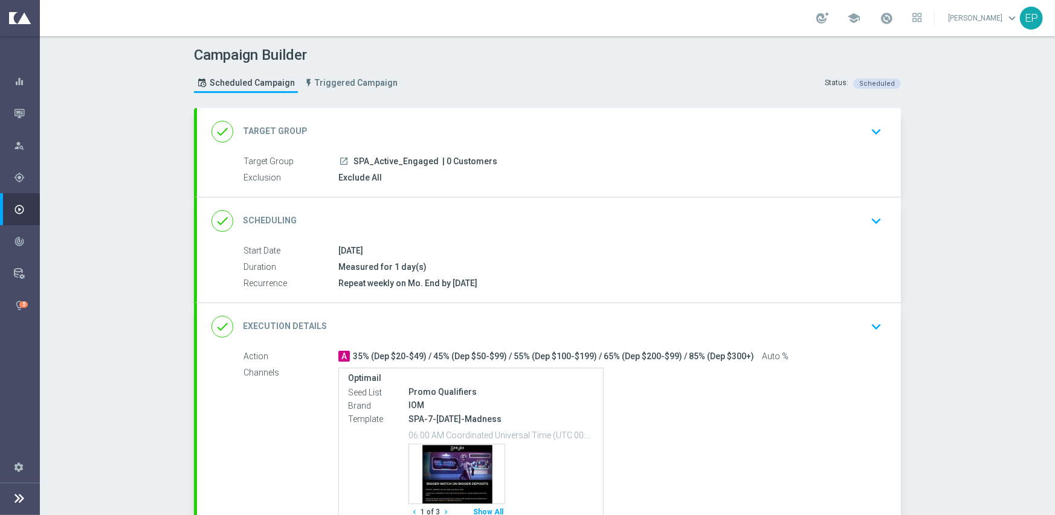
click at [643, 316] on div "done Execution Details keyboard_arrow_down" at bounding box center [548, 326] width 675 height 23
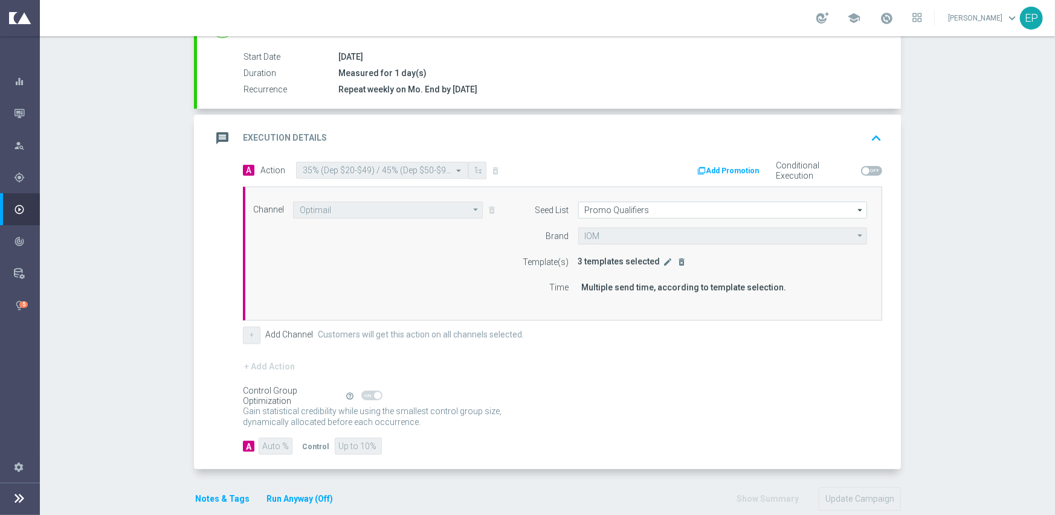
scroll to position [212, 0]
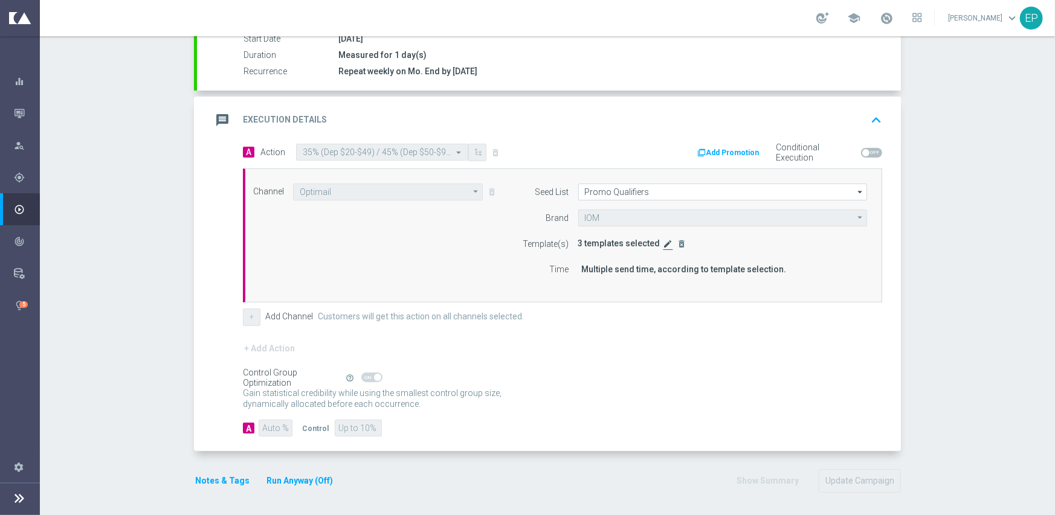
click at [663, 240] on icon "edit" at bounding box center [668, 244] width 10 height 10
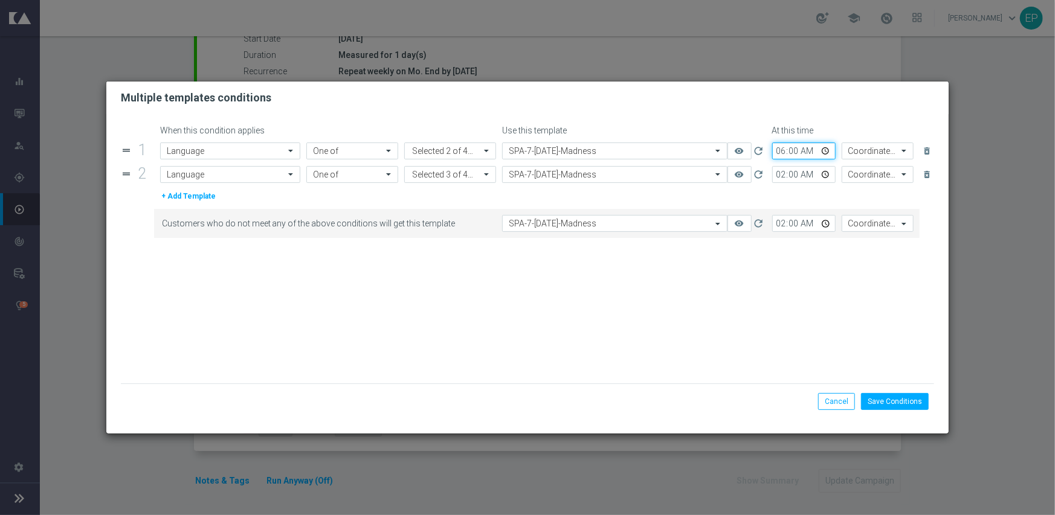
click at [778, 150] on input "06:00" at bounding box center [803, 151] width 63 height 17
type input "10:45"
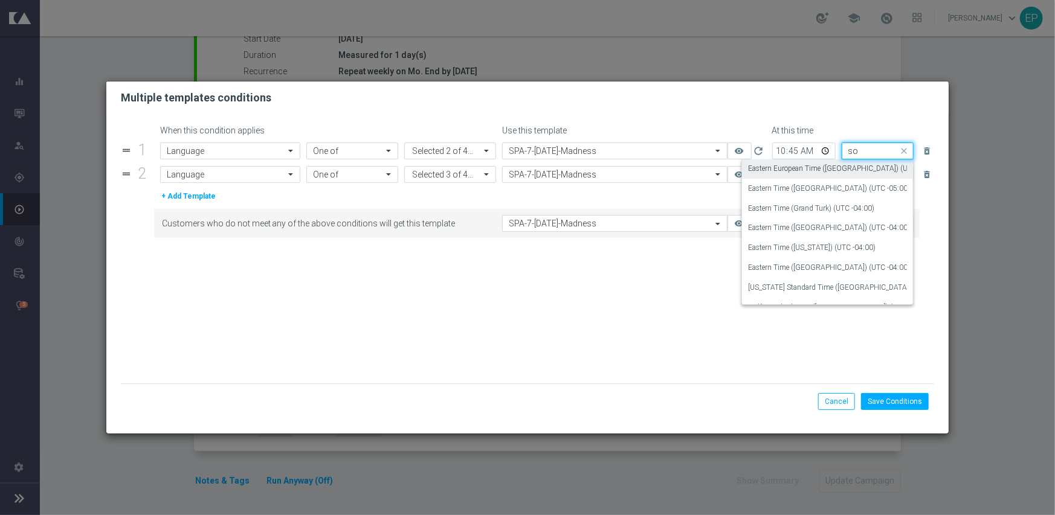
scroll to position [0, 0]
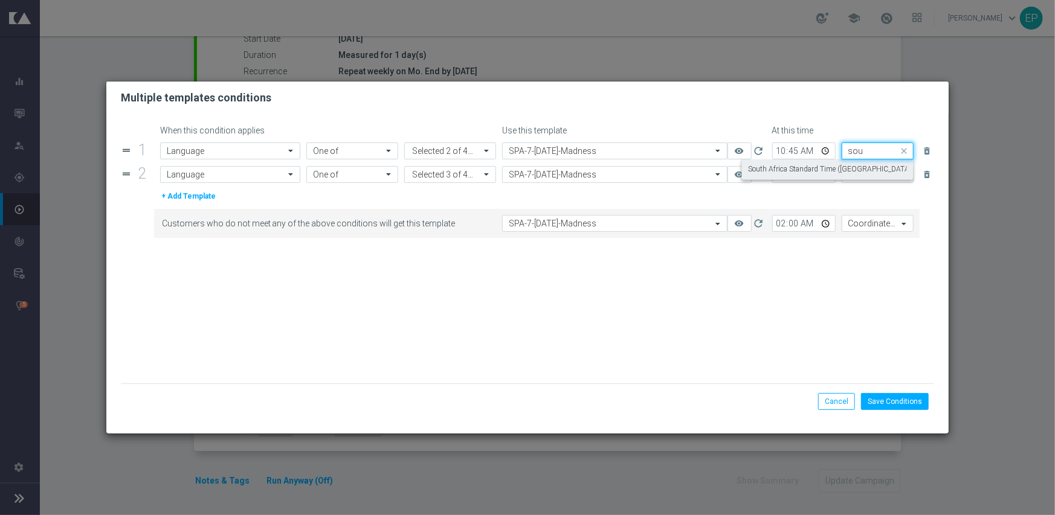
click at [768, 175] on div "South Africa Standard Time ([GEOGRAPHIC_DATA]) (UTC +02:00)" at bounding box center [827, 169] width 159 height 20
type input "sou"
click at [779, 177] on input "02:00" at bounding box center [803, 174] width 63 height 17
type input "10:45"
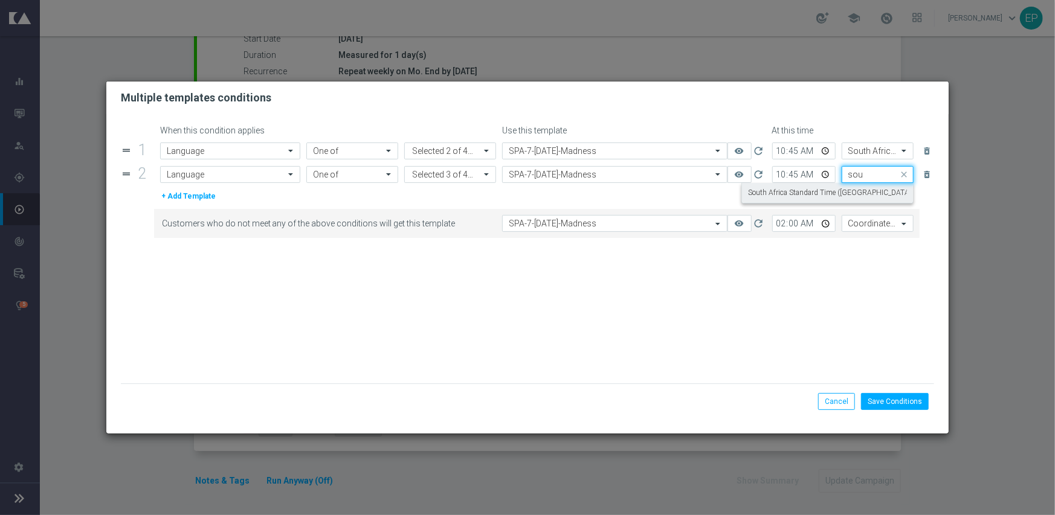
drag, startPoint x: 767, startPoint y: 188, endPoint x: 767, endPoint y: 195, distance: 7.2
click at [767, 192] on label "South Africa Standard Time ([GEOGRAPHIC_DATA]) (UTC +02:00)" at bounding box center [853, 193] width 211 height 10
type input "sou"
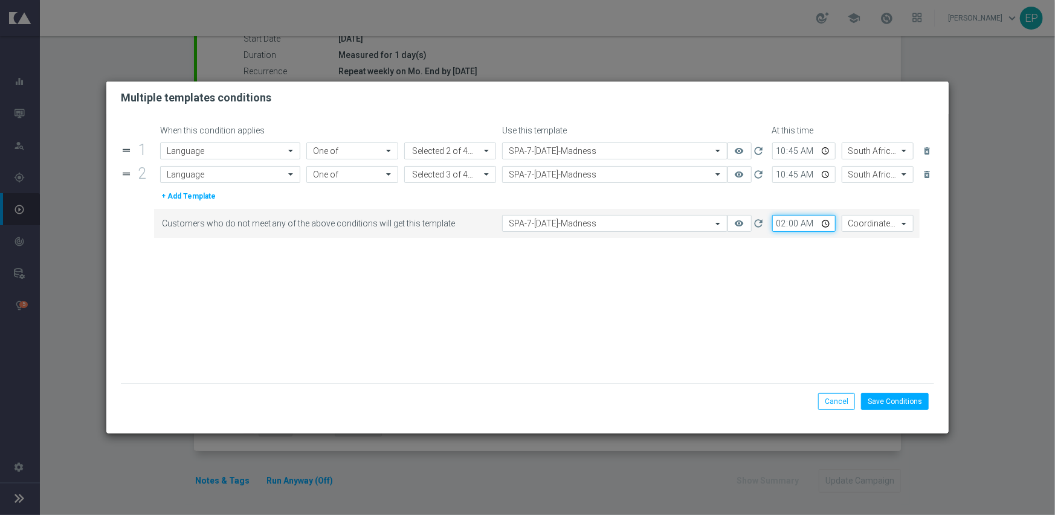
click at [779, 223] on input "02:00" at bounding box center [803, 223] width 63 height 17
type input "10:45"
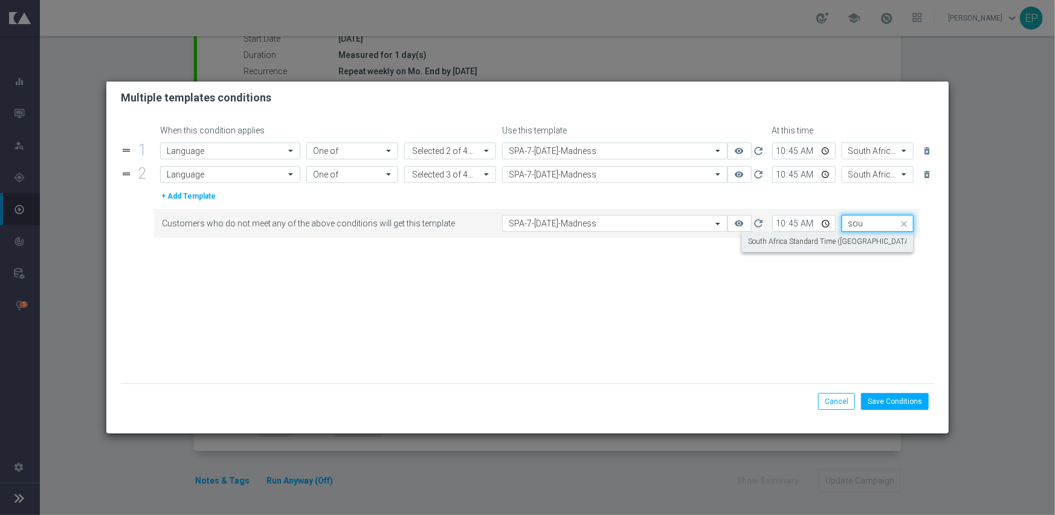
click at [782, 243] on label "South Africa Standard Time ([GEOGRAPHIC_DATA]) (UTC +02:00)" at bounding box center [853, 242] width 211 height 10
type input "sou"
click at [785, 324] on form "When this condition applies Use this template At this time drag_handle 1 Attrib…" at bounding box center [528, 255] width 814 height 258
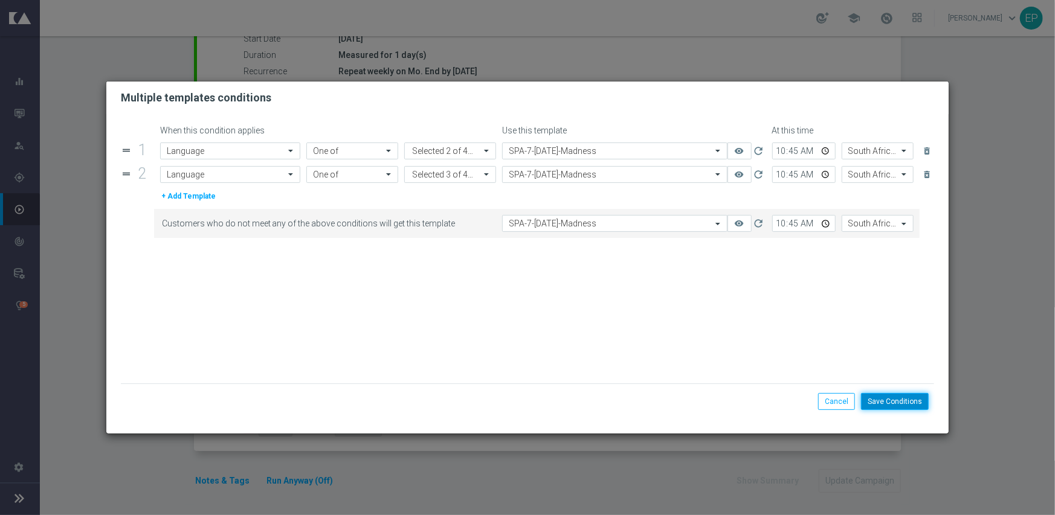
click at [890, 400] on button "Save Conditions" at bounding box center [895, 401] width 68 height 17
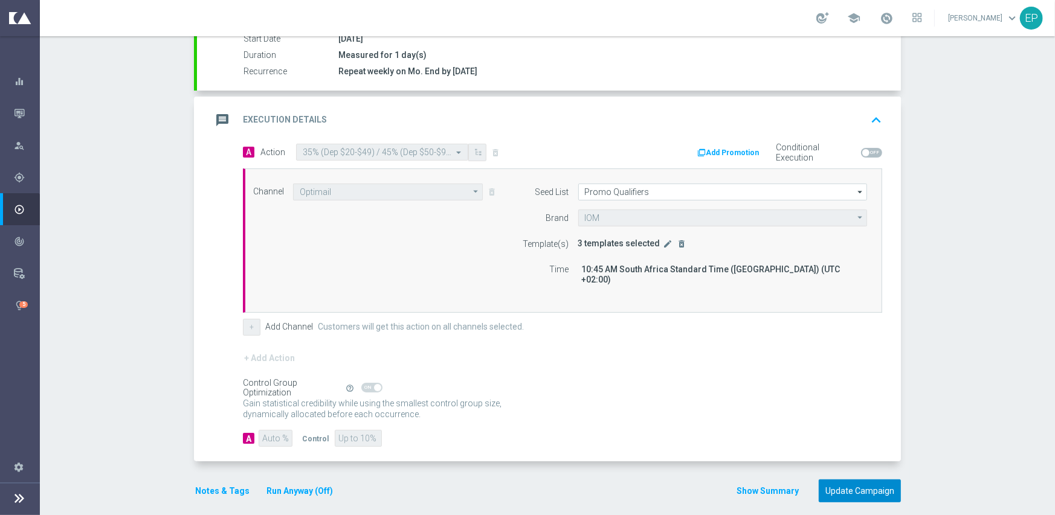
click at [853, 482] on button "Update Campaign" at bounding box center [859, 492] width 82 height 24
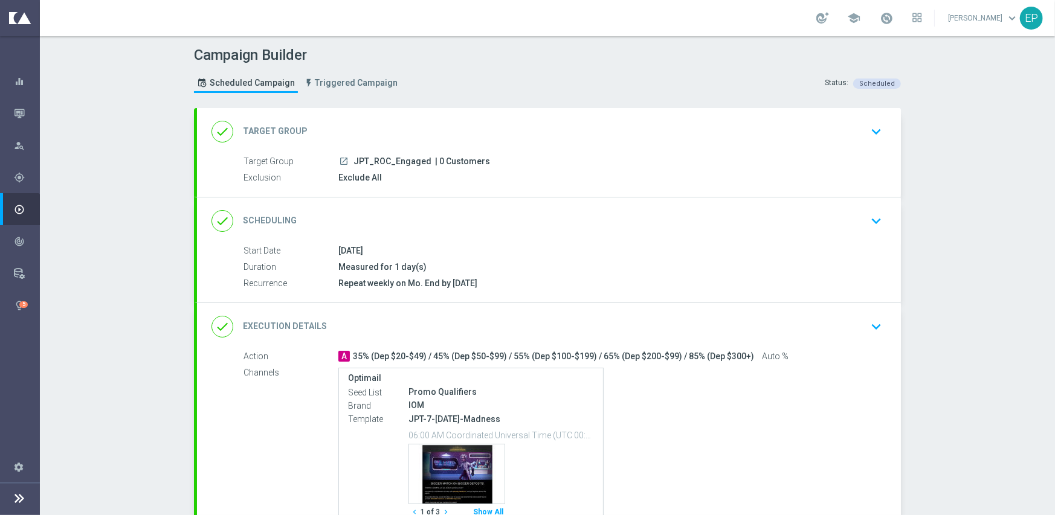
click at [660, 324] on div "done Execution Details keyboard_arrow_down" at bounding box center [548, 326] width 675 height 23
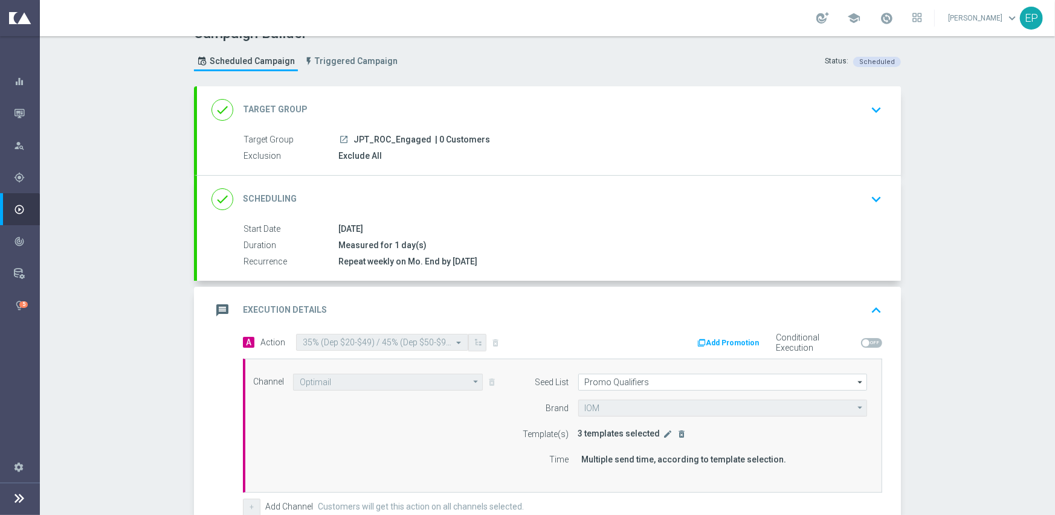
scroll to position [181, 0]
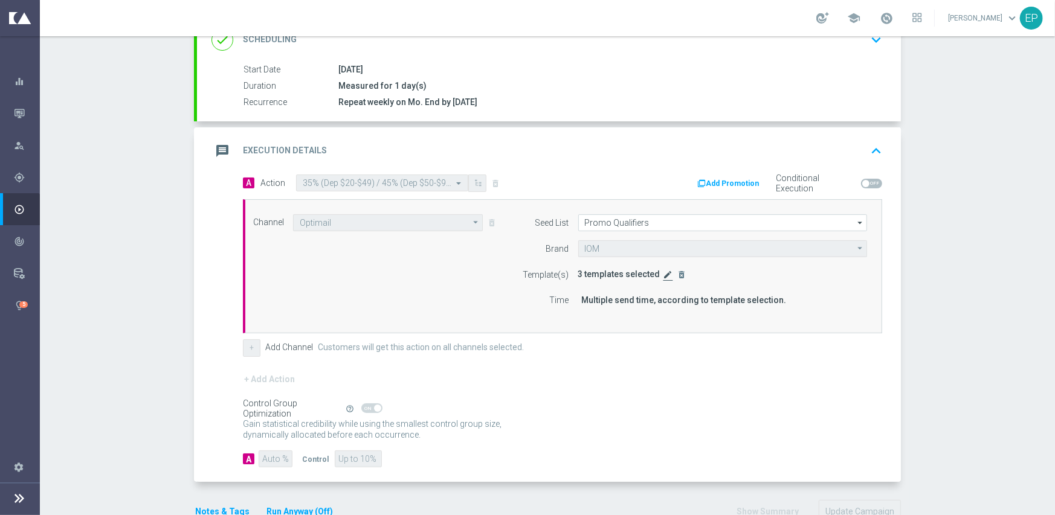
click at [663, 272] on icon "edit" at bounding box center [668, 275] width 10 height 10
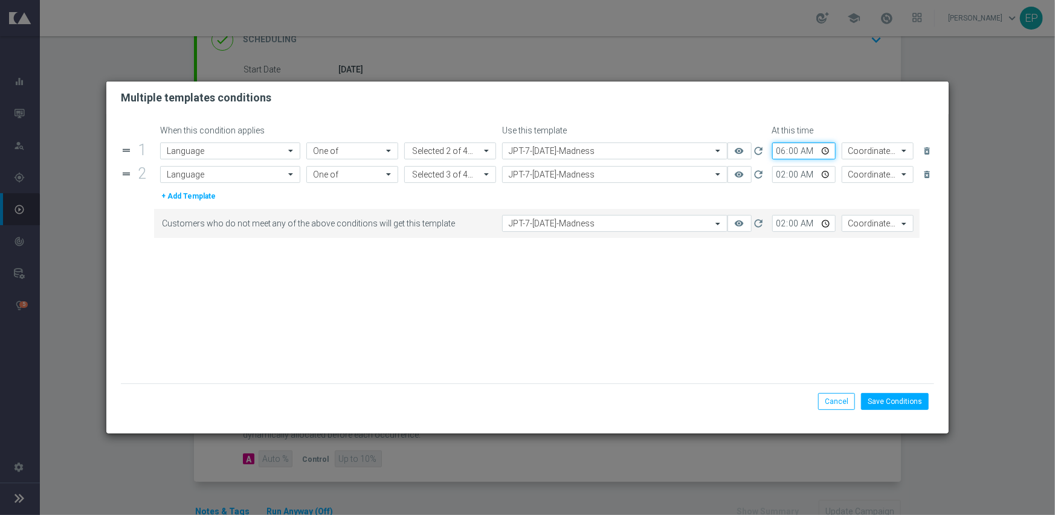
click at [777, 151] on input "06:00" at bounding box center [803, 151] width 63 height 17
type input "10:45"
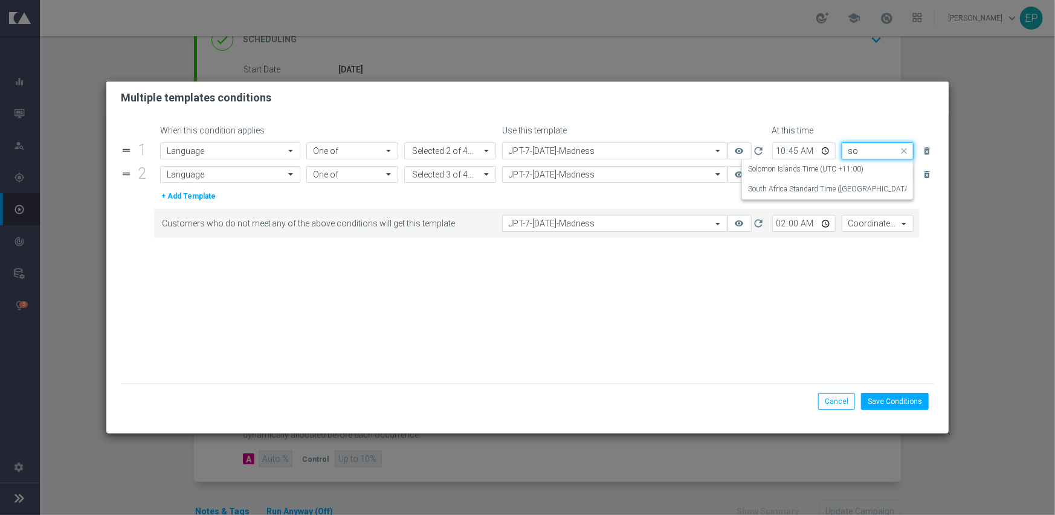
scroll to position [0, 0]
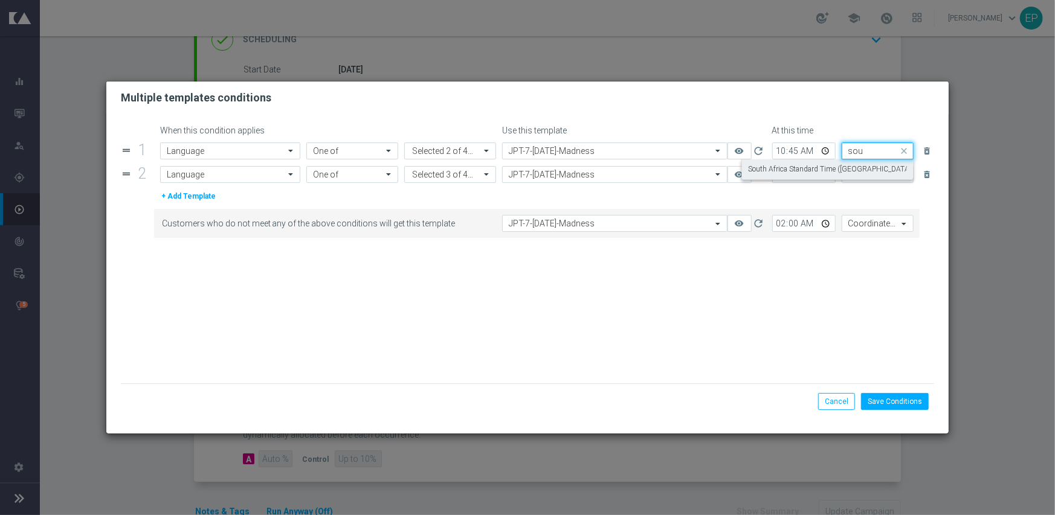
click at [773, 173] on label "South Africa Standard Time ([GEOGRAPHIC_DATA]) (UTC +02:00)" at bounding box center [853, 169] width 211 height 10
type input "sou"
click at [776, 172] on input "02:00" at bounding box center [803, 174] width 63 height 17
type input "10:45"
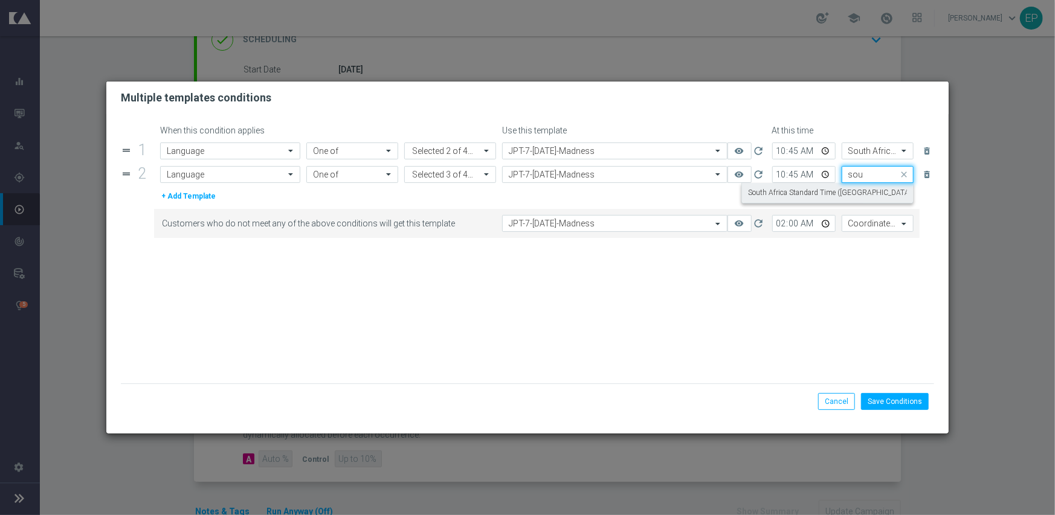
click at [774, 195] on label "South Africa Standard Time ([GEOGRAPHIC_DATA]) (UTC +02:00)" at bounding box center [853, 193] width 211 height 10
type input "sou"
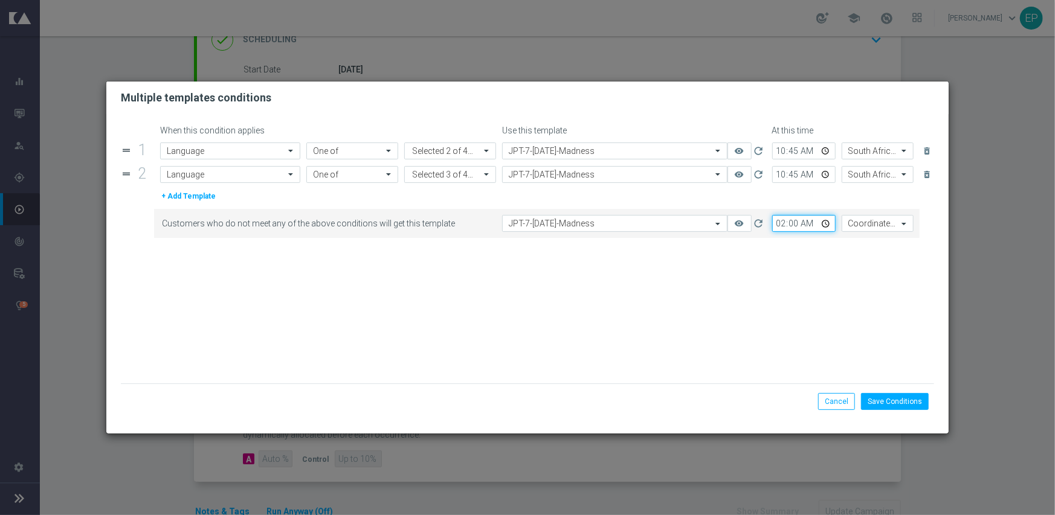
click at [779, 225] on input "02:00" at bounding box center [803, 223] width 63 height 17
type input "10:45"
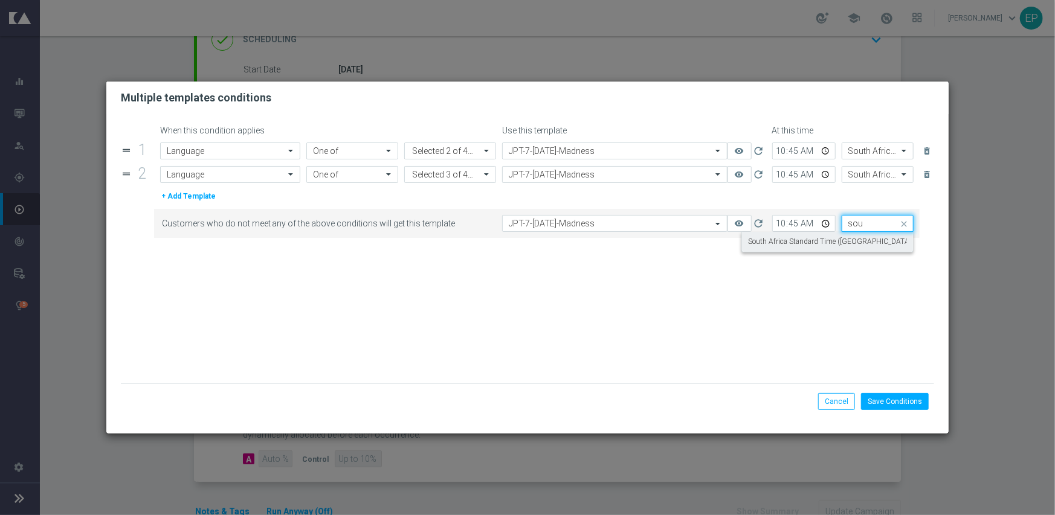
click at [779, 243] on label "South Africa Standard Time ([GEOGRAPHIC_DATA]) (UTC +02:00)" at bounding box center [853, 242] width 211 height 10
type input "sou"
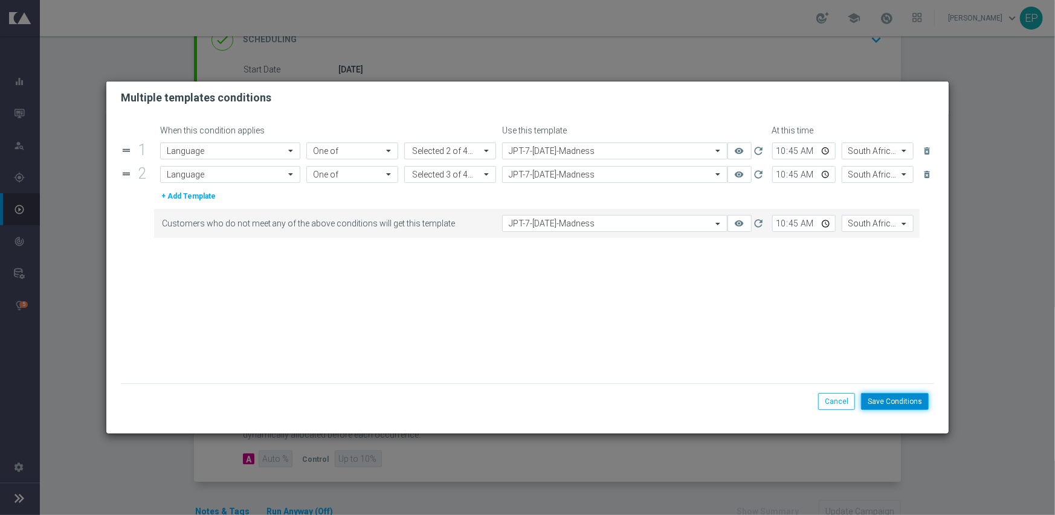
click at [889, 398] on button "Save Conditions" at bounding box center [895, 401] width 68 height 17
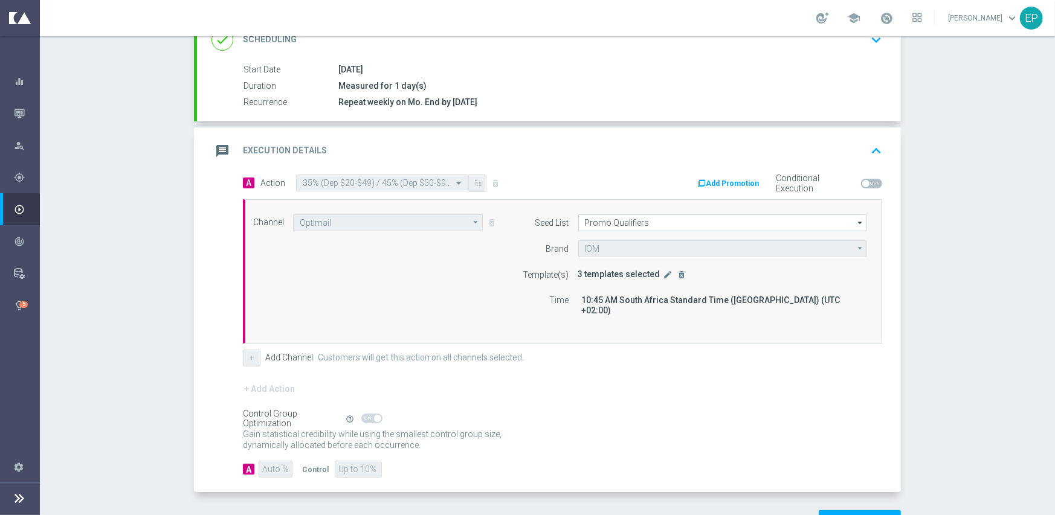
scroll to position [212, 0]
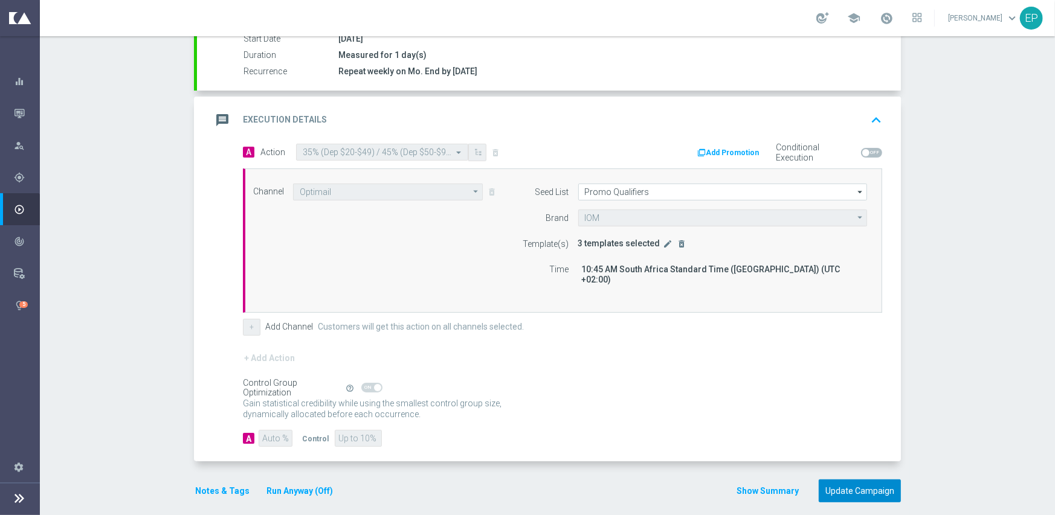
click at [828, 480] on button "Update Campaign" at bounding box center [859, 492] width 82 height 24
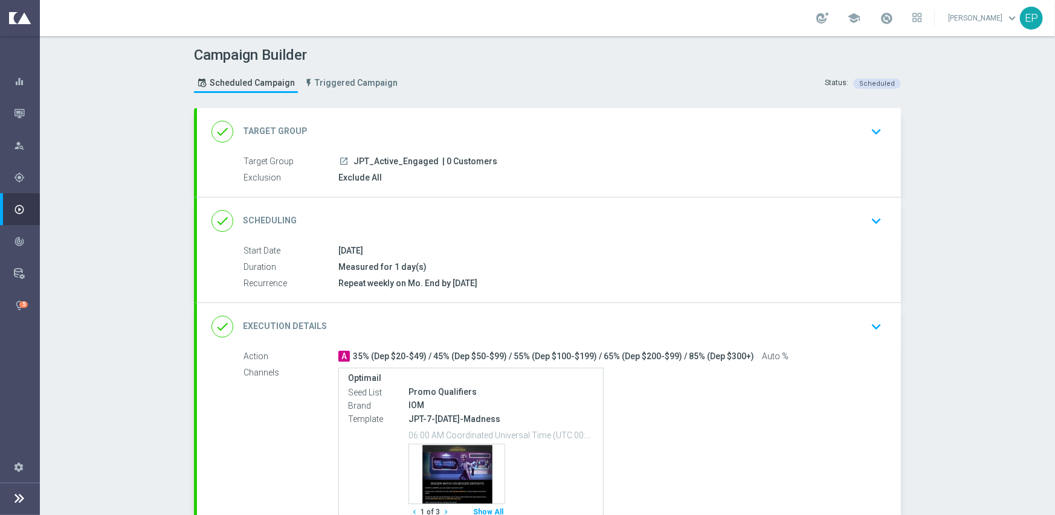
click at [631, 311] on div "done Execution Details keyboard_arrow_down" at bounding box center [549, 326] width 704 height 47
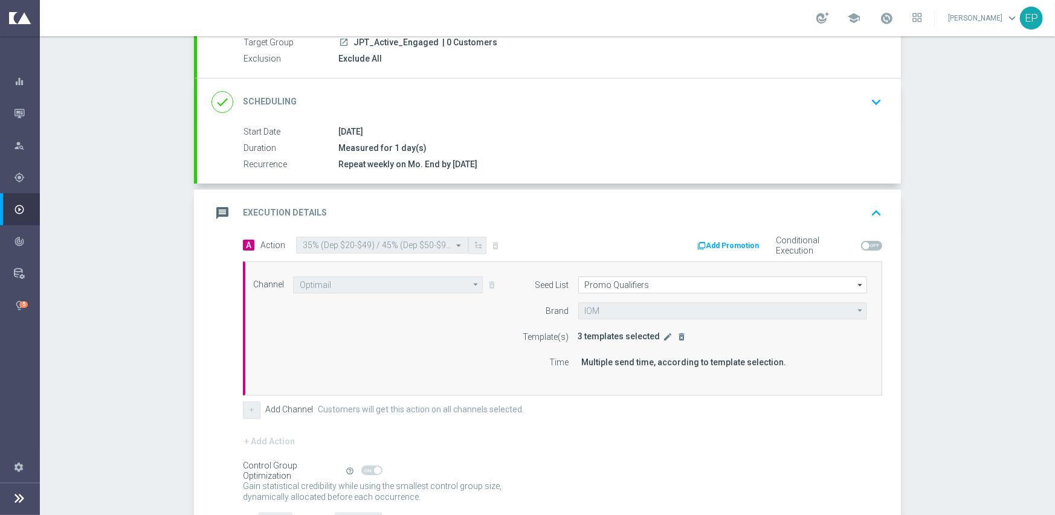
scroll to position [181, 0]
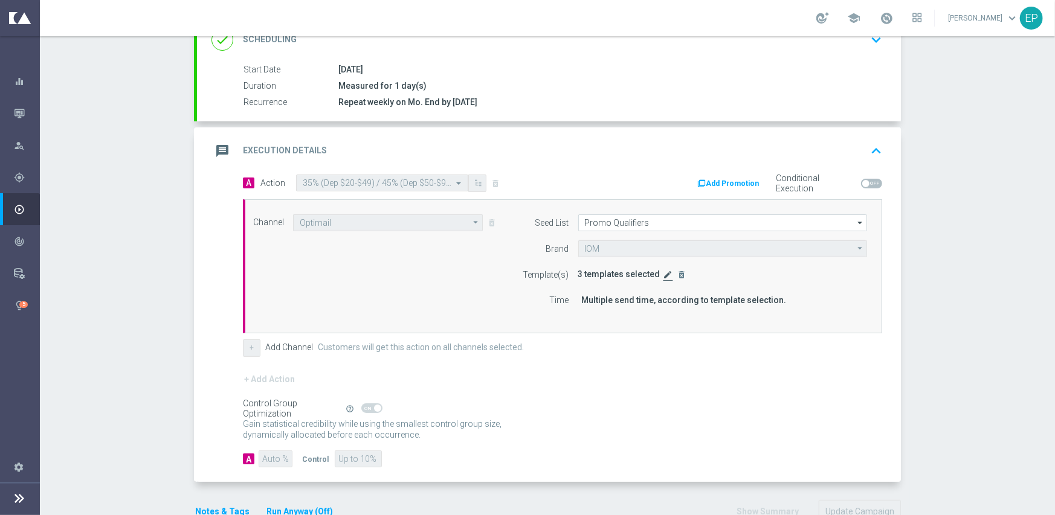
click at [663, 274] on icon "edit" at bounding box center [668, 275] width 10 height 10
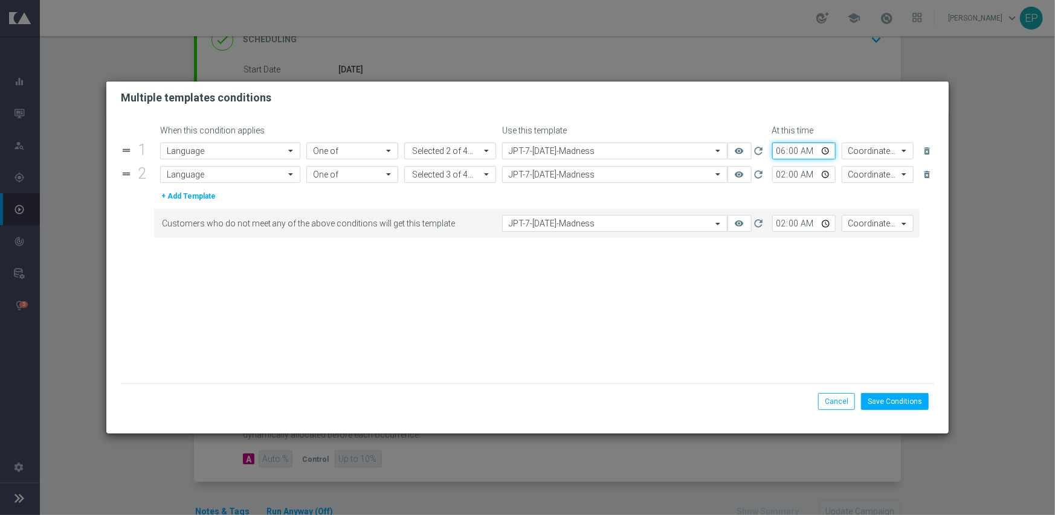
click at [782, 153] on input "06:00" at bounding box center [803, 151] width 63 height 17
type input "10:45"
click at [779, 172] on input "02:00" at bounding box center [803, 174] width 63 height 17
type input "10:45"
click at [778, 225] on input "02:00" at bounding box center [803, 223] width 63 height 17
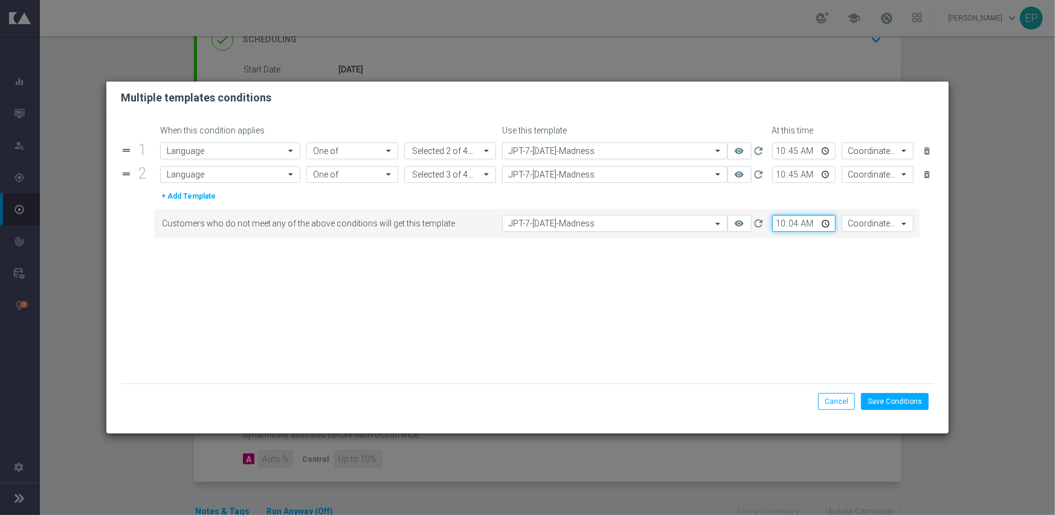
type input "10:45"
click at [861, 142] on form "When this condition applies Use this template At this time drag_handle 1 Attrib…" at bounding box center [528, 255] width 814 height 258
click at [863, 150] on input "text" at bounding box center [865, 151] width 35 height 10
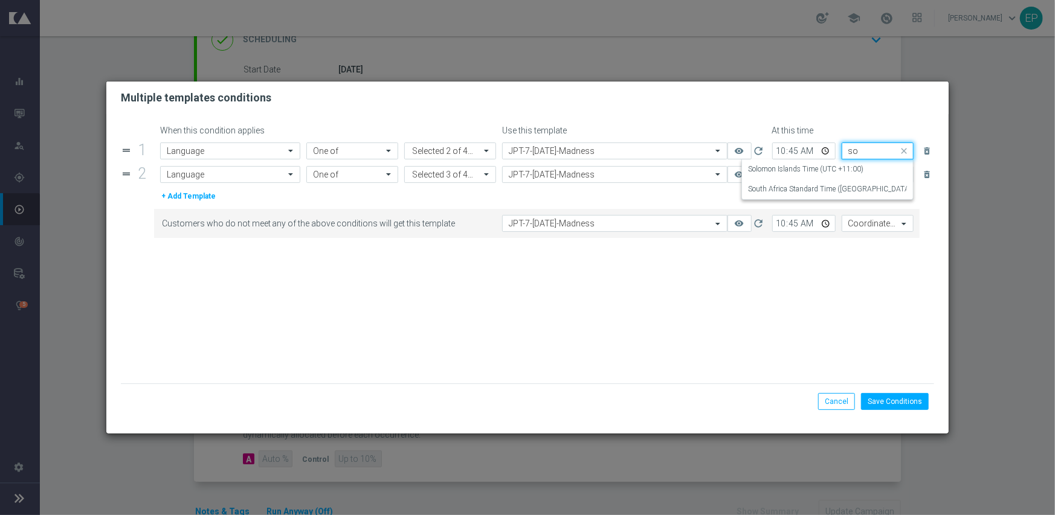
scroll to position [0, 0]
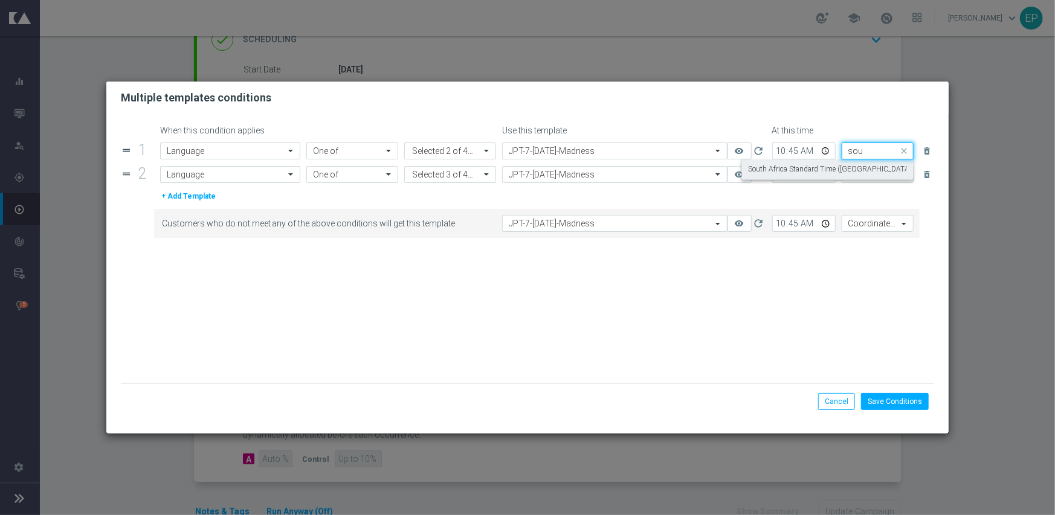
click at [862, 170] on label "South Africa Standard Time ([GEOGRAPHIC_DATA]) (UTC +02:00)" at bounding box center [853, 169] width 211 height 10
type input "sou"
click at [858, 176] on input "text" at bounding box center [865, 175] width 35 height 10
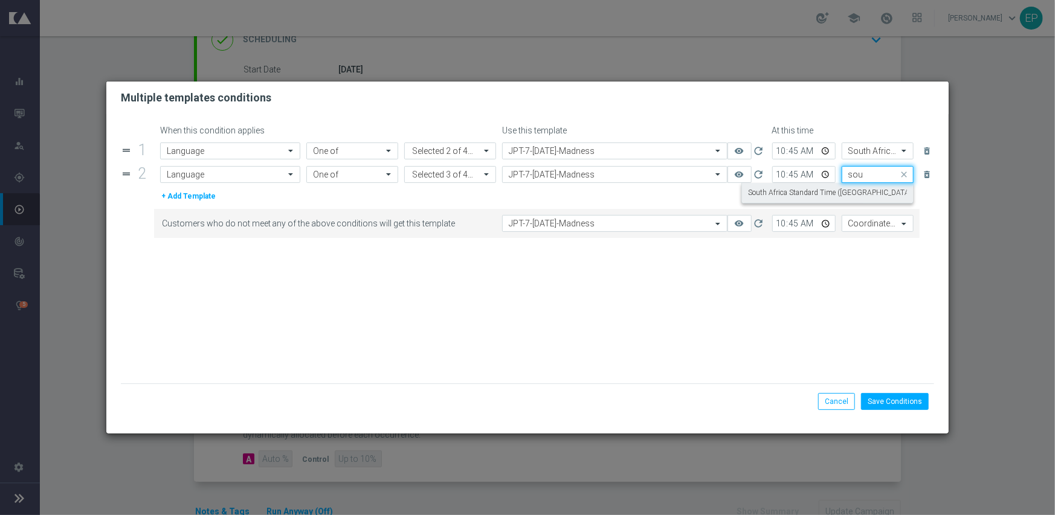
click at [858, 193] on label "South Africa Standard Time ([GEOGRAPHIC_DATA]) (UTC +02:00)" at bounding box center [853, 193] width 211 height 10
type input "sou"
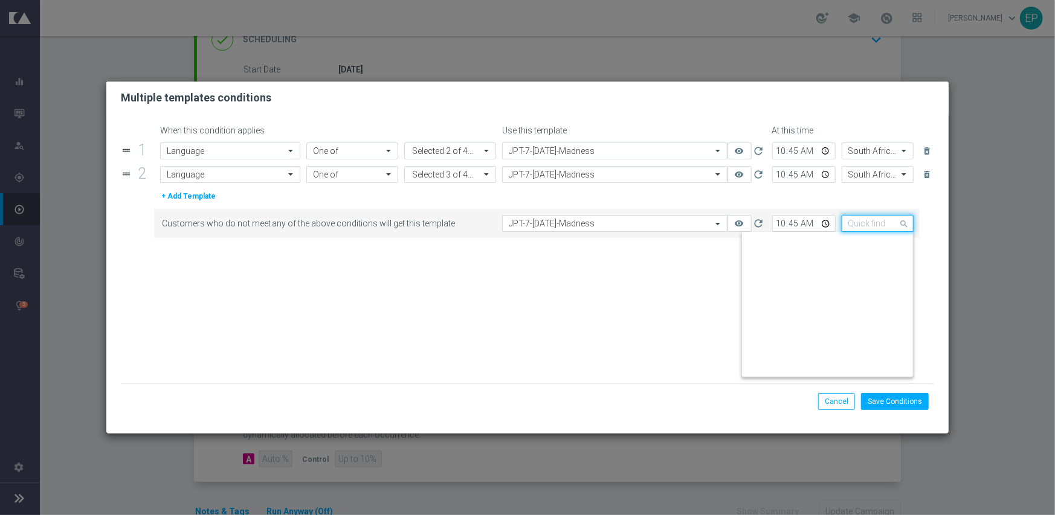
click at [858, 223] on input "text" at bounding box center [865, 224] width 35 height 10
click at [845, 240] on label "South Africa Standard Time ([GEOGRAPHIC_DATA]) (UTC +02:00)" at bounding box center [853, 242] width 211 height 10
type input "sou"
click at [887, 396] on button "Save Conditions" at bounding box center [895, 401] width 68 height 17
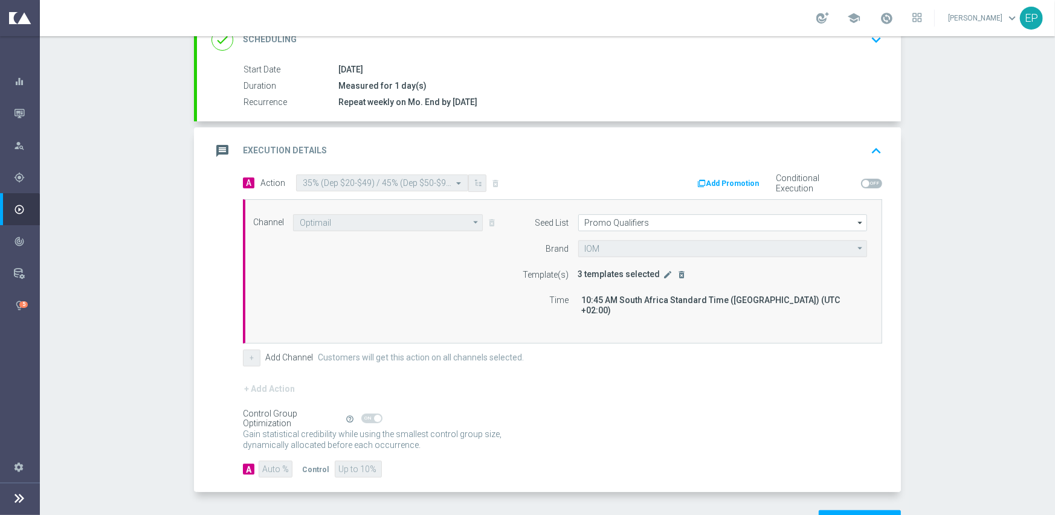
scroll to position [212, 0]
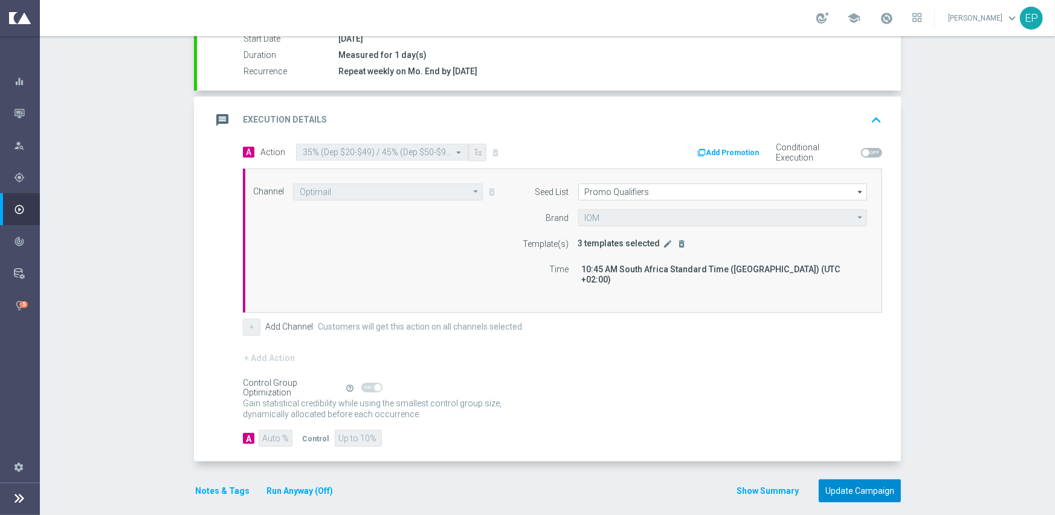
click at [854, 480] on button "Update Campaign" at bounding box center [859, 492] width 82 height 24
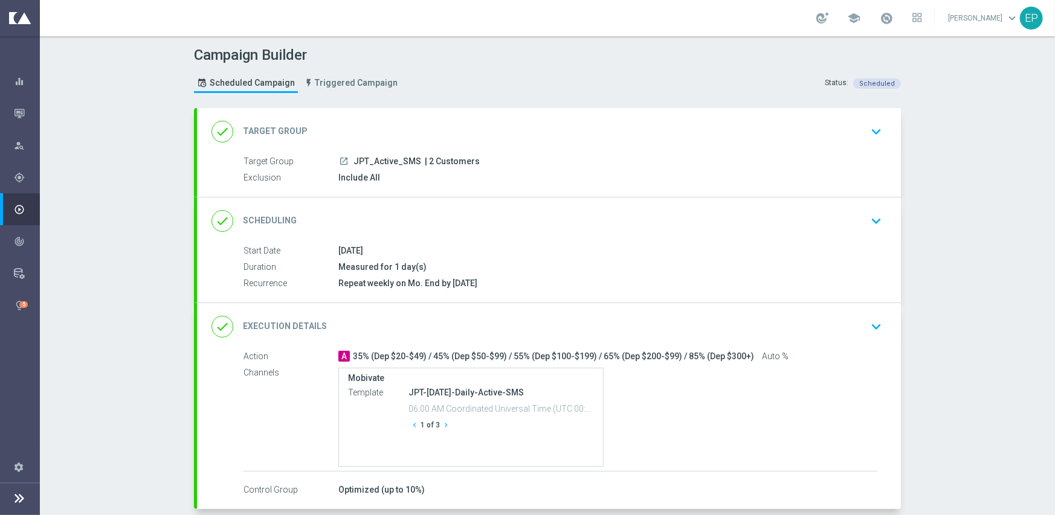
click at [561, 323] on div "done Execution Details keyboard_arrow_down" at bounding box center [548, 326] width 675 height 23
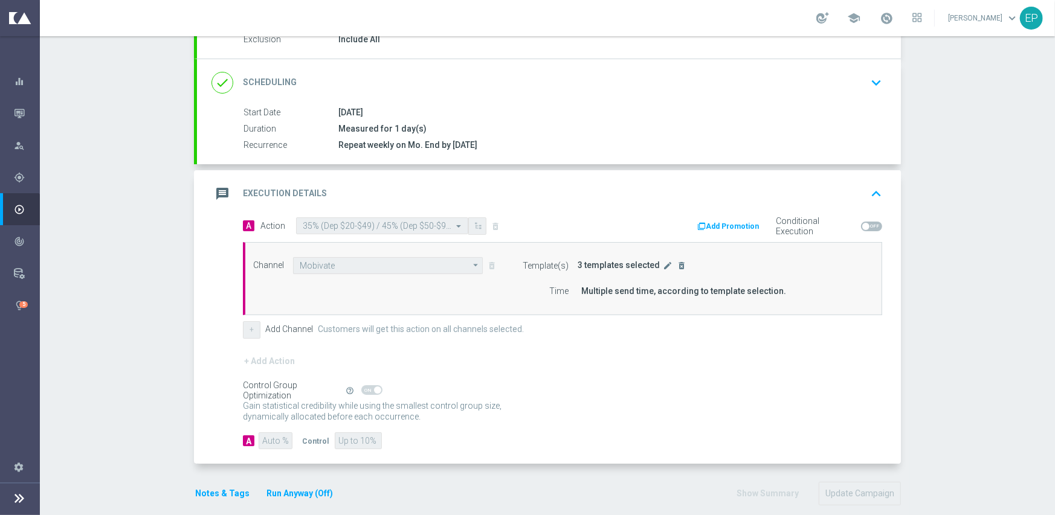
scroll to position [151, 0]
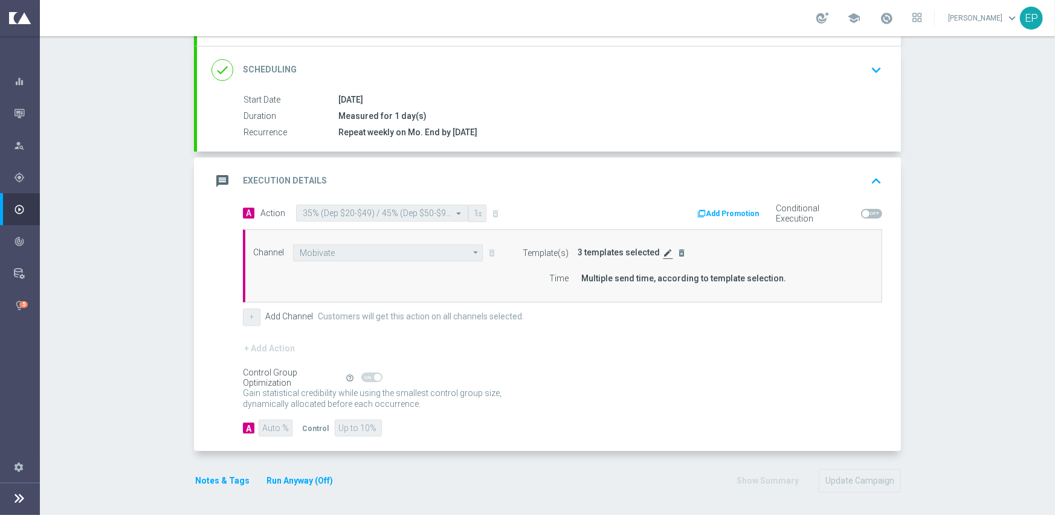
click at [663, 254] on icon "edit" at bounding box center [668, 253] width 10 height 10
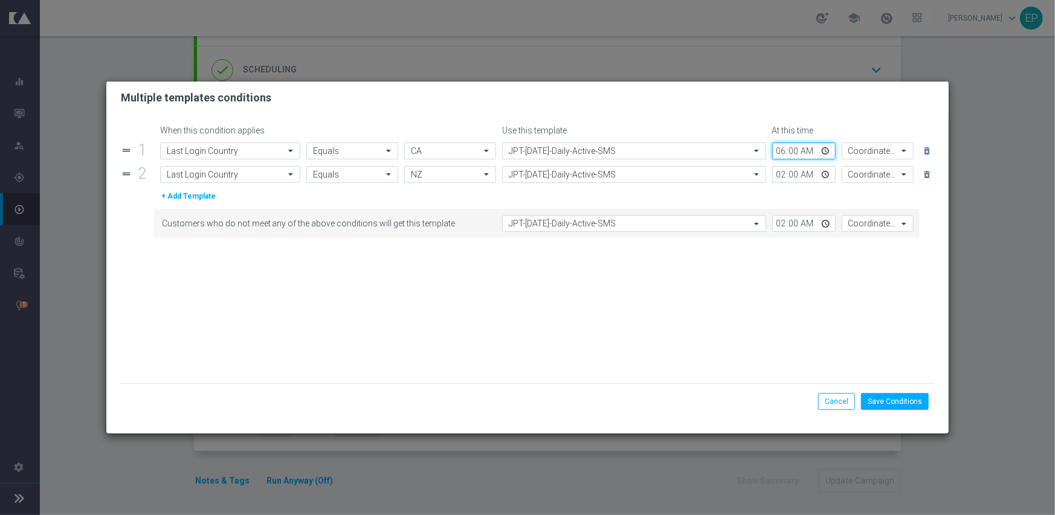
click at [777, 153] on input "06:00" at bounding box center [803, 151] width 63 height 17
type input "10:45"
click at [779, 176] on input "02:00" at bounding box center [803, 174] width 63 height 17
type input "10:45"
click at [782, 227] on input "02:00" at bounding box center [803, 223] width 63 height 17
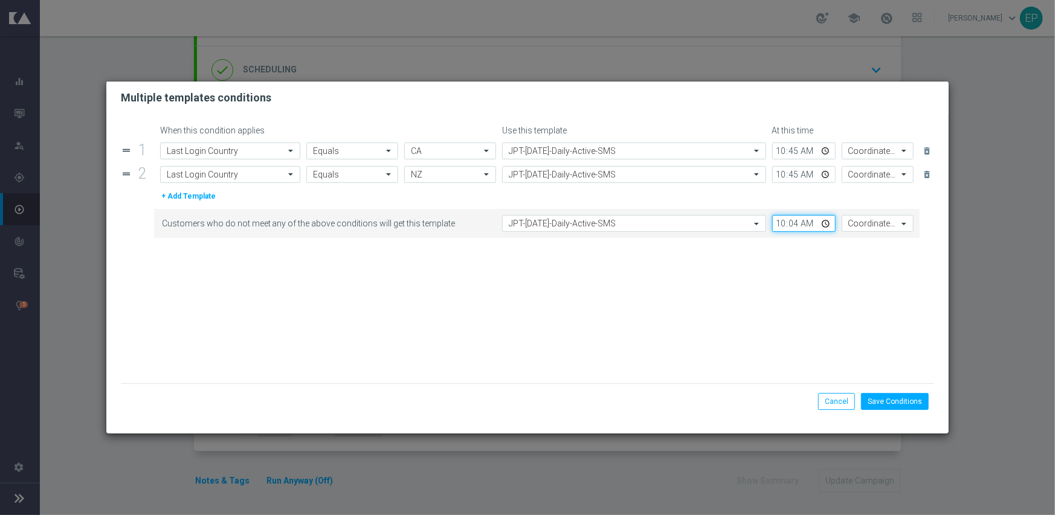
type input "10:45"
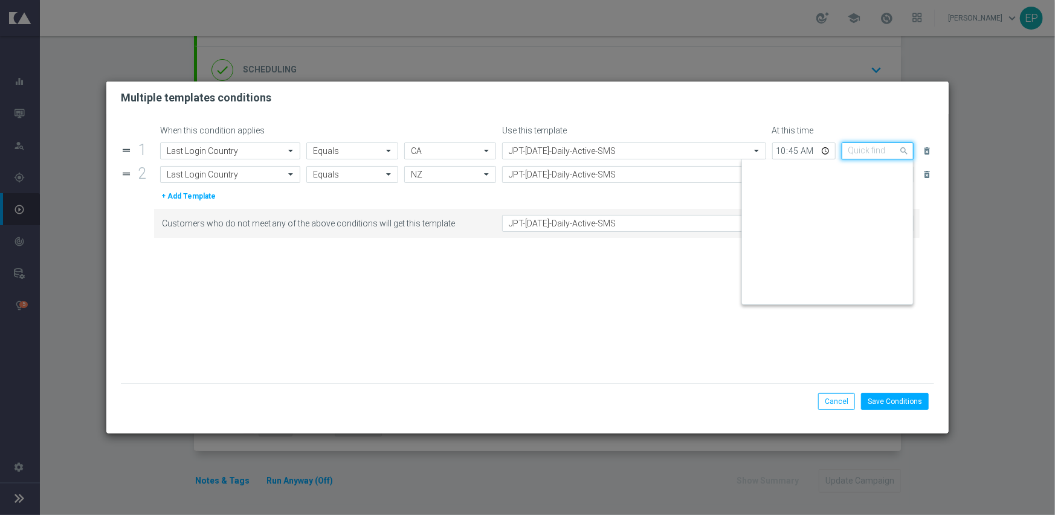
click at [870, 152] on input "text" at bounding box center [865, 151] width 35 height 10
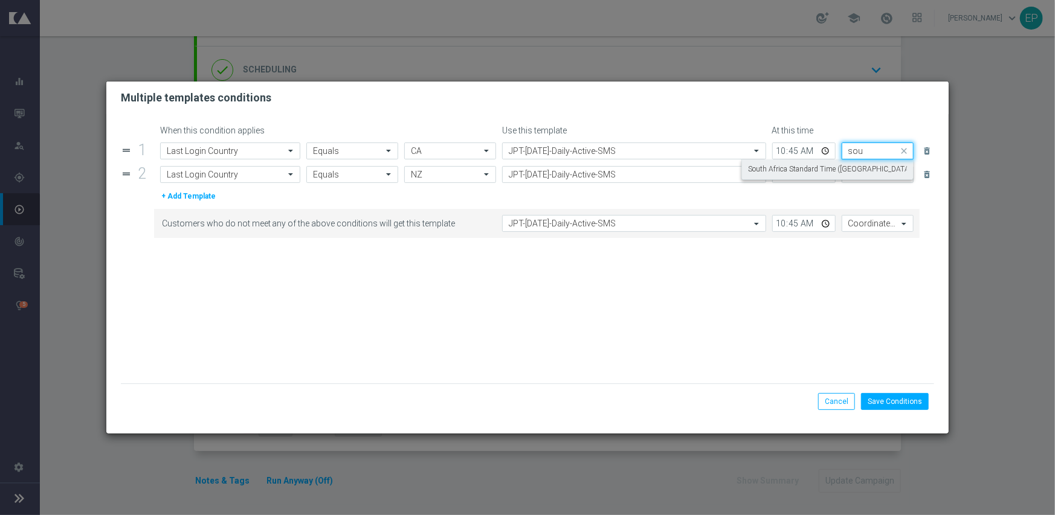
click at [867, 169] on label "South Africa Standard Time ([GEOGRAPHIC_DATA]) (UTC +02:00)" at bounding box center [853, 169] width 211 height 10
type input "sou"
click at [867, 172] on input "text" at bounding box center [865, 175] width 35 height 10
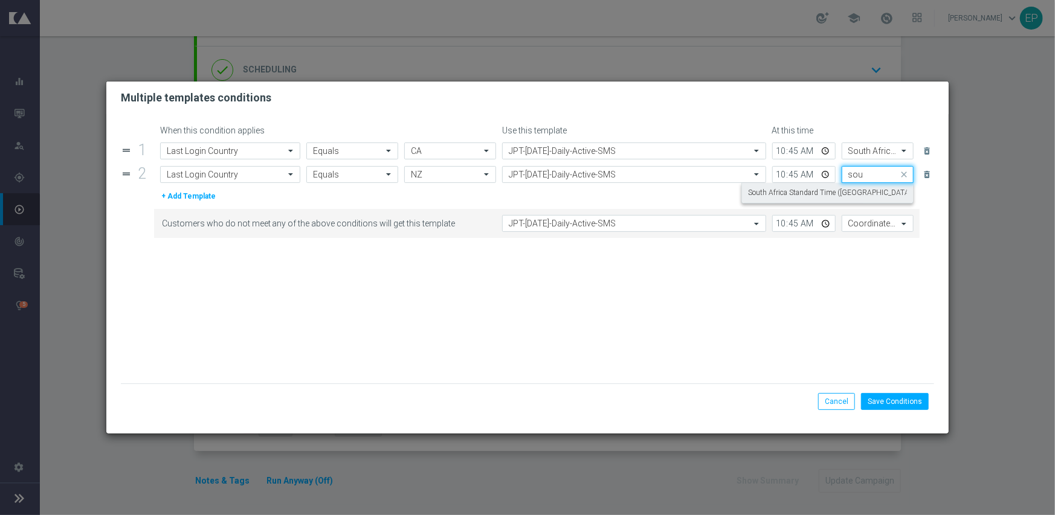
click at [864, 193] on label "South Africa Standard Time ([GEOGRAPHIC_DATA]) (UTC +02:00)" at bounding box center [853, 193] width 211 height 10
type input "sou"
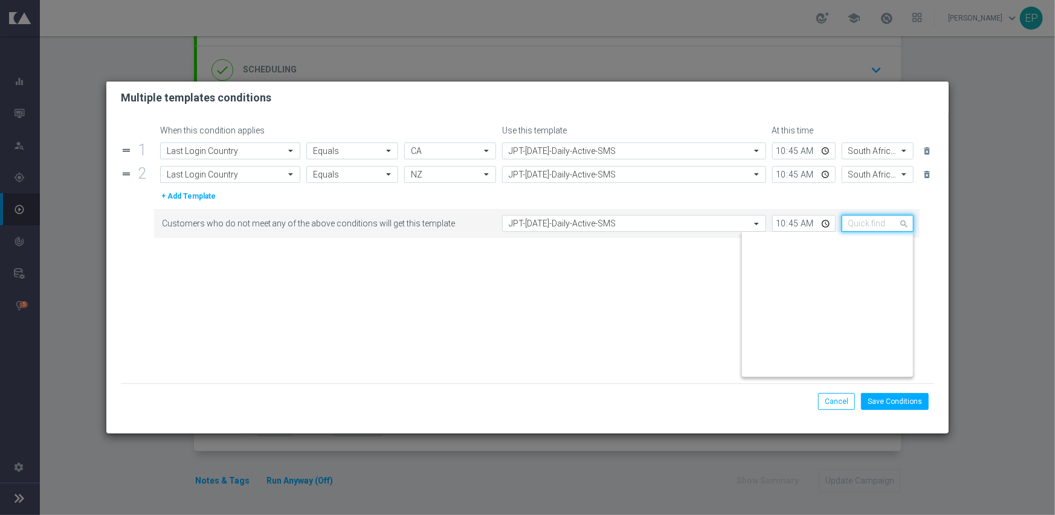
click at [864, 226] on input "text" at bounding box center [865, 224] width 35 height 10
click at [866, 242] on label "South Africa Standard Time ([GEOGRAPHIC_DATA]) (UTC +02:00)" at bounding box center [853, 242] width 211 height 10
type input "sou"
click at [857, 300] on form "When this condition applies Use this template At this time drag_handle 1 Attrib…" at bounding box center [528, 255] width 814 height 258
click at [898, 403] on button "Save Conditions" at bounding box center [895, 401] width 68 height 17
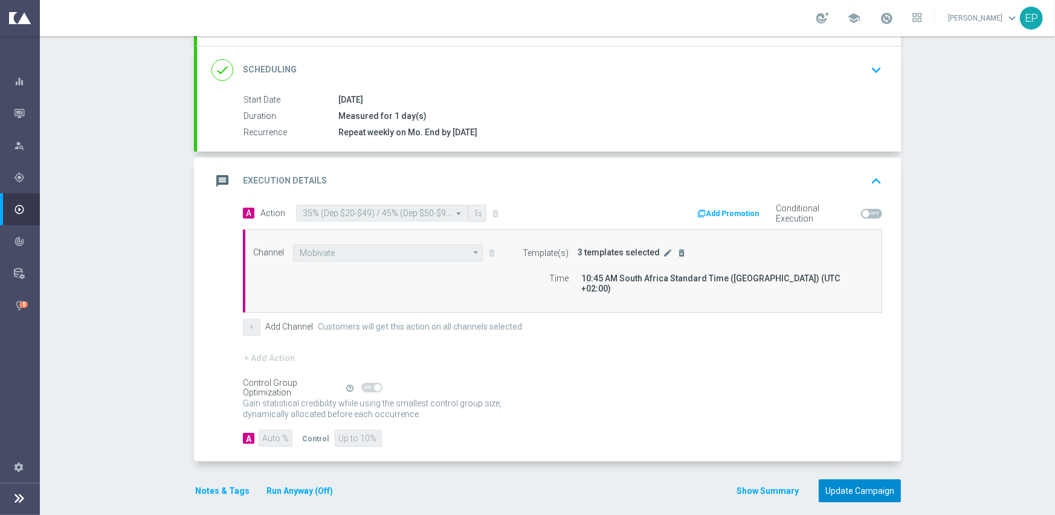
click at [848, 480] on button "Update Campaign" at bounding box center [859, 492] width 82 height 24
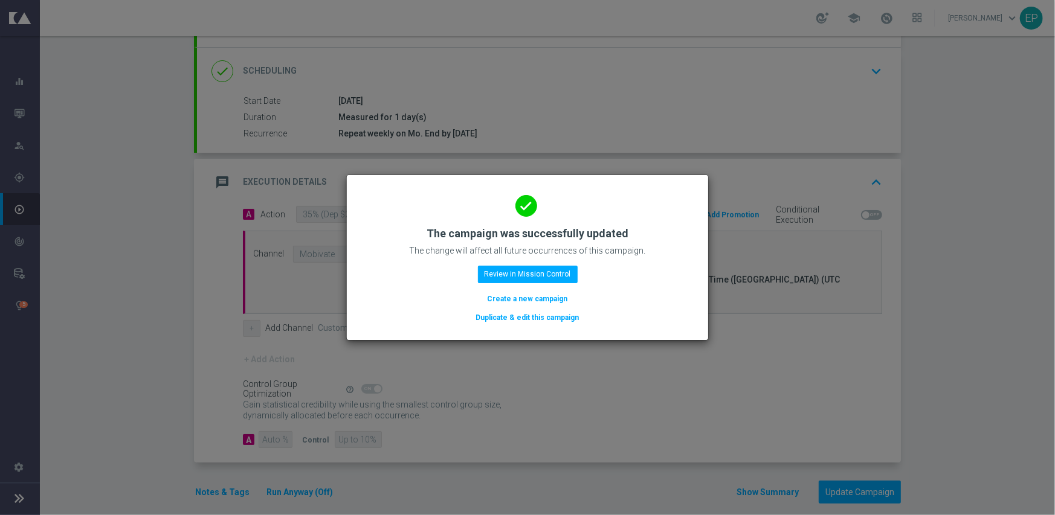
scroll to position [151, 0]
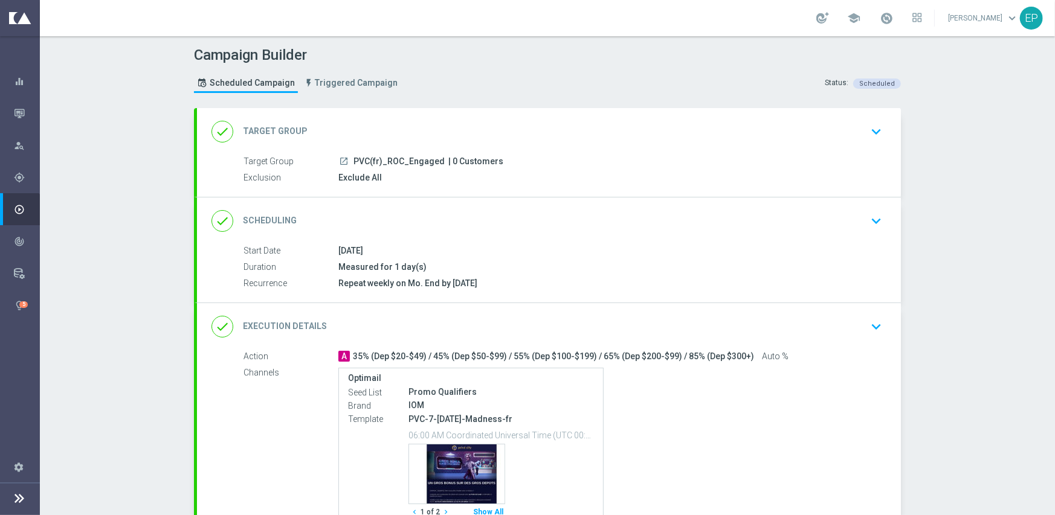
click at [557, 312] on div "done Execution Details keyboard_arrow_down" at bounding box center [549, 326] width 704 height 47
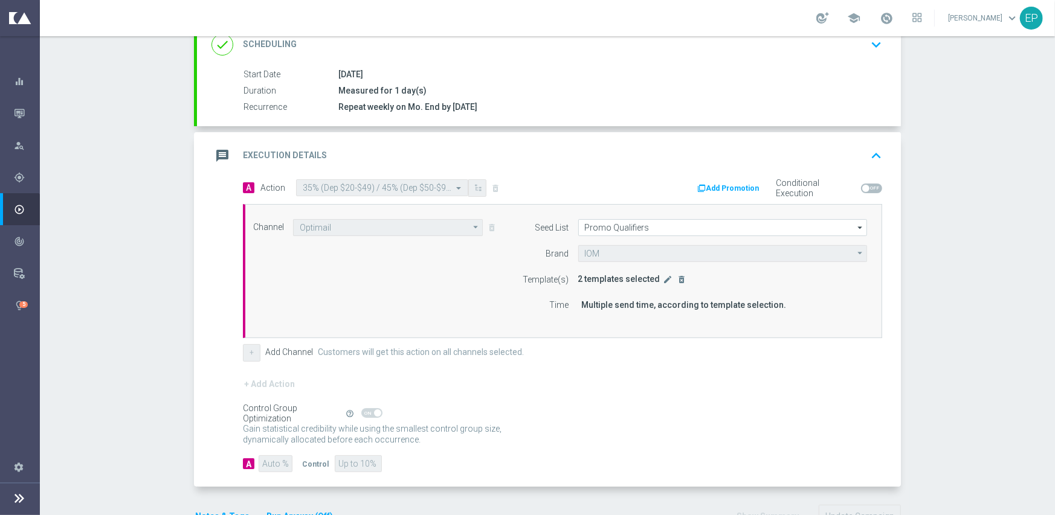
scroll to position [181, 0]
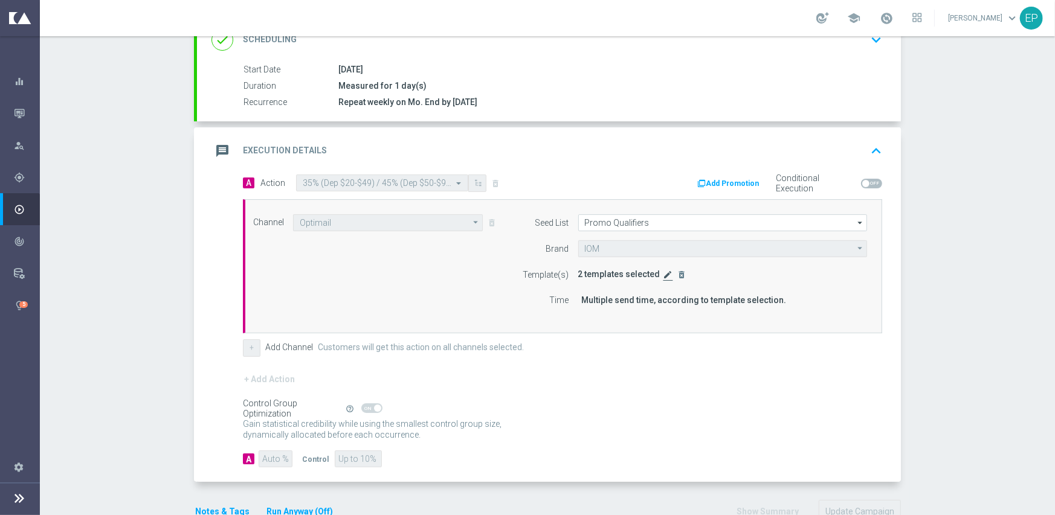
click at [663, 277] on icon "edit" at bounding box center [668, 275] width 10 height 10
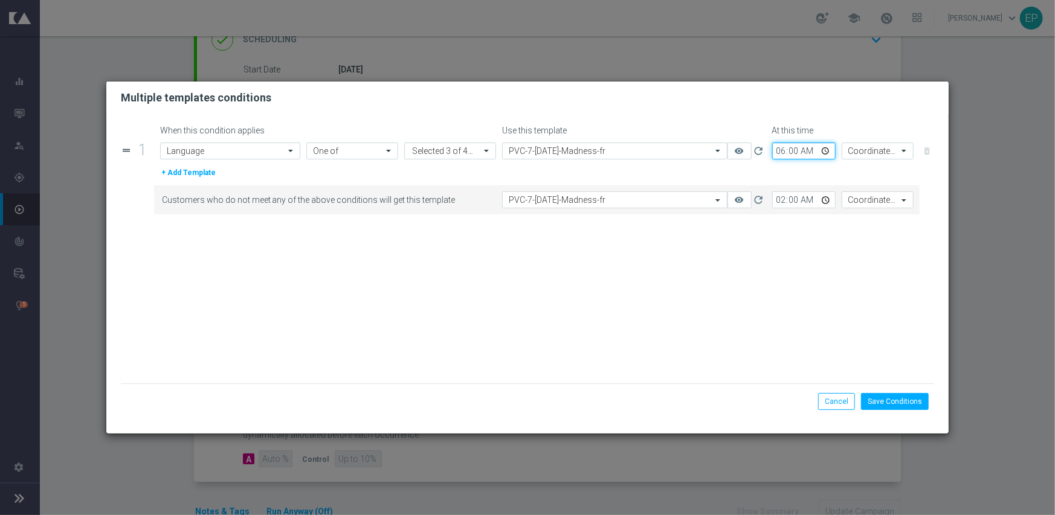
click at [782, 152] on input "06:00" at bounding box center [803, 151] width 63 height 17
type input "10:45"
click at [776, 204] on input "02:00" at bounding box center [803, 199] width 63 height 17
type input "10:45"
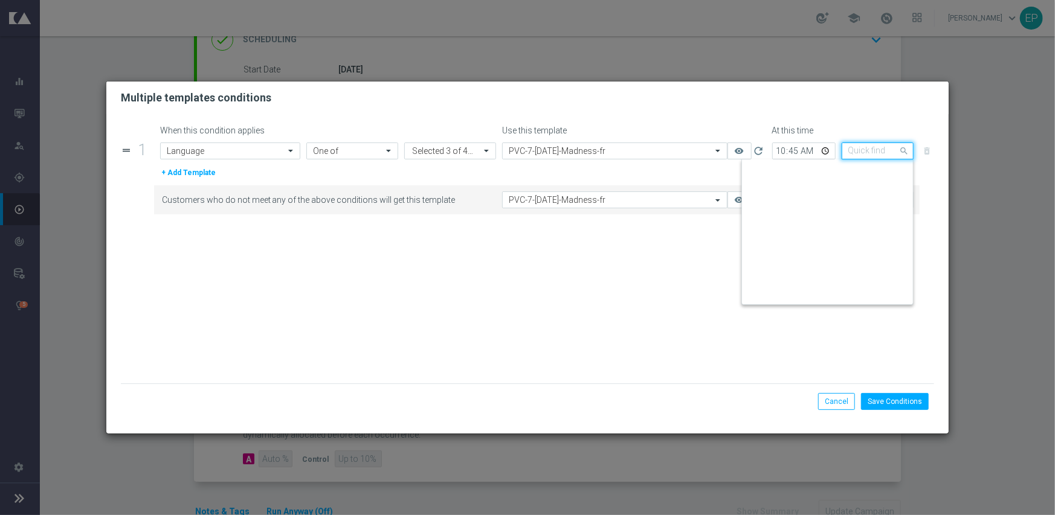
click at [859, 153] on input "text" at bounding box center [865, 151] width 35 height 10
click at [858, 193] on label "South Africa Standard Time ([GEOGRAPHIC_DATA]) (UTC +02:00)" at bounding box center [853, 189] width 211 height 10
type input "so"
click at [858, 199] on input "text" at bounding box center [865, 200] width 35 height 10
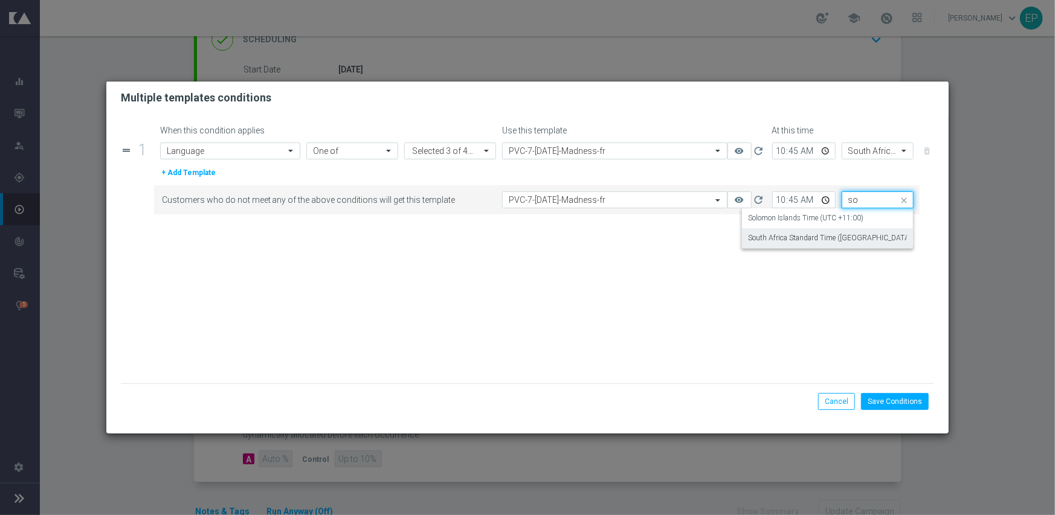
click at [865, 239] on label "South Africa Standard Time ([GEOGRAPHIC_DATA]) (UTC +02:00)" at bounding box center [853, 238] width 211 height 10
type input "so"
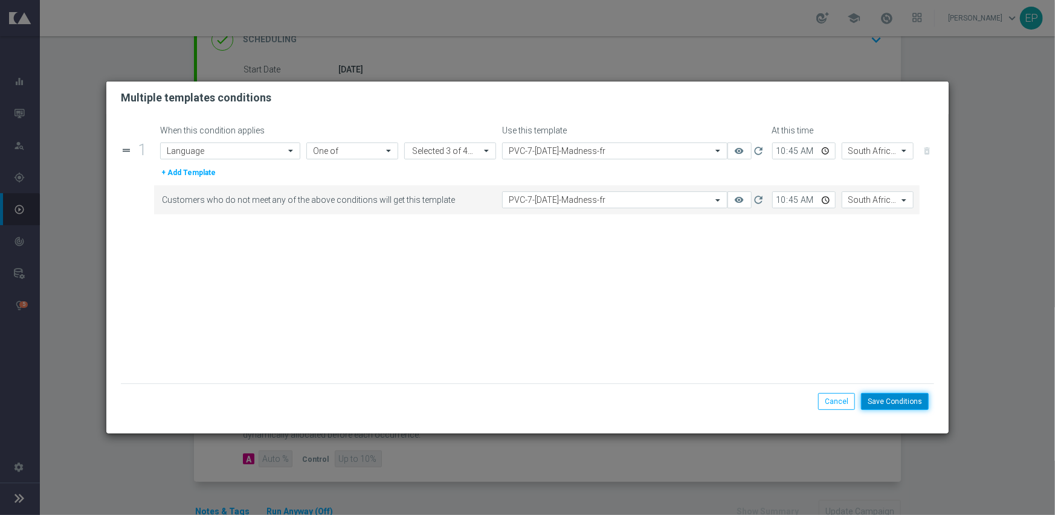
click at [905, 407] on button "Save Conditions" at bounding box center [895, 401] width 68 height 17
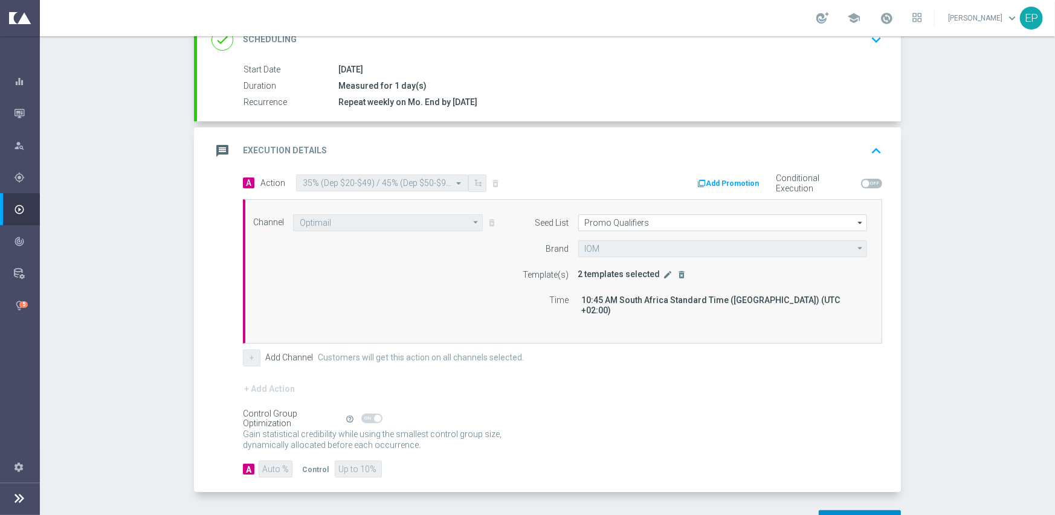
click at [851, 510] on button "Update Campaign" at bounding box center [859, 522] width 82 height 24
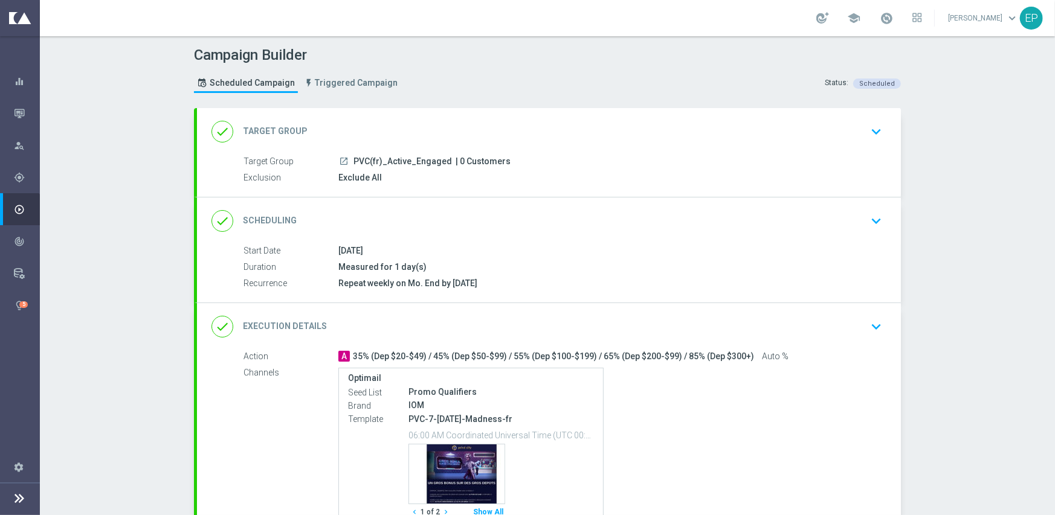
click at [651, 316] on div "done Execution Details keyboard_arrow_down" at bounding box center [548, 326] width 675 height 23
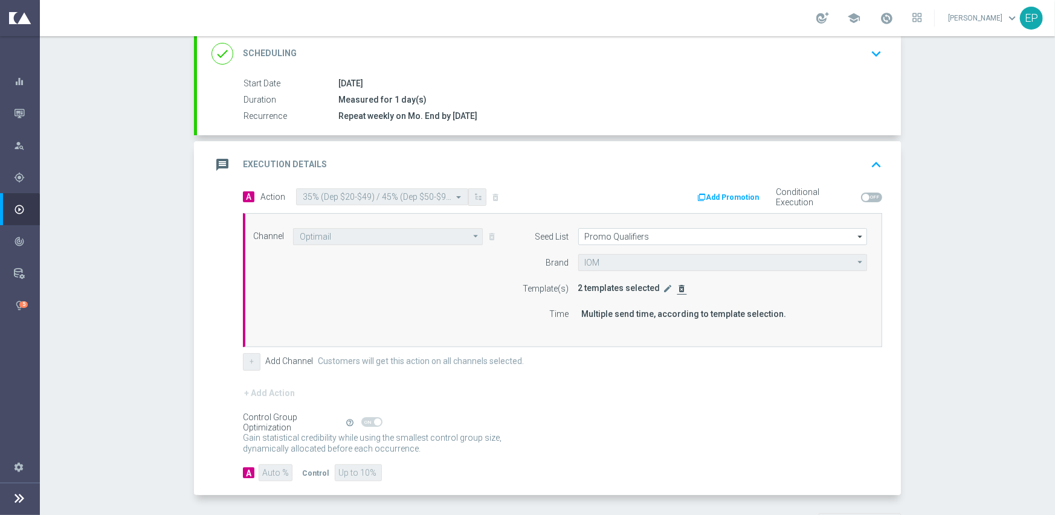
scroll to position [181, 0]
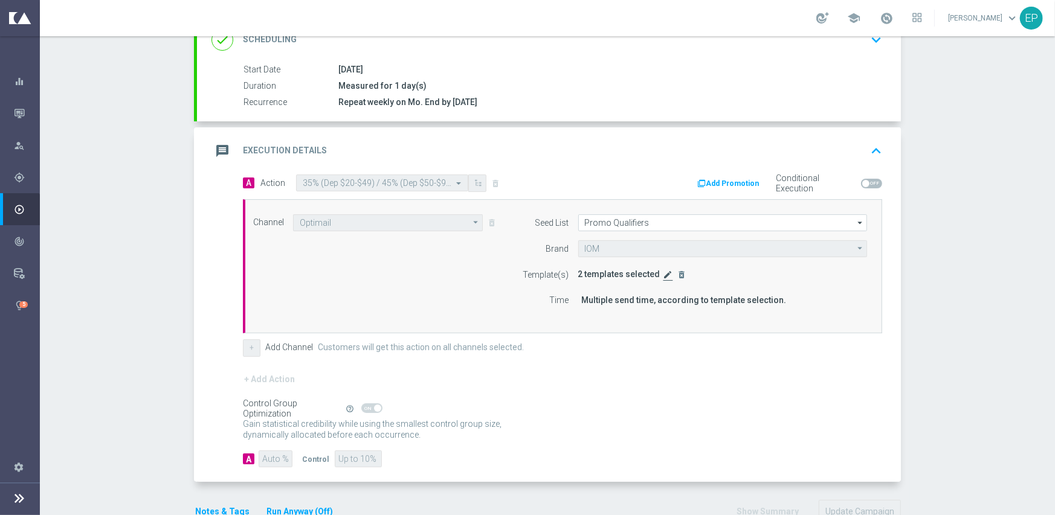
click at [663, 275] on icon "edit" at bounding box center [668, 275] width 10 height 10
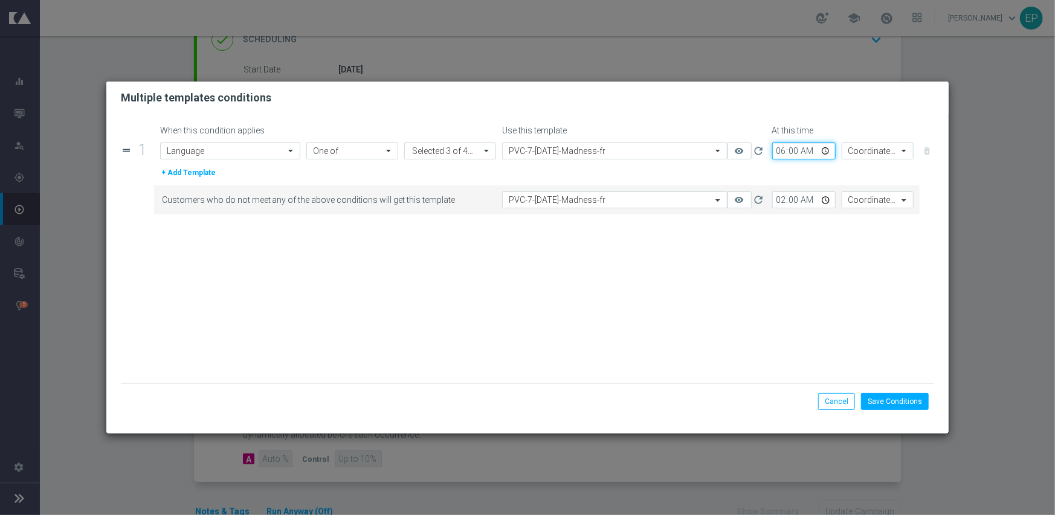
click at [783, 148] on input "06:00" at bounding box center [803, 151] width 63 height 17
type input "10:45"
click at [776, 199] on input "02:00" at bounding box center [803, 199] width 63 height 17
type input "10:45"
click at [854, 153] on input "text" at bounding box center [865, 151] width 35 height 10
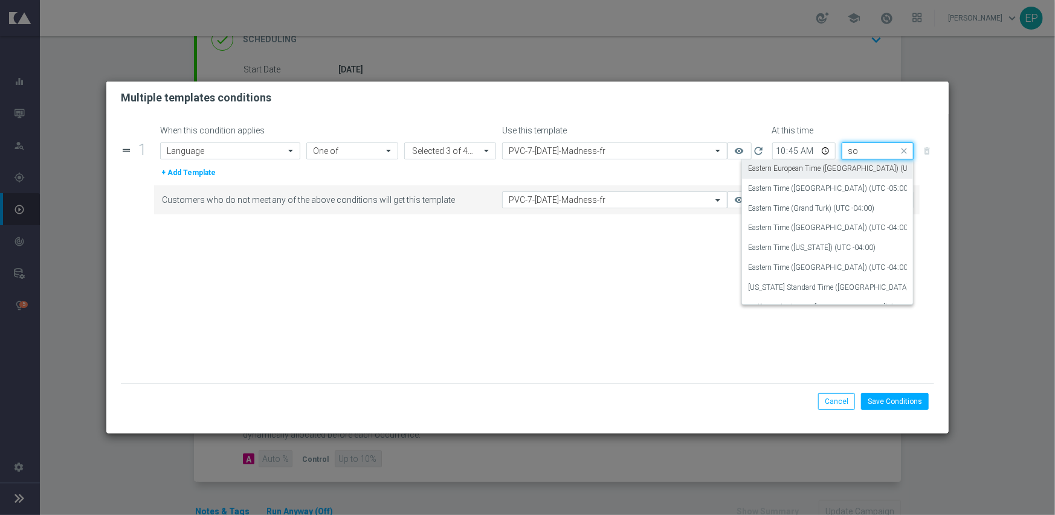
scroll to position [0, 0]
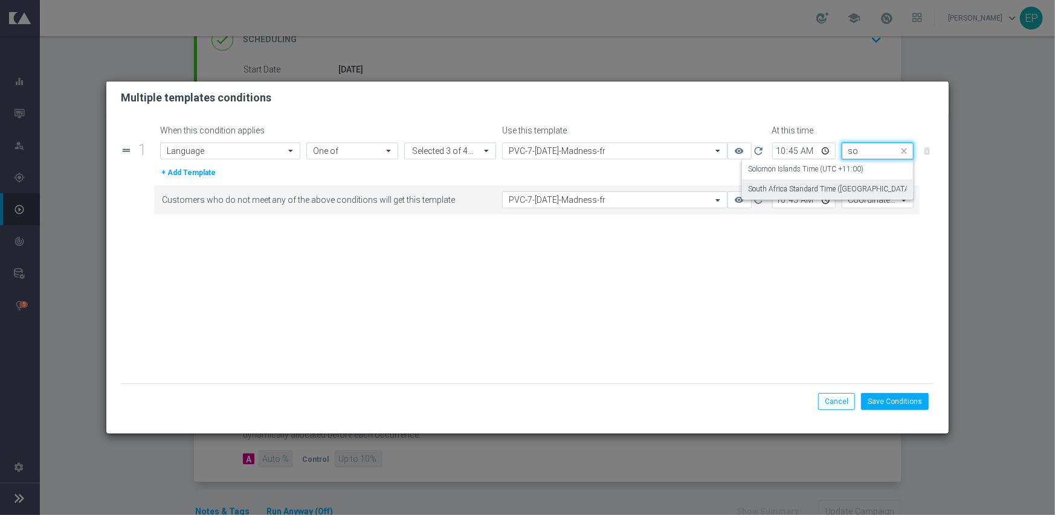
click at [855, 190] on label "South Africa Standard Time ([GEOGRAPHIC_DATA]) (UTC +02:00)" at bounding box center [853, 189] width 211 height 10
type input "so"
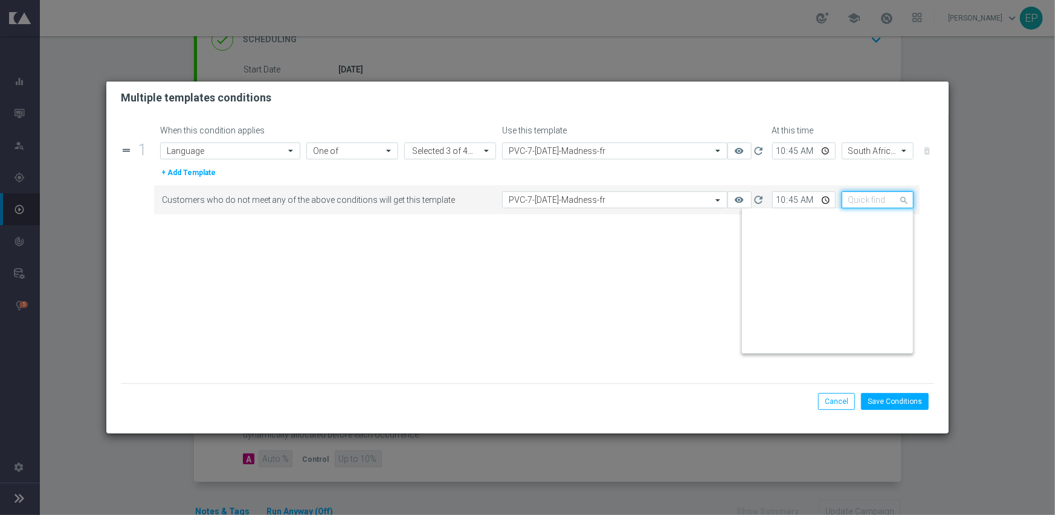
click at [858, 200] on input "text" at bounding box center [865, 200] width 35 height 10
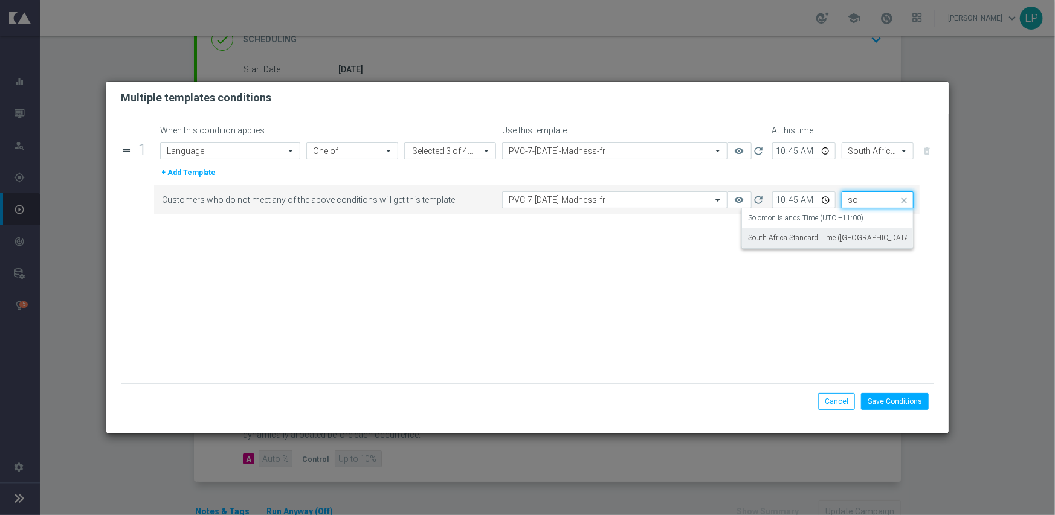
click at [847, 236] on label "South Africa Standard Time ([GEOGRAPHIC_DATA]) (UTC +02:00)" at bounding box center [853, 238] width 211 height 10
type input "so"
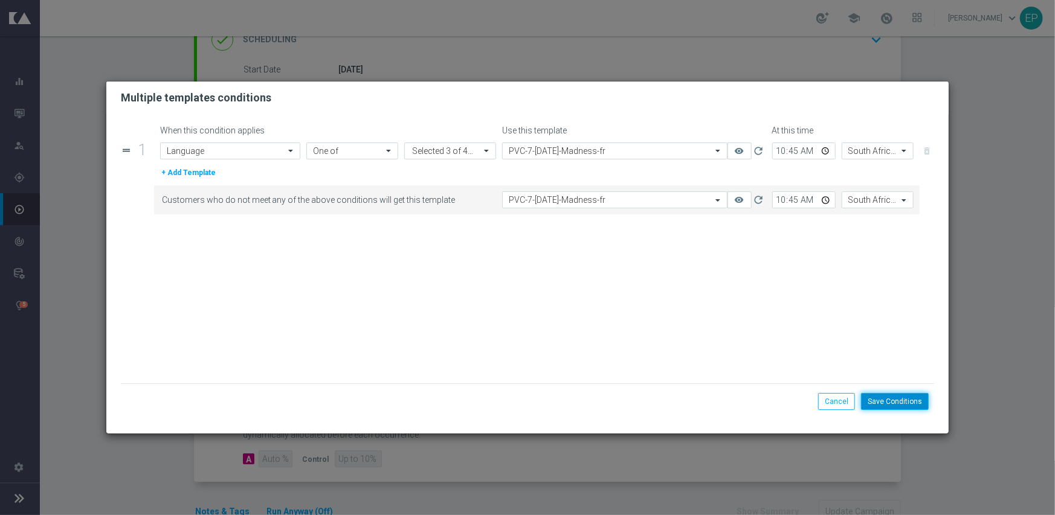
click at [891, 402] on button "Save Conditions" at bounding box center [895, 401] width 68 height 17
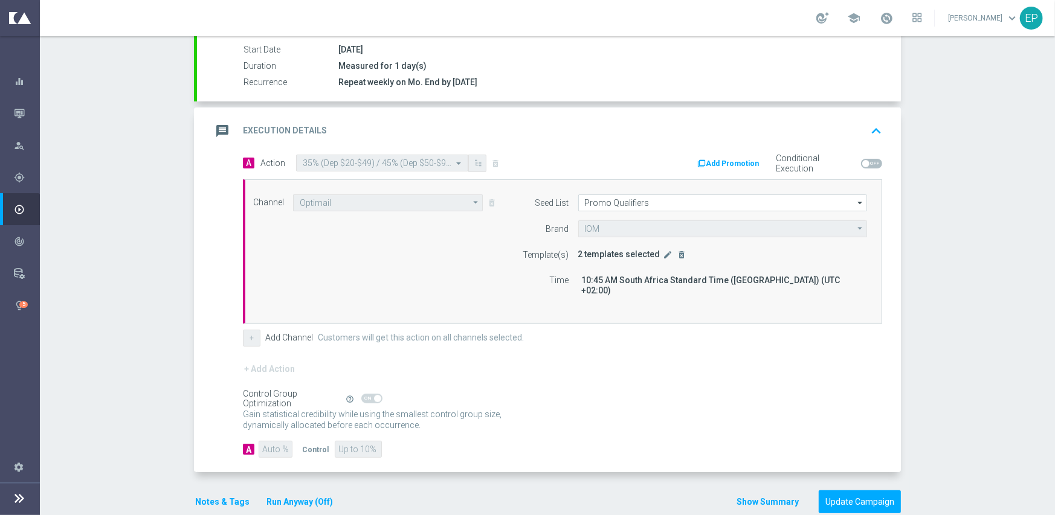
scroll to position [212, 0]
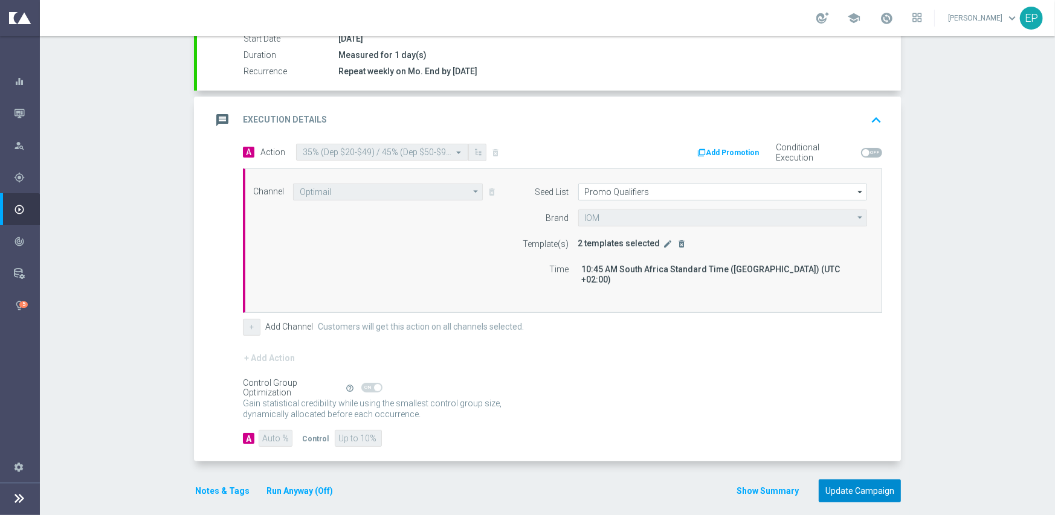
click at [846, 481] on button "Update Campaign" at bounding box center [859, 492] width 82 height 24
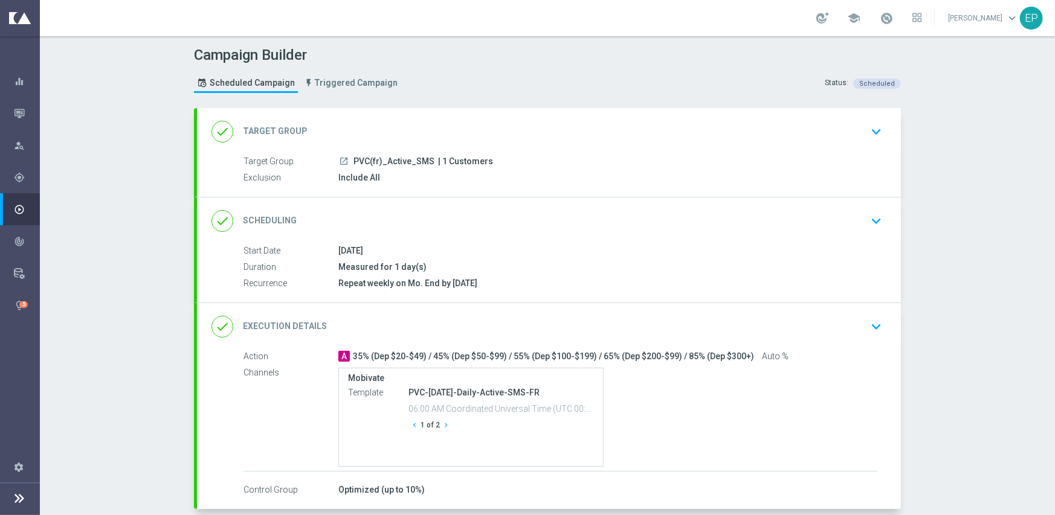
click at [710, 325] on div "done Execution Details keyboard_arrow_down" at bounding box center [548, 326] width 675 height 23
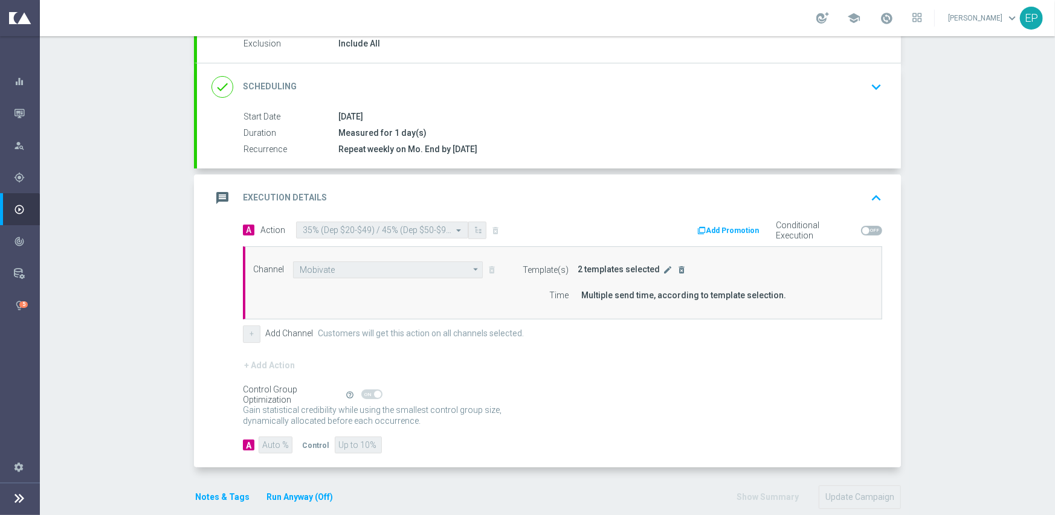
scroll to position [151, 0]
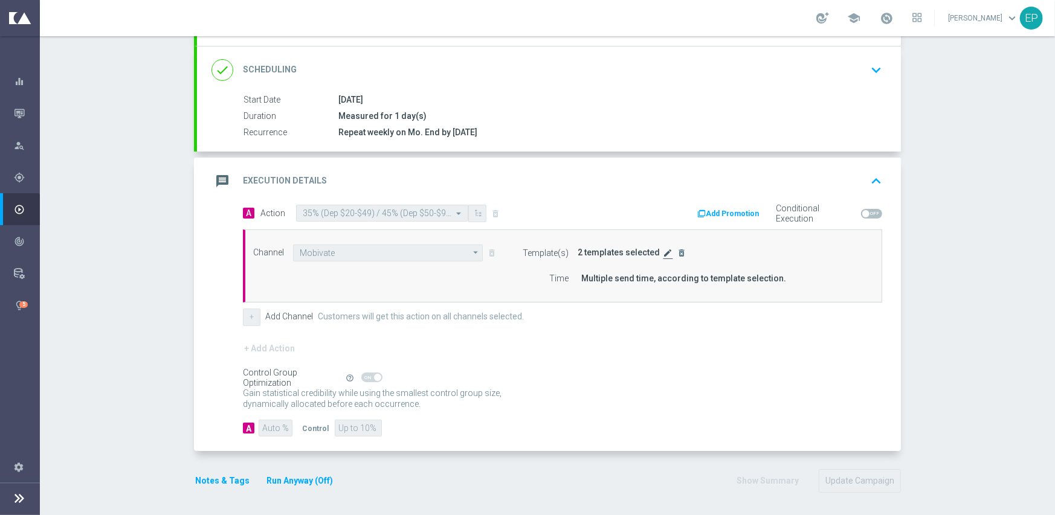
click at [663, 248] on icon "edit" at bounding box center [668, 253] width 10 height 10
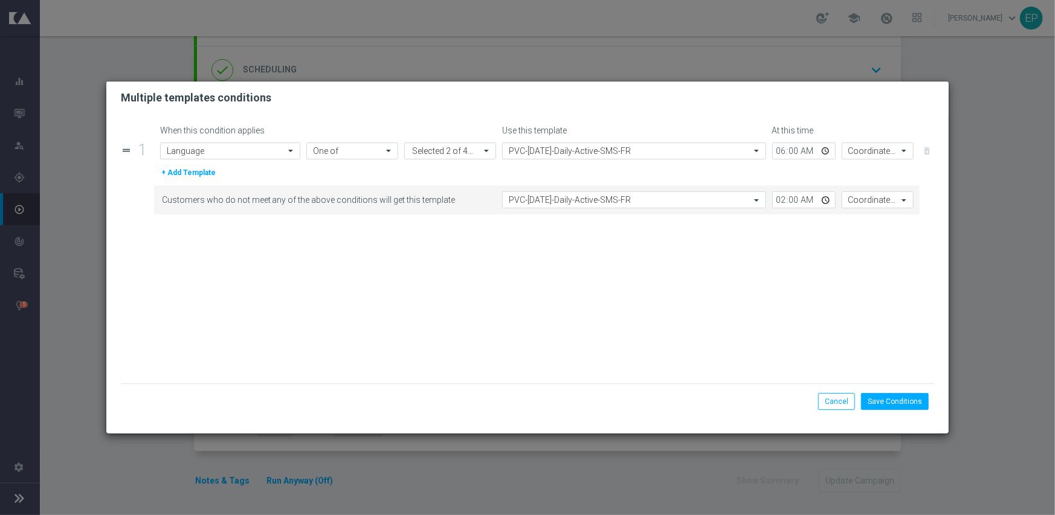
click at [771, 147] on div "06:00" at bounding box center [803, 151] width 69 height 17
click at [777, 149] on input "06:00" at bounding box center [803, 151] width 63 height 17
type input "10:45"
click at [777, 205] on input "02:00" at bounding box center [803, 199] width 63 height 17
type input "10:45"
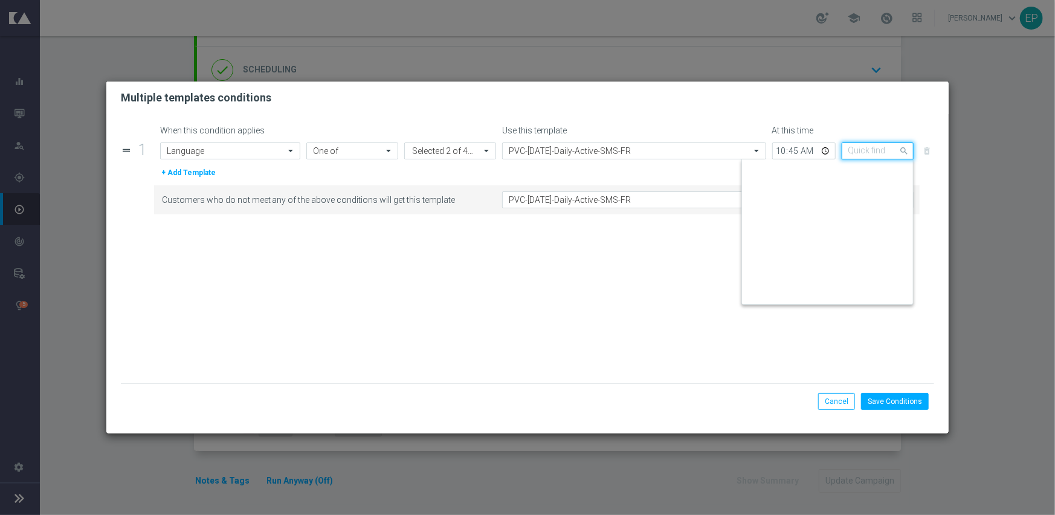
click at [872, 150] on input "text" at bounding box center [865, 151] width 35 height 10
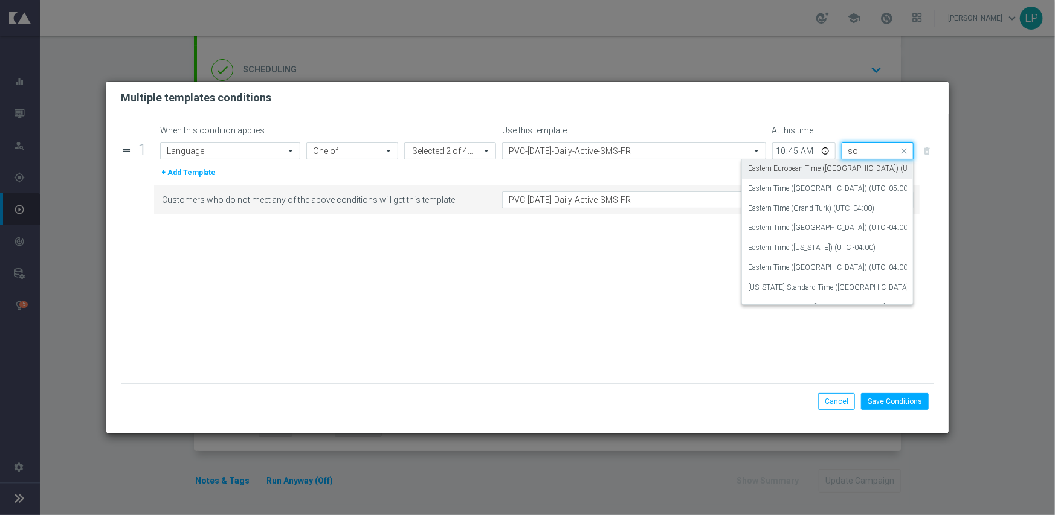
scroll to position [0, 0]
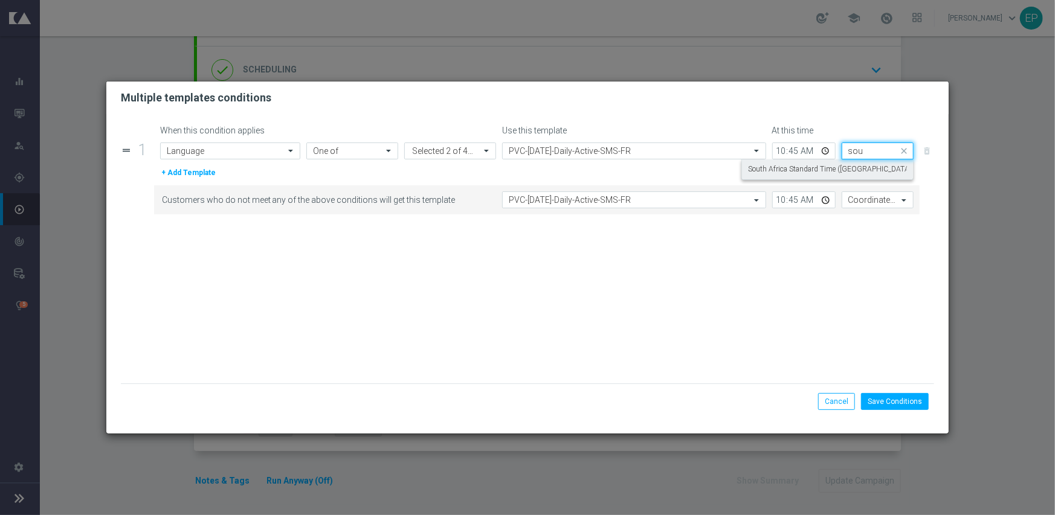
click at [864, 169] on label "South Africa Standard Time (Johannesburg) (UTC +02:00)" at bounding box center [853, 169] width 211 height 10
type input "sou"
click at [874, 200] on input "text" at bounding box center [865, 200] width 35 height 10
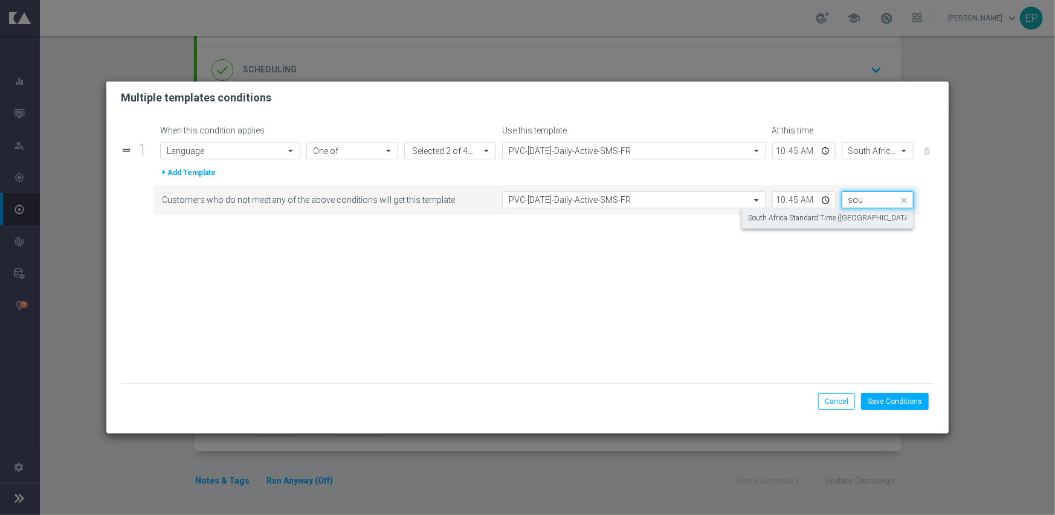
click at [859, 218] on label "South Africa Standard Time (Johannesburg) (UTC +02:00)" at bounding box center [853, 218] width 211 height 10
type input "sou"
click at [833, 295] on form "When this condition applies Use this template At this time drag_handle 1 Attrib…" at bounding box center [528, 255] width 814 height 258
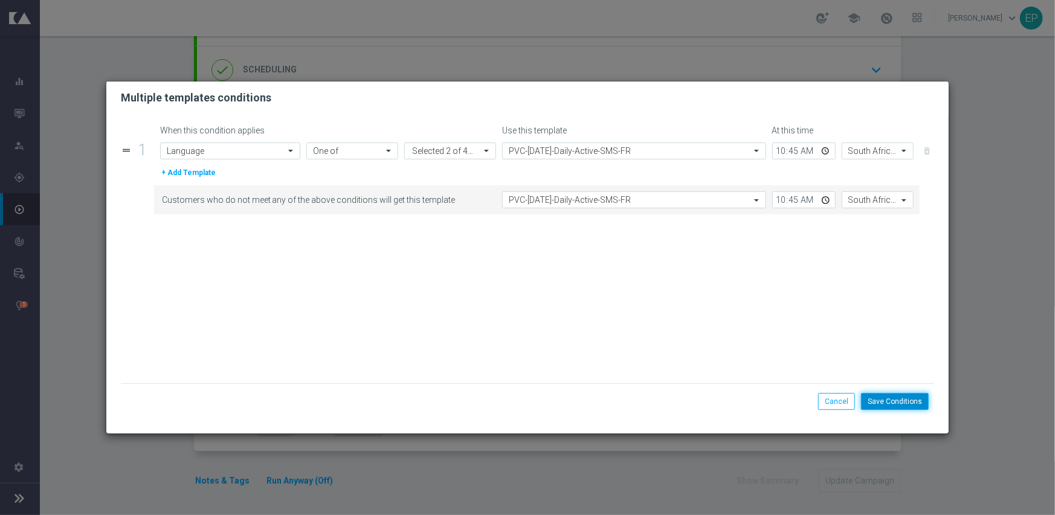
click at [887, 396] on button "Save Conditions" at bounding box center [895, 401] width 68 height 17
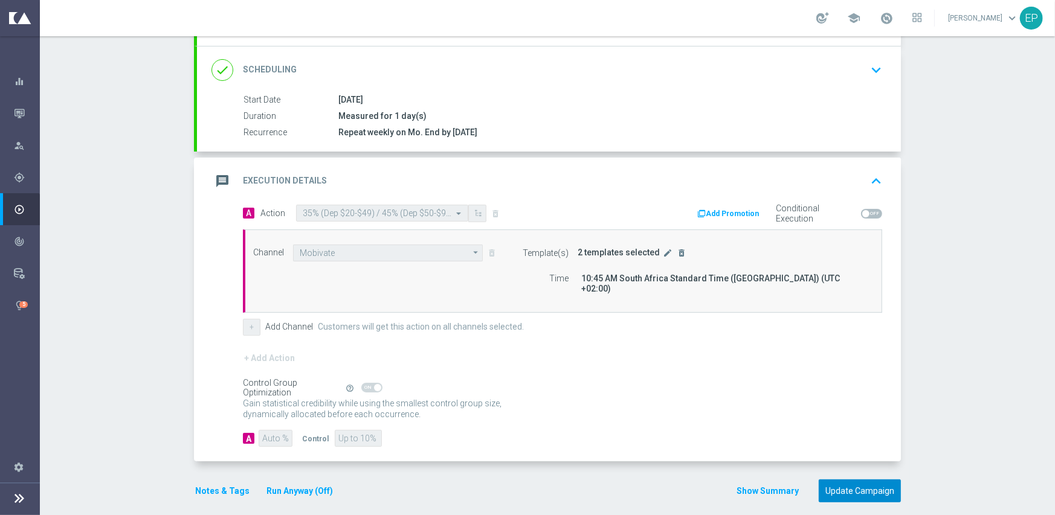
click at [856, 480] on button "Update Campaign" at bounding box center [859, 492] width 82 height 24
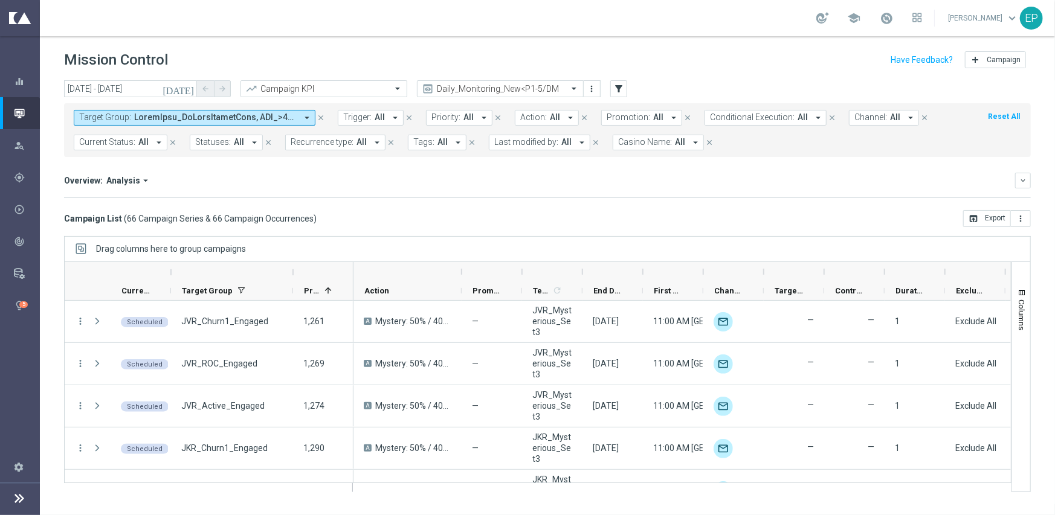
drag, startPoint x: 280, startPoint y: 268, endPoint x: 330, endPoint y: 276, distance: 50.2
click at [295, 268] on div at bounding box center [293, 272] width 5 height 19
click at [734, 114] on span "Conditional Execution:" at bounding box center [752, 117] width 85 height 10
click at [722, 184] on label "On" at bounding box center [727, 184] width 10 height 7
click at [618, 200] on mini-dashboard "Overview: Analysis arrow_drop_down keyboard_arrow_down Increase In Total Deposi…" at bounding box center [547, 183] width 966 height 53
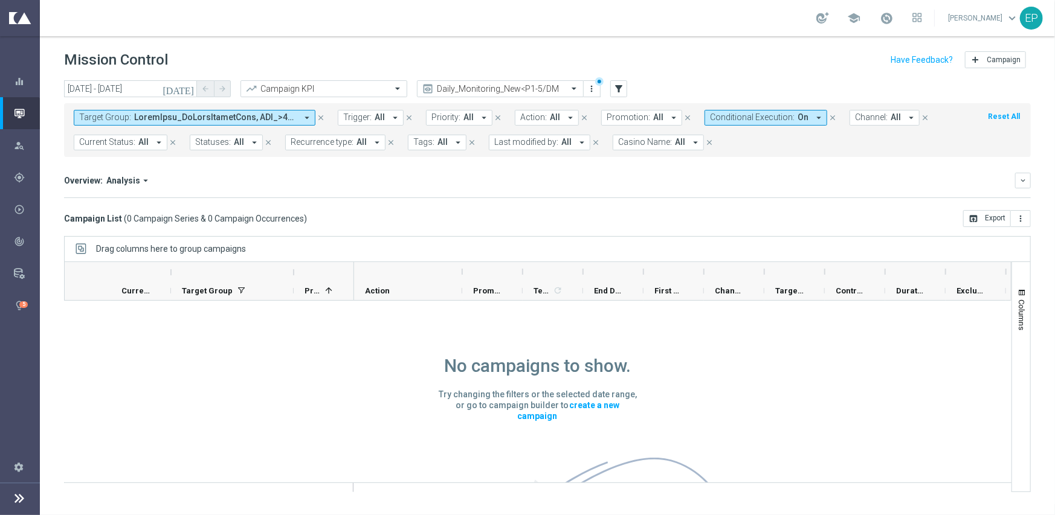
click at [731, 117] on span "Conditional Execution:" at bounding box center [752, 117] width 85 height 10
click at [719, 191] on div "On" at bounding box center [763, 184] width 106 height 19
click at [640, 198] on div "Increase In Total Deposit Amount refresh -- Credible -- Per Customer -- Not Cre…" at bounding box center [547, 198] width 966 height 1
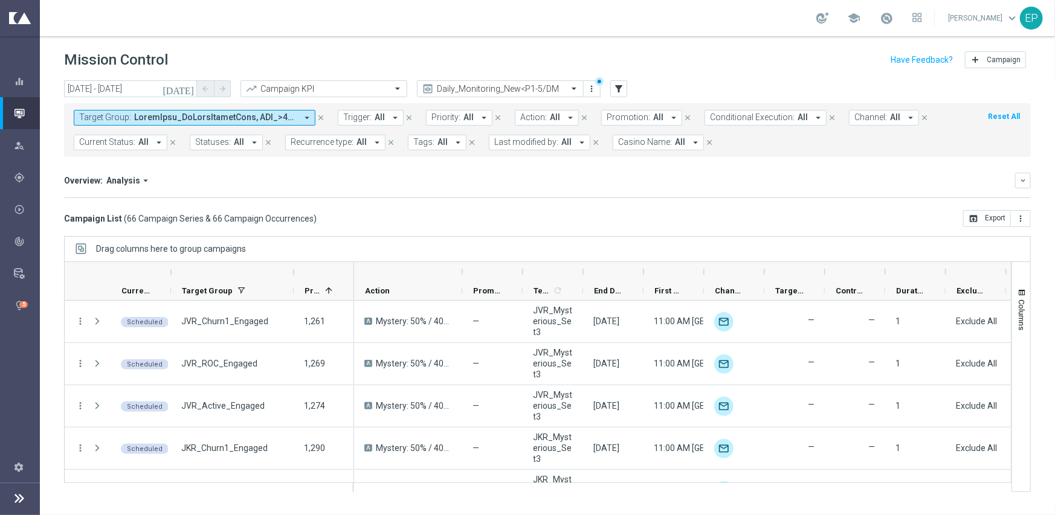
click at [728, 117] on span "Conditional Execution:" at bounding box center [752, 117] width 85 height 10
click at [722, 204] on label "Off" at bounding box center [727, 204] width 10 height 7
click at [593, 202] on mini-dashboard "Overview: Analysis arrow_drop_down keyboard_arrow_down Increase In Total Deposi…" at bounding box center [547, 183] width 966 height 53
click at [744, 113] on span "Conditional Execution:" at bounding box center [752, 117] width 85 height 10
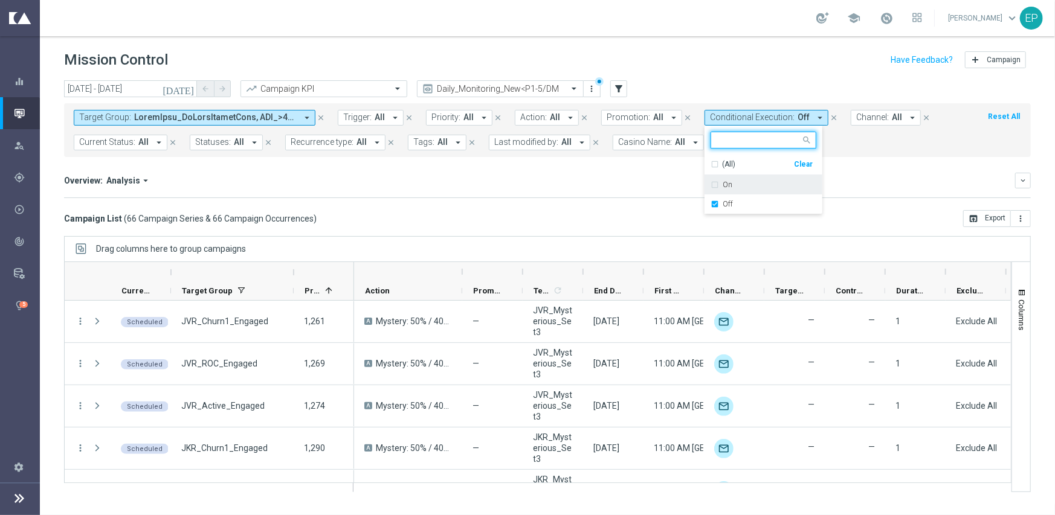
click at [0, 0] on div "Clear" at bounding box center [0, 0] width 0 height 0
click at [692, 204] on mini-dashboard "Overview: Analysis arrow_drop_down keyboard_arrow_down Increase In Total Deposi…" at bounding box center [547, 183] width 966 height 53
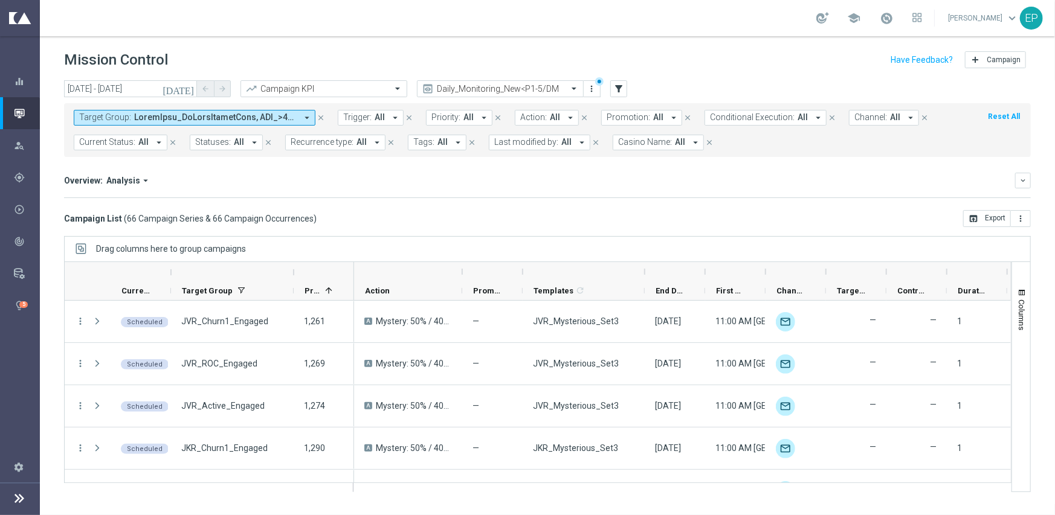
drag, startPoint x: 579, startPoint y: 271, endPoint x: 682, endPoint y: 268, distance: 102.7
click at [642, 269] on div at bounding box center [583, 271] width 122 height 19
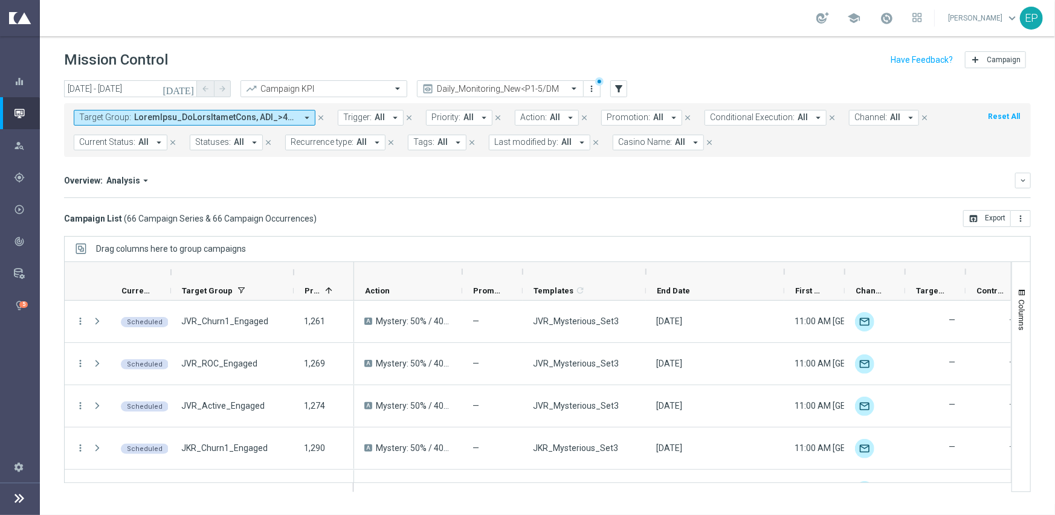
drag, startPoint x: 704, startPoint y: 268, endPoint x: 782, endPoint y: 268, distance: 77.9
click at [782, 268] on div at bounding box center [784, 271] width 5 height 19
click at [147, 92] on input "[DATE] - [DATE]" at bounding box center [130, 88] width 133 height 17
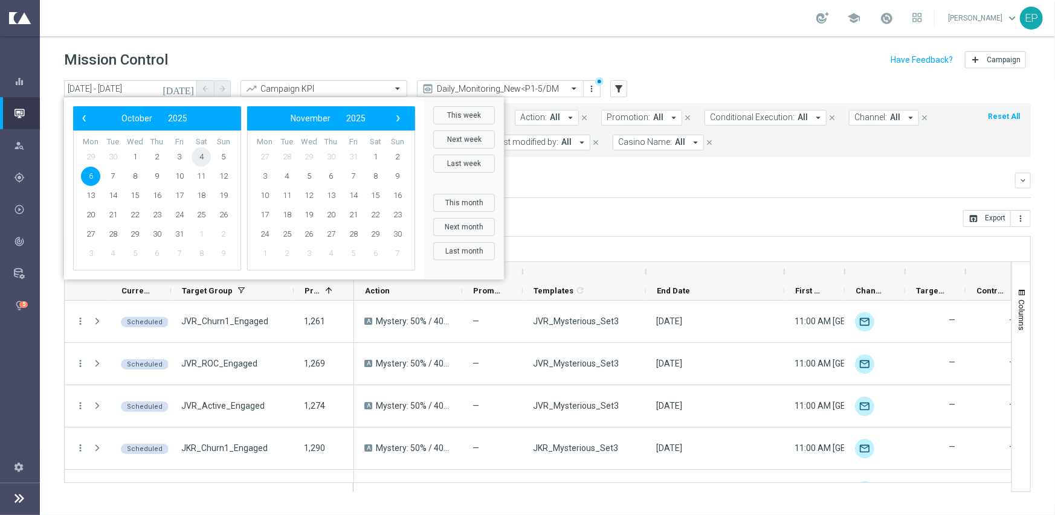
click at [199, 159] on span "4" at bounding box center [200, 156] width 19 height 19
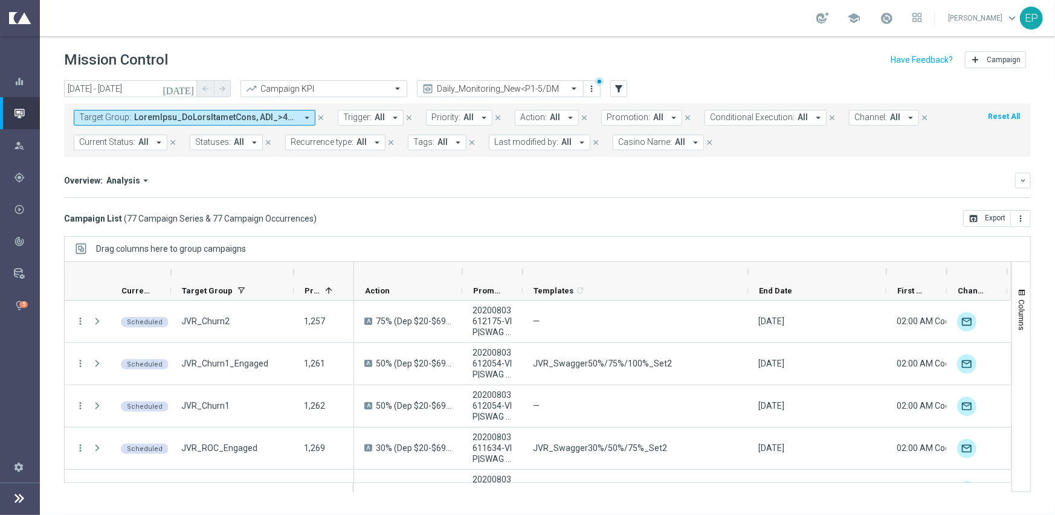
drag, startPoint x: 647, startPoint y: 276, endPoint x: 749, endPoint y: 275, distance: 102.1
click at [749, 275] on div at bounding box center [747, 271] width 5 height 19
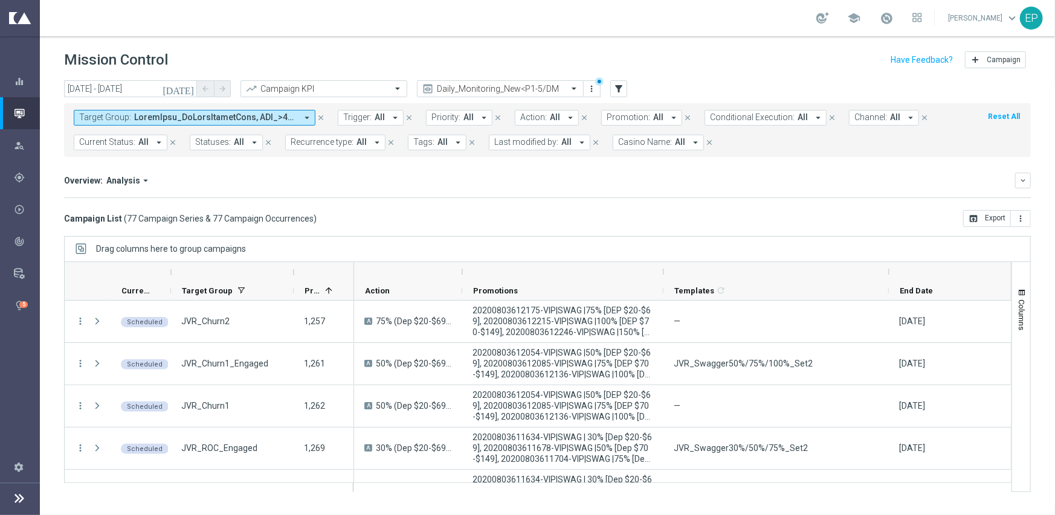
drag, startPoint x: 519, startPoint y: 272, endPoint x: 660, endPoint y: 270, distance: 140.8
click at [660, 270] on div at bounding box center [562, 271] width 201 height 19
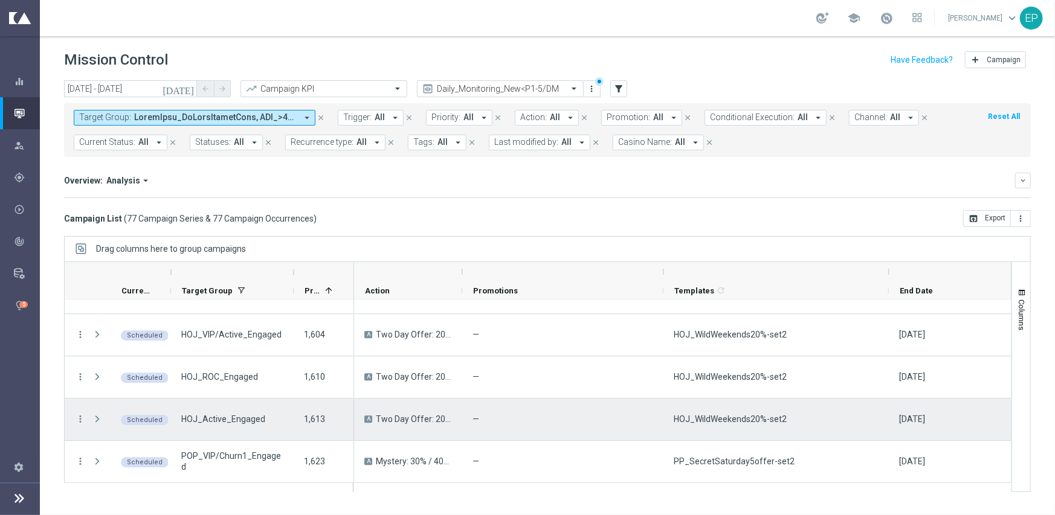
scroll to position [2167, 0]
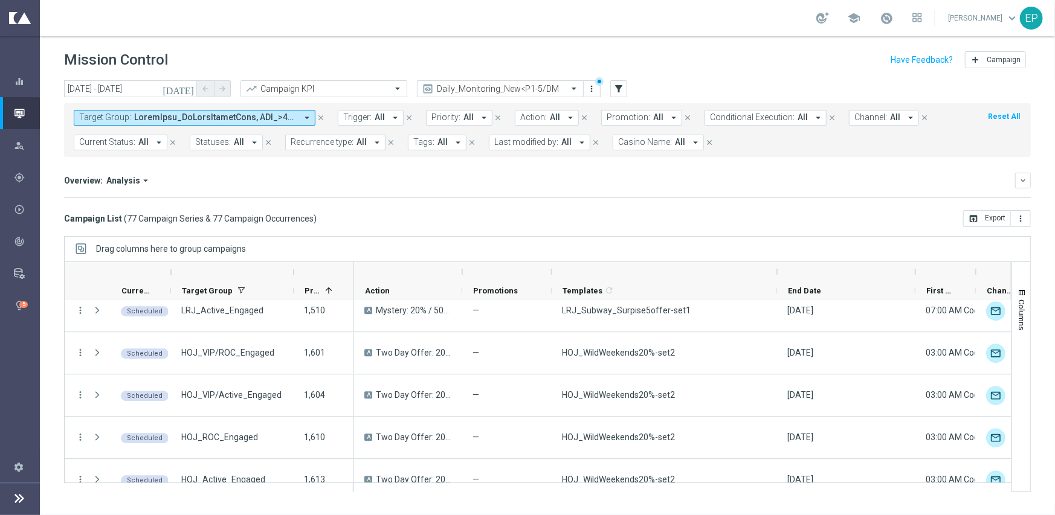
drag, startPoint x: 662, startPoint y: 273, endPoint x: 555, endPoint y: 271, distance: 107.5
click at [549, 272] on div at bounding box center [551, 271] width 5 height 19
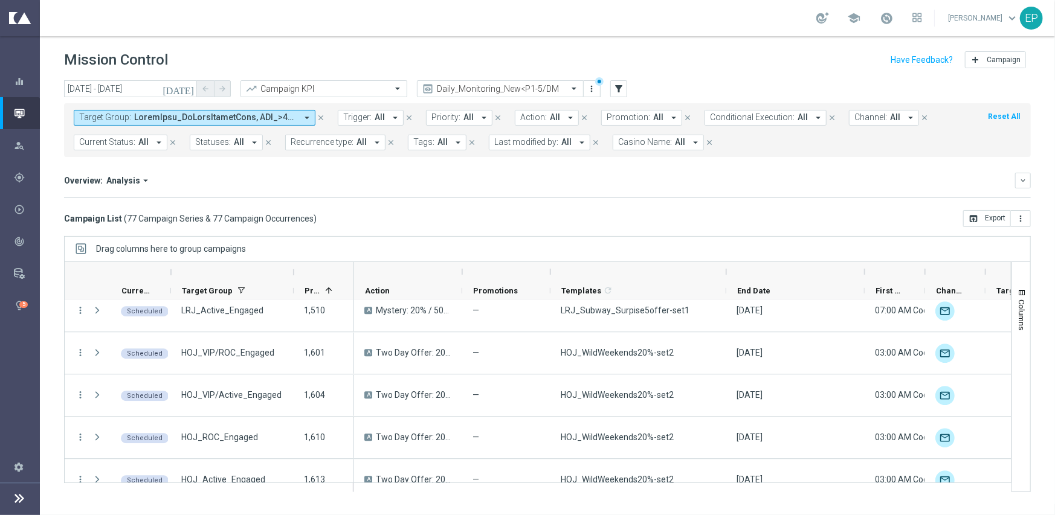
drag, startPoint x: 774, startPoint y: 270, endPoint x: 725, endPoint y: 279, distance: 50.4
click at [725, 279] on div at bounding box center [726, 271] width 5 height 19
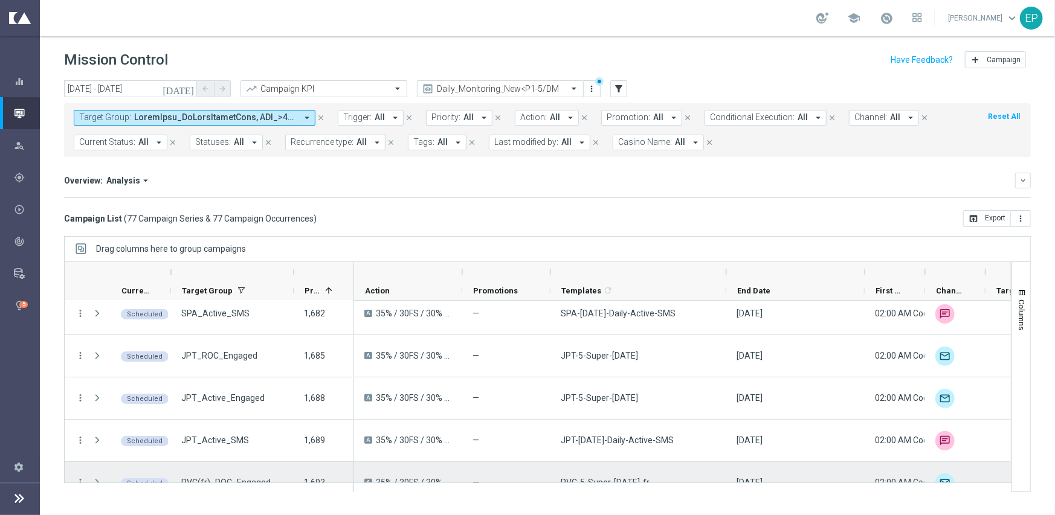
scroll to position [3073, 0]
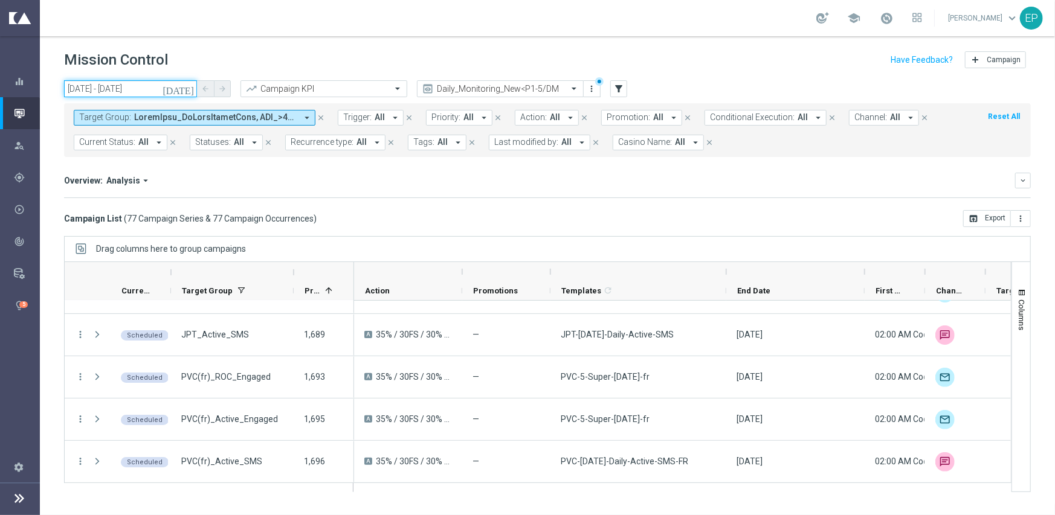
click at [146, 88] on input "[DATE] - [DATE]" at bounding box center [130, 88] width 133 height 17
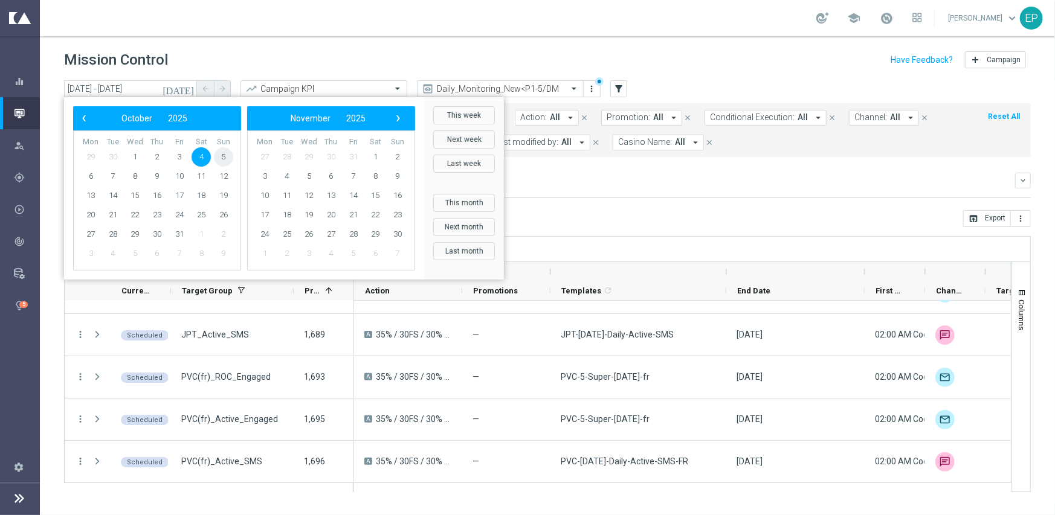
click at [225, 158] on span "5" at bounding box center [223, 156] width 19 height 19
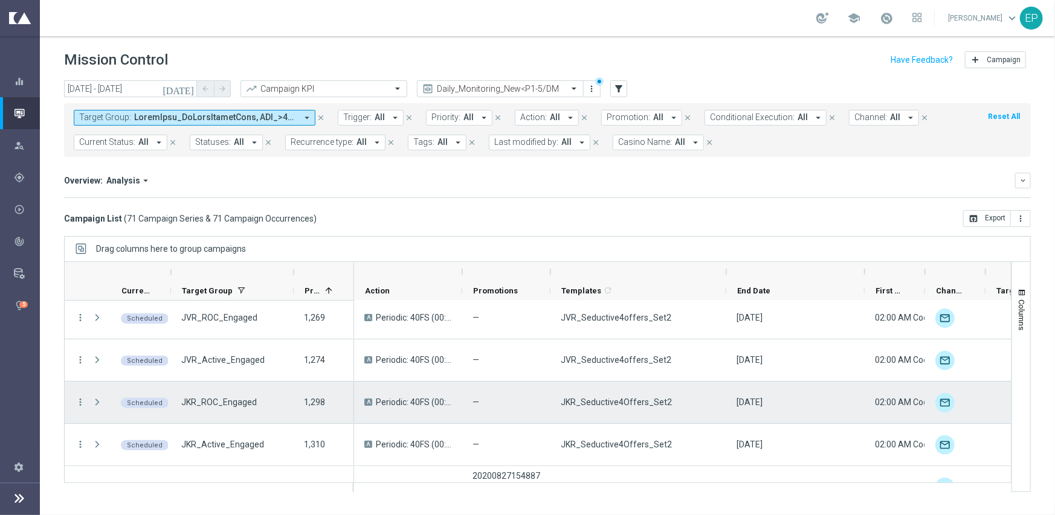
scroll to position [0, 0]
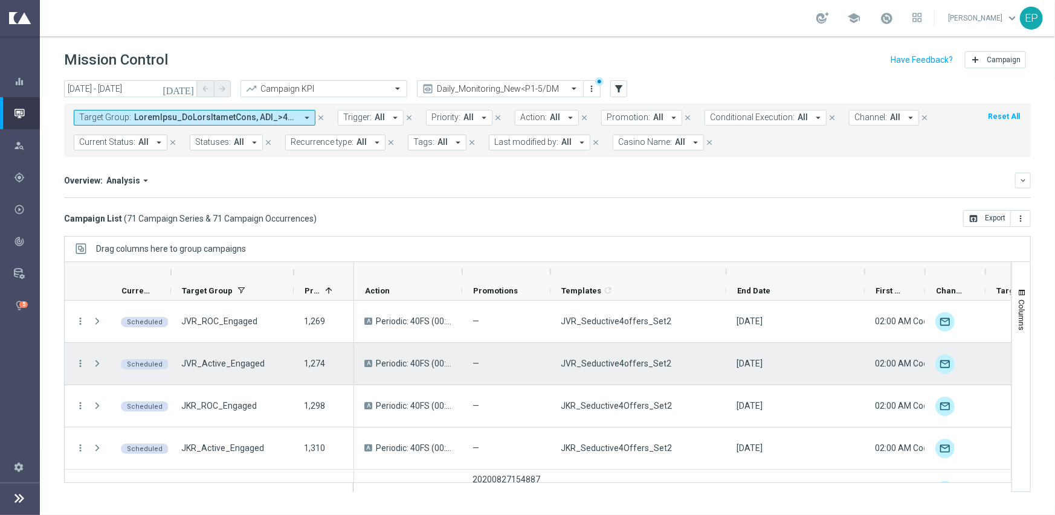
click at [612, 361] on span "JVR_Seductive4offers_Set2" at bounding box center [616, 363] width 111 height 11
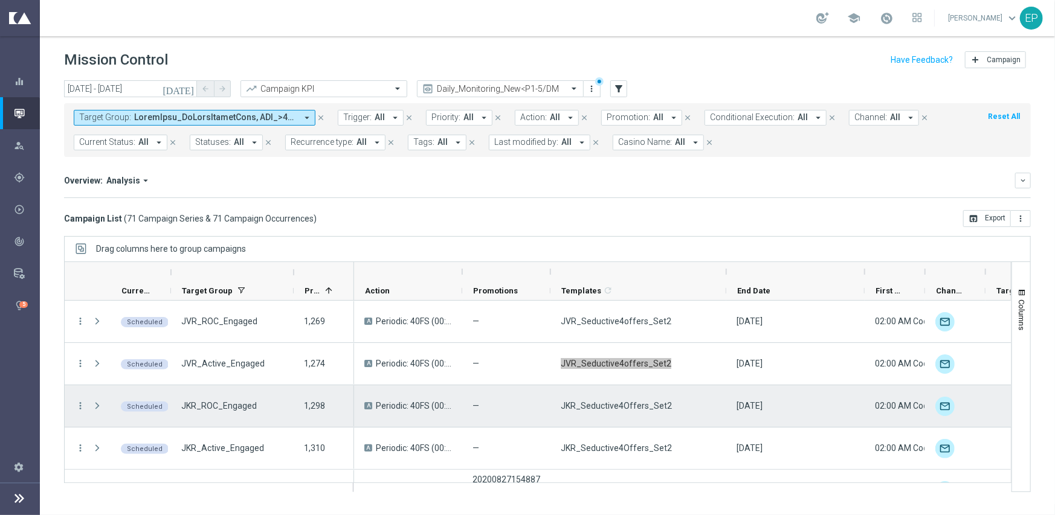
scroll to position [60, 0]
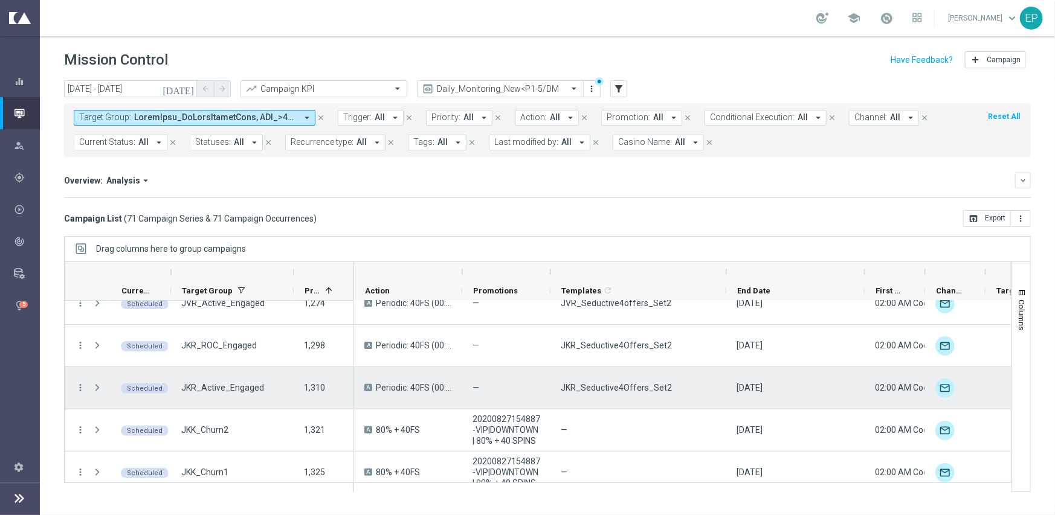
click at [608, 390] on span "JKR_Seductive4Offers_Set2" at bounding box center [616, 387] width 111 height 11
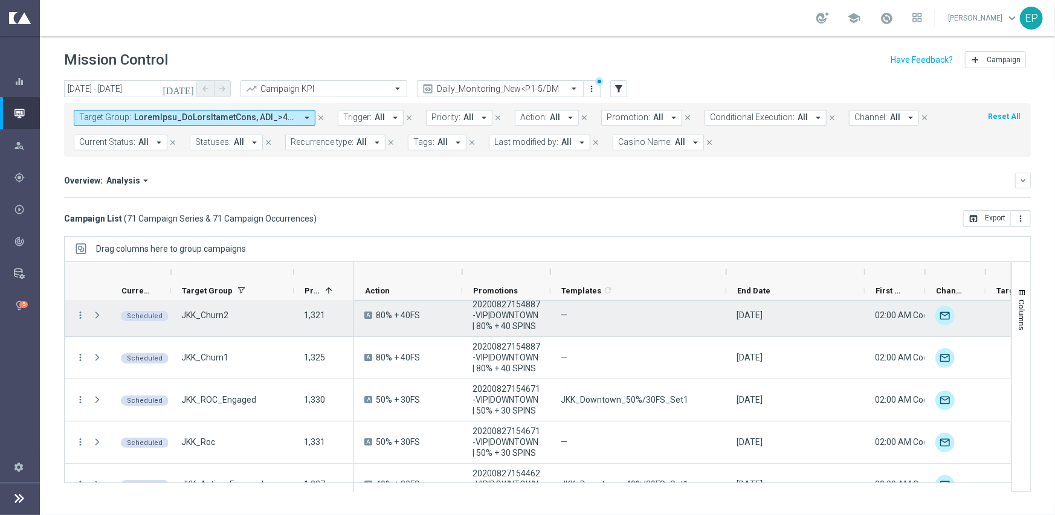
scroll to position [181, 0]
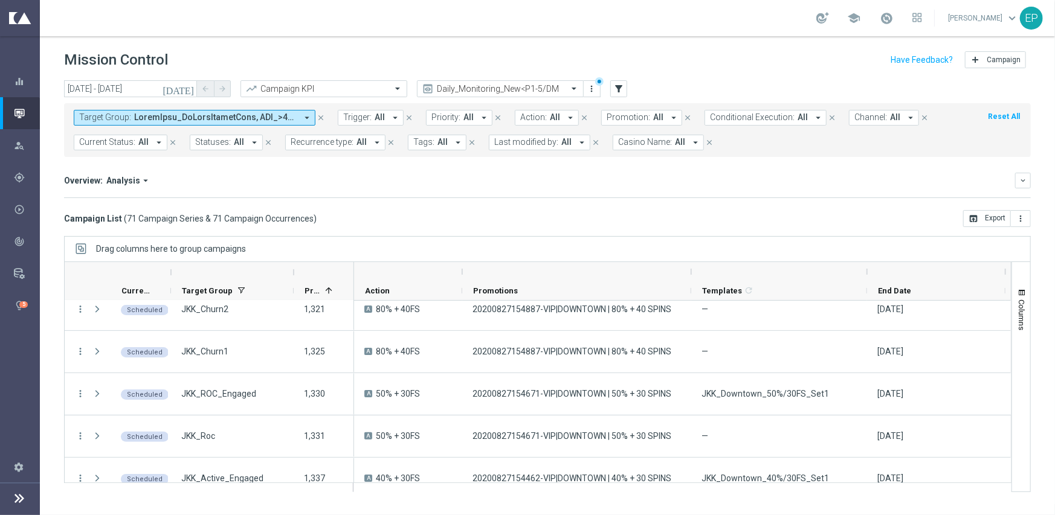
drag, startPoint x: 549, startPoint y: 271, endPoint x: 690, endPoint y: 268, distance: 140.8
click at [690, 268] on div at bounding box center [691, 271] width 5 height 19
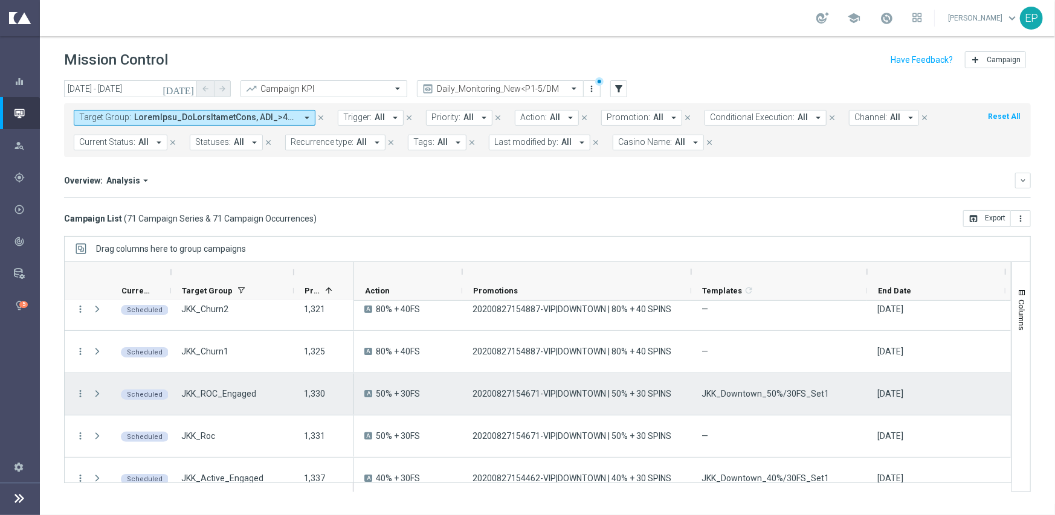
click at [783, 397] on span "JKK_Downtown_50%/30FS_Set1" at bounding box center [764, 393] width 127 height 11
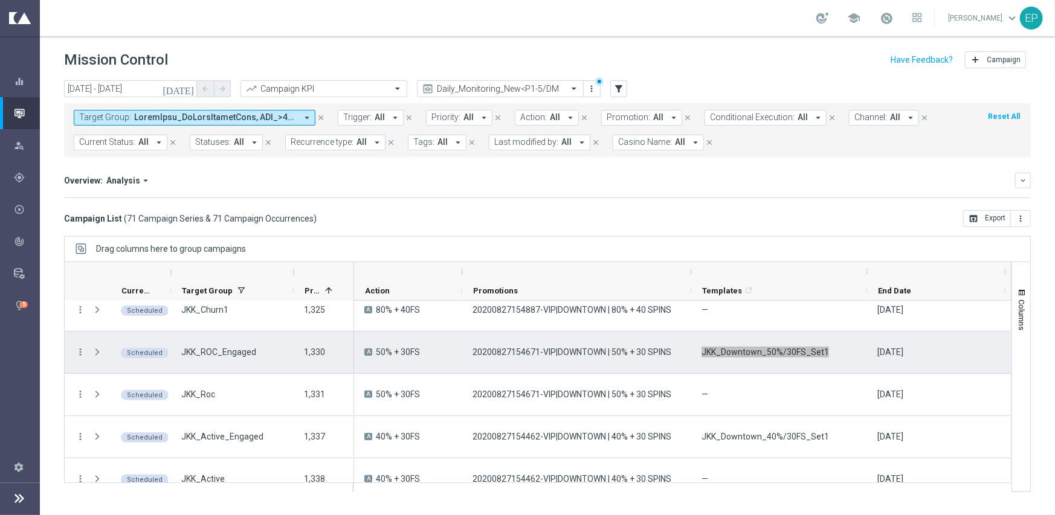
scroll to position [242, 0]
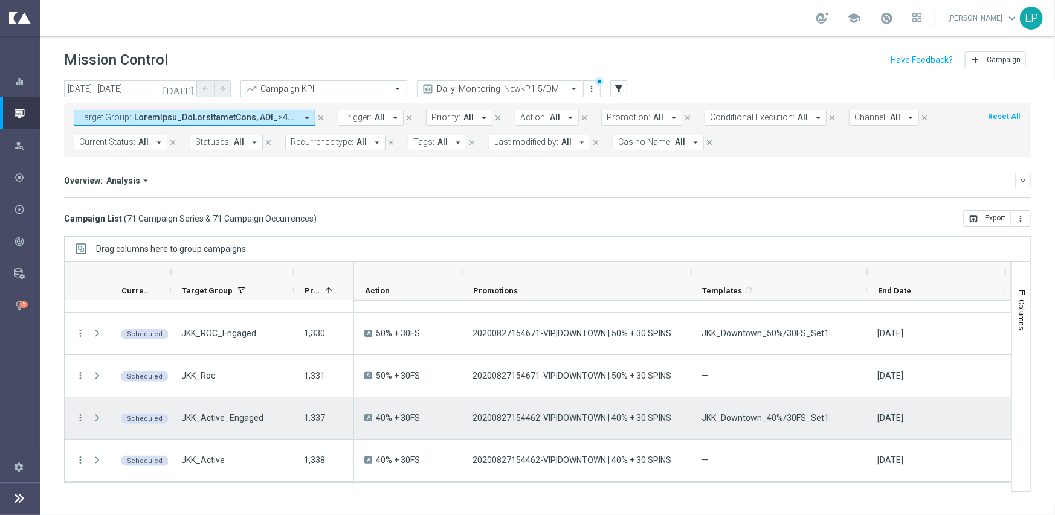
click at [787, 417] on span "JKK_Downtown_40%/30FS_Set1" at bounding box center [764, 418] width 127 height 11
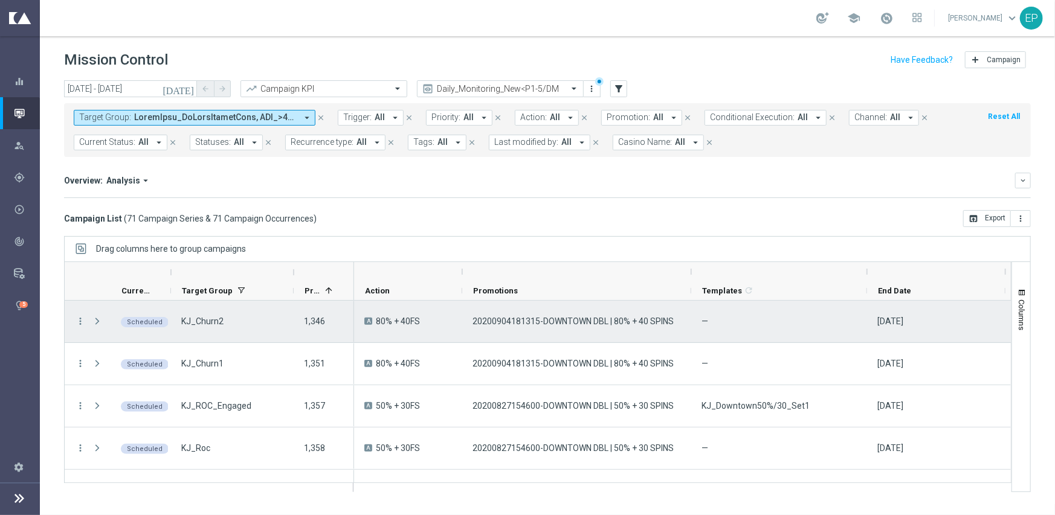
scroll to position [483, 0]
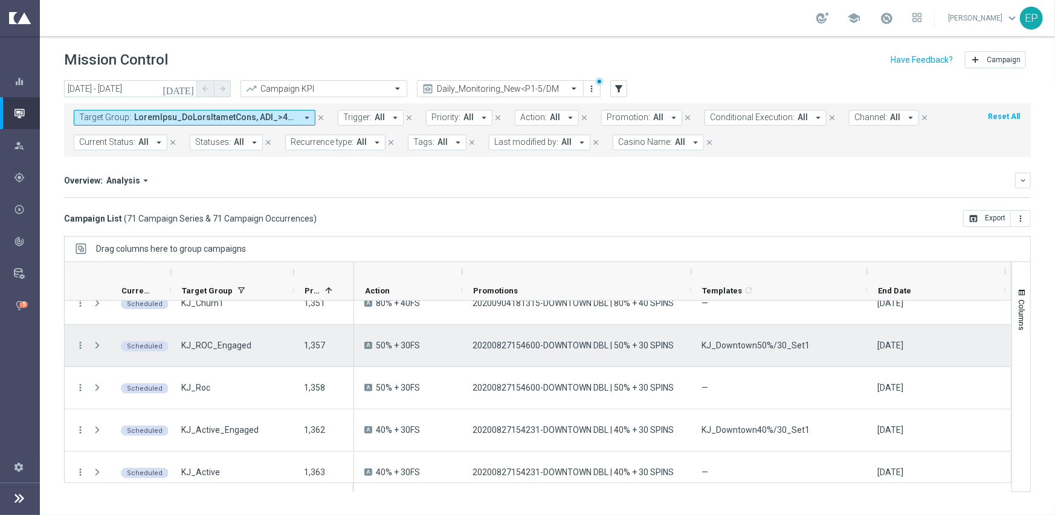
click at [780, 349] on span "KJ_Downtown50%/30_Set1" at bounding box center [755, 345] width 108 height 11
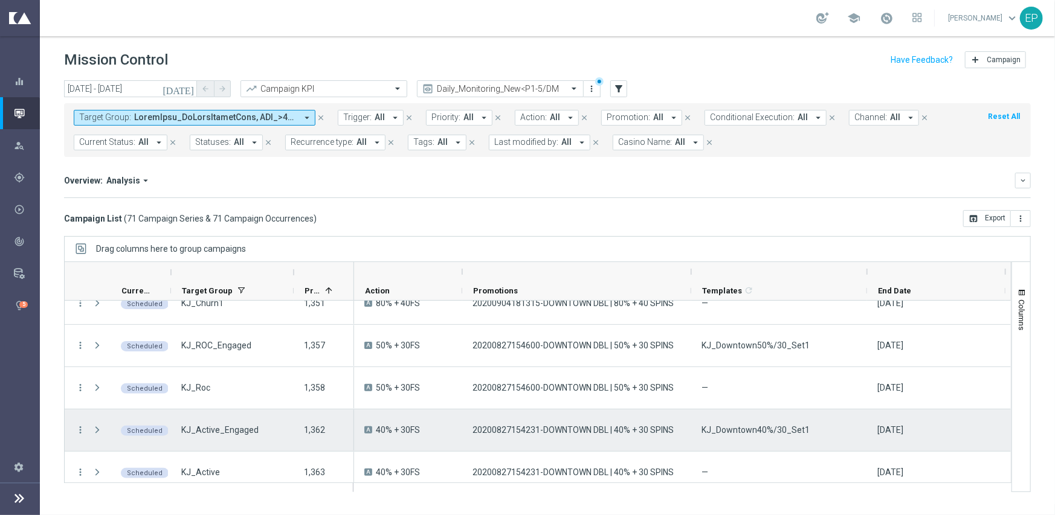
click at [739, 426] on span "KJ_Downtown40%/30_Set1" at bounding box center [755, 430] width 108 height 11
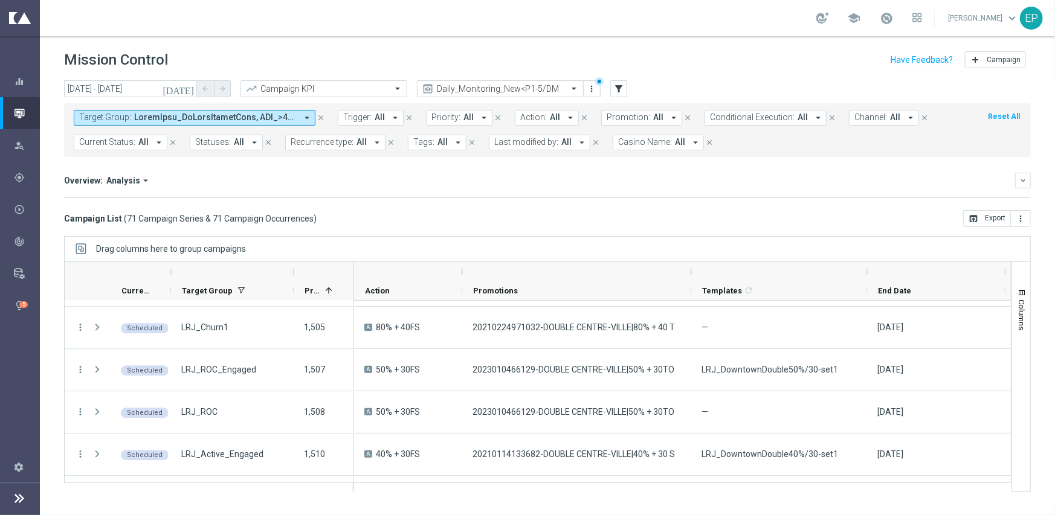
scroll to position [1873, 0]
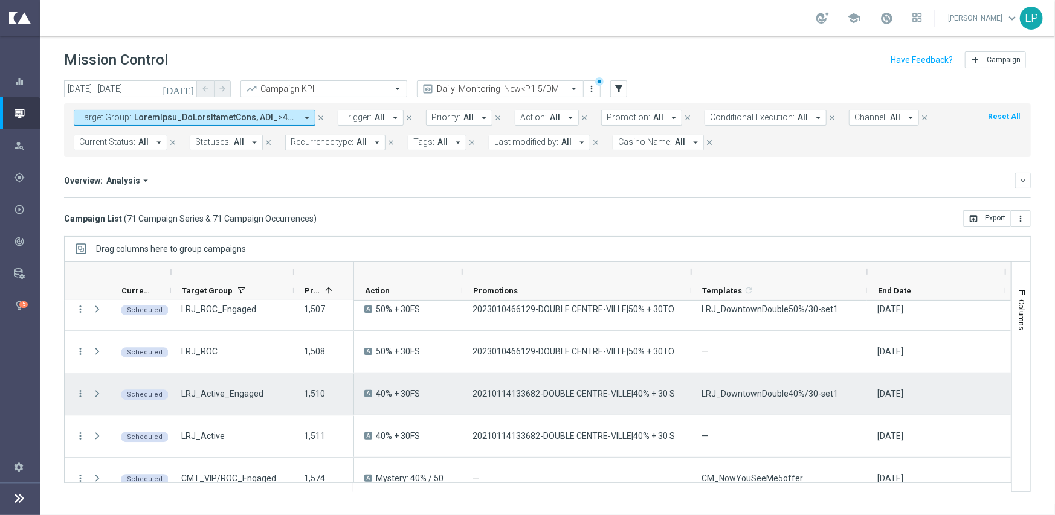
click at [774, 392] on span "LRJ_DowntownDouble40%/30-set1" at bounding box center [769, 393] width 137 height 11
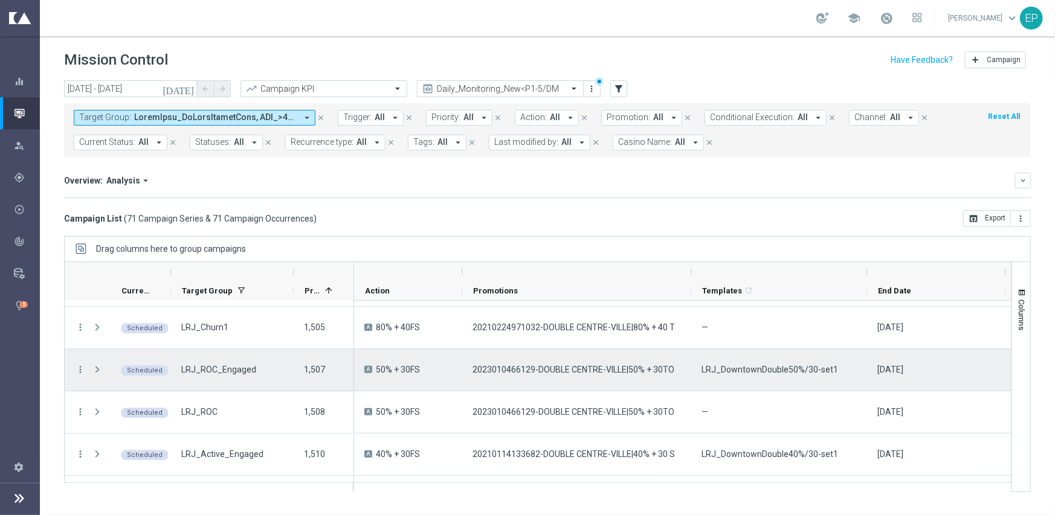
click at [809, 368] on span "LRJ_DowntownDouble50%/30-set1" at bounding box center [769, 369] width 137 height 11
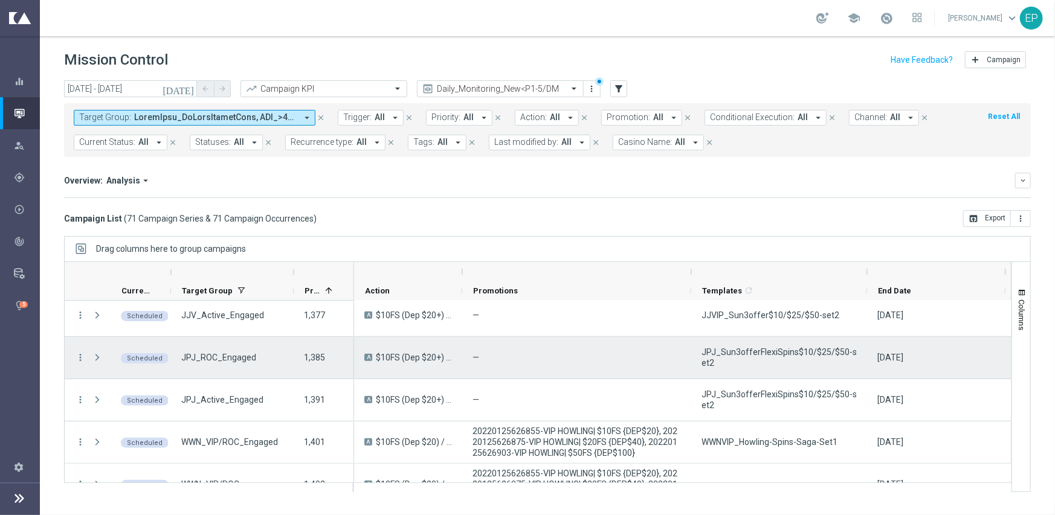
scroll to position [664, 0]
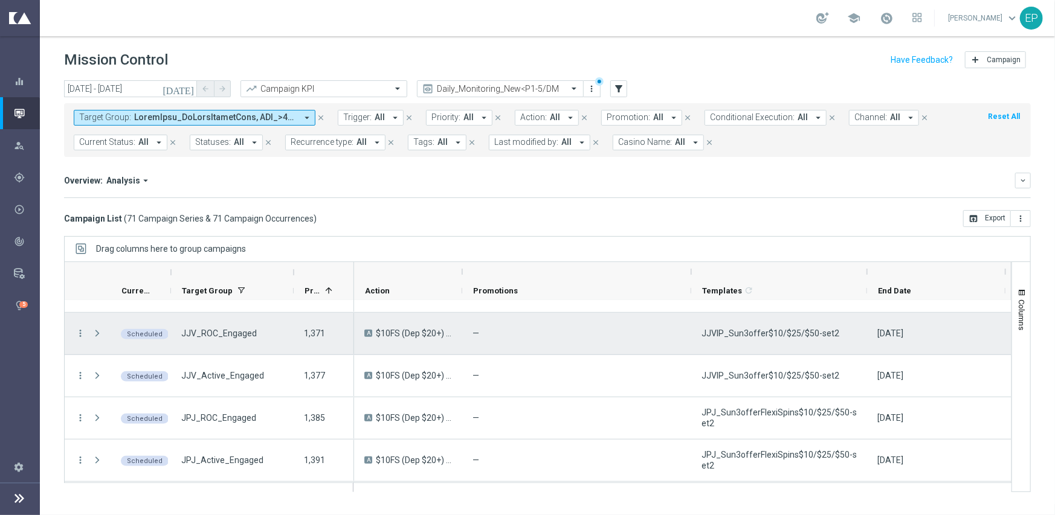
click at [722, 331] on span "JJVIP_Sun3offer$10/$25/$50-set2" at bounding box center [770, 333] width 138 height 11
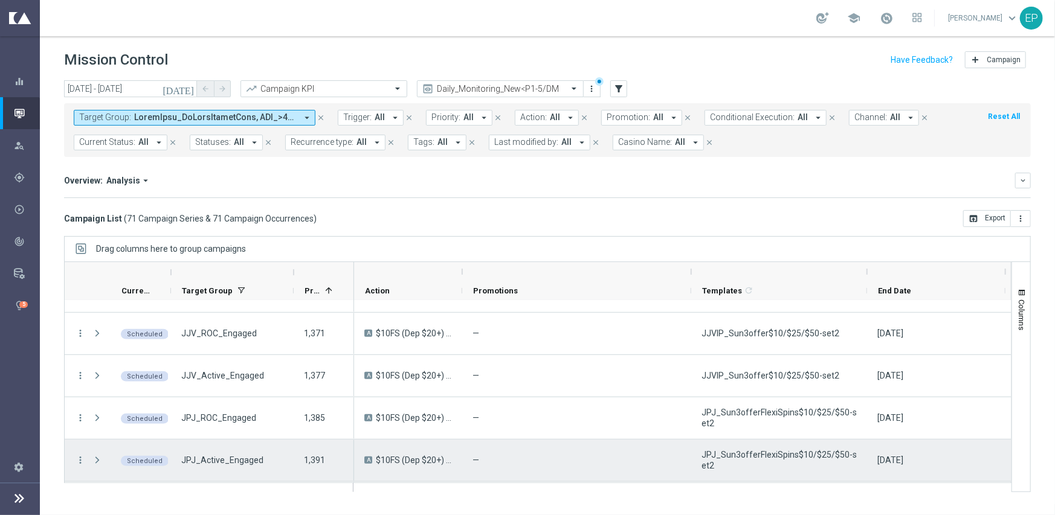
click at [756, 448] on div "JPJ_Sun3offerFlexiSpins$10/$25/$50-set2" at bounding box center [779, 461] width 176 height 42
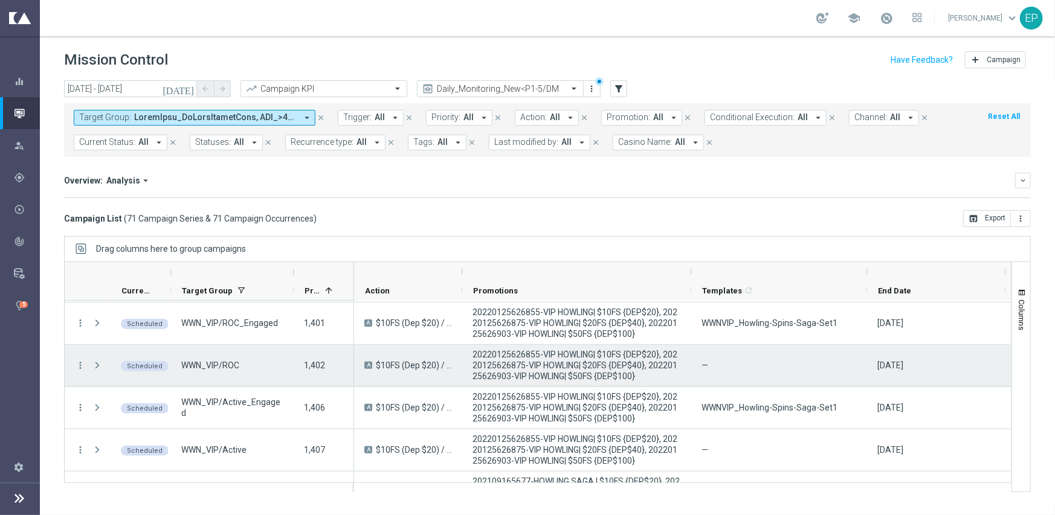
scroll to position [846, 0]
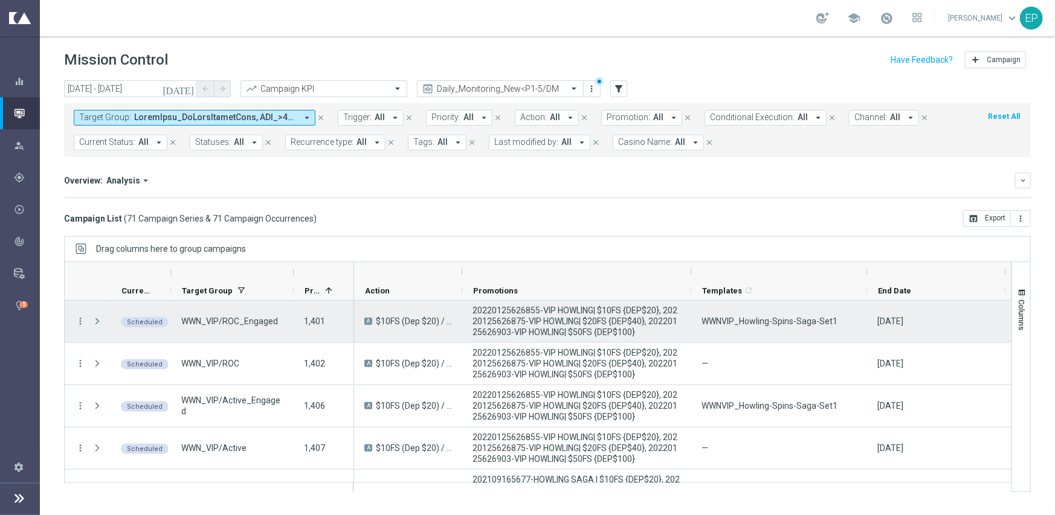
click at [786, 322] on span "WWNVIP_Howling-Spins-Saga-Set1" at bounding box center [769, 321] width 136 height 11
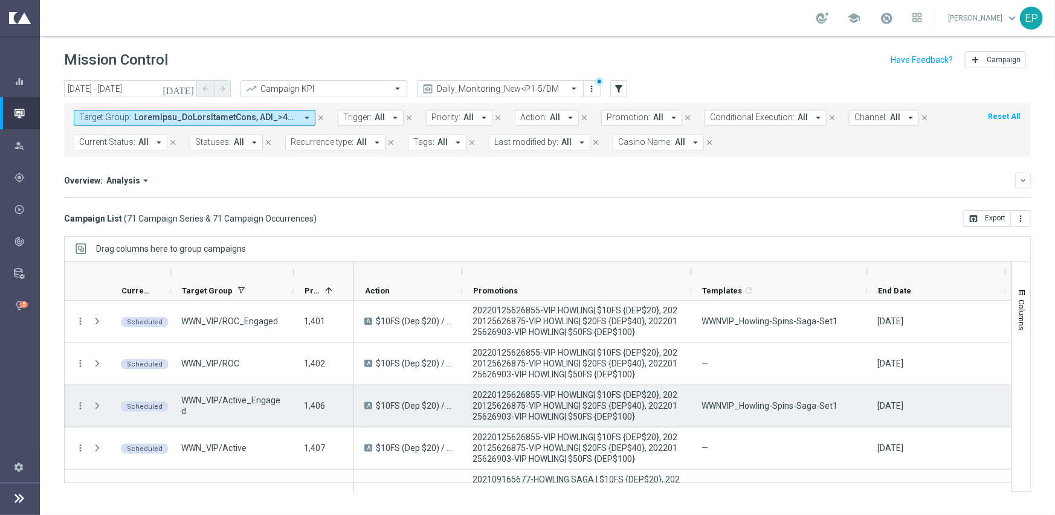
click at [763, 405] on span "WWNVIP_Howling-Spins-Saga-Set1" at bounding box center [769, 405] width 136 height 11
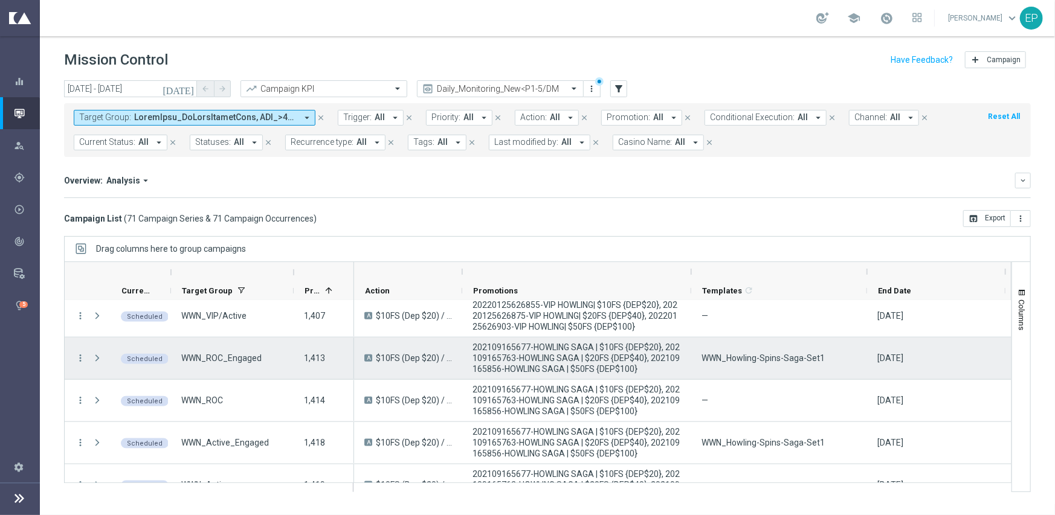
scroll to position [966, 0]
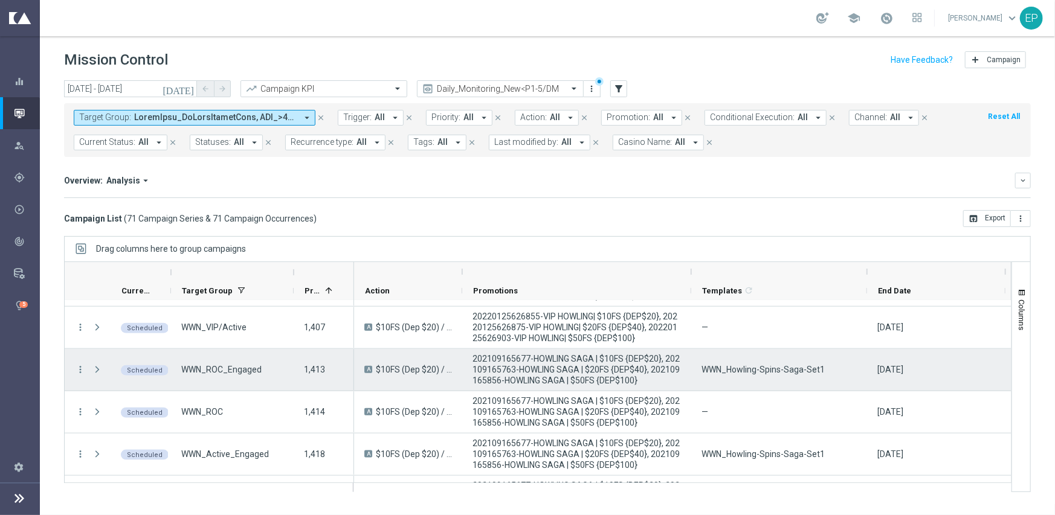
click at [779, 375] on span "WWN_Howling-Spins-Saga-Set1" at bounding box center [762, 369] width 123 height 11
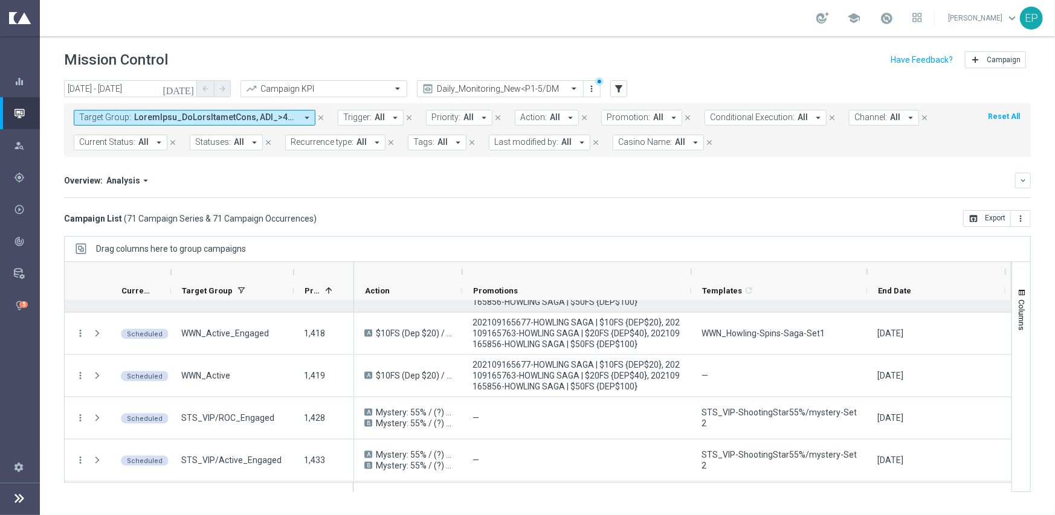
scroll to position [1148, 0]
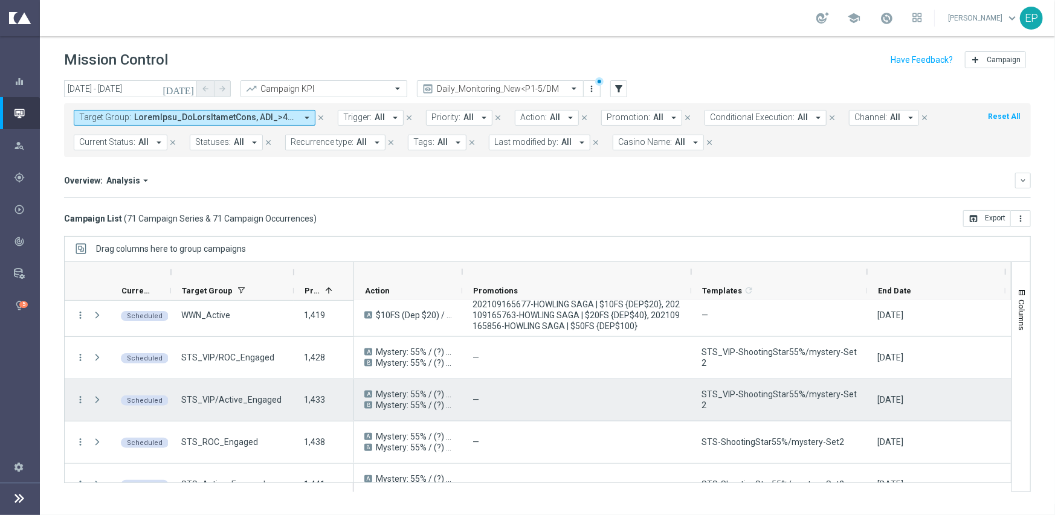
click at [754, 405] on div "STS_VIP-ShootingStar55%/mystery-Set2" at bounding box center [779, 400] width 176 height 42
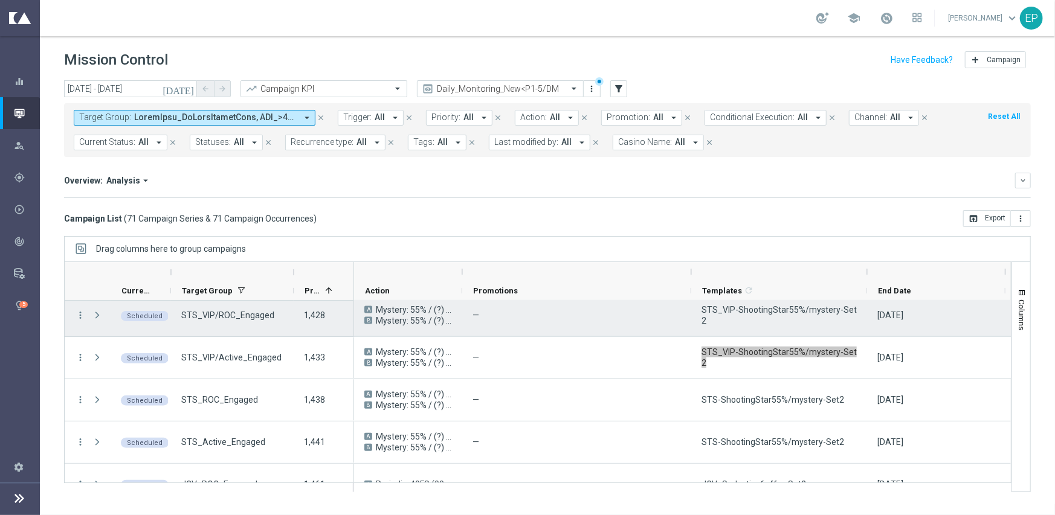
scroll to position [1268, 0]
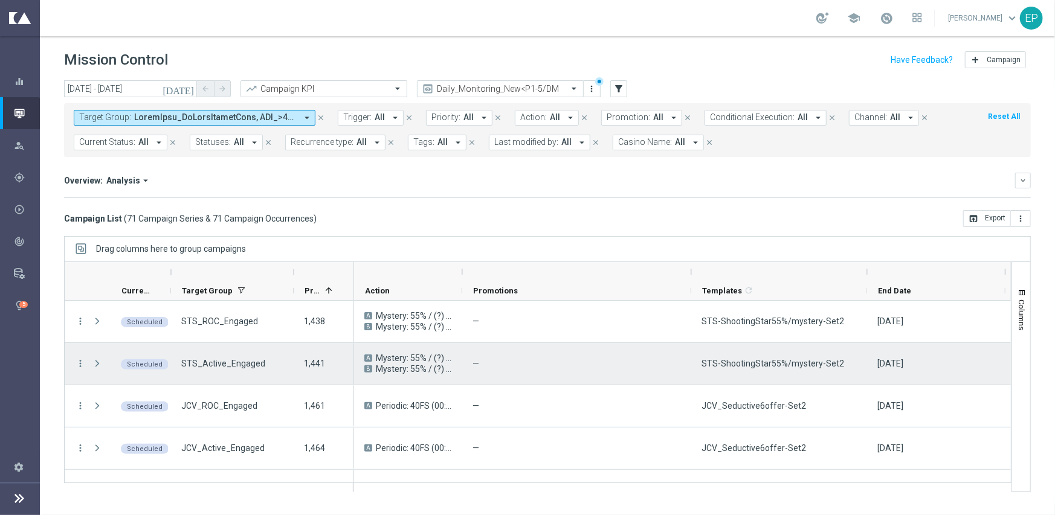
click at [822, 364] on span "STS-ShootingStar55%/mystery-Set2" at bounding box center [772, 363] width 143 height 11
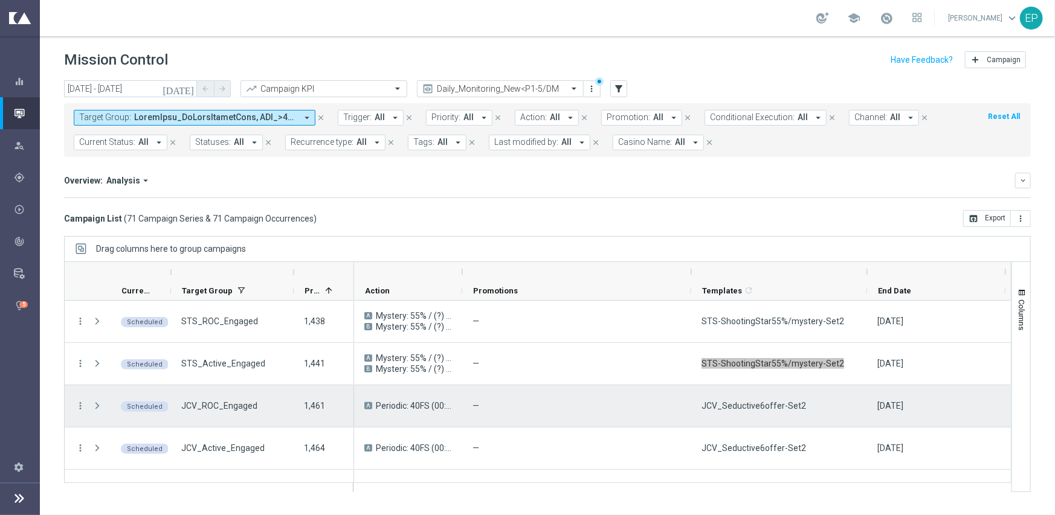
scroll to position [1329, 0]
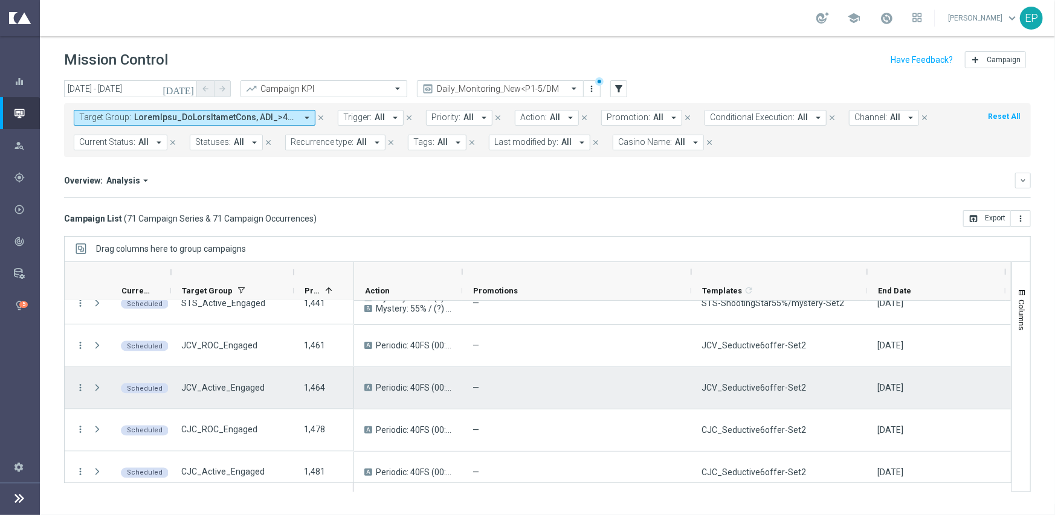
click at [746, 376] on div "JCV_Seductive6offer-Set2" at bounding box center [779, 388] width 176 height 42
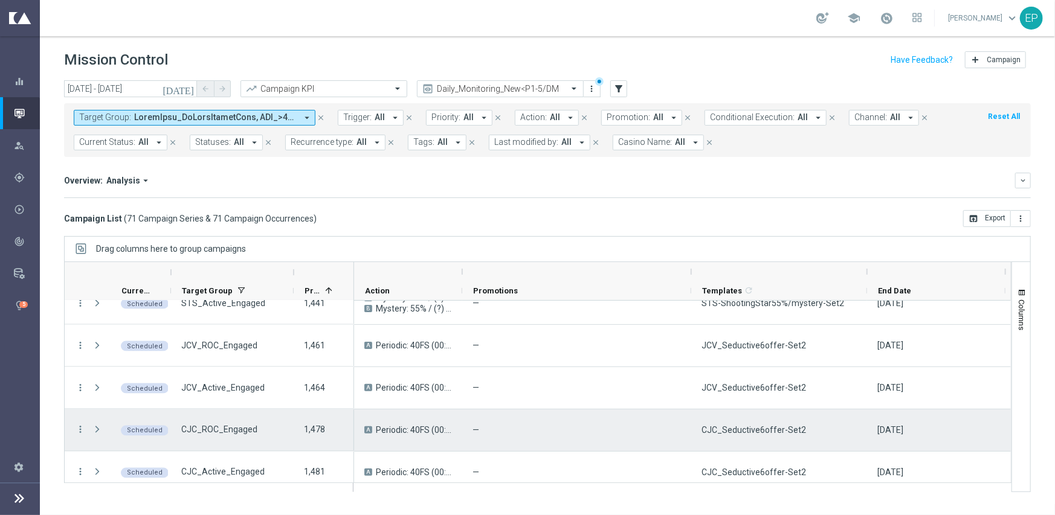
click at [770, 435] on span "CJC_Seductive6offer-Set2" at bounding box center [753, 430] width 104 height 11
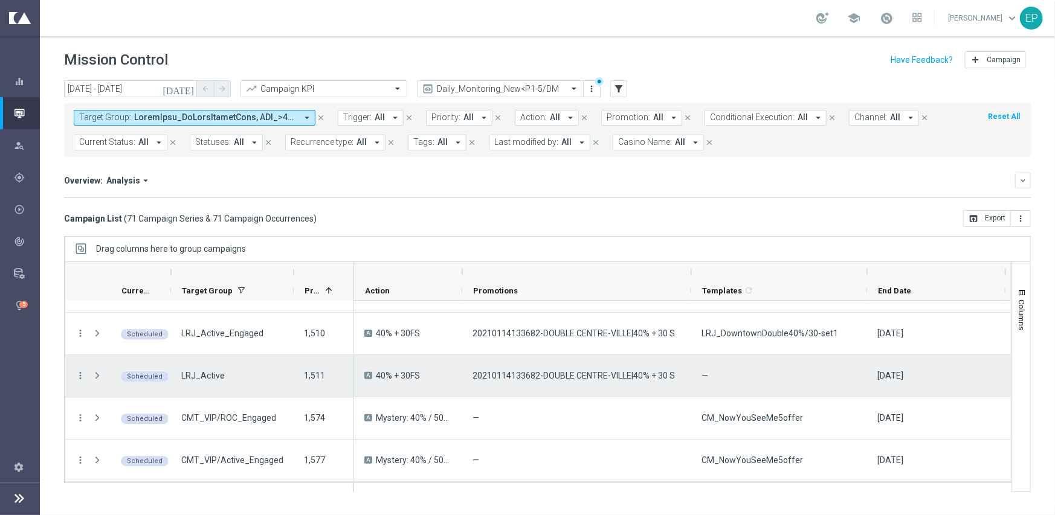
scroll to position [1993, 0]
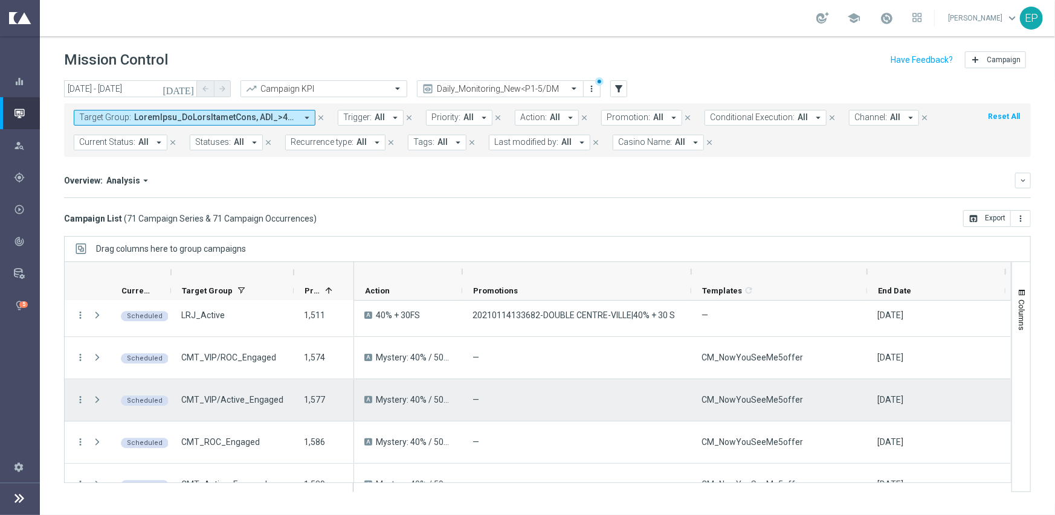
click at [744, 411] on div "CM_NowYouSeeMe5offer" at bounding box center [779, 400] width 176 height 42
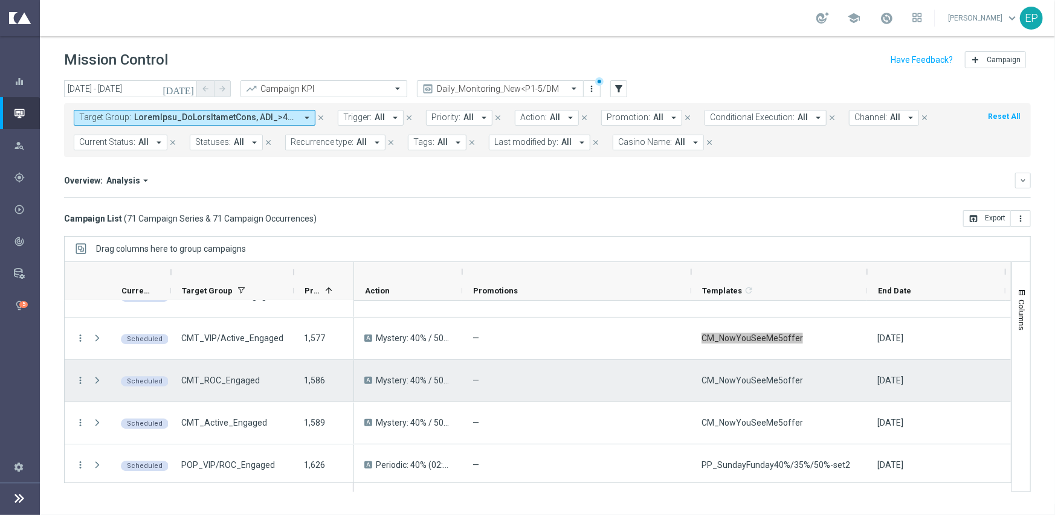
scroll to position [2114, 0]
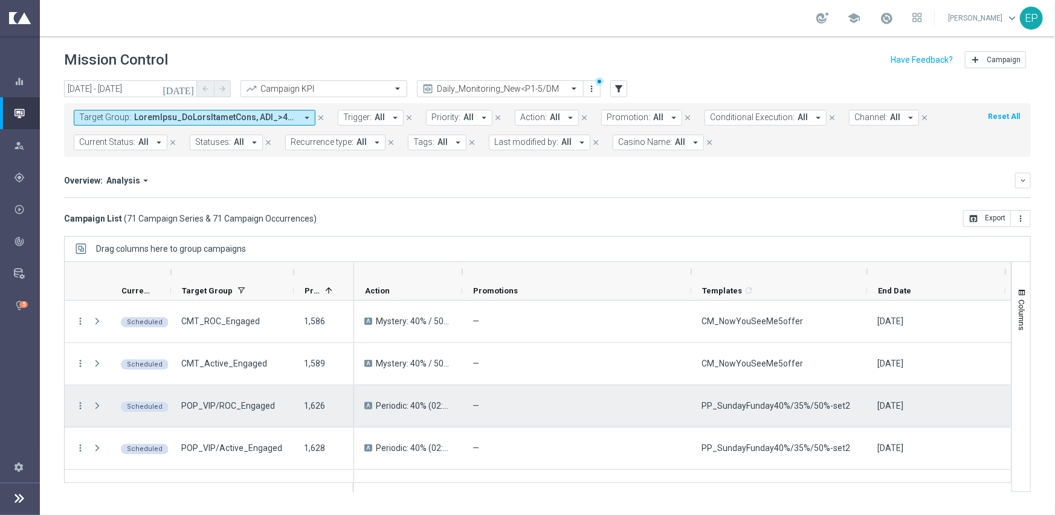
click at [725, 402] on span "PP_SundayFunday40%/35%/50%-set2" at bounding box center [775, 405] width 149 height 11
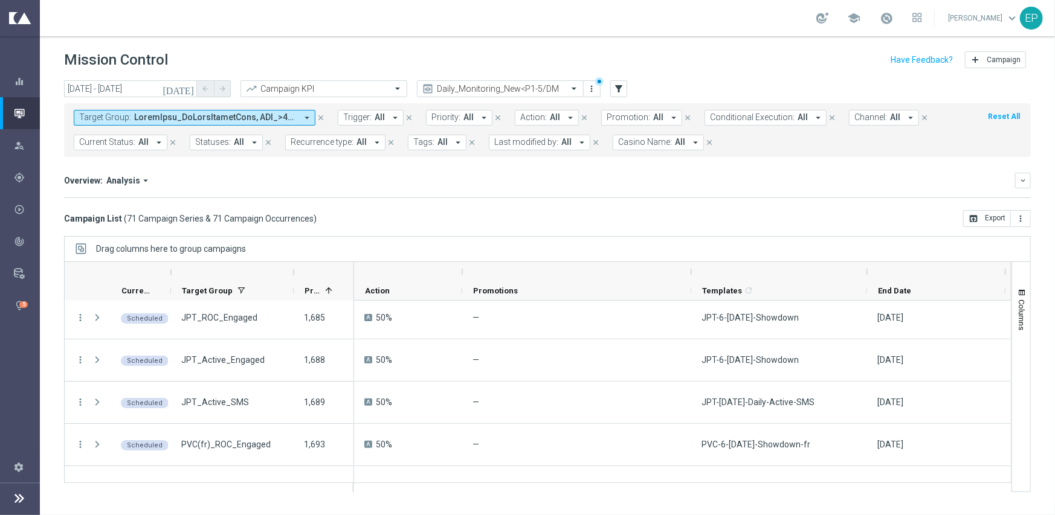
scroll to position [2779, 0]
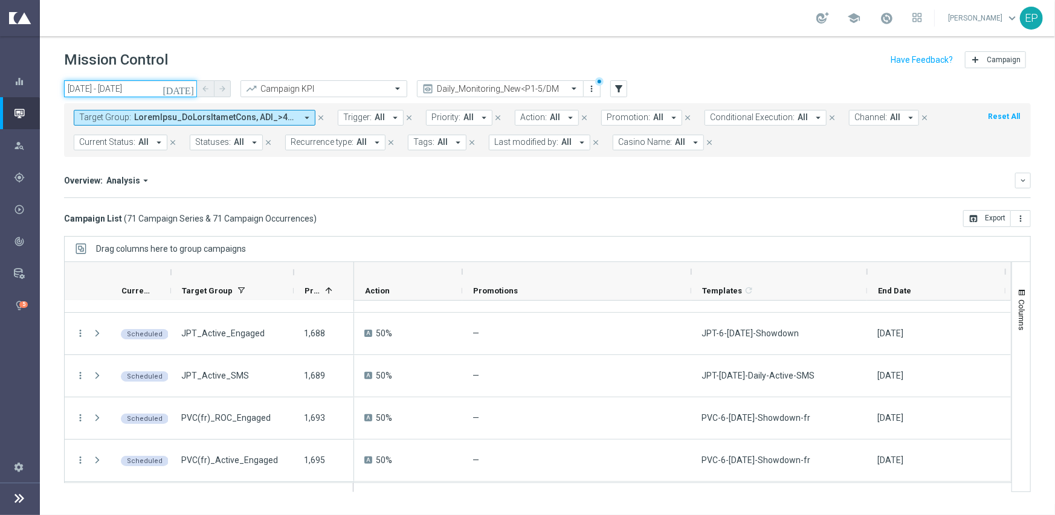
click at [107, 87] on input "[DATE] - [DATE]" at bounding box center [130, 88] width 133 height 17
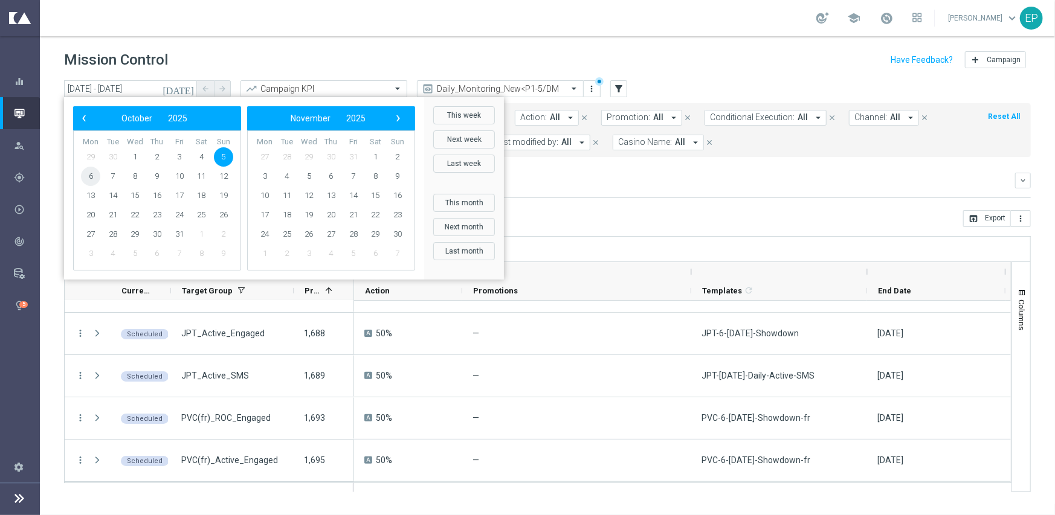
click at [95, 177] on span "6" at bounding box center [90, 176] width 19 height 19
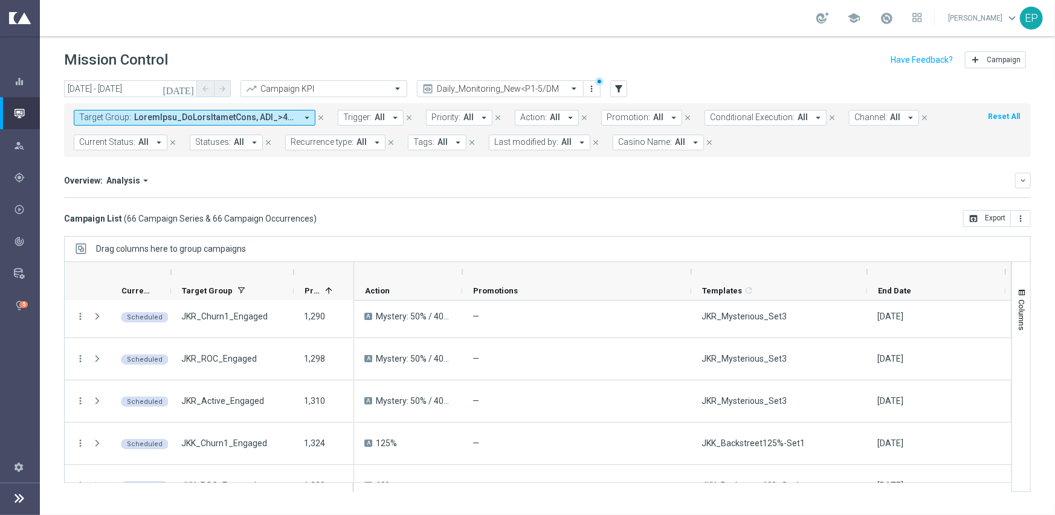
scroll to position [0, 0]
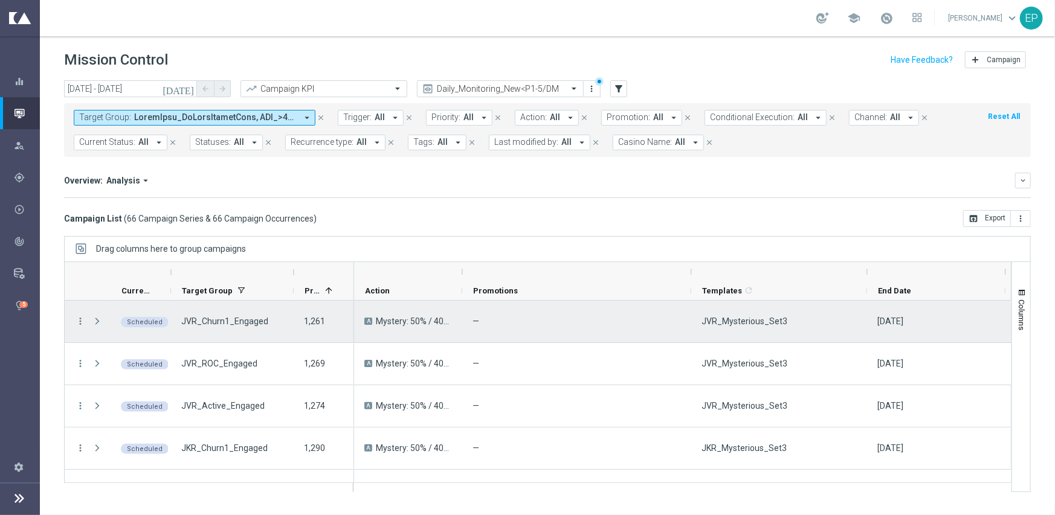
click at [716, 316] on span "JVR_Mysterious_Set3" at bounding box center [744, 321] width 86 height 11
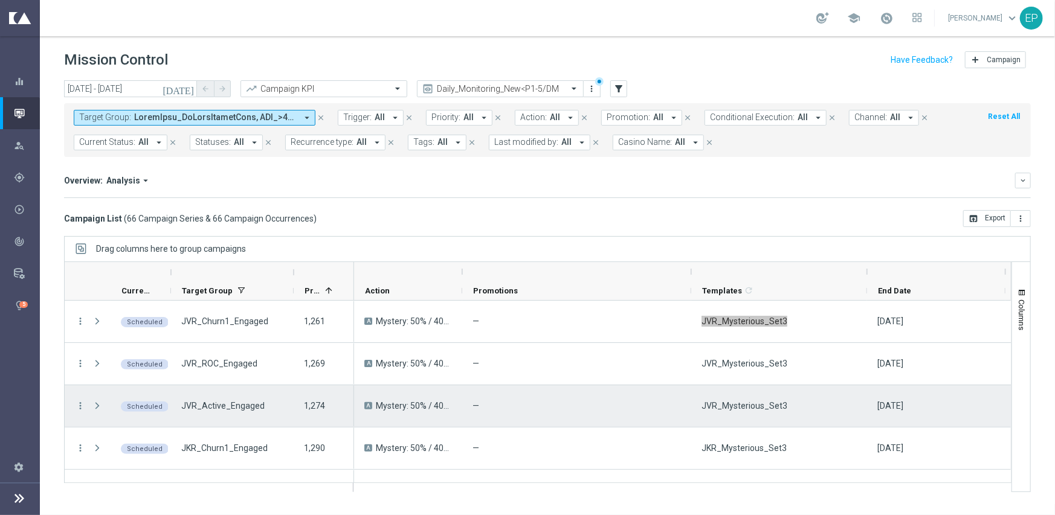
scroll to position [121, 0]
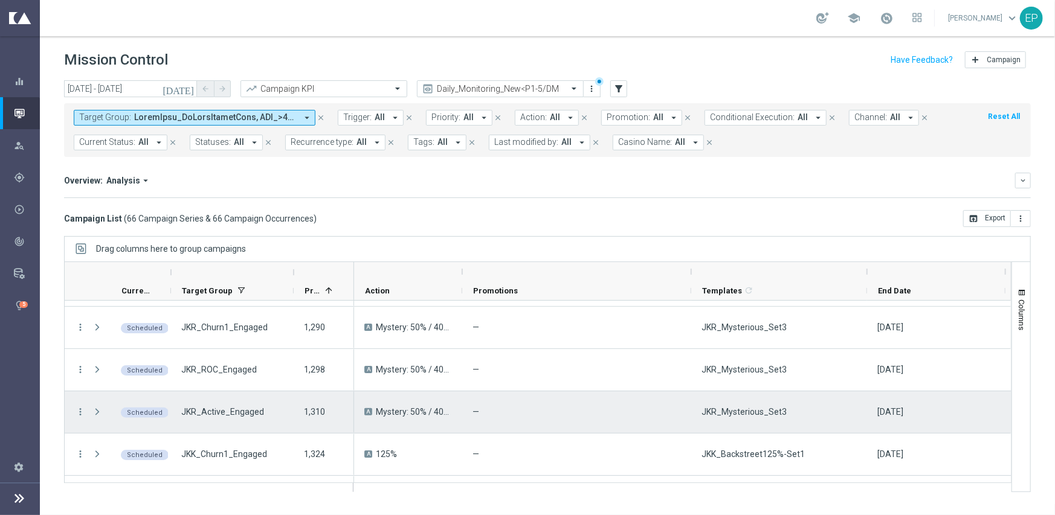
click at [730, 408] on span "JKR_Mysterious_Set3" at bounding box center [743, 412] width 85 height 11
click at [729, 408] on span "JKR_Mysterious_Set3" at bounding box center [743, 412] width 85 height 11
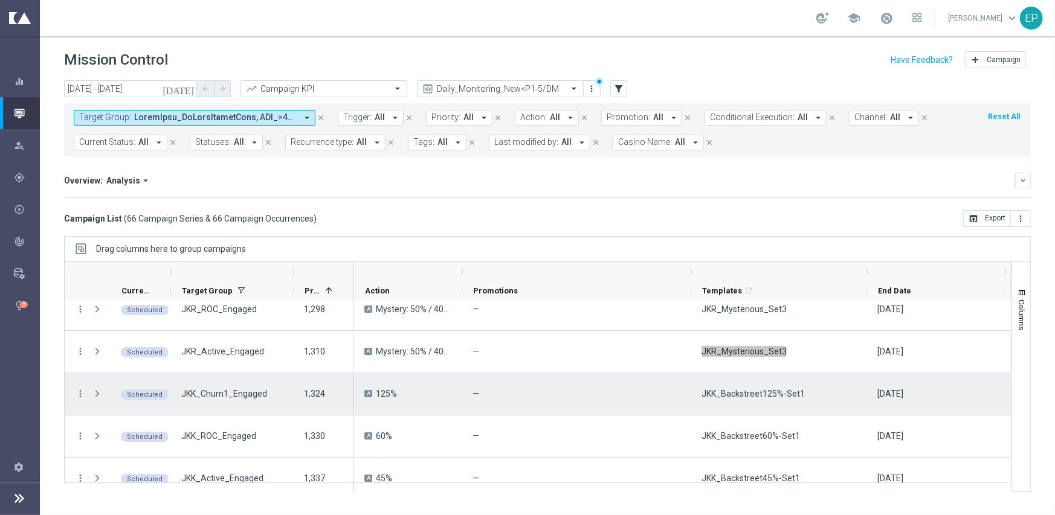
scroll to position [242, 0]
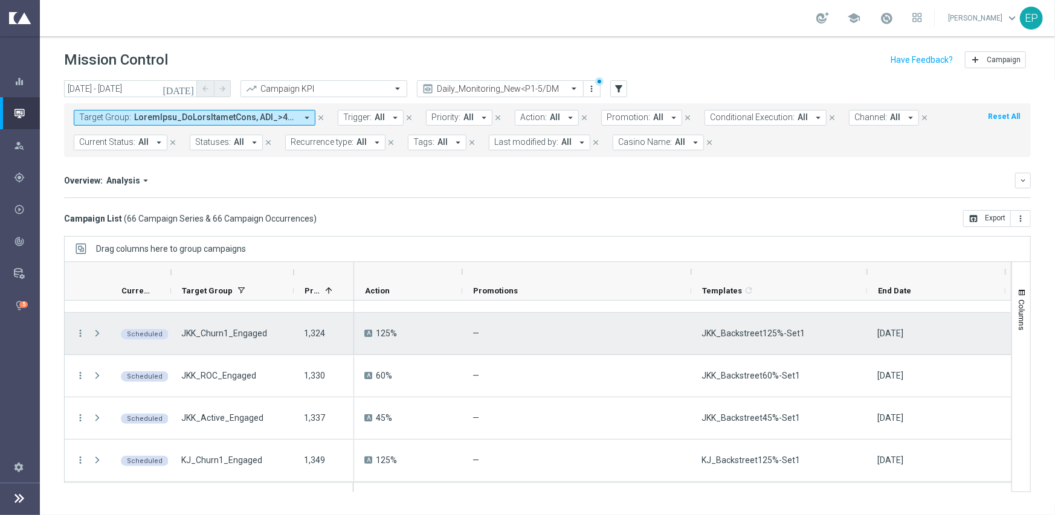
click at [747, 339] on div "JKK_Backstreet125%-Set1" at bounding box center [779, 334] width 176 height 42
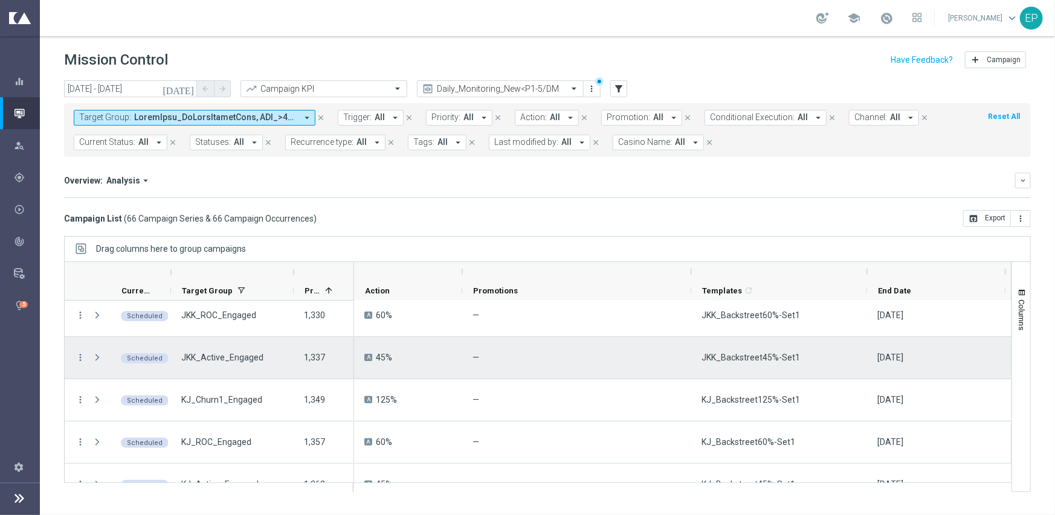
click at [746, 354] on span "JKK_Backstreet45%-Set1" at bounding box center [750, 357] width 98 height 11
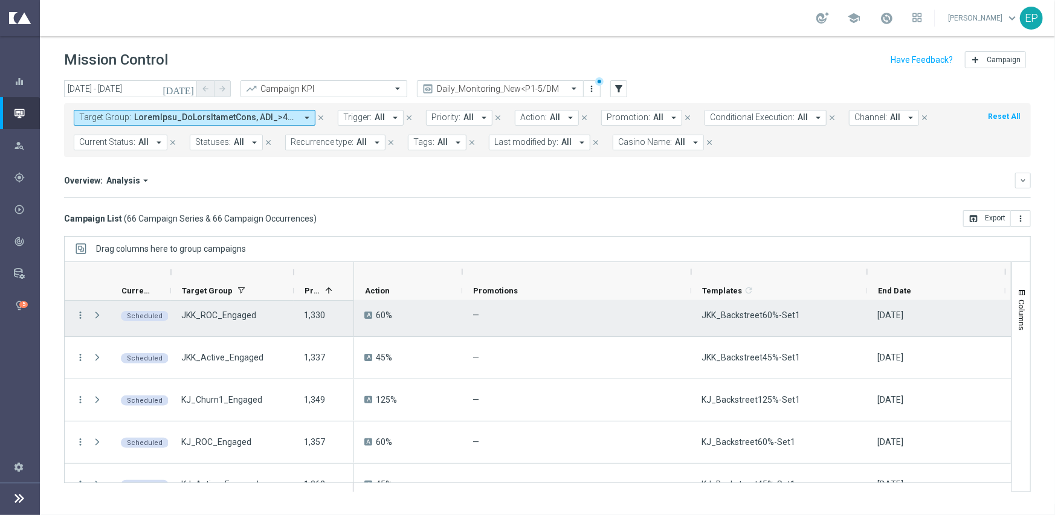
click at [738, 322] on div "JKK_Backstreet60%-Set1" at bounding box center [779, 316] width 176 height 42
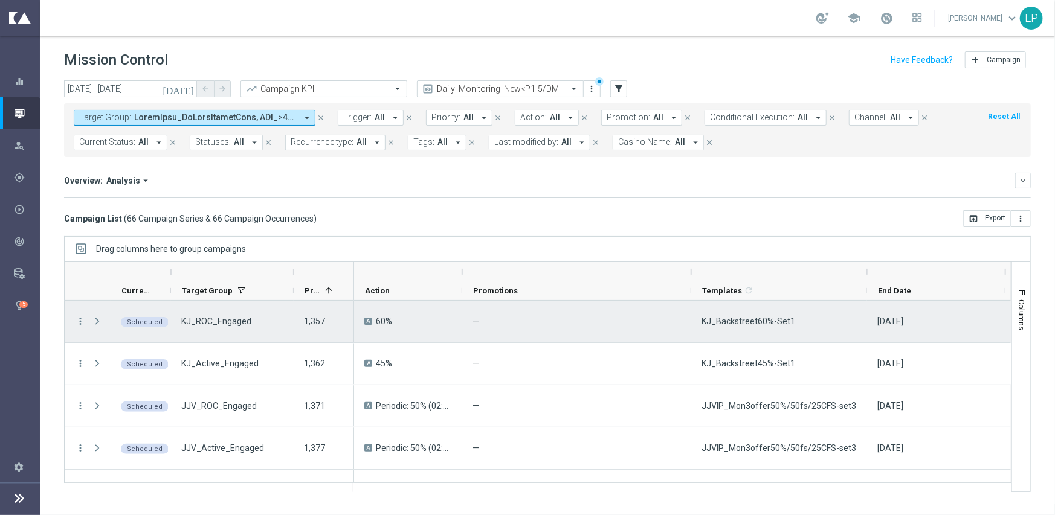
scroll to position [362, 0]
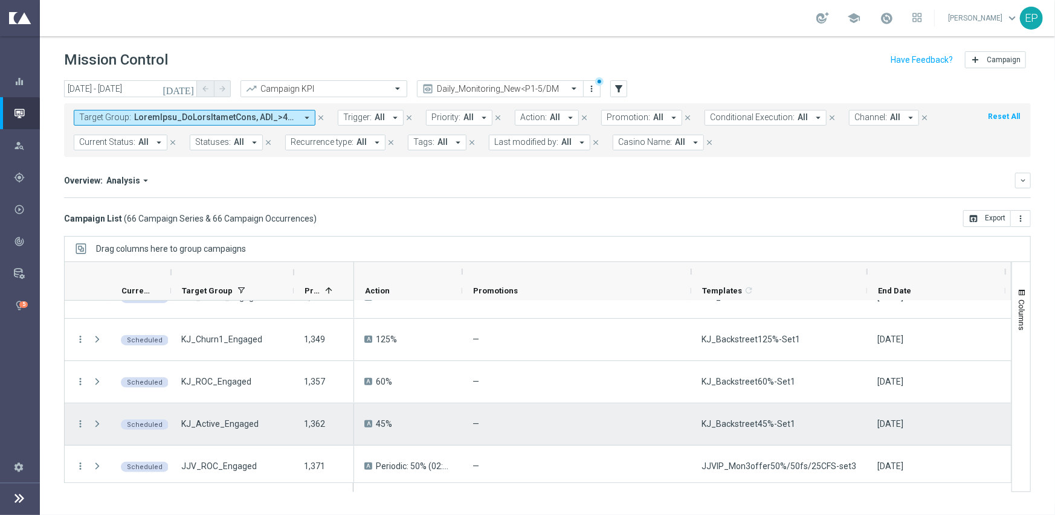
click at [734, 419] on span "KJ_Backstreet45%-Set1" at bounding box center [748, 424] width 94 height 11
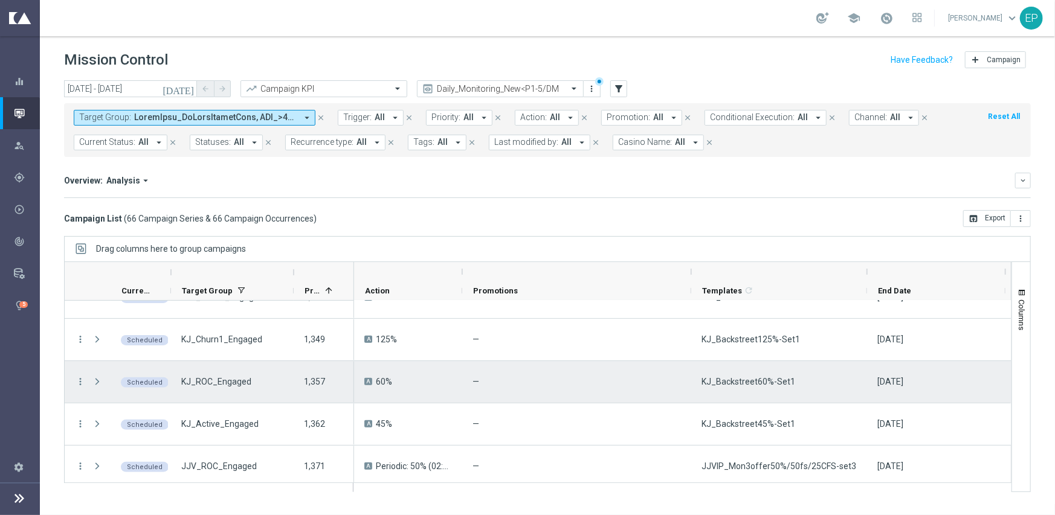
click at [742, 380] on span "KJ_Backstreet60%-Set1" at bounding box center [748, 381] width 94 height 11
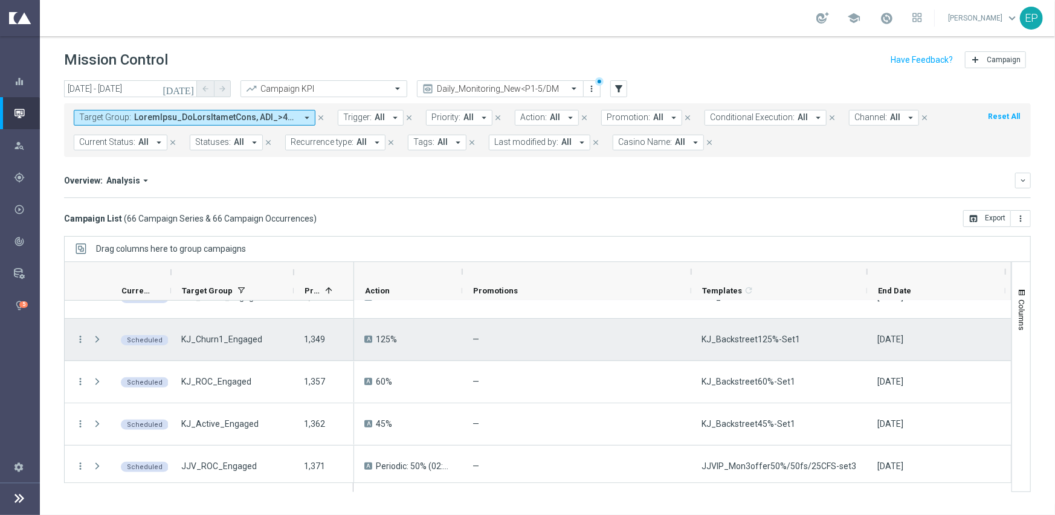
click at [751, 336] on span "KJ_Backstreet125%-Set1" at bounding box center [750, 339] width 98 height 11
click at [752, 336] on span "KJ_Backstreet125%-Set1" at bounding box center [750, 339] width 98 height 11
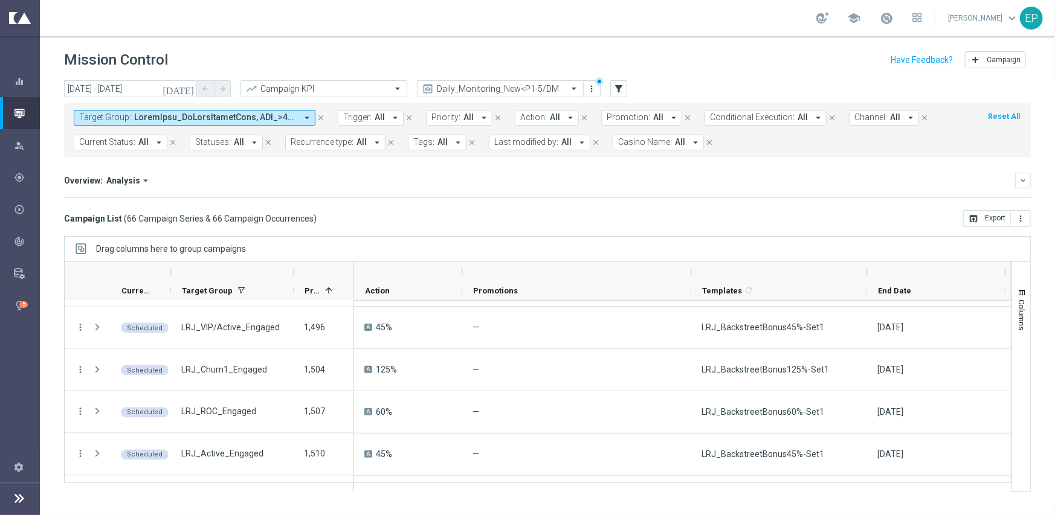
scroll to position [1329, 0]
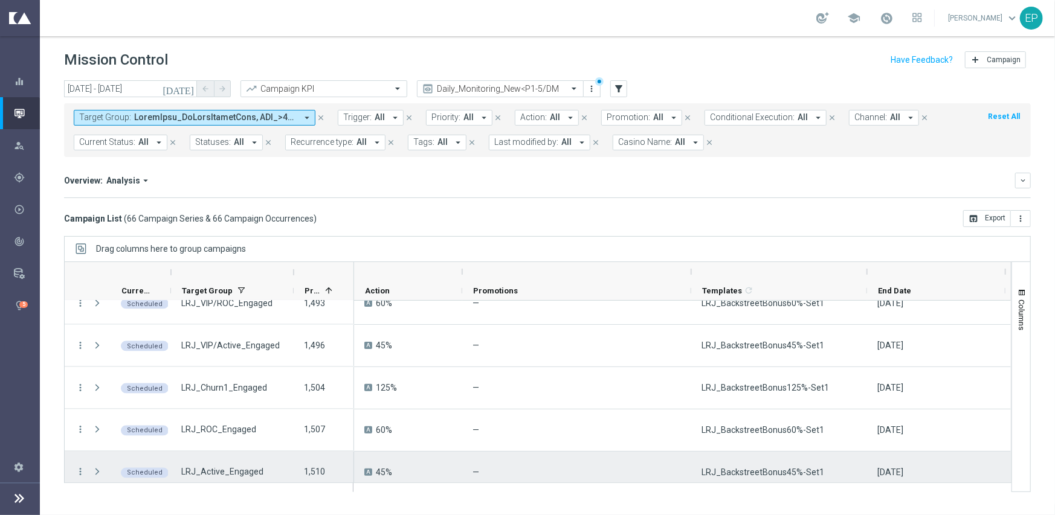
click at [784, 468] on span "LRJ_BackstreetBonus45%-Set1" at bounding box center [762, 472] width 123 height 11
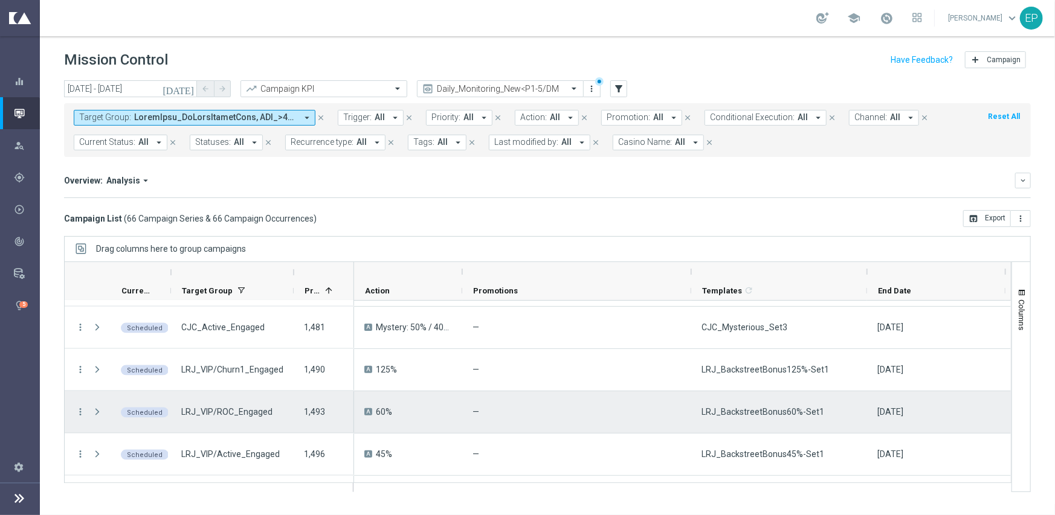
scroll to position [1208, 0]
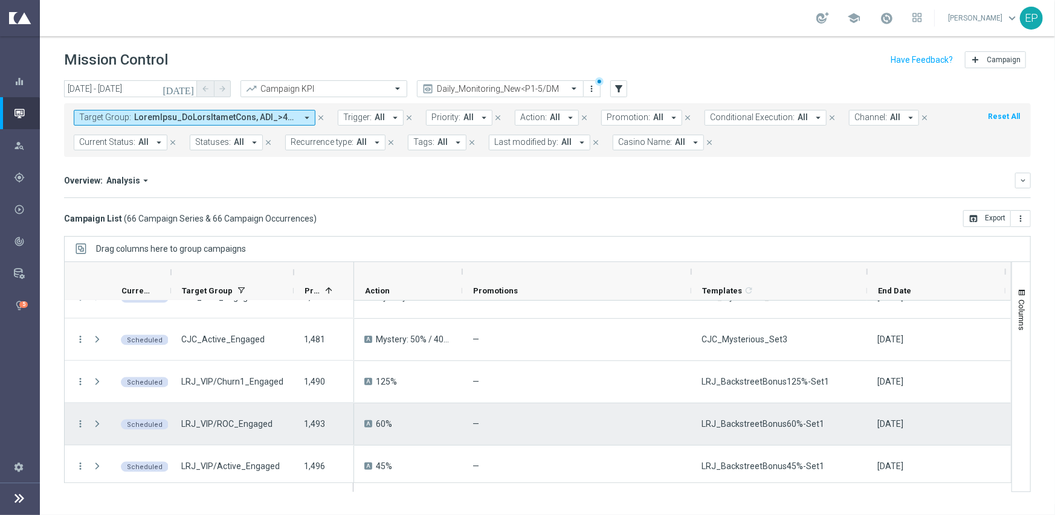
click at [763, 413] on div "LRJ_BackstreetBonus60%-Set1" at bounding box center [779, 424] width 176 height 42
click at [762, 413] on div "LRJ_BackstreetBonus60%-Set1" at bounding box center [779, 424] width 176 height 42
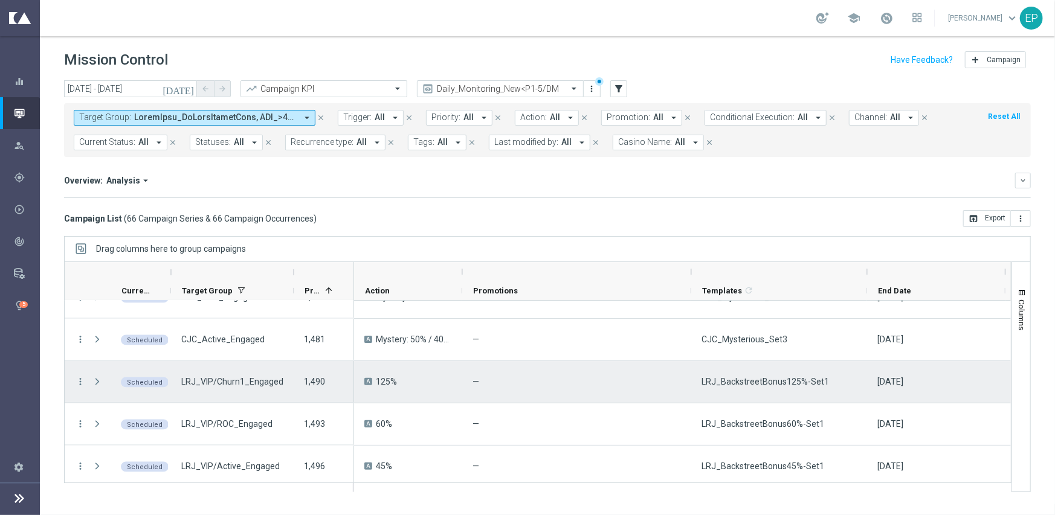
click at [743, 376] on span "LRJ_BackstreetBonus125%-Set1" at bounding box center [764, 381] width 127 height 11
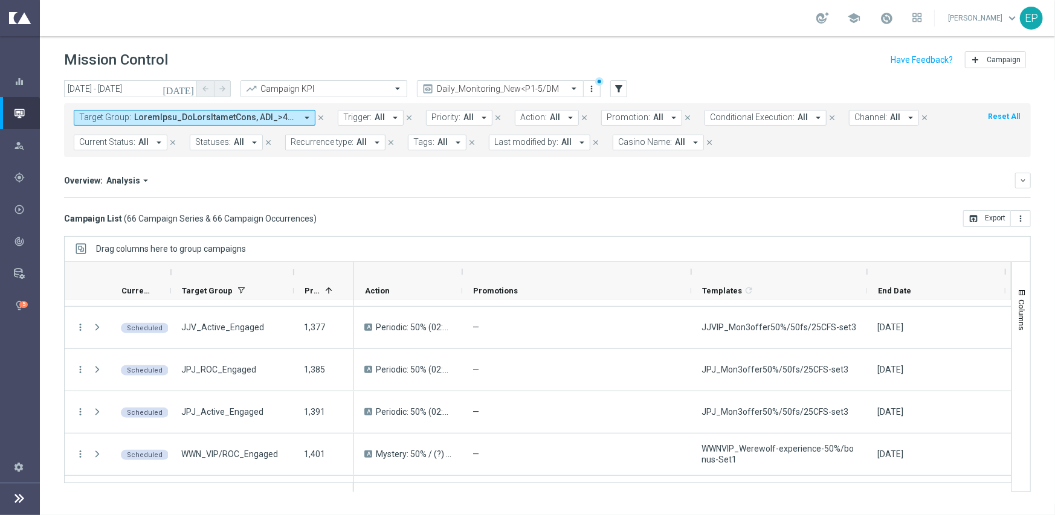
scroll to position [483, 0]
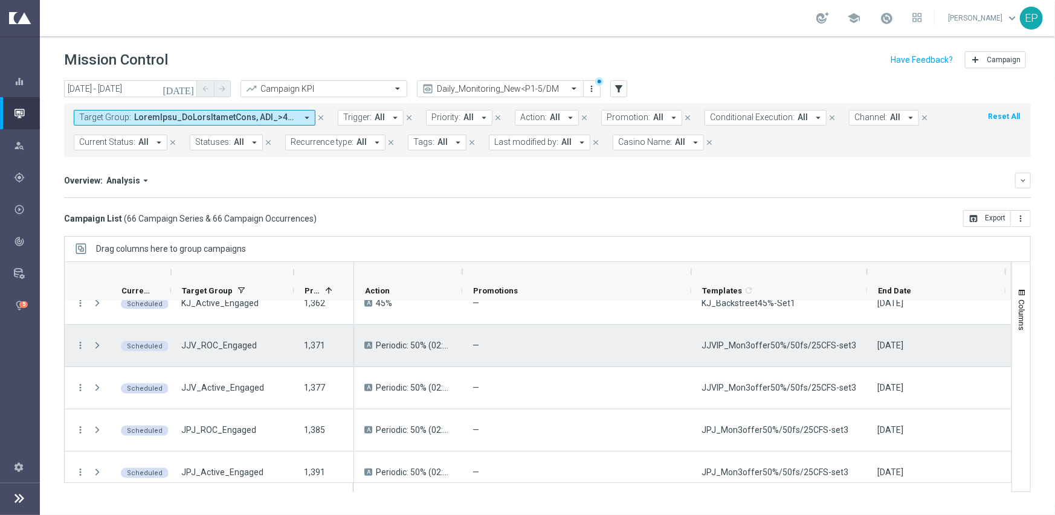
click at [751, 343] on span "JJVIP_Mon3offer50%/50fs/25CFS-set3" at bounding box center [778, 345] width 155 height 11
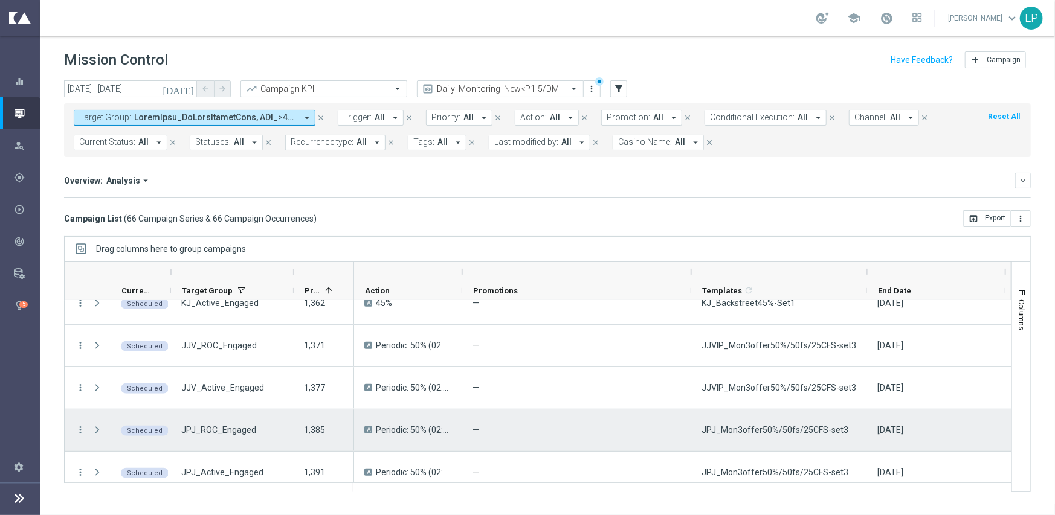
click at [783, 434] on span "JPJ_Mon3offer50%/50fs/25CFS-set3" at bounding box center [774, 430] width 147 height 11
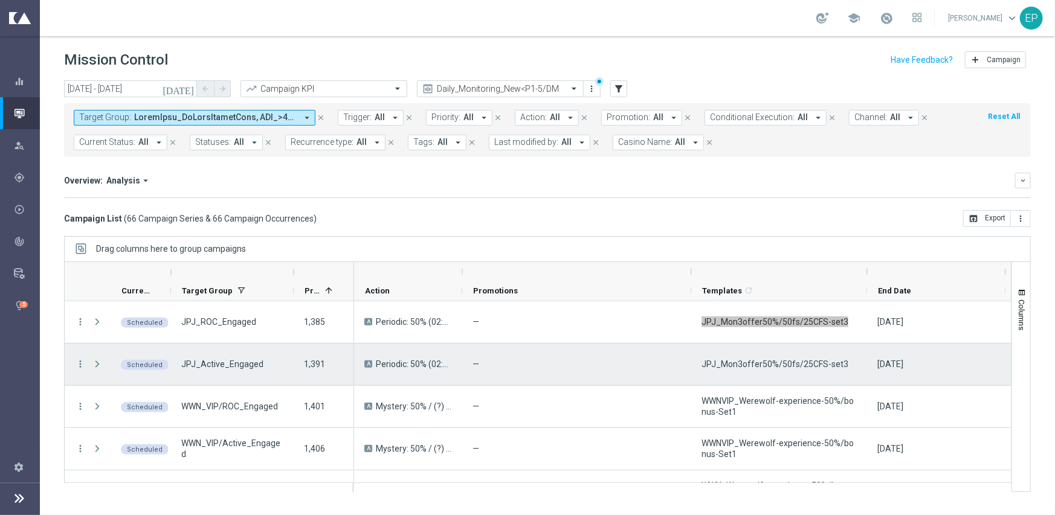
scroll to position [604, 0]
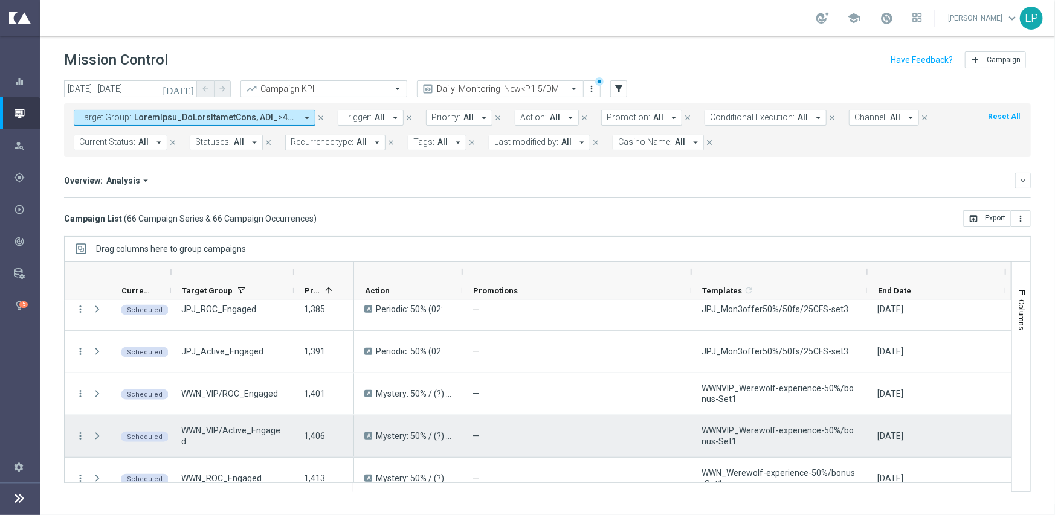
click at [774, 430] on span "WWNVIP_Werewolf-experience-50%/bonus-Set1" at bounding box center [778, 436] width 155 height 22
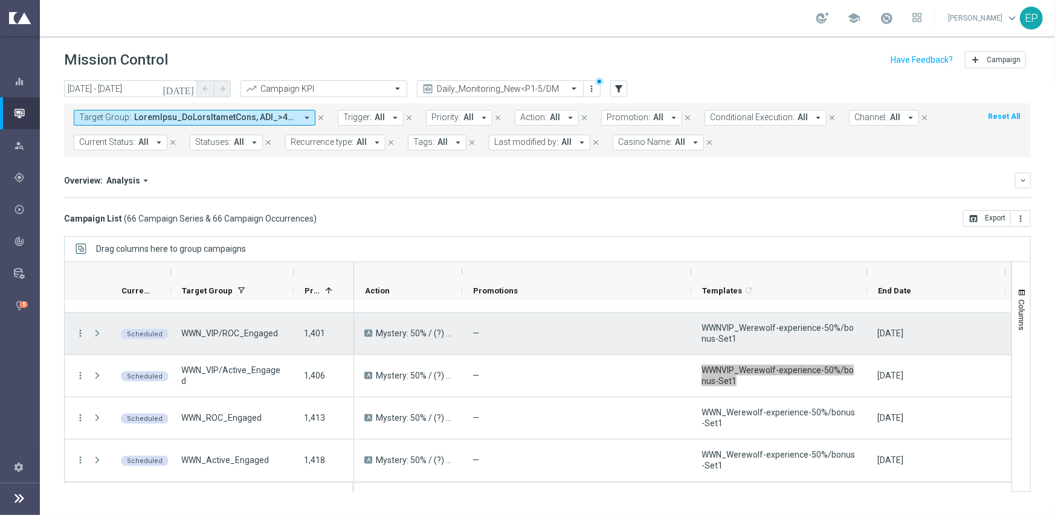
scroll to position [725, 0]
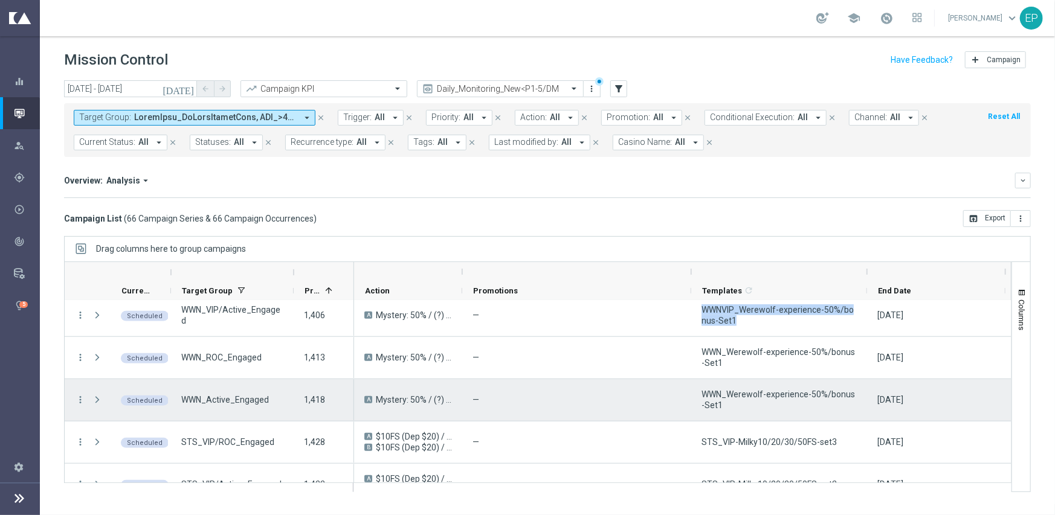
click at [771, 399] on span "WWN_Werewolf-experience-50%/bonus-Set1" at bounding box center [778, 400] width 155 height 22
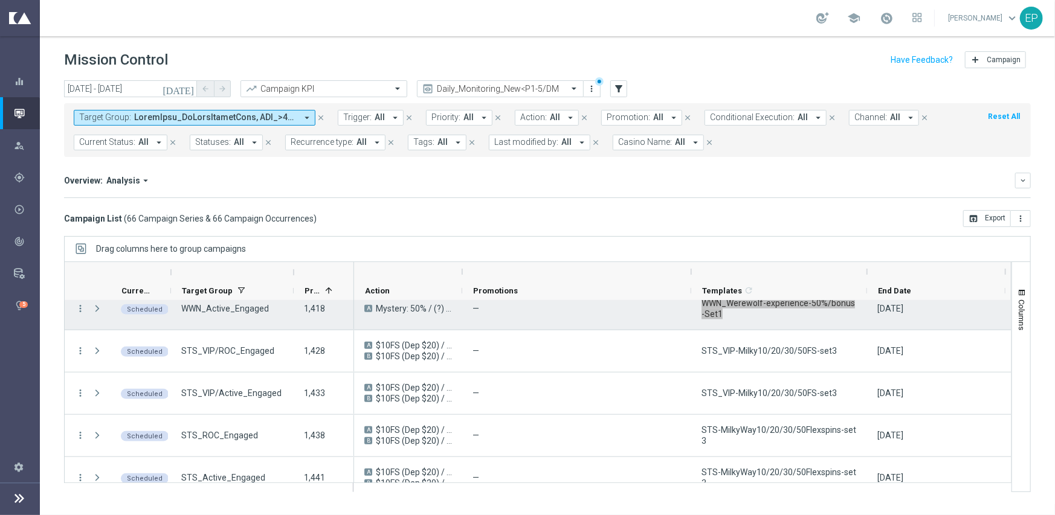
scroll to position [846, 0]
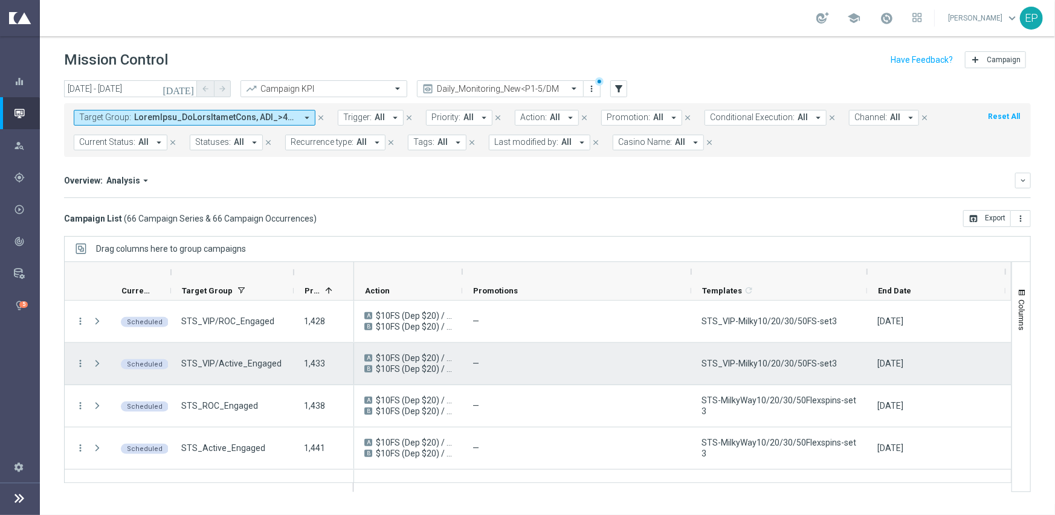
click at [733, 363] on span "STS_VIP-Milky10/20/30/50FS-set3" at bounding box center [768, 363] width 135 height 11
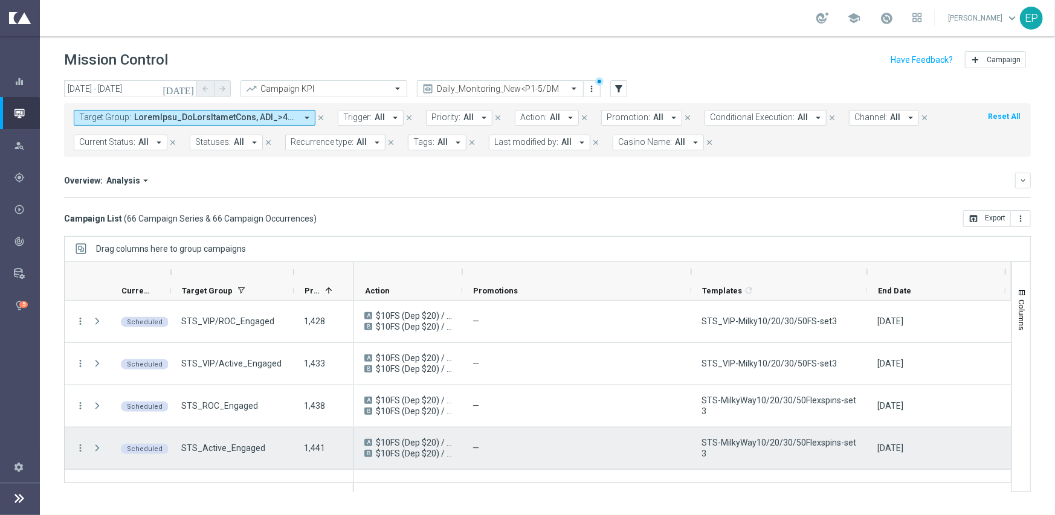
click at [745, 448] on span "STS-MilkyWay10/20/30/50Flexspins-set3" at bounding box center [778, 448] width 155 height 22
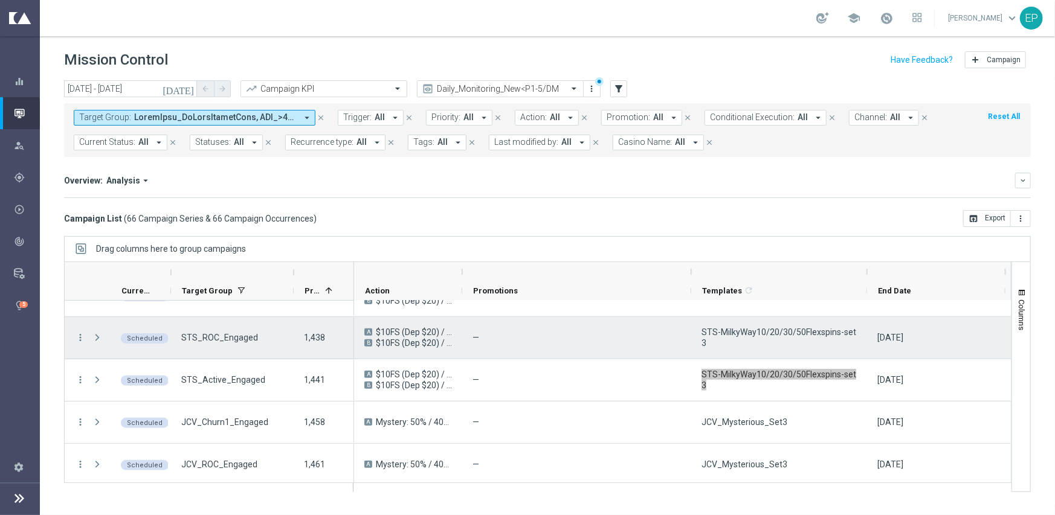
scroll to position [966, 0]
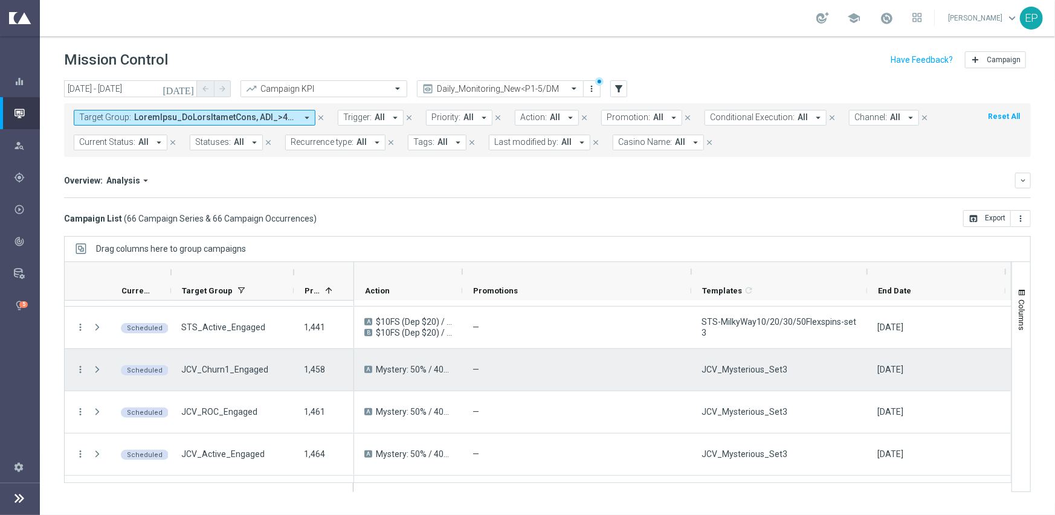
click at [731, 368] on span "JCV_Mysterious_Set3" at bounding box center [744, 369] width 86 height 11
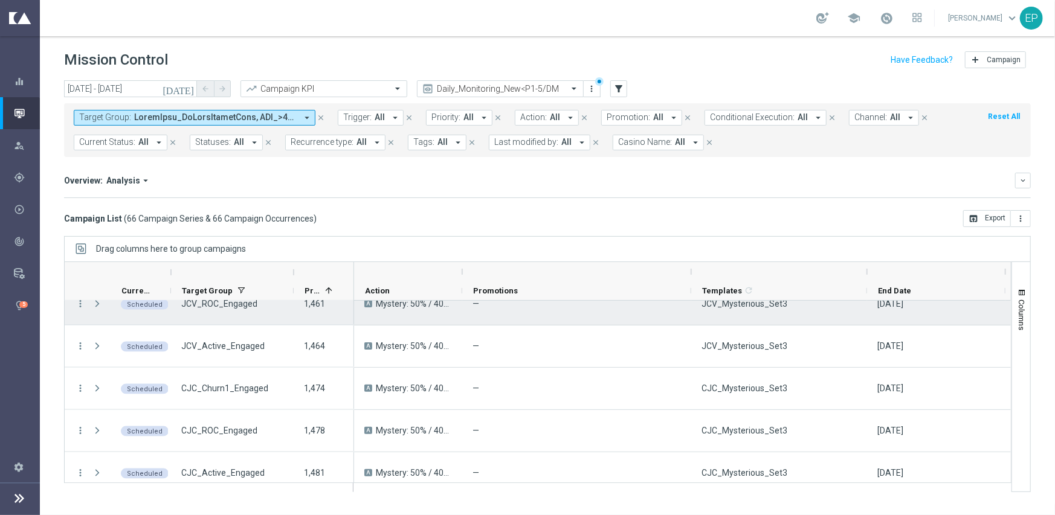
scroll to position [1087, 0]
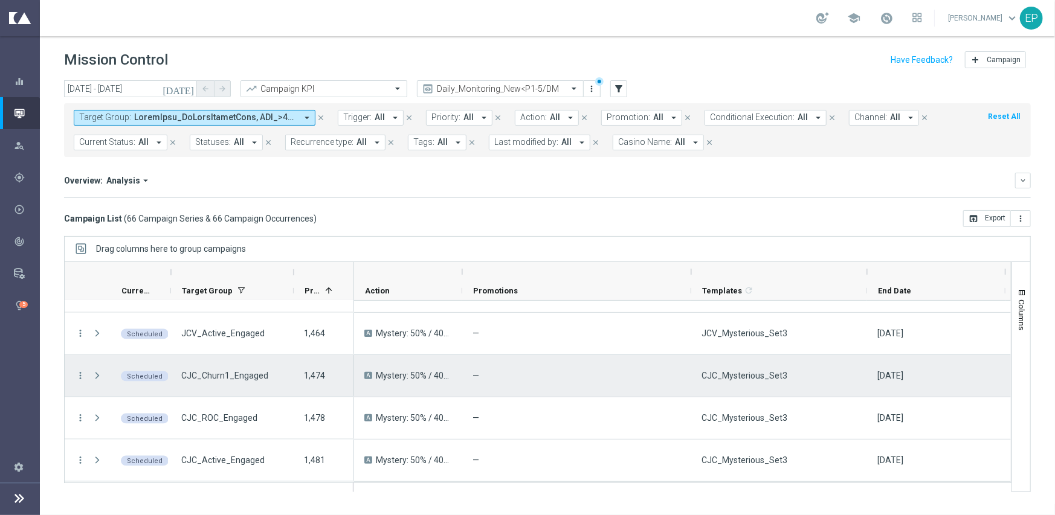
click at [731, 376] on span "CJC_Mysterious_Set3" at bounding box center [744, 375] width 86 height 11
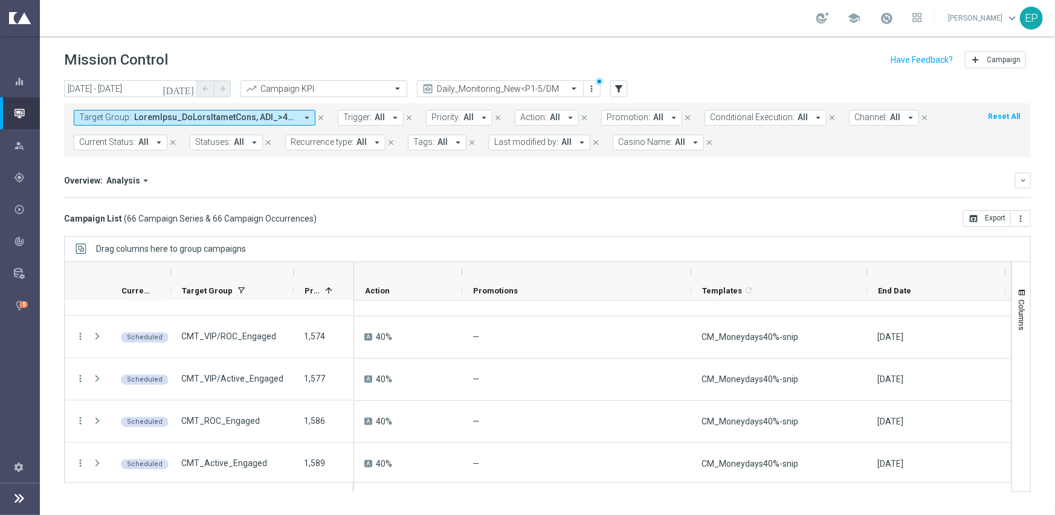
scroll to position [1510, 0]
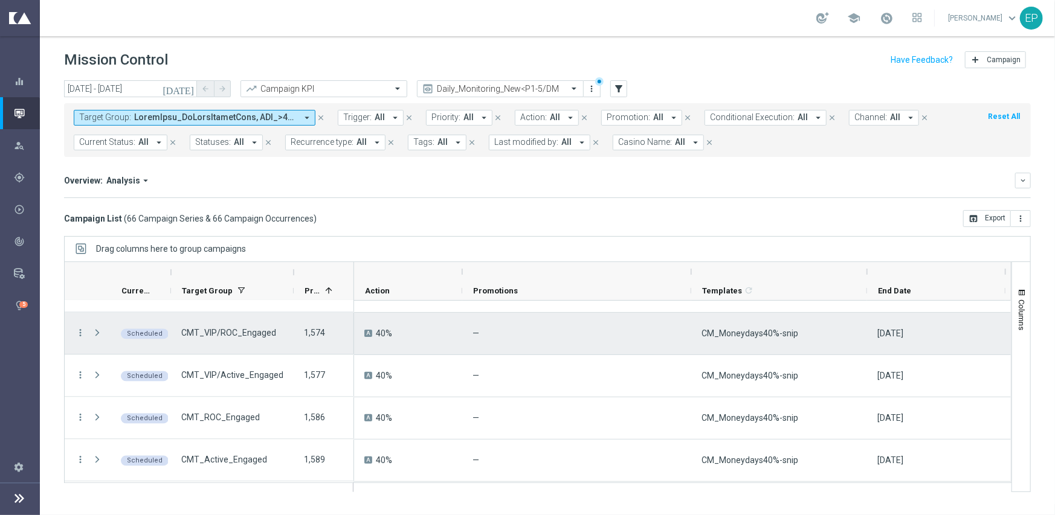
click at [764, 333] on span "CM_Moneydays40%-snip" at bounding box center [749, 333] width 97 height 11
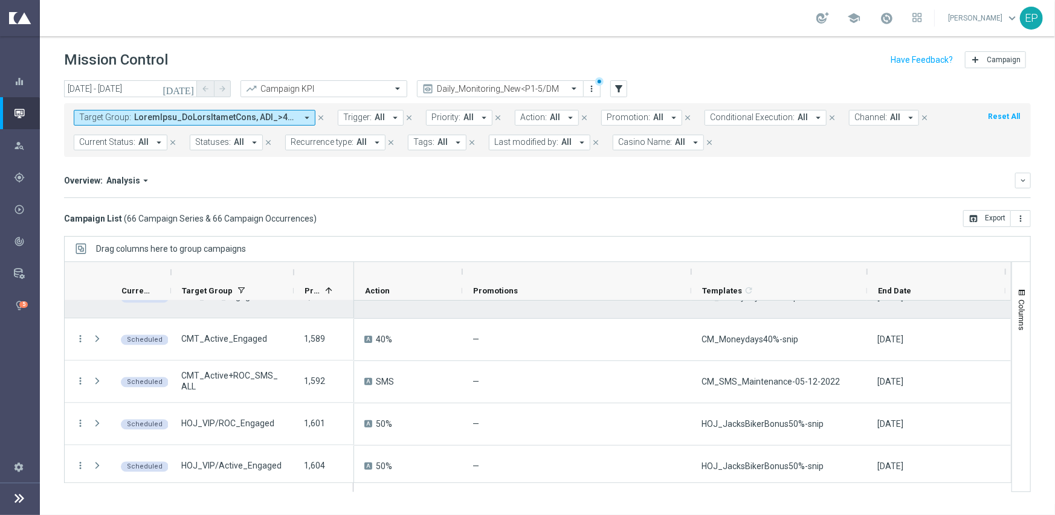
scroll to position [1691, 0]
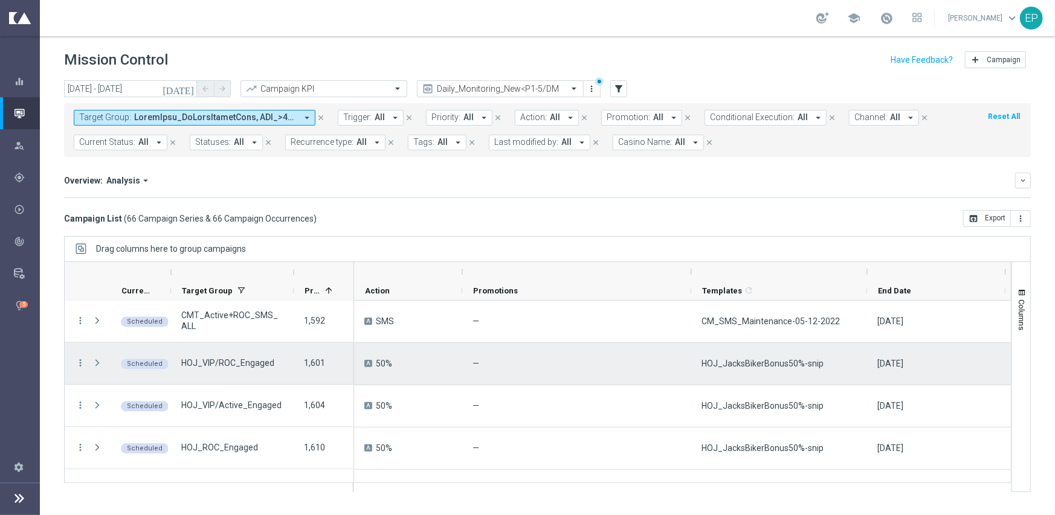
click at [744, 362] on span "HOJ_JacksBikerBonus50%-snip" at bounding box center [762, 363] width 122 height 11
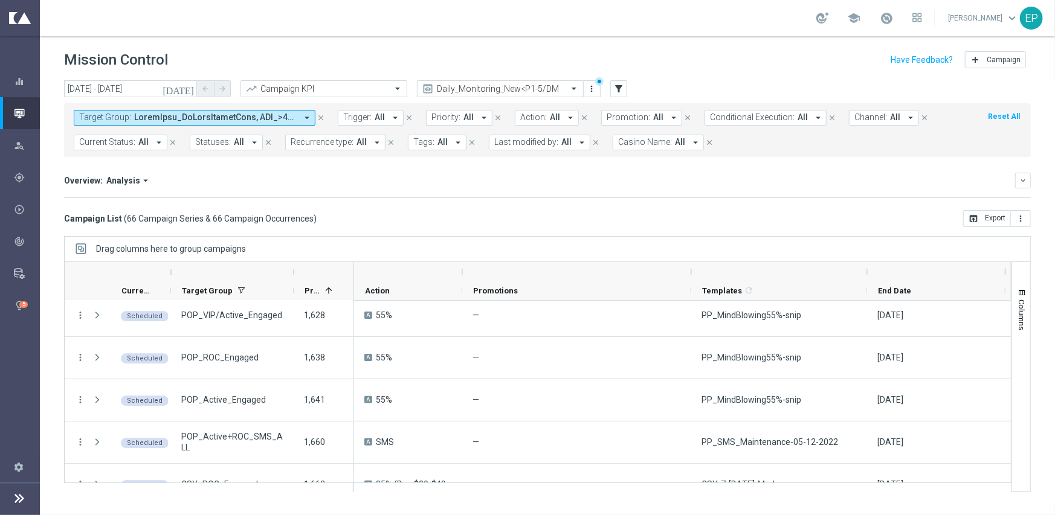
scroll to position [1933, 0]
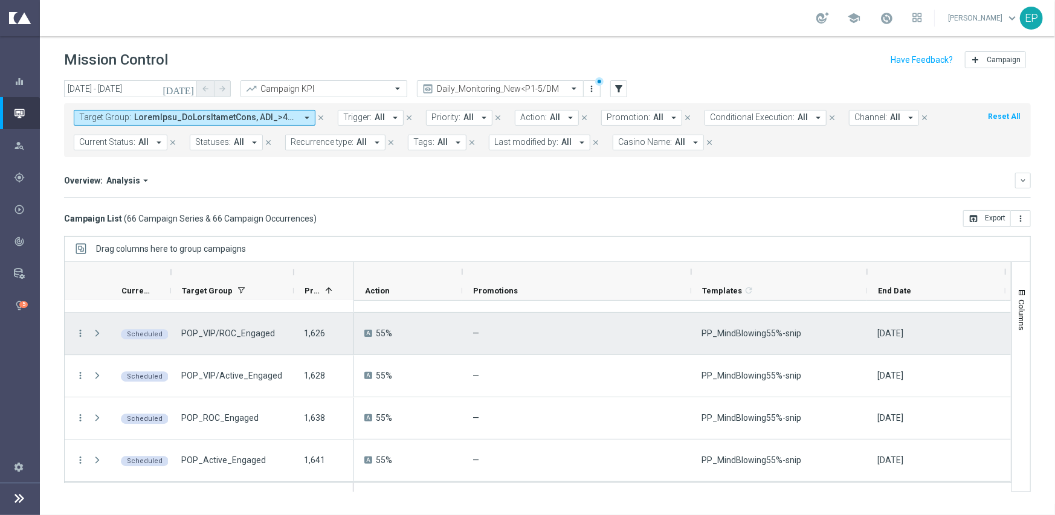
click at [773, 338] on span "PP_MindBlowing55%-snip" at bounding box center [751, 333] width 100 height 11
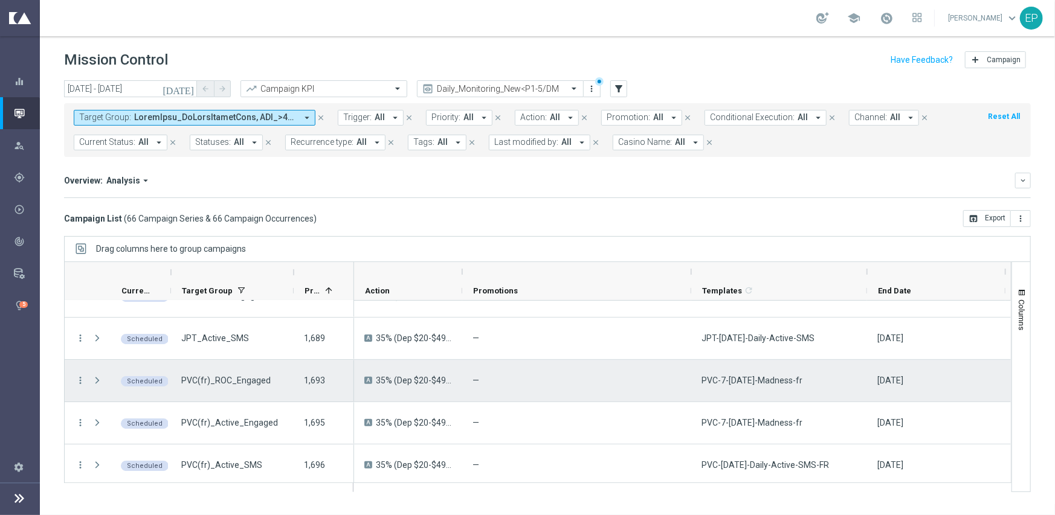
scroll to position [2608, 0]
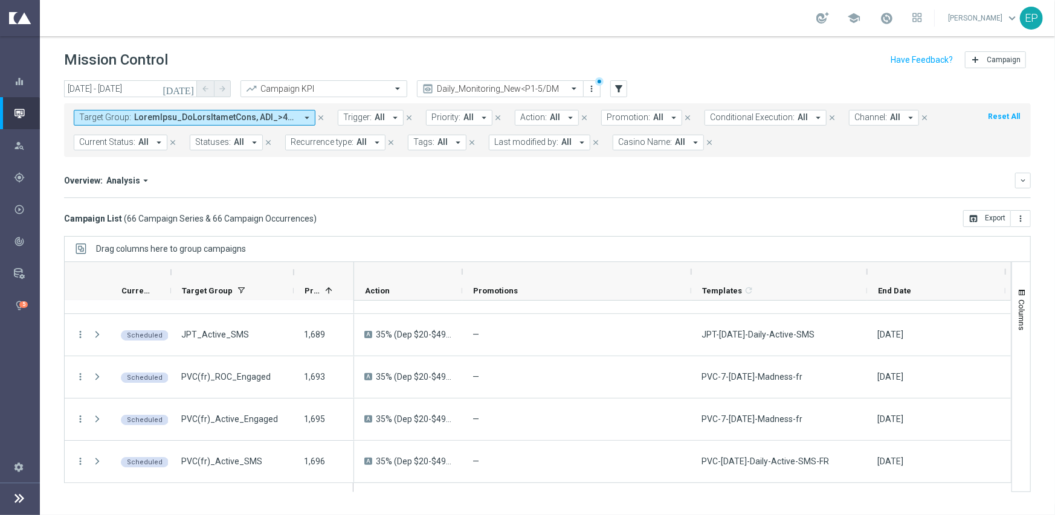
click at [114, 76] on header "Mission Control add Campaign" at bounding box center [547, 58] width 1015 height 44
click at [113, 86] on input "[DATE] - [DATE]" at bounding box center [130, 88] width 133 height 17
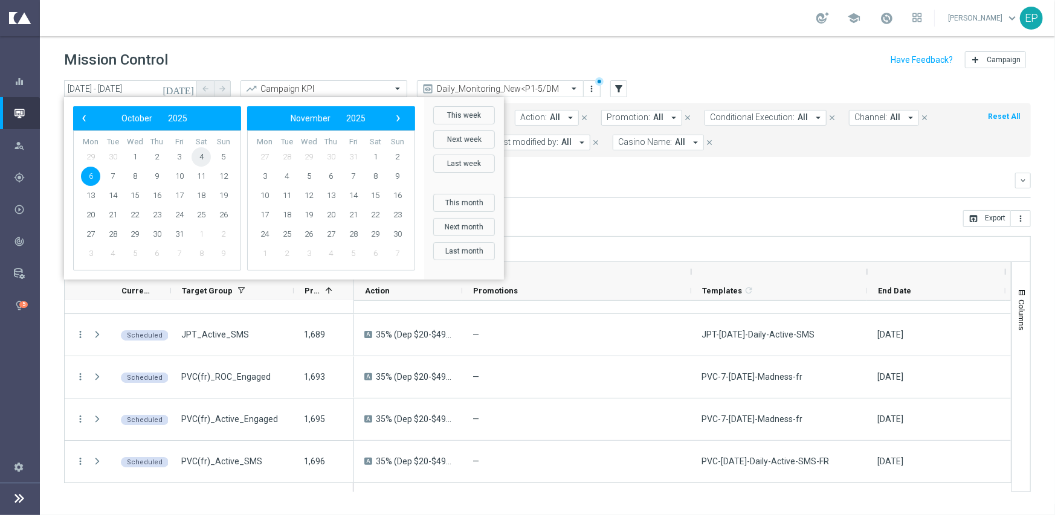
click at [202, 156] on span "4" at bounding box center [200, 156] width 19 height 19
click at [94, 178] on span "6" at bounding box center [90, 176] width 19 height 19
type input "[DATE] - [DATE]"
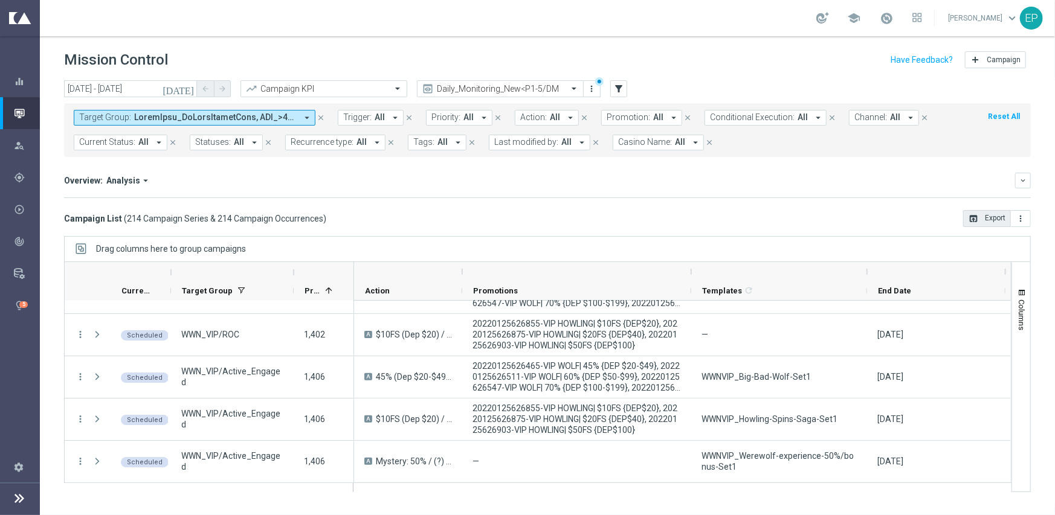
click at [992, 221] on button "open_in_browser Export" at bounding box center [987, 218] width 48 height 17
